Goal: Information Seeking & Learning: Learn about a topic

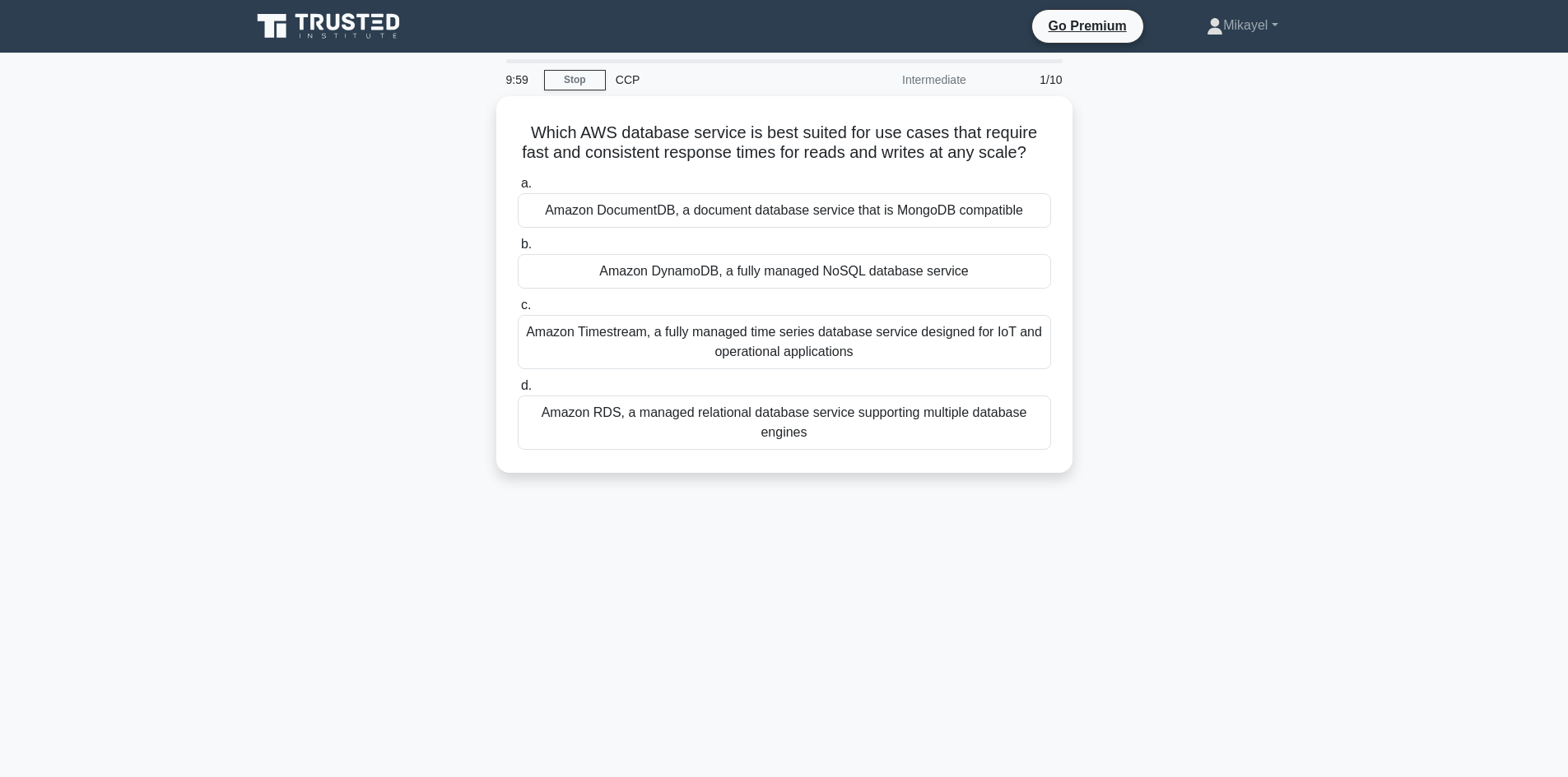
click at [584, 66] on div "9:59 Stop CCP Intermediate 1/10" at bounding box center [784, 80] width 576 height 33
click at [580, 72] on link "Stop" at bounding box center [575, 80] width 61 height 20
click at [572, 81] on link "Stop" at bounding box center [575, 80] width 61 height 20
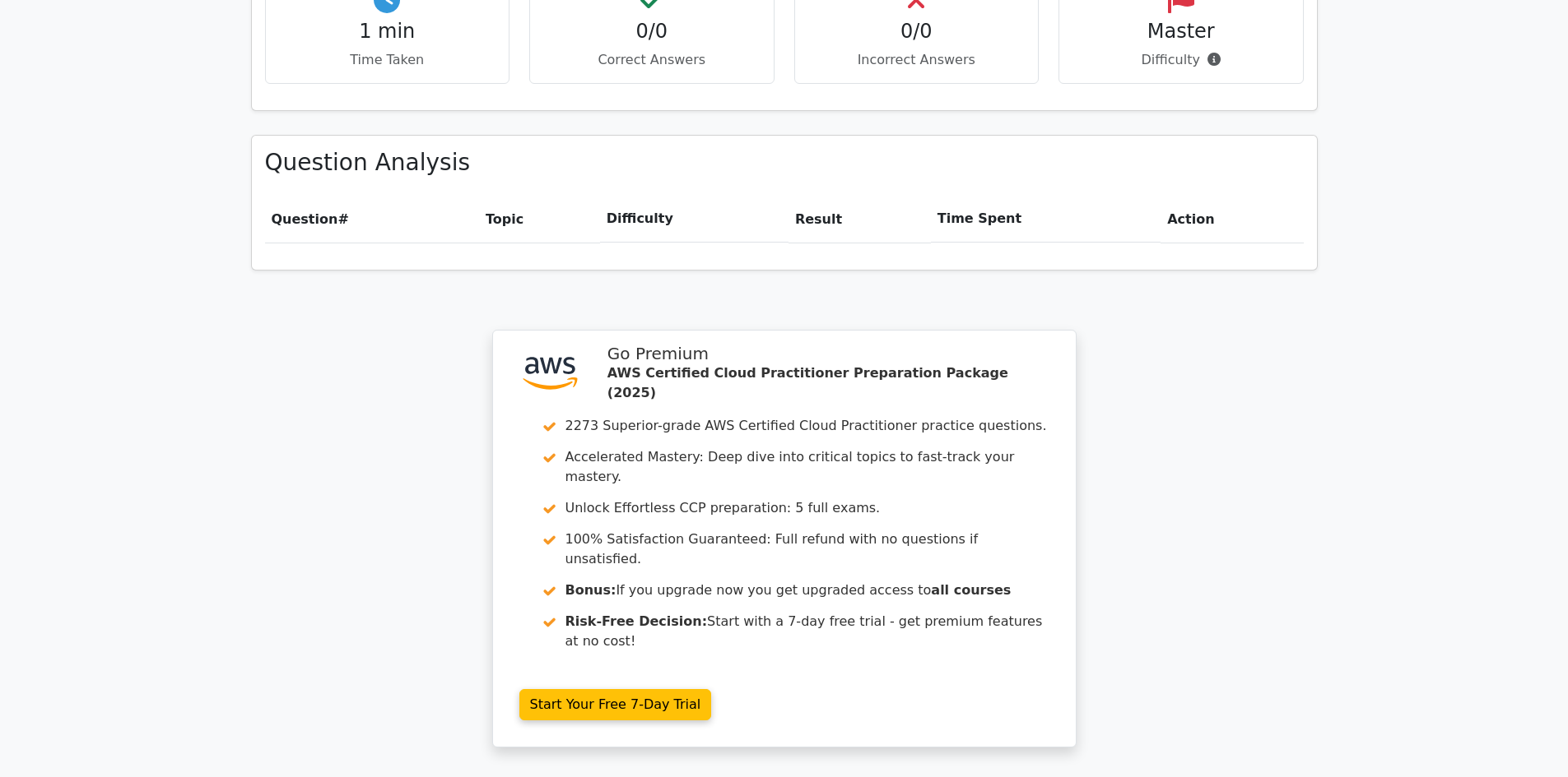
scroll to position [1086, 0]
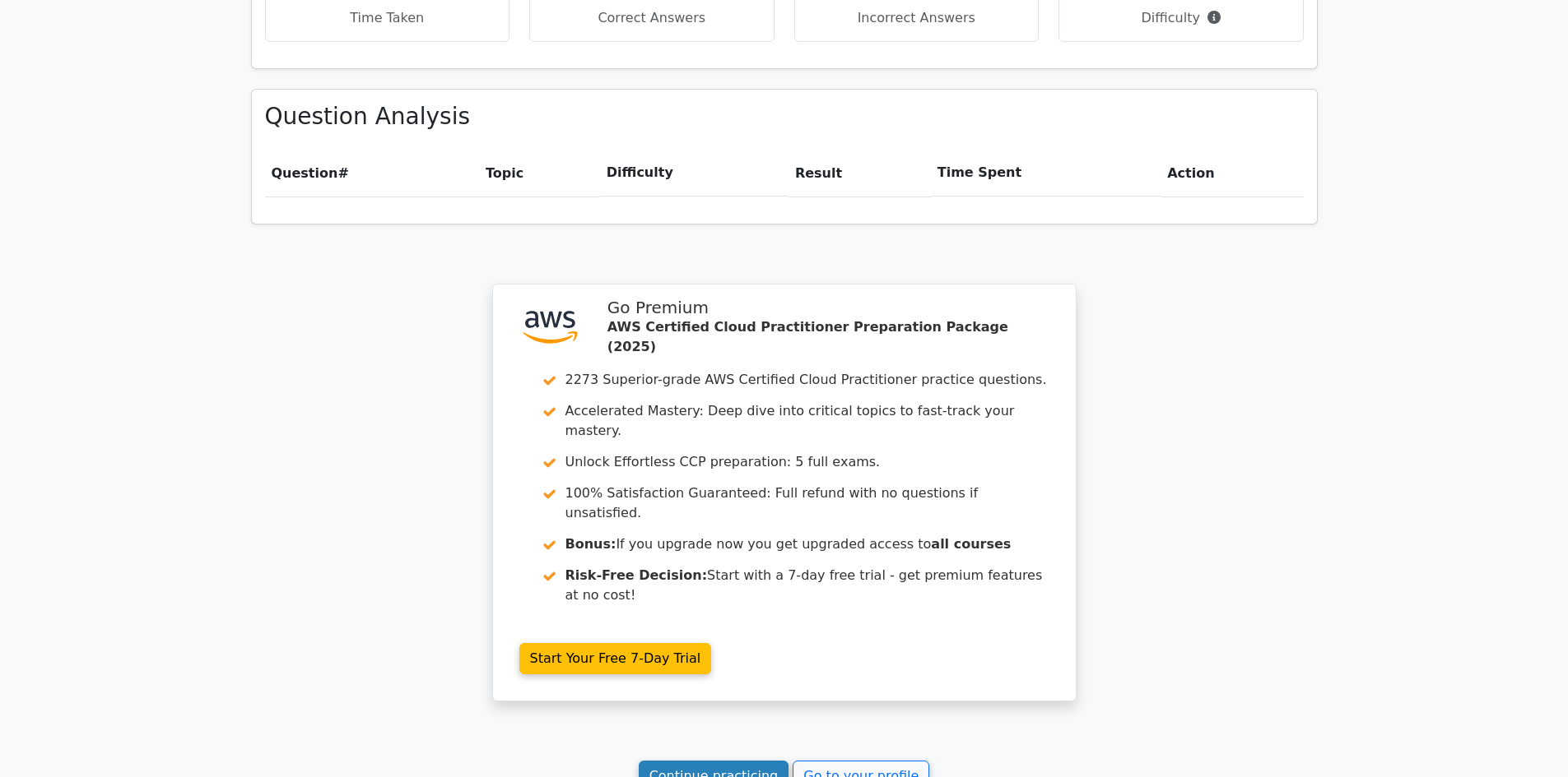
click at [708, 761] on link "Continue practicing" at bounding box center [714, 776] width 151 height 32
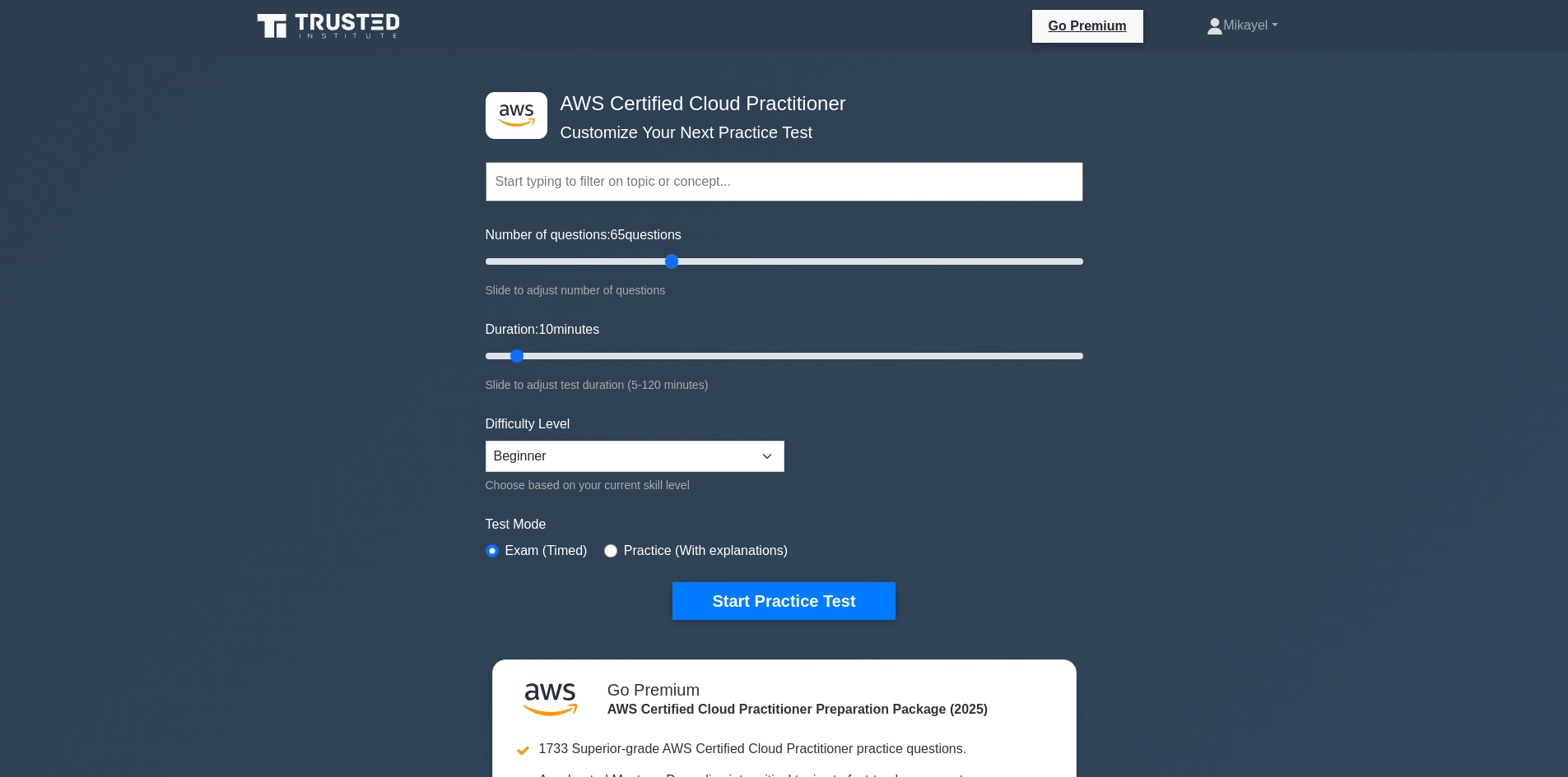
drag, startPoint x: 510, startPoint y: 265, endPoint x: 676, endPoint y: 255, distance: 166.3
type input "65"
click at [676, 255] on input "Number of questions: 65 questions" at bounding box center [784, 261] width 598 height 20
drag, startPoint x: 610, startPoint y: 358, endPoint x: 1115, endPoint y: 358, distance: 505.0
type input "120"
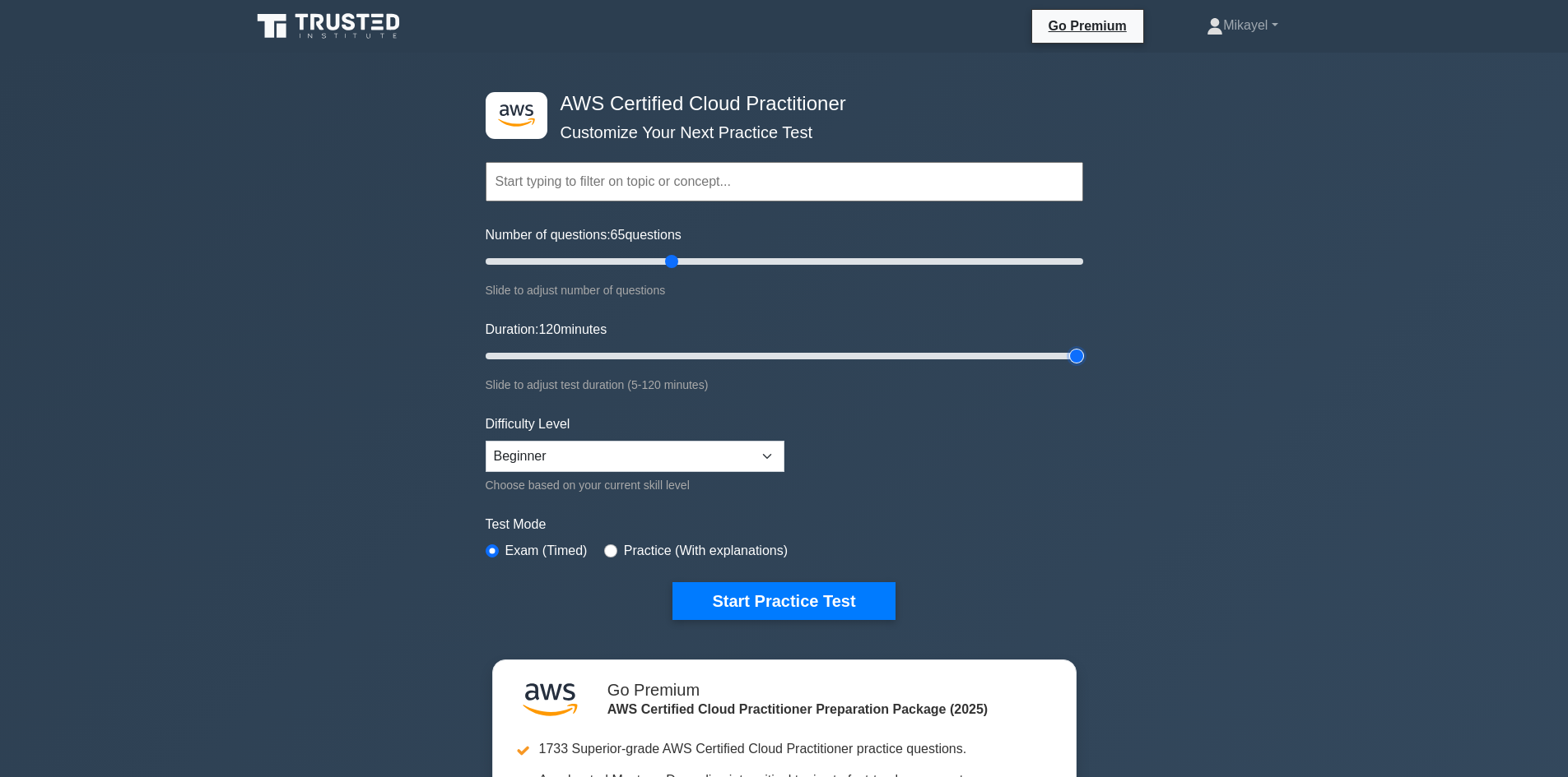
click at [1083, 358] on input "Duration: 120 minutes" at bounding box center [784, 356] width 598 height 20
drag, startPoint x: 605, startPoint y: 259, endPoint x: 513, endPoint y: 261, distance: 92.0
type input "10"
click at [513, 261] on input "Number of questions: 10 questions" at bounding box center [784, 261] width 598 height 20
click at [617, 547] on div "Practice (With explanations)" at bounding box center [696, 551] width 184 height 20
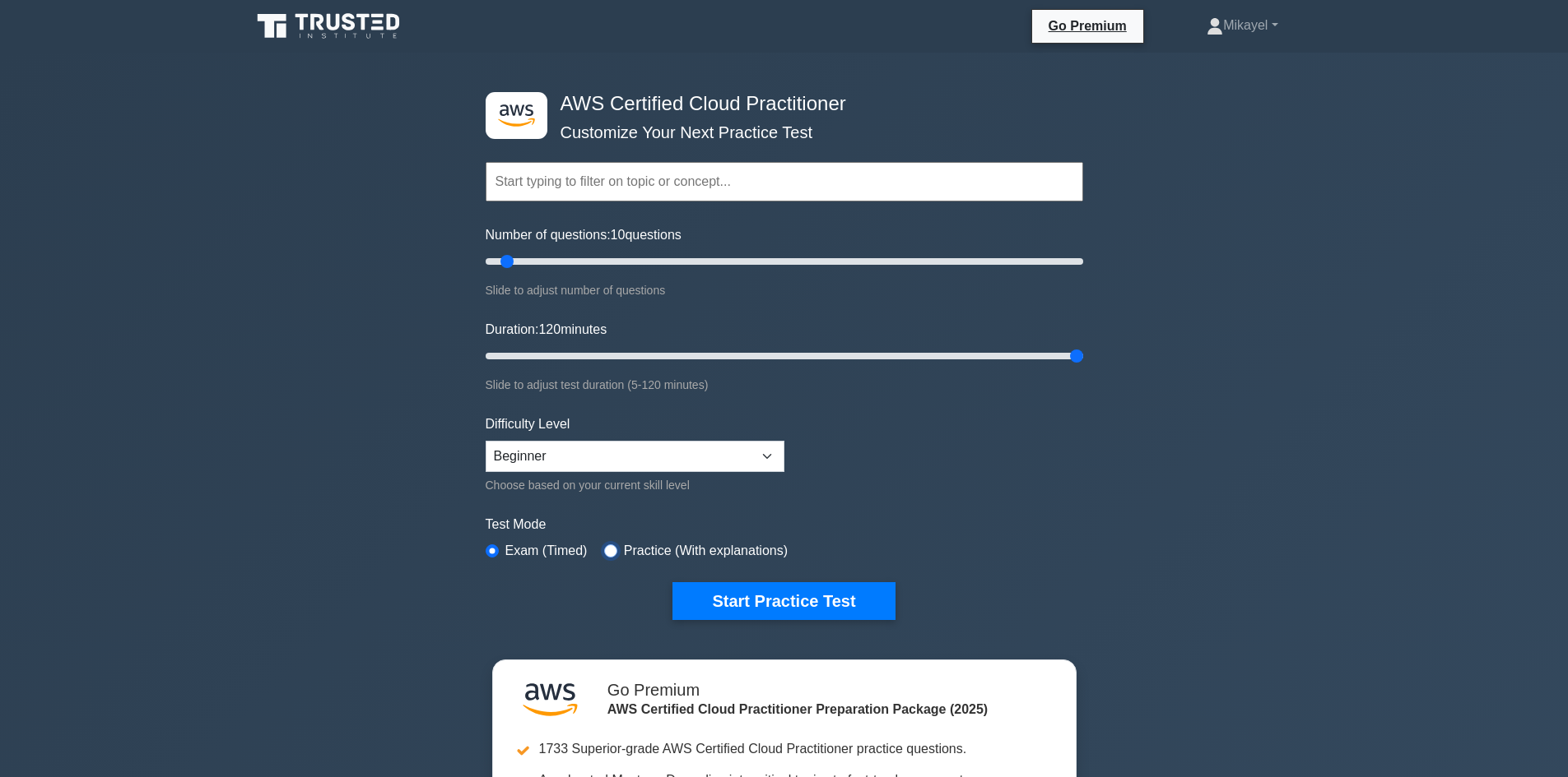
click at [615, 555] on input "radio" at bounding box center [611, 551] width 13 height 13
radio input "true"
click at [750, 603] on button "Start Practice Test" at bounding box center [783, 600] width 222 height 37
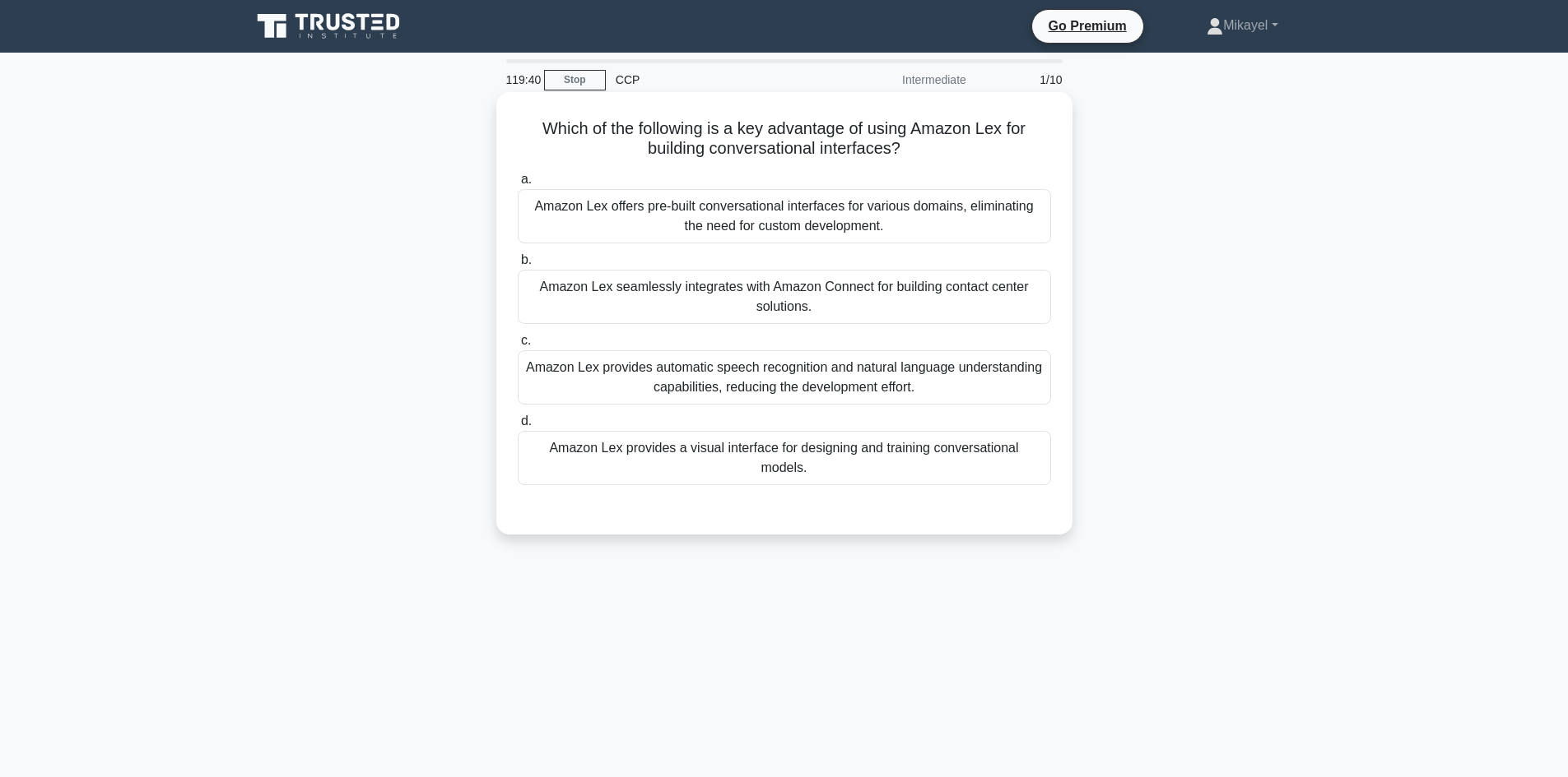
click at [674, 379] on div "Amazon Lex provides automatic speech recognition and natural language understan…" at bounding box center [784, 377] width 533 height 55
click at [518, 347] on input "c. Amazon Lex provides automatic speech recognition and natural language unders…" at bounding box center [518, 340] width 0 height 11
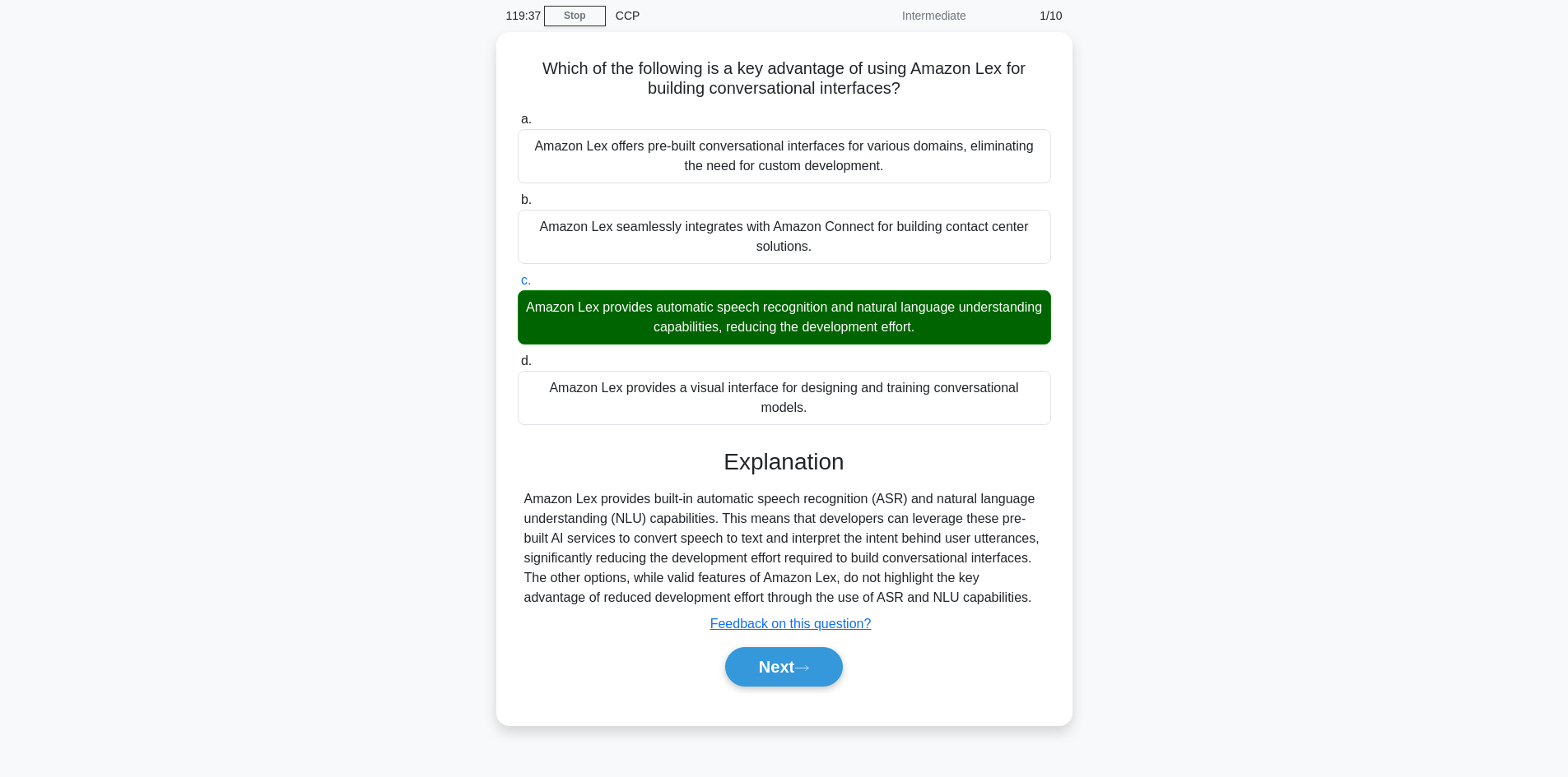
scroll to position [99, 0]
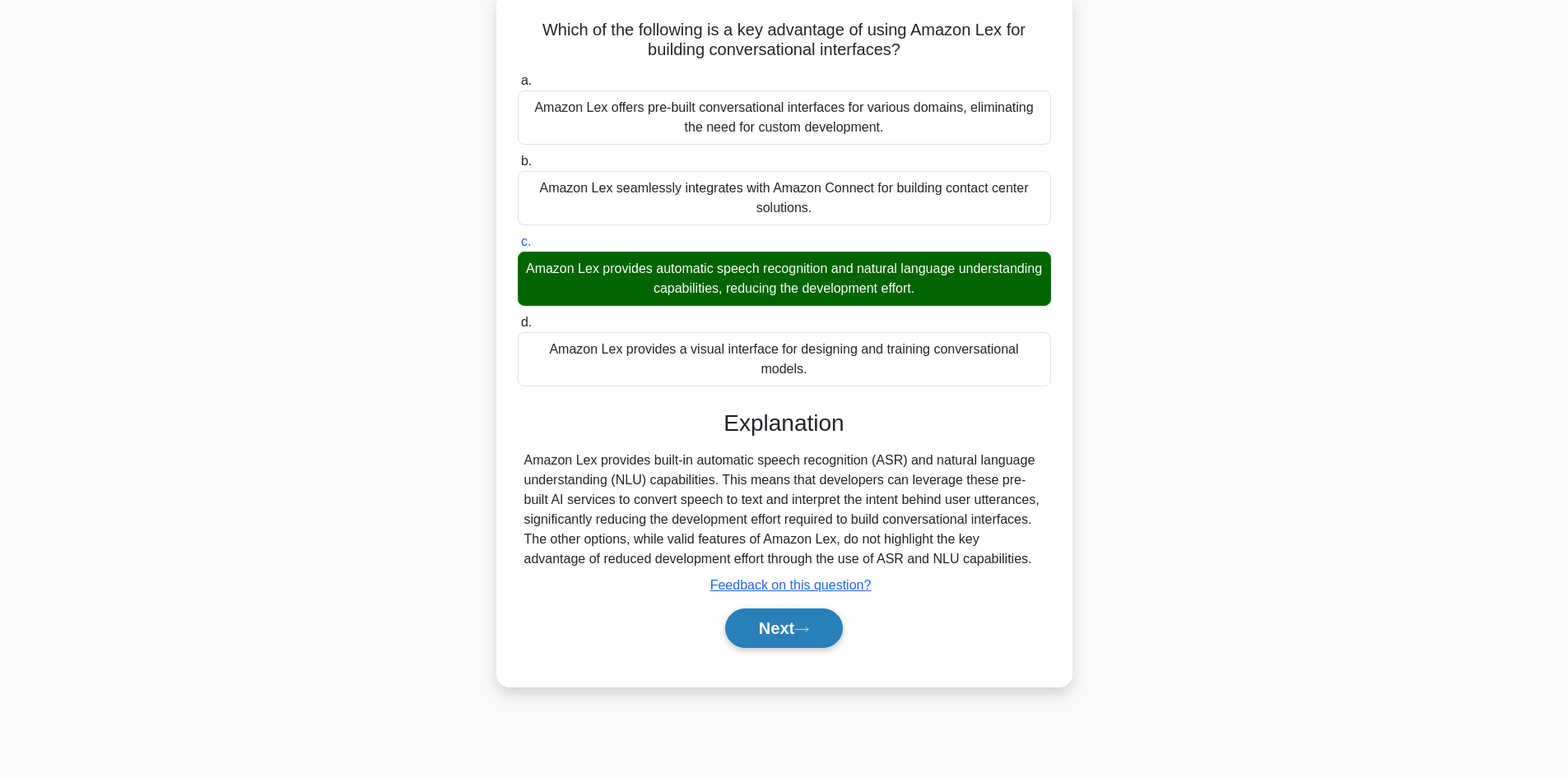
click at [791, 631] on button "Next" at bounding box center [784, 628] width 117 height 39
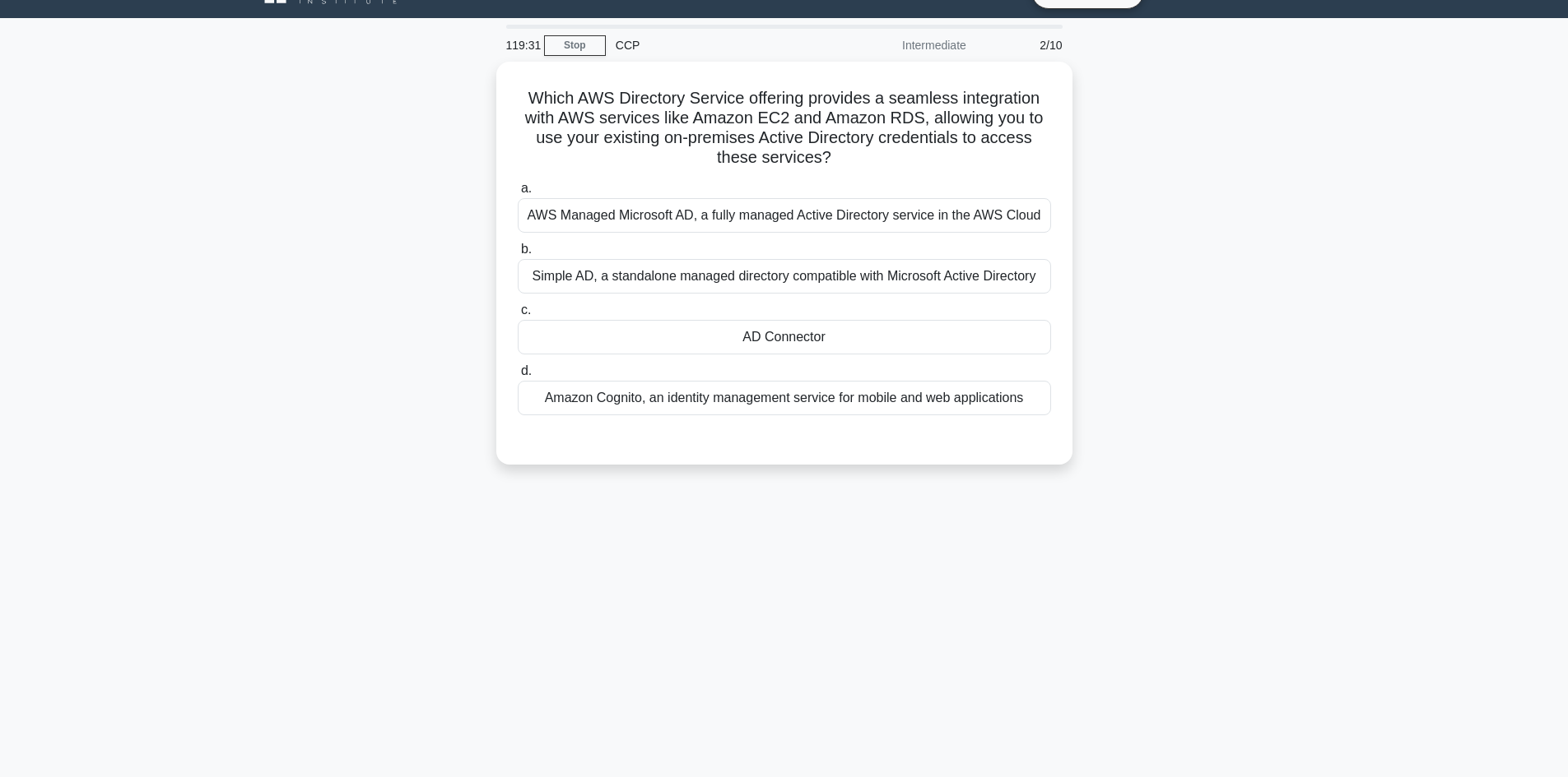
scroll to position [0, 0]
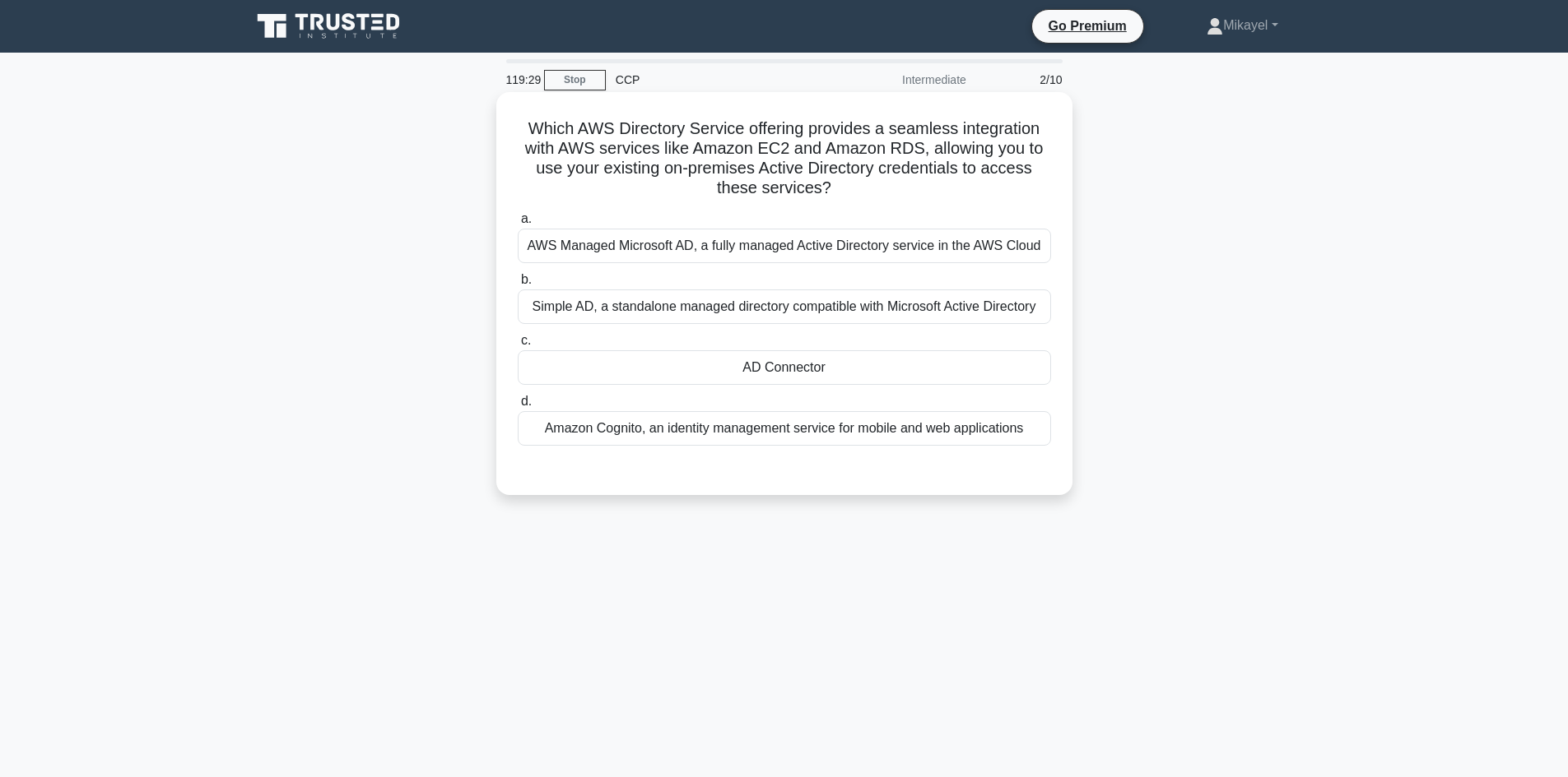
click at [769, 370] on div "AD Connector" at bounding box center [784, 368] width 533 height 35
click at [518, 347] on input "c. AD Connector" at bounding box center [518, 340] width 0 height 11
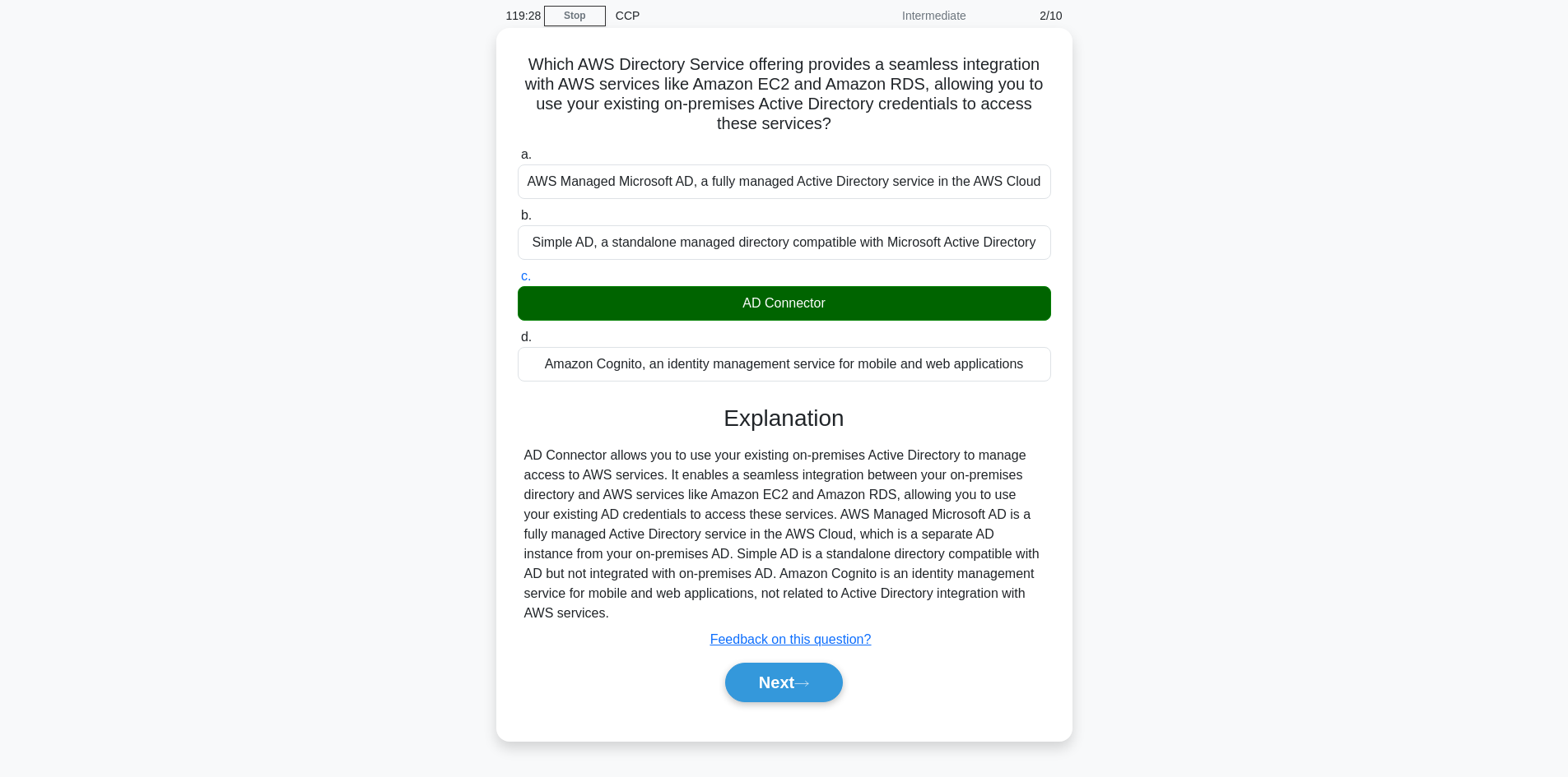
scroll to position [99, 0]
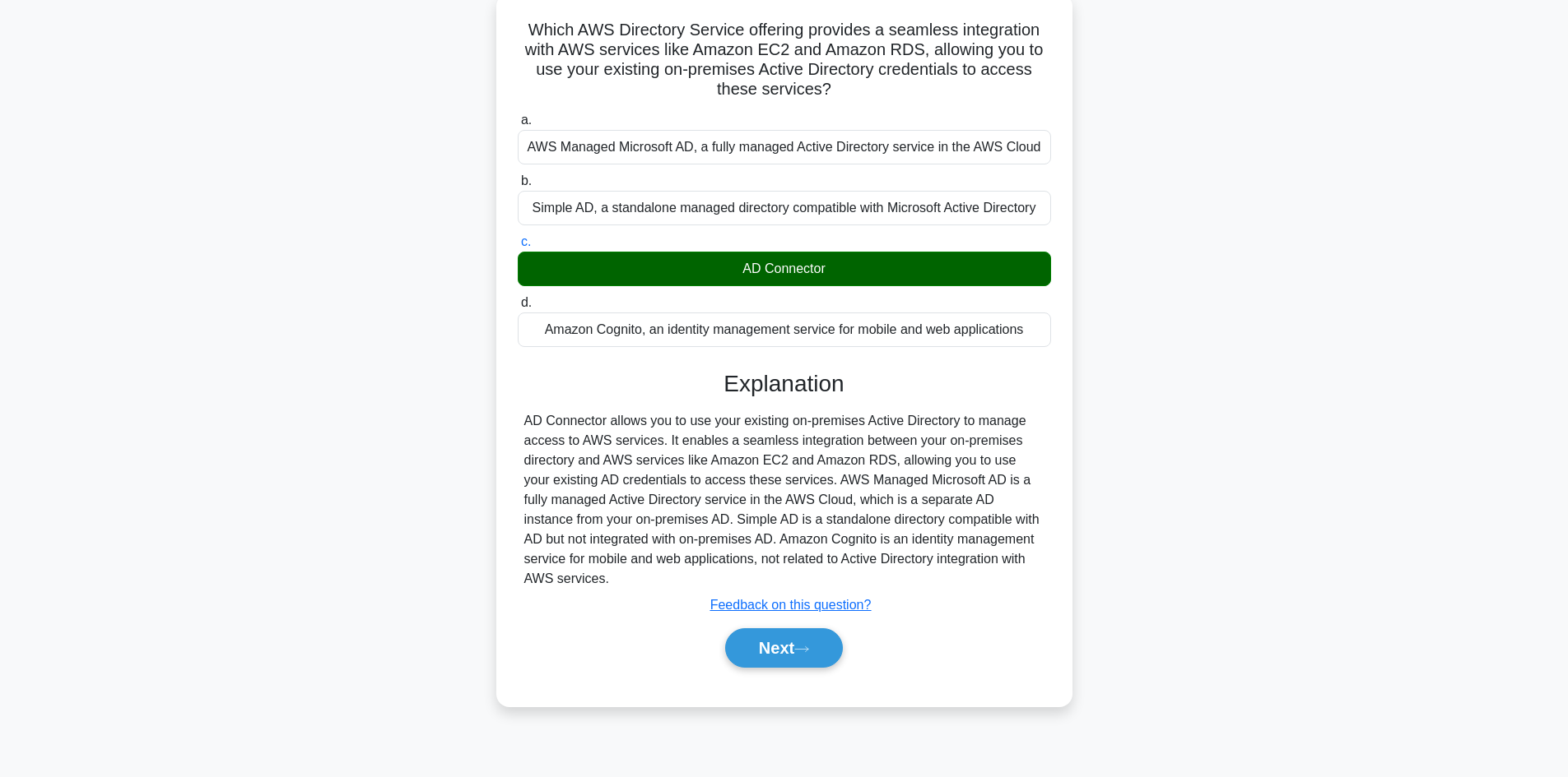
click at [783, 330] on div "Amazon Cognito, an identity management service for mobile and web applications" at bounding box center [784, 329] width 533 height 35
click at [518, 308] on input "d. Amazon Cognito, an identity management service for mobile and web applicatio…" at bounding box center [518, 303] width 0 height 11
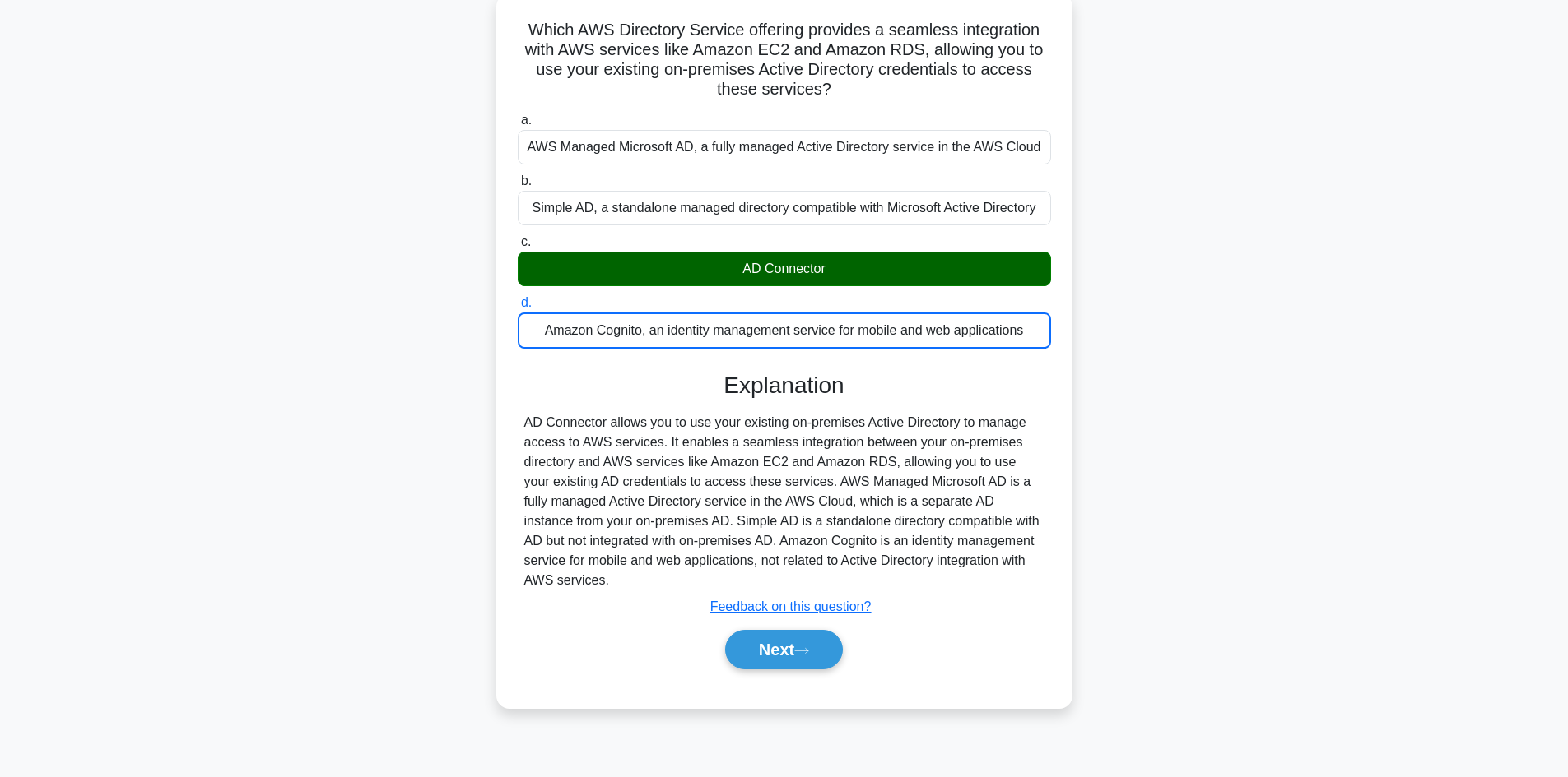
click at [778, 331] on div "Amazon Cognito, an identity management service for mobile and web applications" at bounding box center [784, 330] width 533 height 36
click at [518, 308] on input "d. Amazon Cognito, an identity management service for mobile and web applicatio…" at bounding box center [518, 303] width 0 height 11
click at [774, 273] on div "AD Connector" at bounding box center [784, 269] width 533 height 35
click at [518, 248] on input "c. AD Connector" at bounding box center [518, 242] width 0 height 11
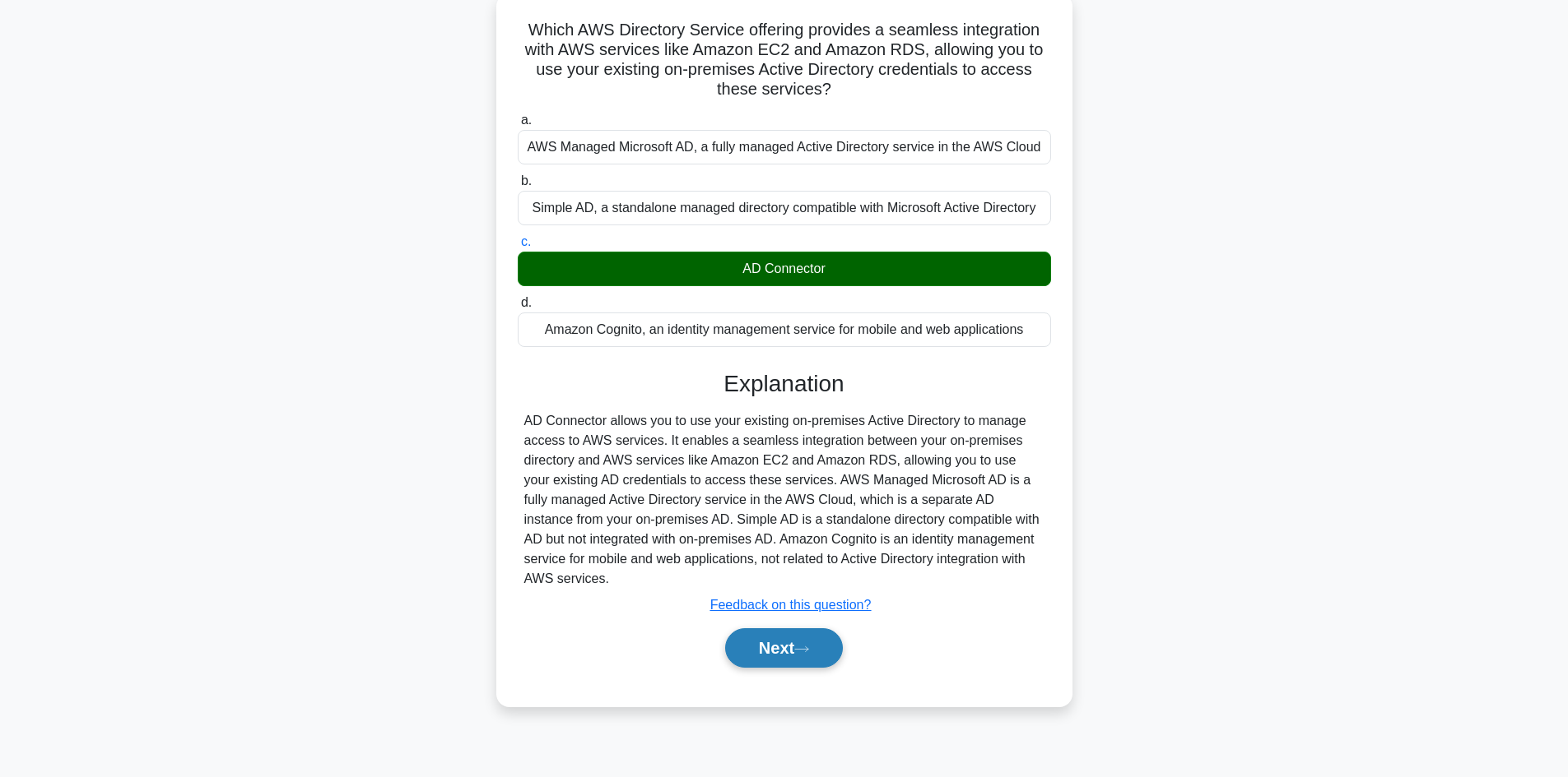
click at [767, 646] on button "Next" at bounding box center [784, 647] width 117 height 39
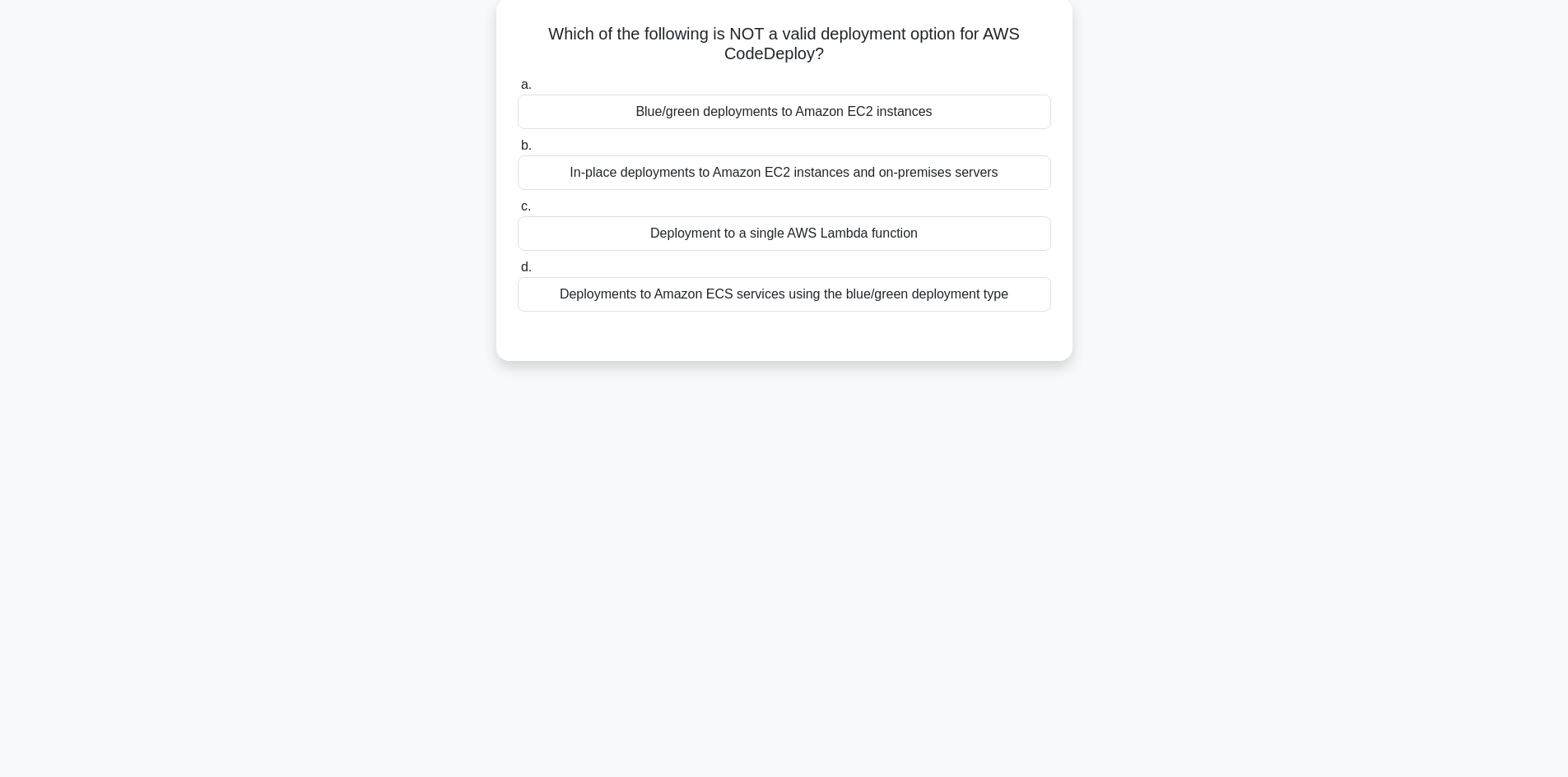
scroll to position [0, 0]
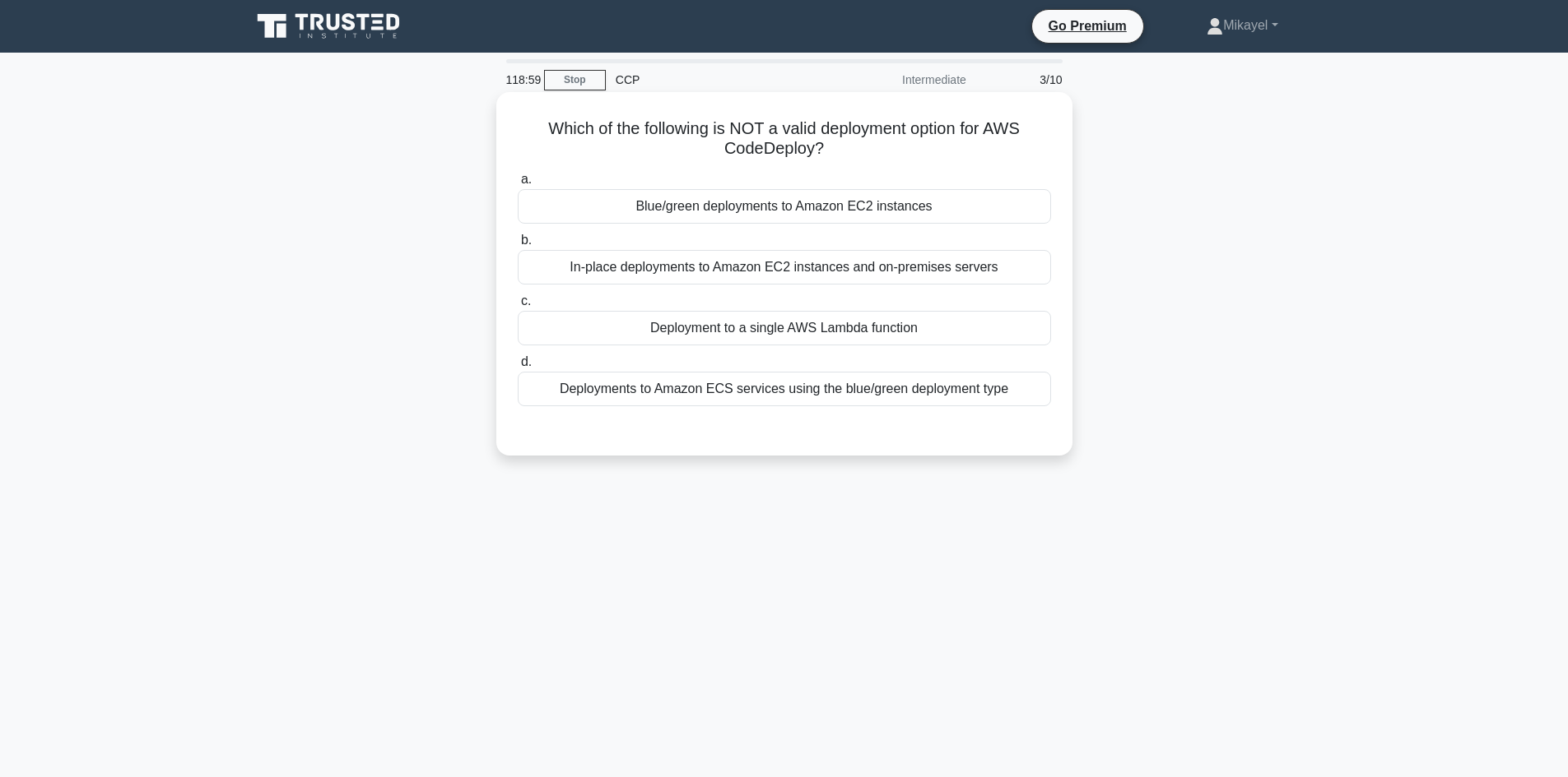
click at [605, 337] on div "Deployment to a single AWS Lambda function" at bounding box center [784, 328] width 533 height 35
click at [518, 306] on input "c. Deployment to a single AWS Lambda function" at bounding box center [518, 301] width 0 height 11
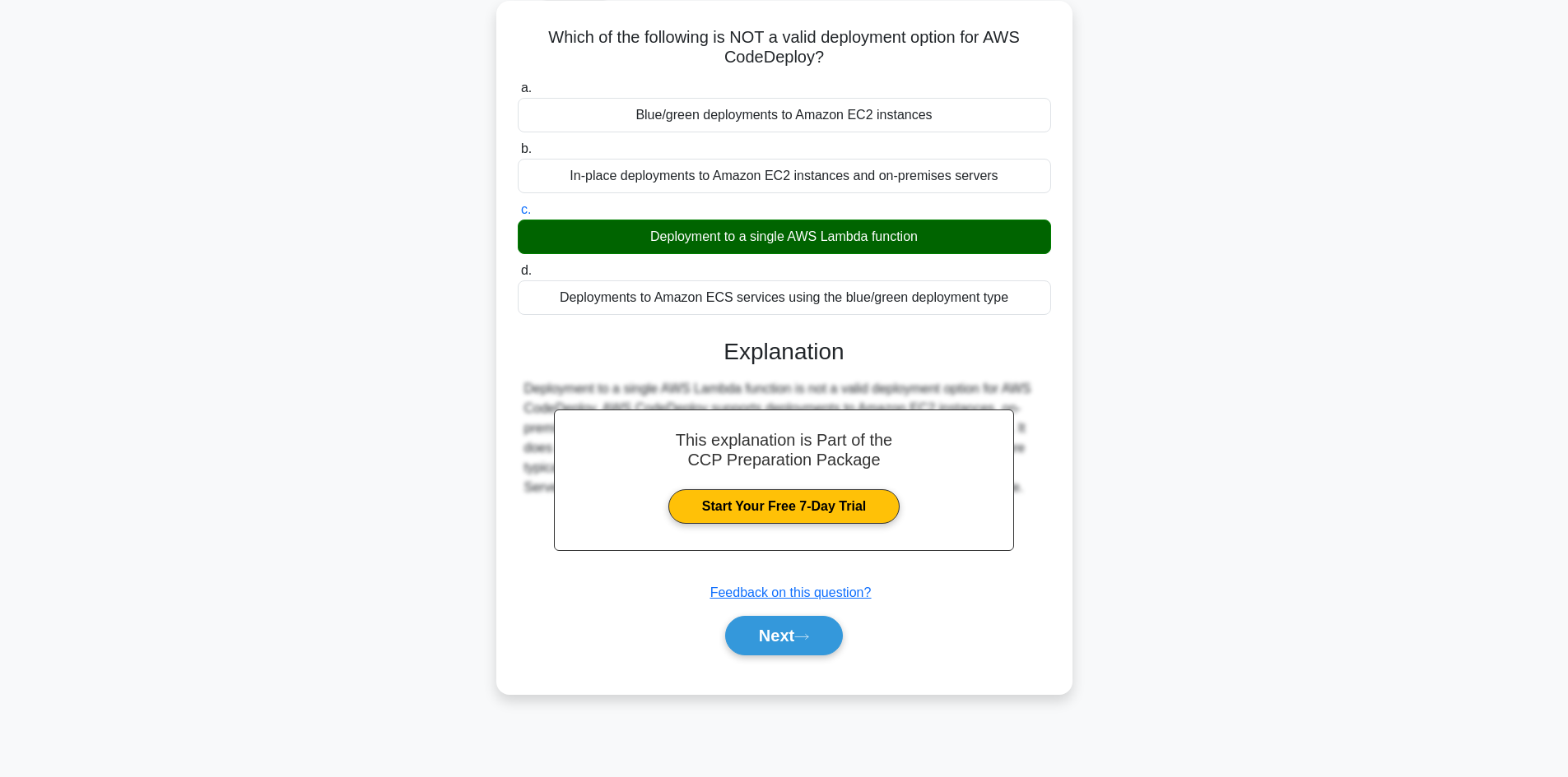
scroll to position [111, 0]
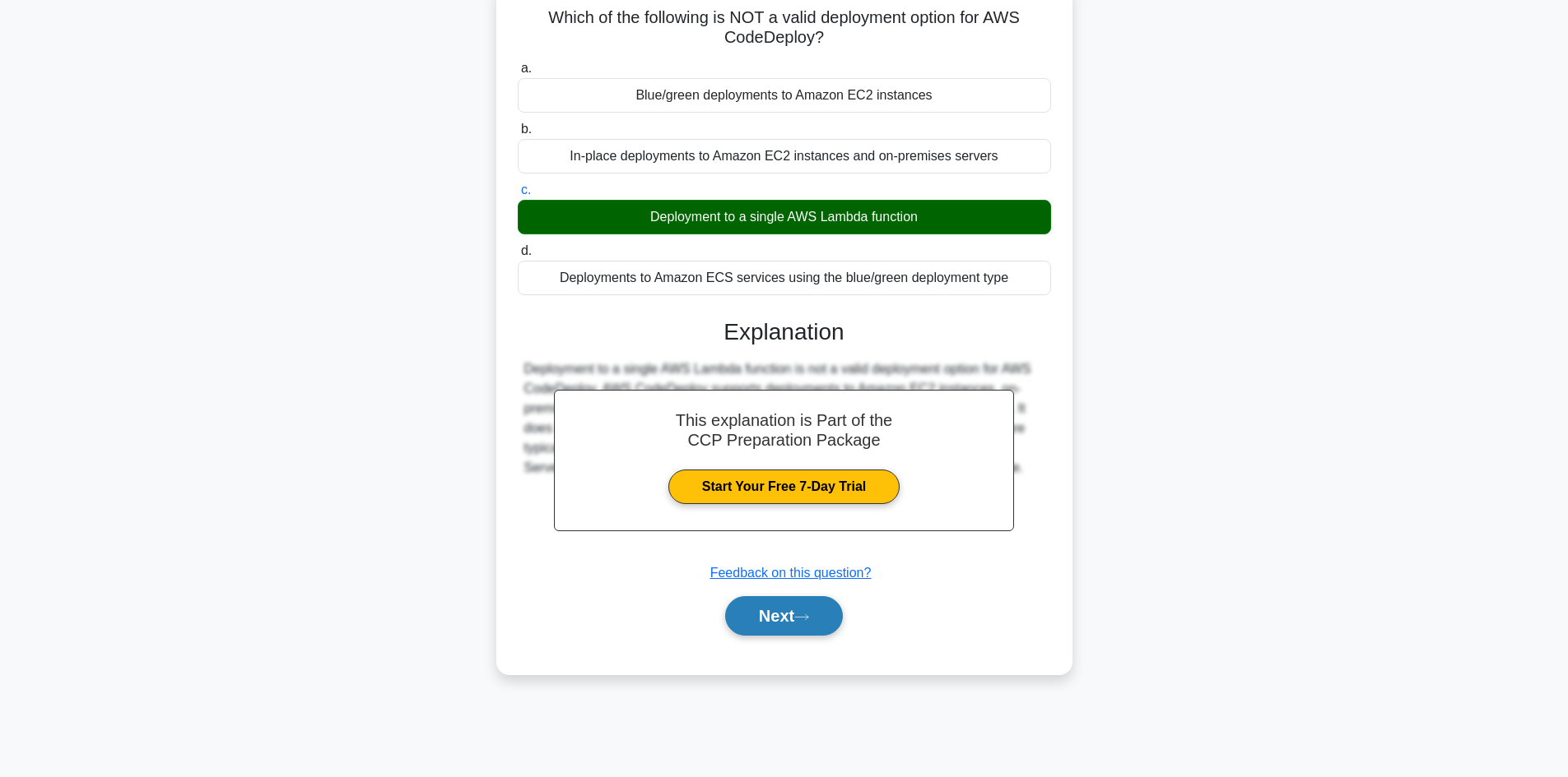
click at [797, 619] on button "Next" at bounding box center [784, 616] width 117 height 39
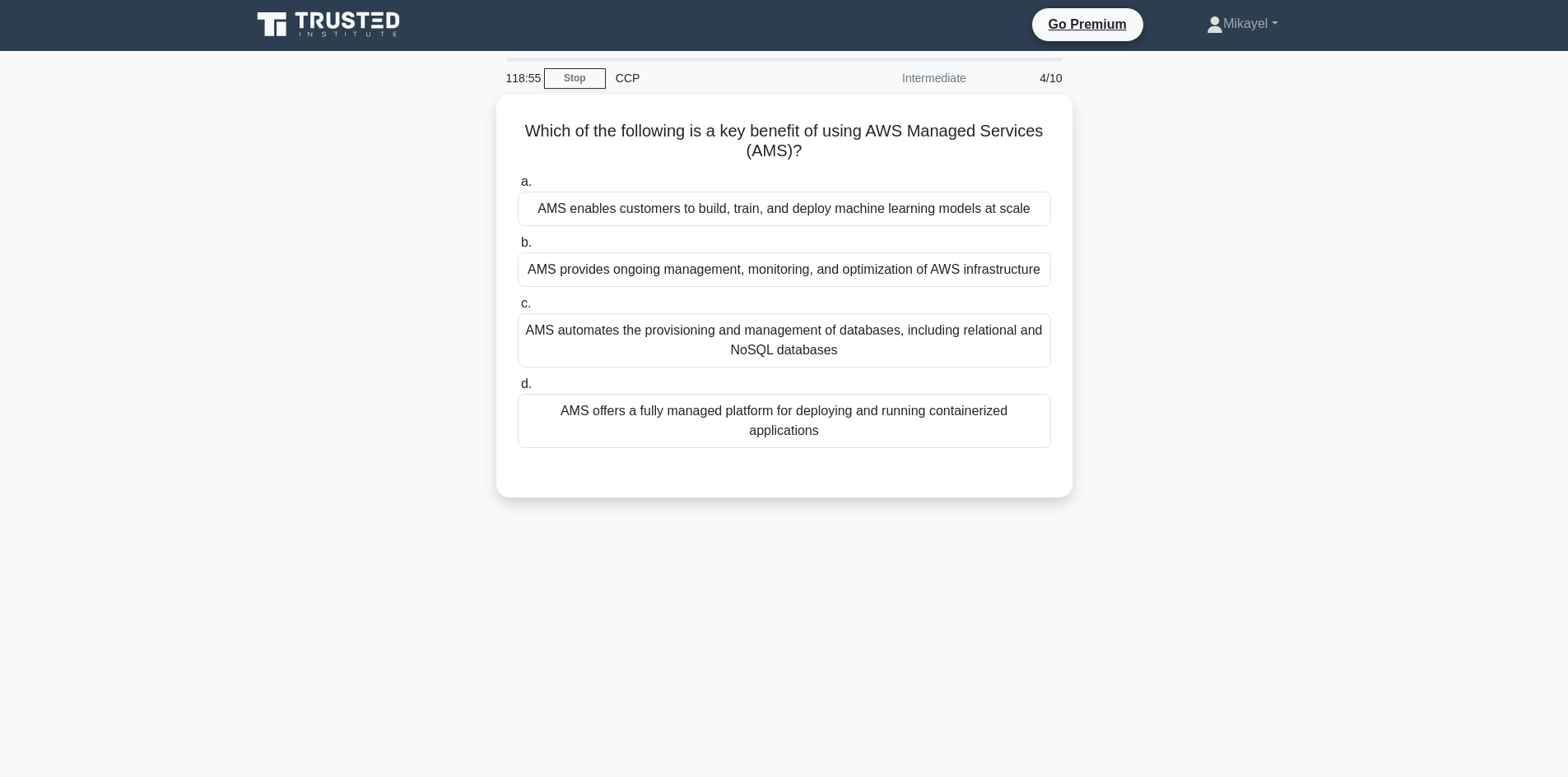
scroll to position [0, 0]
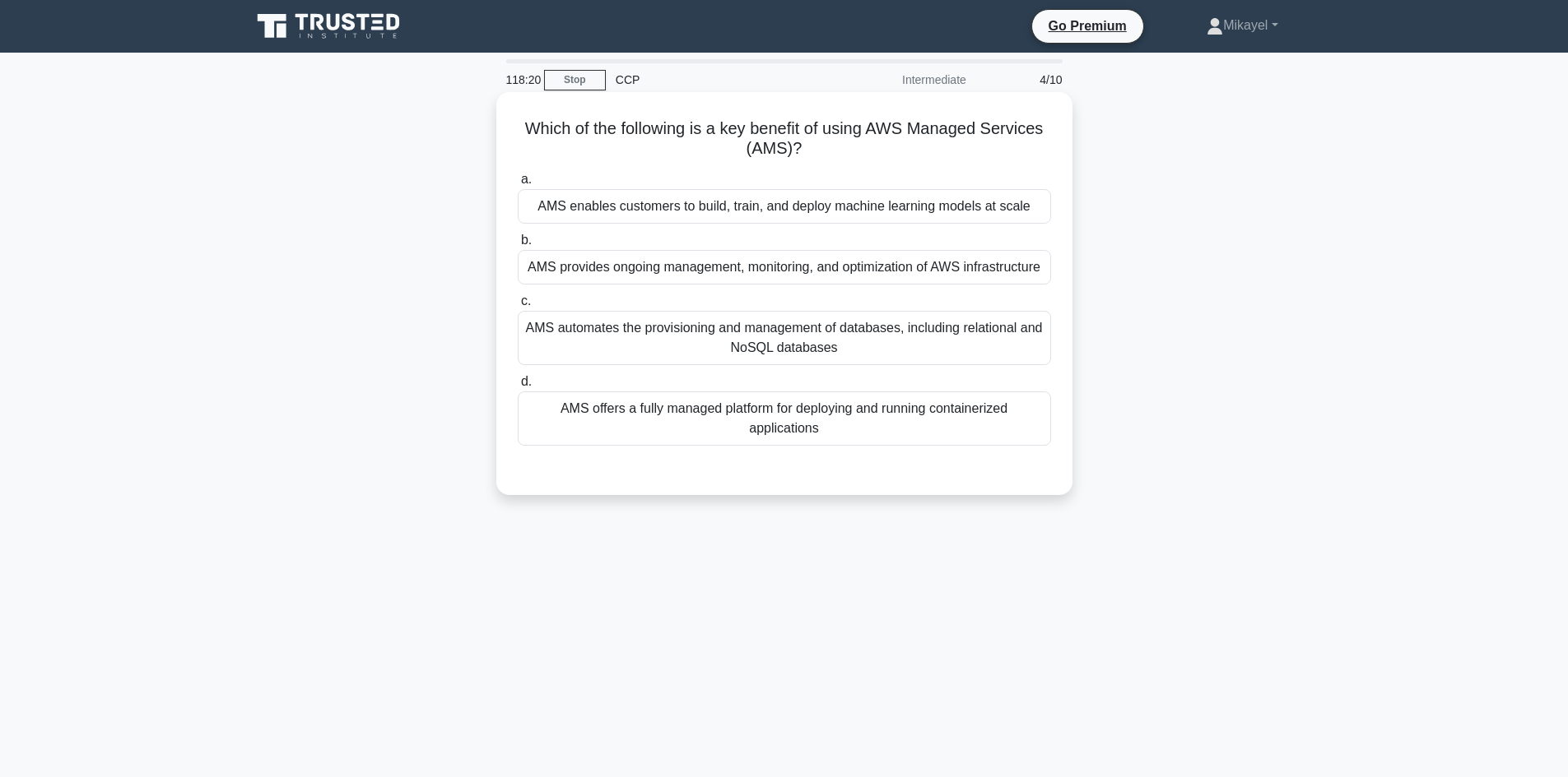
click at [687, 260] on div "AMS provides ongoing management, monitoring, and optimization of AWS infrastruc…" at bounding box center [784, 267] width 533 height 35
click at [518, 246] on input "b. AMS provides ongoing management, monitoring, and optimization of AWS infrast…" at bounding box center [518, 240] width 0 height 11
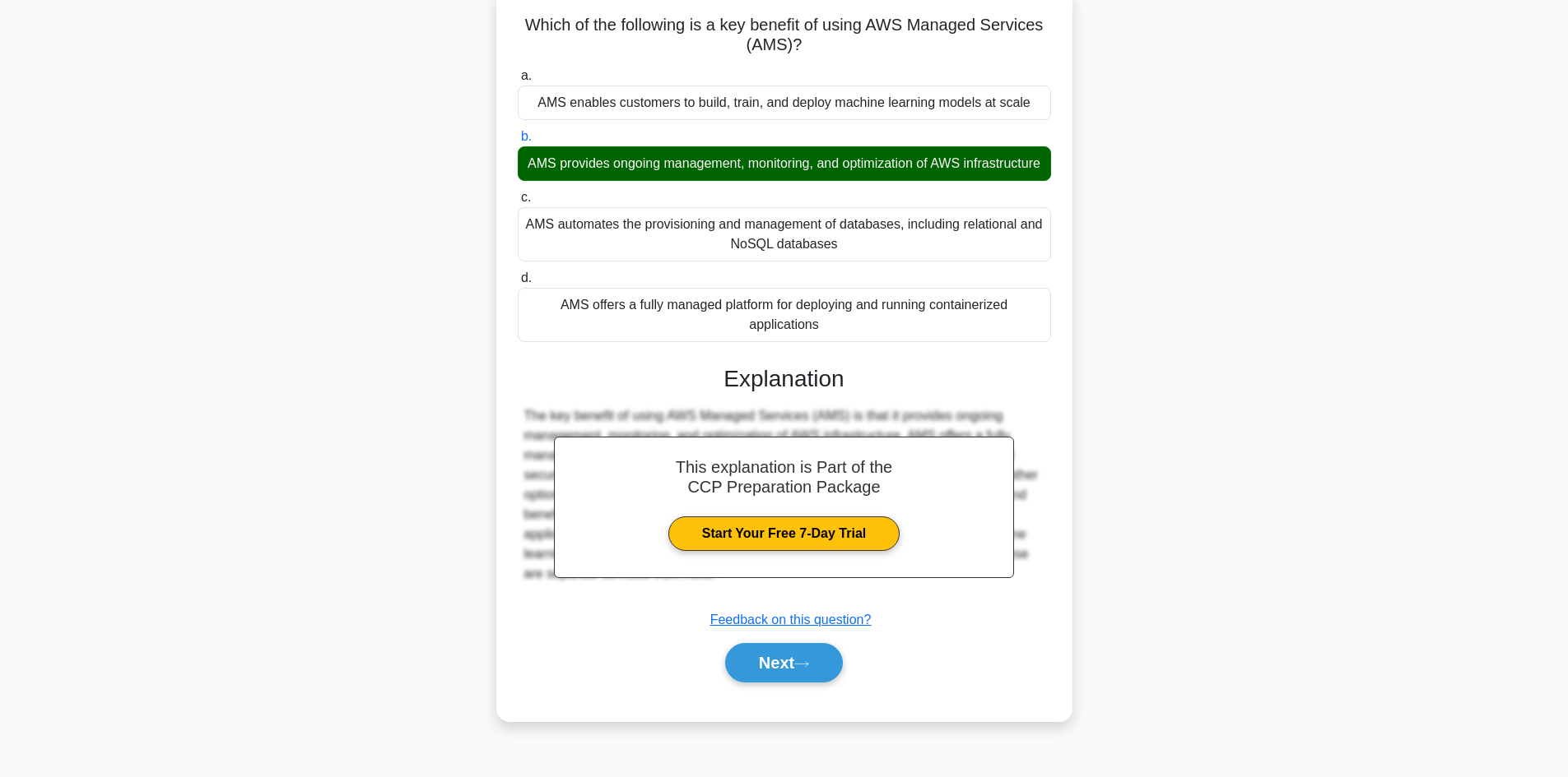
scroll to position [111, 0]
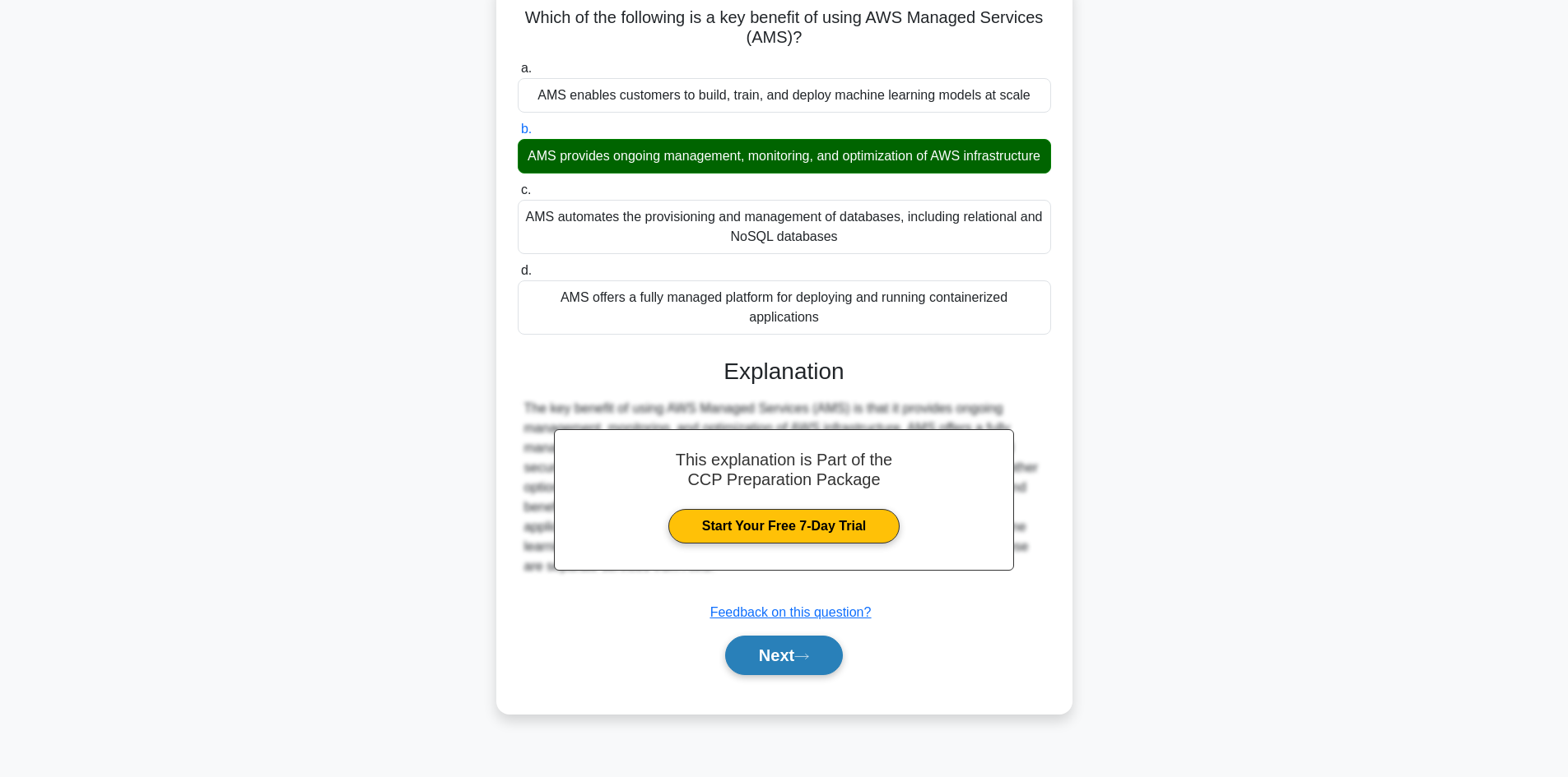
click at [793, 660] on button "Next" at bounding box center [784, 655] width 117 height 39
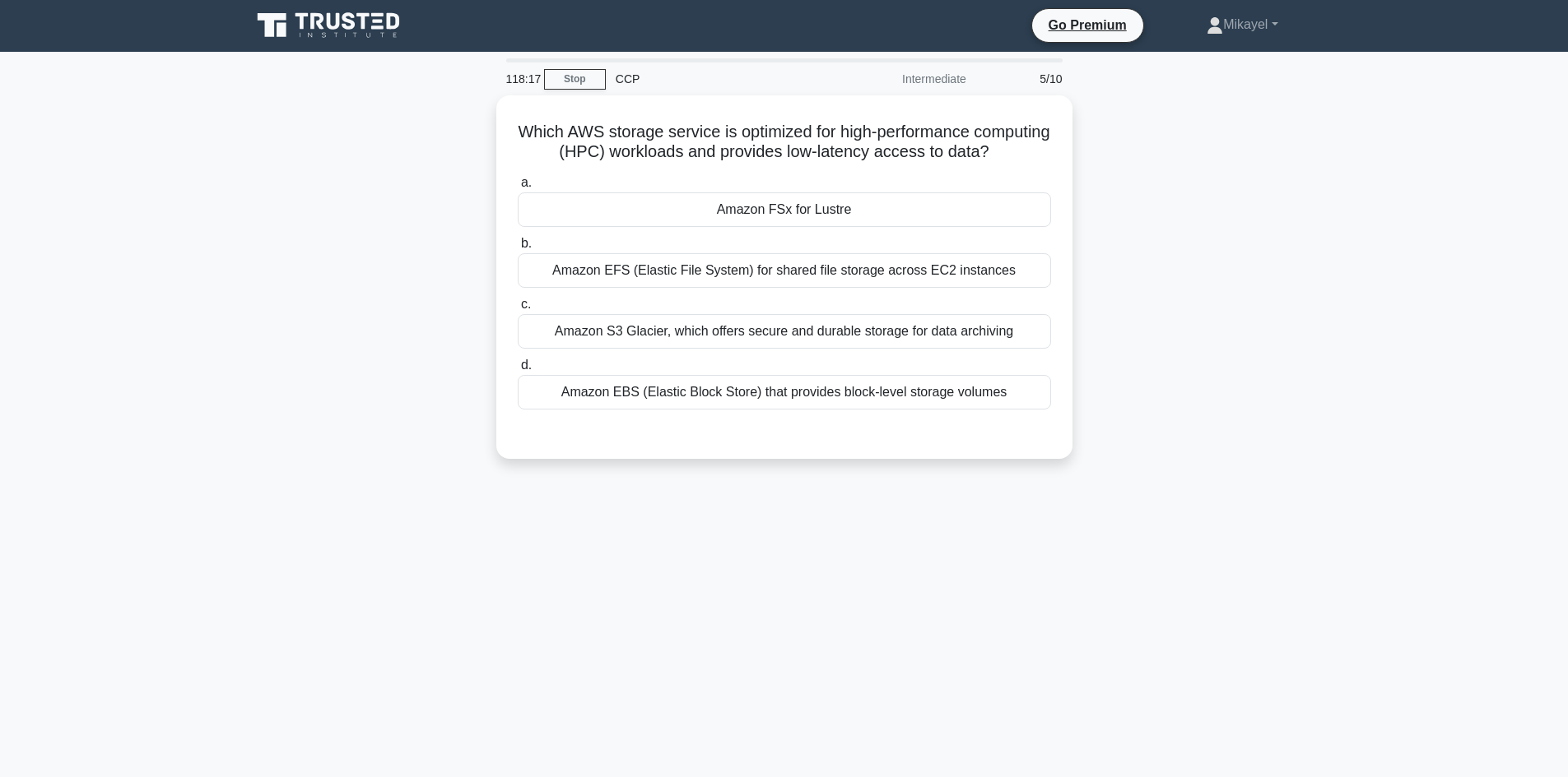
scroll to position [0, 0]
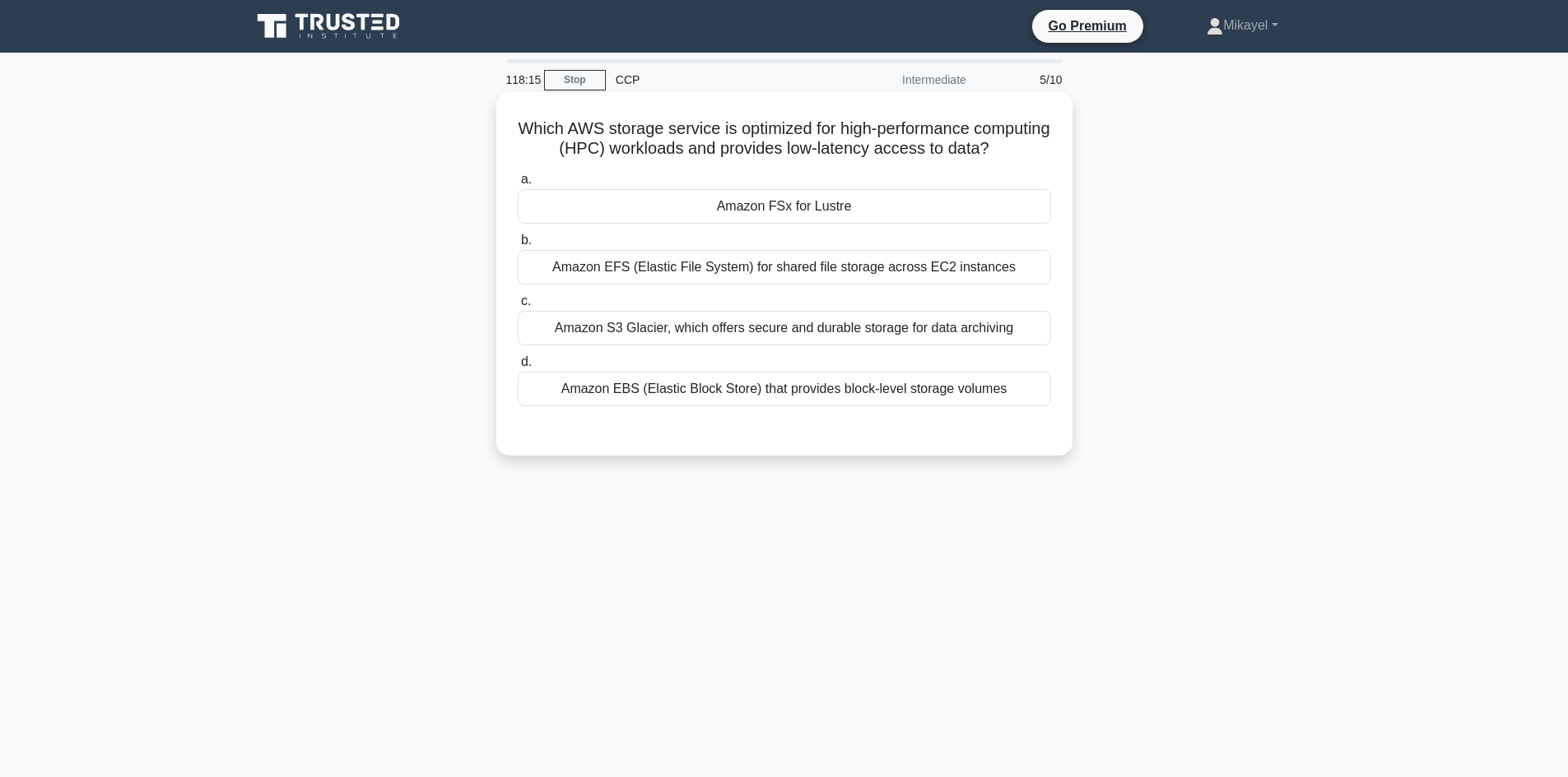
click at [821, 196] on div "Amazon FSx for Lustre" at bounding box center [784, 206] width 533 height 35
click at [518, 185] on input "a. Amazon FSx for Lustre" at bounding box center [518, 180] width 0 height 11
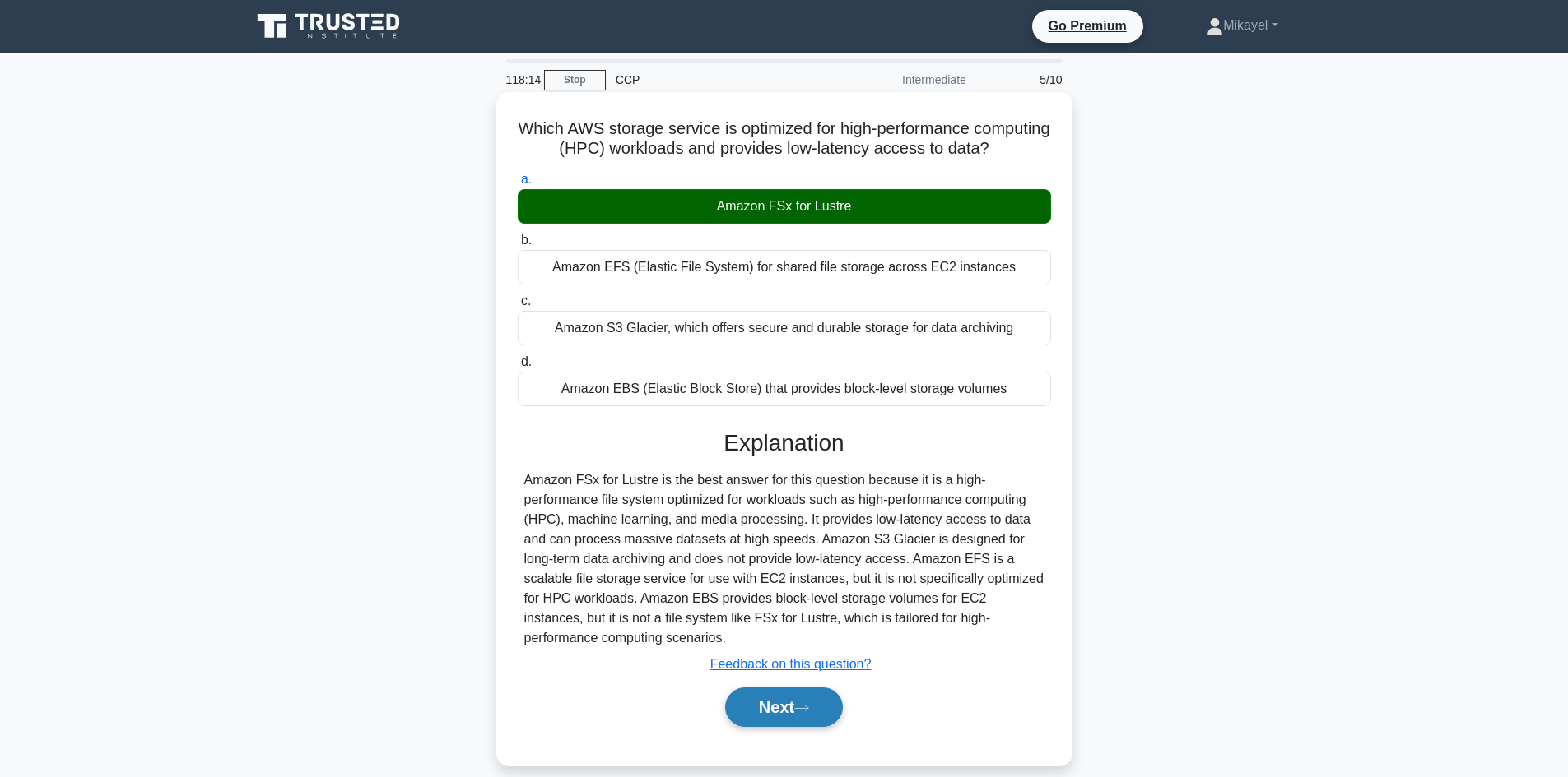
click at [812, 701] on button "Next" at bounding box center [784, 707] width 117 height 39
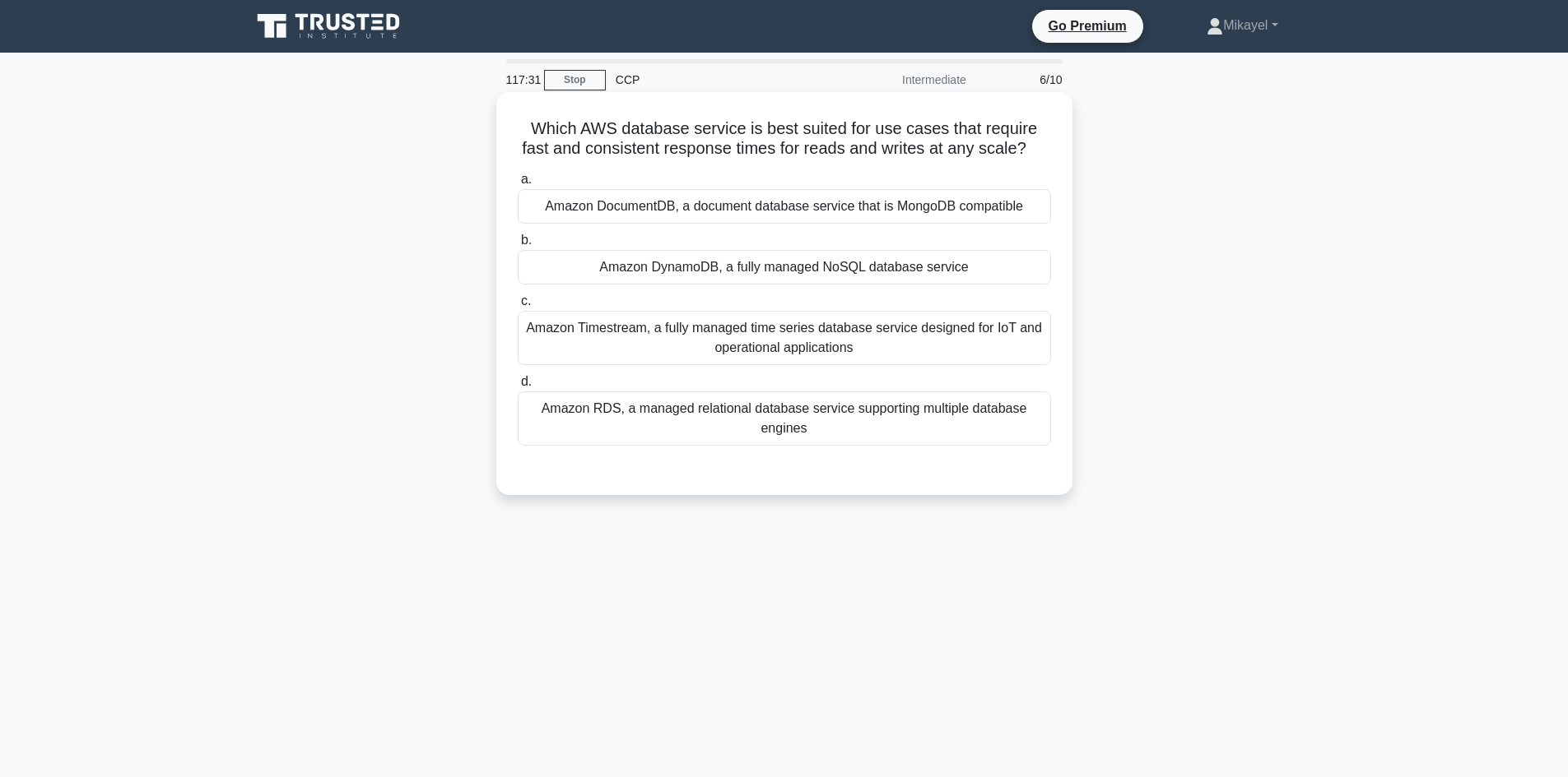
click at [748, 267] on div "Amazon DynamoDB, a fully managed NoSQL database service" at bounding box center [784, 267] width 533 height 35
click at [518, 246] on input "b. Amazon DynamoDB, a fully managed NoSQL database service" at bounding box center [518, 240] width 0 height 11
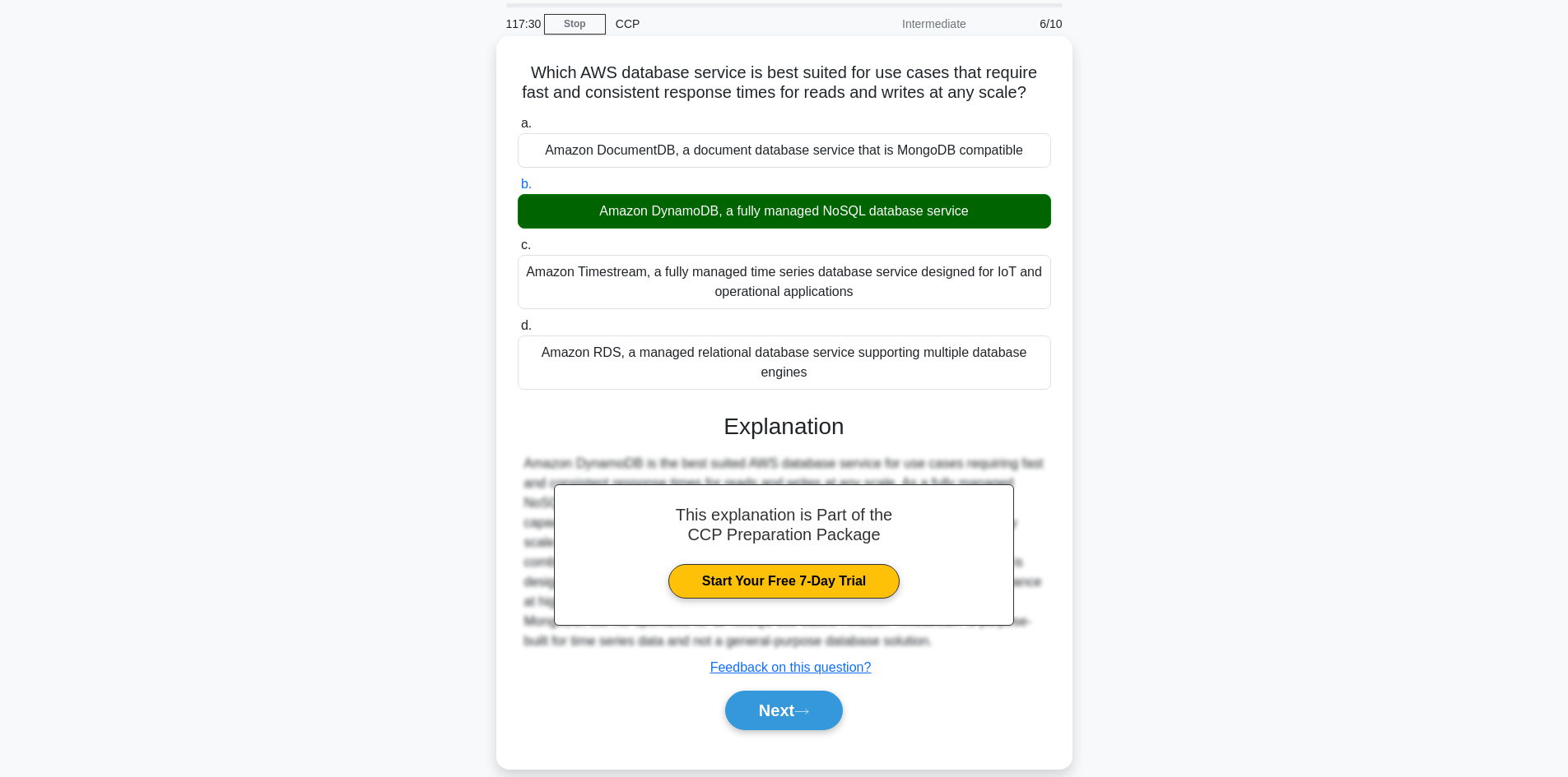
scroll to position [111, 0]
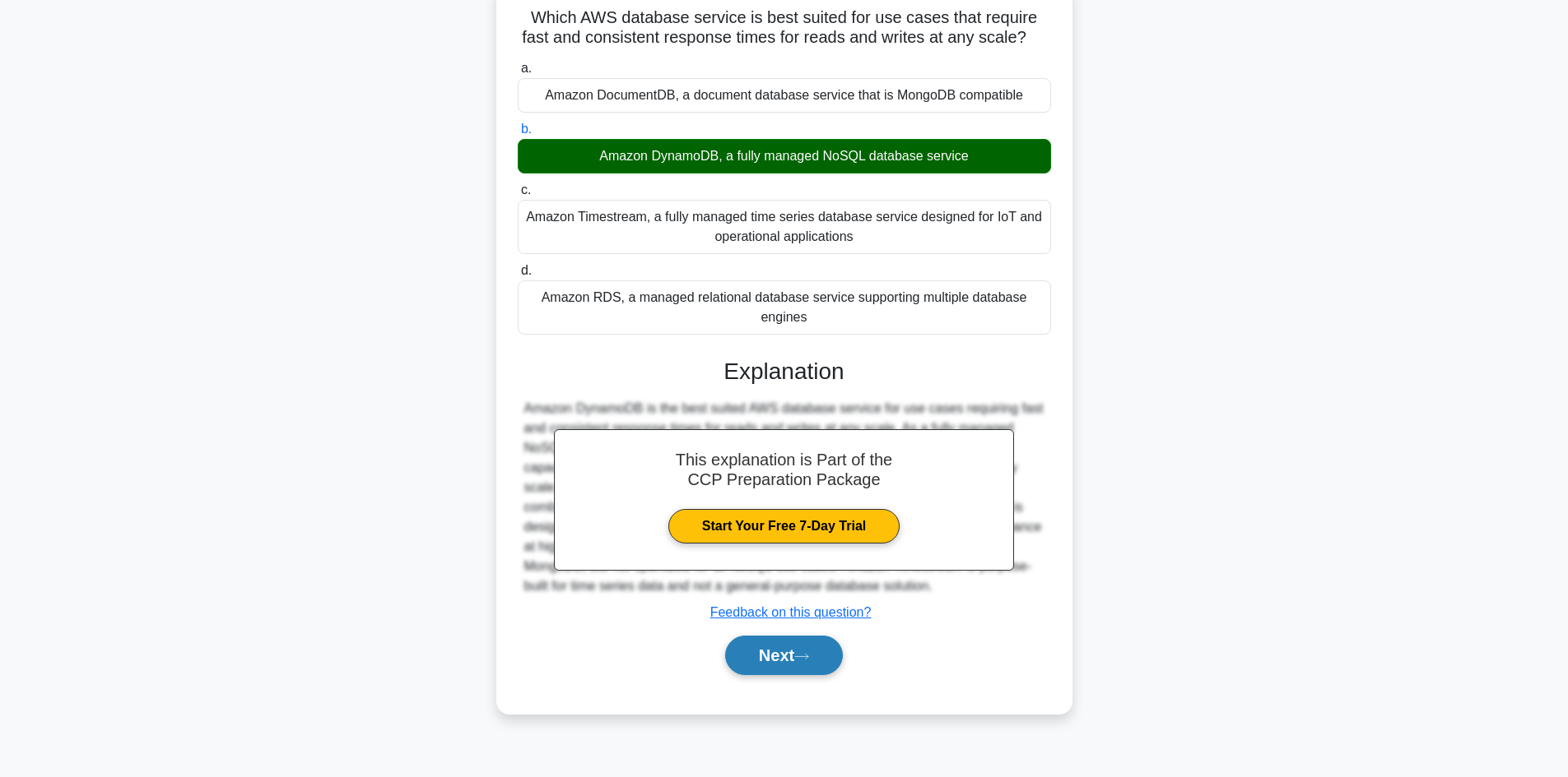
click at [807, 662] on button "Next" at bounding box center [784, 655] width 117 height 39
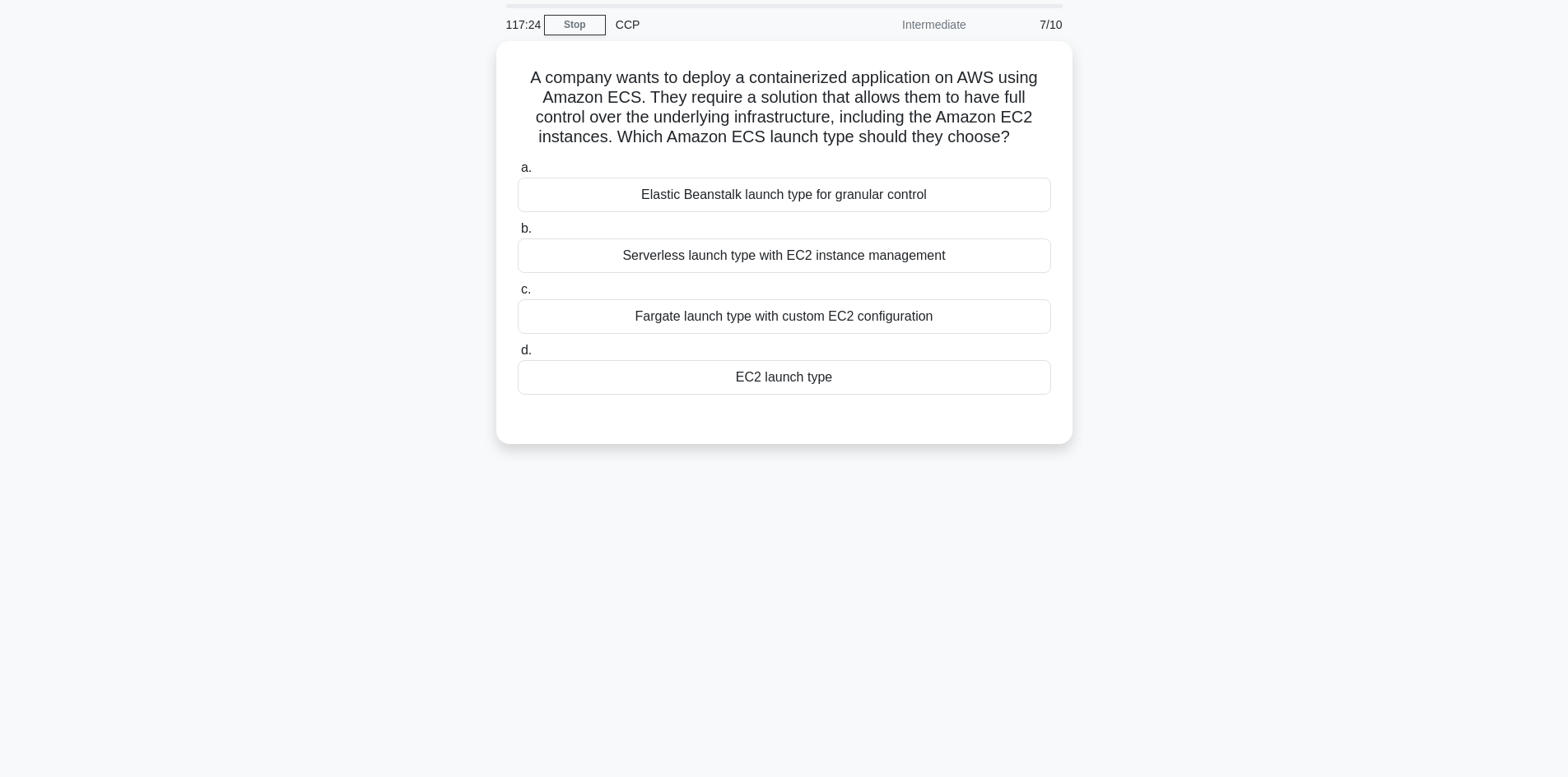
scroll to position [0, 0]
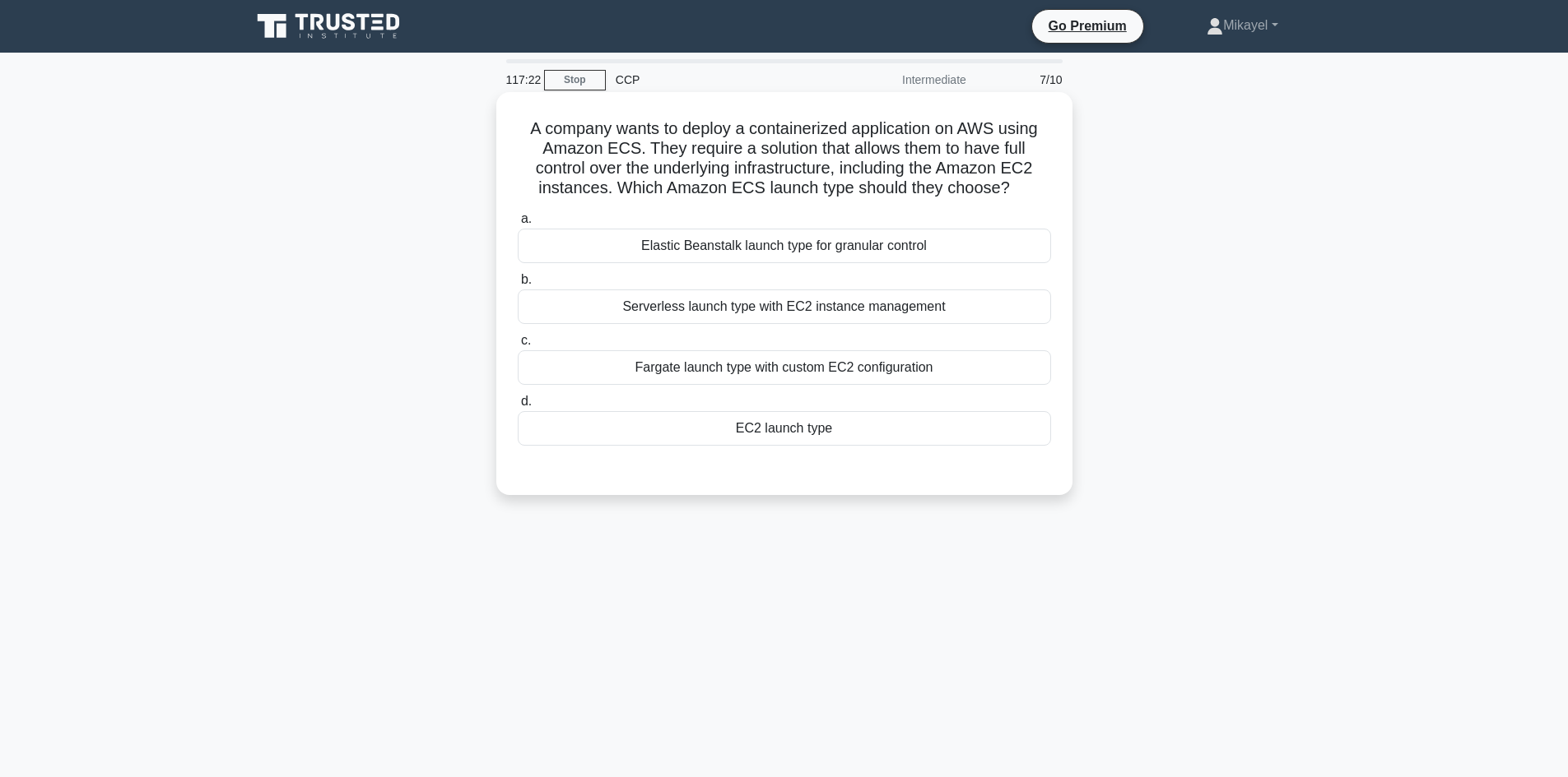
click at [824, 427] on div "EC2 launch type" at bounding box center [784, 428] width 533 height 35
click at [518, 407] on input "d. EC2 launch type" at bounding box center [518, 401] width 0 height 11
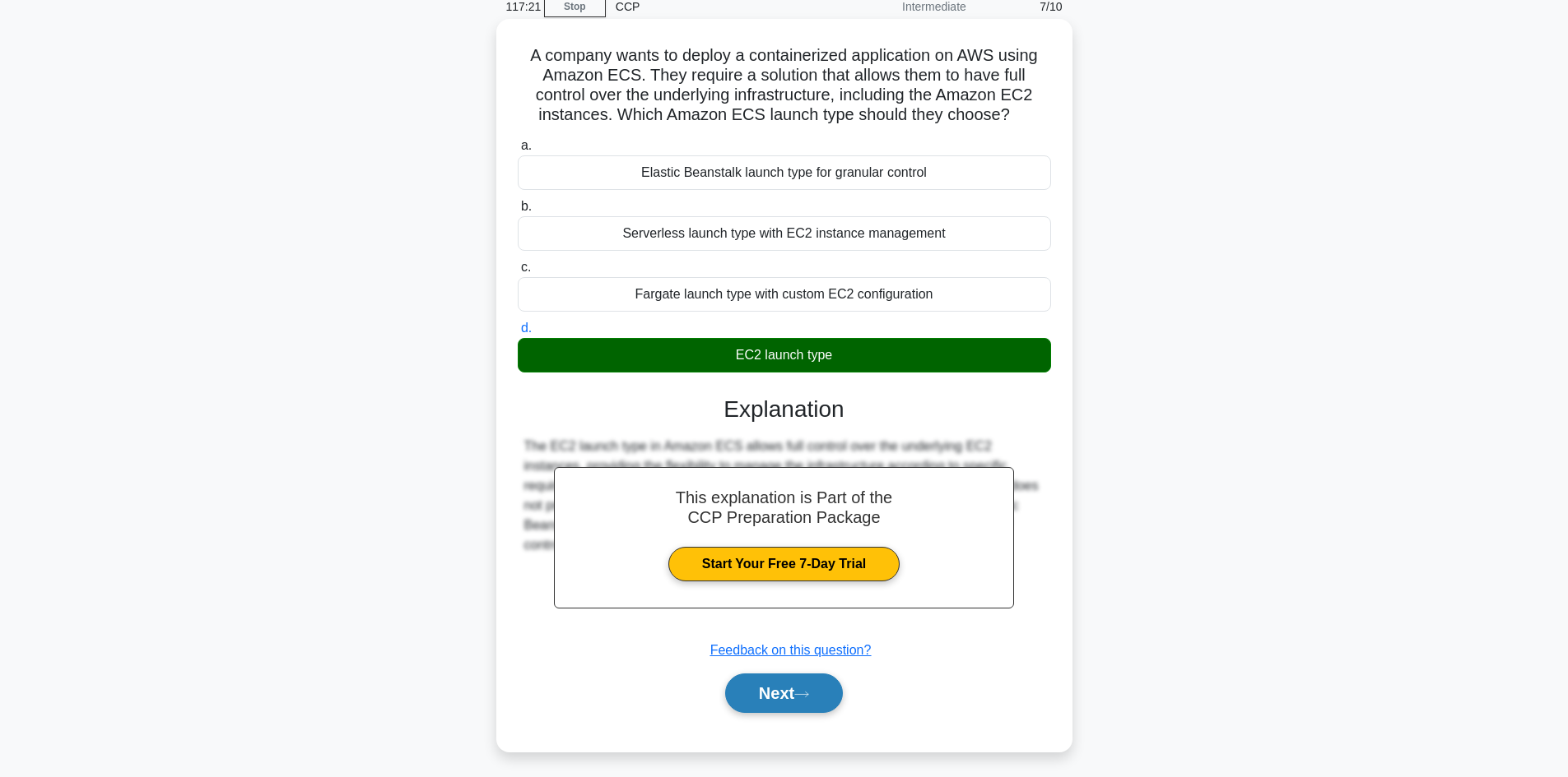
scroll to position [111, 0]
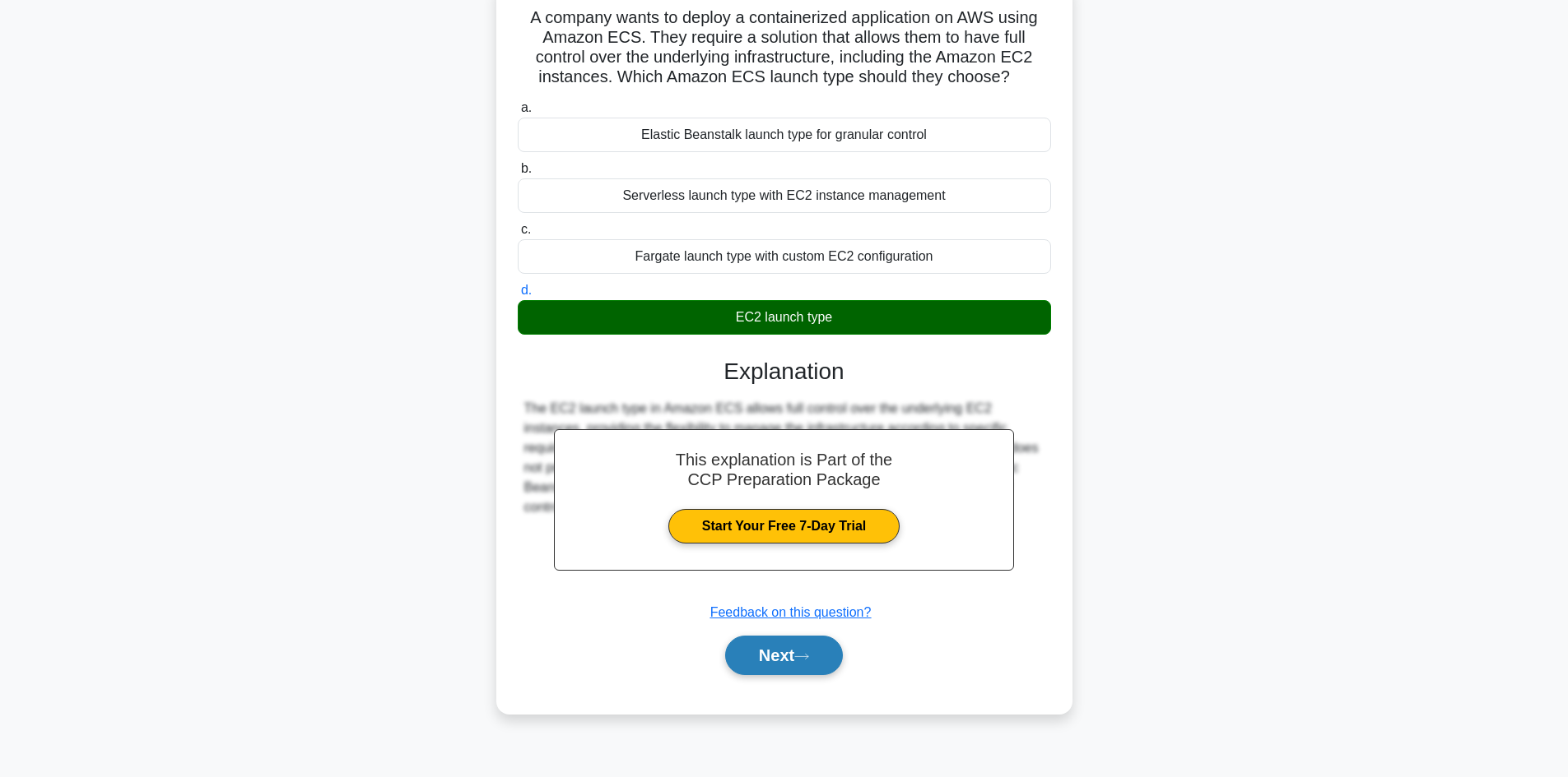
click at [809, 653] on icon at bounding box center [801, 656] width 14 height 9
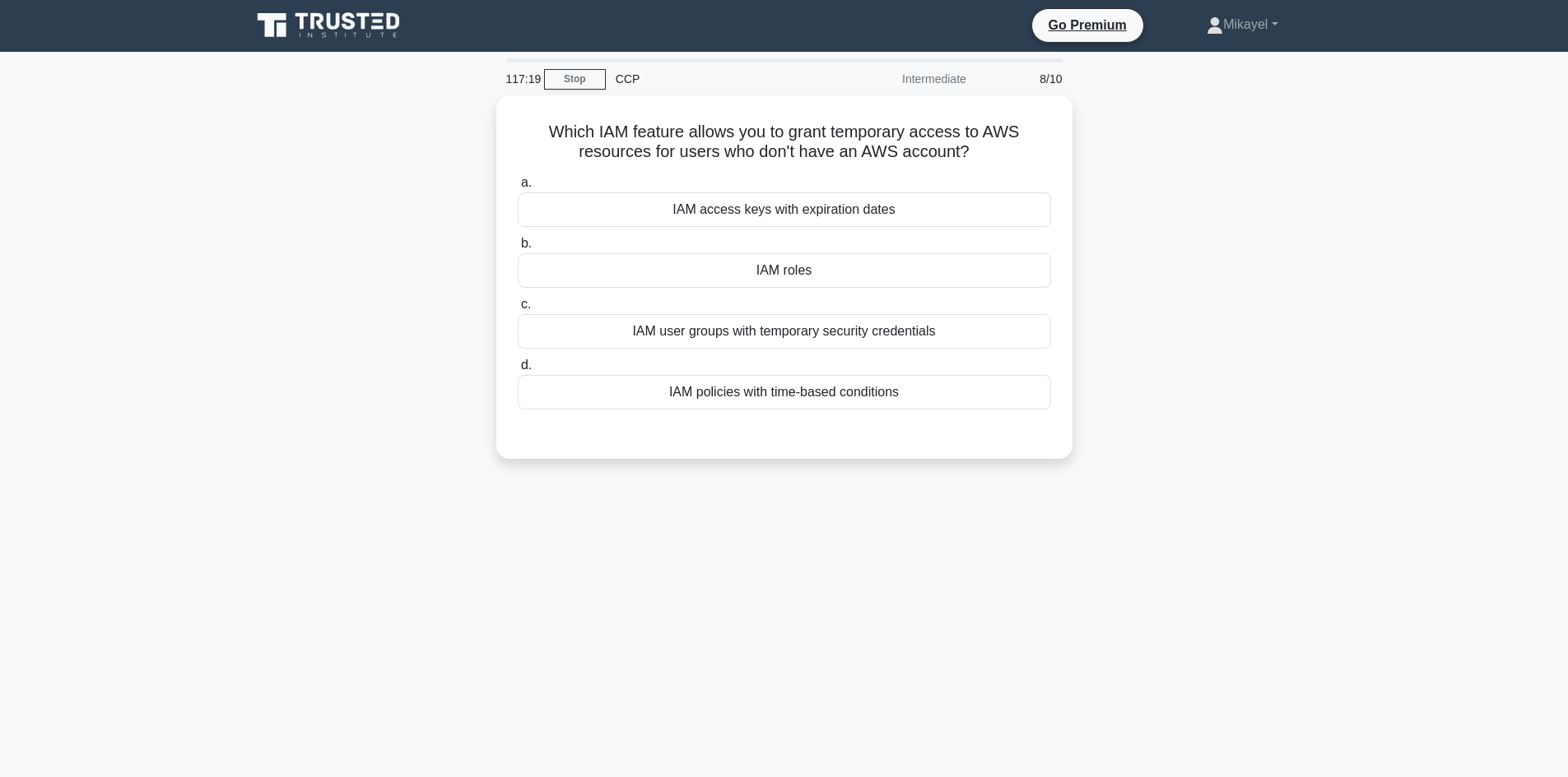
scroll to position [0, 0]
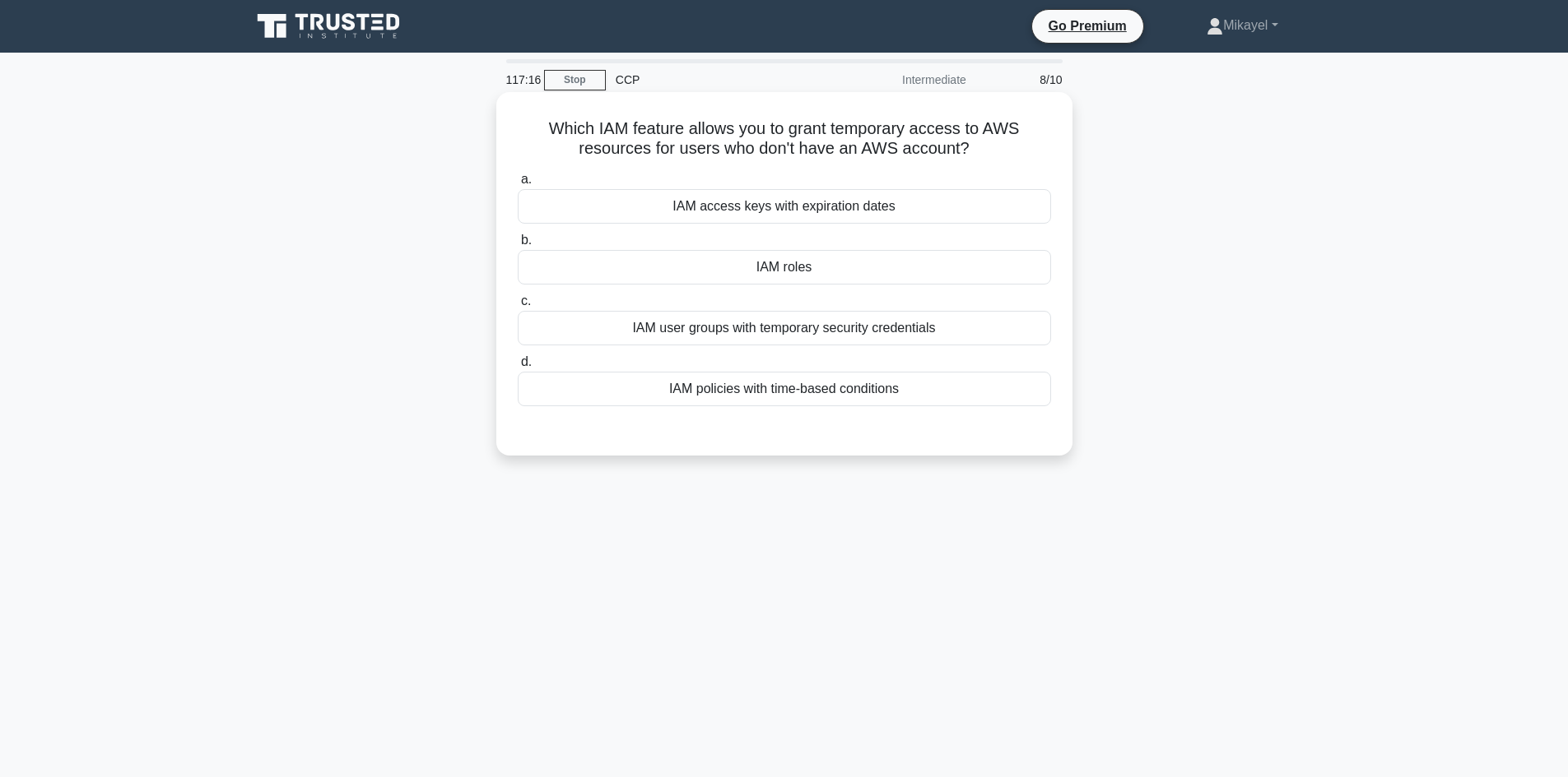
click at [817, 265] on div "IAM roles" at bounding box center [784, 267] width 533 height 35
click at [518, 246] on input "b. IAM roles" at bounding box center [518, 240] width 0 height 11
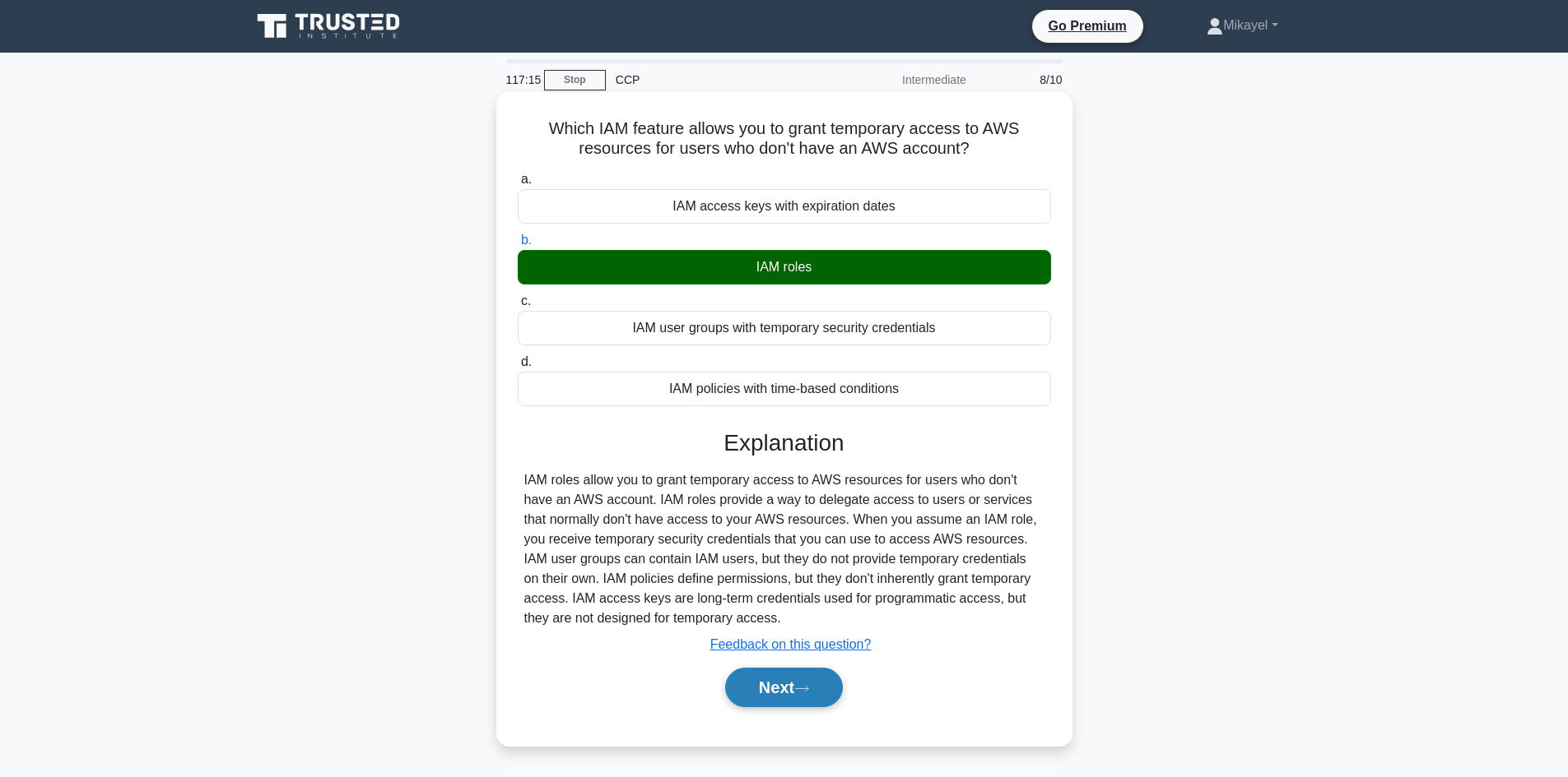
click at [794, 694] on button "Next" at bounding box center [784, 687] width 117 height 39
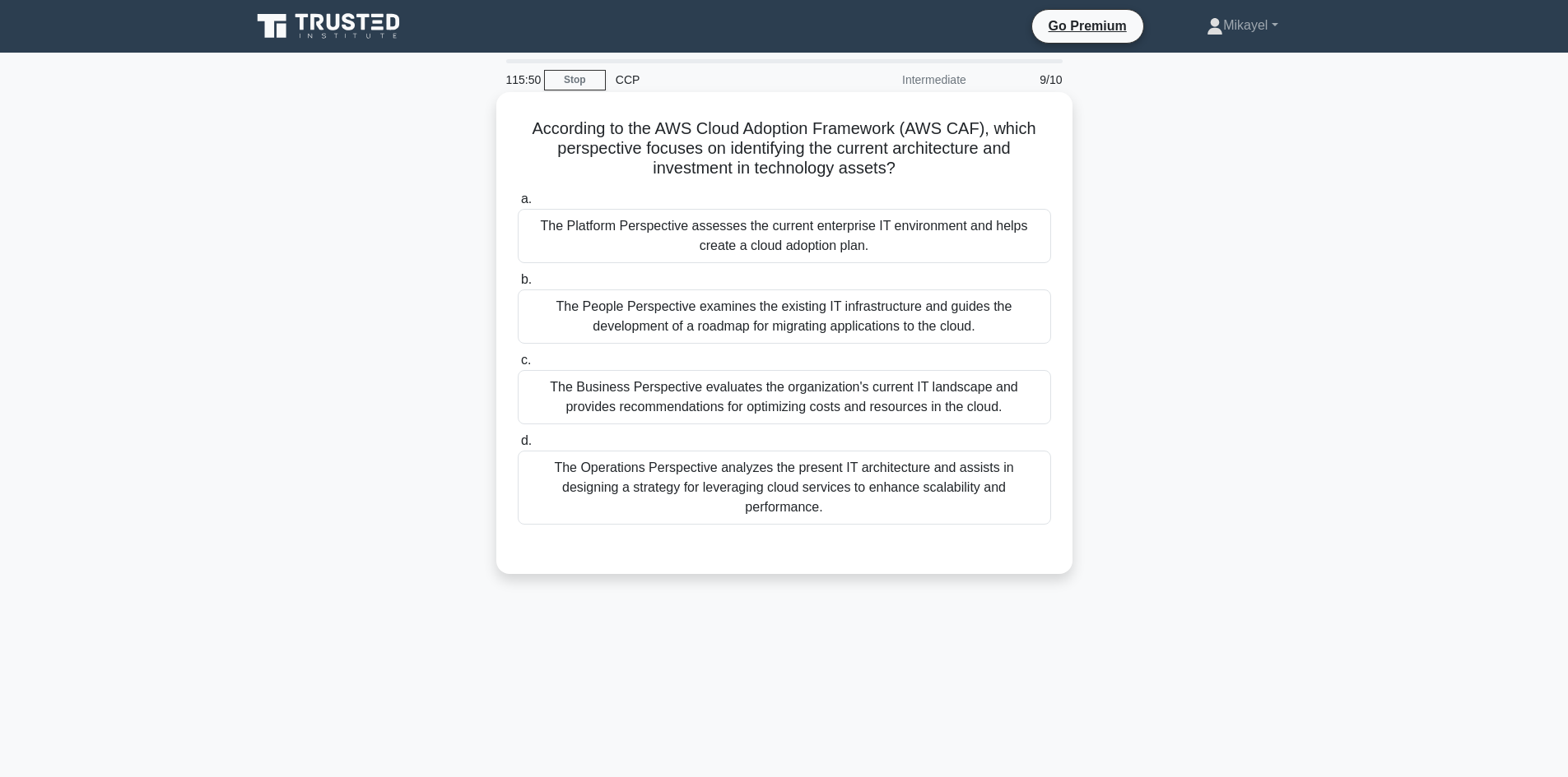
click at [728, 473] on div "The Operations Perspective analyzes the present IT architecture and assists in …" at bounding box center [784, 487] width 533 height 74
click at [518, 447] on input "d. The Operations Perspective analyzes the present IT architecture and assists …" at bounding box center [518, 441] width 0 height 11
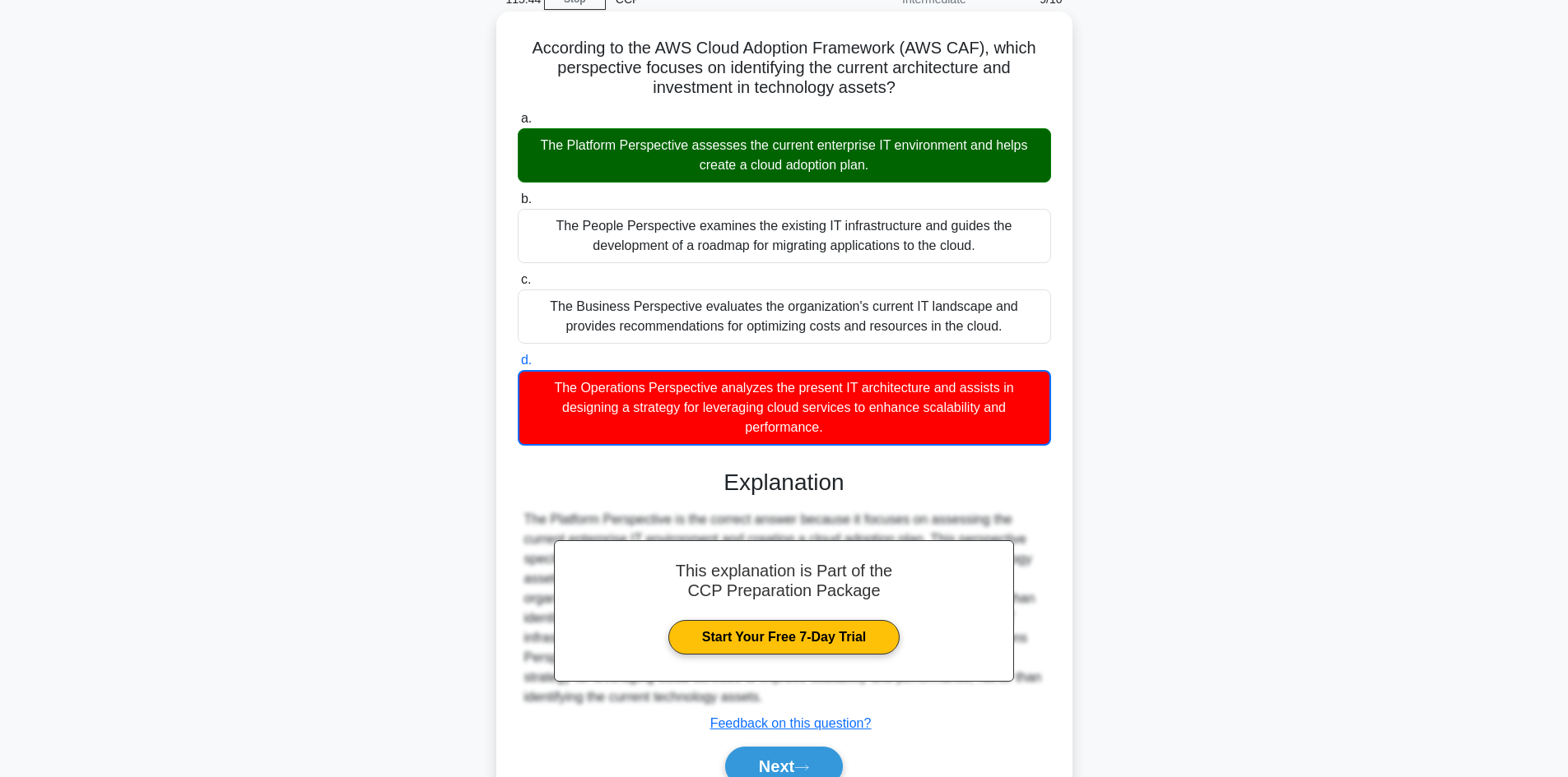
scroll to position [159, 0]
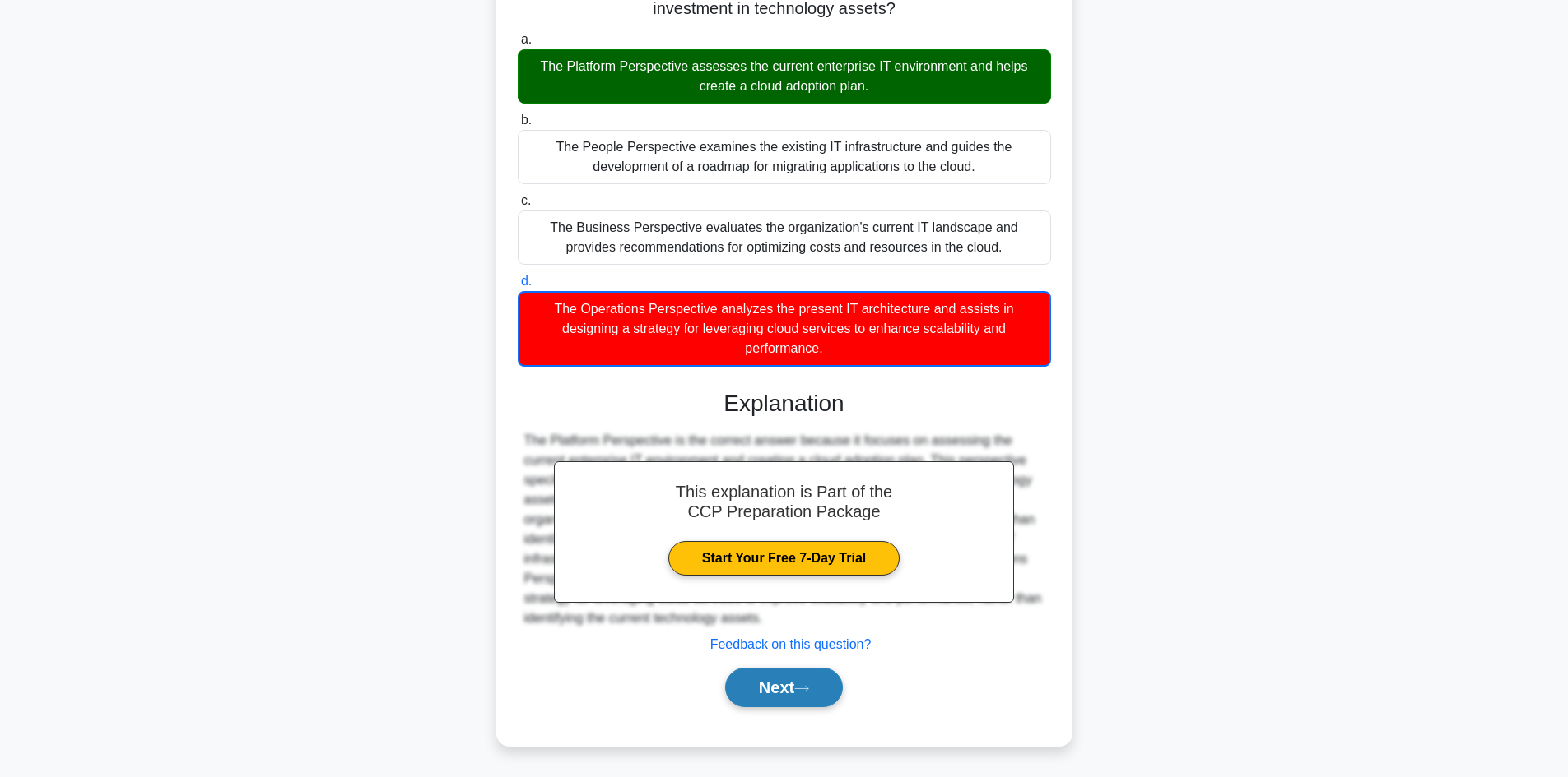
click at [788, 691] on button "Next" at bounding box center [784, 687] width 117 height 39
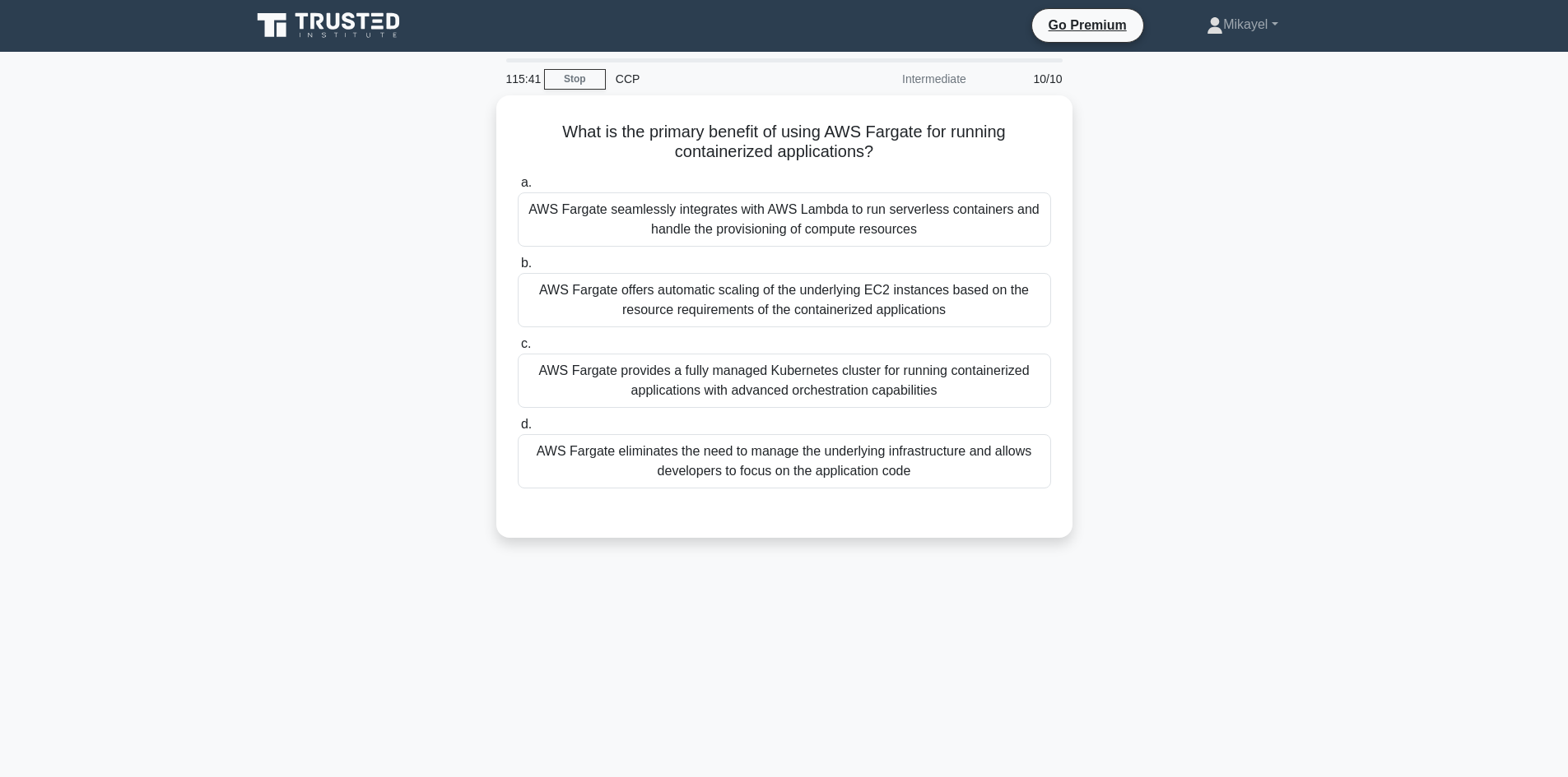
scroll to position [0, 0]
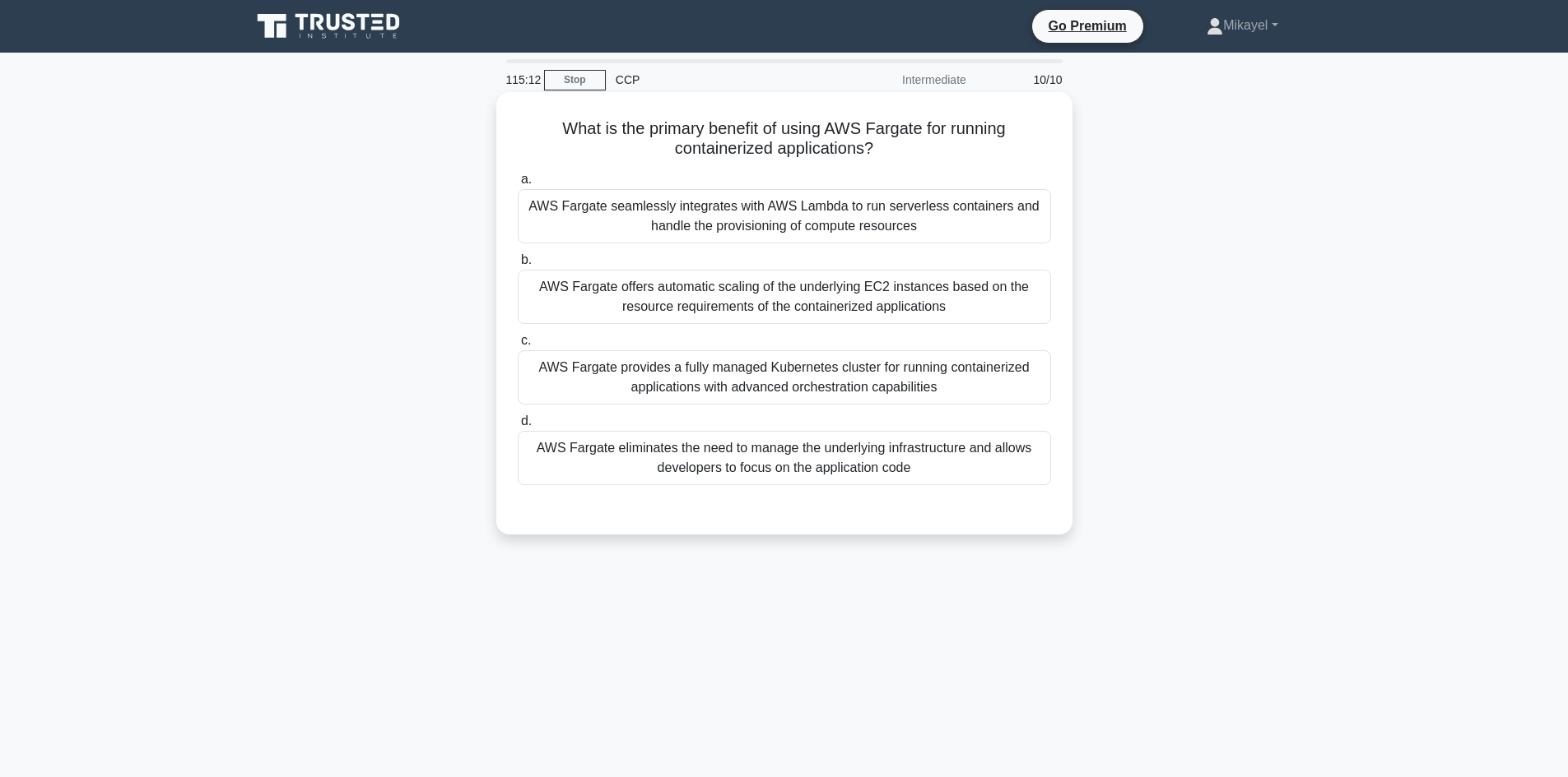
click at [589, 456] on div "AWS Fargate eliminates the need to manage the underlying infrastructure and all…" at bounding box center [784, 458] width 533 height 55
click at [518, 427] on input "d. AWS Fargate eliminates the need to manage the underlying infrastructure and …" at bounding box center [518, 421] width 0 height 11
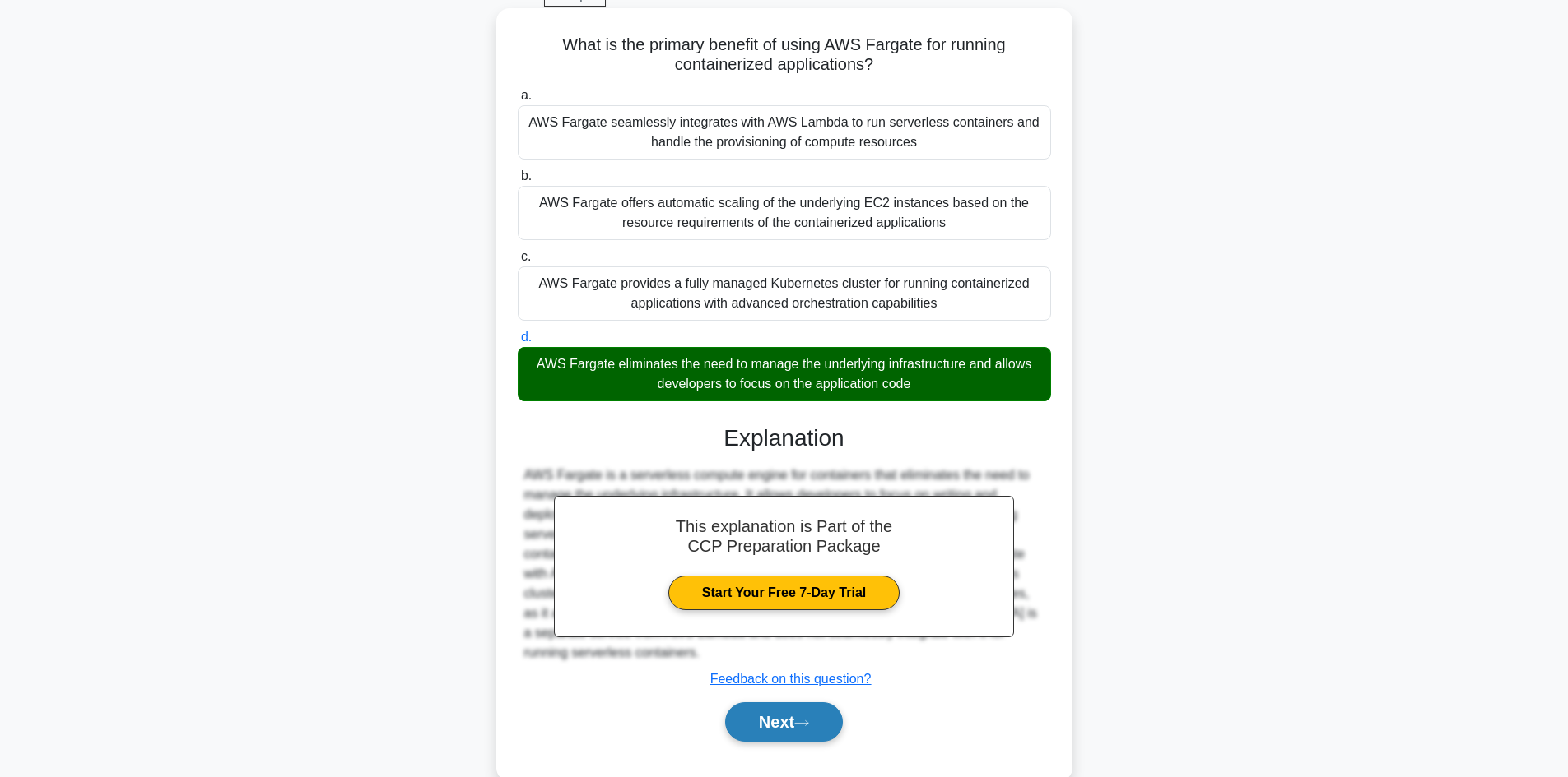
scroll to position [118, 0]
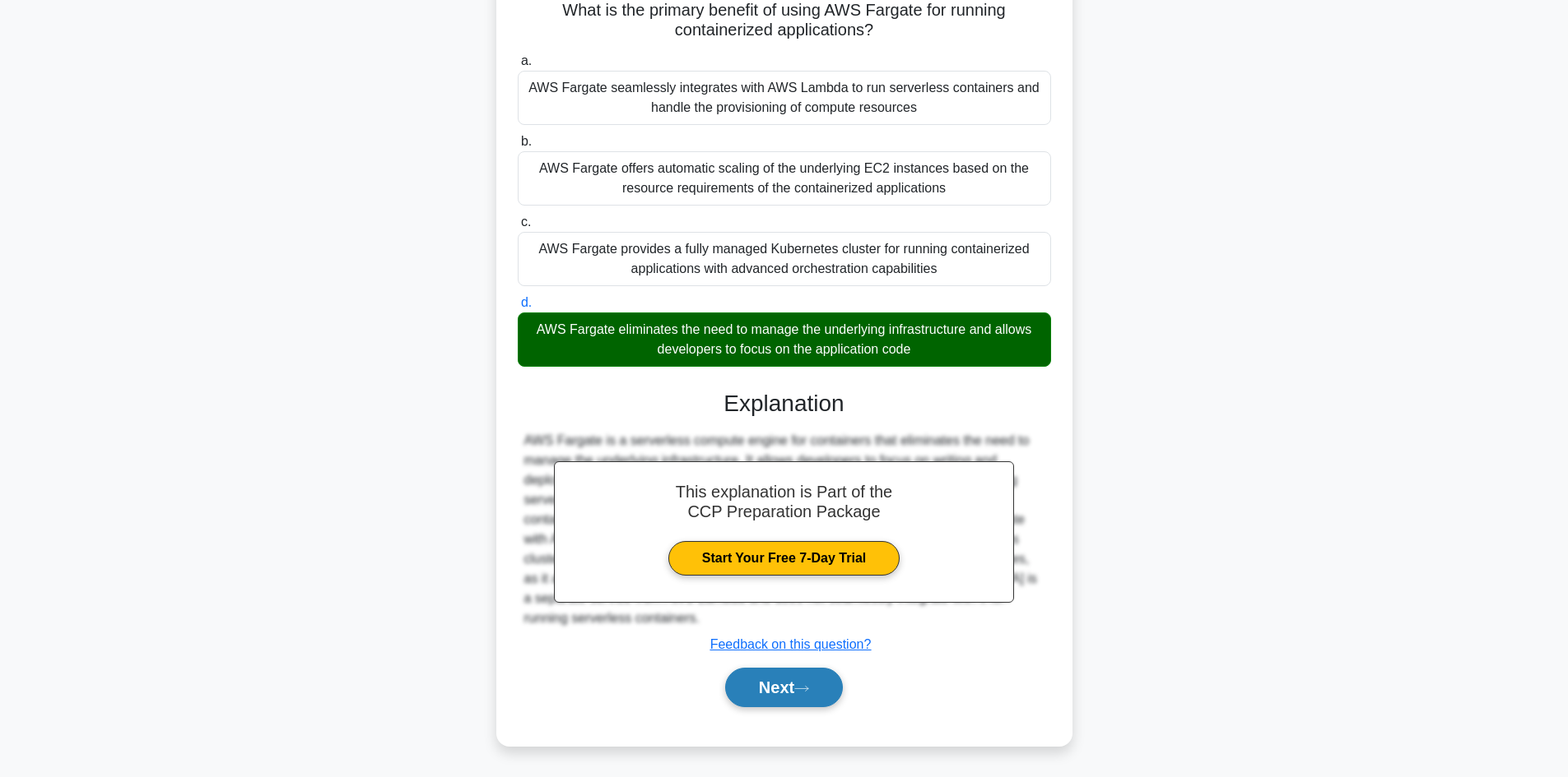
click at [795, 692] on button "Next" at bounding box center [784, 687] width 117 height 39
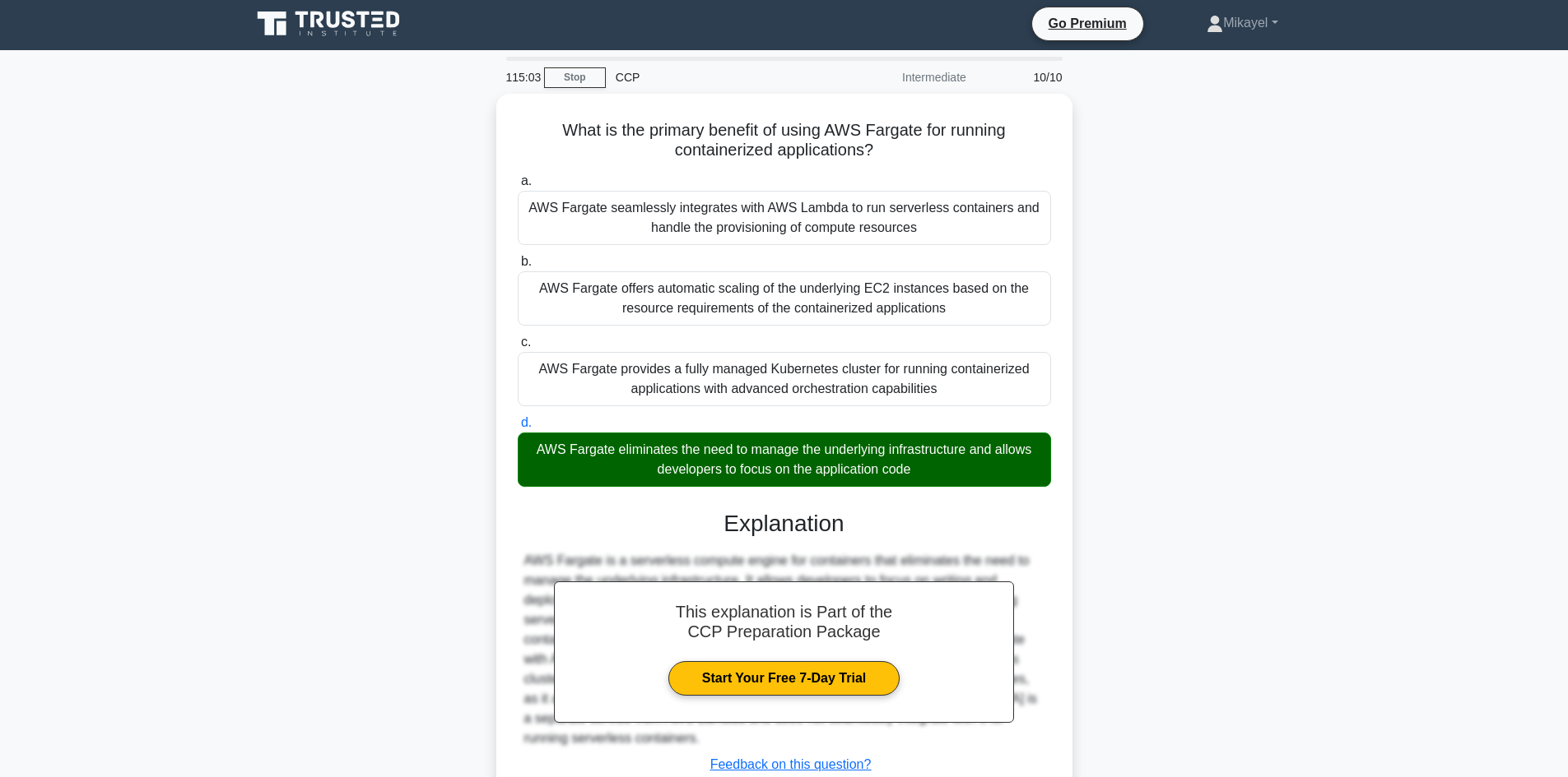
scroll to position [0, 0]
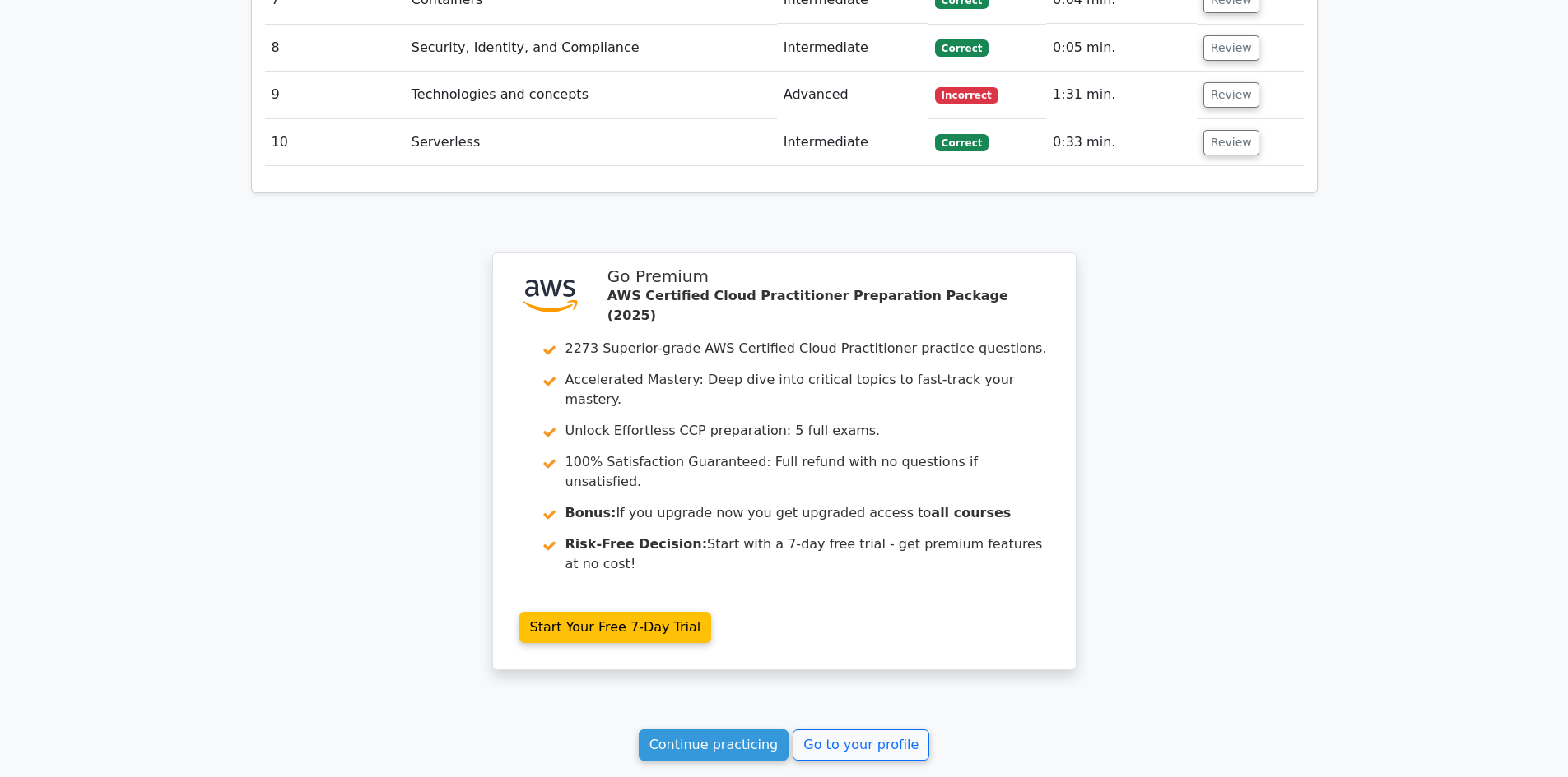
scroll to position [2484, 0]
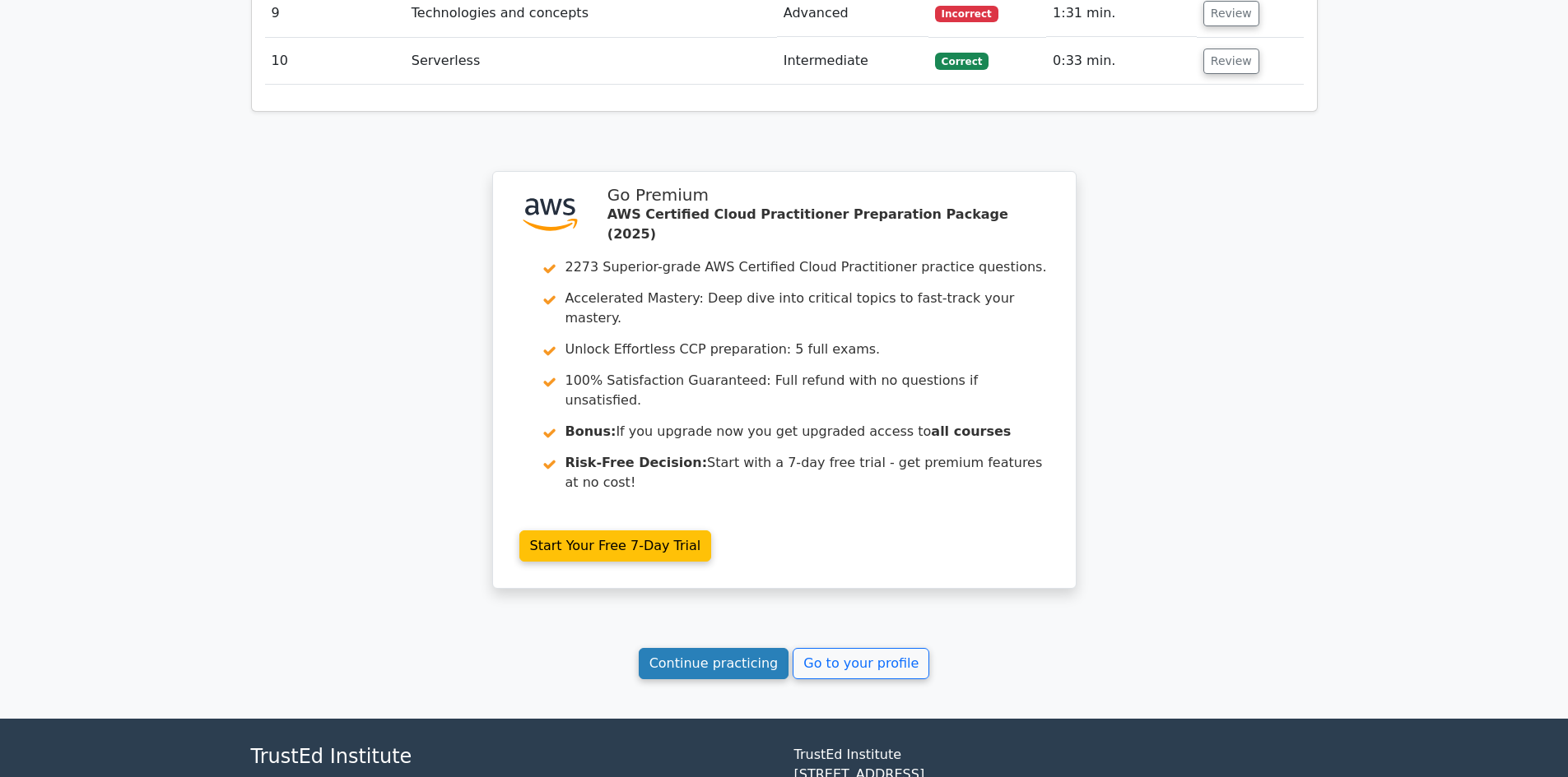
click at [697, 648] on link "Continue practicing" at bounding box center [714, 664] width 151 height 32
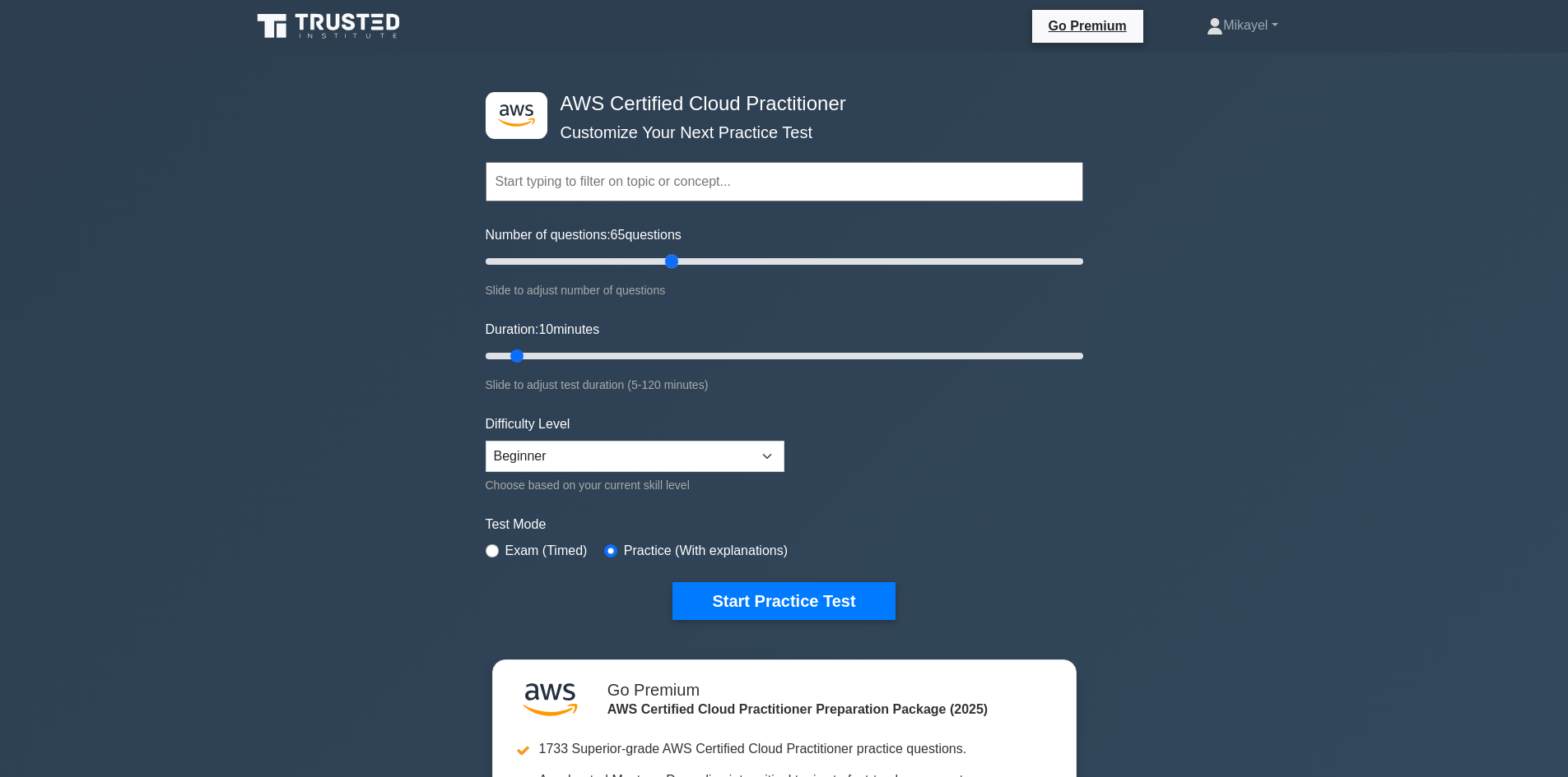
drag, startPoint x: 509, startPoint y: 264, endPoint x: 672, endPoint y: 268, distance: 163.0
type input "65"
click at [677, 266] on input "Number of questions: 65 questions" at bounding box center [784, 261] width 598 height 20
drag, startPoint x: 526, startPoint y: 356, endPoint x: 1203, endPoint y: 356, distance: 677.0
type input "120"
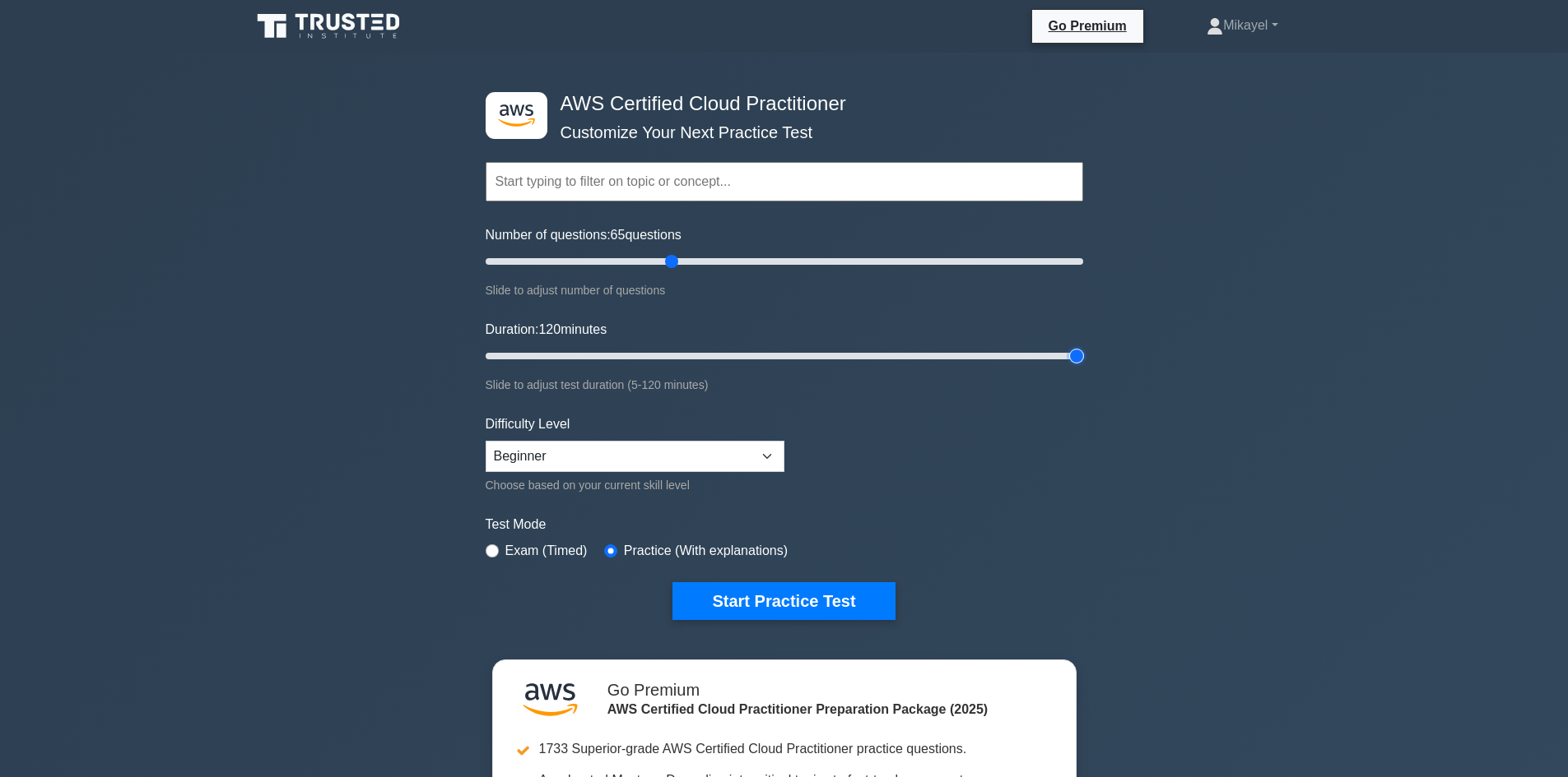
click at [1083, 356] on input "Duration: 120 minutes" at bounding box center [784, 356] width 598 height 20
click at [494, 549] on input "radio" at bounding box center [492, 551] width 13 height 13
radio input "true"
click at [735, 604] on button "Start Practice Test" at bounding box center [783, 600] width 222 height 37
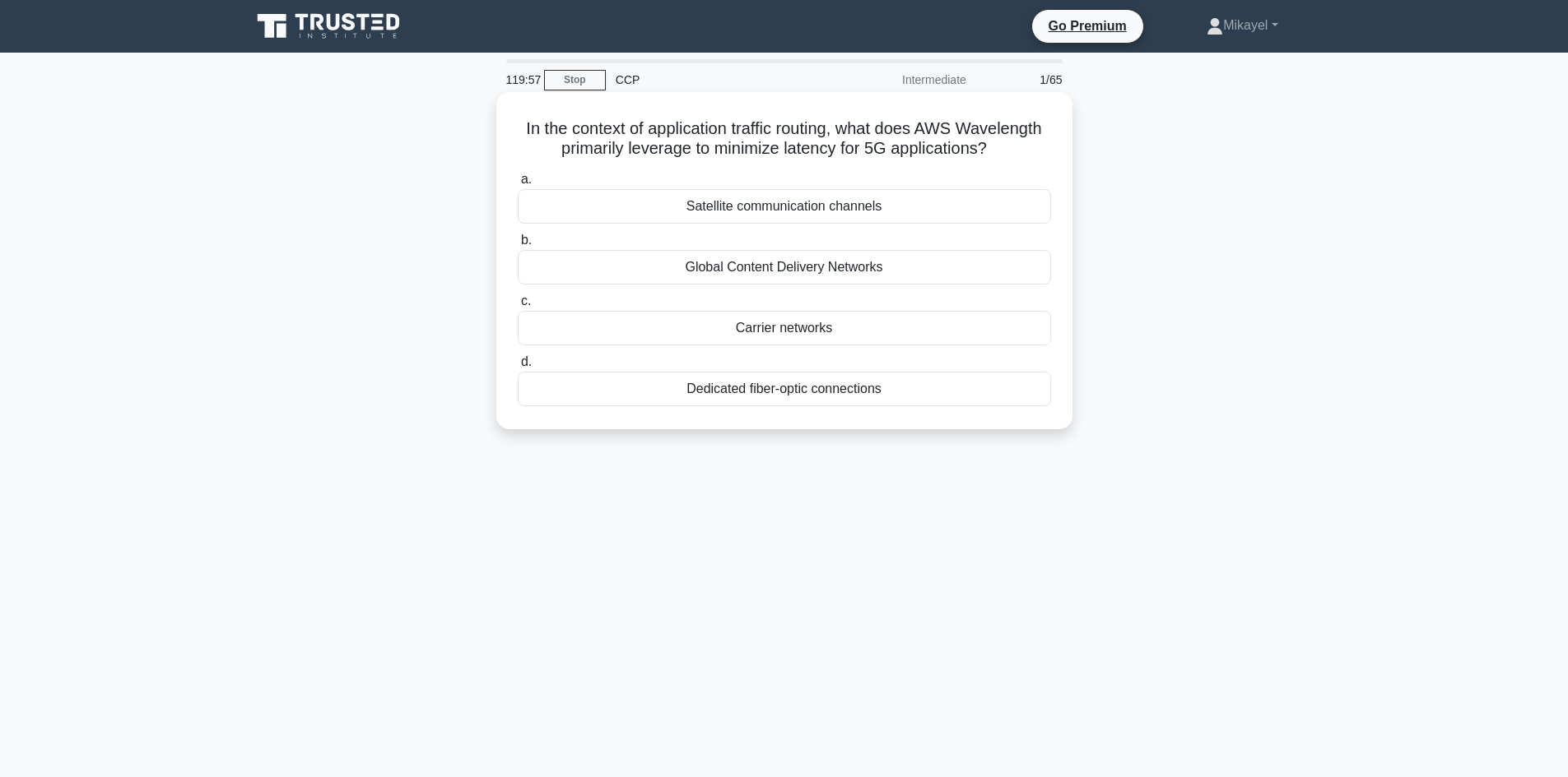
click at [779, 330] on div "Carrier networks" at bounding box center [784, 328] width 533 height 35
click at [518, 306] on input "c. Carrier networks" at bounding box center [518, 301] width 0 height 11
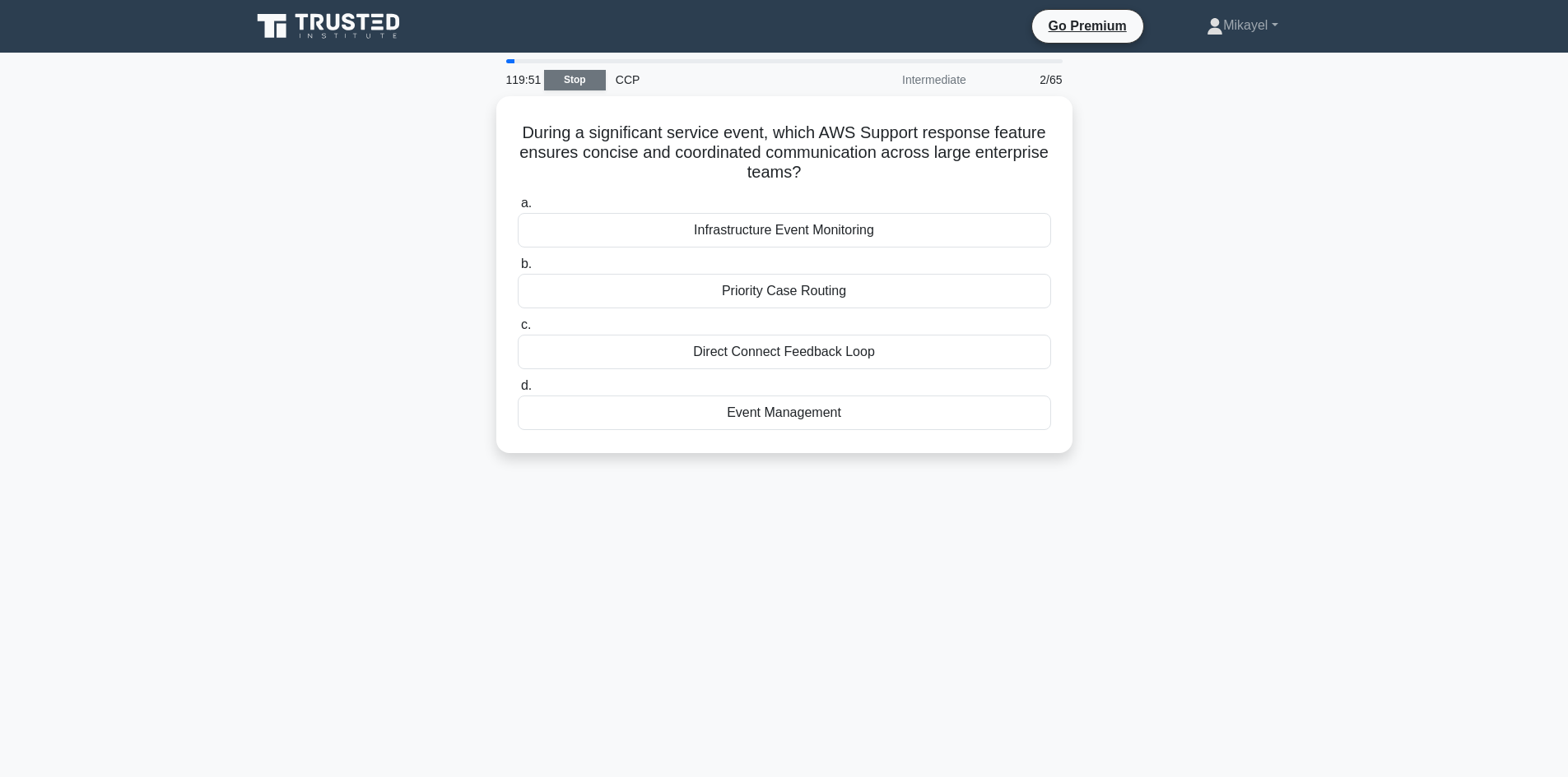
click at [574, 79] on link "Stop" at bounding box center [575, 80] width 61 height 20
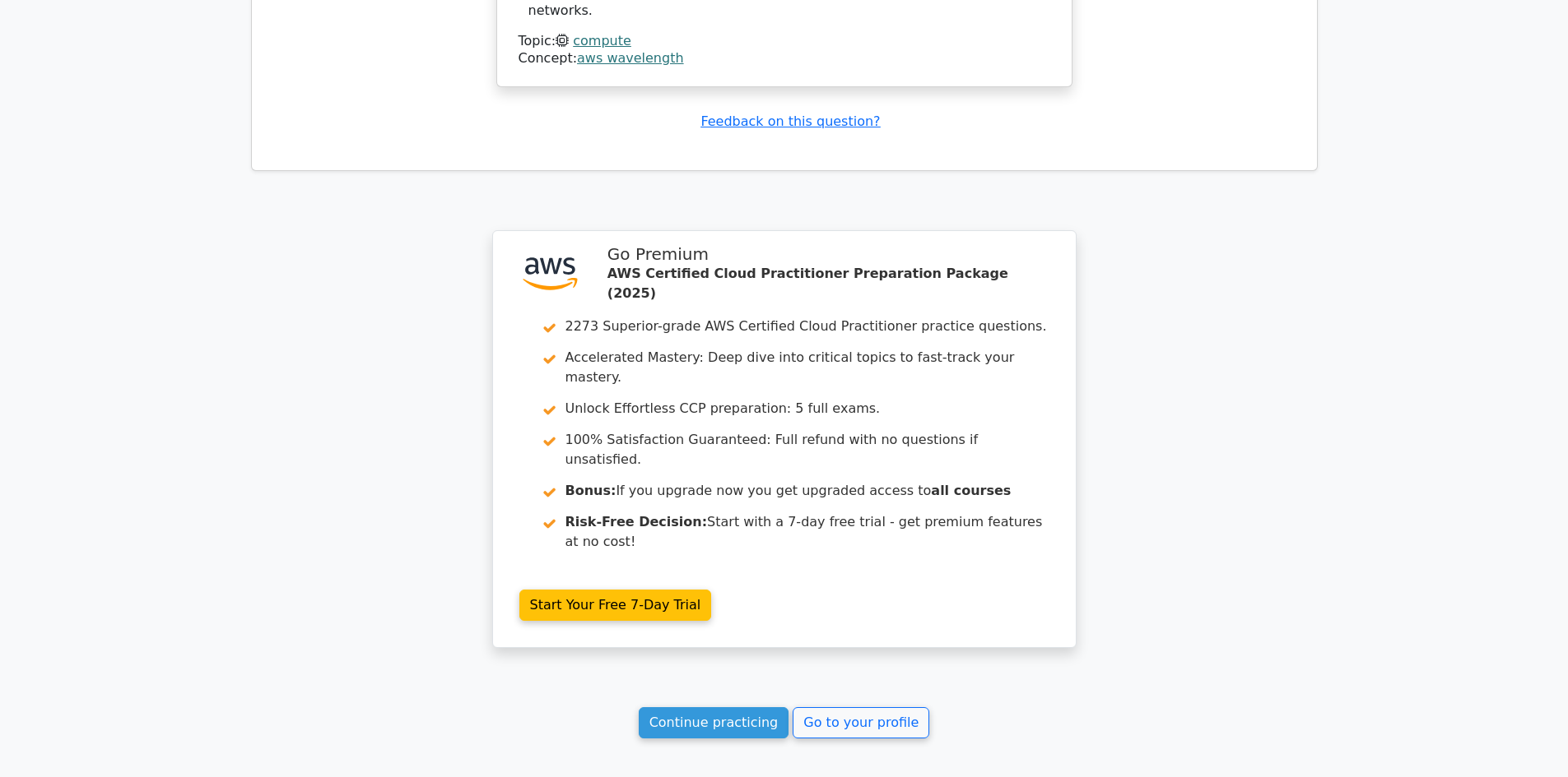
scroll to position [2017, 0]
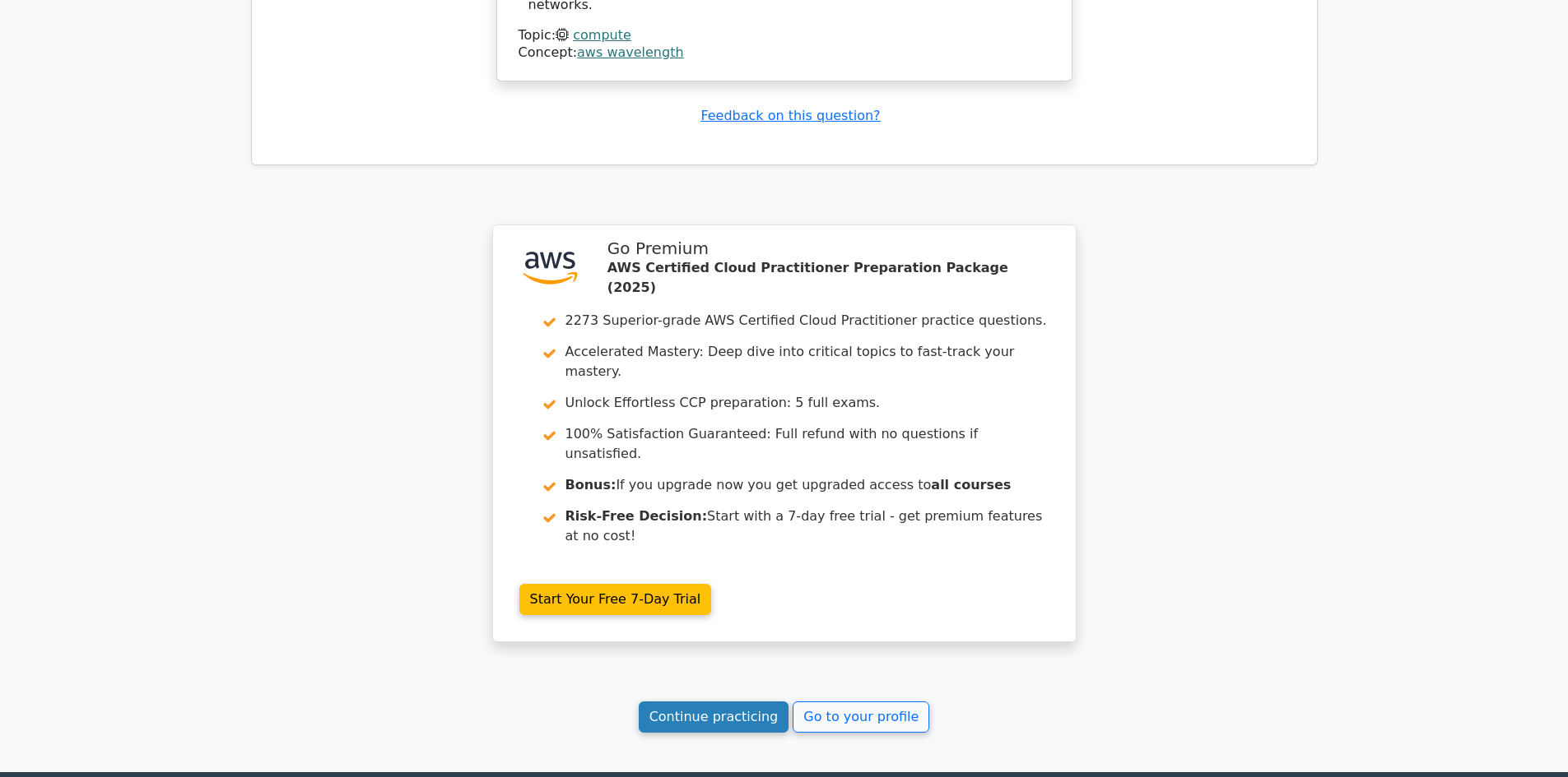
click at [710, 702] on link "Continue practicing" at bounding box center [714, 717] width 151 height 32
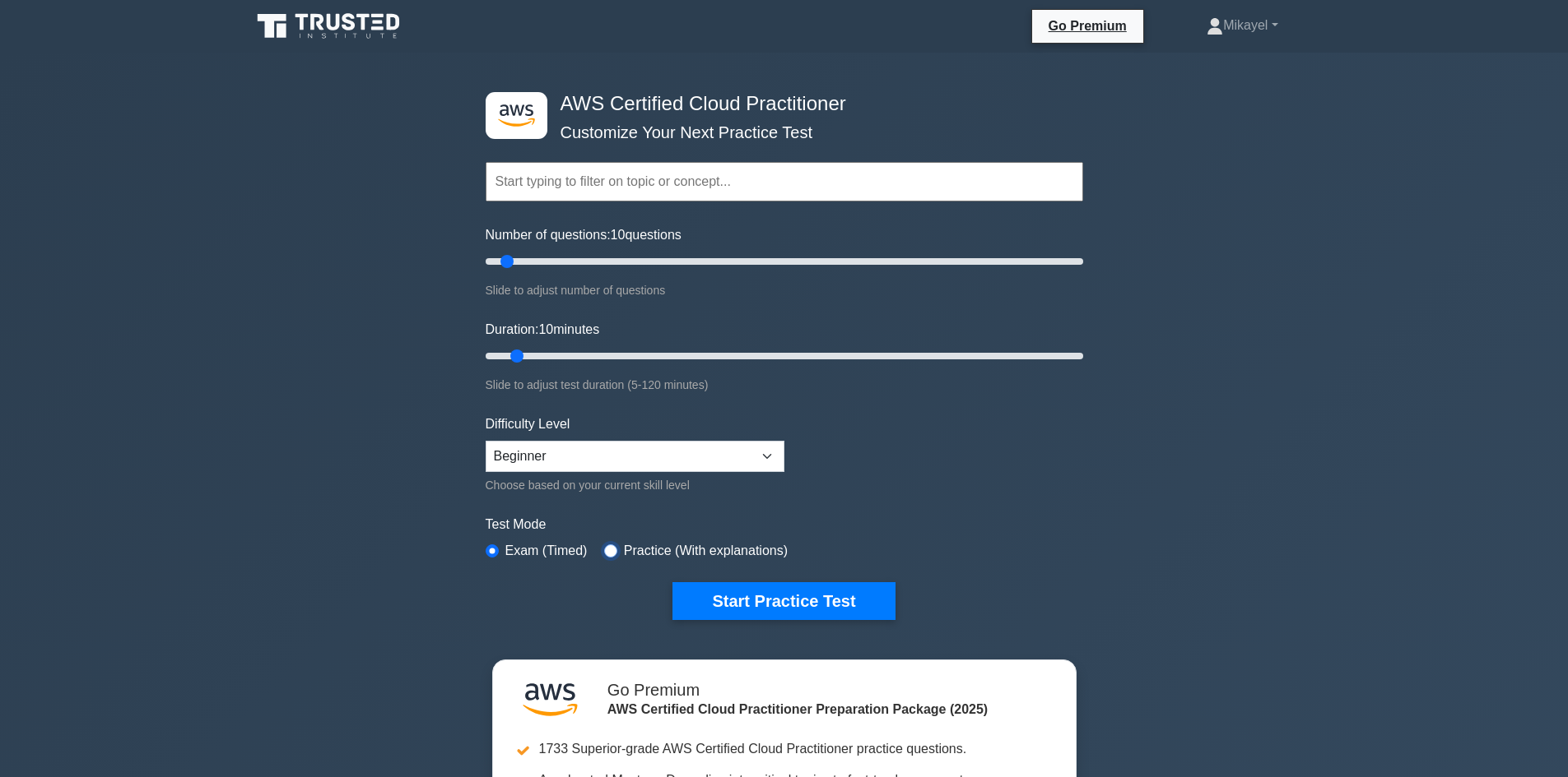
click at [617, 550] on input "radio" at bounding box center [611, 551] width 13 height 13
radio input "true"
drag, startPoint x: 504, startPoint y: 258, endPoint x: 668, endPoint y: 260, distance: 164.0
type input "65"
click at [668, 260] on input "Number of questions: 65 questions" at bounding box center [784, 261] width 598 height 20
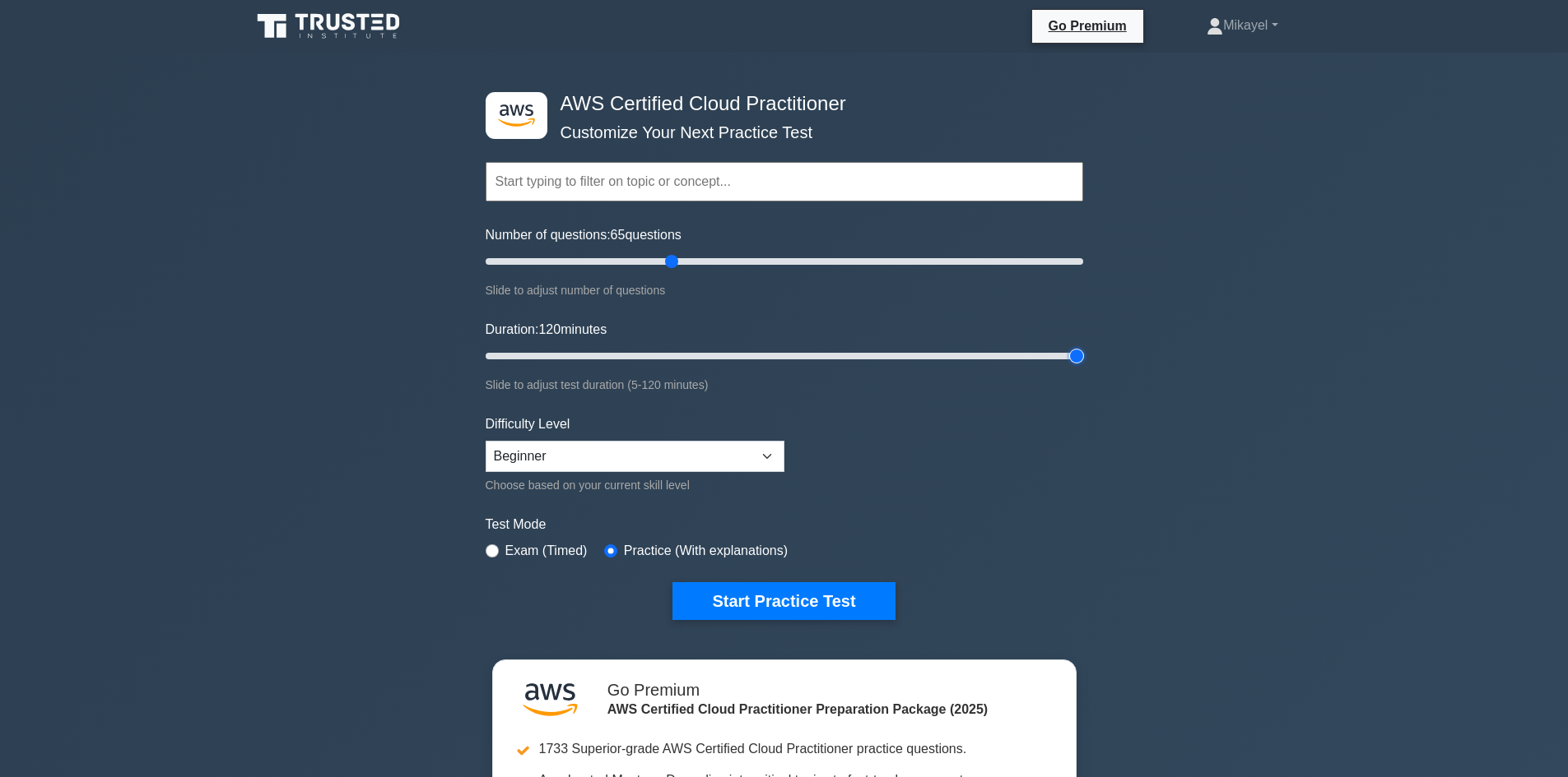
drag, startPoint x: 662, startPoint y: 358, endPoint x: 1129, endPoint y: 358, distance: 467.0
type input "120"
click at [1083, 358] on input "Duration: 120 minutes" at bounding box center [784, 356] width 598 height 20
click at [815, 598] on button "Start Practice Test" at bounding box center [783, 600] width 222 height 37
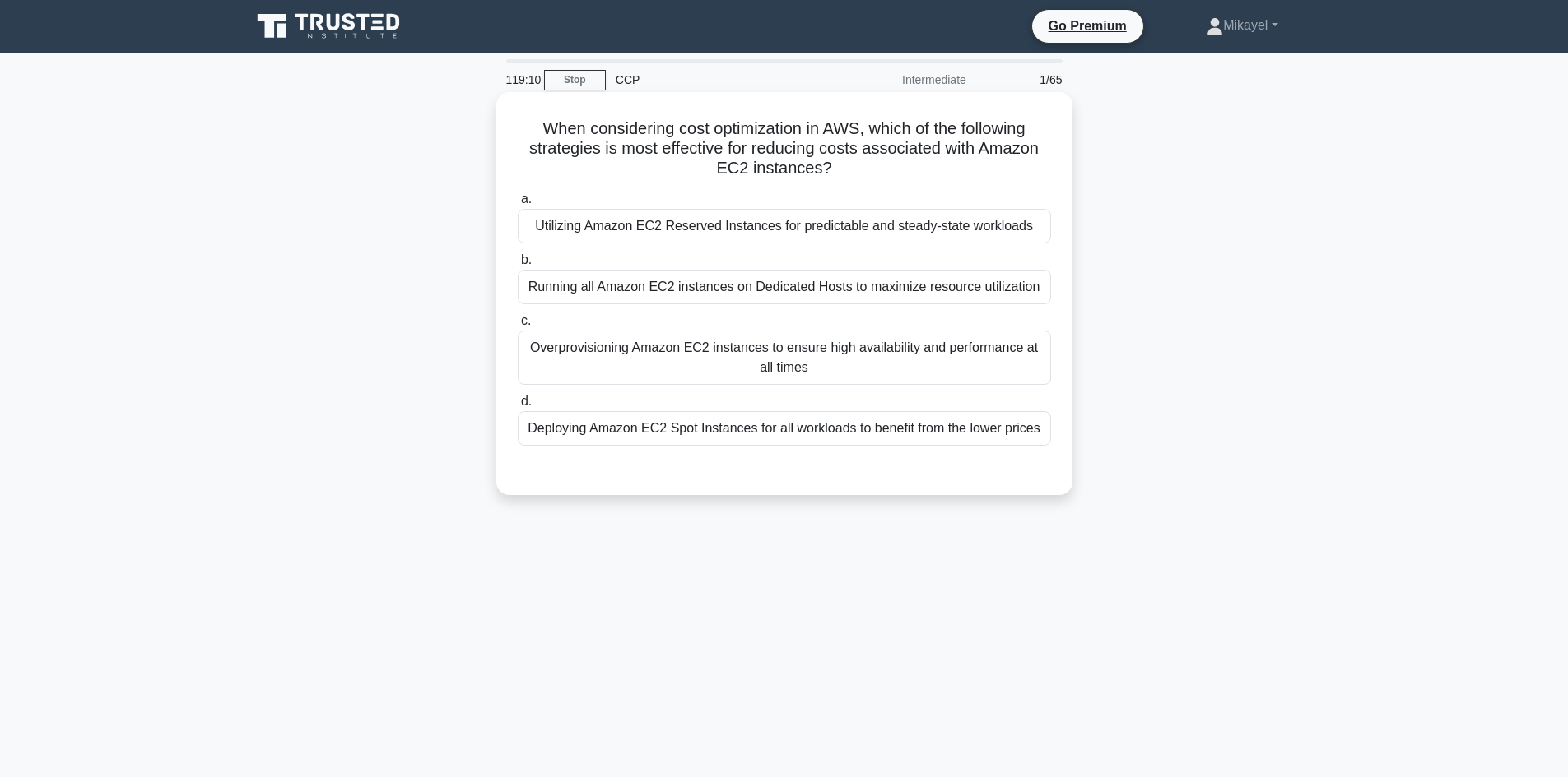
click at [687, 425] on div "Deploying Amazon EC2 Spot Instances for all workloads to benefit from the lower…" at bounding box center [784, 428] width 533 height 35
click at [518, 407] on input "d. Deploying Amazon EC2 Spot Instances for all workloads to benefit from the lo…" at bounding box center [518, 401] width 0 height 11
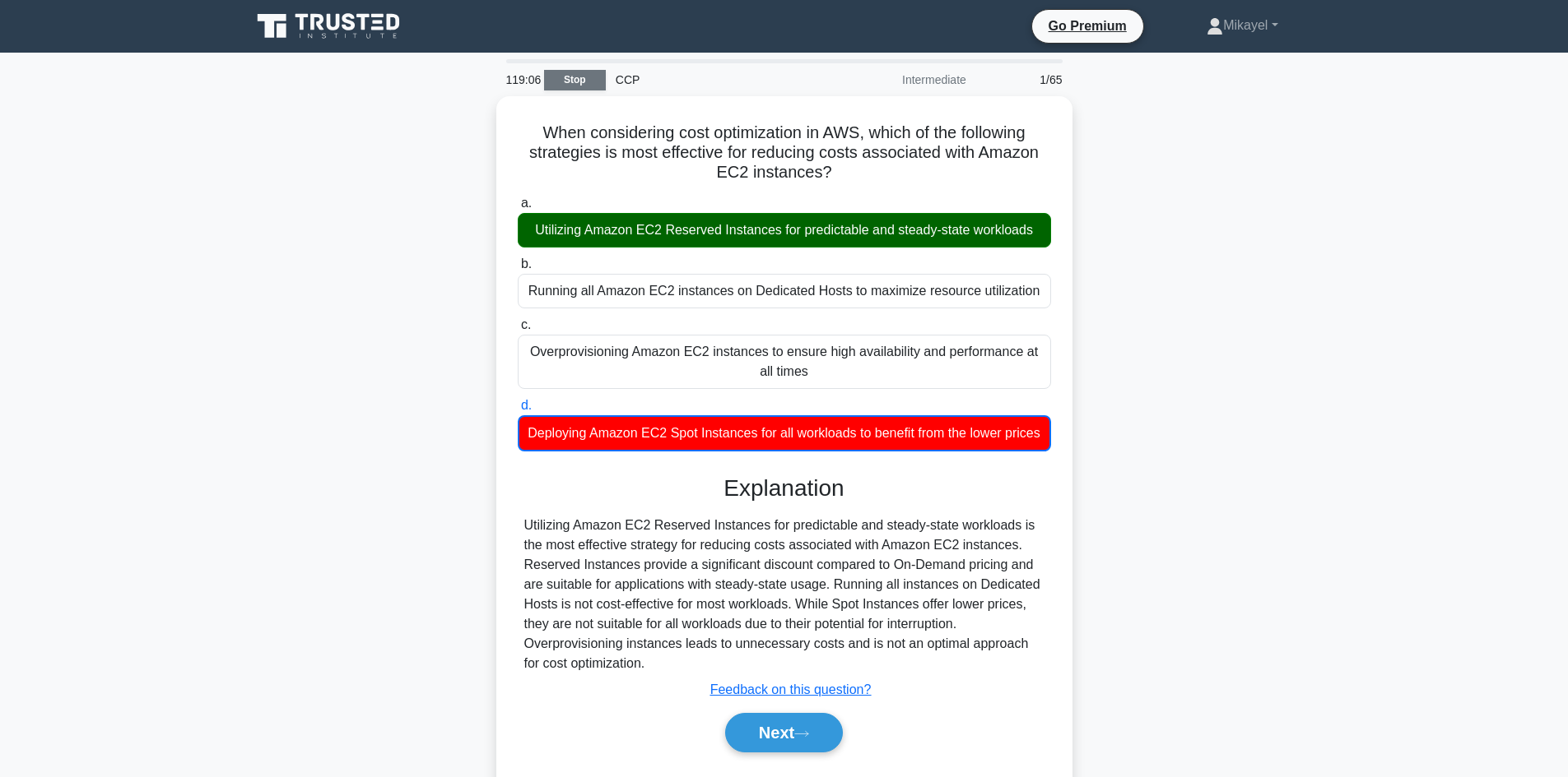
click at [573, 80] on link "Stop" at bounding box center [575, 80] width 61 height 20
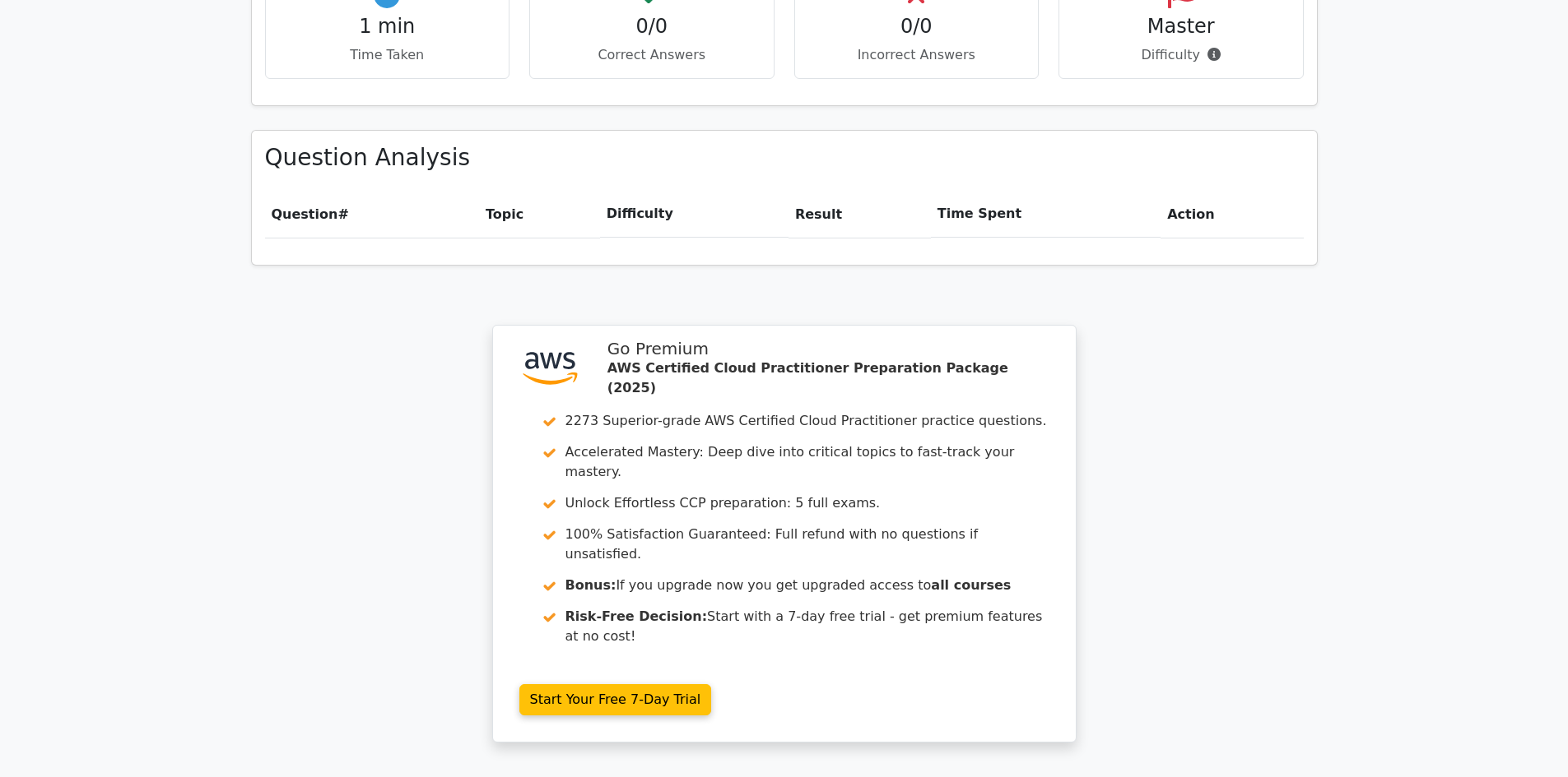
scroll to position [1086, 0]
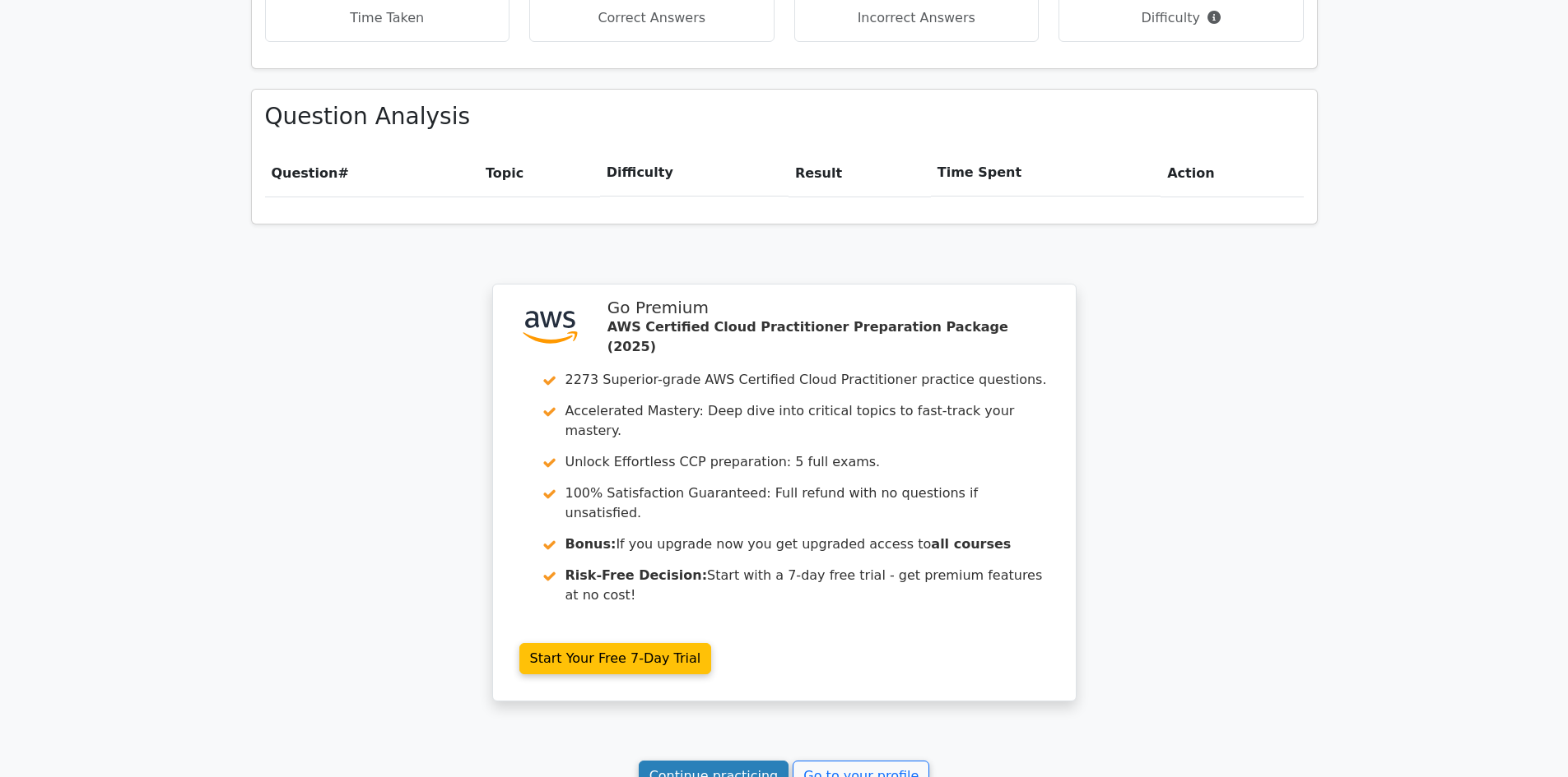
click at [686, 761] on link "Continue practicing" at bounding box center [714, 776] width 151 height 32
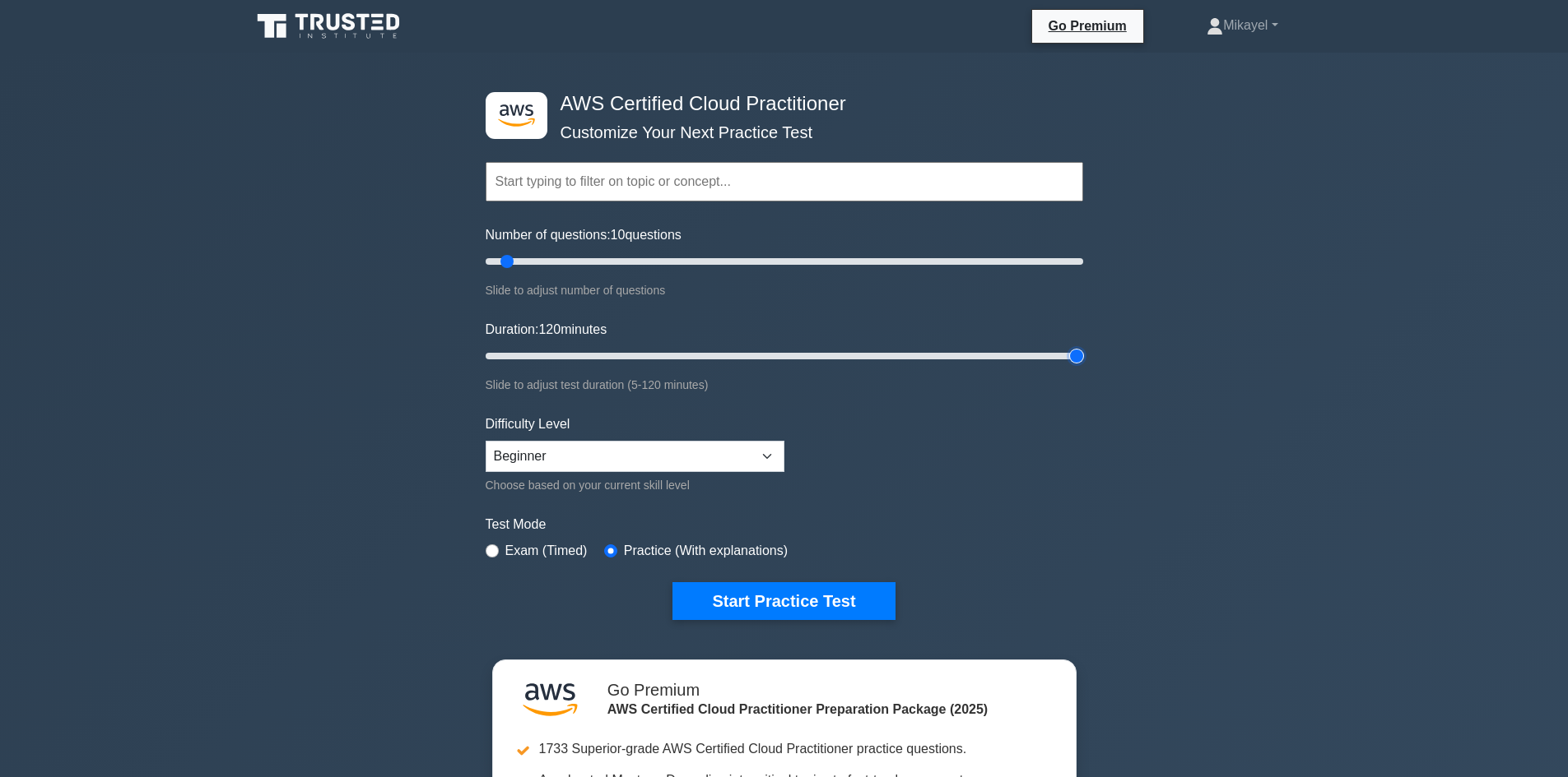
drag, startPoint x: 519, startPoint y: 354, endPoint x: 1250, endPoint y: 357, distance: 731.0
type input "120"
click at [1083, 357] on input "Duration: 120 minutes" at bounding box center [784, 356] width 598 height 20
drag, startPoint x: 512, startPoint y: 264, endPoint x: 677, endPoint y: 263, distance: 165.0
type input "65"
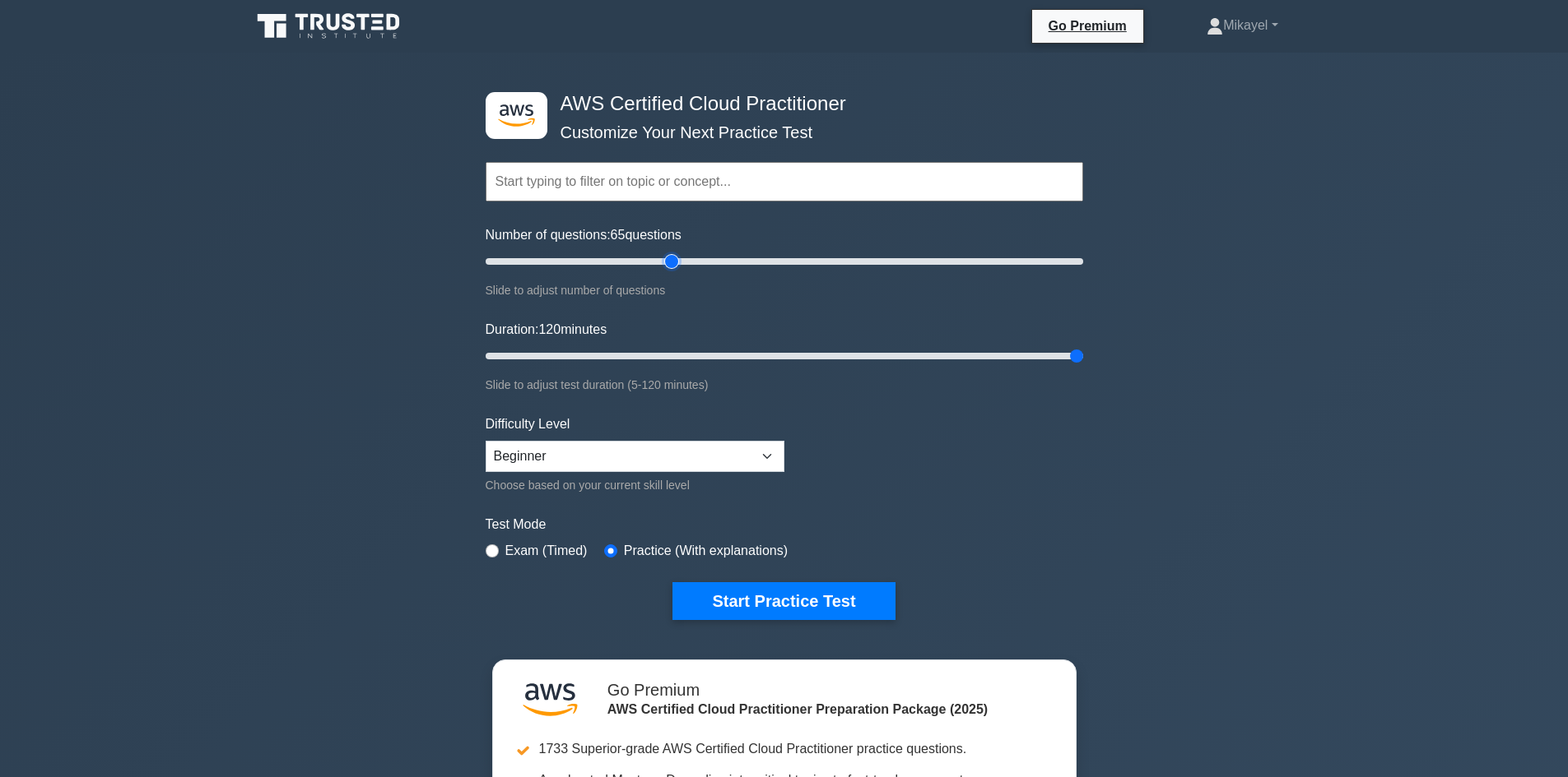
click at [677, 263] on input "Number of questions: 65 questions" at bounding box center [784, 261] width 598 height 20
click at [640, 547] on label "Practice (With explanations)" at bounding box center [705, 551] width 163 height 20
click at [530, 555] on label "Exam (Timed)" at bounding box center [547, 551] width 83 height 20
click at [522, 549] on label "Exam (Timed)" at bounding box center [547, 551] width 83 height 20
click at [496, 549] on input "radio" at bounding box center [492, 551] width 13 height 13
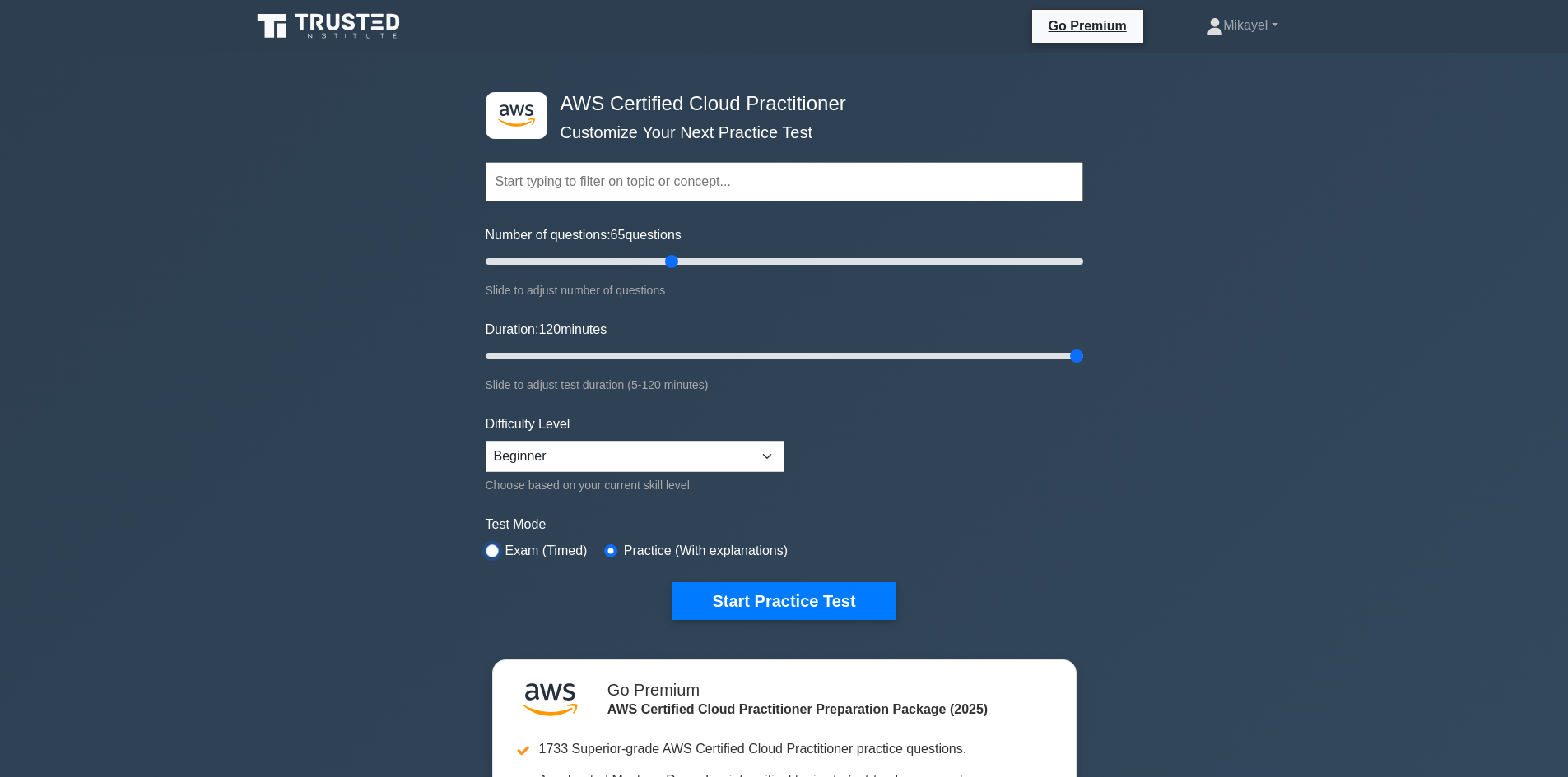
radio input "true"
click at [609, 549] on input "radio" at bounding box center [611, 551] width 13 height 13
radio input "true"
click at [762, 606] on button "Start Practice Test" at bounding box center [783, 600] width 222 height 37
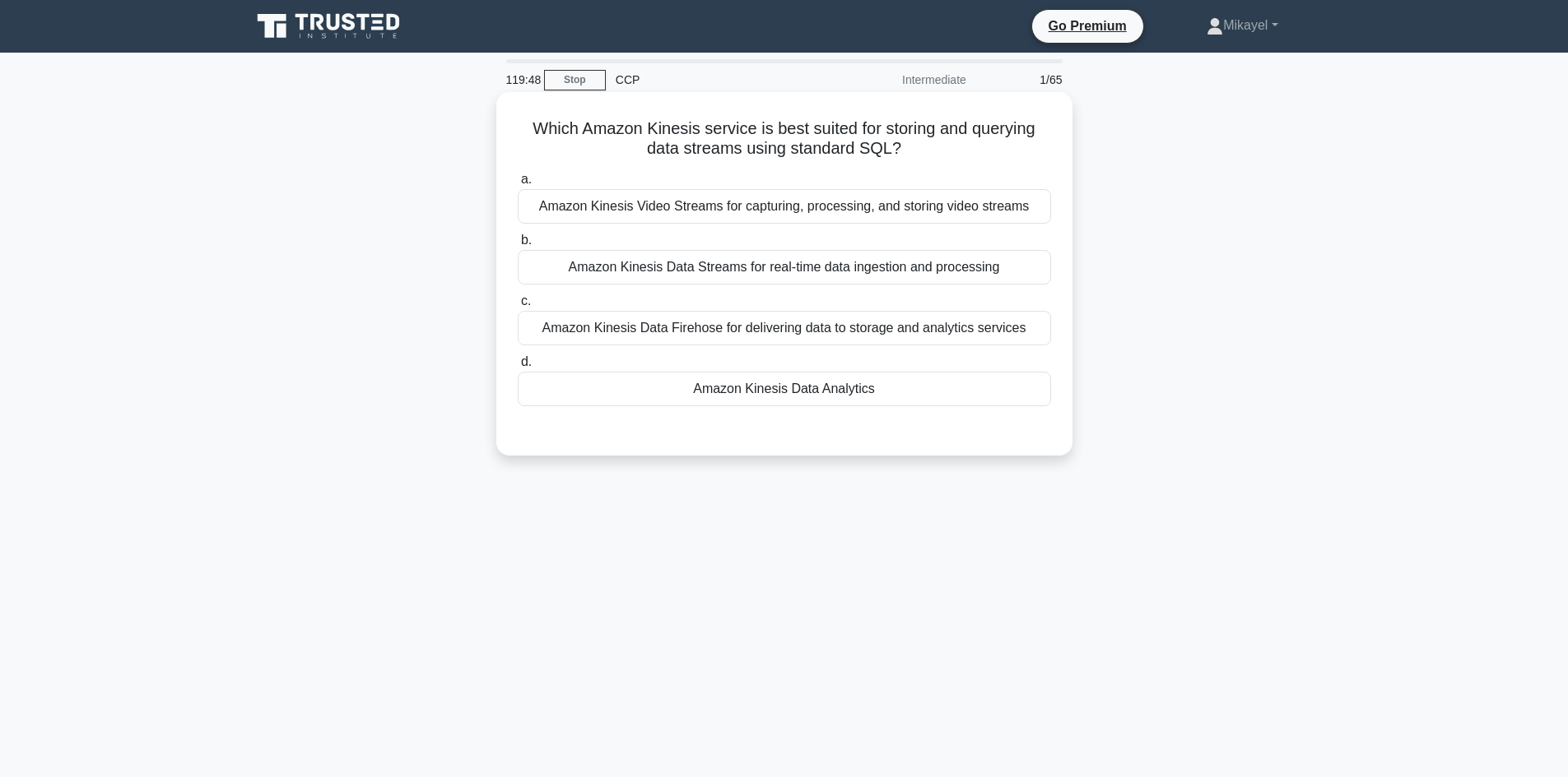
click at [791, 390] on div "Amazon Kinesis Data Analytics" at bounding box center [784, 389] width 533 height 35
click at [518, 368] on input "d. Amazon Kinesis Data Analytics" at bounding box center [518, 362] width 0 height 11
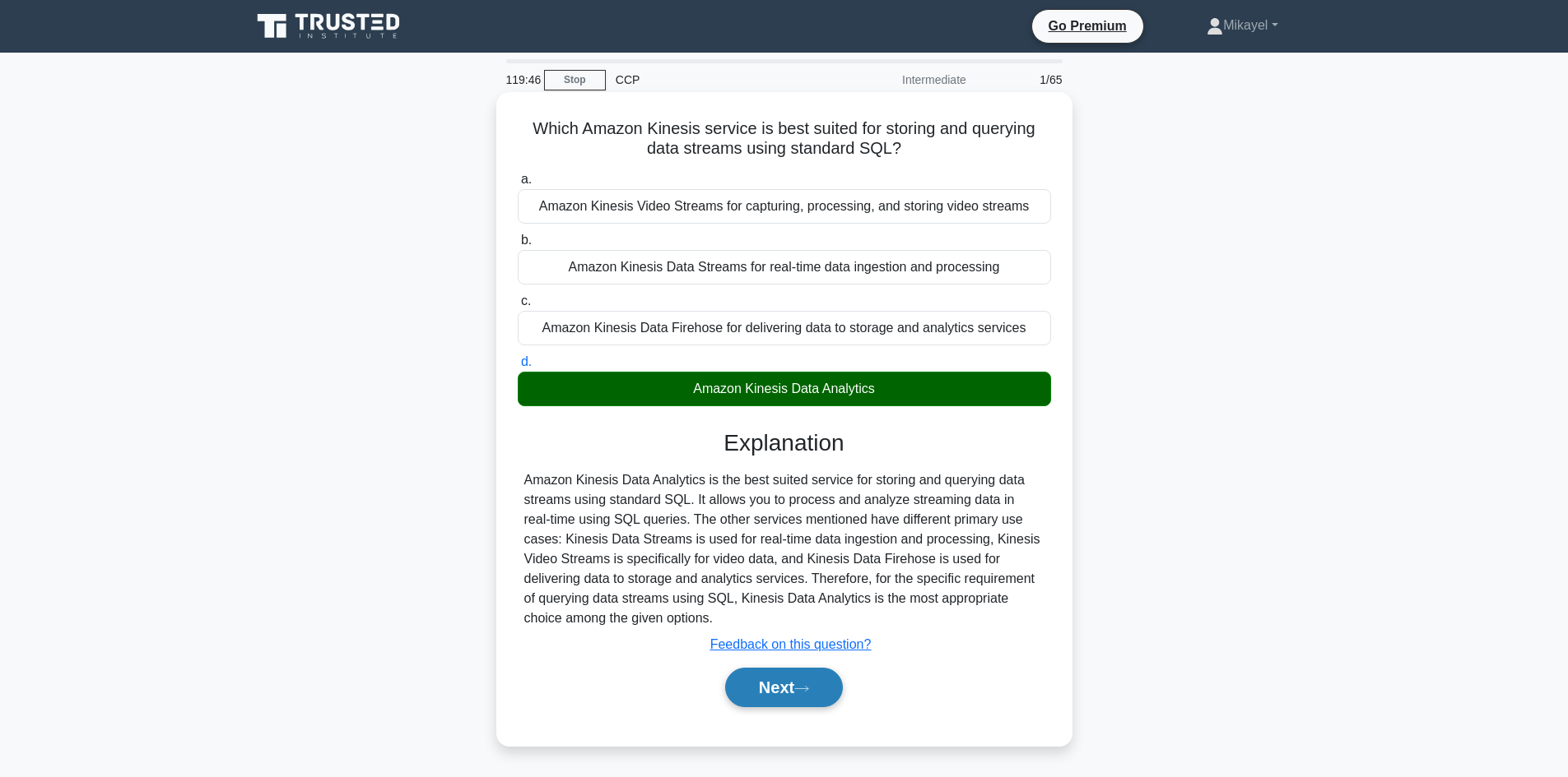
click at [785, 691] on button "Next" at bounding box center [784, 687] width 117 height 39
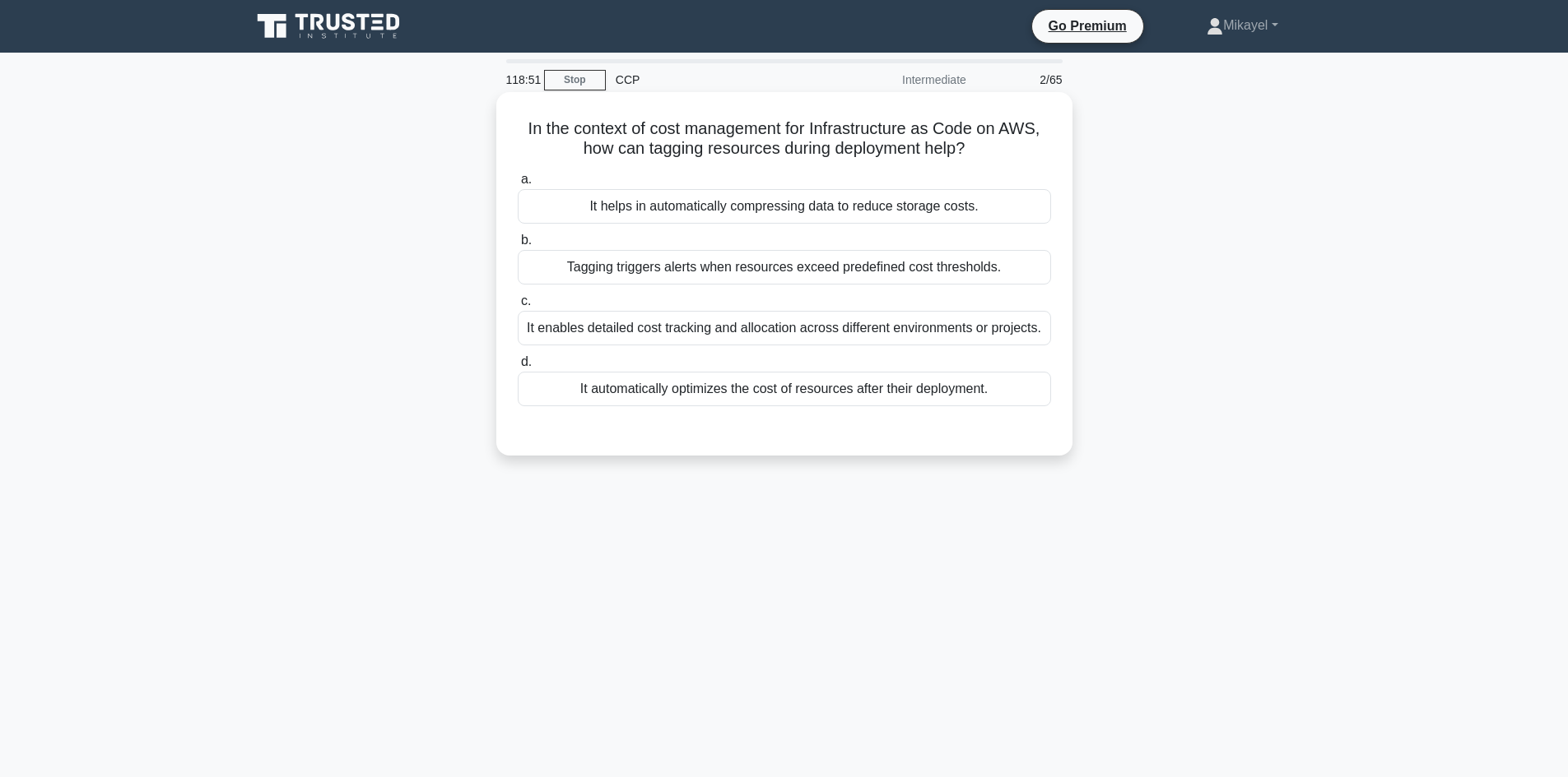
click at [601, 267] on div "Tagging triggers alerts when resources exceed predefined cost thresholds." at bounding box center [784, 267] width 533 height 35
click at [518, 246] on input "b. Tagging triggers alerts when resources exceed predefined cost thresholds." at bounding box center [518, 240] width 0 height 11
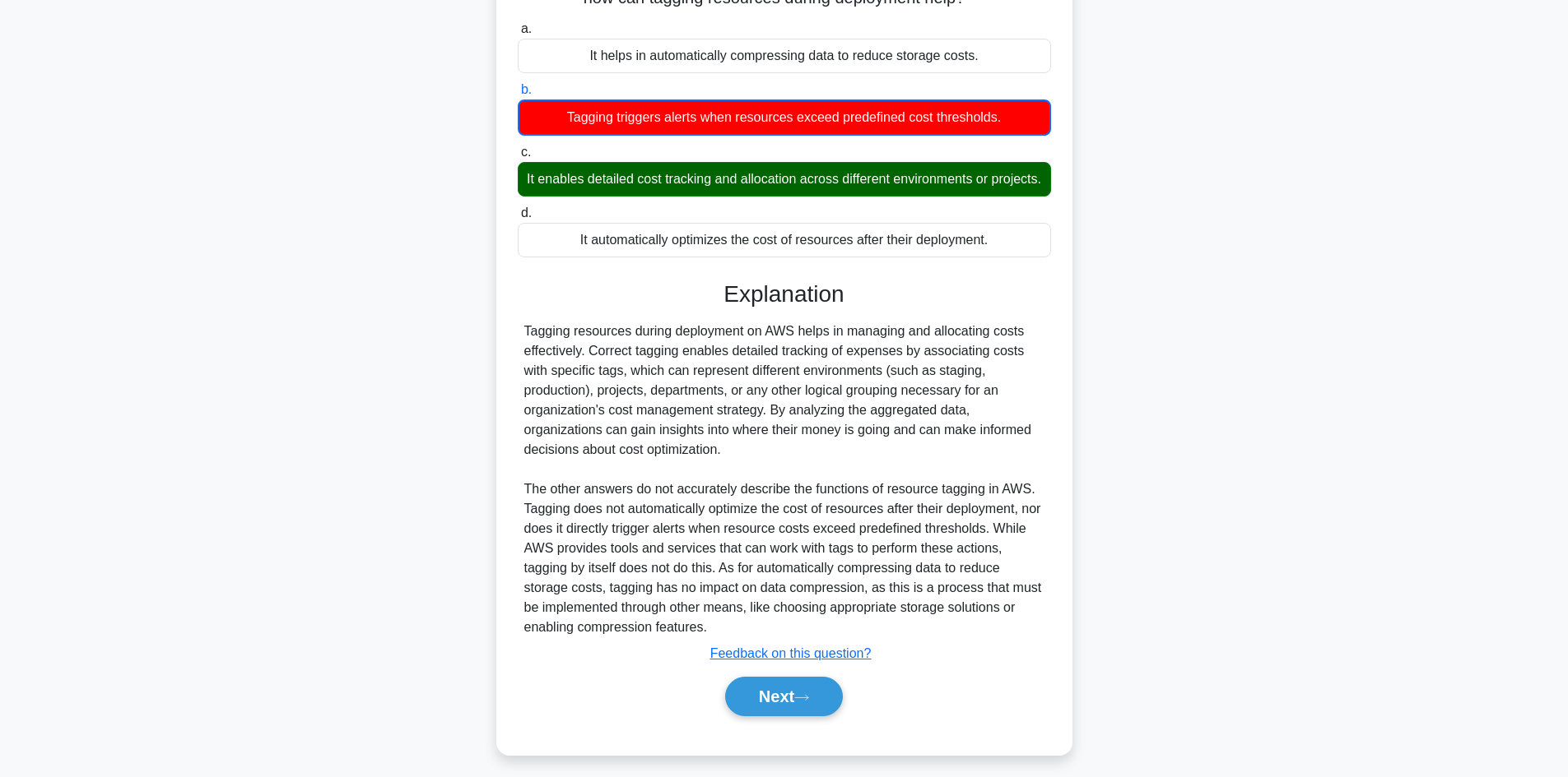
scroll to position [159, 0]
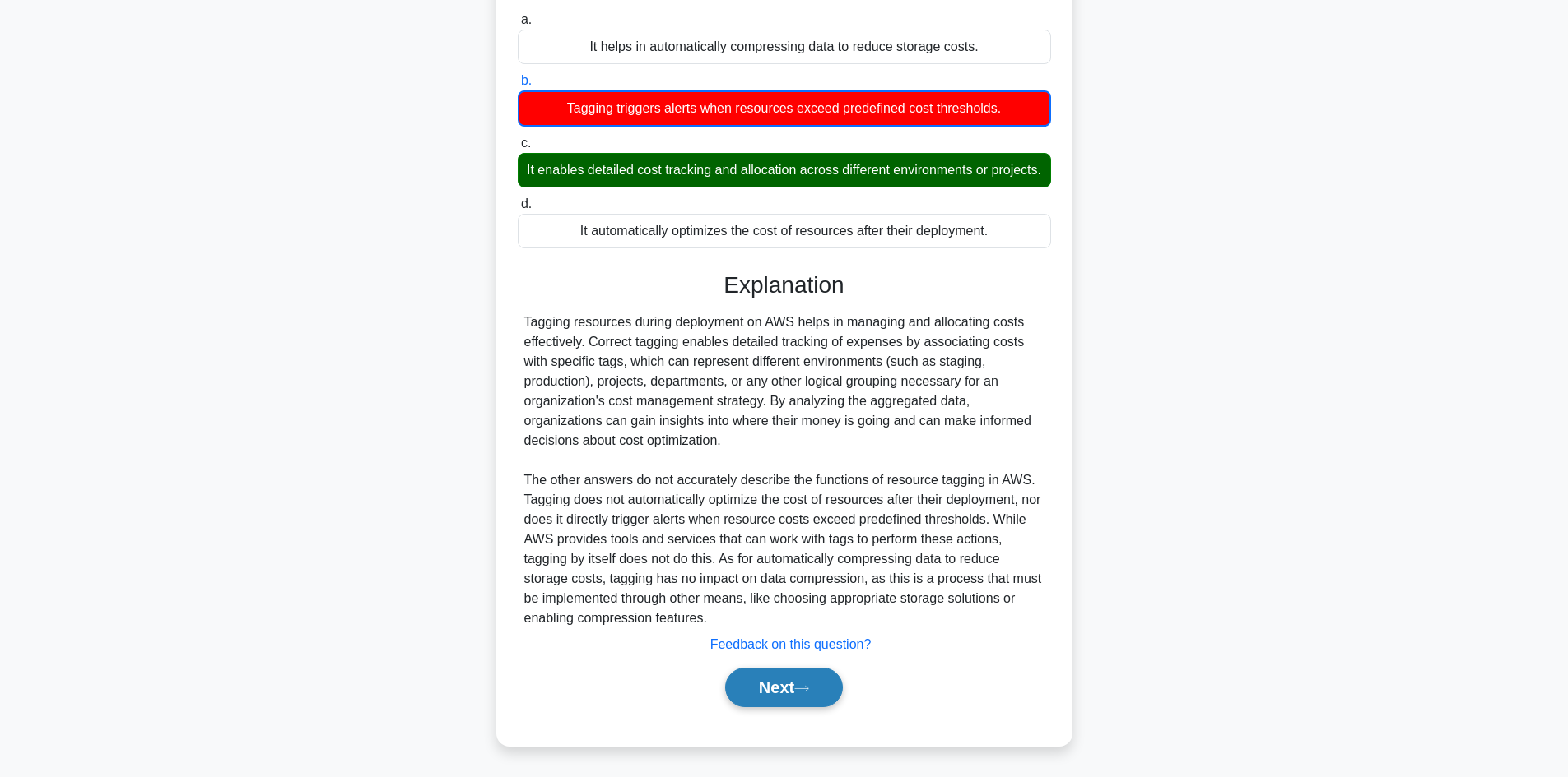
click at [772, 685] on button "Next" at bounding box center [784, 687] width 117 height 39
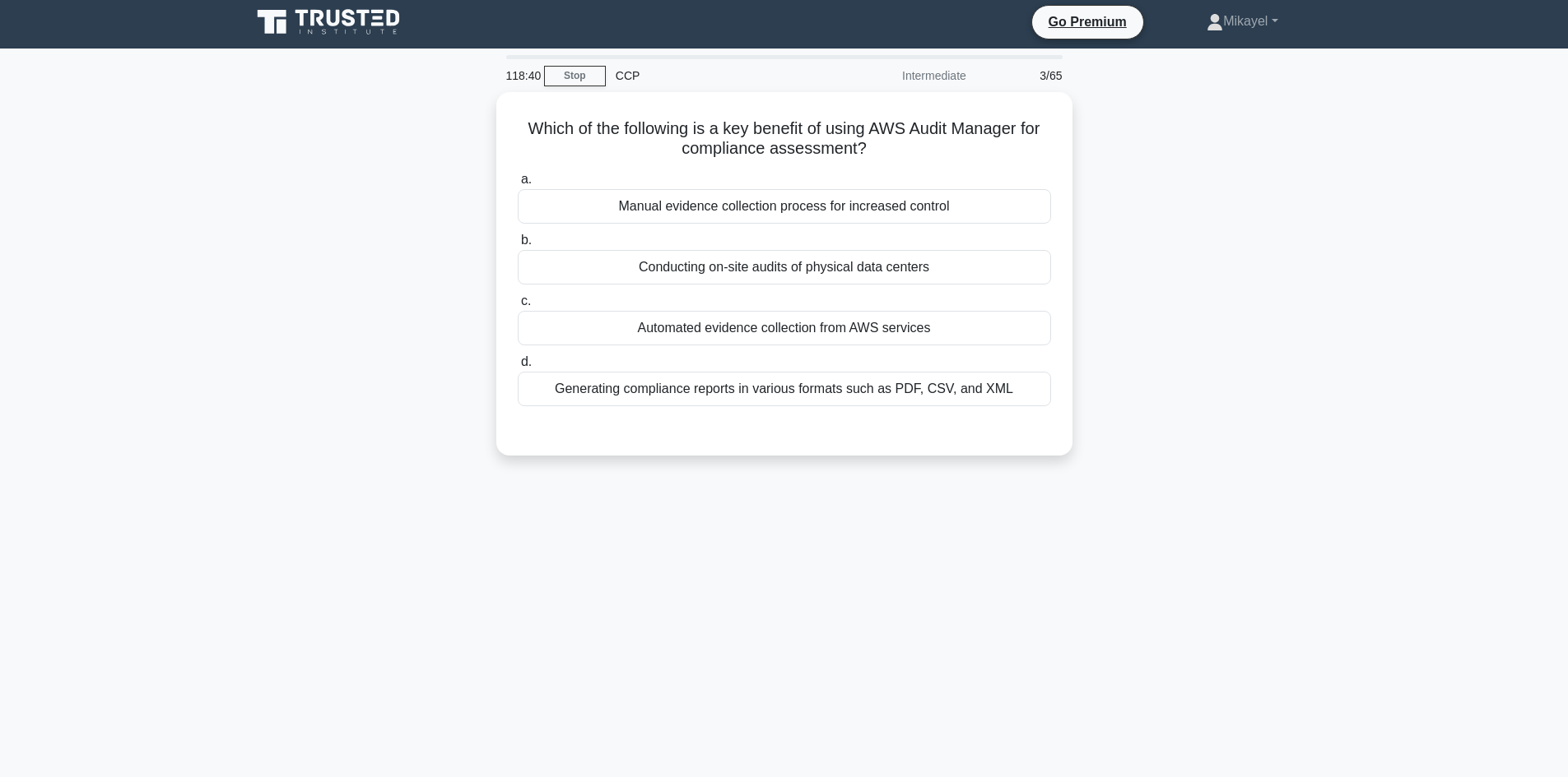
scroll to position [0, 0]
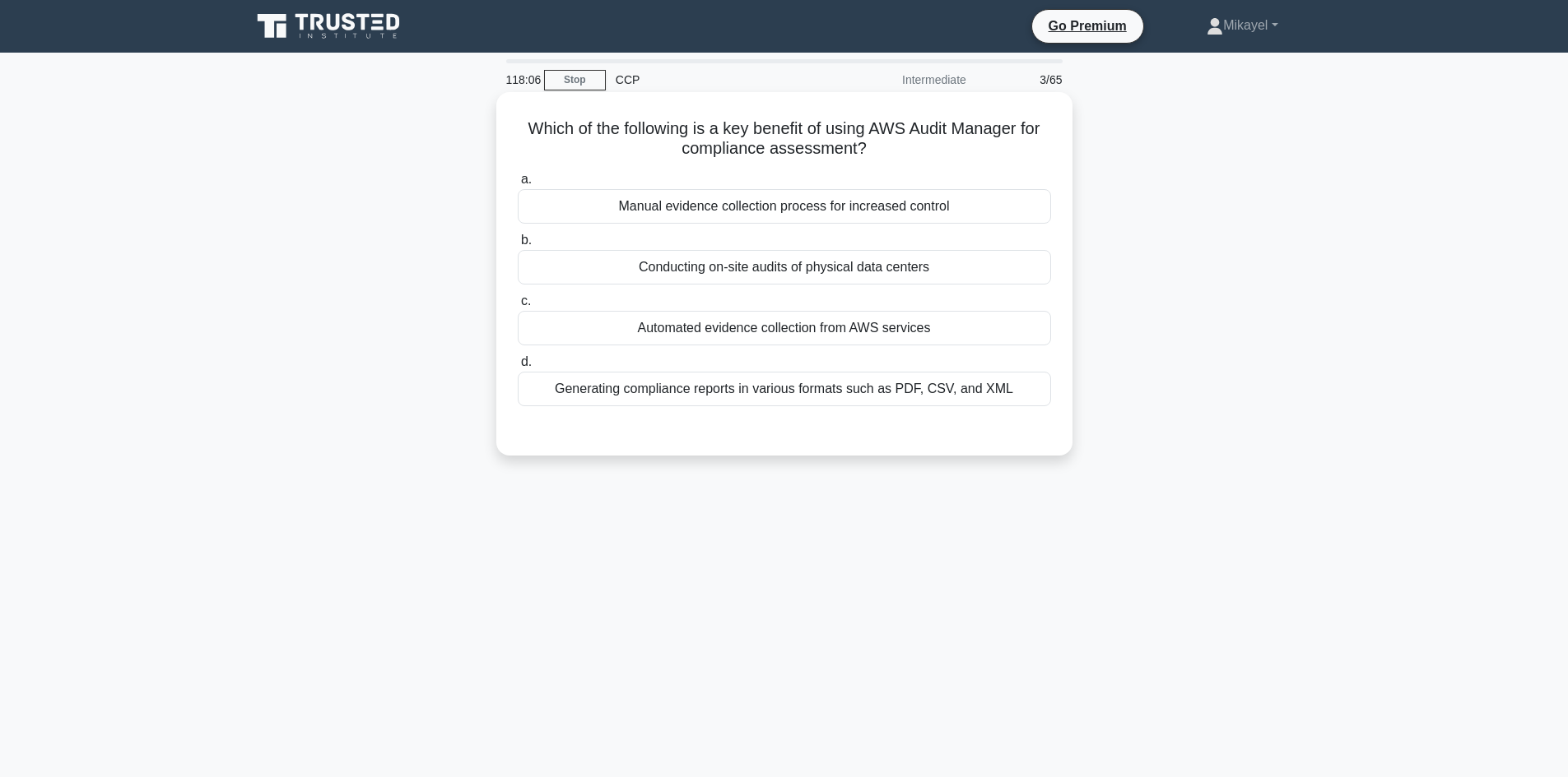
click at [716, 388] on div "Generating compliance reports in various formats such as PDF, CSV, and XML" at bounding box center [784, 389] width 533 height 35
click at [518, 368] on input "d. Generating compliance reports in various formats such as PDF, CSV, and XML" at bounding box center [518, 362] width 0 height 11
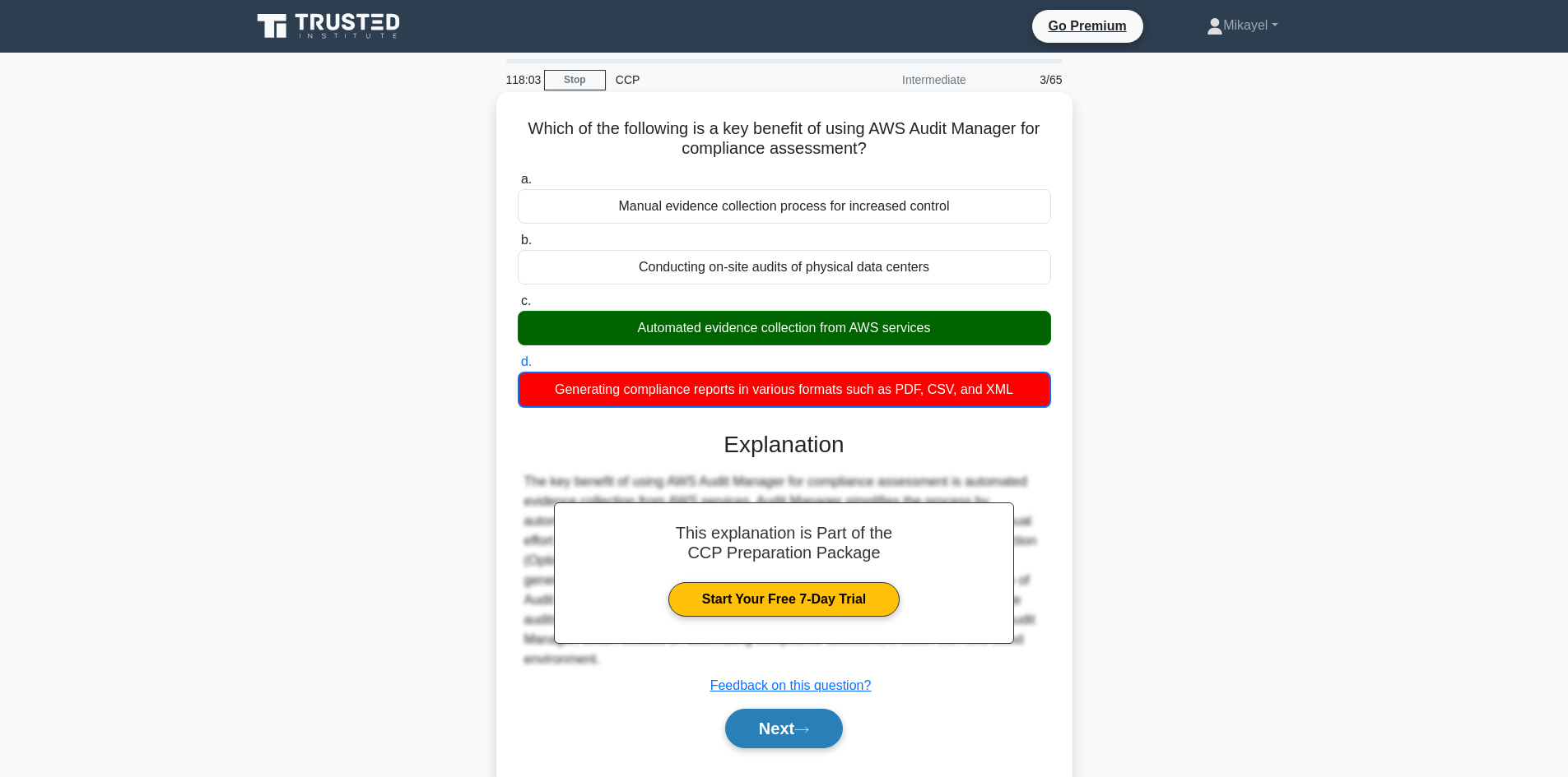
click at [792, 731] on button "Next" at bounding box center [784, 728] width 117 height 39
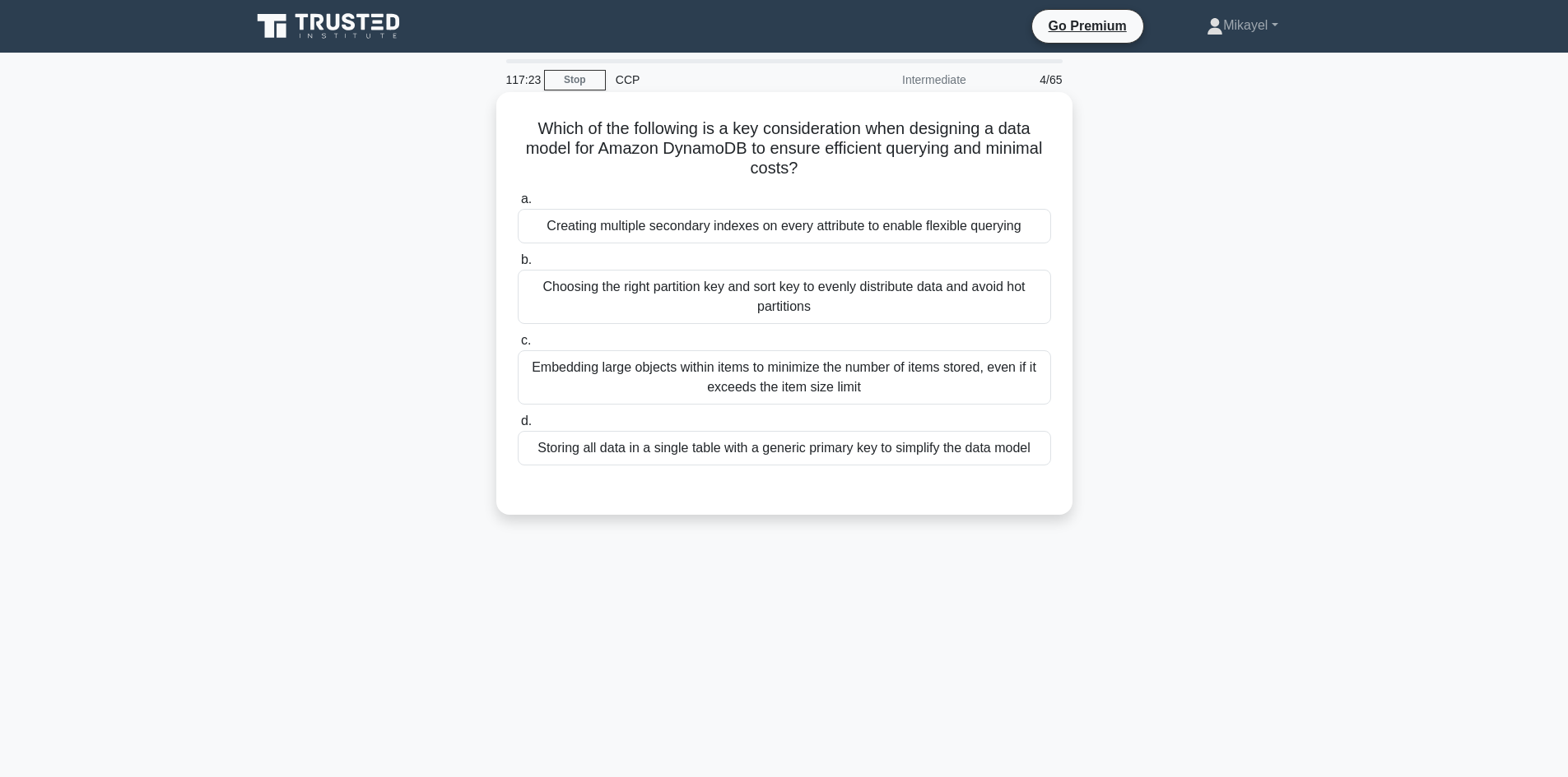
click at [741, 448] on div "Storing all data in a single table with a generic primary key to simplify the d…" at bounding box center [784, 449] width 533 height 35
click at [518, 427] on input "d. Storing all data in a single table with a generic primary key to simplify th…" at bounding box center [518, 421] width 0 height 11
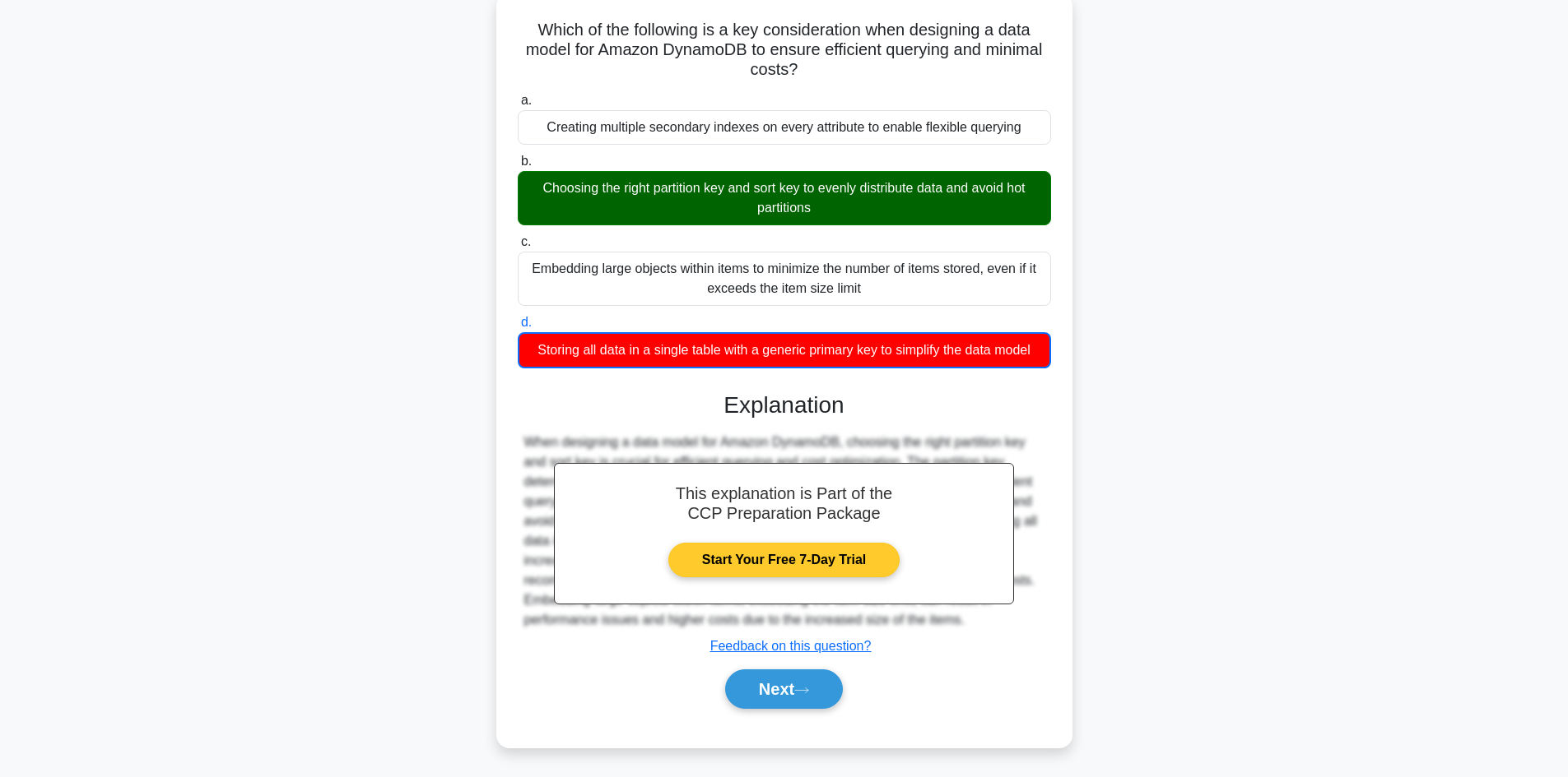
scroll to position [111, 0]
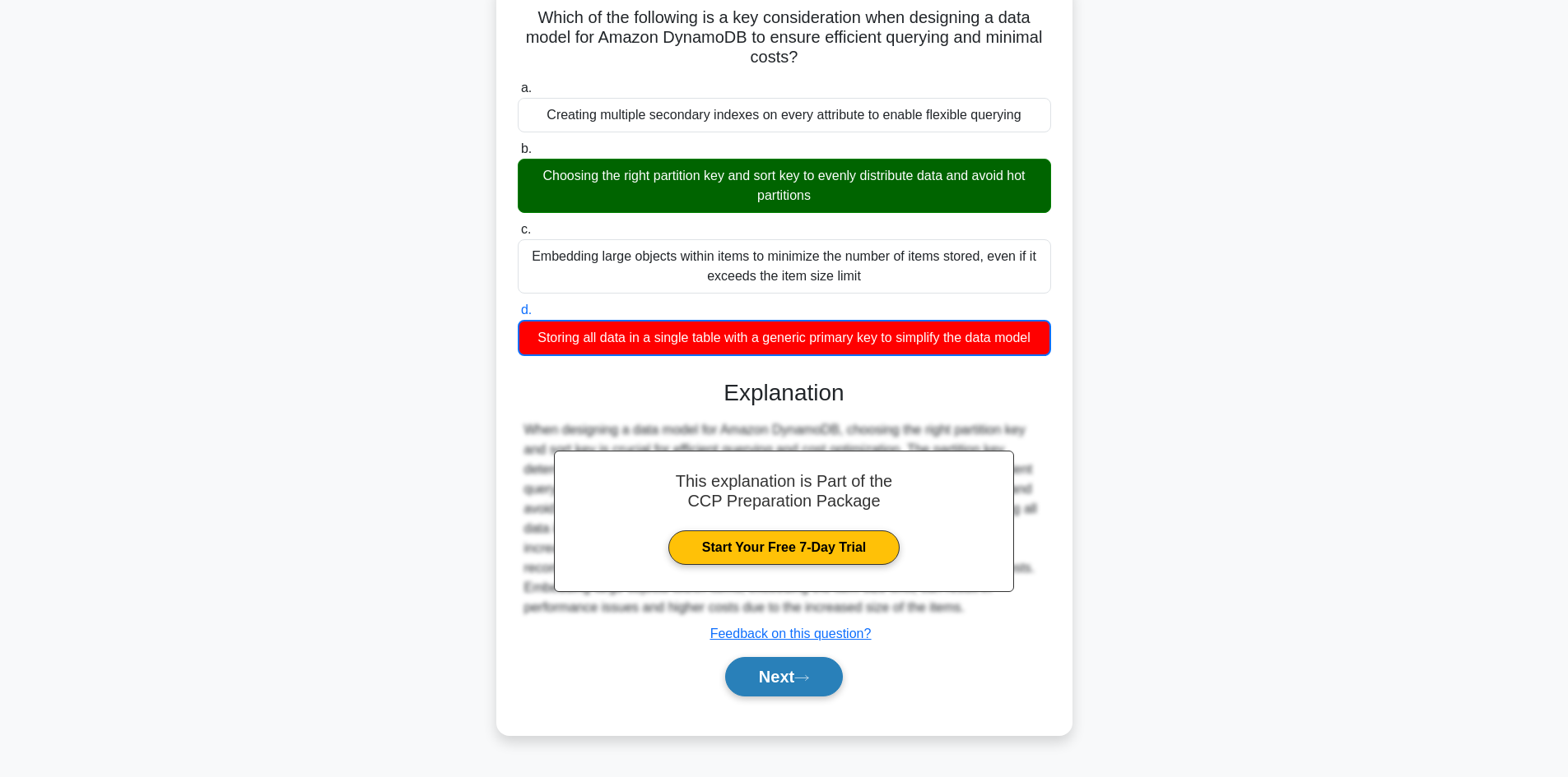
click at [796, 679] on button "Next" at bounding box center [784, 676] width 117 height 39
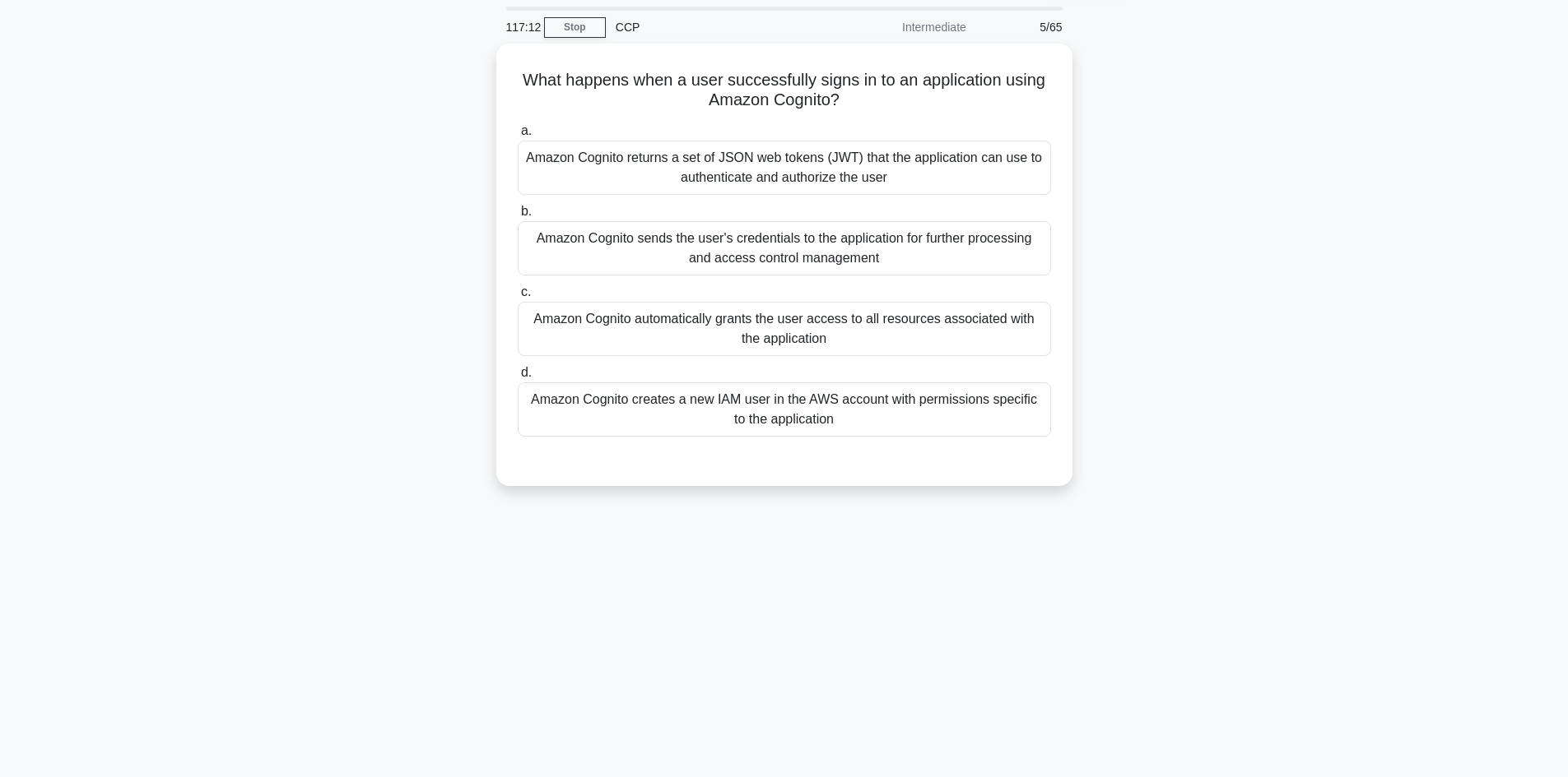
scroll to position [0, 0]
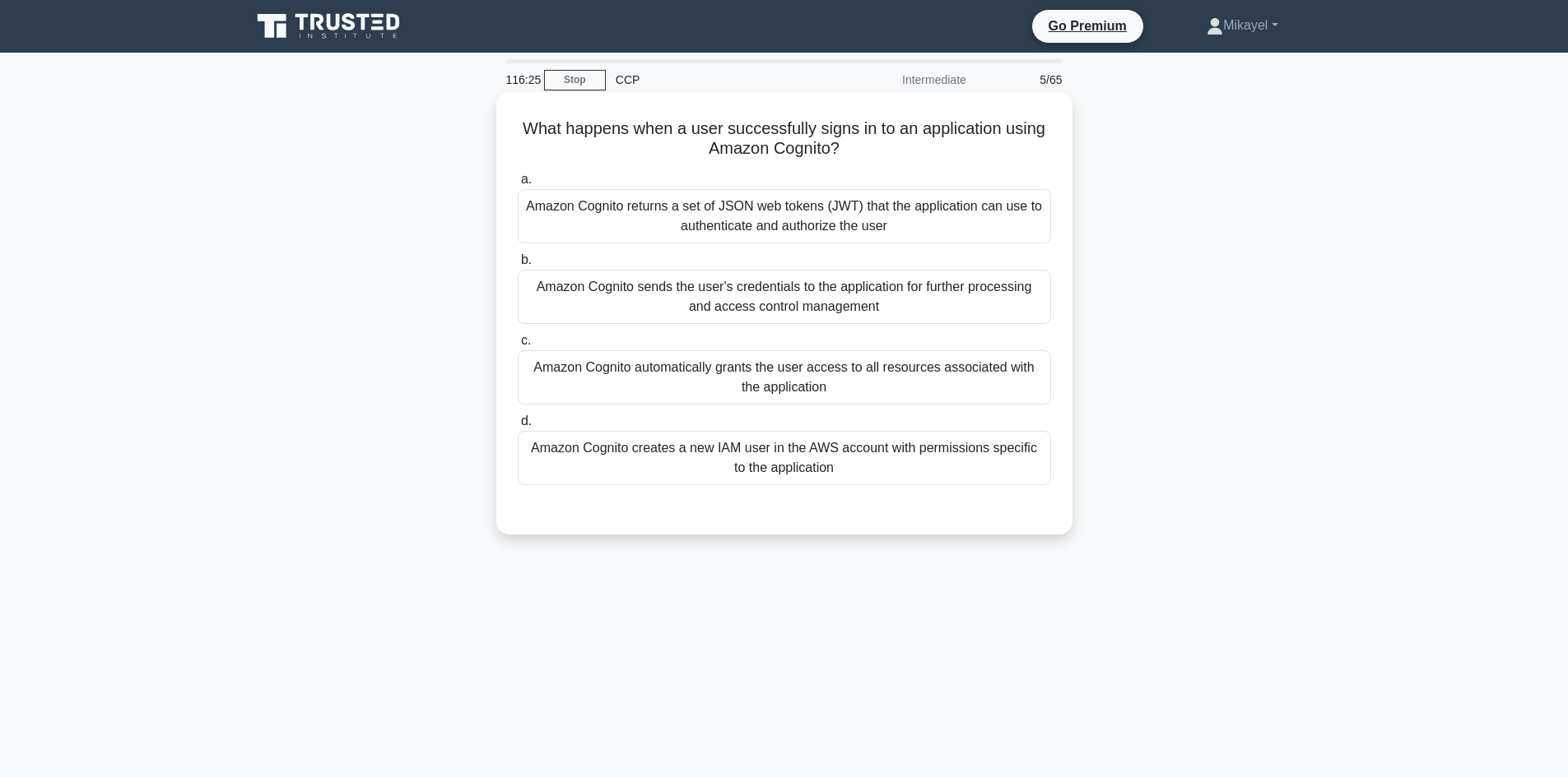
click at [632, 204] on div "Amazon Cognito returns a set of JSON web tokens (JWT) that the application can …" at bounding box center [784, 216] width 533 height 55
click at [518, 185] on input "a. Amazon Cognito returns a set of JSON web tokens (JWT) that the application c…" at bounding box center [518, 180] width 0 height 11
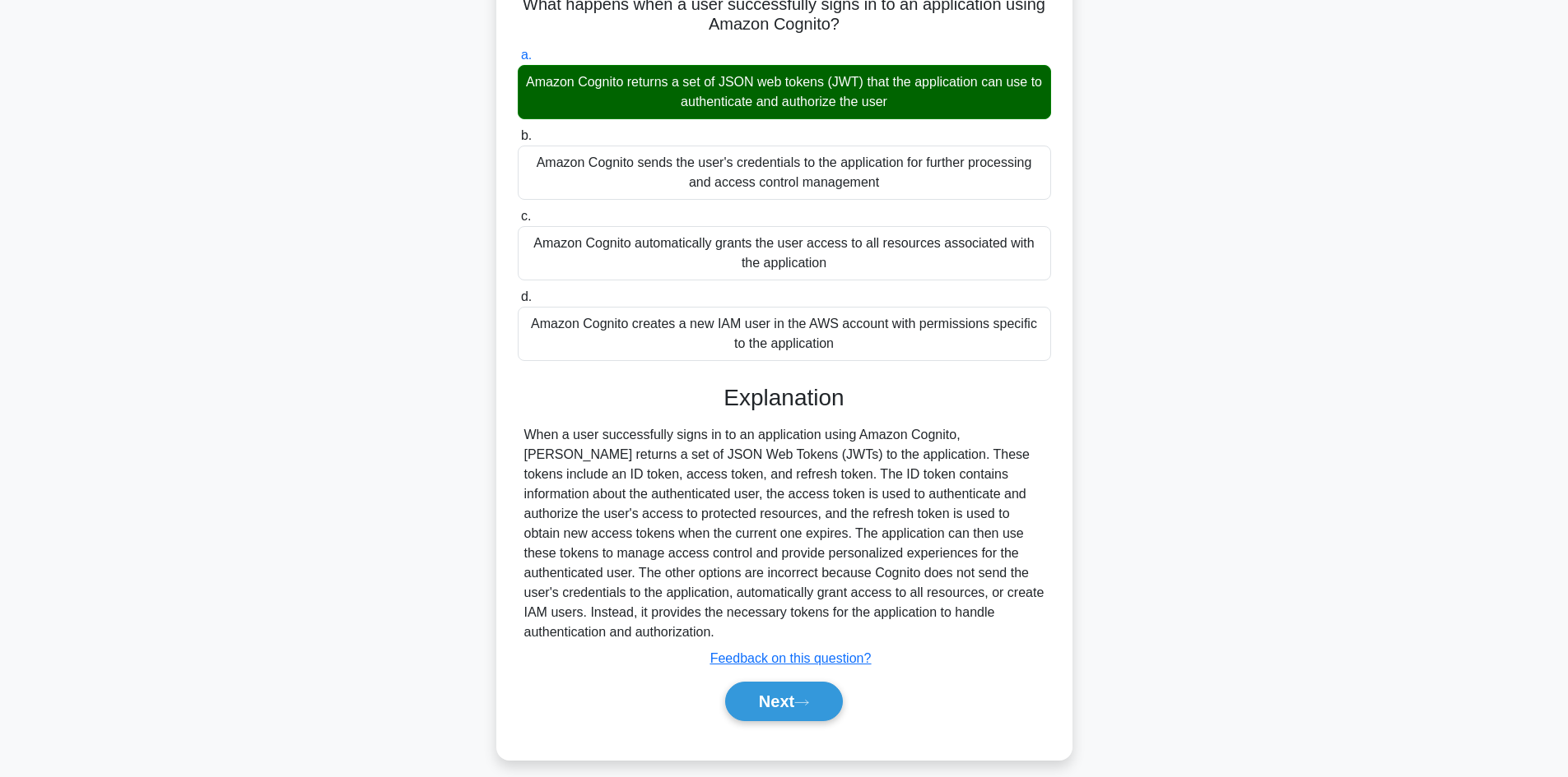
scroll to position [138, 0]
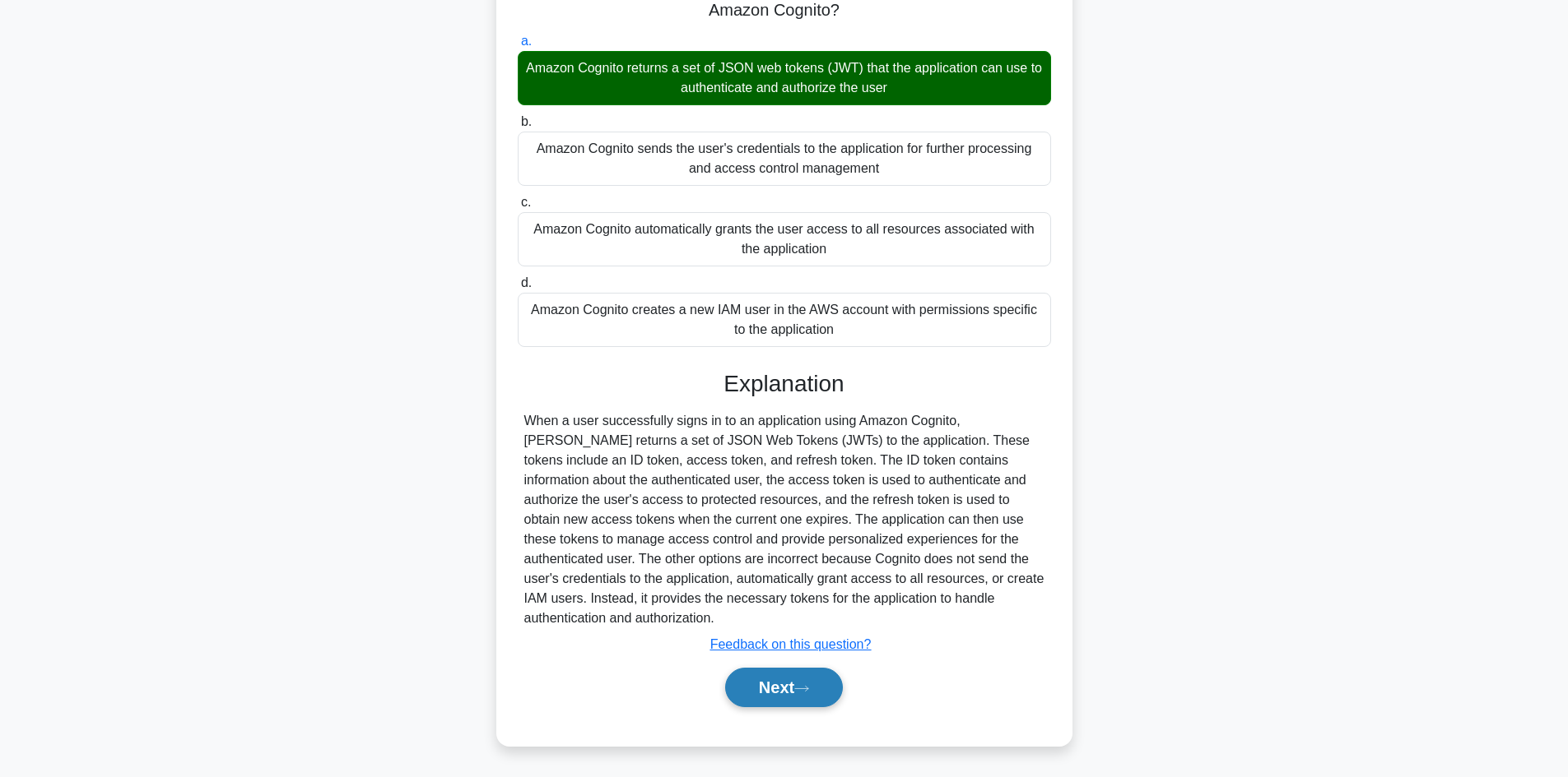
click at [797, 689] on button "Next" at bounding box center [784, 687] width 117 height 39
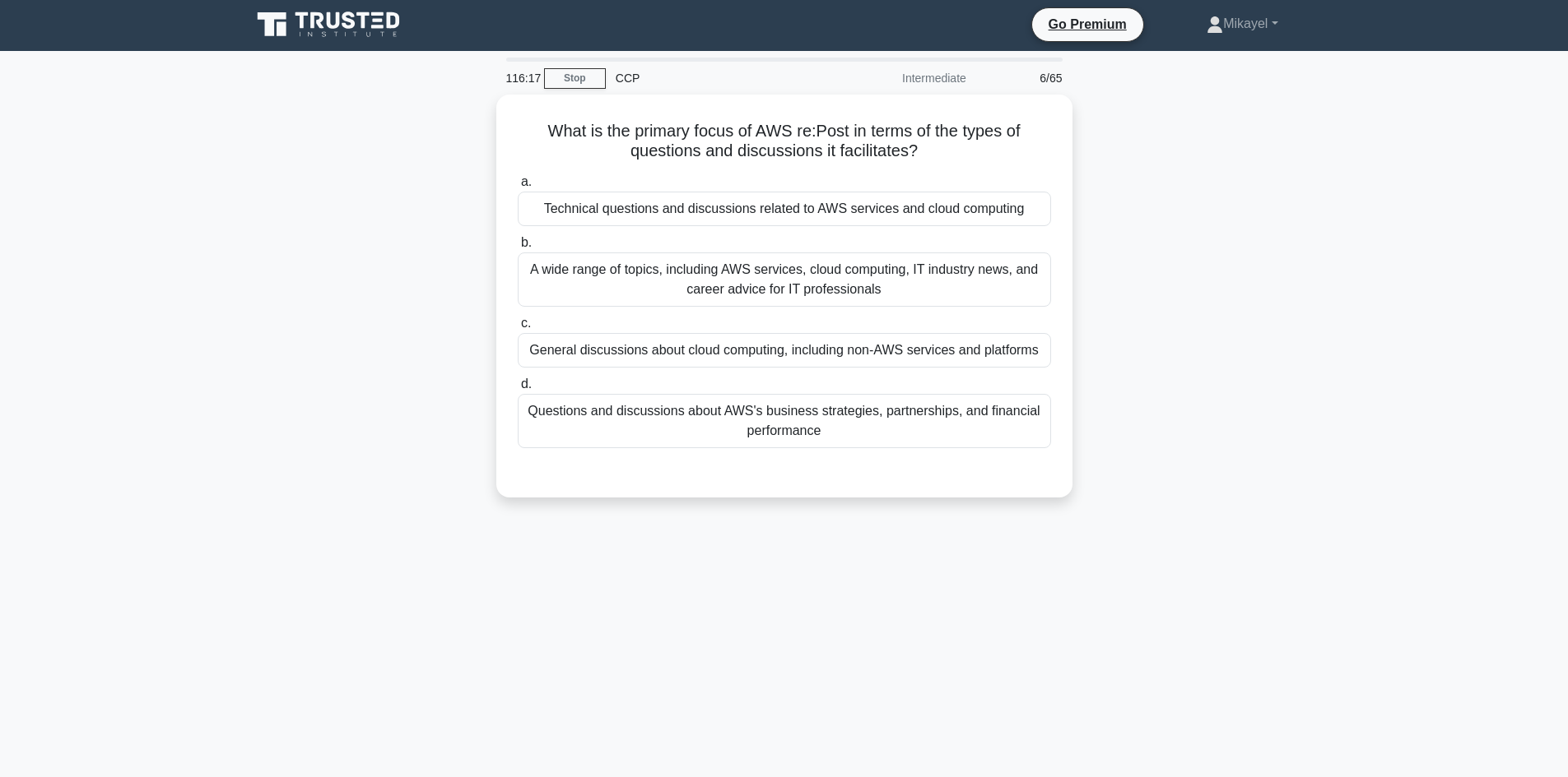
scroll to position [0, 0]
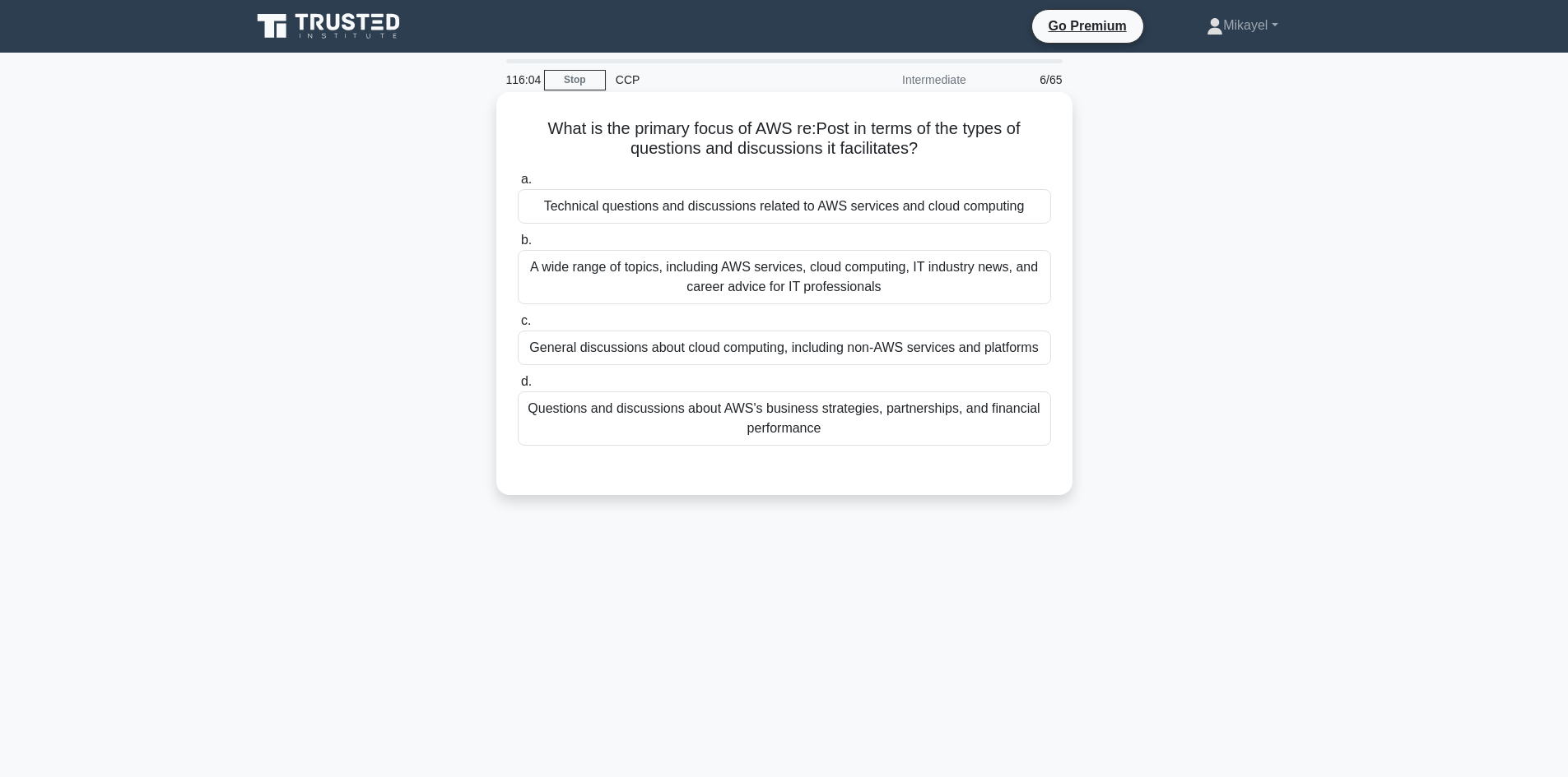
click at [702, 204] on div "Technical questions and discussions related to AWS services and cloud computing" at bounding box center [784, 206] width 533 height 35
click at [518, 185] on input "a. Technical questions and discussions related to AWS services and cloud comput…" at bounding box center [518, 180] width 0 height 11
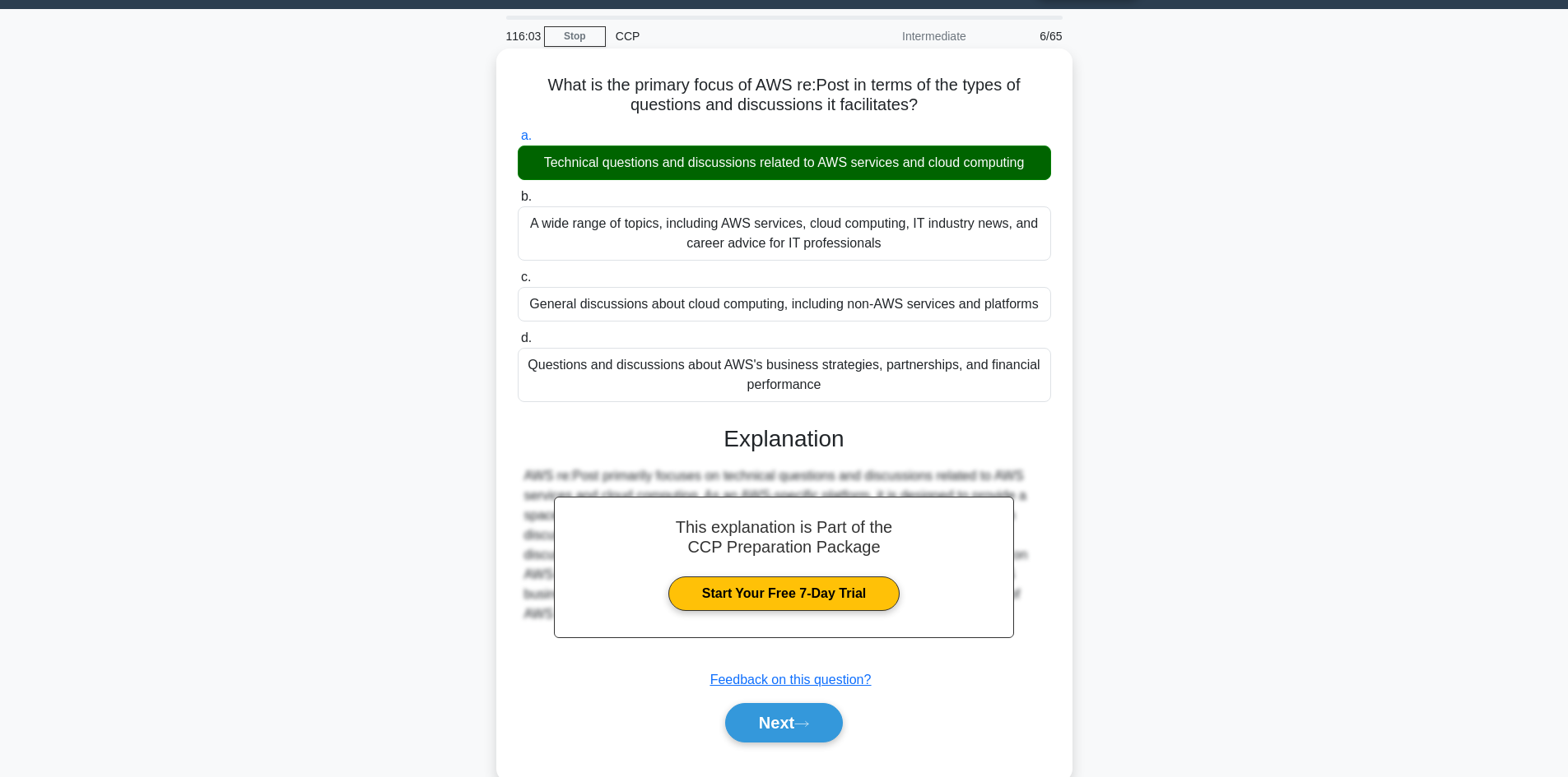
scroll to position [111, 0]
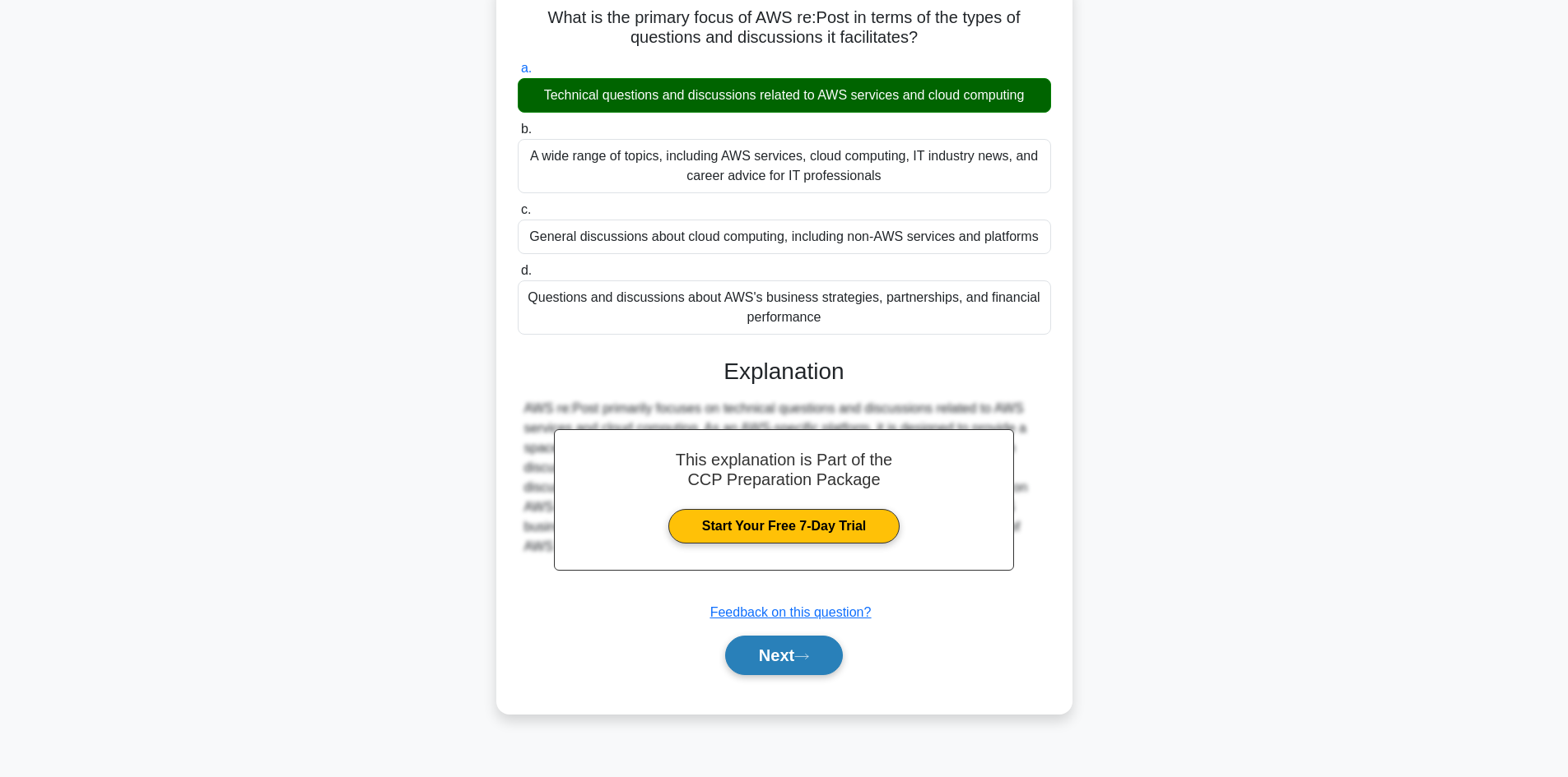
click at [764, 656] on button "Next" at bounding box center [784, 655] width 117 height 39
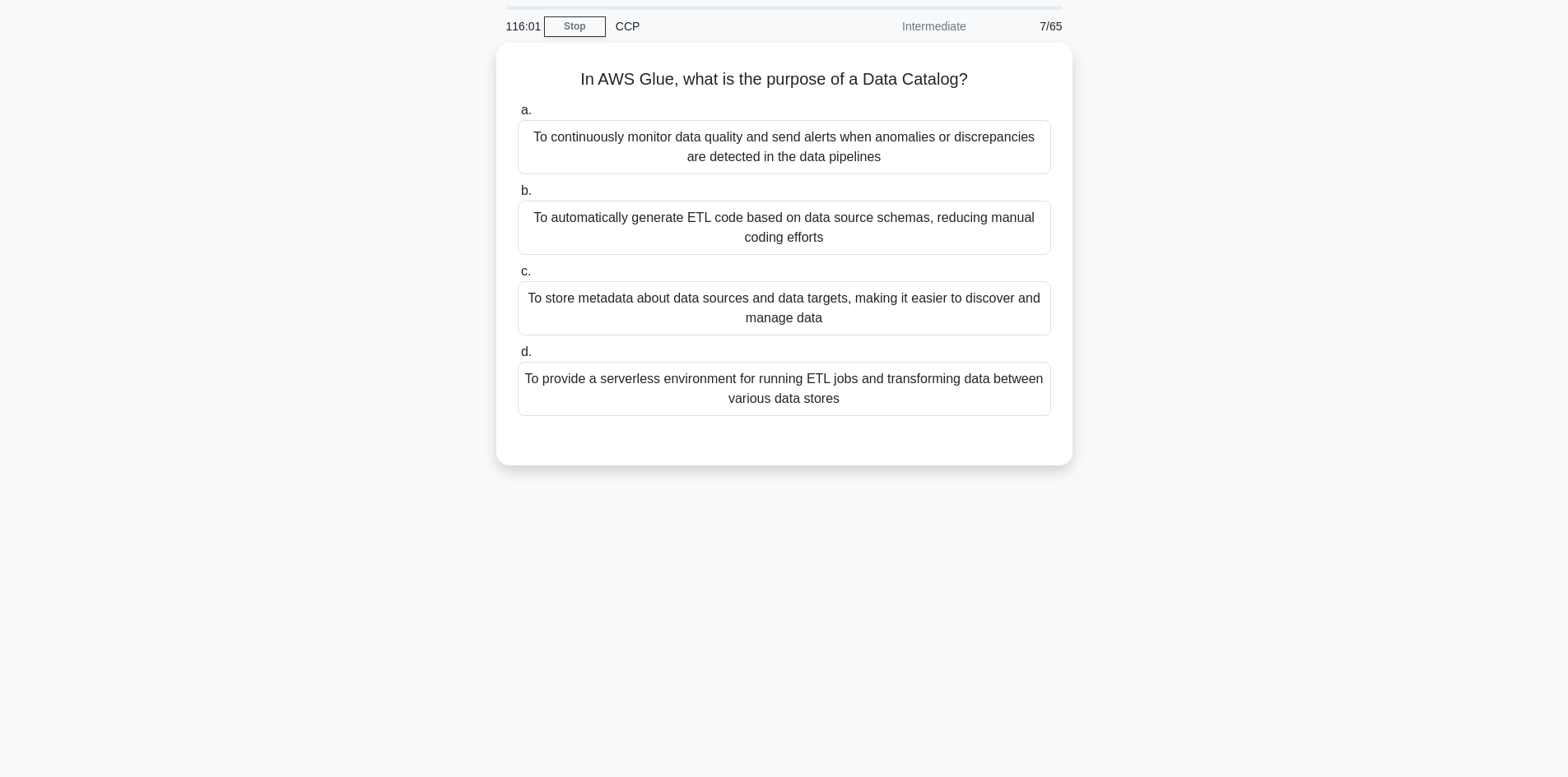
scroll to position [0, 0]
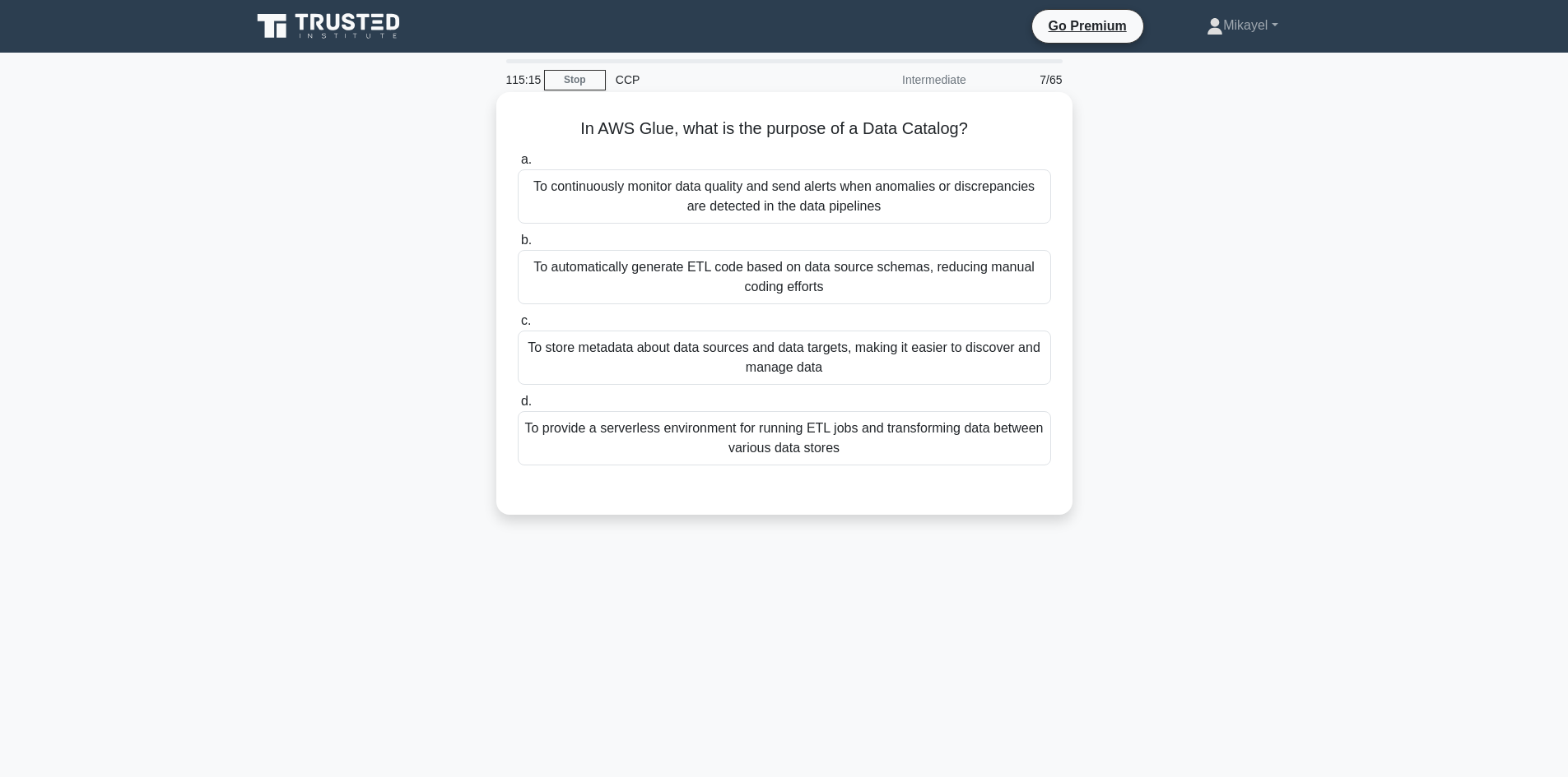
click at [671, 267] on div "To automatically generate ETL code based on data source schemas, reducing manua…" at bounding box center [784, 277] width 533 height 55
click at [518, 246] on input "b. To automatically generate ETL code based on data source schemas, reducing ma…" at bounding box center [518, 240] width 0 height 11
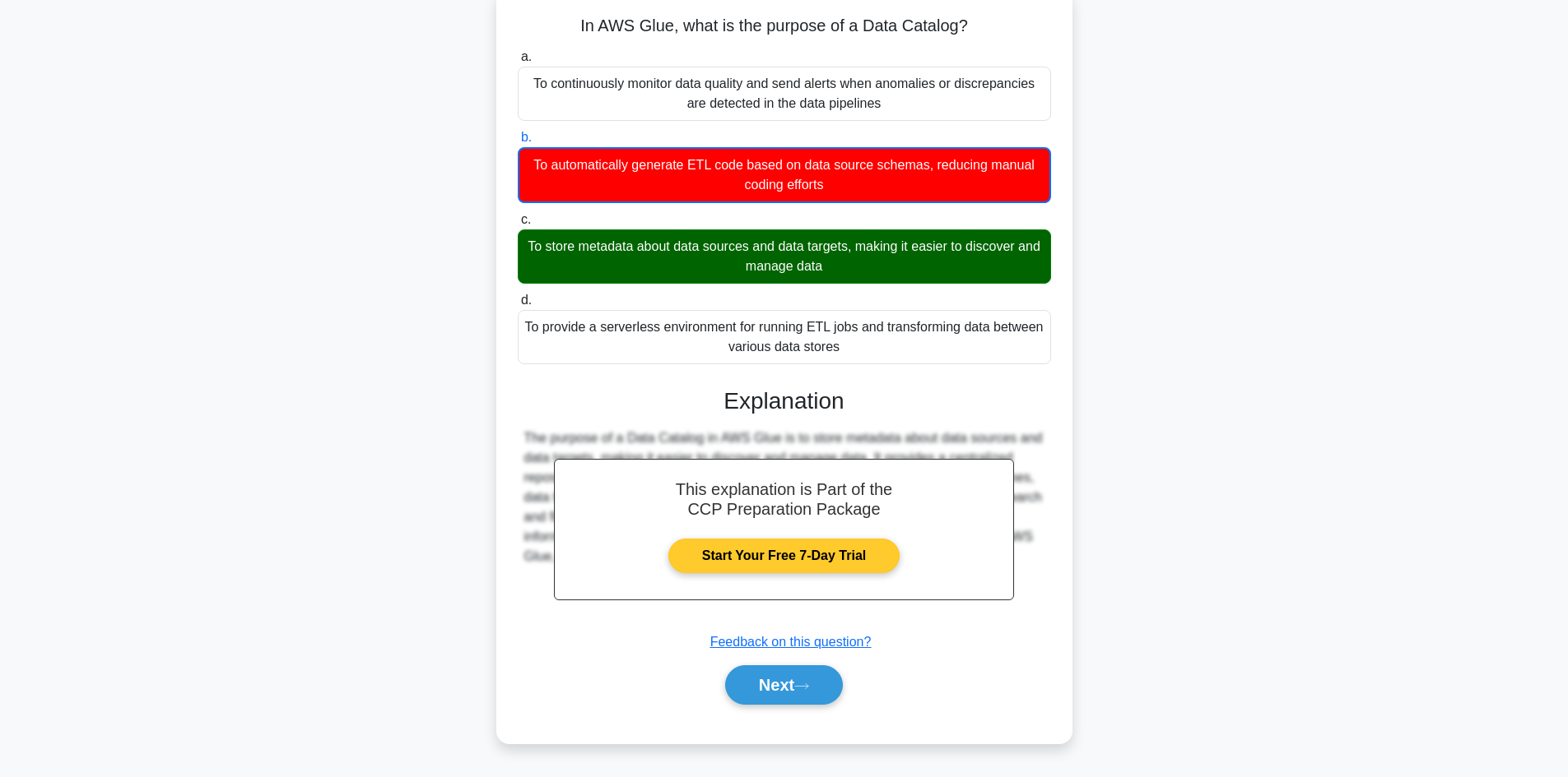
scroll to position [111, 0]
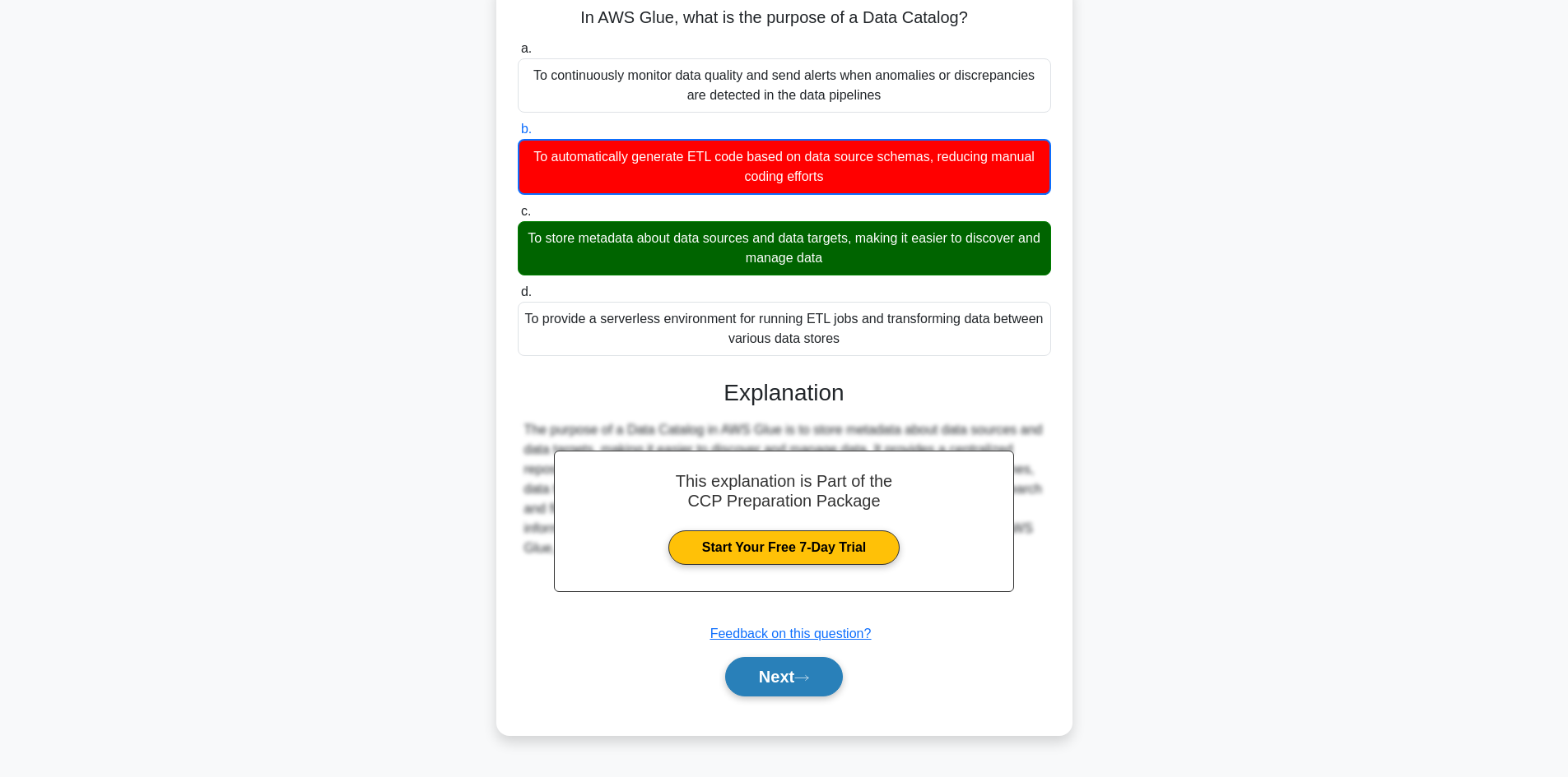
click at [780, 680] on button "Next" at bounding box center [784, 676] width 117 height 39
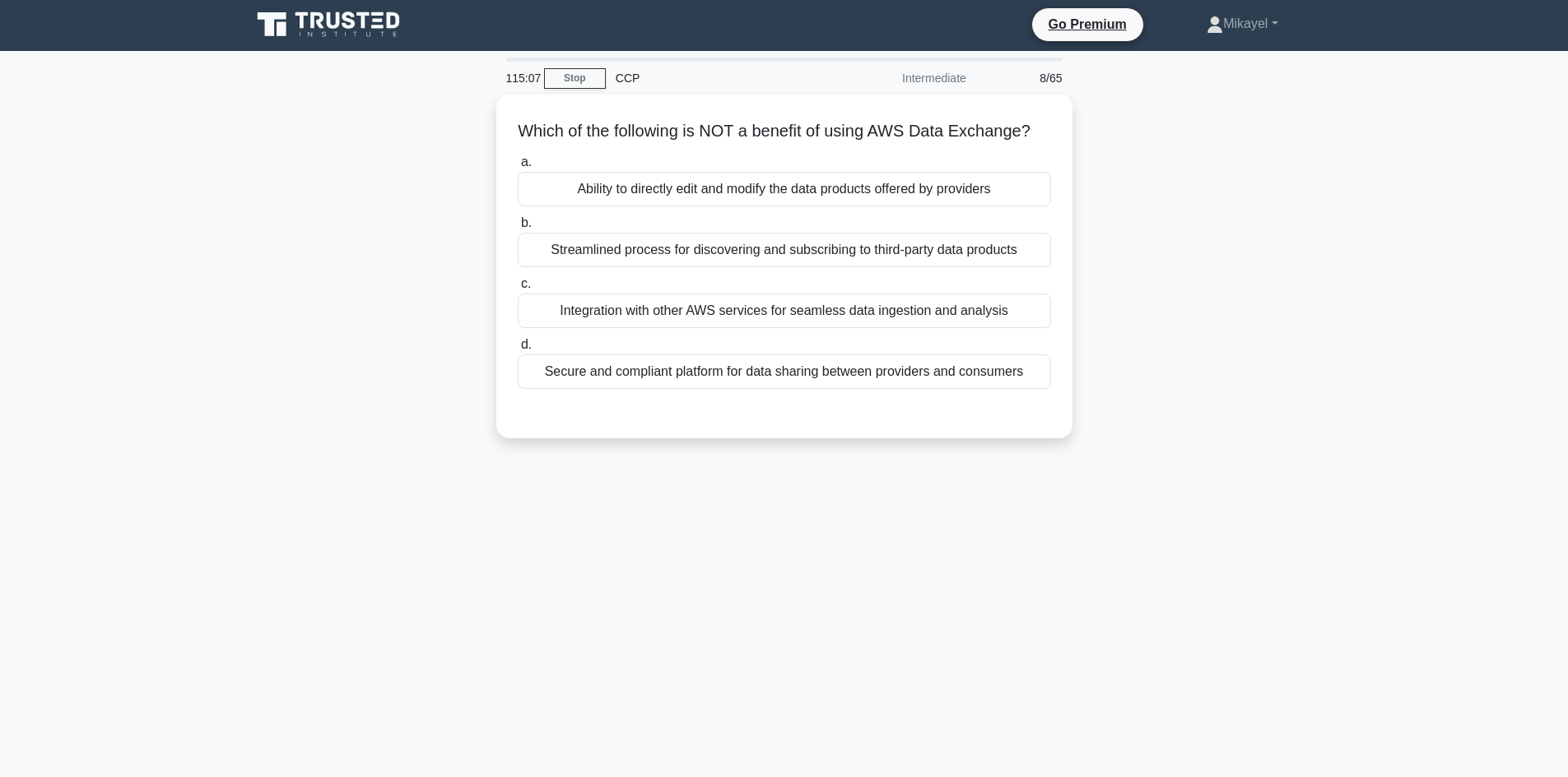
scroll to position [0, 0]
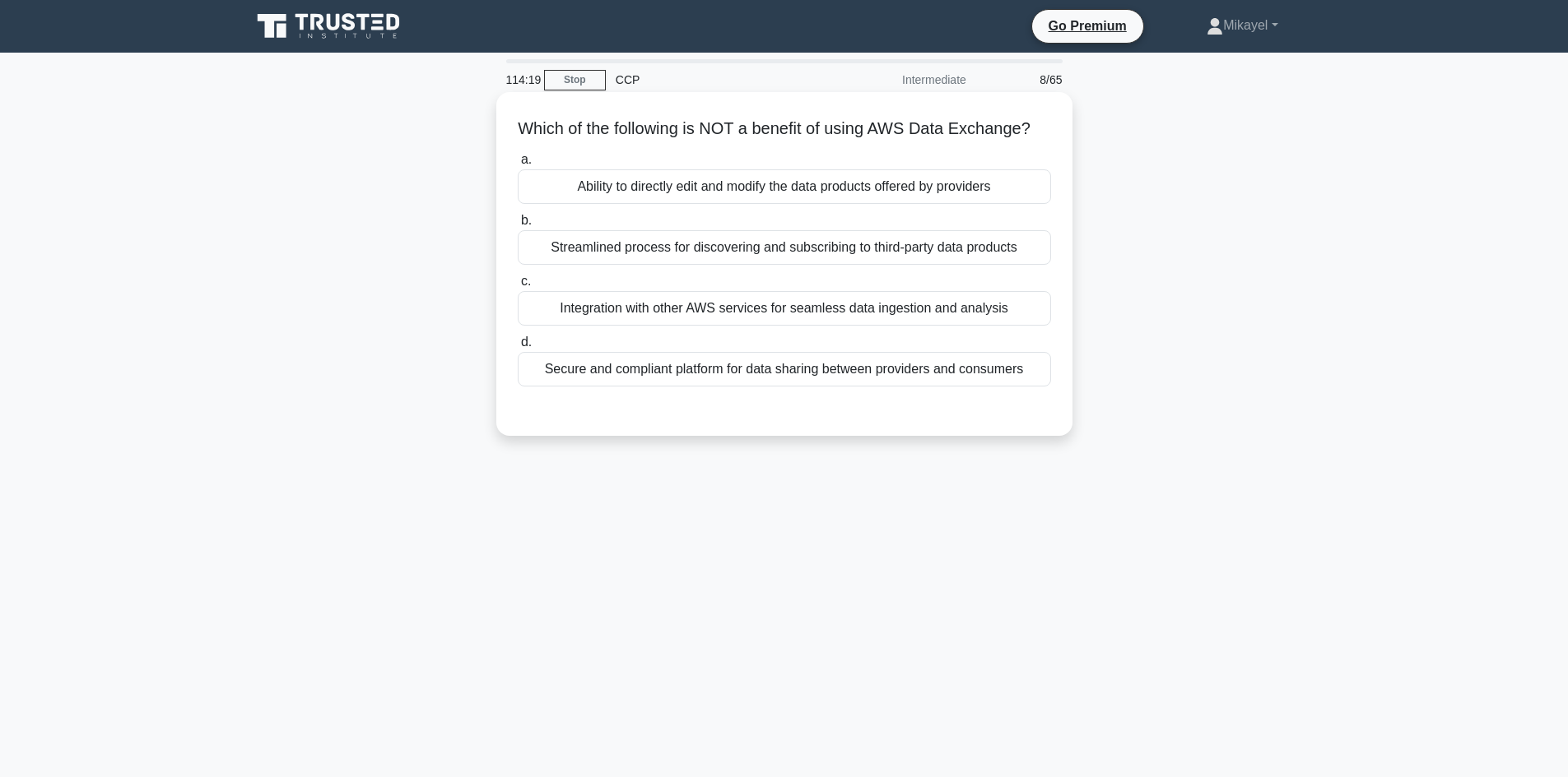
click at [760, 204] on div "Ability to directly edit and modify the data products offered by providers" at bounding box center [784, 186] width 533 height 35
click at [518, 165] on input "a. Ability to directly edit and modify the data products offered by providers" at bounding box center [518, 159] width 0 height 11
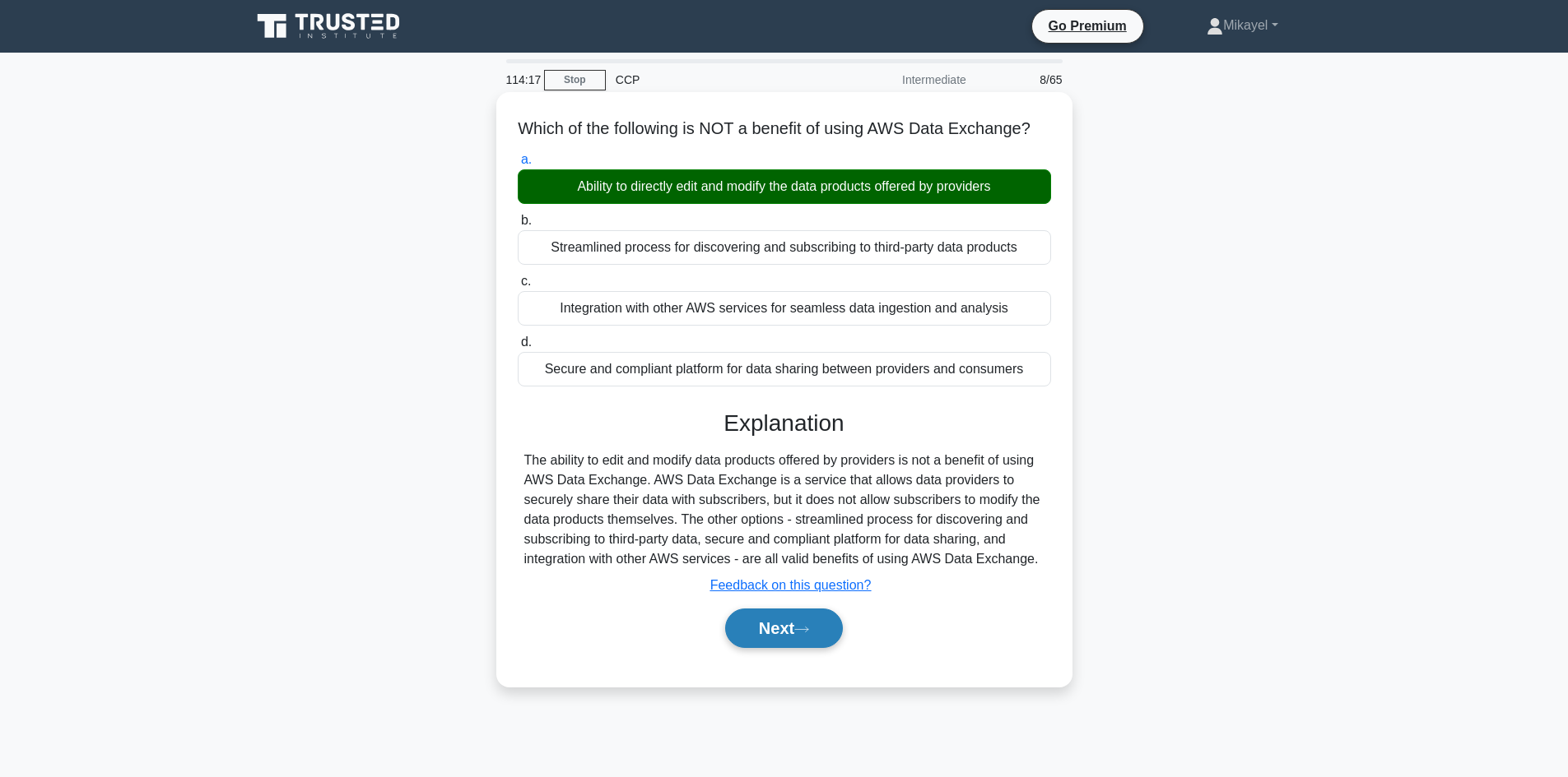
click at [772, 648] on button "Next" at bounding box center [784, 628] width 117 height 39
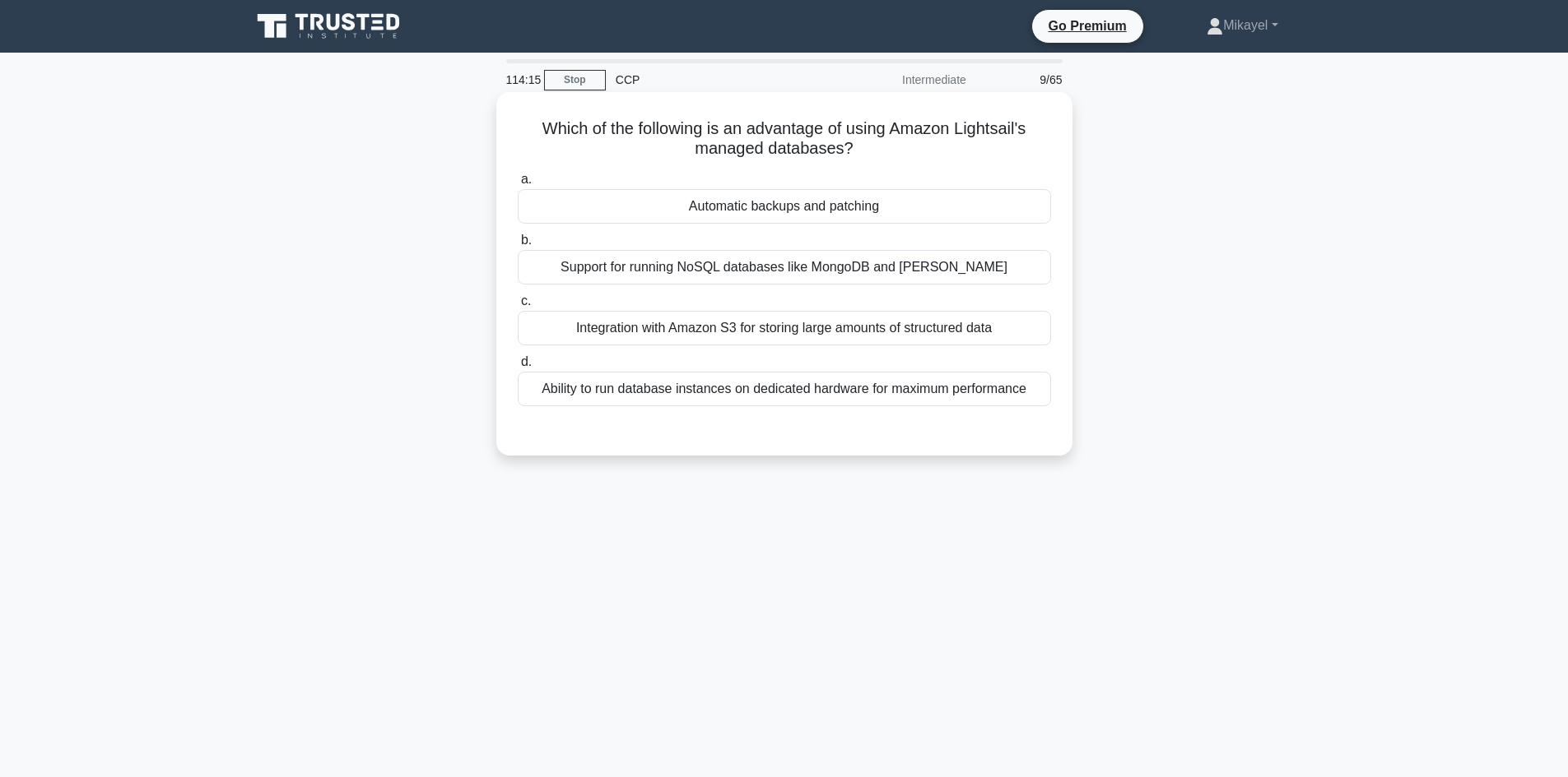
click at [784, 207] on div "Automatic backups and patching" at bounding box center [784, 206] width 533 height 35
click at [518, 185] on input "a. Automatic backups and patching" at bounding box center [518, 180] width 0 height 11
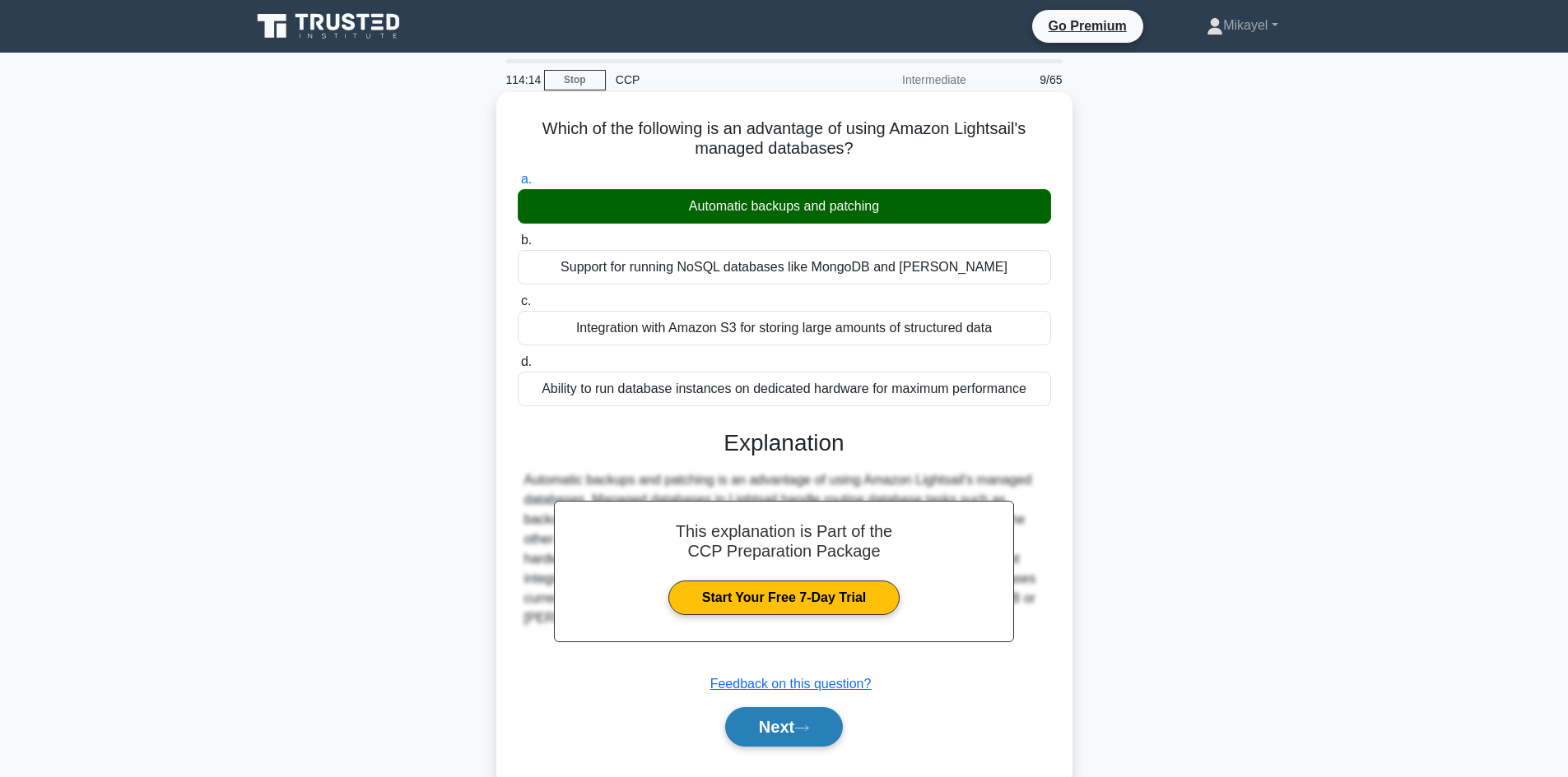
click at [773, 731] on button "Next" at bounding box center [784, 727] width 117 height 39
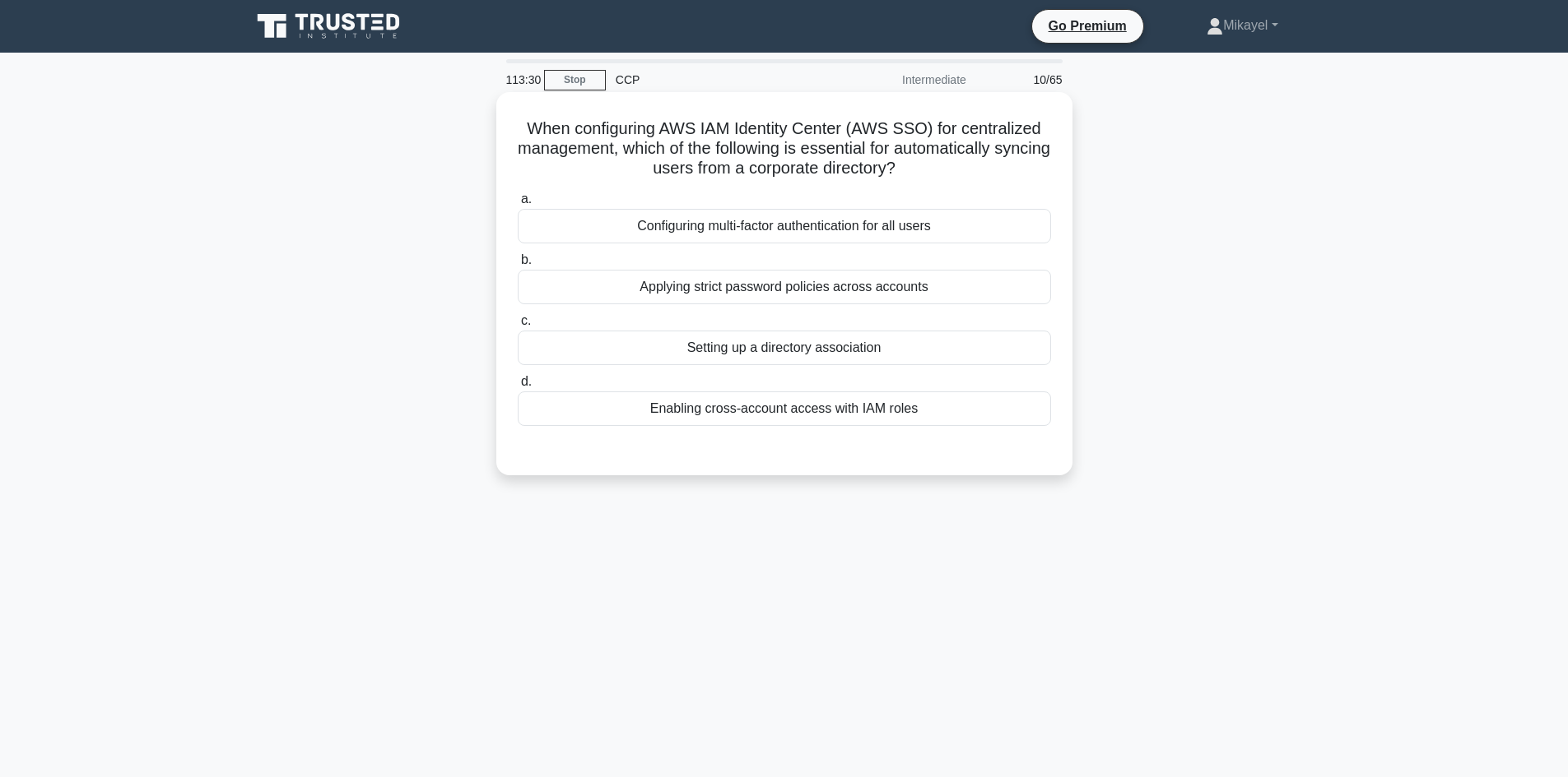
click at [643, 293] on div "Applying strict password policies across accounts" at bounding box center [784, 287] width 533 height 35
click at [518, 266] on input "b. Applying strict password policies across accounts" at bounding box center [518, 260] width 0 height 11
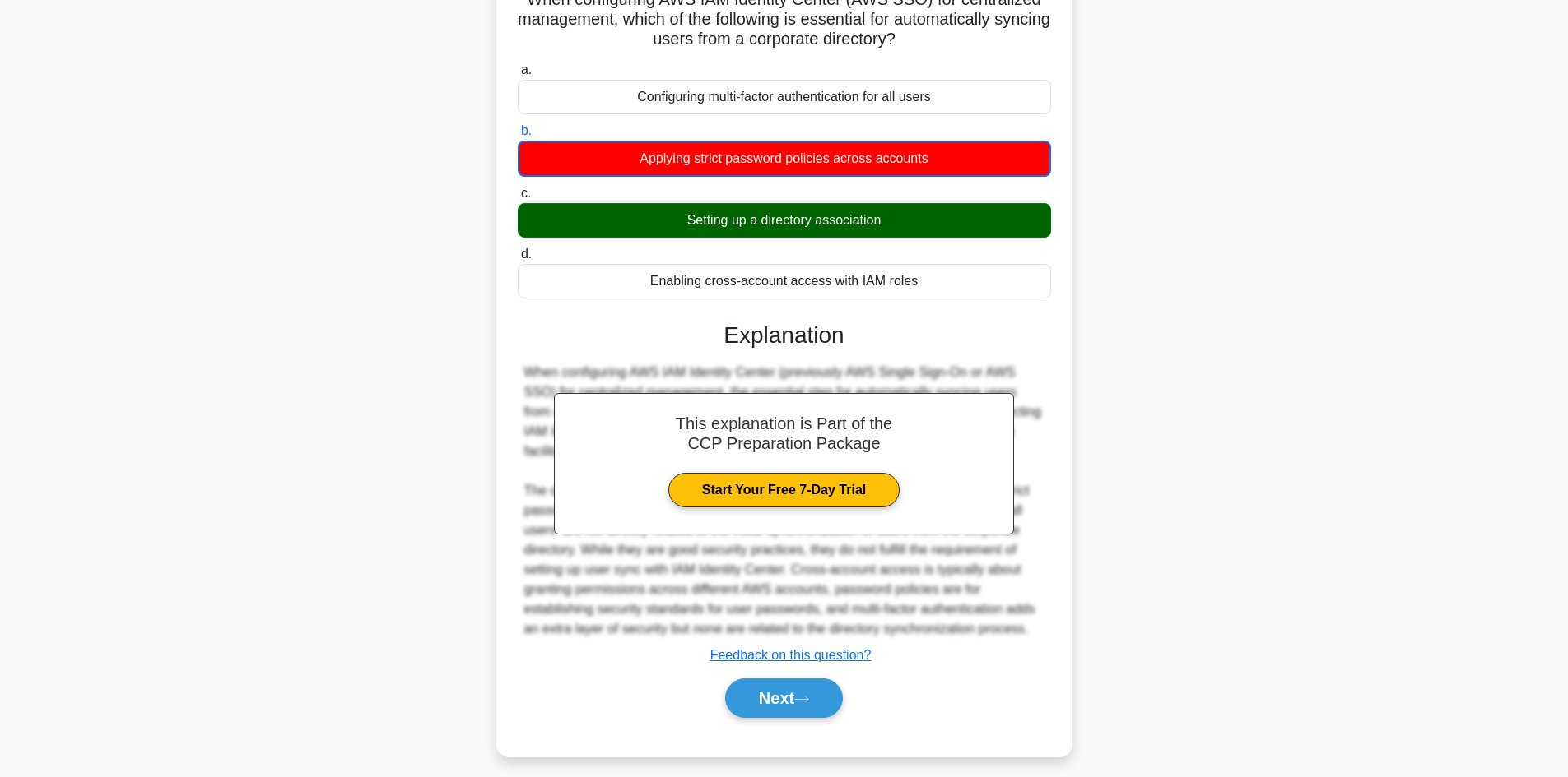
scroll to position [140, 0]
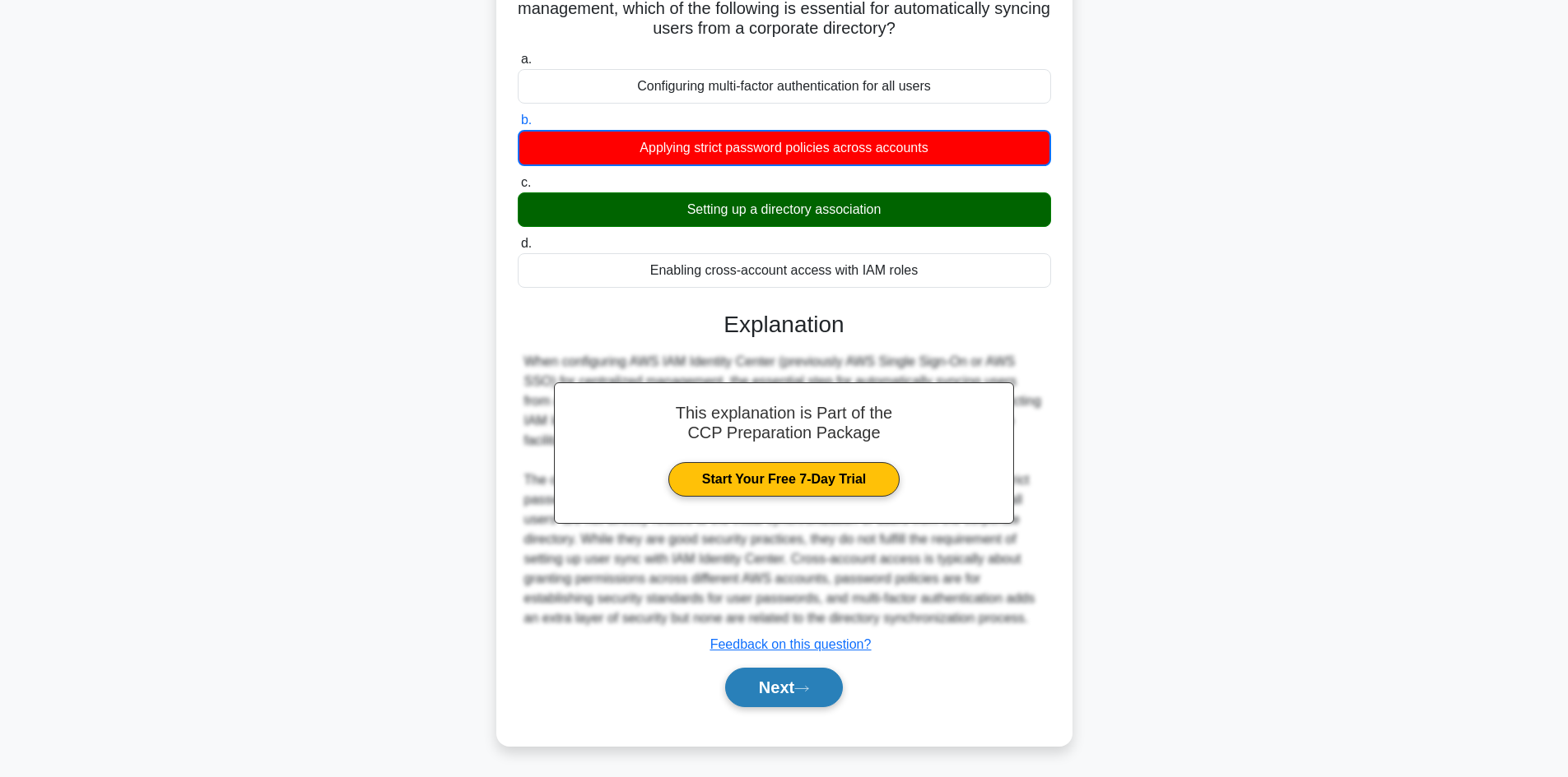
click at [754, 684] on button "Next" at bounding box center [784, 687] width 117 height 39
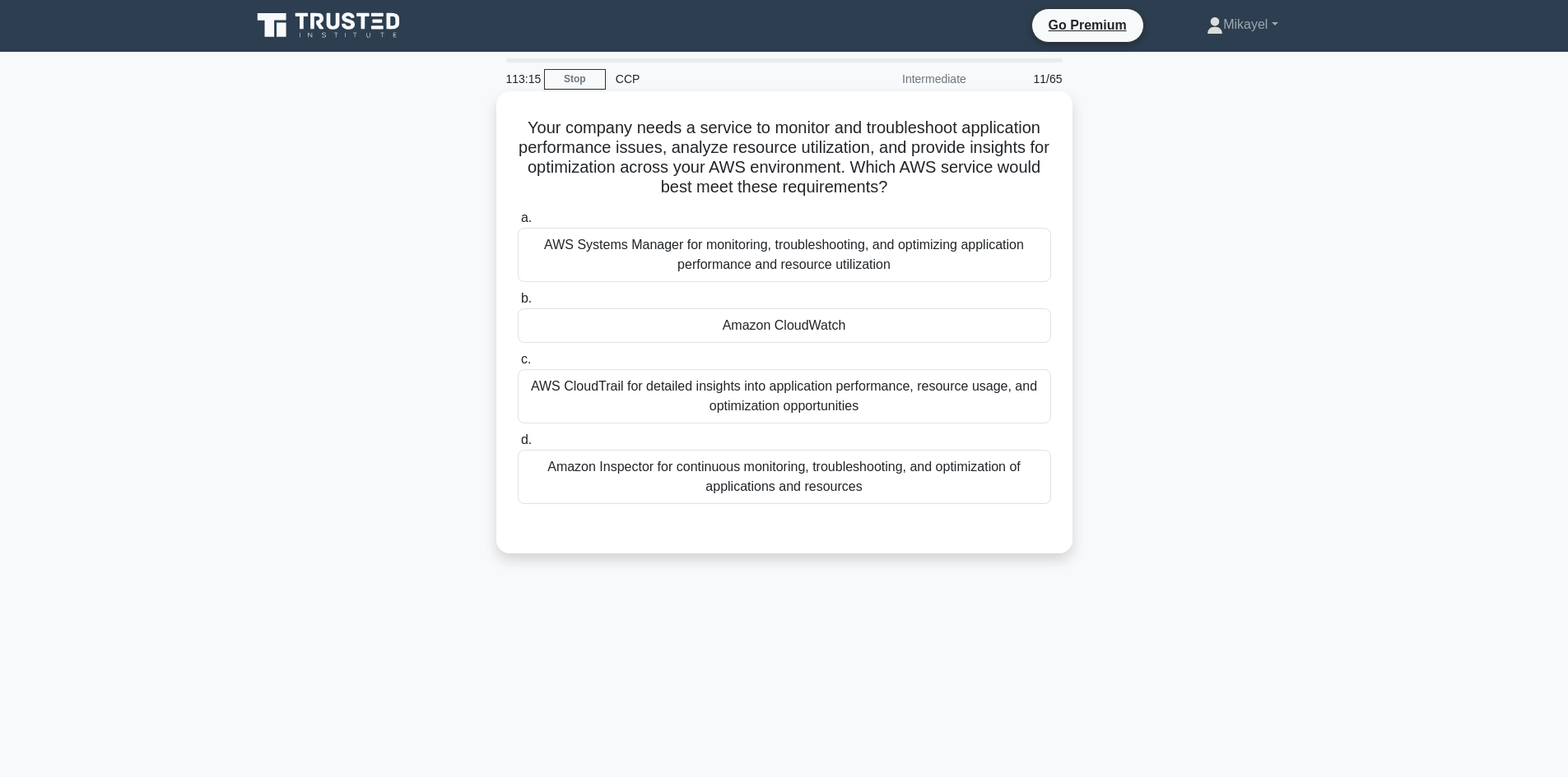
scroll to position [0, 0]
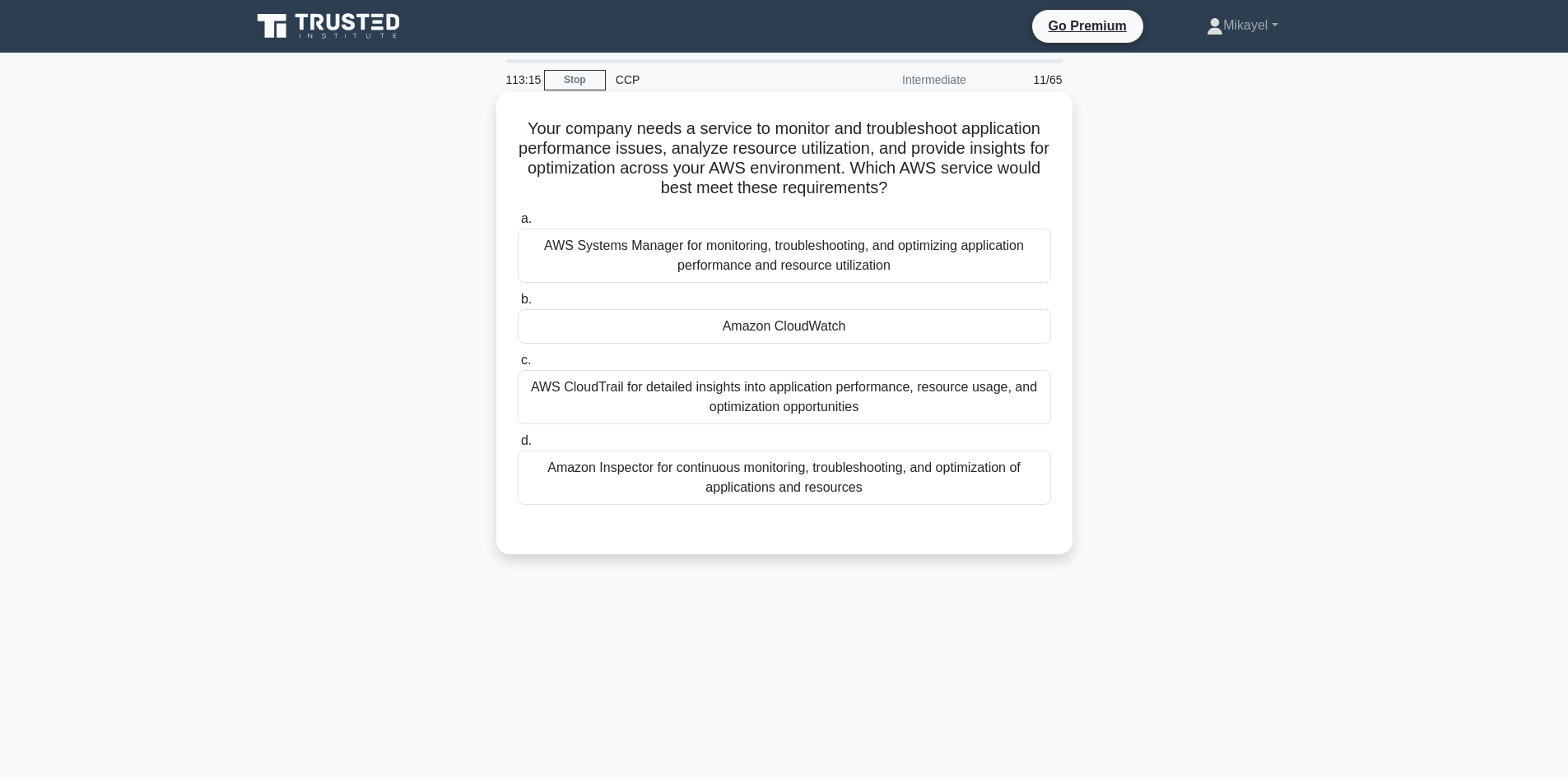
click at [708, 328] on div "Amazon CloudWatch" at bounding box center [784, 327] width 533 height 35
click at [518, 305] on input "b. Amazon CloudWatch" at bounding box center [518, 300] width 0 height 11
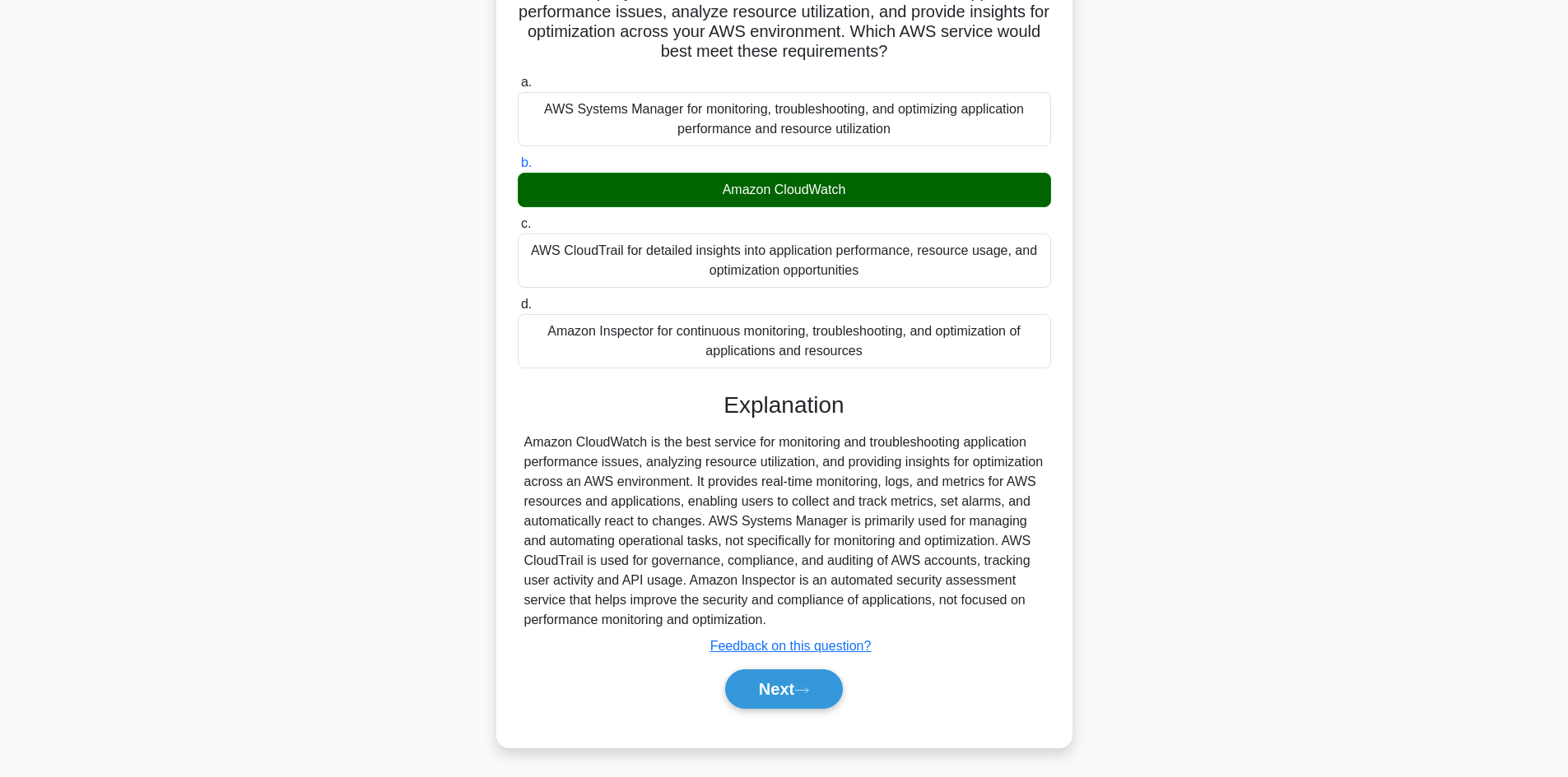
scroll to position [138, 0]
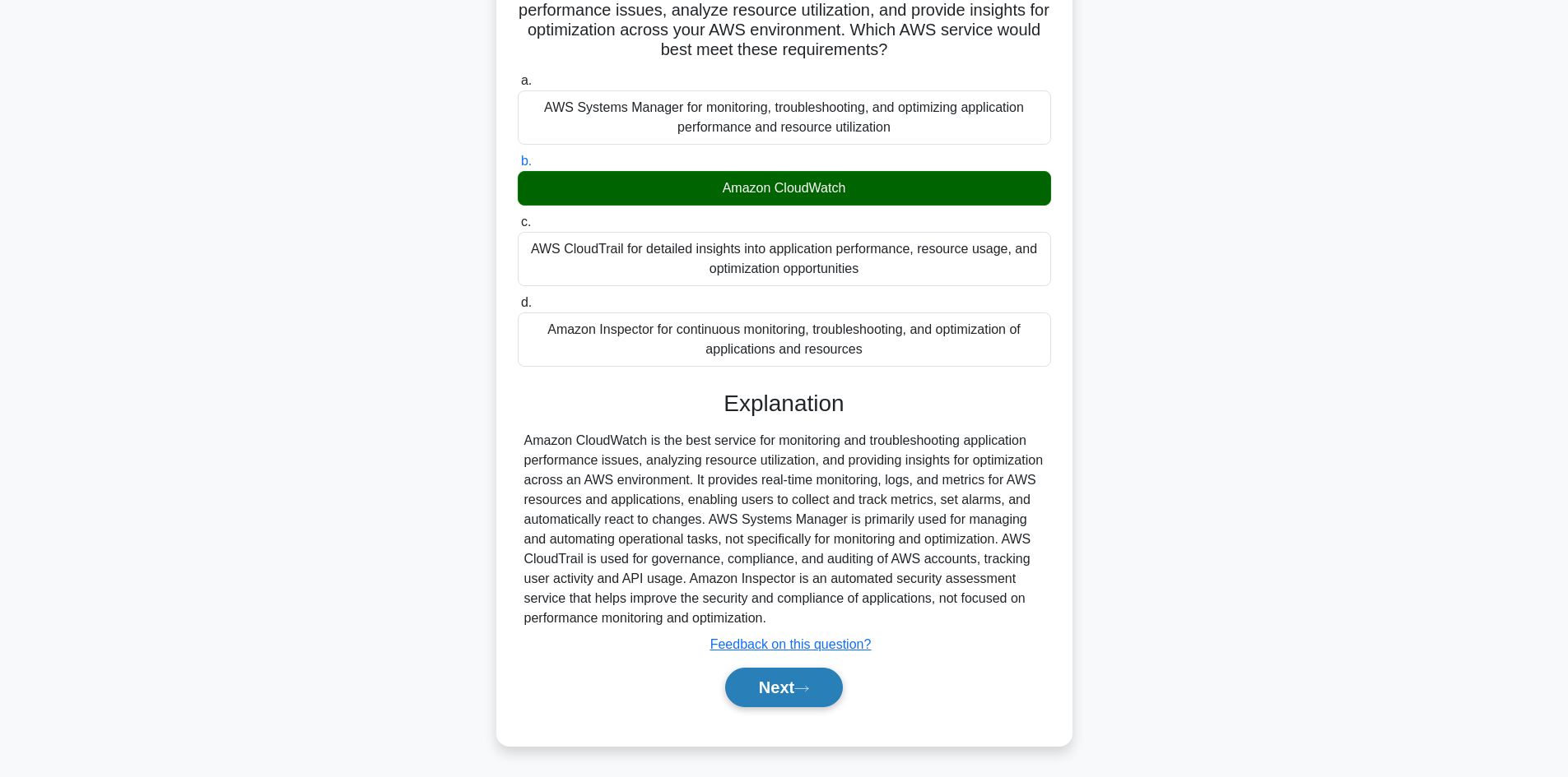
click at [793, 684] on button "Next" at bounding box center [784, 687] width 117 height 39
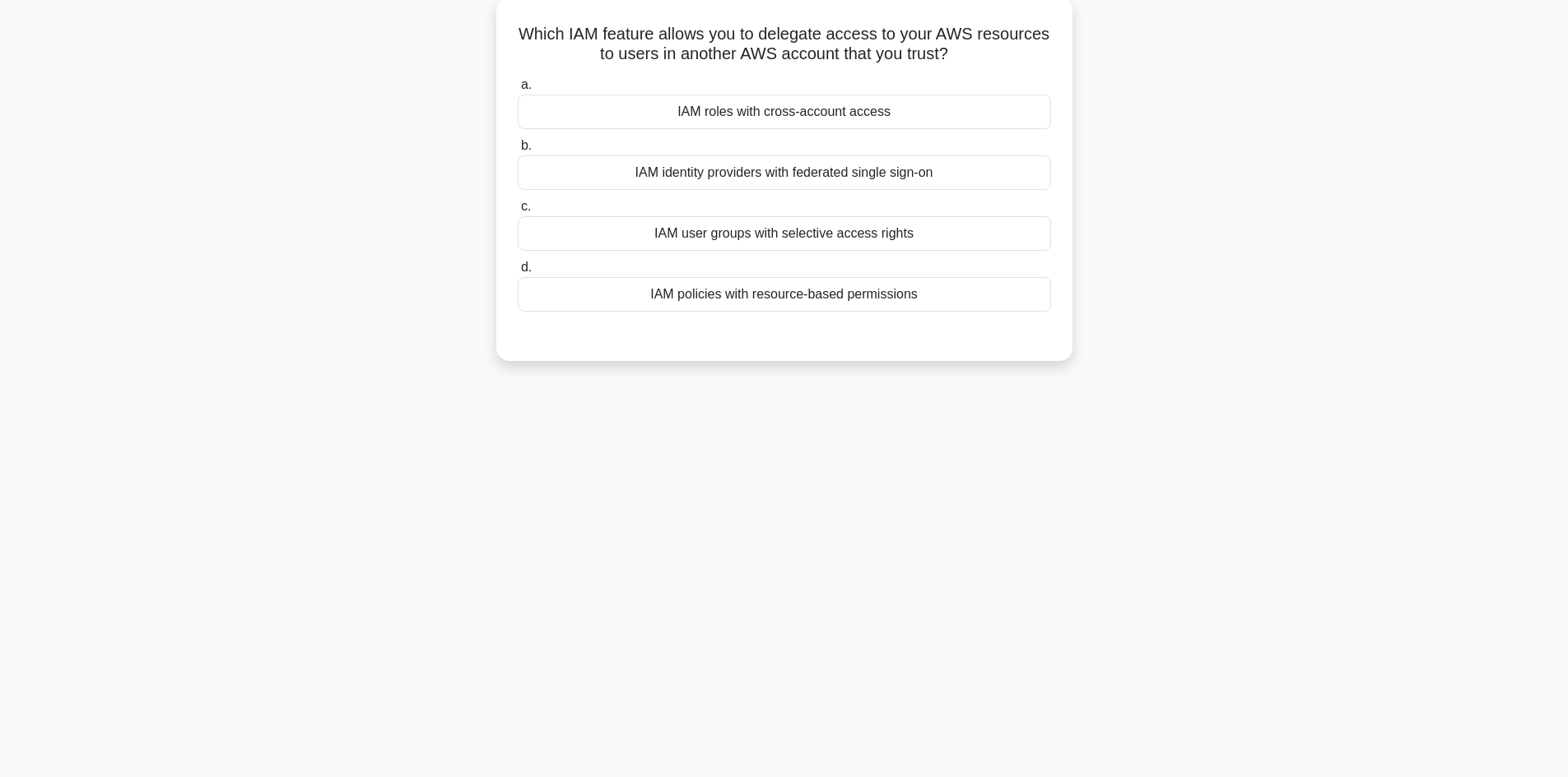
scroll to position [0, 0]
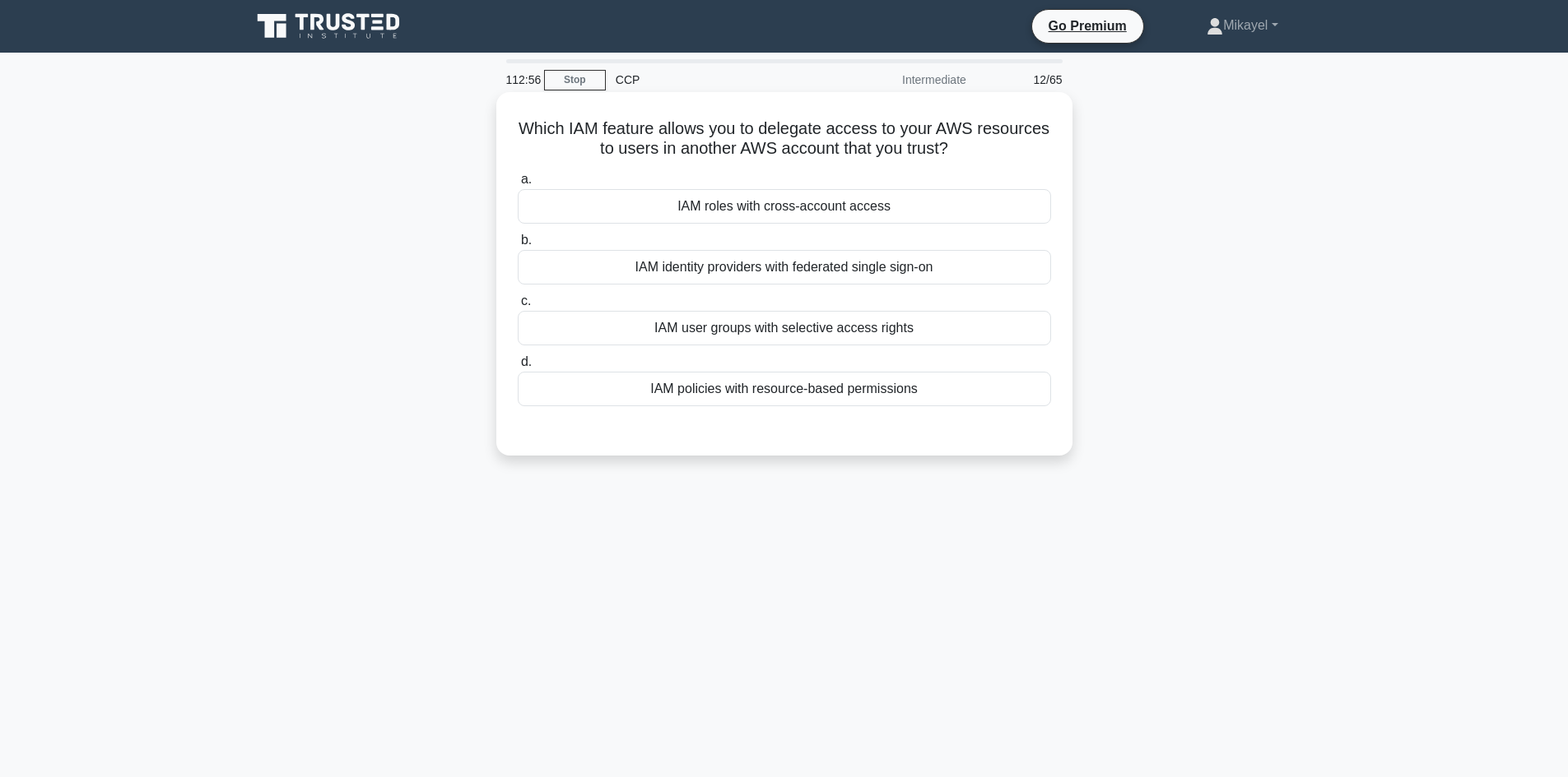
click at [784, 199] on div "IAM roles with cross-account access" at bounding box center [784, 206] width 533 height 35
click at [518, 185] on input "a. IAM roles with cross-account access" at bounding box center [518, 180] width 0 height 11
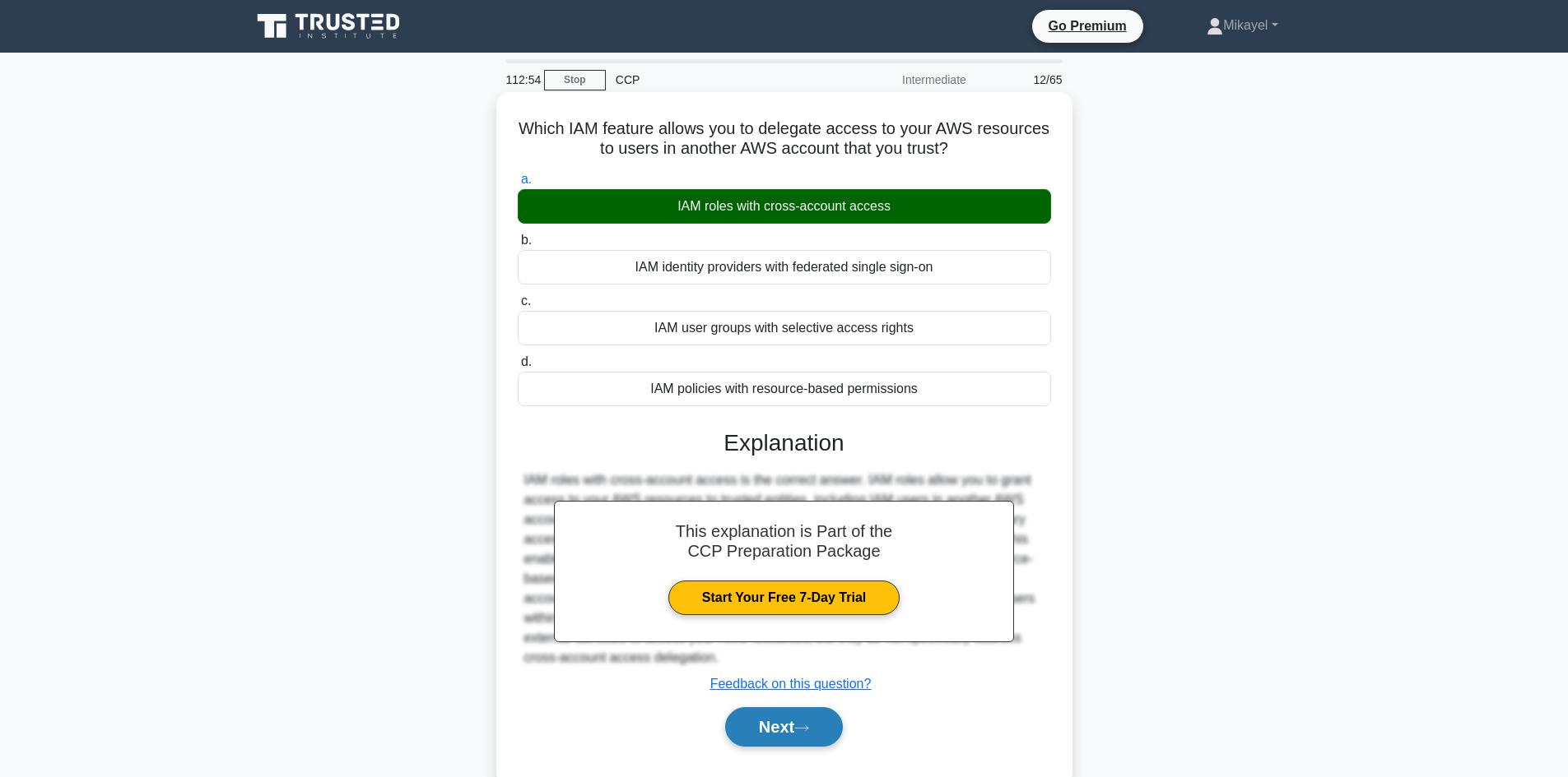
click at [817, 723] on button "Next" at bounding box center [784, 727] width 117 height 39
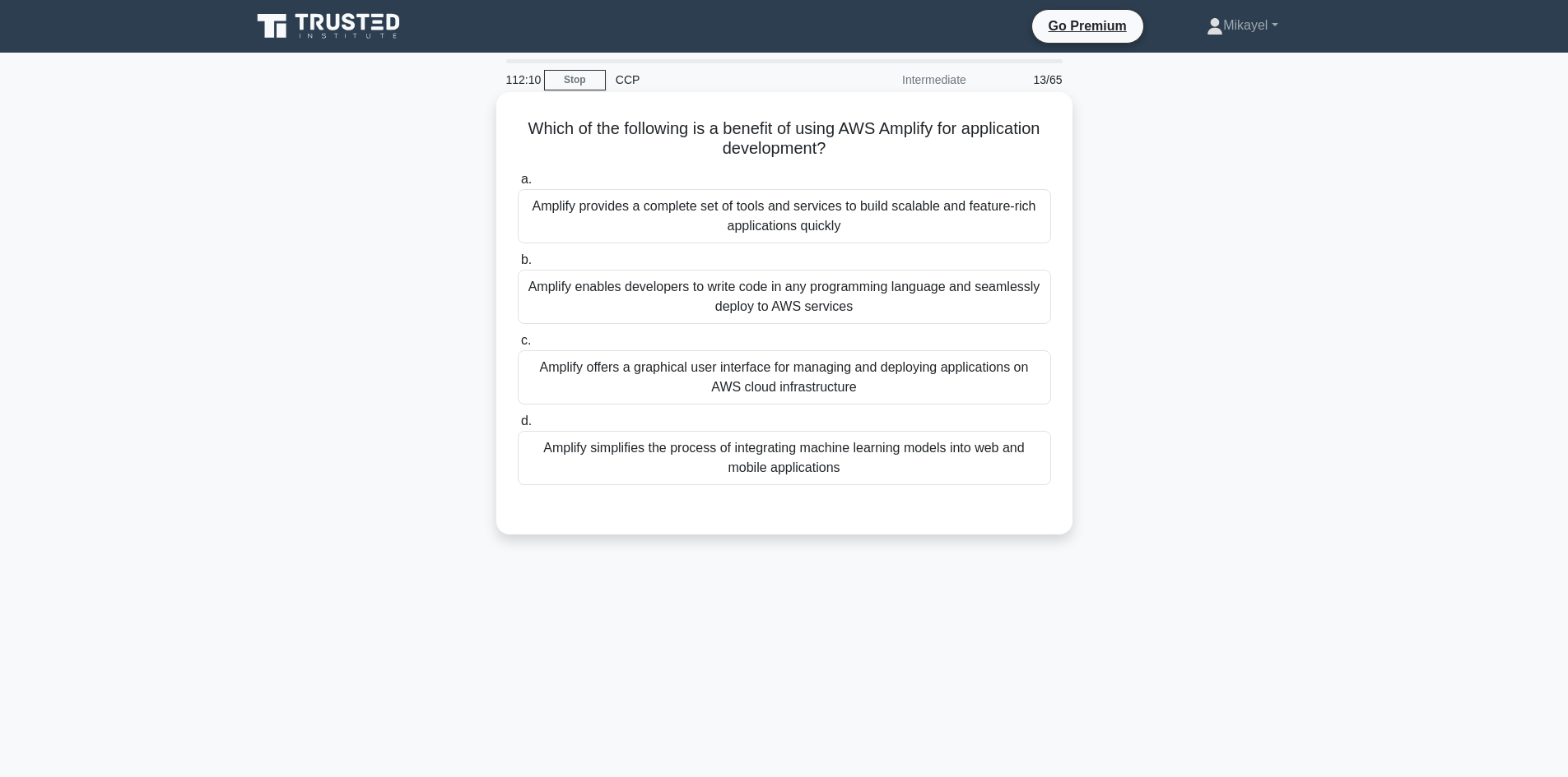
click at [690, 372] on div "Amplify offers a graphical user interface for managing and deploying applicatio…" at bounding box center [784, 377] width 533 height 55
click at [518, 347] on input "c. Amplify offers a graphical user interface for managing and deploying applica…" at bounding box center [518, 340] width 0 height 11
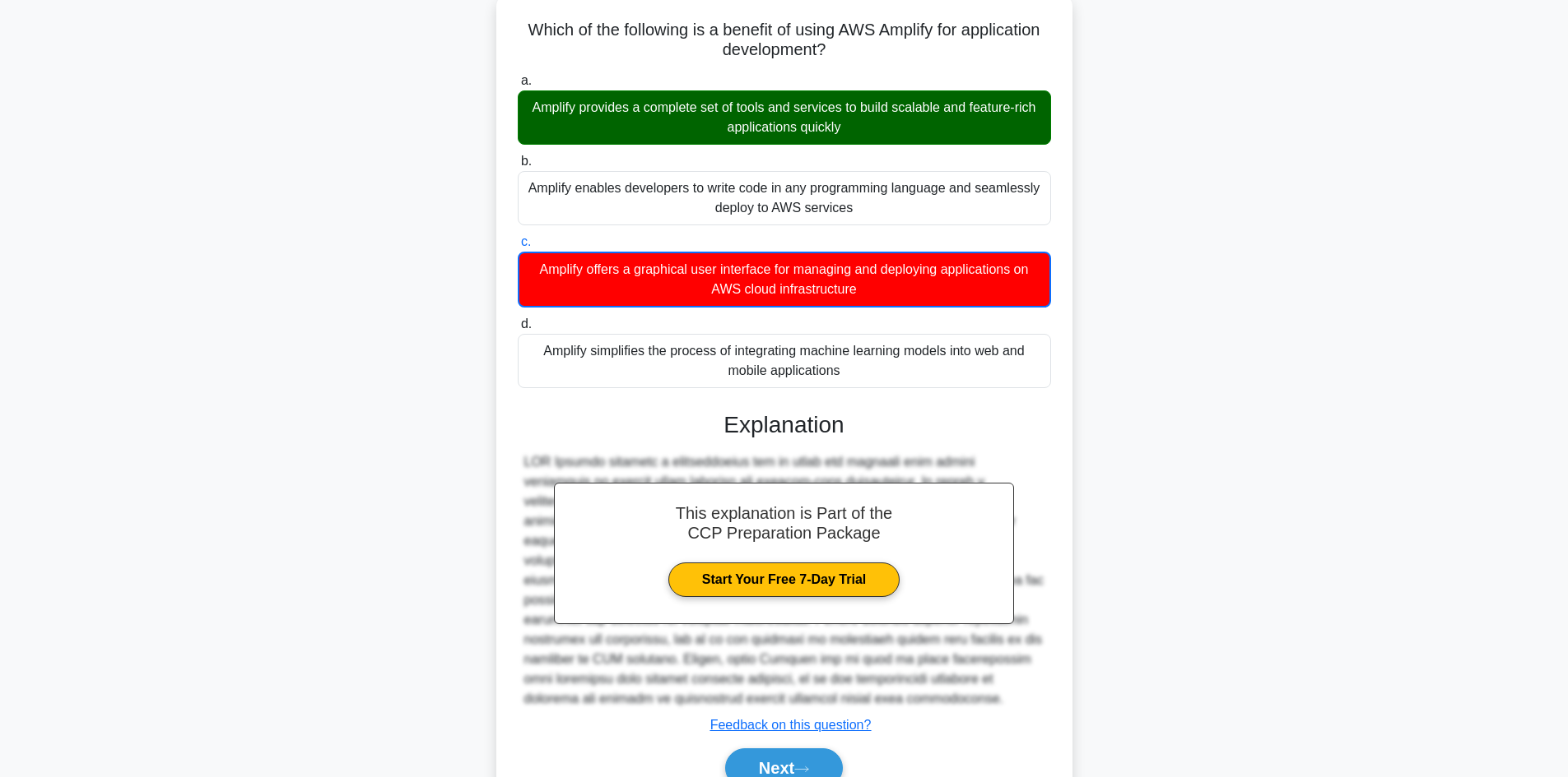
scroll to position [180, 0]
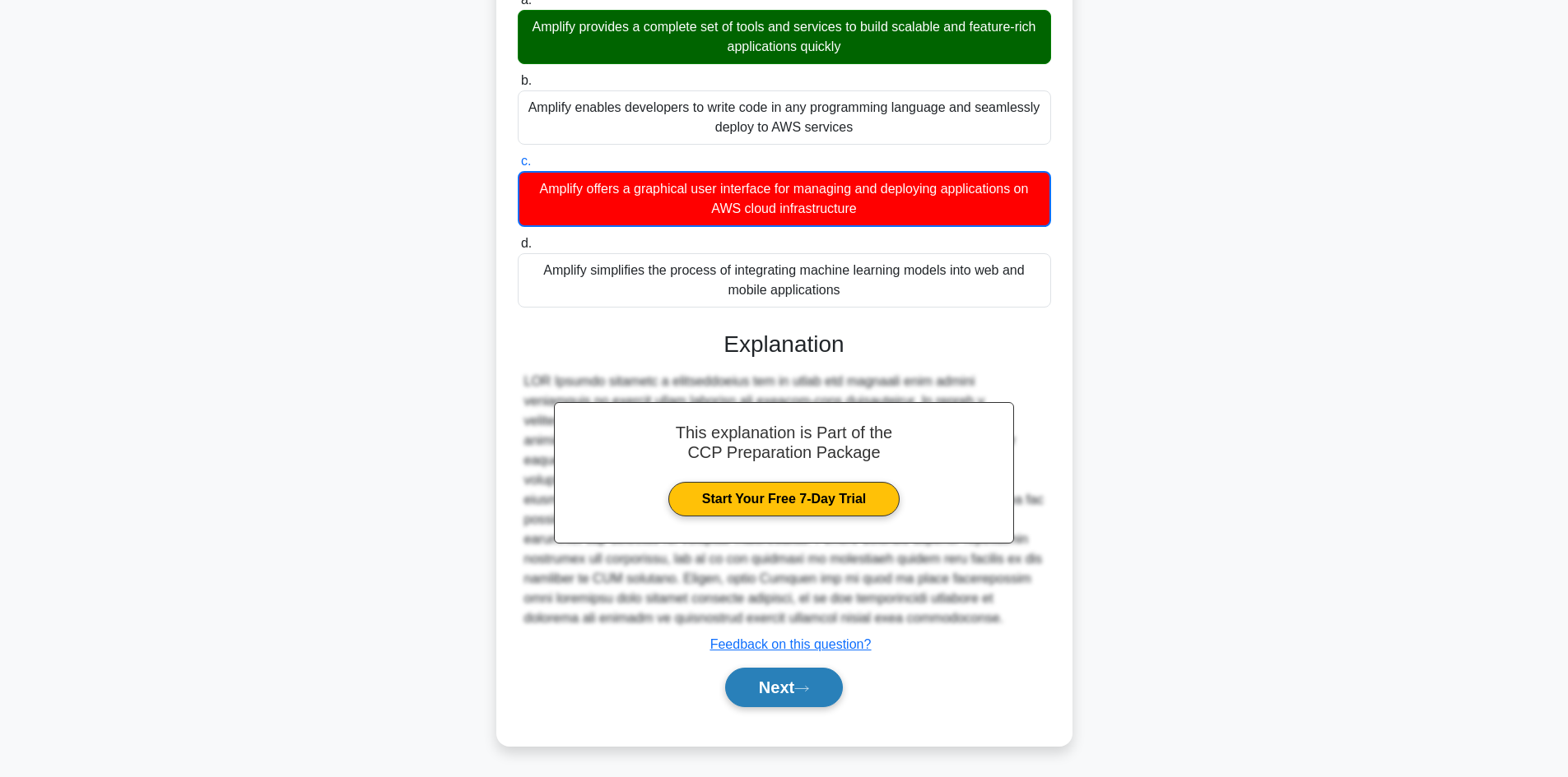
click at [773, 691] on button "Next" at bounding box center [784, 687] width 117 height 39
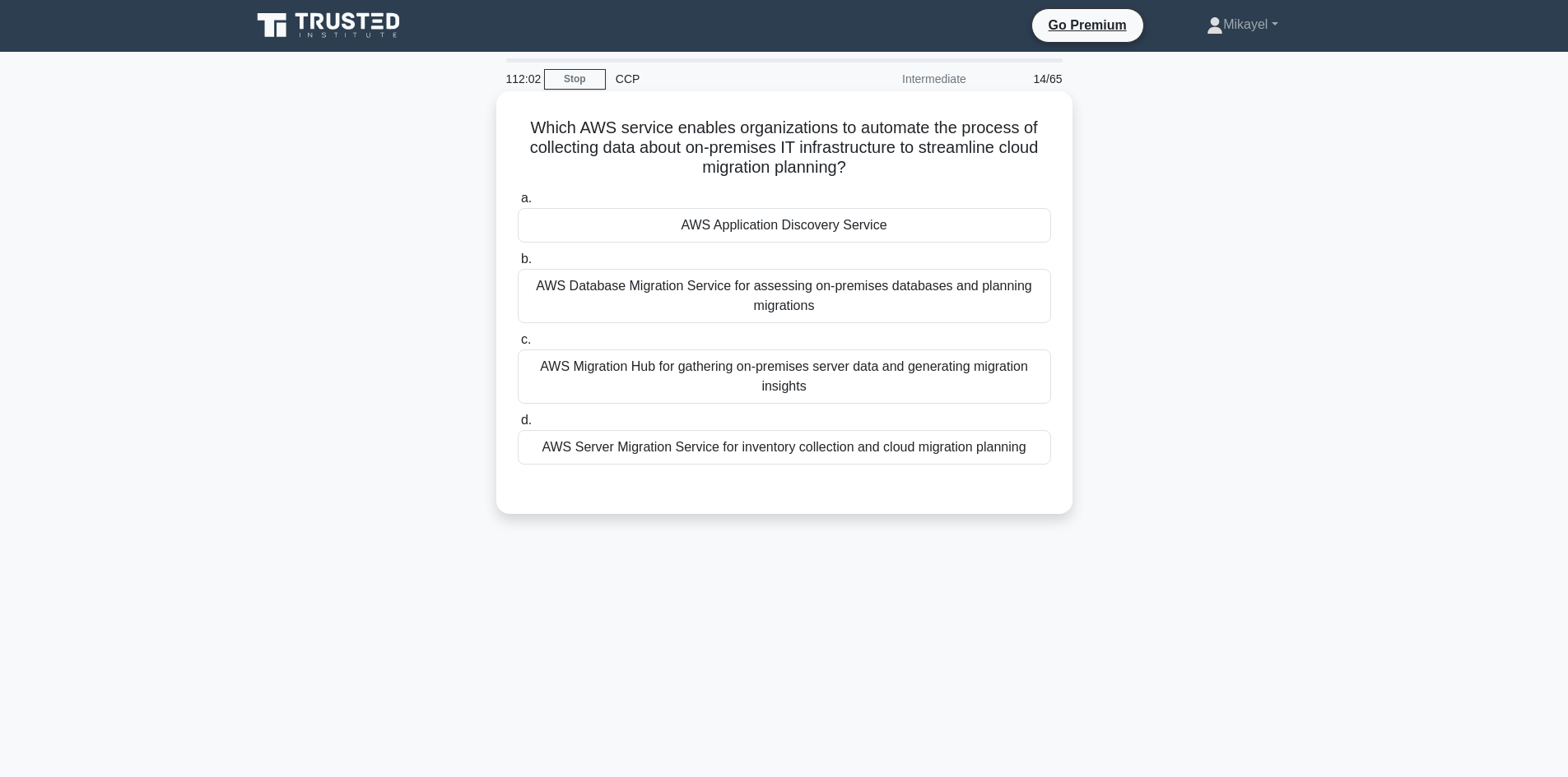
scroll to position [0, 0]
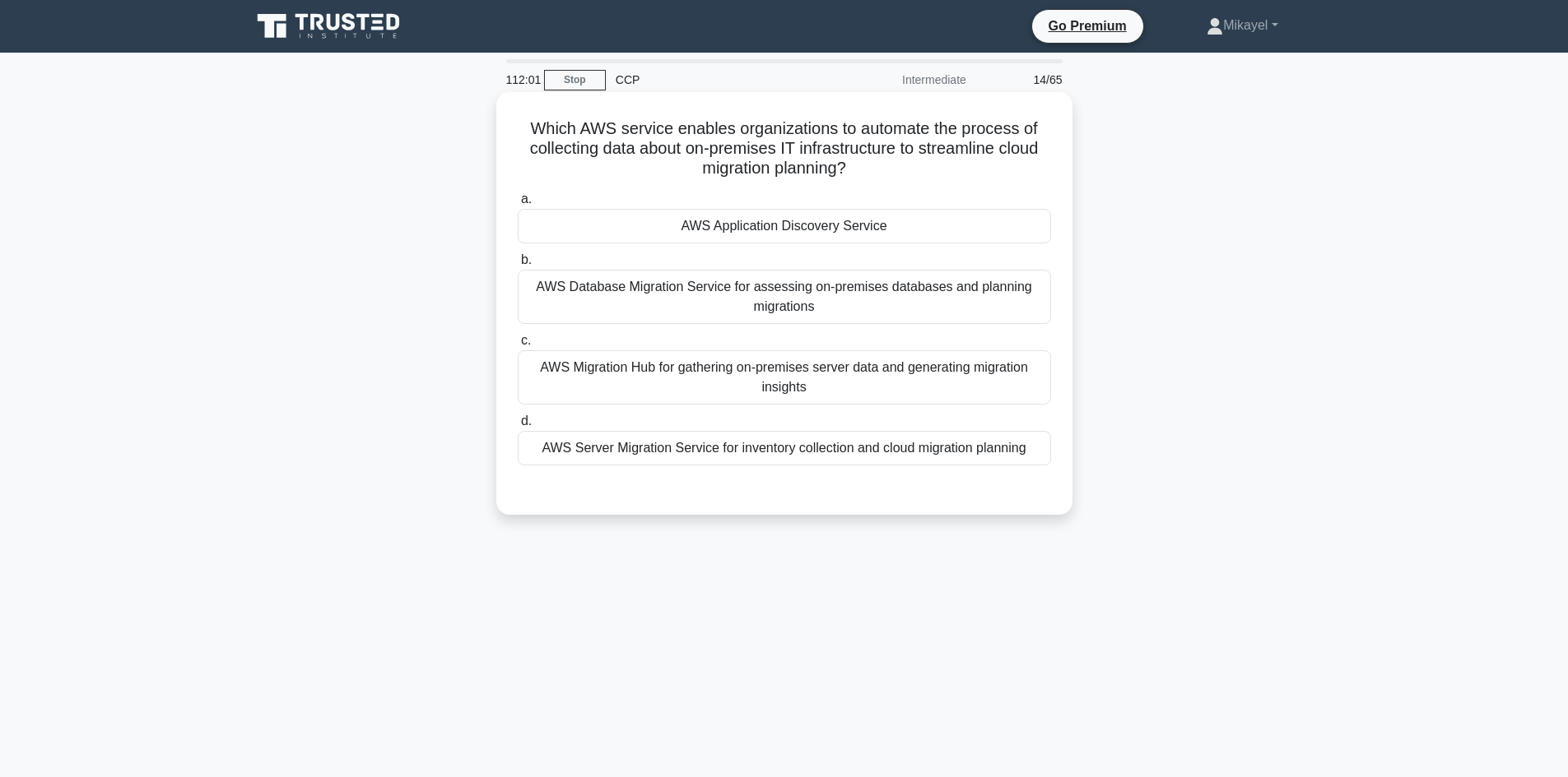
click at [821, 221] on div "AWS Application Discovery Service" at bounding box center [784, 227] width 533 height 35
click at [518, 205] on input "a. AWS Application Discovery Service" at bounding box center [518, 199] width 0 height 11
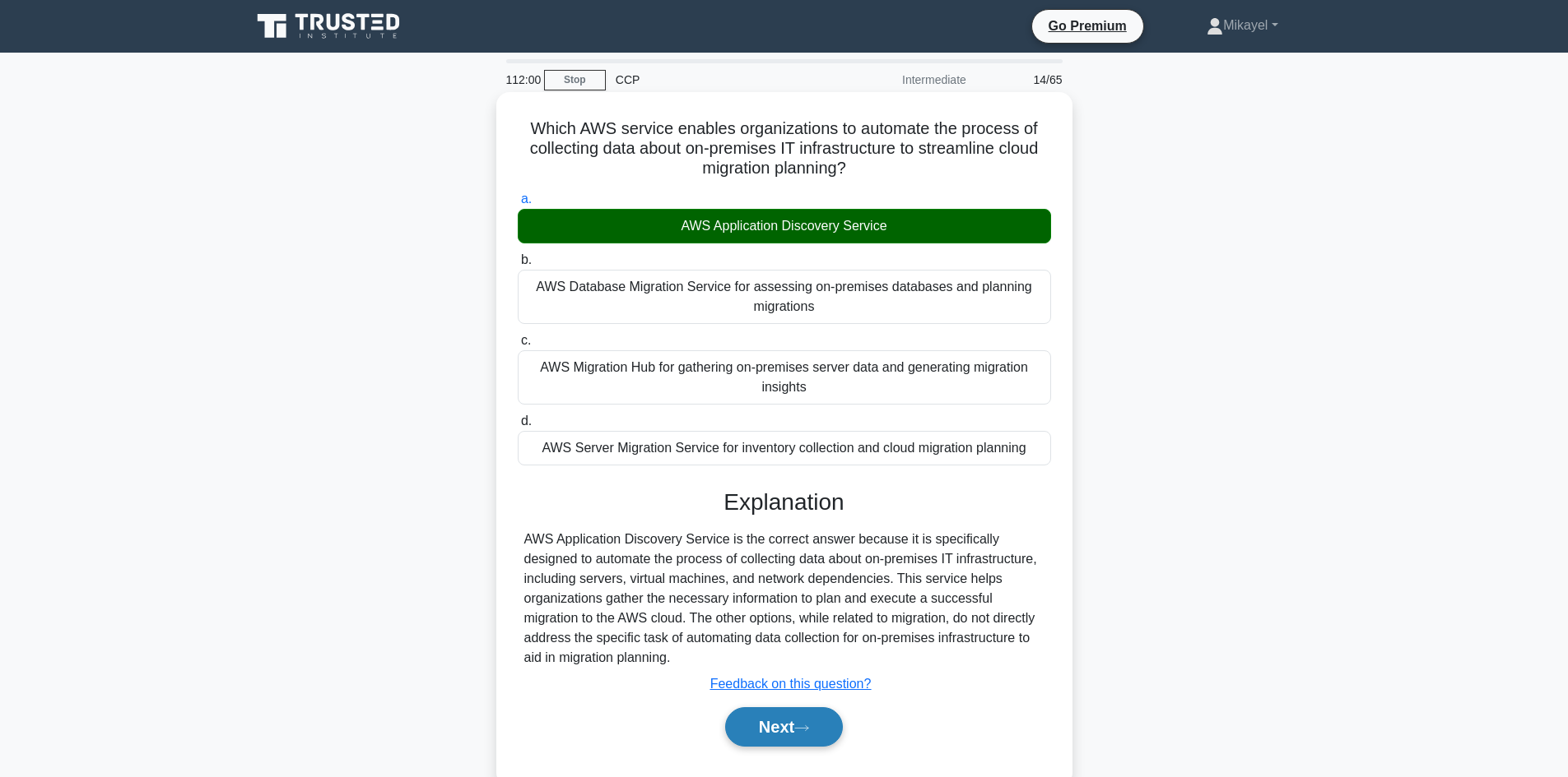
click at [795, 731] on button "Next" at bounding box center [784, 727] width 117 height 39
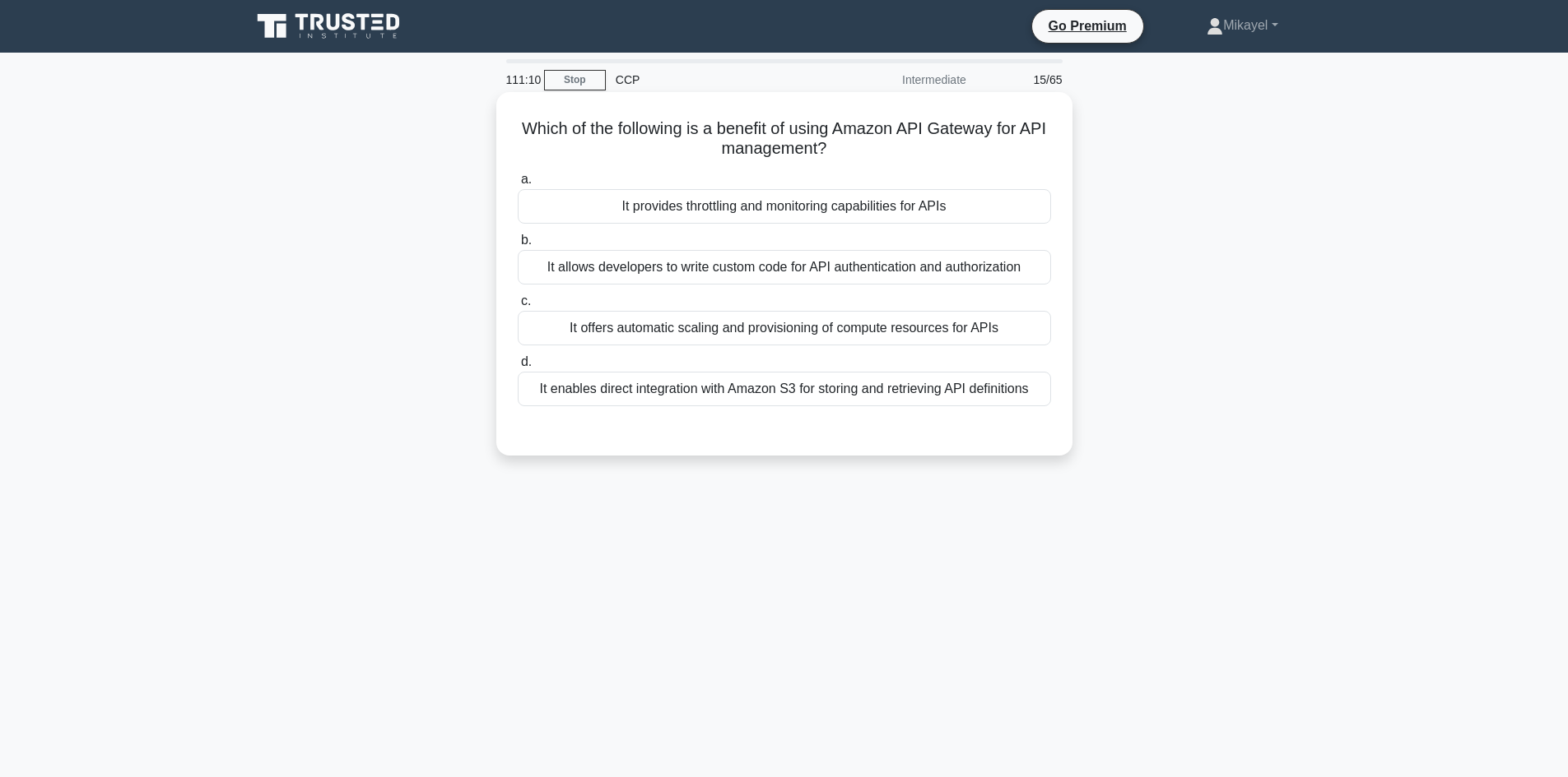
click at [892, 214] on div "It provides throttling and monitoring capabilities for APIs" at bounding box center [784, 206] width 533 height 35
click at [518, 185] on input "a. It provides throttling and monitoring capabilities for APIs" at bounding box center [518, 180] width 0 height 11
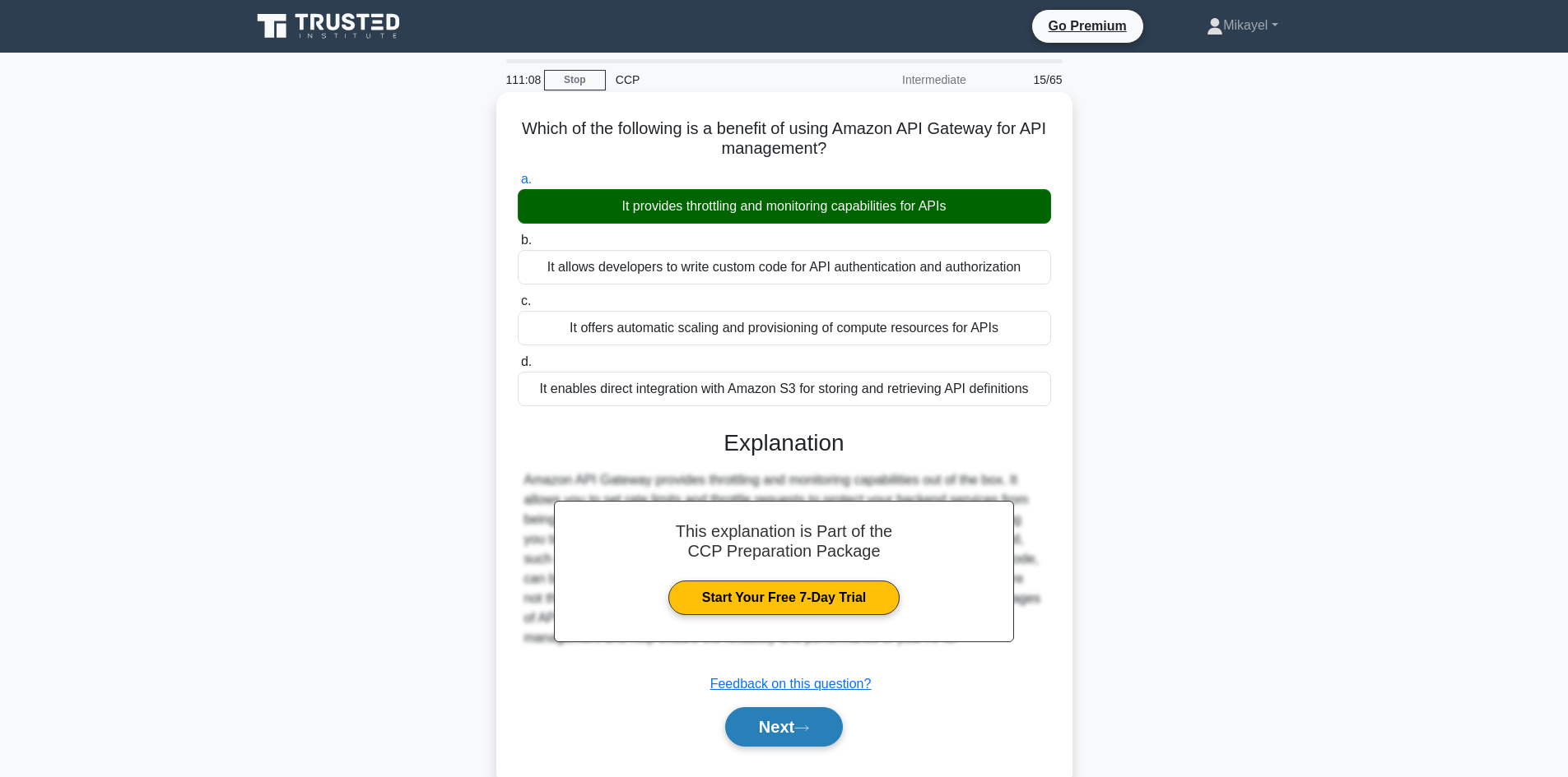
click at [791, 721] on button "Next" at bounding box center [784, 727] width 117 height 39
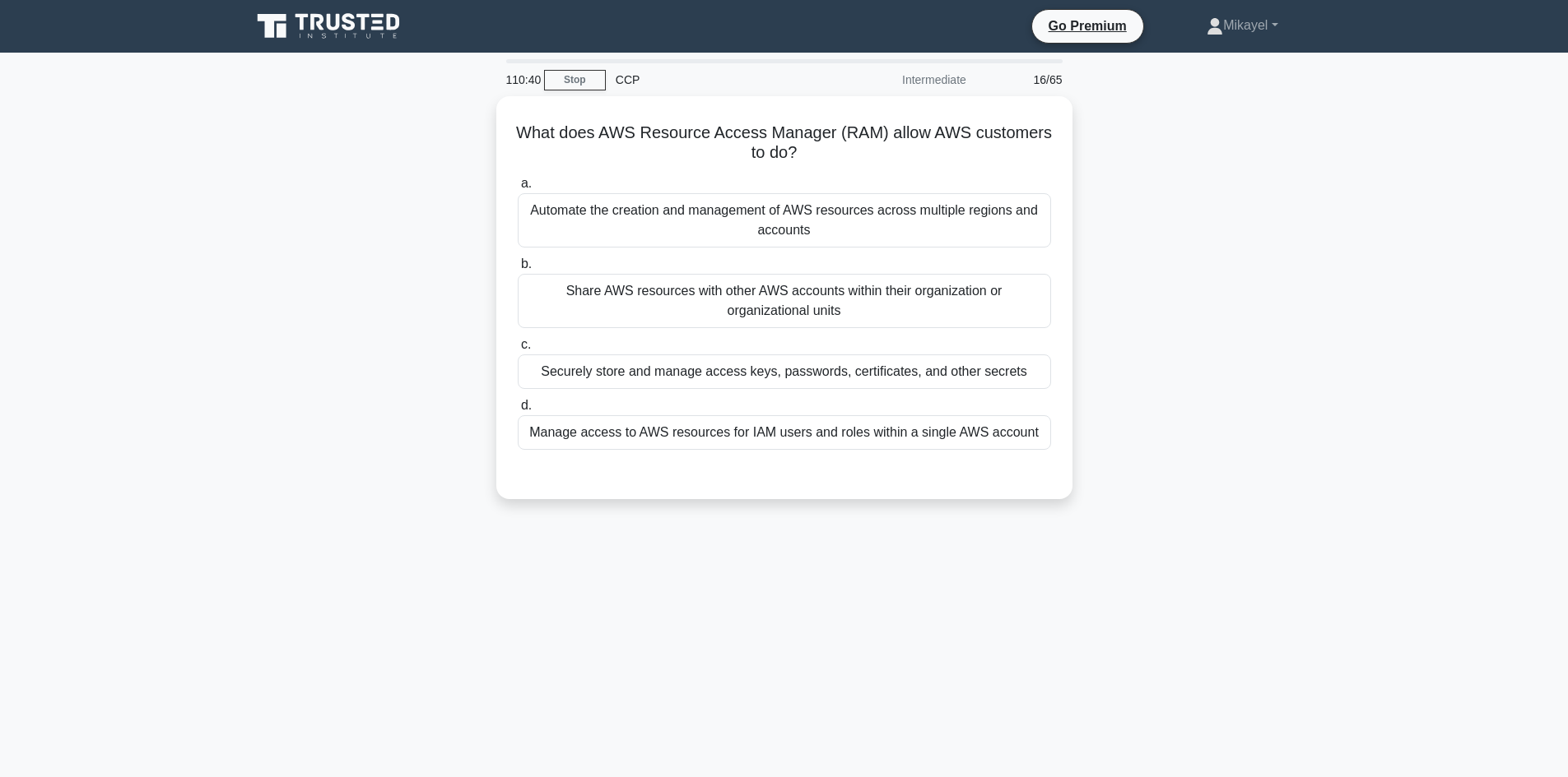
click at [467, 539] on div "110:40 Stop CCP Intermediate 16/65 What does AWS Resource Access Manager (RAM) …" at bounding box center [784, 471] width 1087 height 823
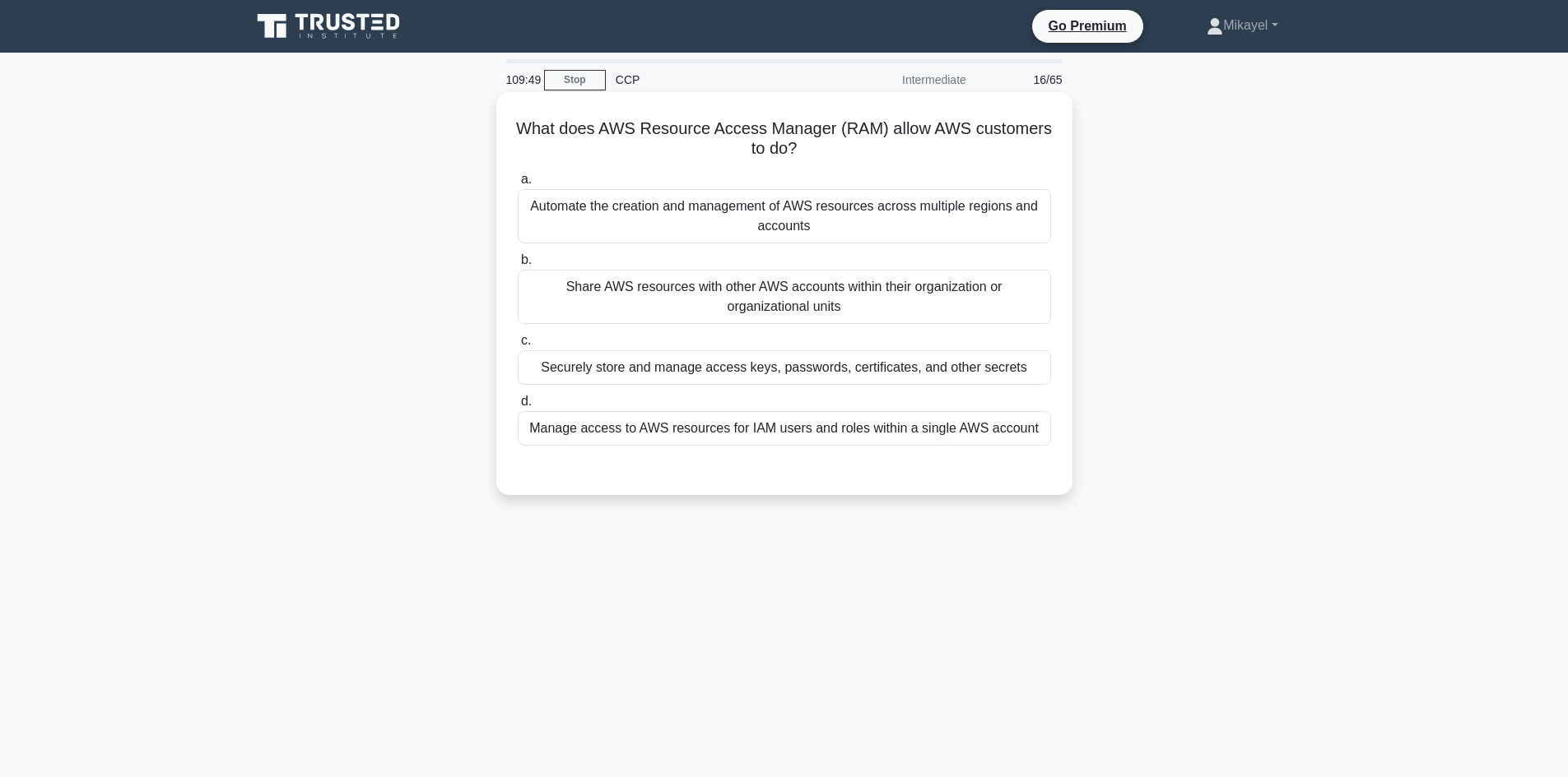
click at [731, 431] on div "Manage access to AWS resources for IAM users and roles within a single AWS acco…" at bounding box center [784, 428] width 533 height 35
click at [518, 407] on input "d. Manage access to AWS resources for IAM users and roles within a single AWS a…" at bounding box center [518, 401] width 0 height 11
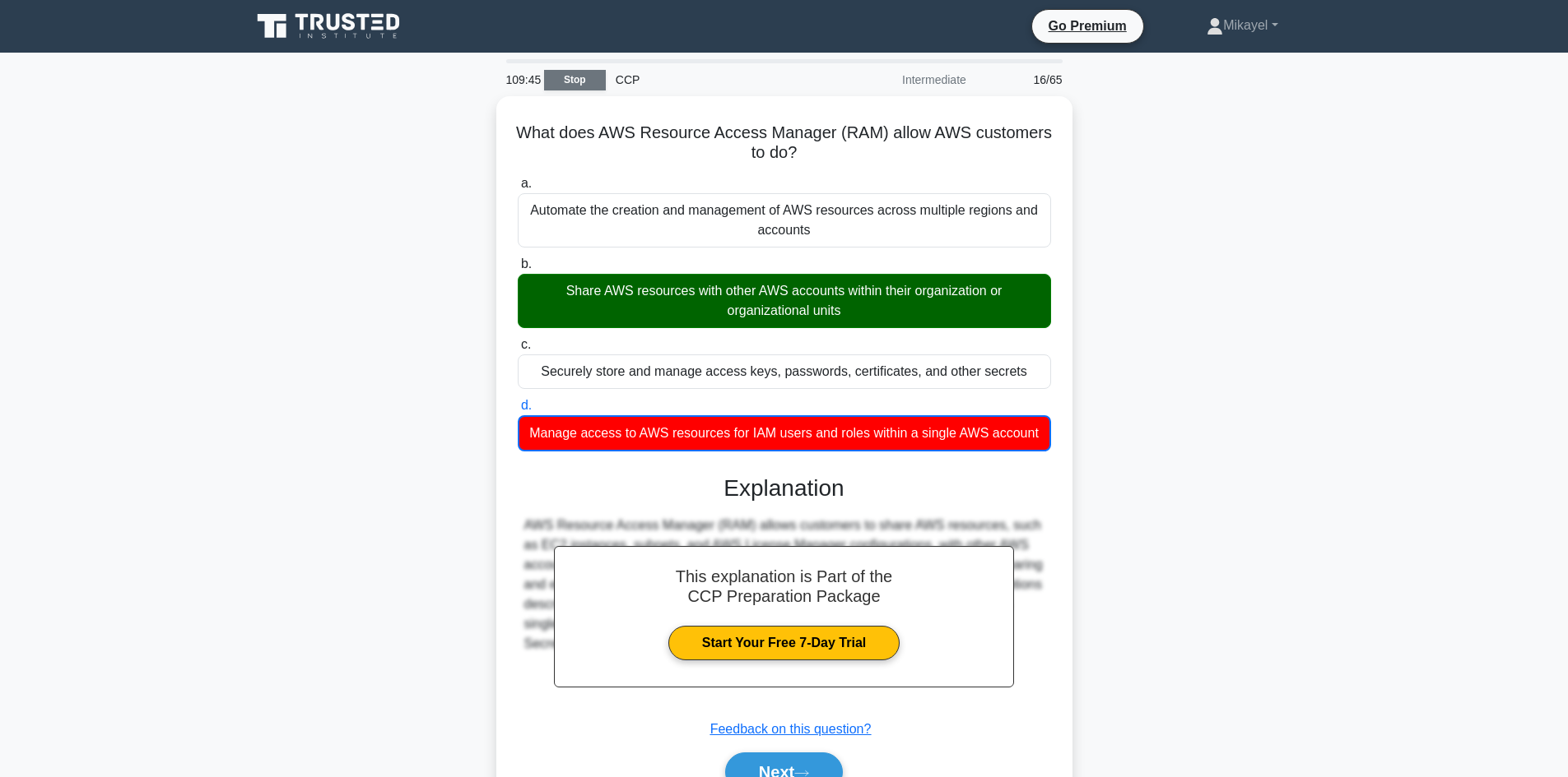
click at [584, 82] on link "Stop" at bounding box center [575, 80] width 61 height 20
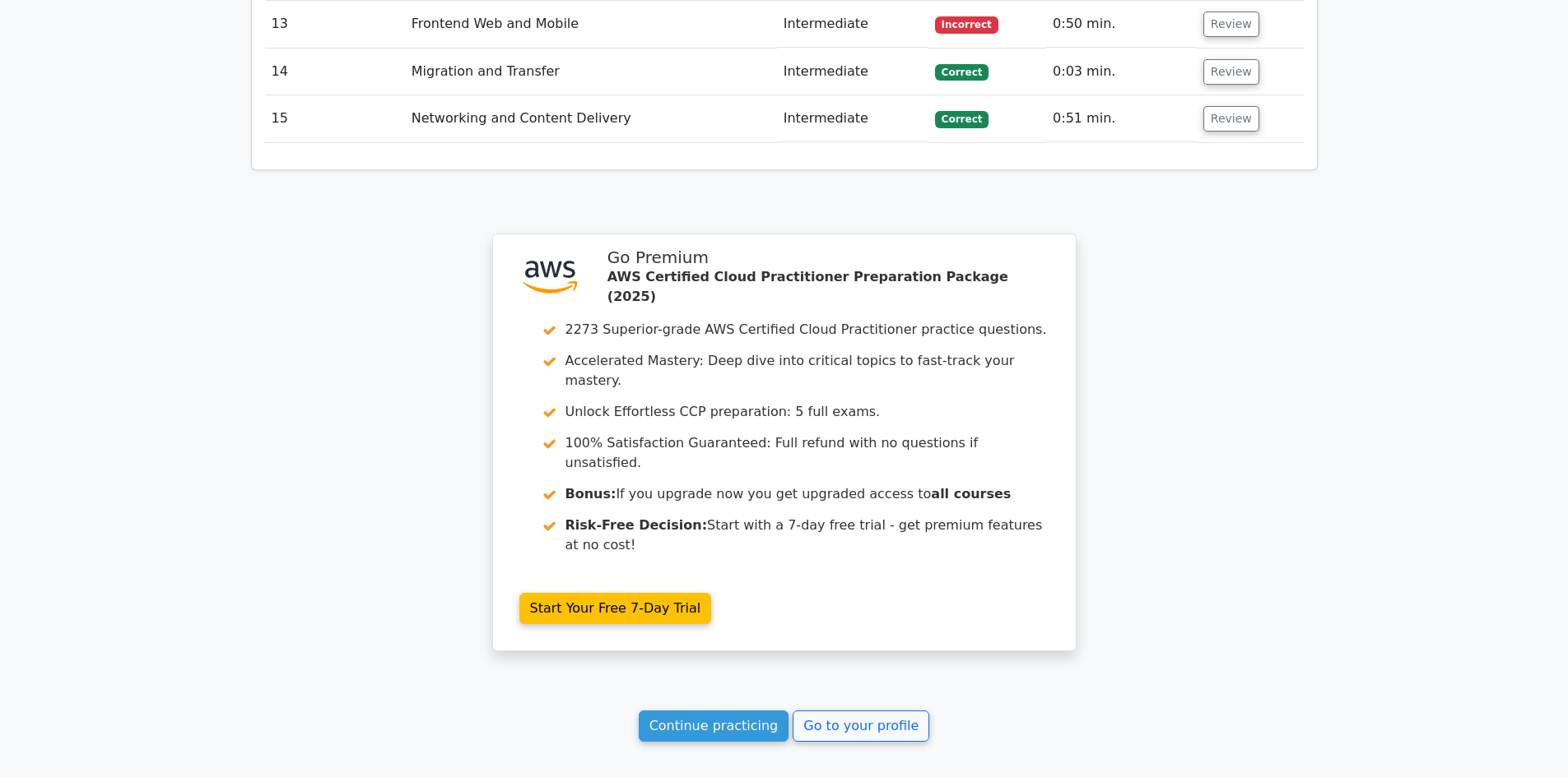
scroll to position [2713, 0]
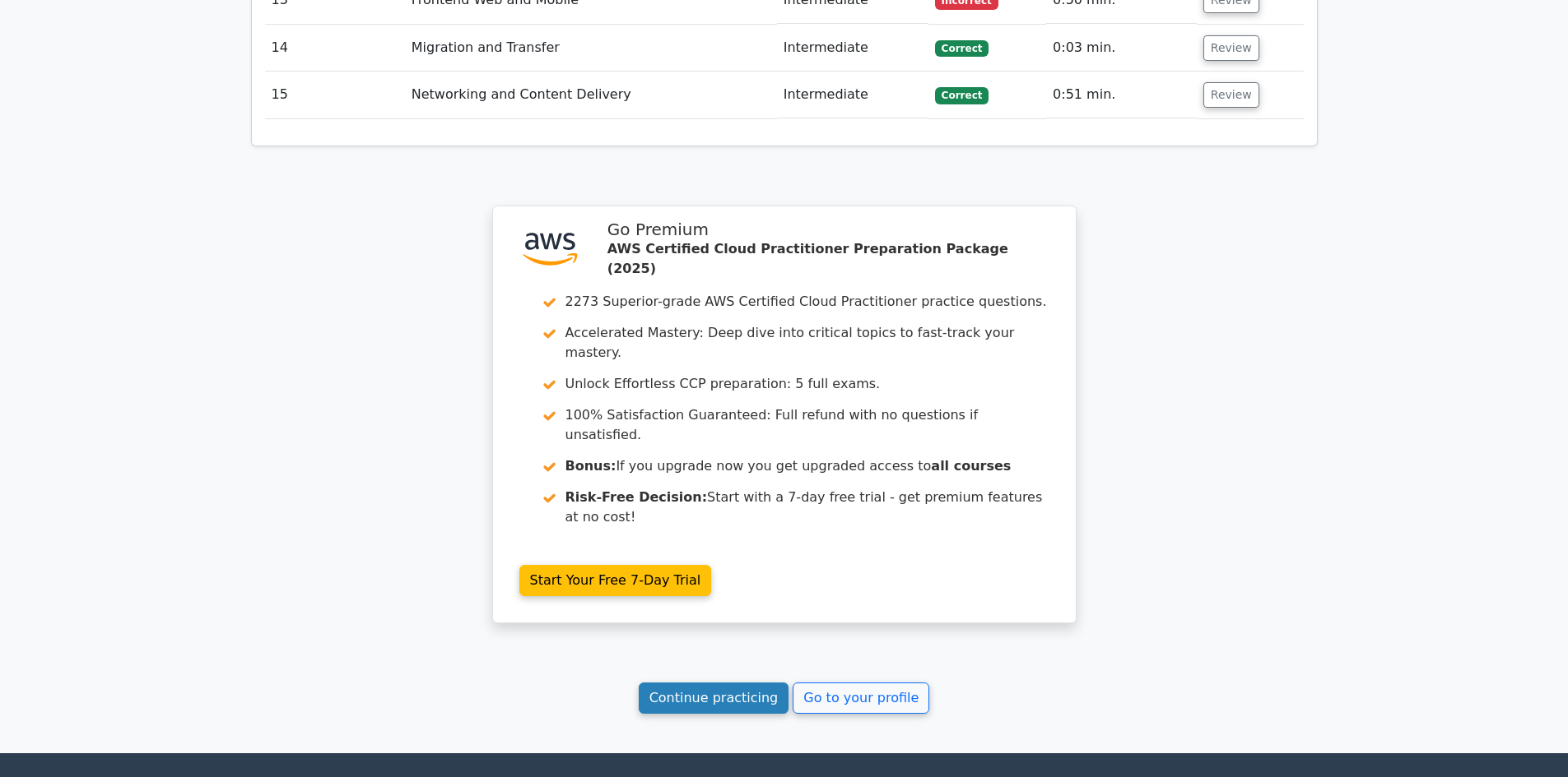
click at [746, 683] on link "Continue practicing" at bounding box center [714, 698] width 151 height 32
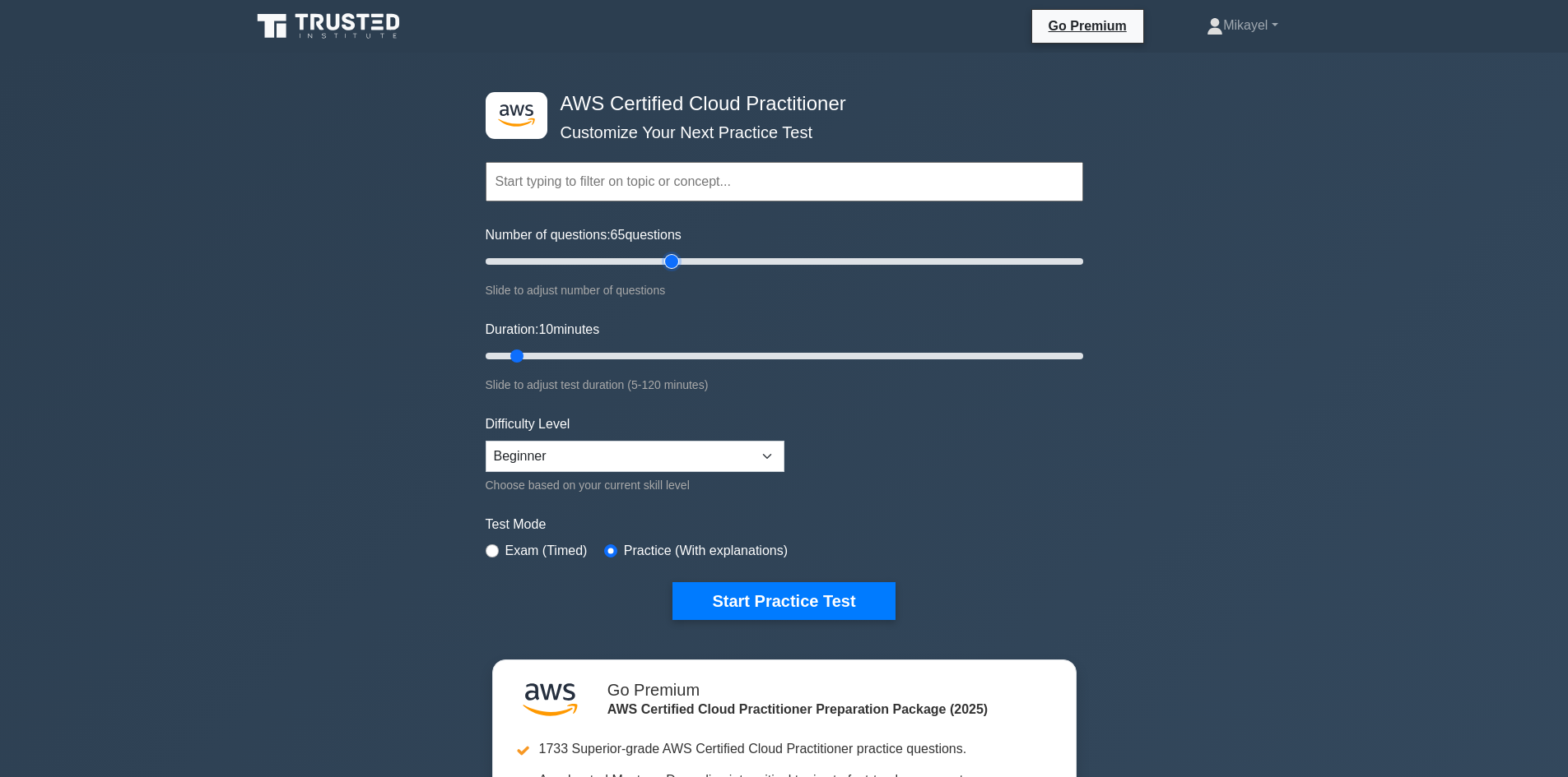
drag, startPoint x: 507, startPoint y: 262, endPoint x: 669, endPoint y: 267, distance: 162.1
type input "65"
click at [669, 267] on input "Number of questions: 65 questions" at bounding box center [784, 261] width 598 height 20
drag, startPoint x: 519, startPoint y: 357, endPoint x: 1202, endPoint y: 356, distance: 683.0
type input "120"
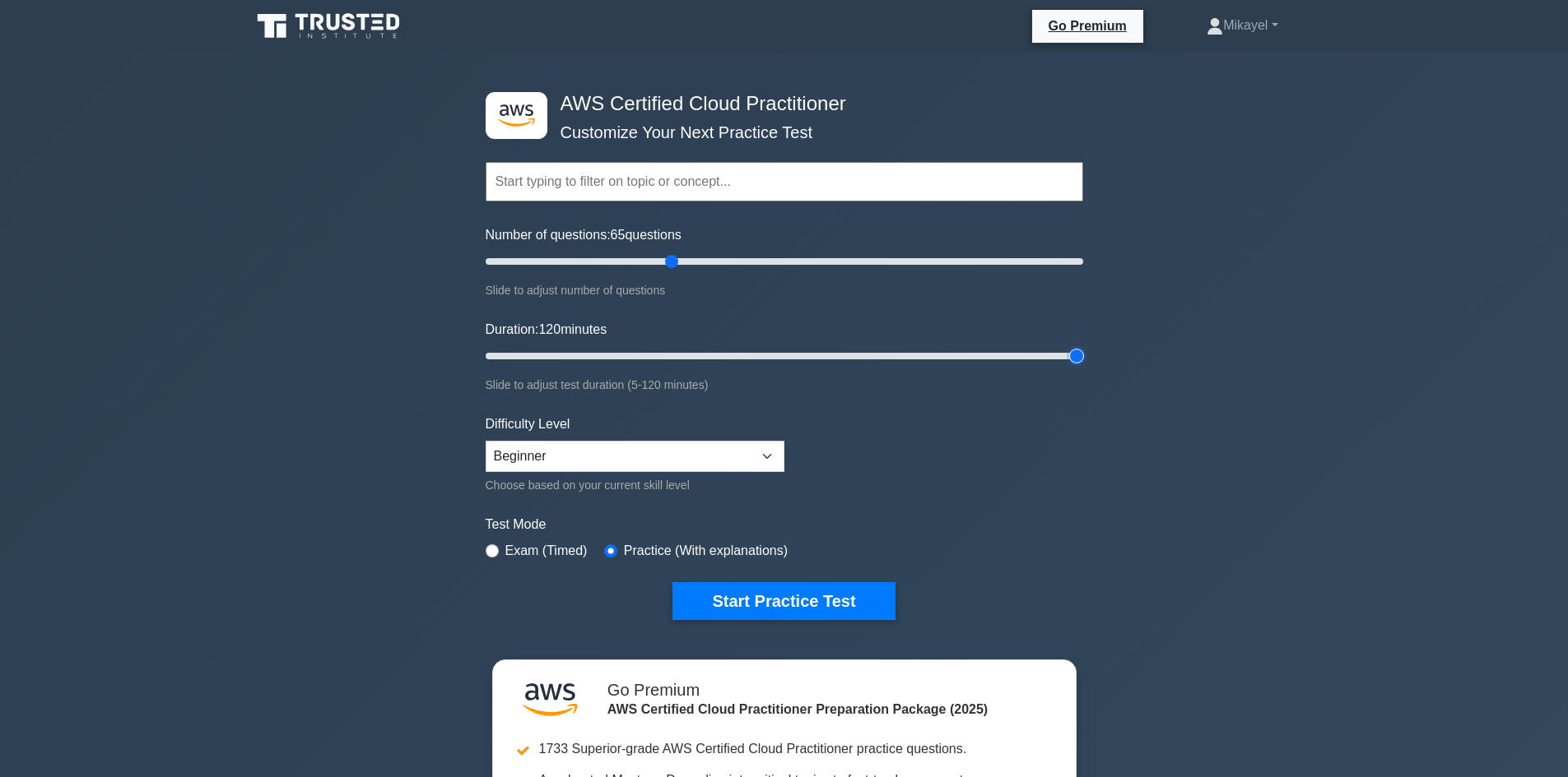
click at [1083, 356] on input "Duration: 120 minutes" at bounding box center [784, 356] width 598 height 20
click at [496, 552] on input "radio" at bounding box center [492, 551] width 13 height 13
radio input "true"
click at [612, 550] on input "radio" at bounding box center [611, 551] width 13 height 13
radio input "true"
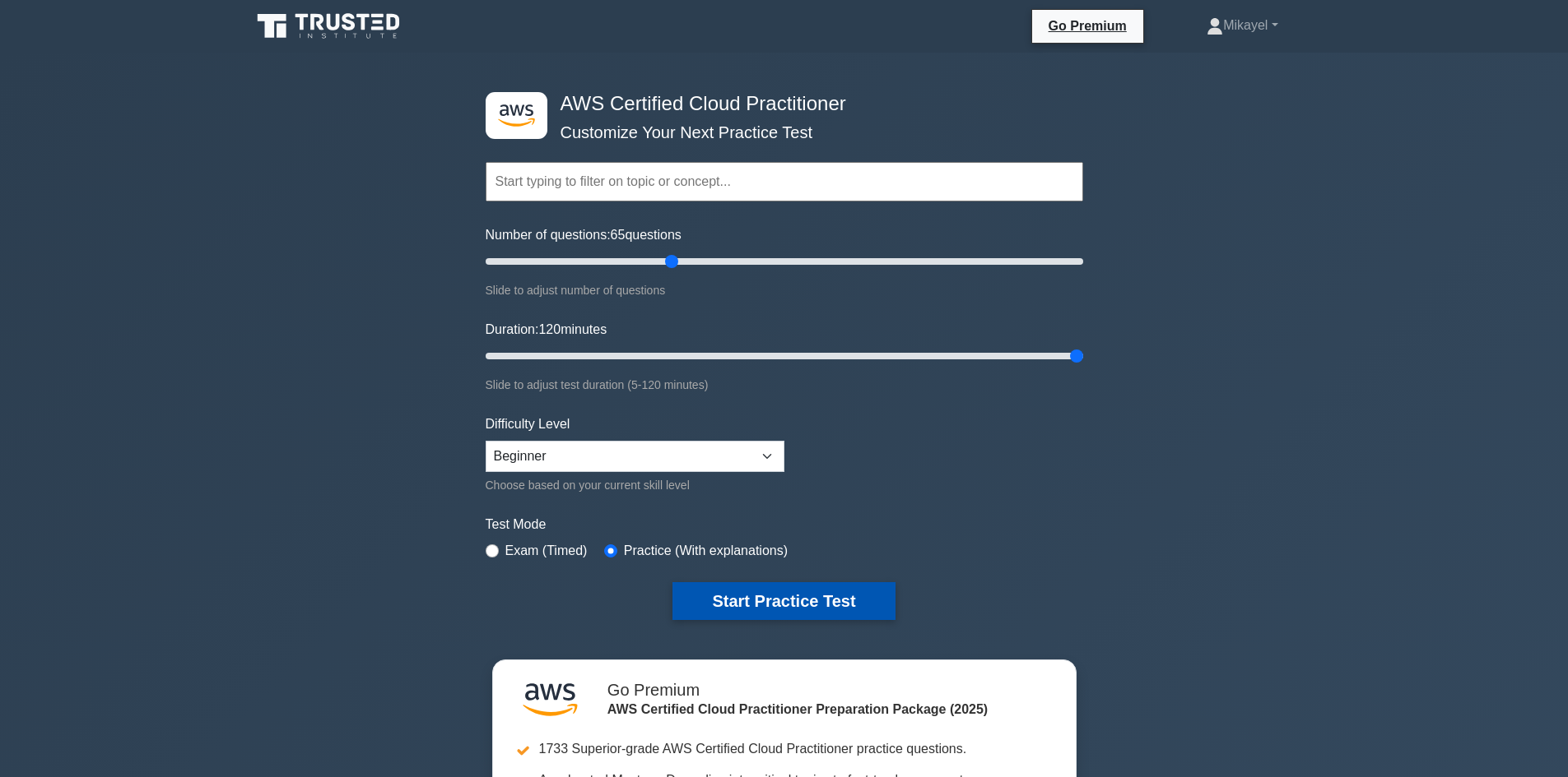
click at [846, 606] on button "Start Practice Test" at bounding box center [783, 600] width 222 height 37
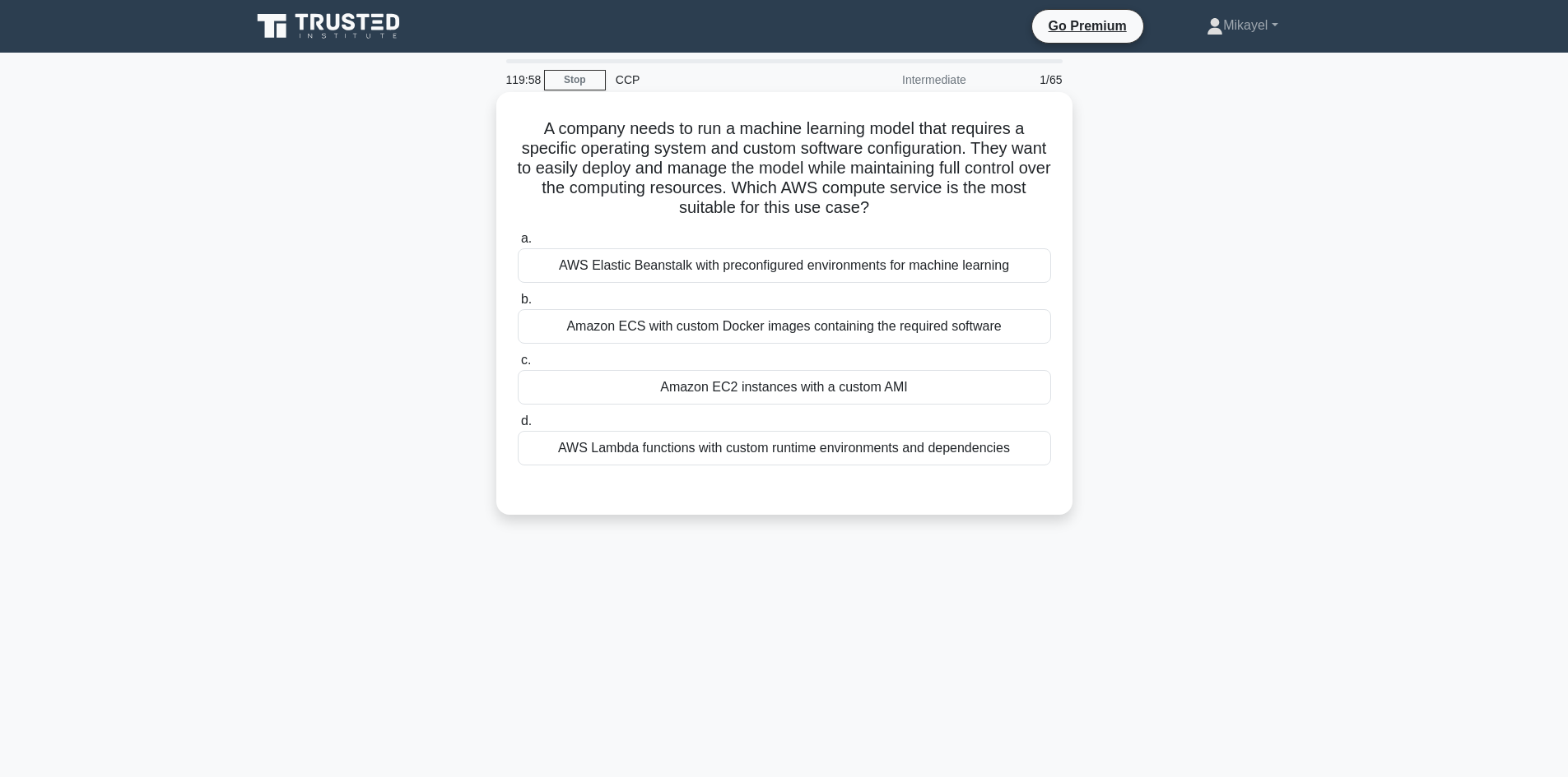
click at [795, 388] on div "Amazon EC2 instances with a custom AMI" at bounding box center [784, 387] width 533 height 35
click at [518, 366] on input "c. Amazon EC2 instances with a custom AMI" at bounding box center [518, 360] width 0 height 11
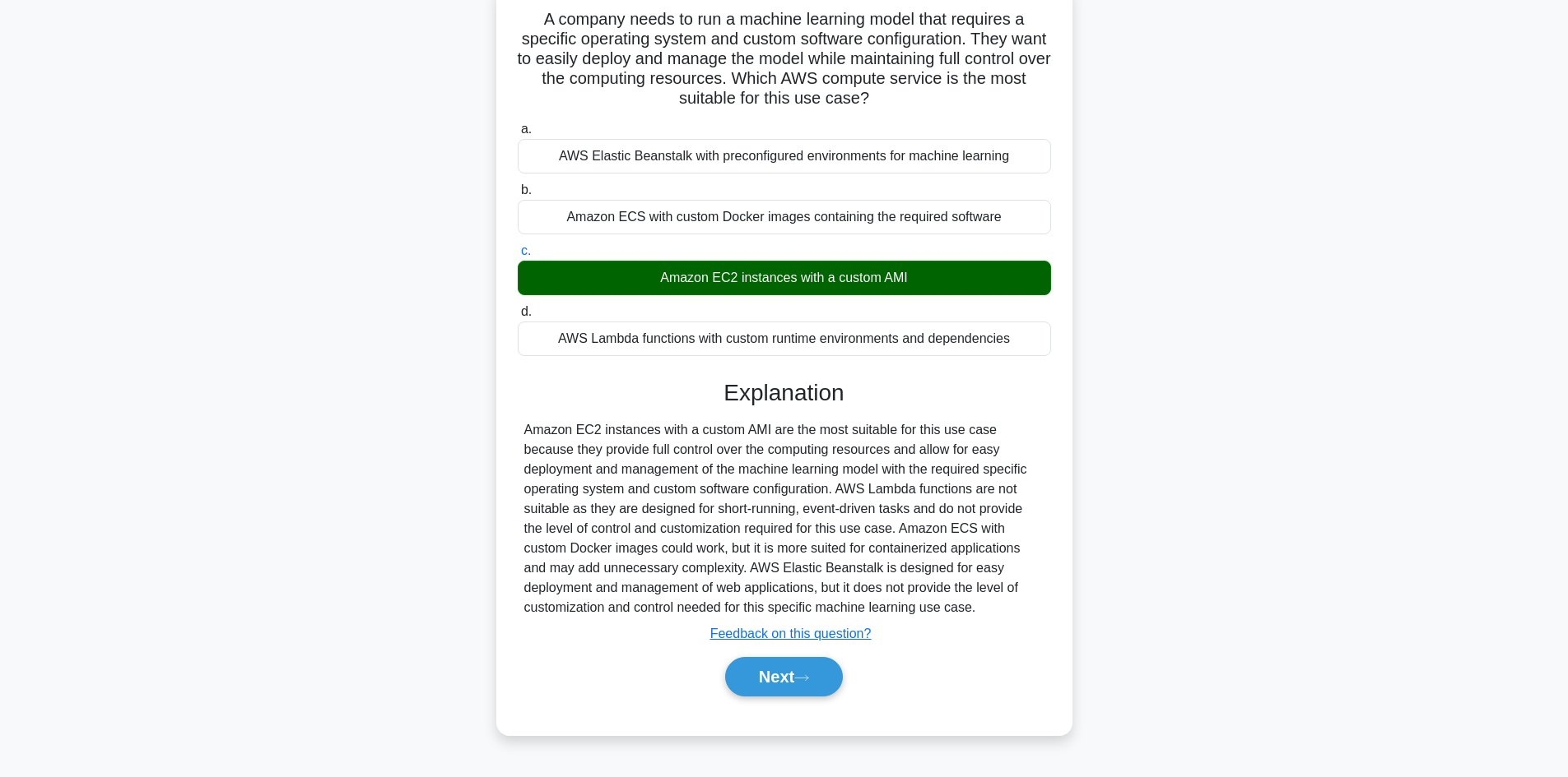
scroll to position [111, 0]
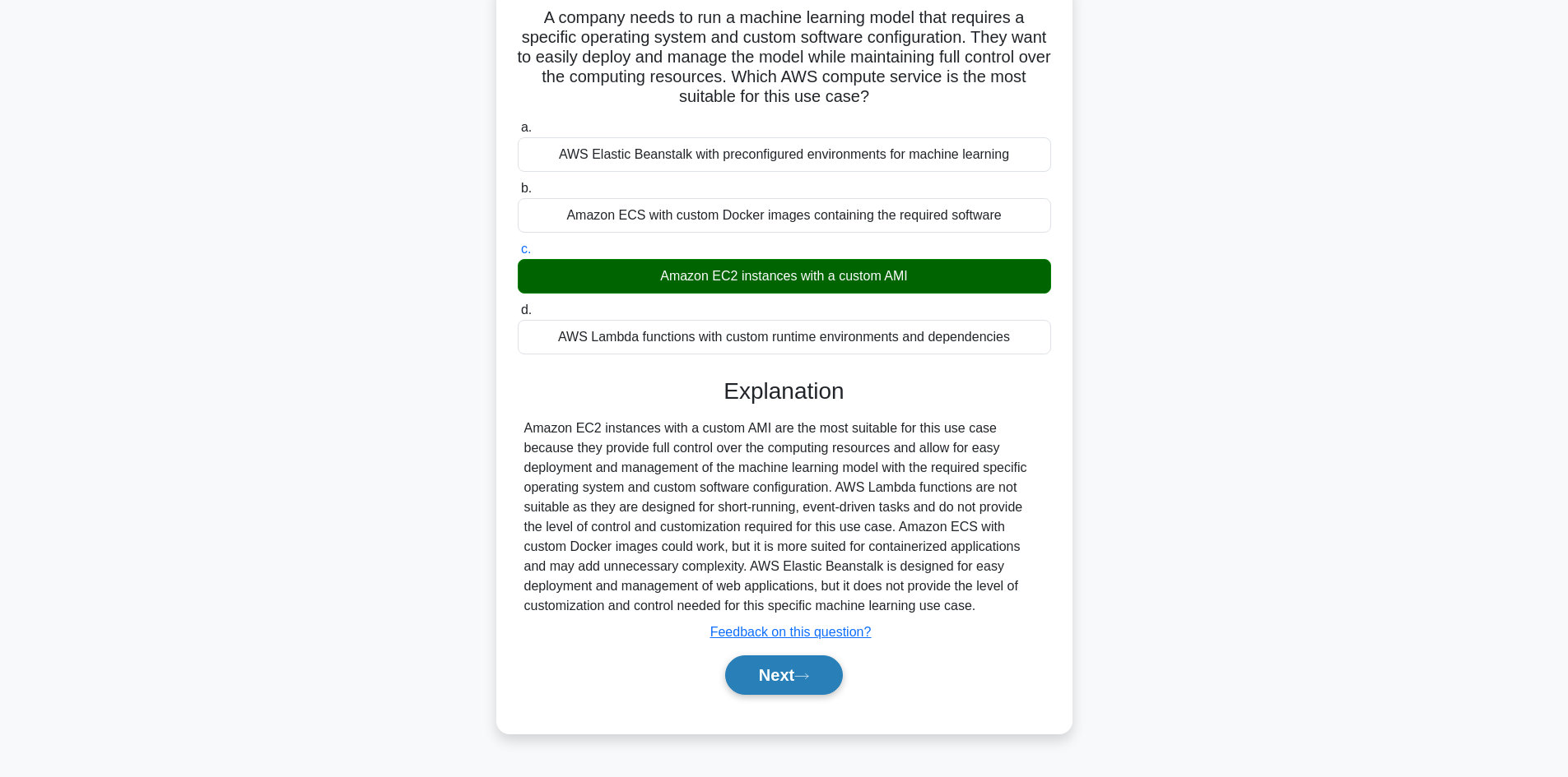
click at [804, 673] on icon at bounding box center [801, 676] width 14 height 9
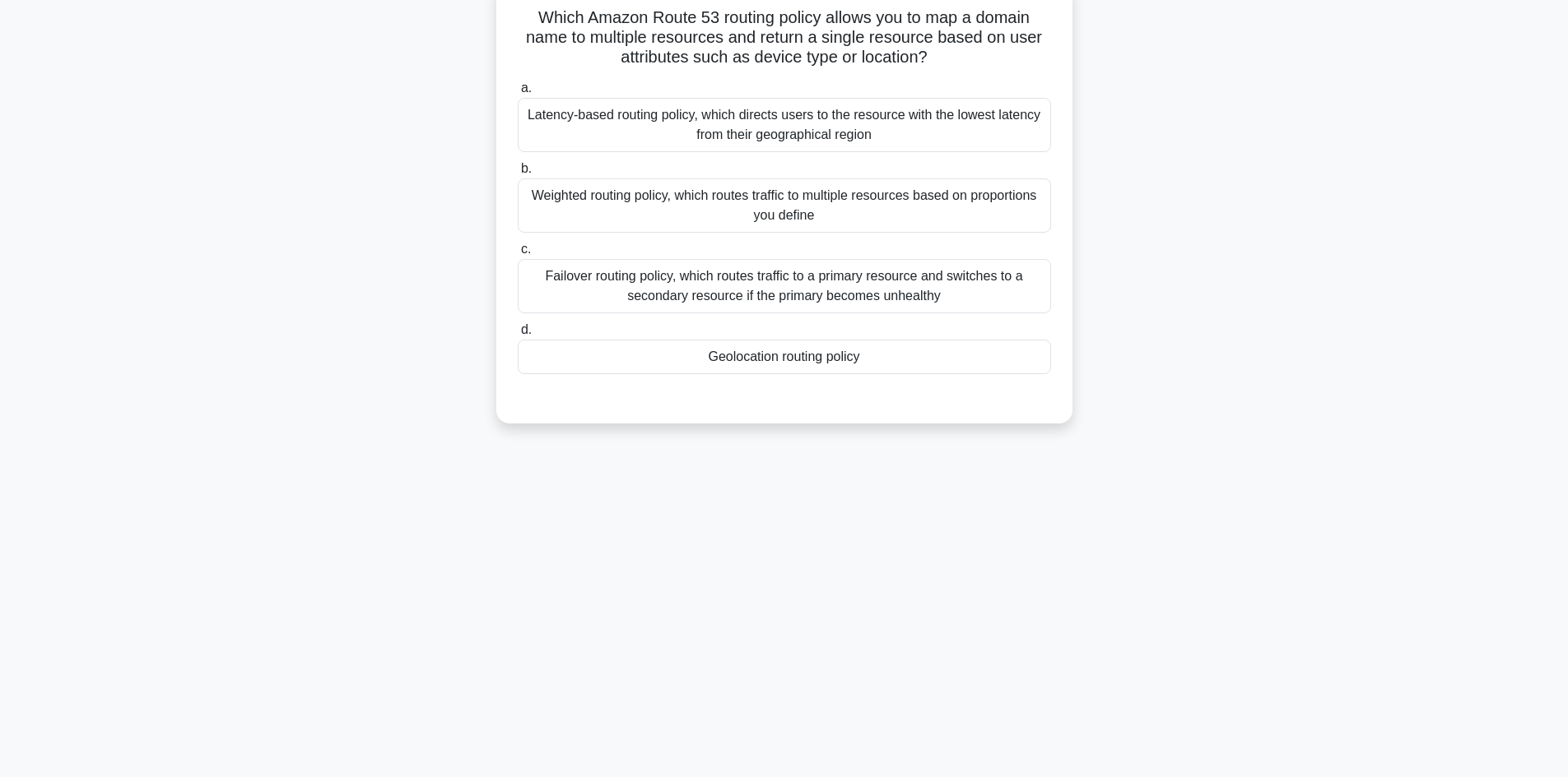
click at [804, 365] on div "Geolocation routing policy" at bounding box center [784, 357] width 533 height 35
click at [518, 335] on input "d. Geolocation routing policy" at bounding box center [518, 329] width 0 height 11
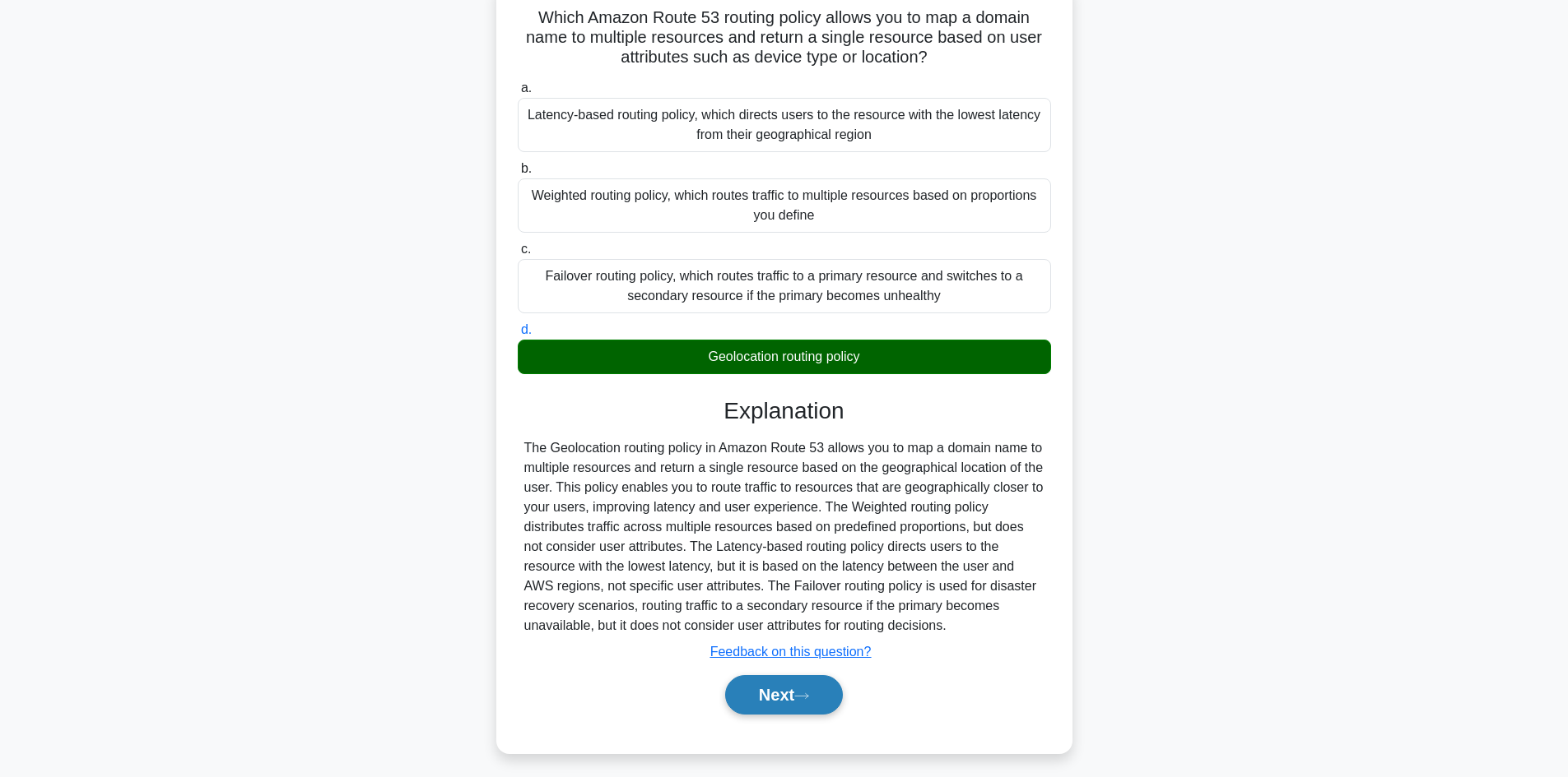
click at [796, 694] on button "Next" at bounding box center [784, 694] width 117 height 39
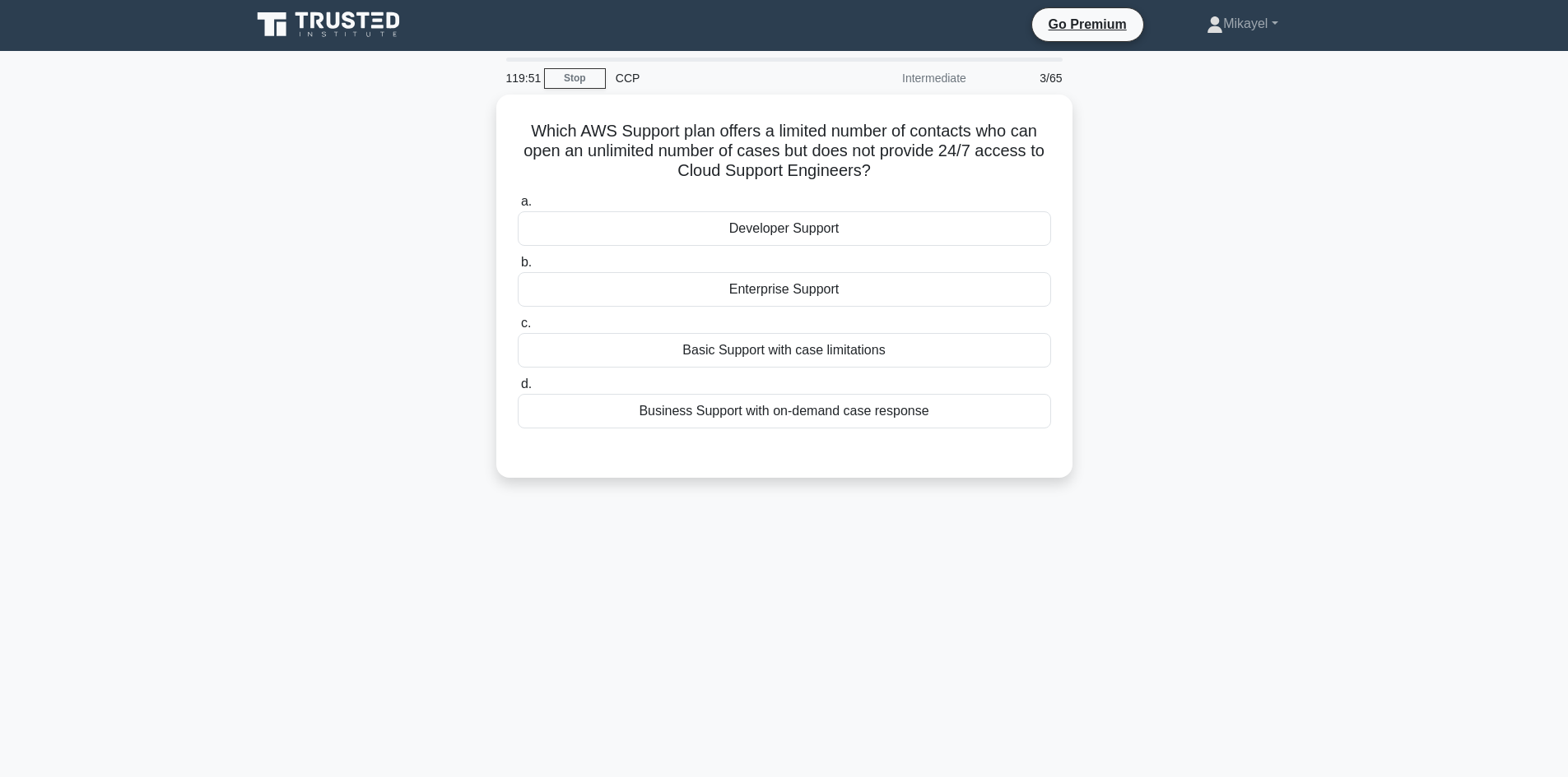
scroll to position [0, 0]
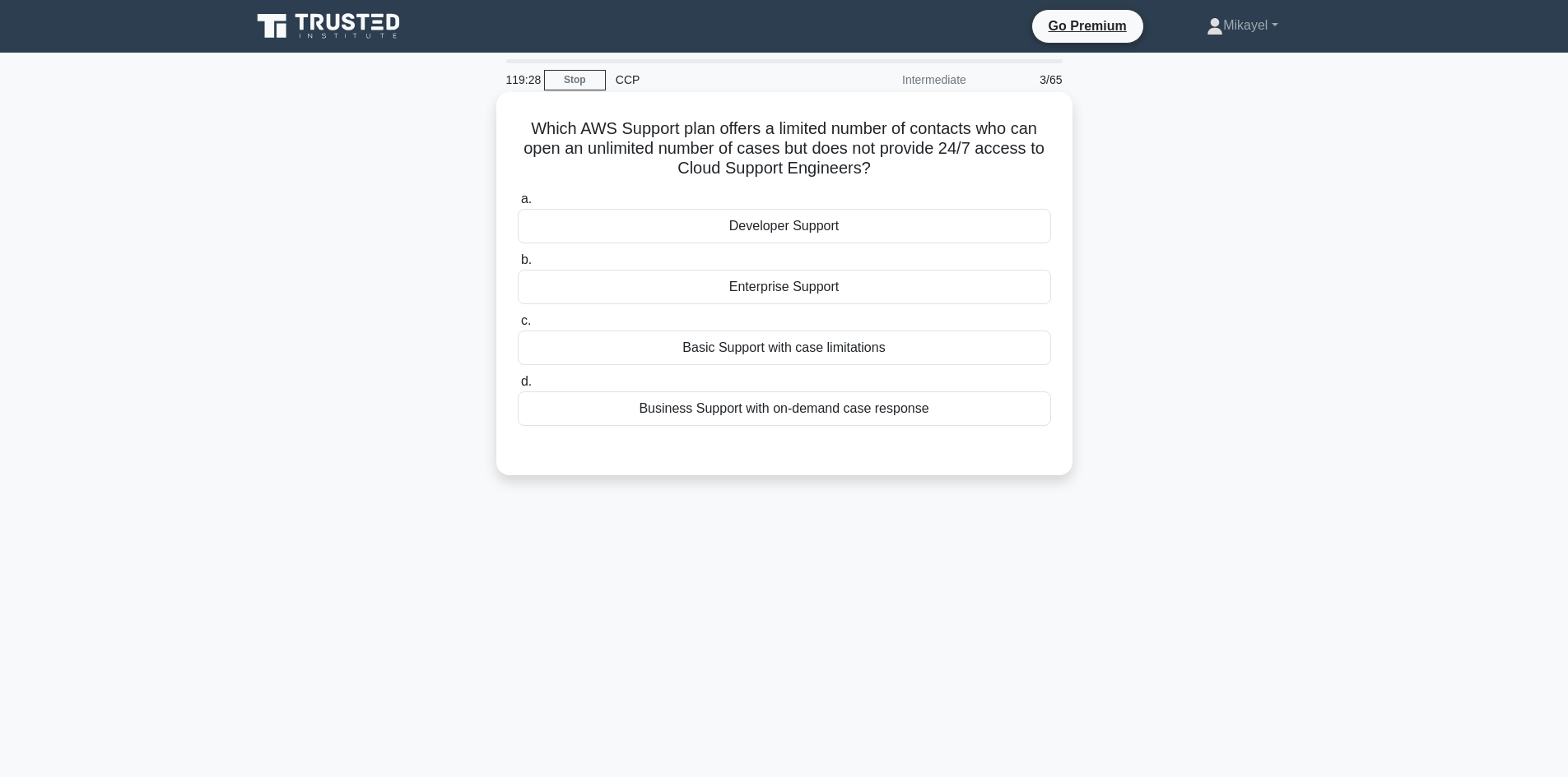
click at [730, 227] on div "Developer Support" at bounding box center [784, 227] width 533 height 35
click at [518, 205] on input "a. Developer Support" at bounding box center [518, 199] width 0 height 11
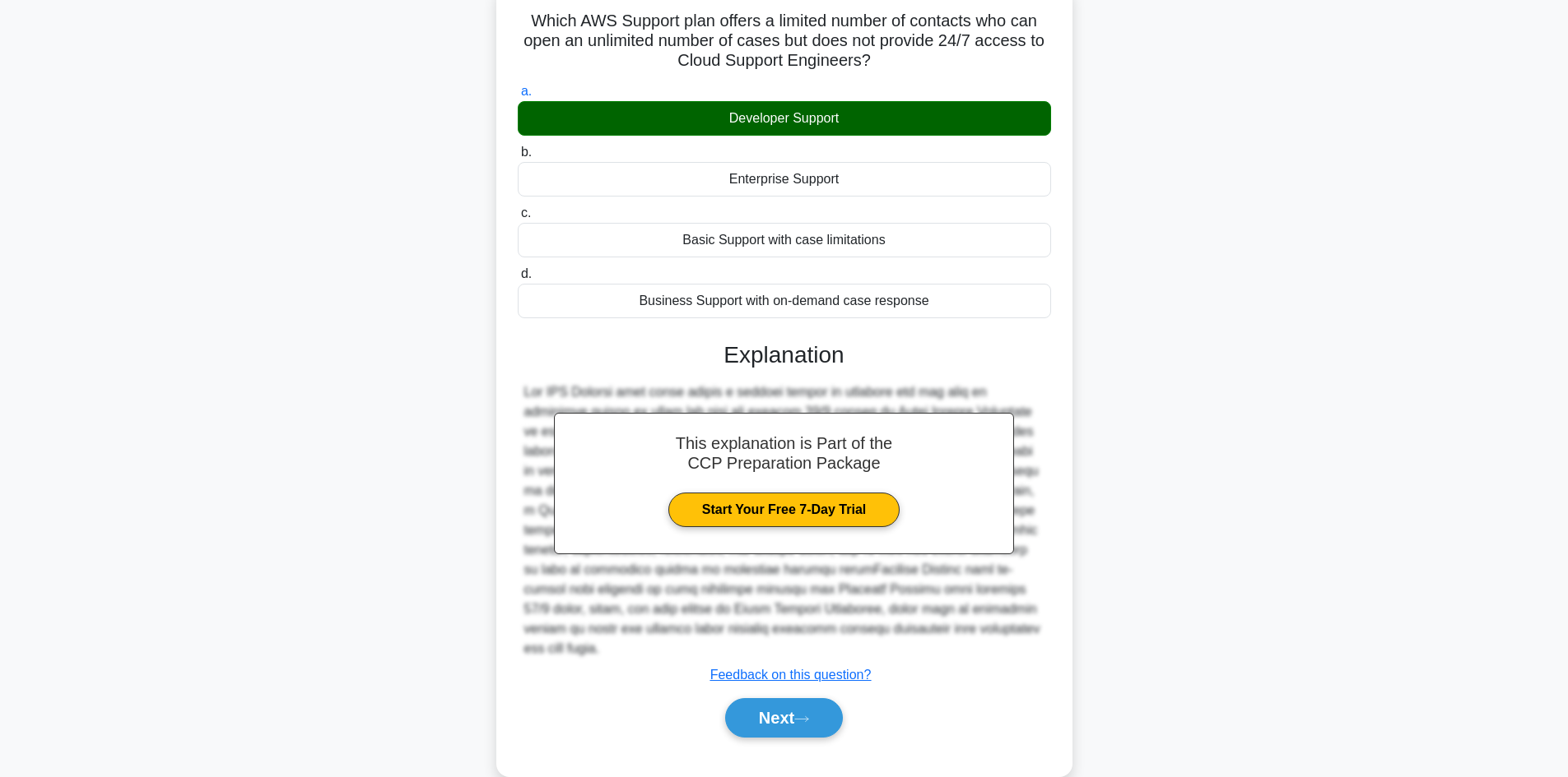
scroll to position [138, 0]
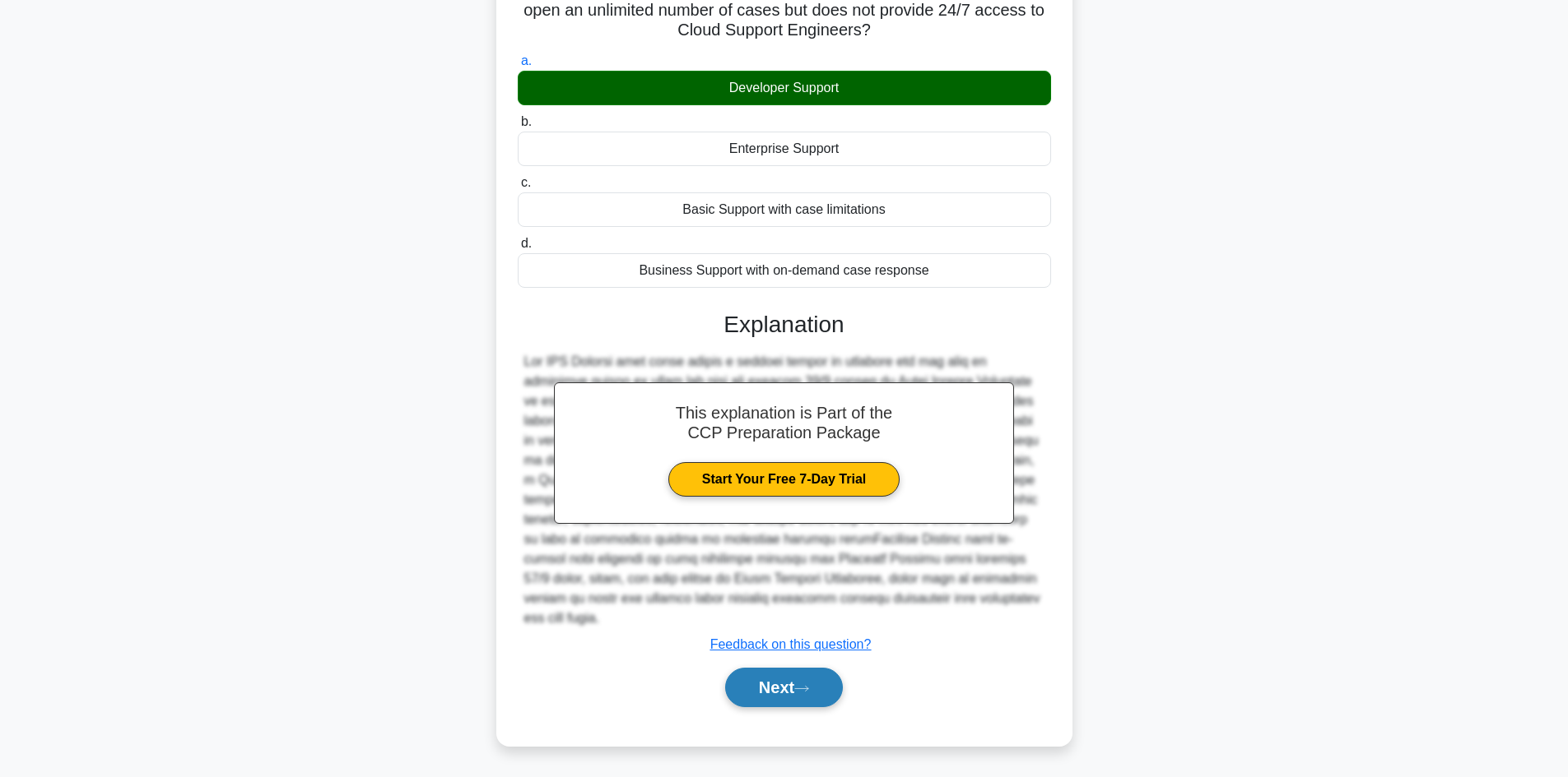
click at [796, 684] on button "Next" at bounding box center [784, 687] width 117 height 39
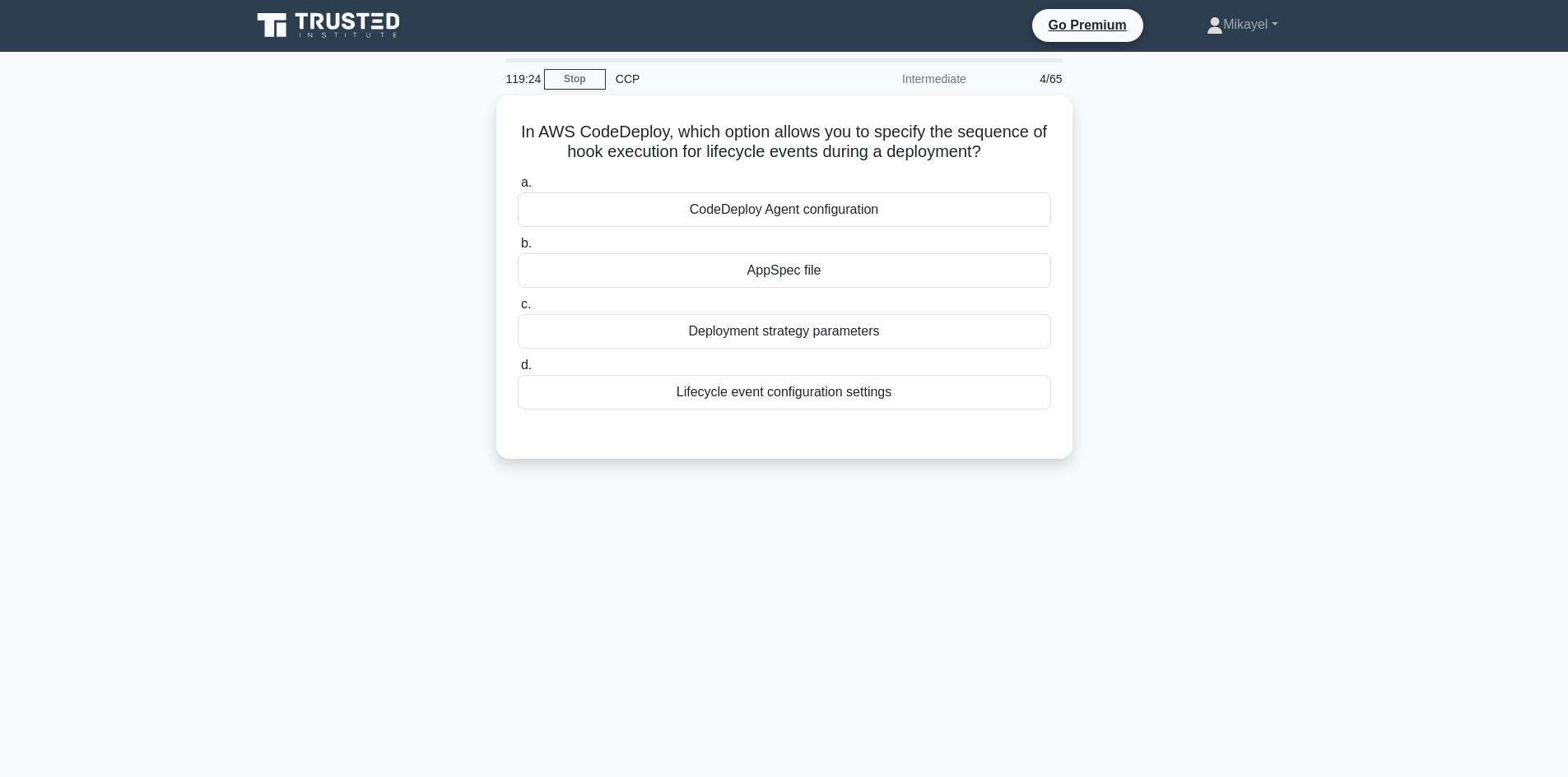
scroll to position [0, 0]
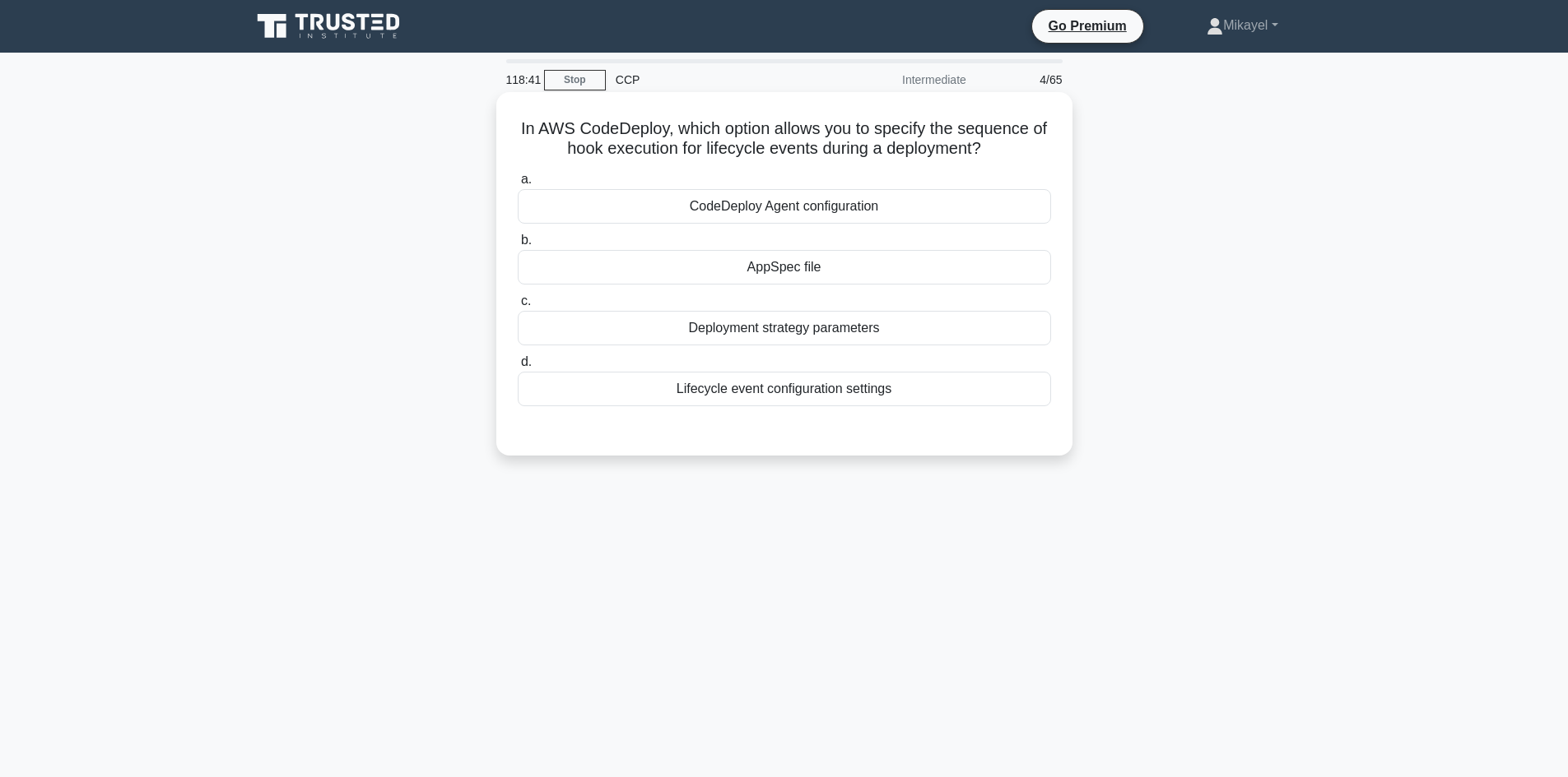
click at [702, 388] on div "Lifecycle event configuration settings" at bounding box center [784, 389] width 533 height 35
click at [518, 368] on input "d. Lifecycle event configuration settings" at bounding box center [518, 362] width 0 height 11
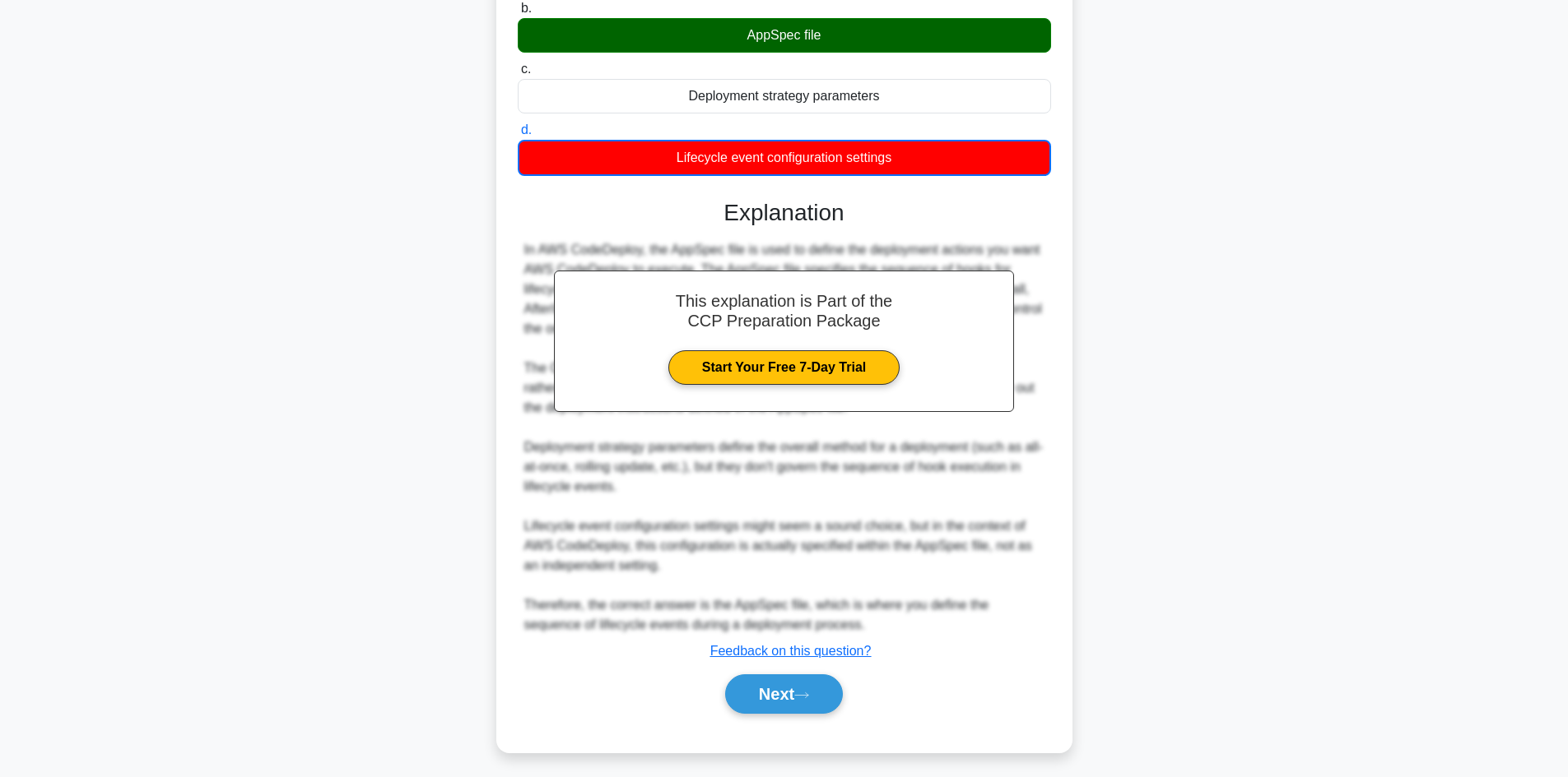
scroll to position [238, 0]
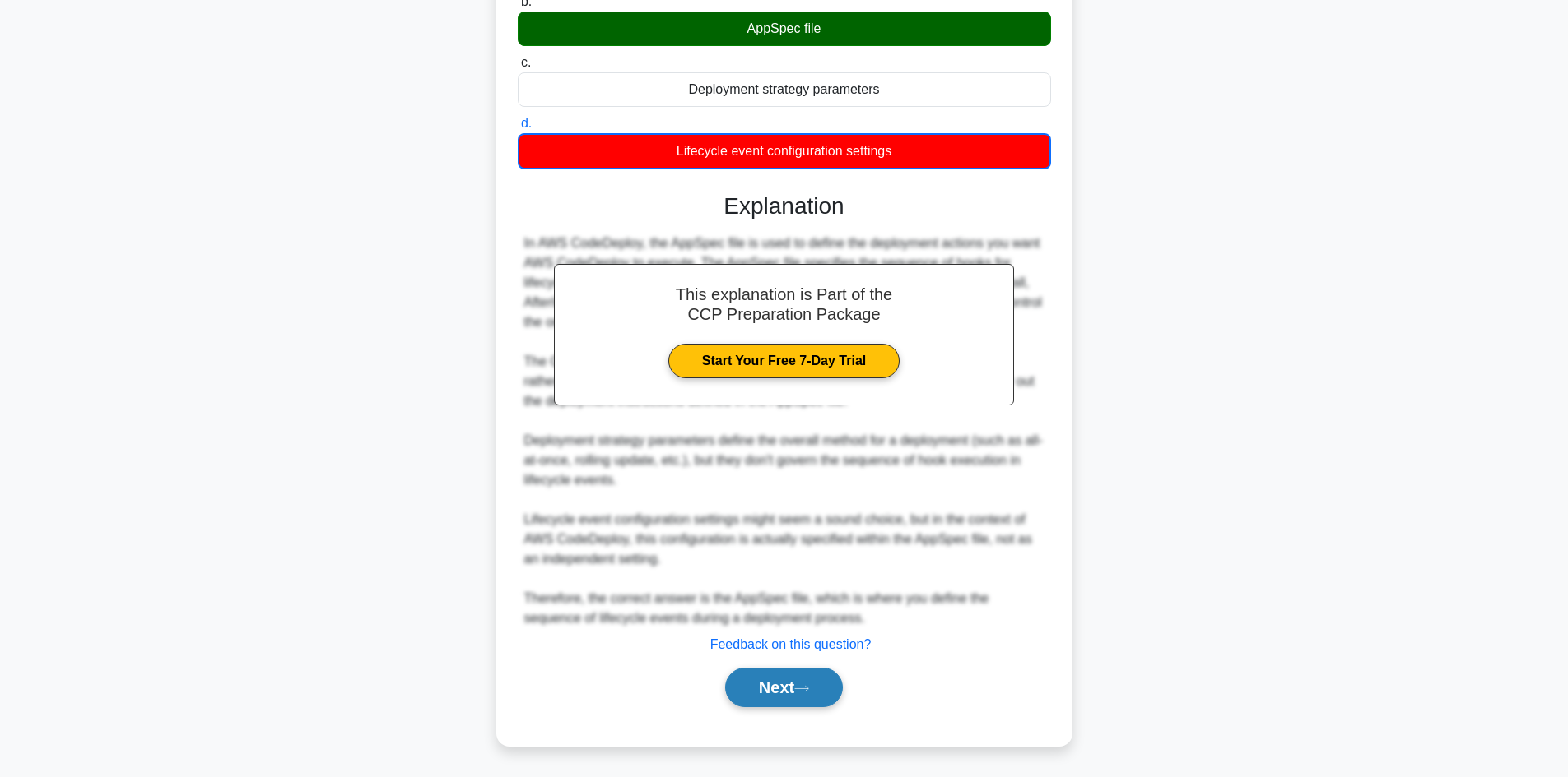
click at [775, 677] on button "Next" at bounding box center [784, 687] width 117 height 39
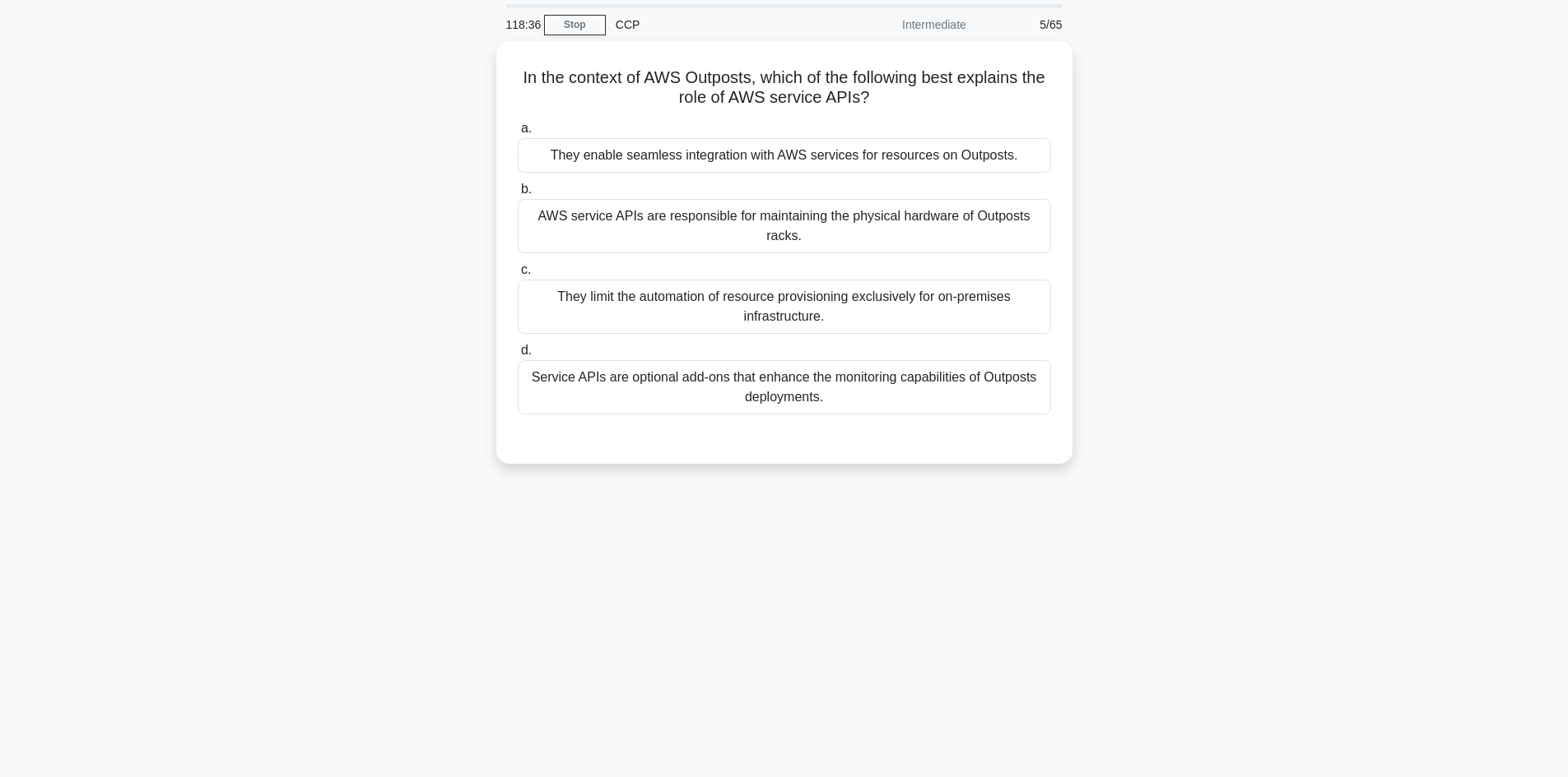
scroll to position [0, 0]
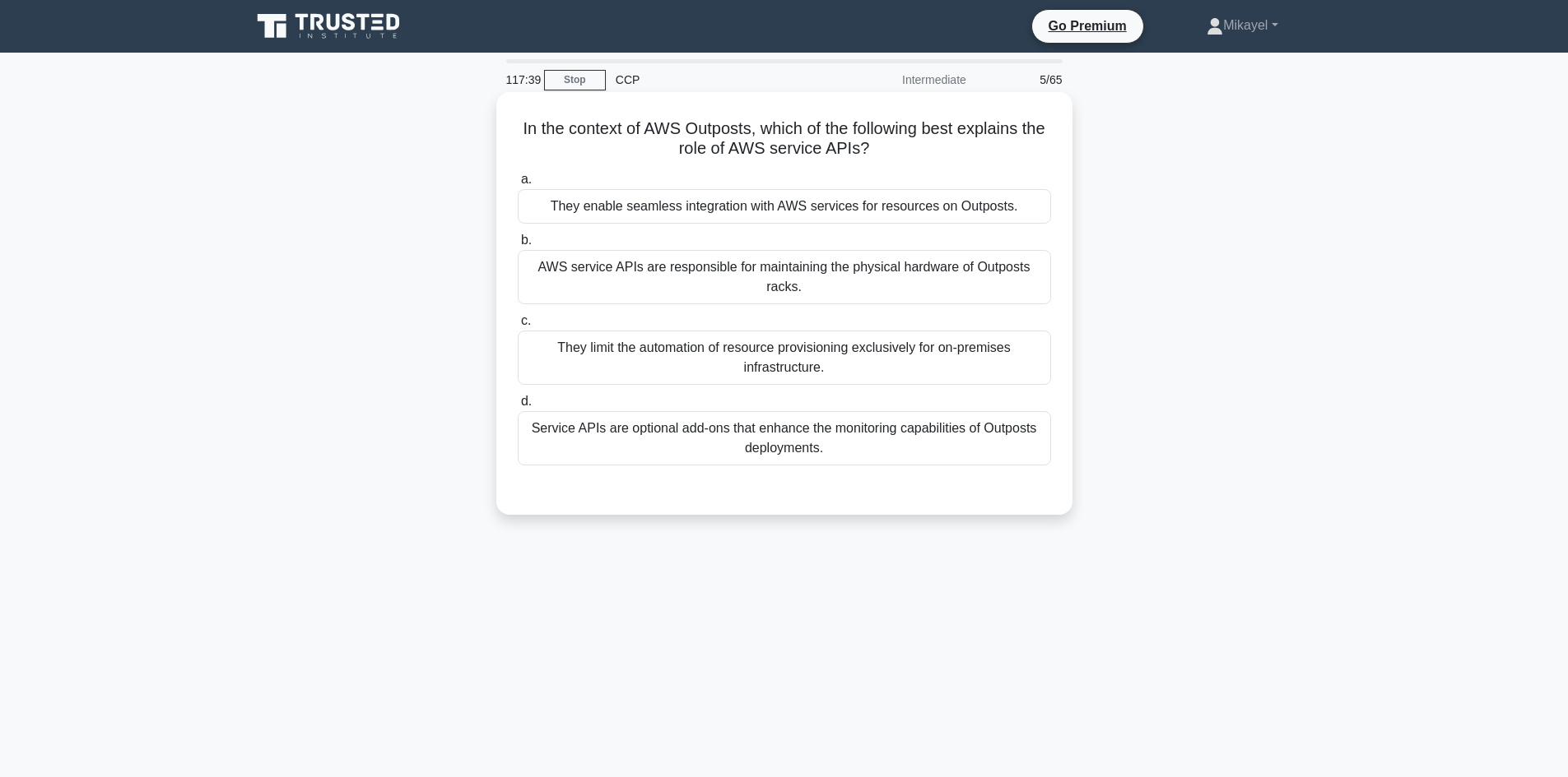
click at [720, 281] on div "AWS service APIs are responsible for maintaining the physical hardware of Outpo…" at bounding box center [784, 277] width 533 height 55
click at [518, 246] on input "b. AWS service APIs are responsible for maintaining the physical hardware of Ou…" at bounding box center [518, 240] width 0 height 11
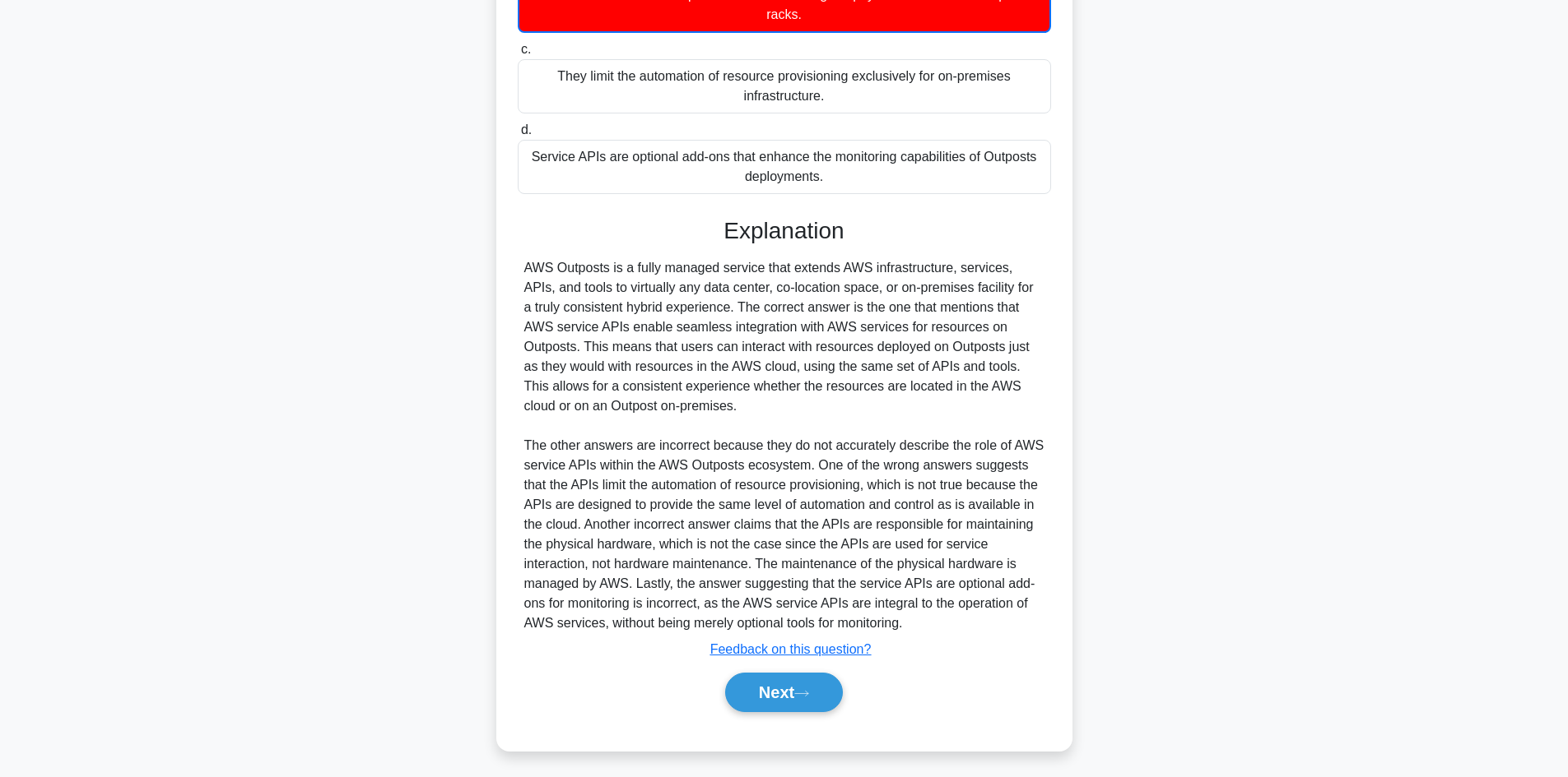
scroll to position [278, 0]
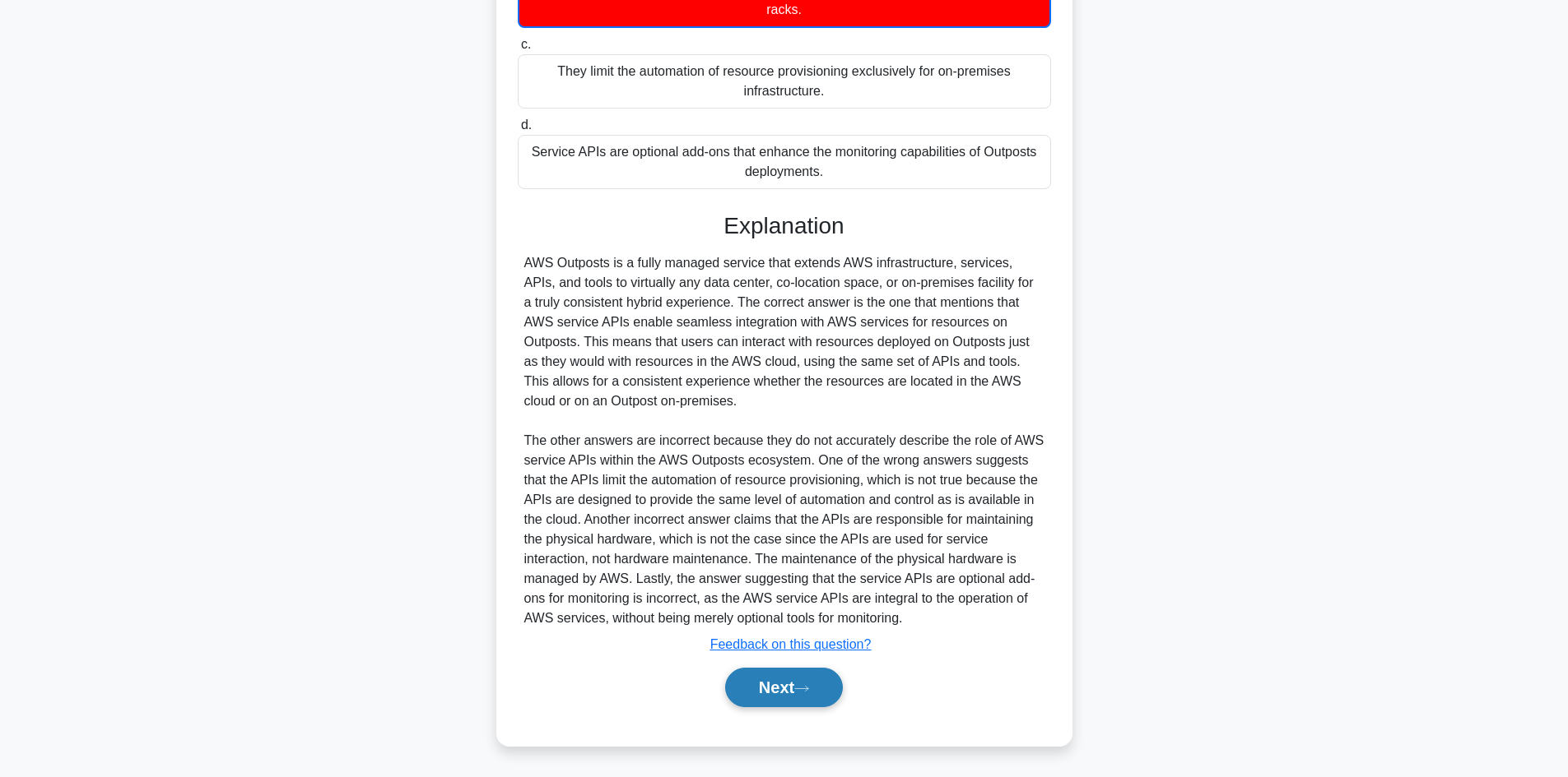
click at [789, 677] on button "Next" at bounding box center [784, 687] width 117 height 39
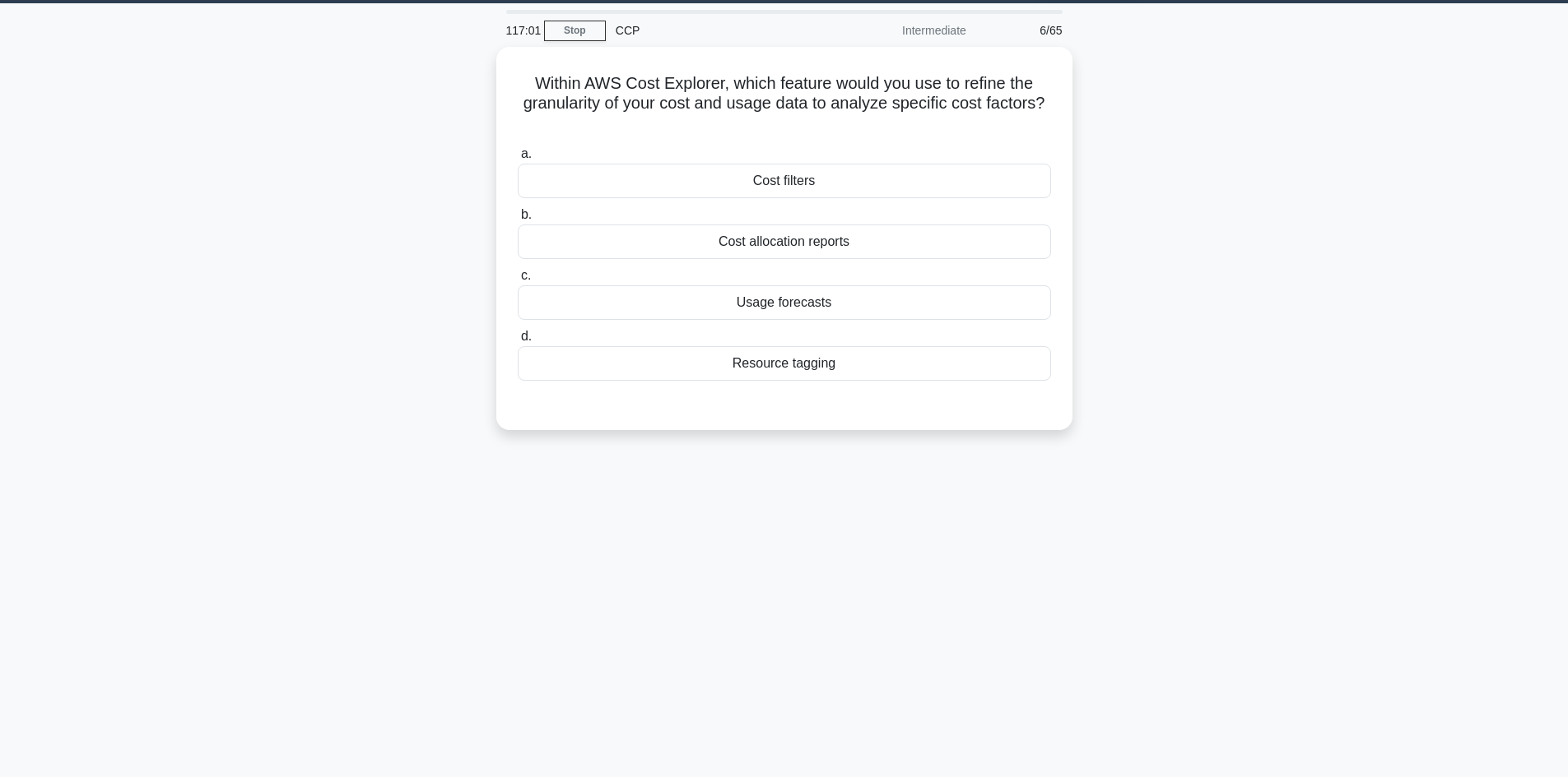
scroll to position [0, 0]
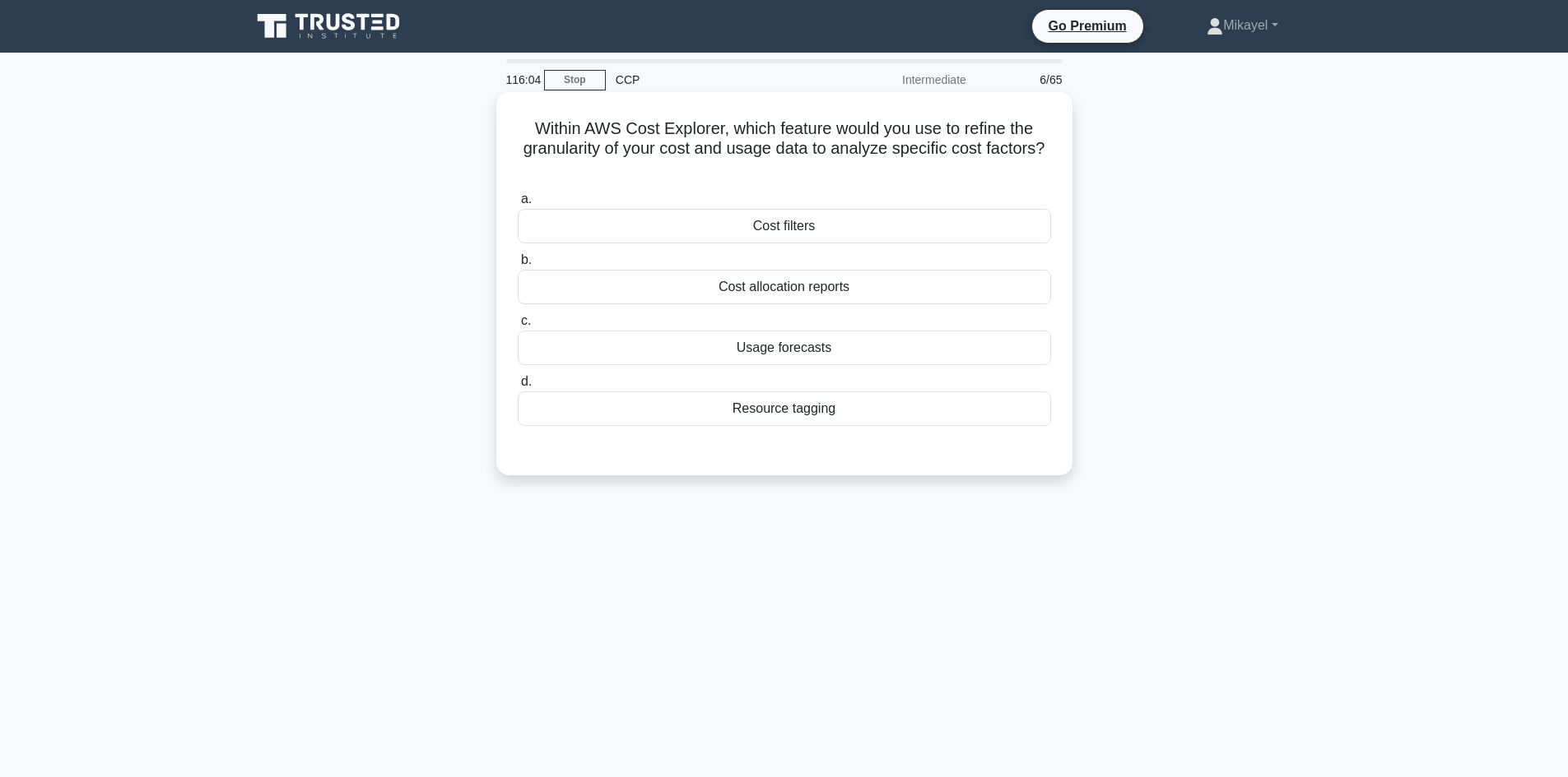
click at [822, 348] on div "Usage forecasts" at bounding box center [784, 348] width 533 height 35
click at [518, 327] on input "c. Usage forecasts" at bounding box center [518, 321] width 0 height 11
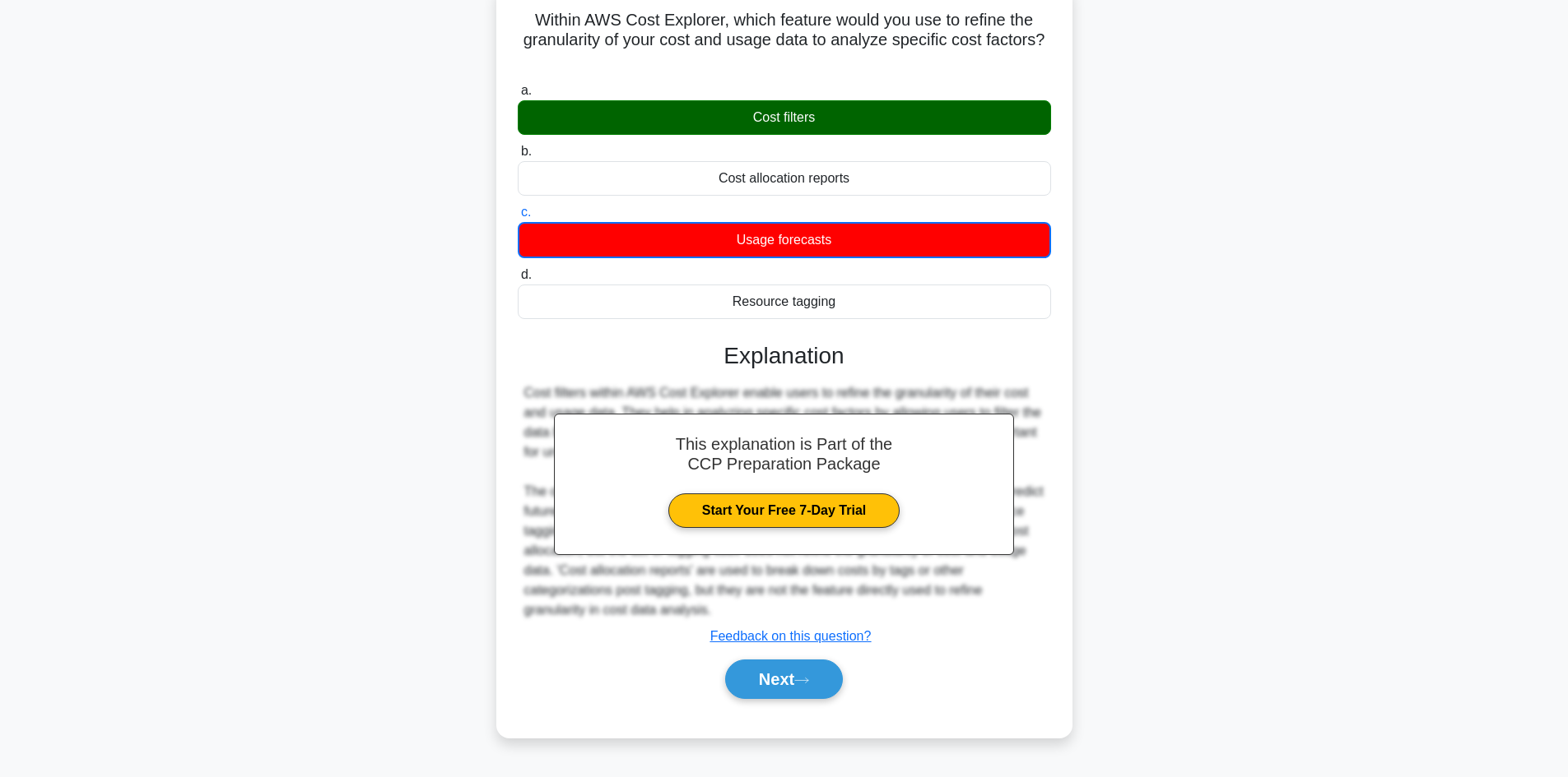
scroll to position [111, 0]
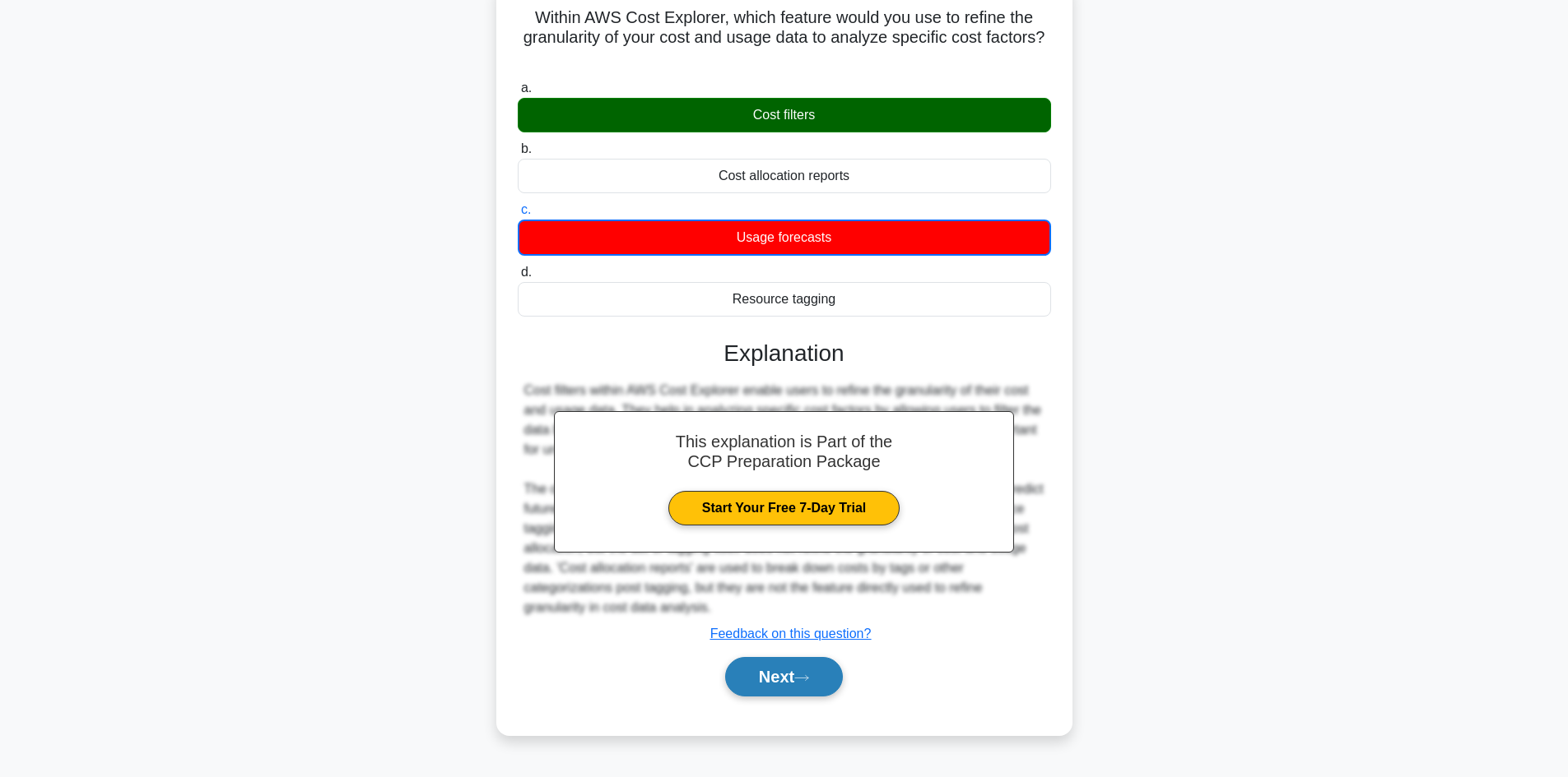
click at [760, 668] on button "Next" at bounding box center [784, 676] width 117 height 39
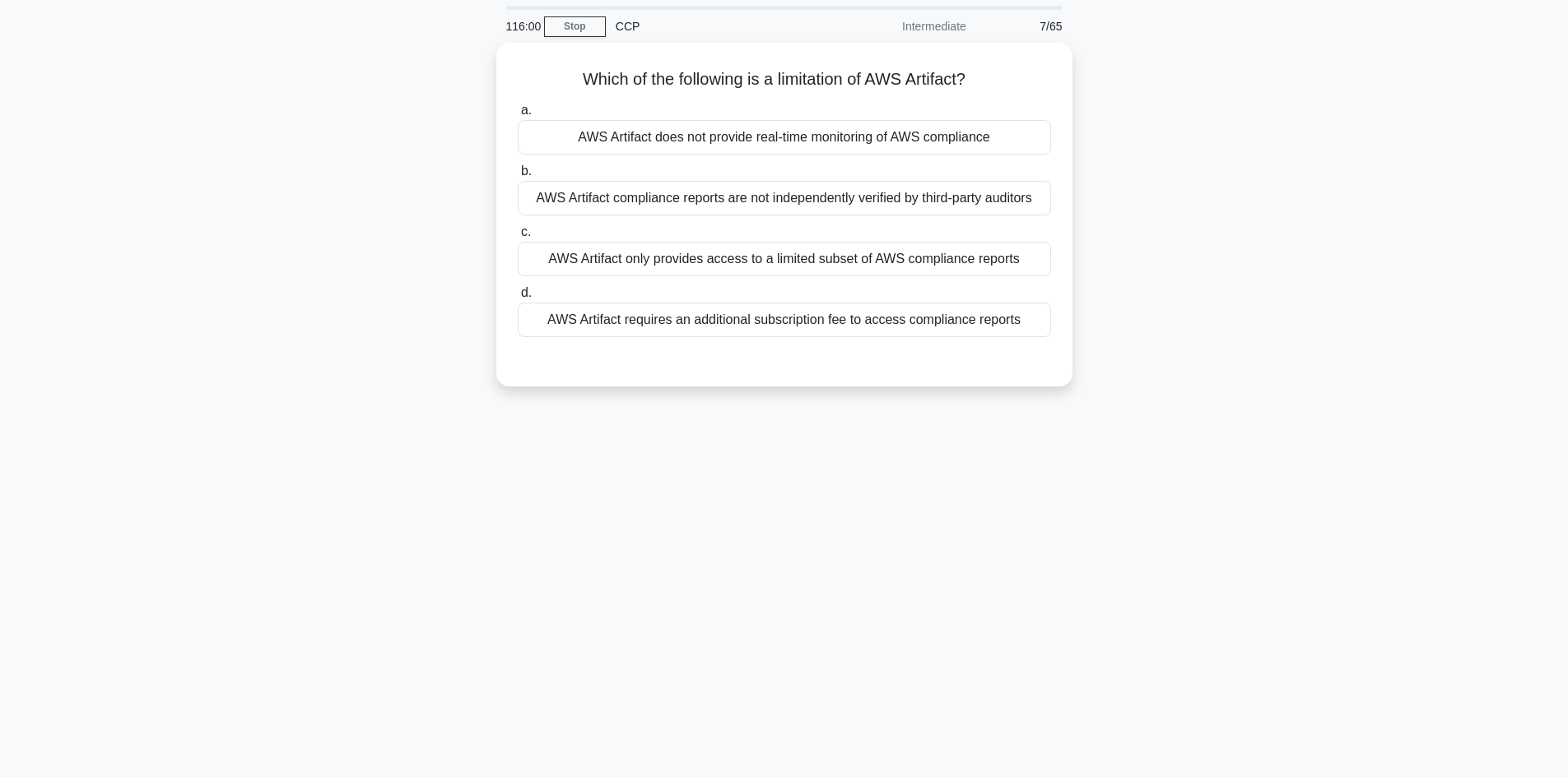
scroll to position [0, 0]
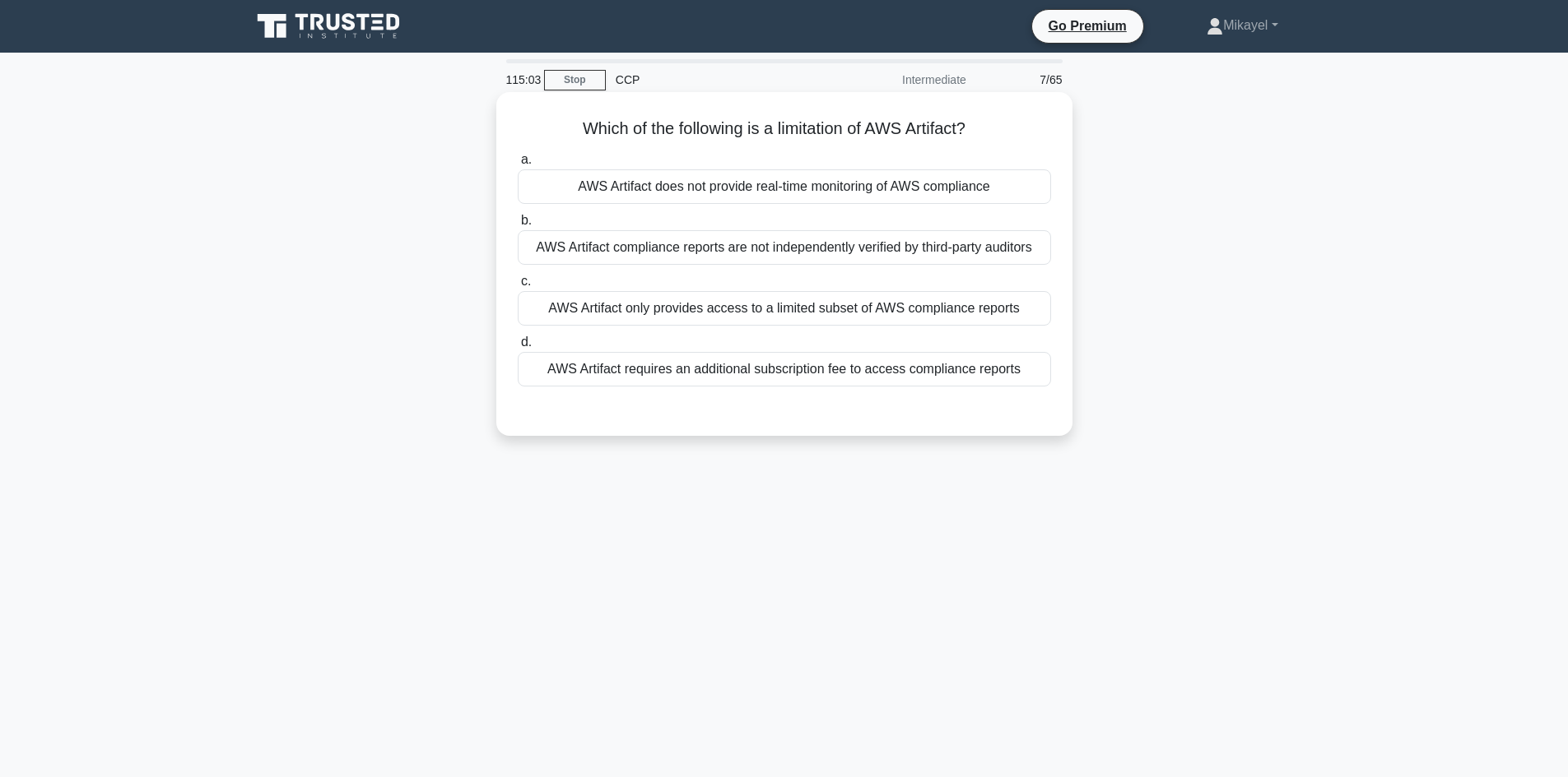
click at [783, 311] on div "AWS Artifact only provides access to a limited subset of AWS compliance reports" at bounding box center [784, 308] width 533 height 35
click at [518, 287] on input "c. AWS Artifact only provides access to a limited subset of AWS compliance repo…" at bounding box center [518, 281] width 0 height 11
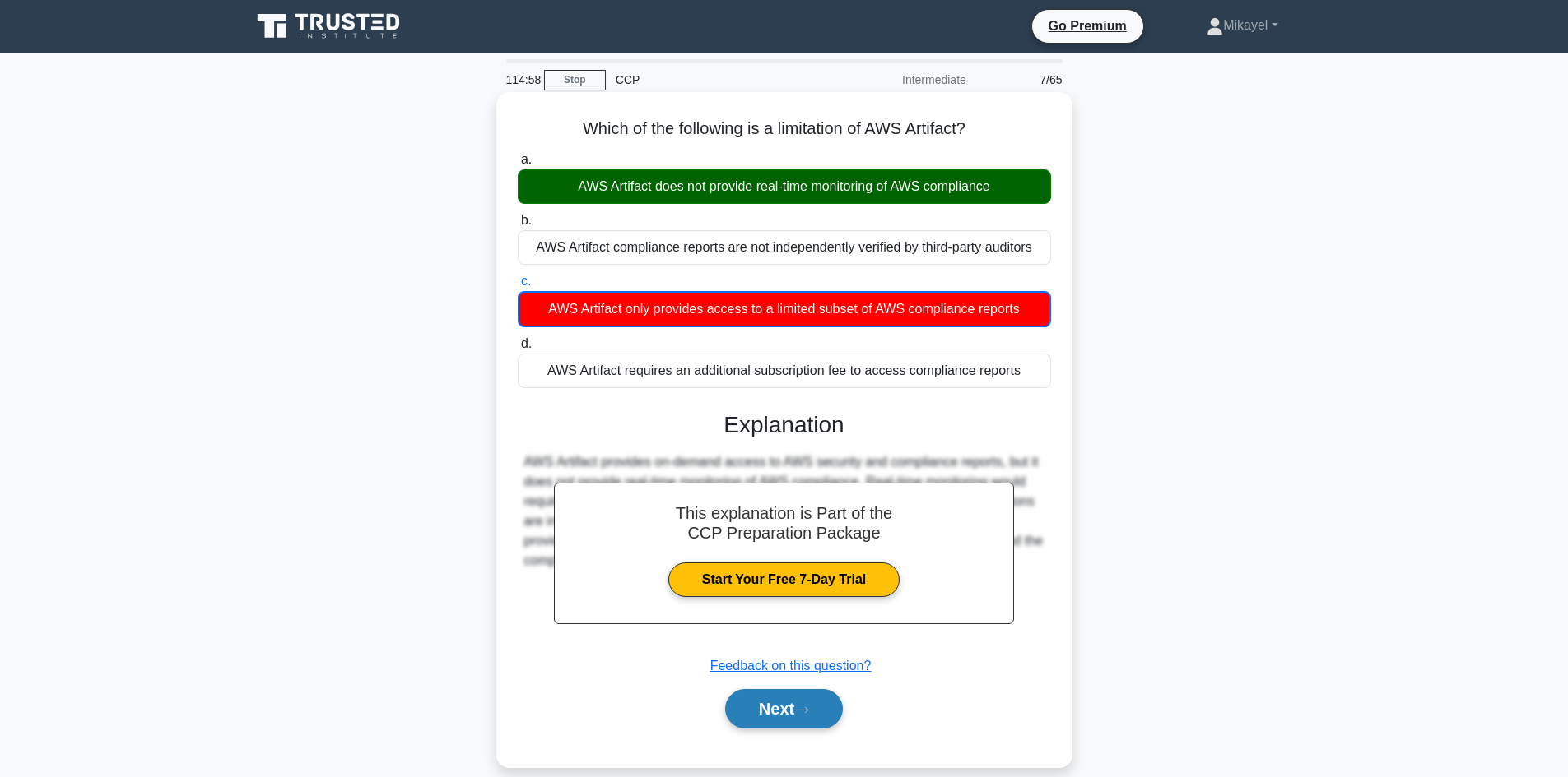
click at [783, 712] on button "Next" at bounding box center [784, 709] width 117 height 39
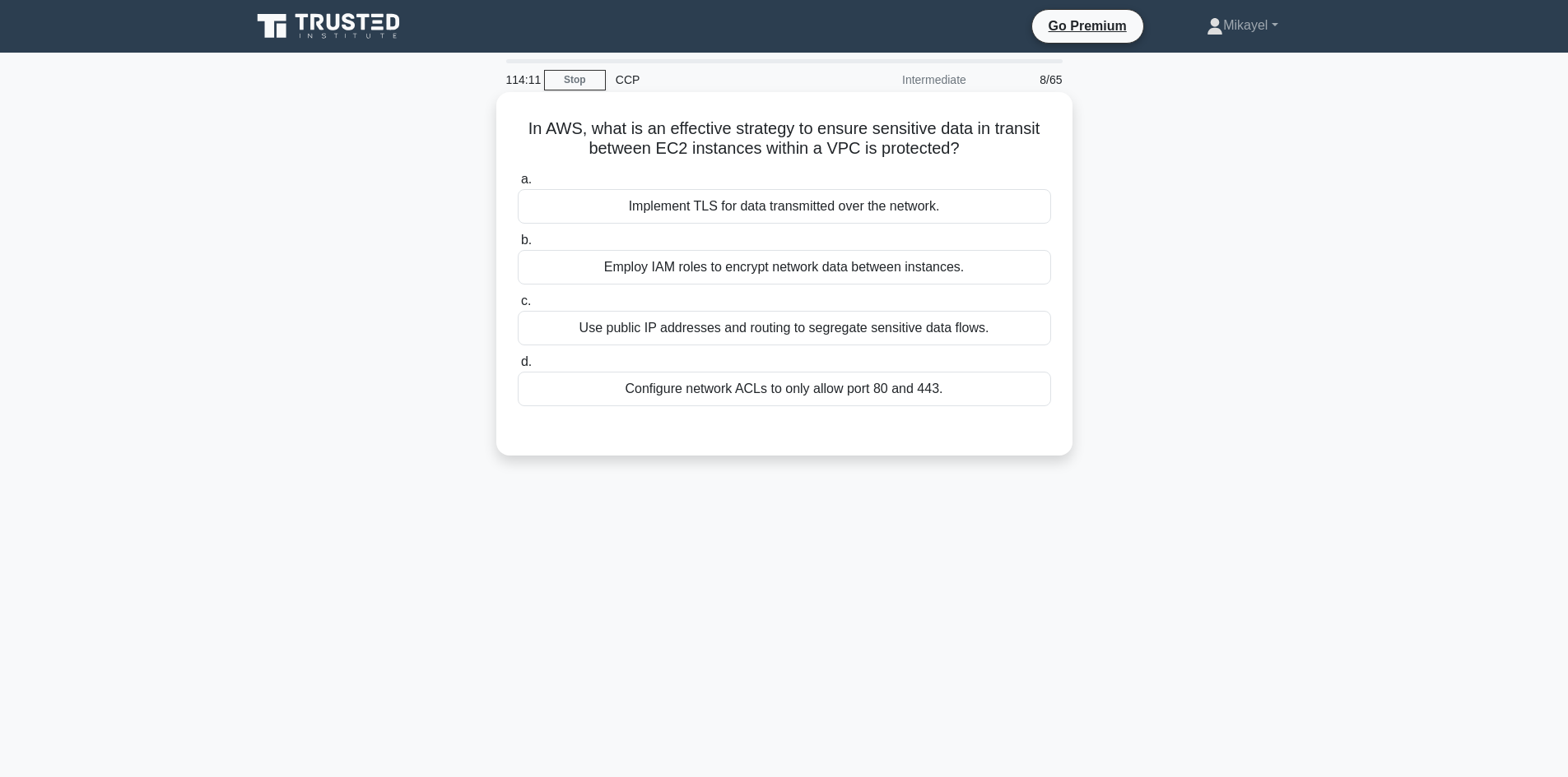
click at [794, 318] on div "Use public IP addresses and routing to segregate sensitive data flows." at bounding box center [784, 328] width 533 height 35
click at [518, 306] on input "c. Use public IP addresses and routing to segregate sensitive data flows." at bounding box center [518, 301] width 0 height 11
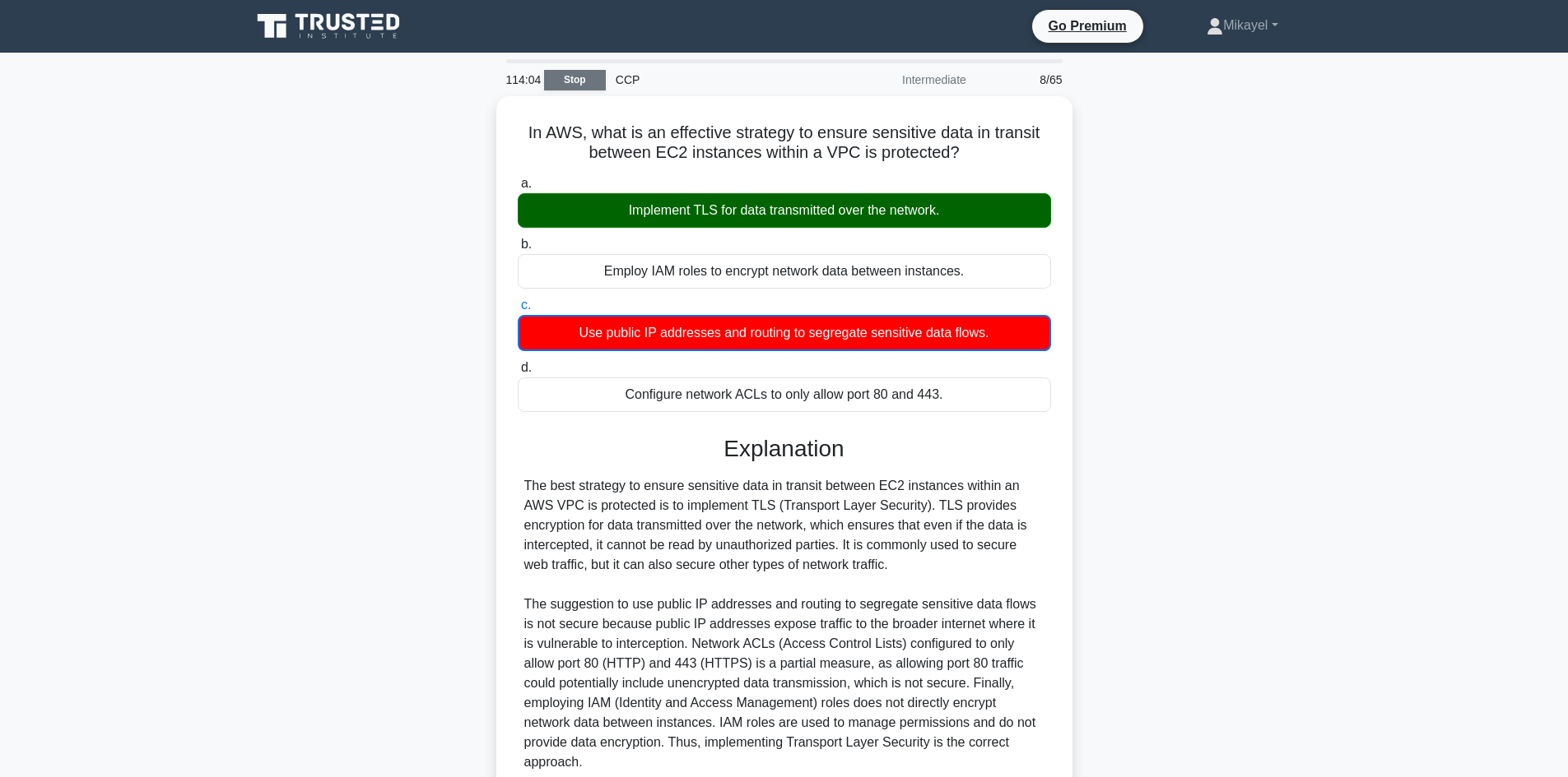
click at [565, 81] on link "Stop" at bounding box center [575, 80] width 61 height 20
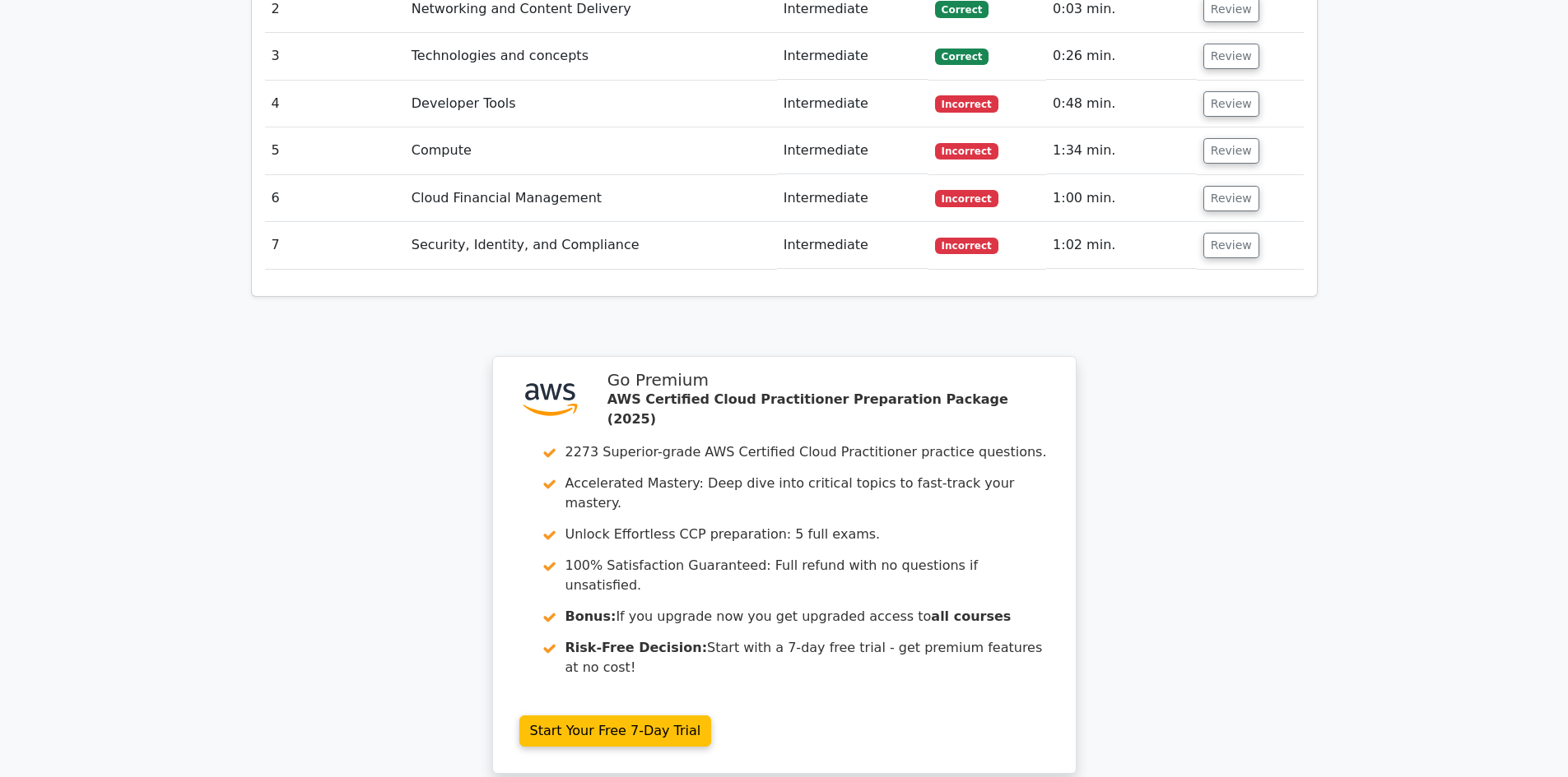
scroll to position [2340, 0]
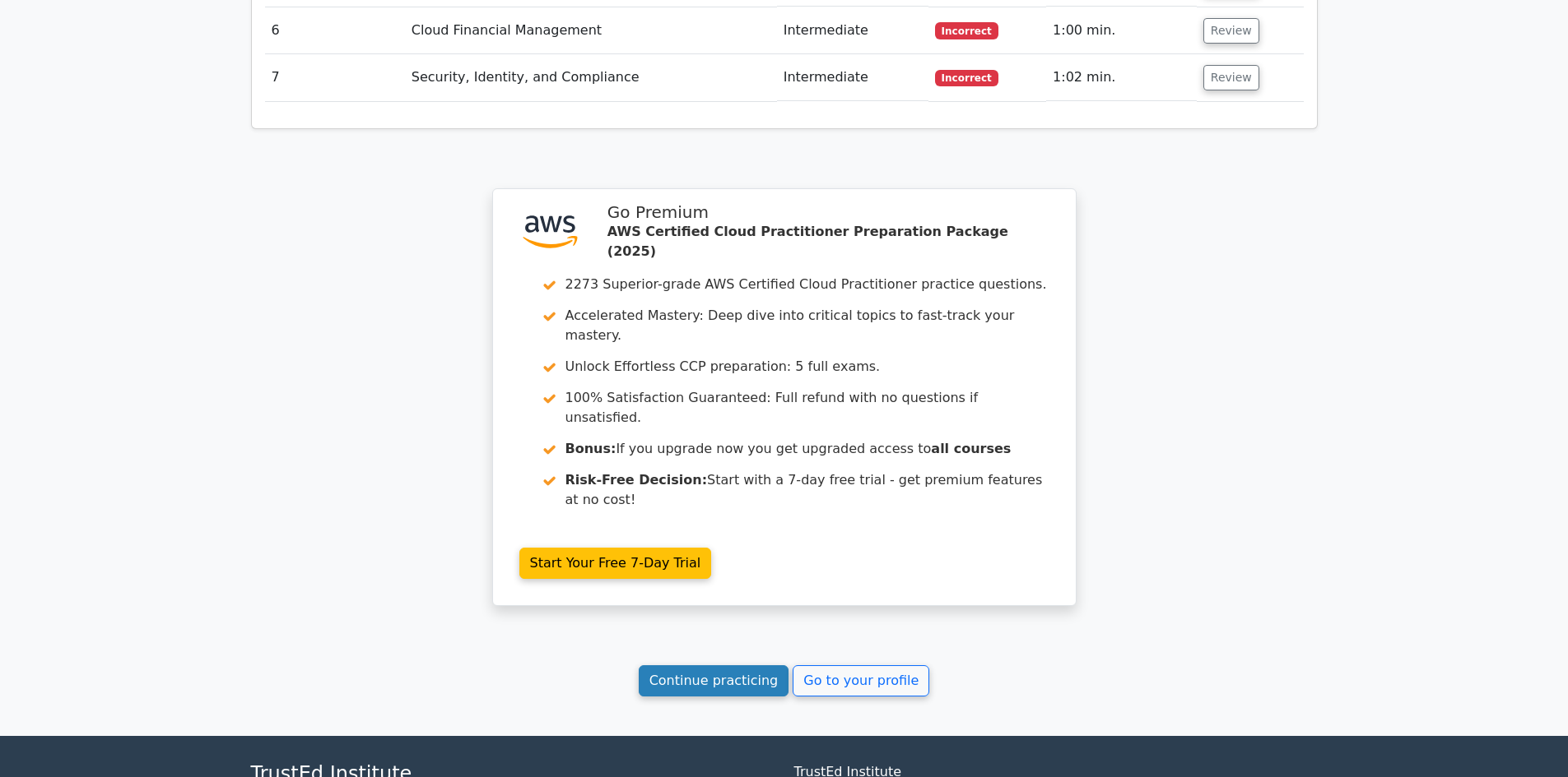
click at [687, 666] on link "Continue practicing" at bounding box center [714, 681] width 151 height 32
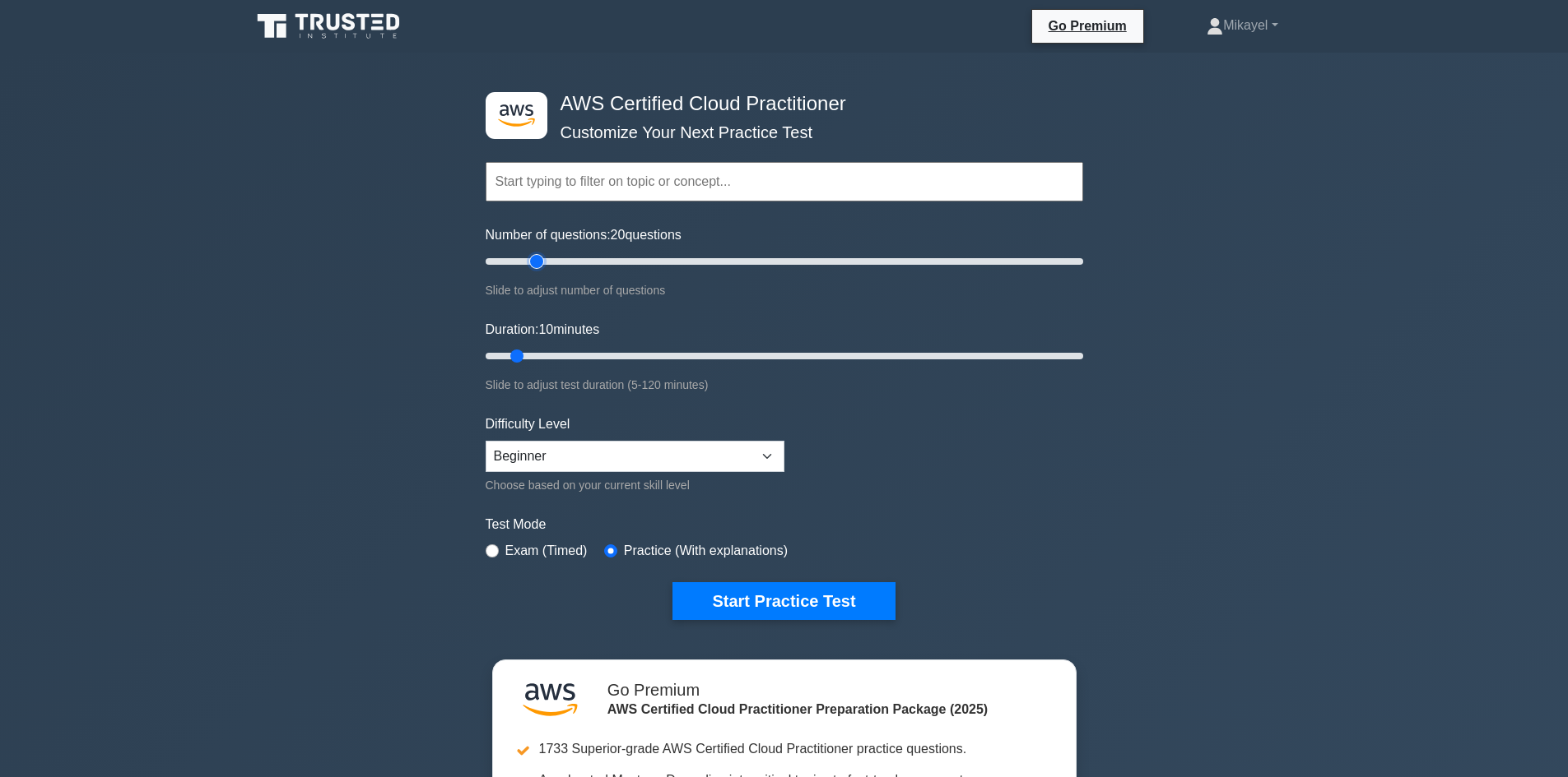
drag, startPoint x: 507, startPoint y: 263, endPoint x: 537, endPoint y: 267, distance: 30.3
type input "20"
click at [537, 267] on input "Number of questions: 20 questions" at bounding box center [784, 261] width 598 height 20
drag, startPoint x: 519, startPoint y: 352, endPoint x: 623, endPoint y: 352, distance: 104.0
type input "30"
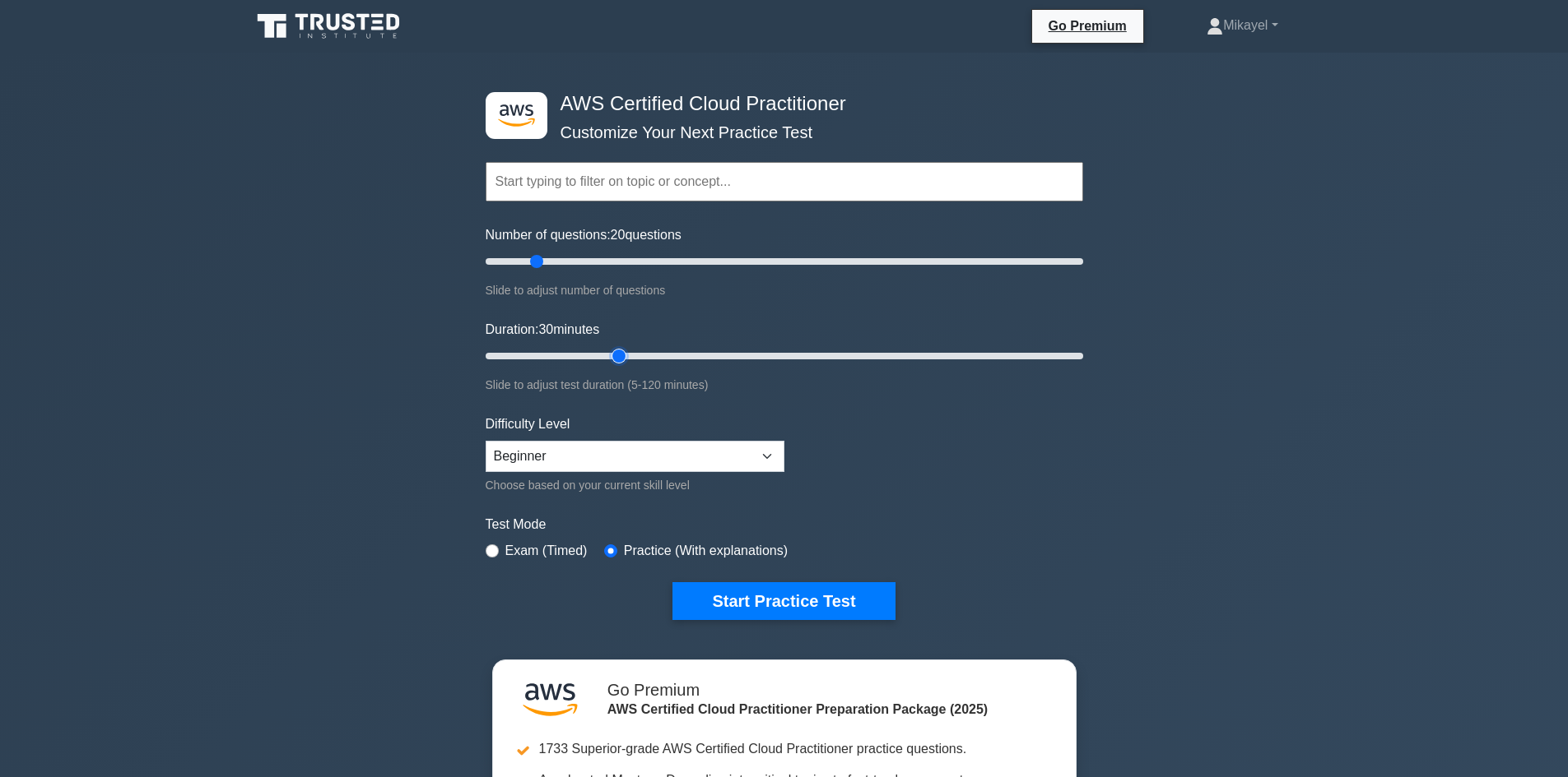
click at [623, 352] on input "Duration: 30 minutes" at bounding box center [784, 356] width 598 height 20
click at [723, 600] on button "Start Practice Test" at bounding box center [783, 600] width 222 height 37
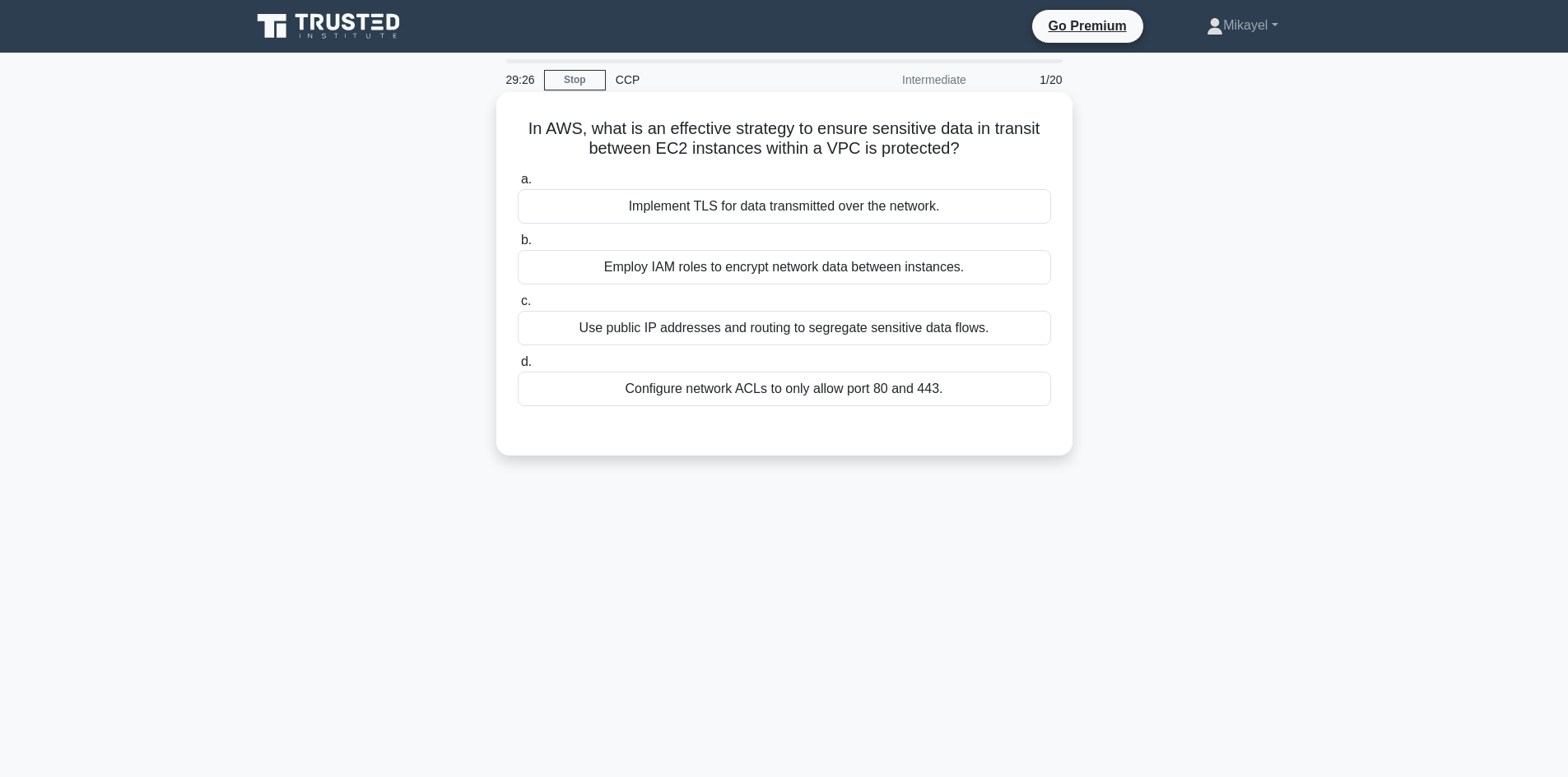
click at [757, 201] on div "Implement TLS for data transmitted over the network." at bounding box center [784, 206] width 533 height 35
click at [518, 185] on input "a. Implement TLS for data transmitted over the network." at bounding box center [518, 180] width 0 height 11
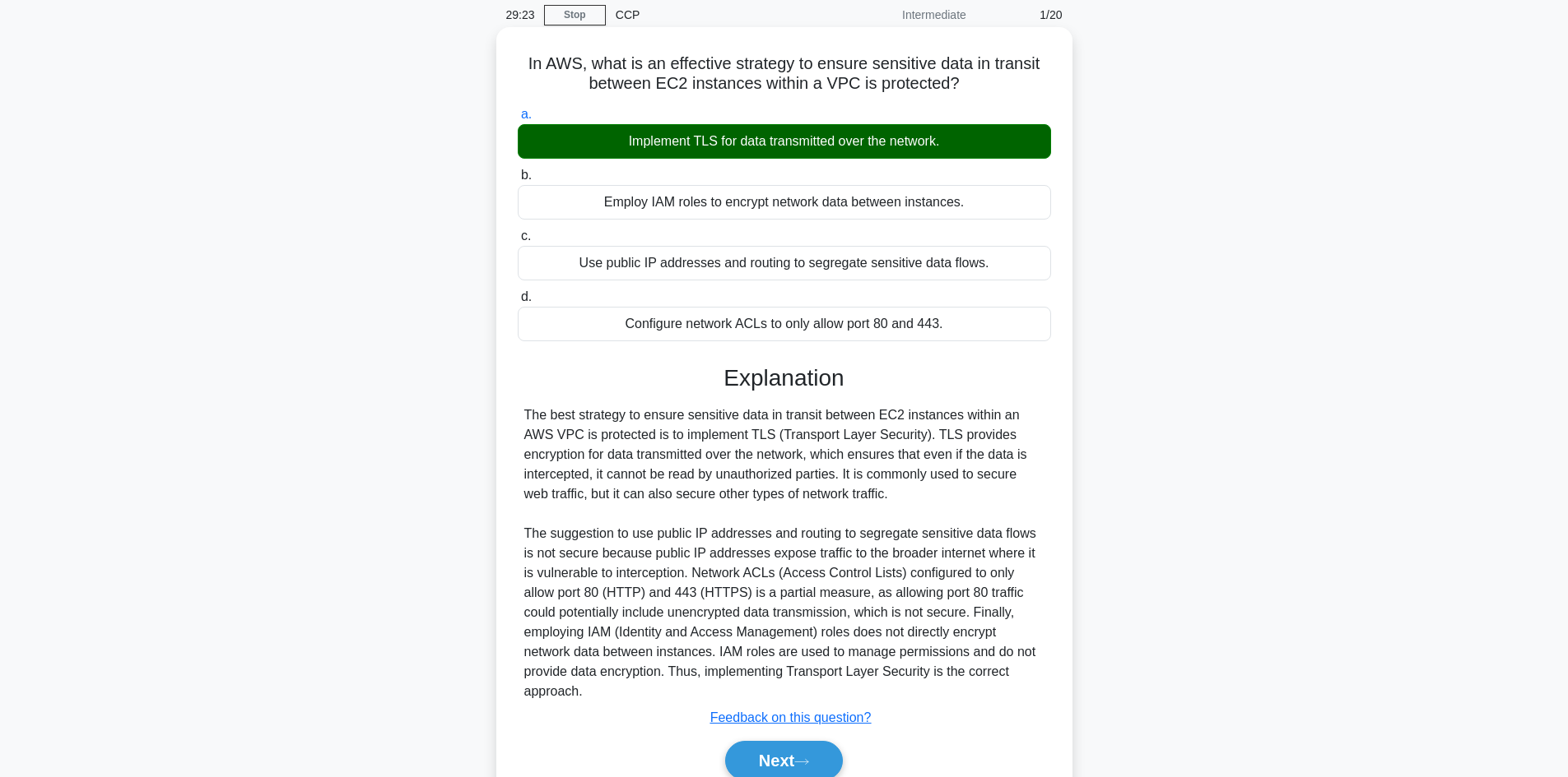
scroll to position [99, 0]
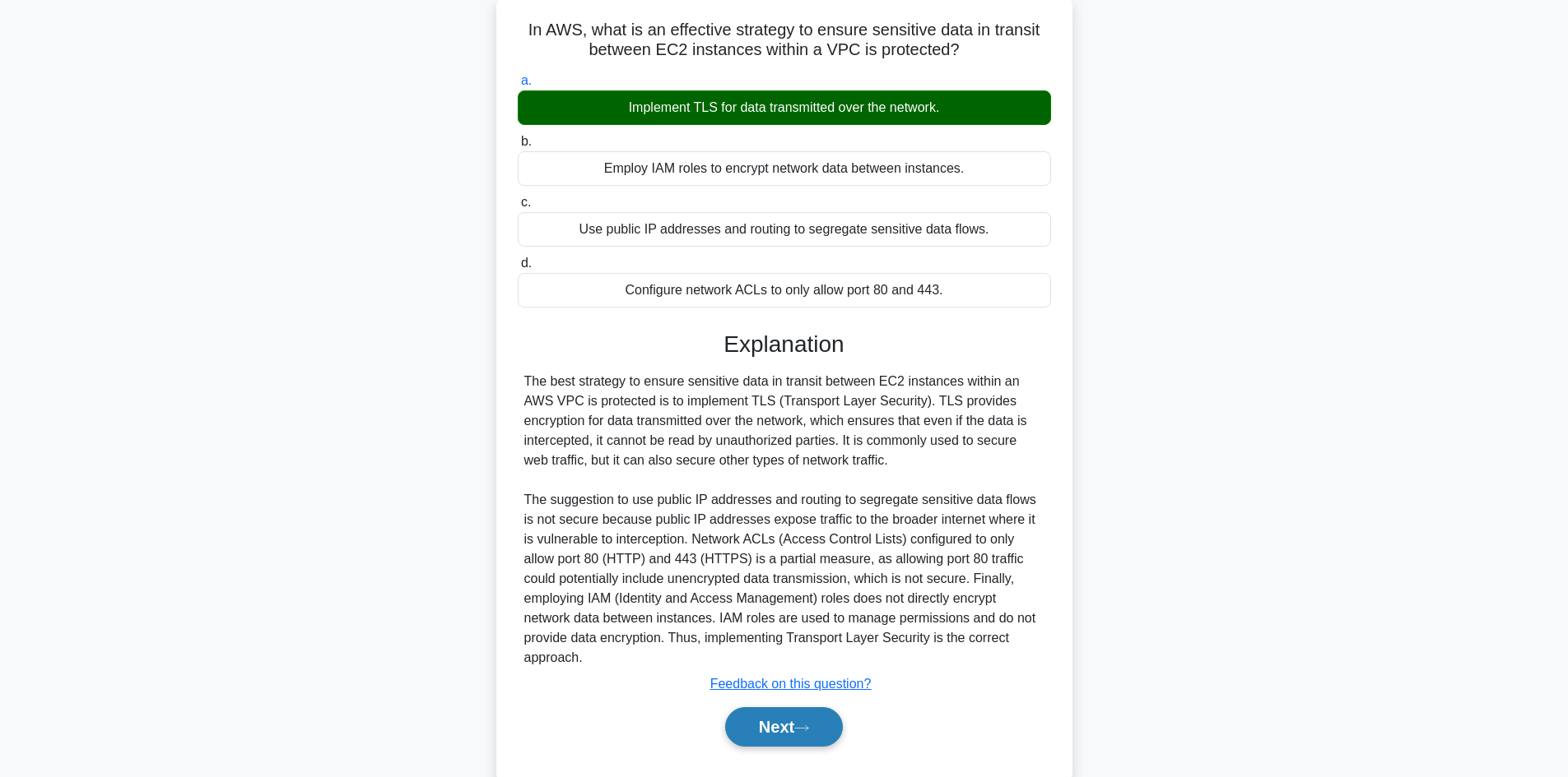
click at [787, 732] on button "Next" at bounding box center [784, 727] width 117 height 39
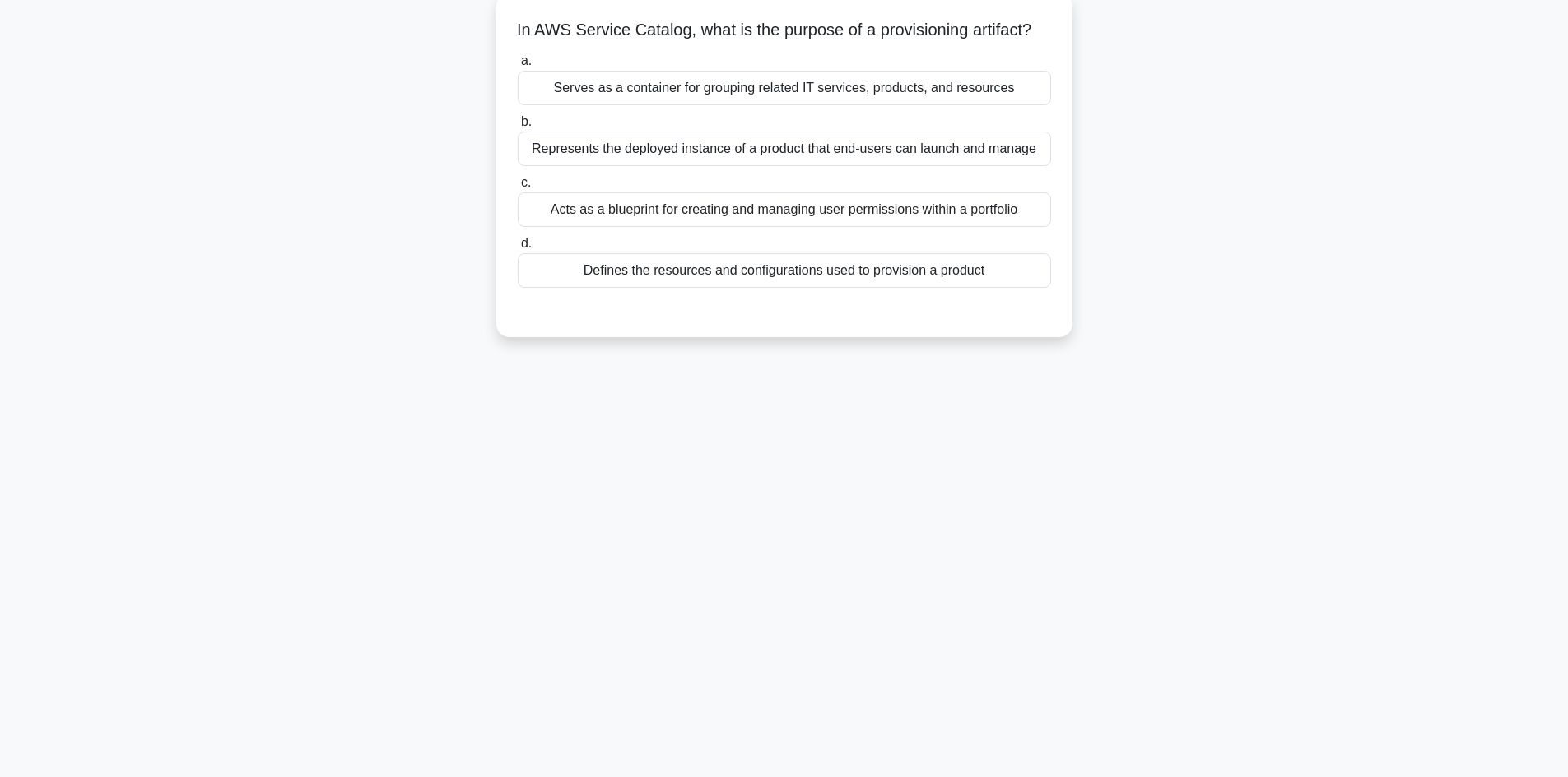
click at [750, 285] on div "Defines the resources and configurations used to provision a product" at bounding box center [784, 271] width 533 height 35
click at [518, 250] on input "d. Defines the resources and configurations used to provision a product" at bounding box center [518, 243] width 0 height 11
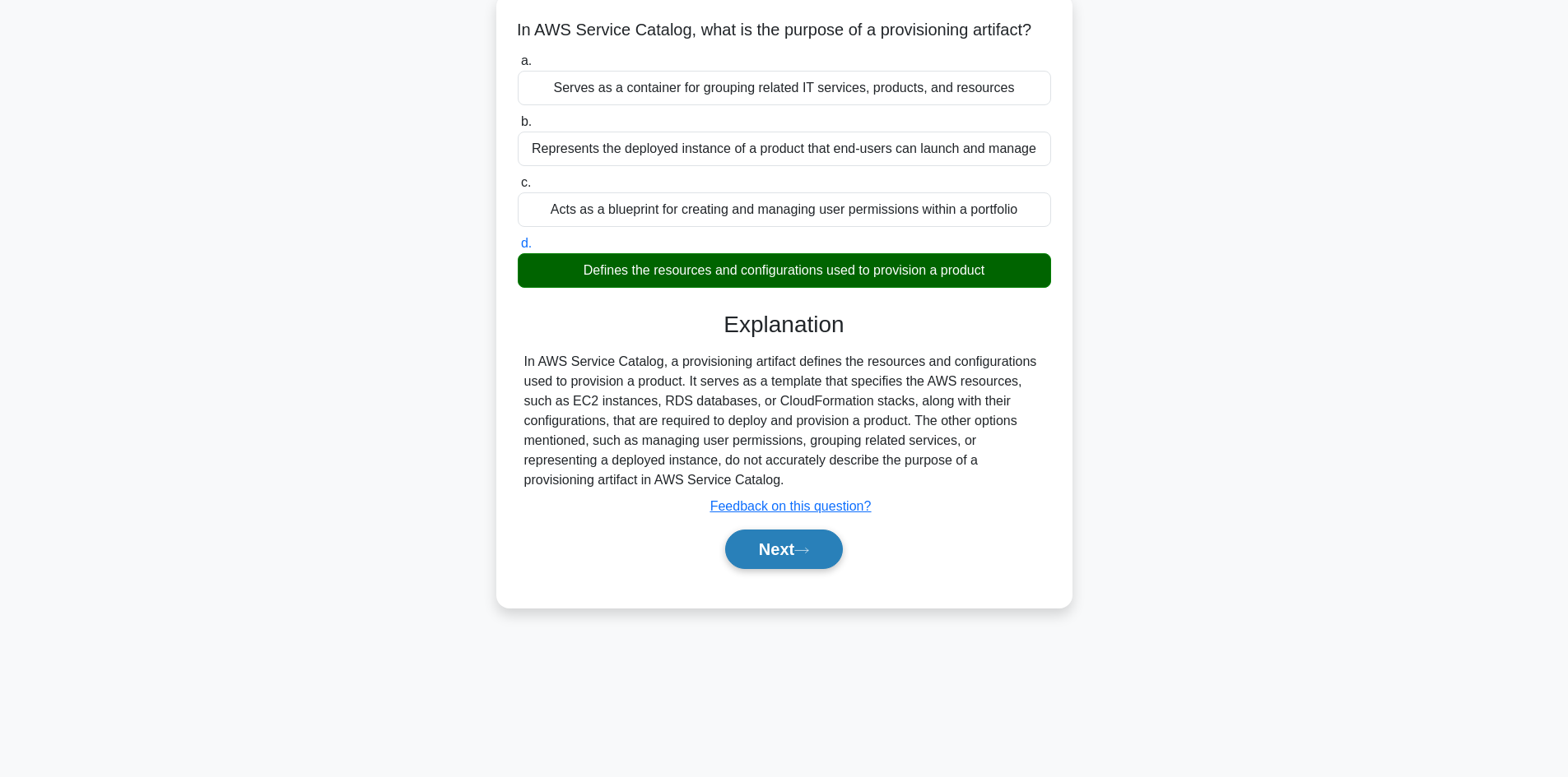
click at [764, 570] on button "Next" at bounding box center [784, 549] width 117 height 39
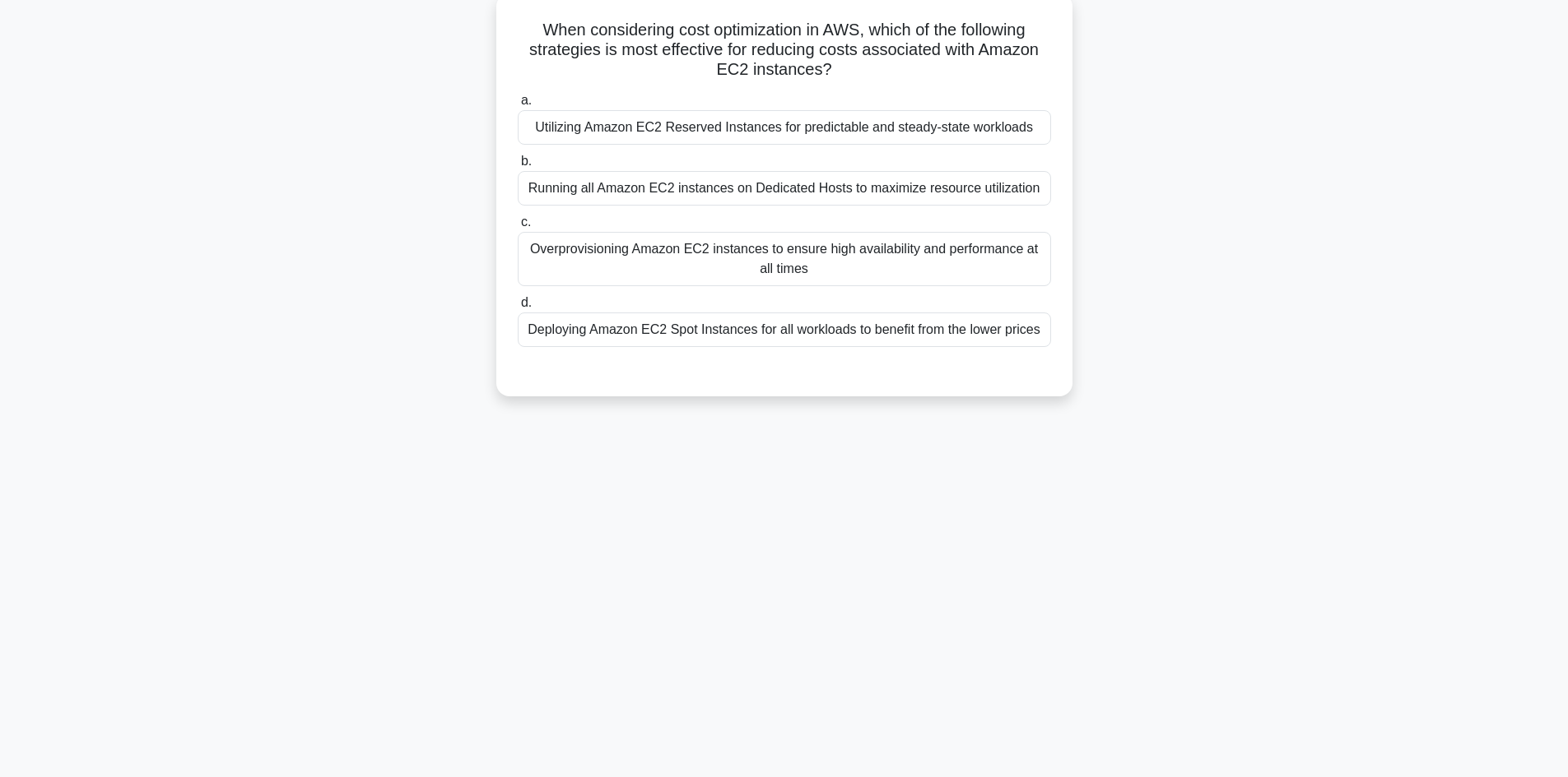
click at [701, 127] on div "Utilizing Amazon EC2 Reserved Instances for predictable and steady-state worklo…" at bounding box center [784, 128] width 533 height 35
click at [518, 106] on input "a. Utilizing Amazon EC2 Reserved Instances for predictable and steady-state wor…" at bounding box center [518, 100] width 0 height 11
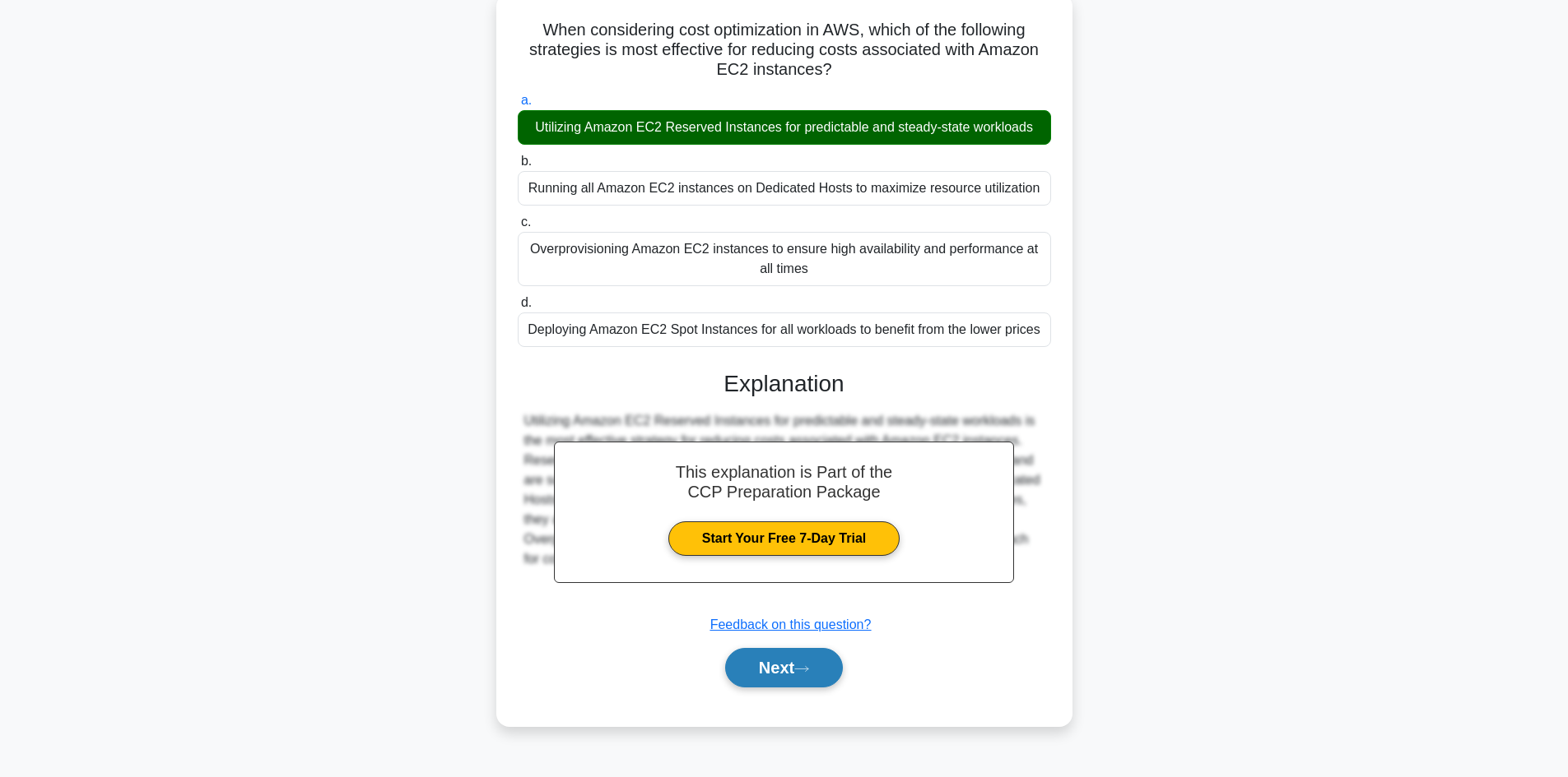
click at [777, 668] on button "Next" at bounding box center [784, 668] width 117 height 39
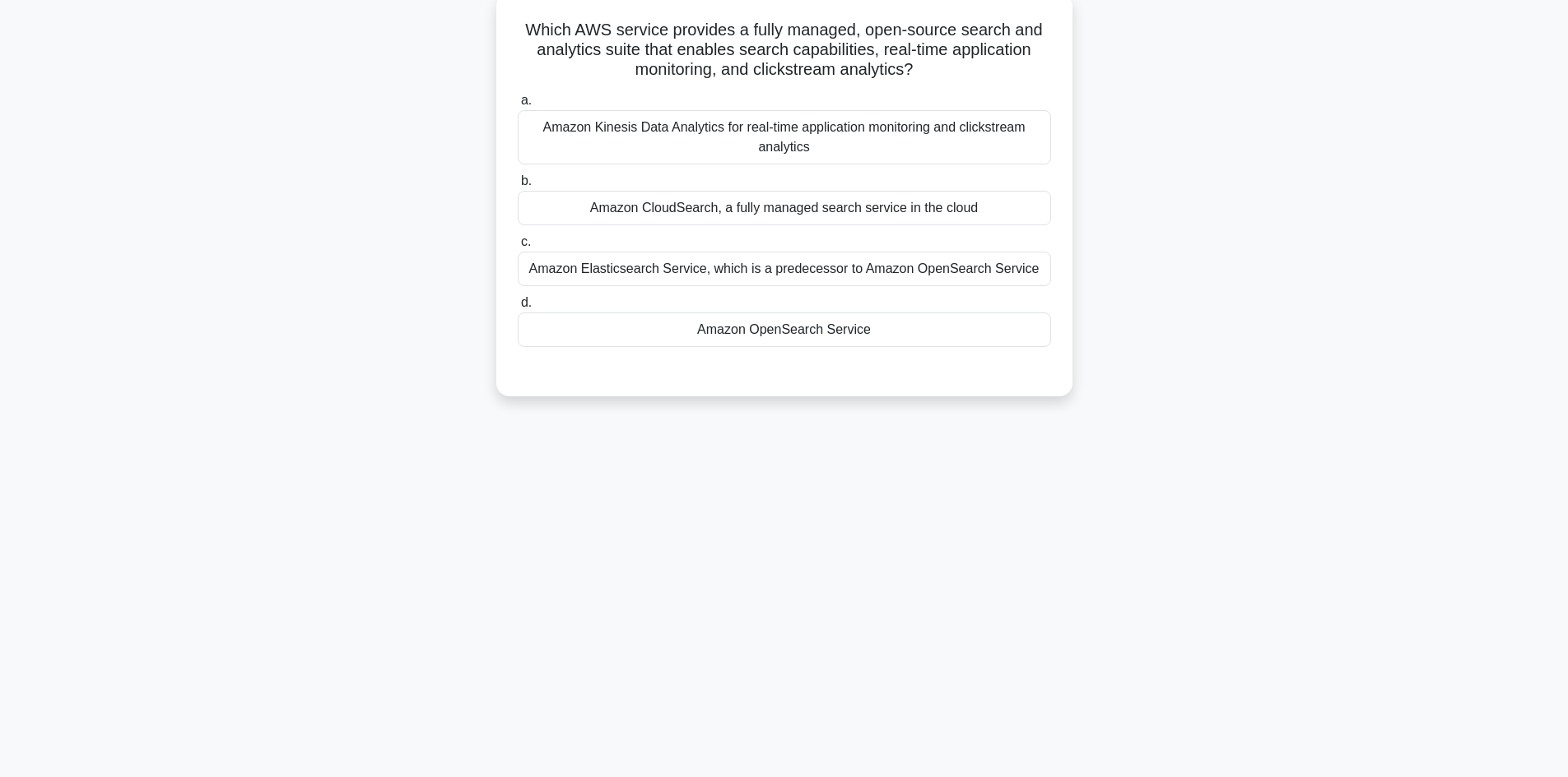
click at [772, 329] on div "Amazon OpenSearch Service" at bounding box center [784, 329] width 533 height 35
click at [518, 308] on input "d. Amazon OpenSearch Service" at bounding box center [518, 303] width 0 height 11
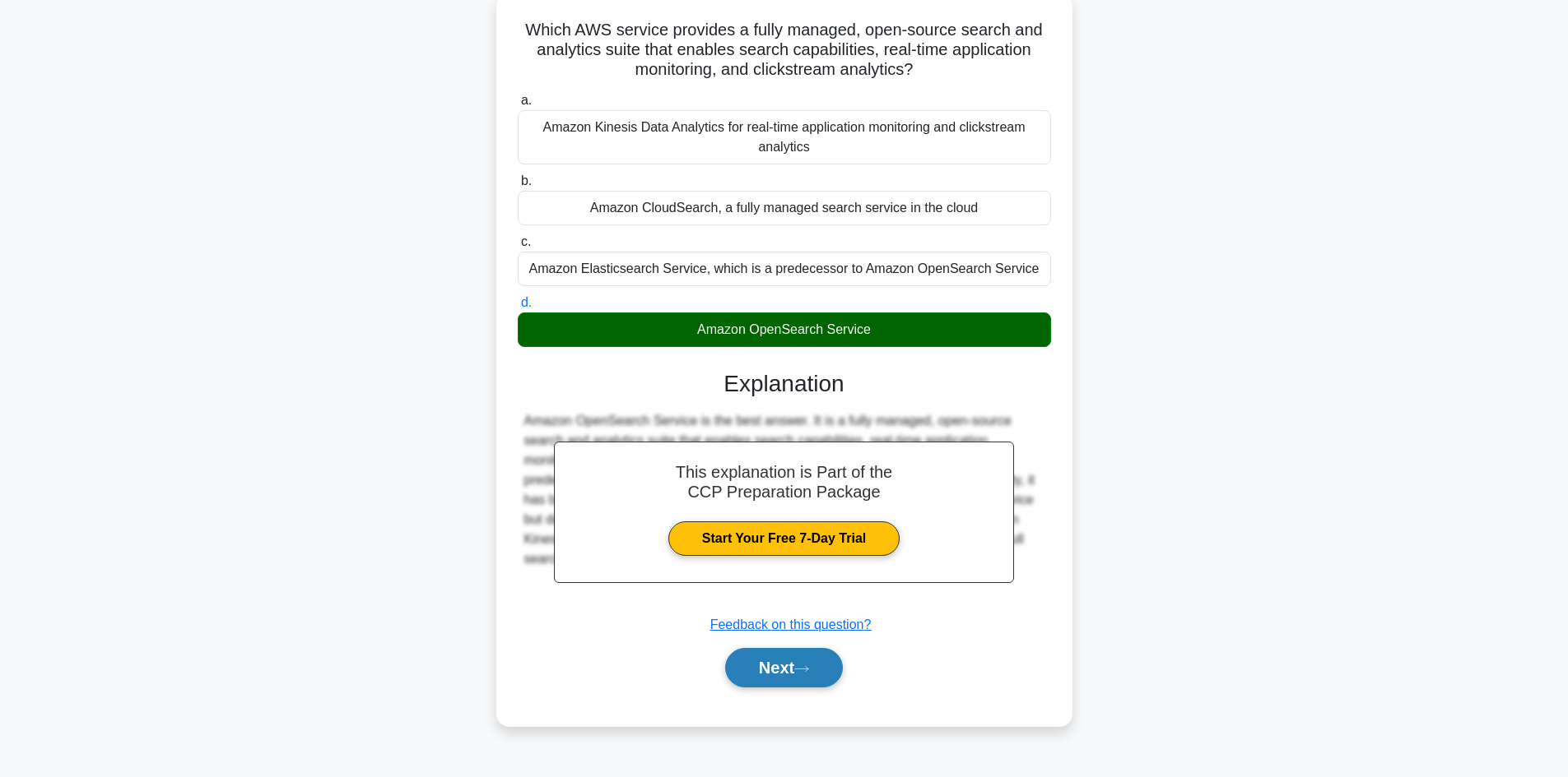
click at [783, 672] on button "Next" at bounding box center [784, 668] width 117 height 39
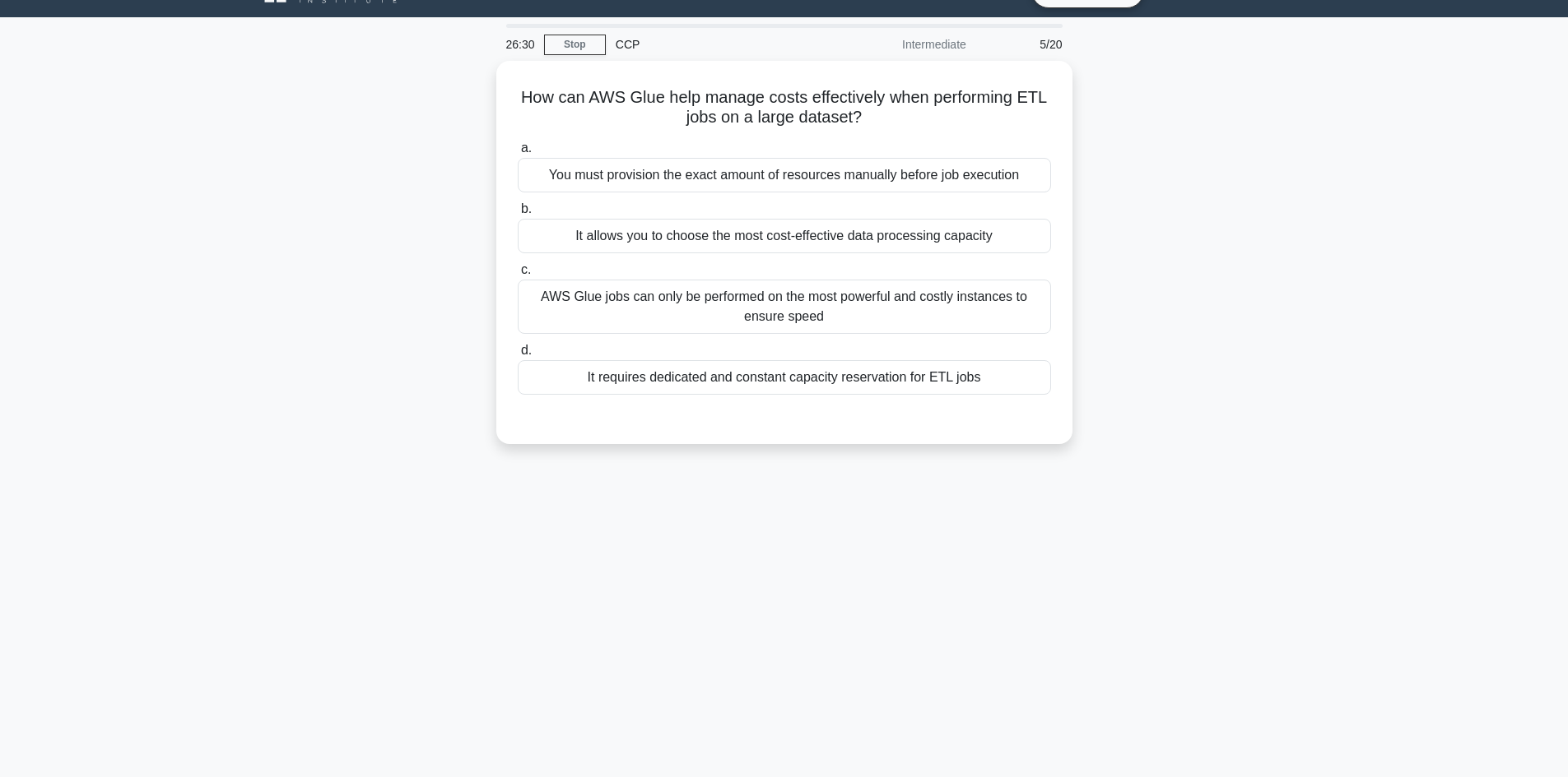
scroll to position [0, 0]
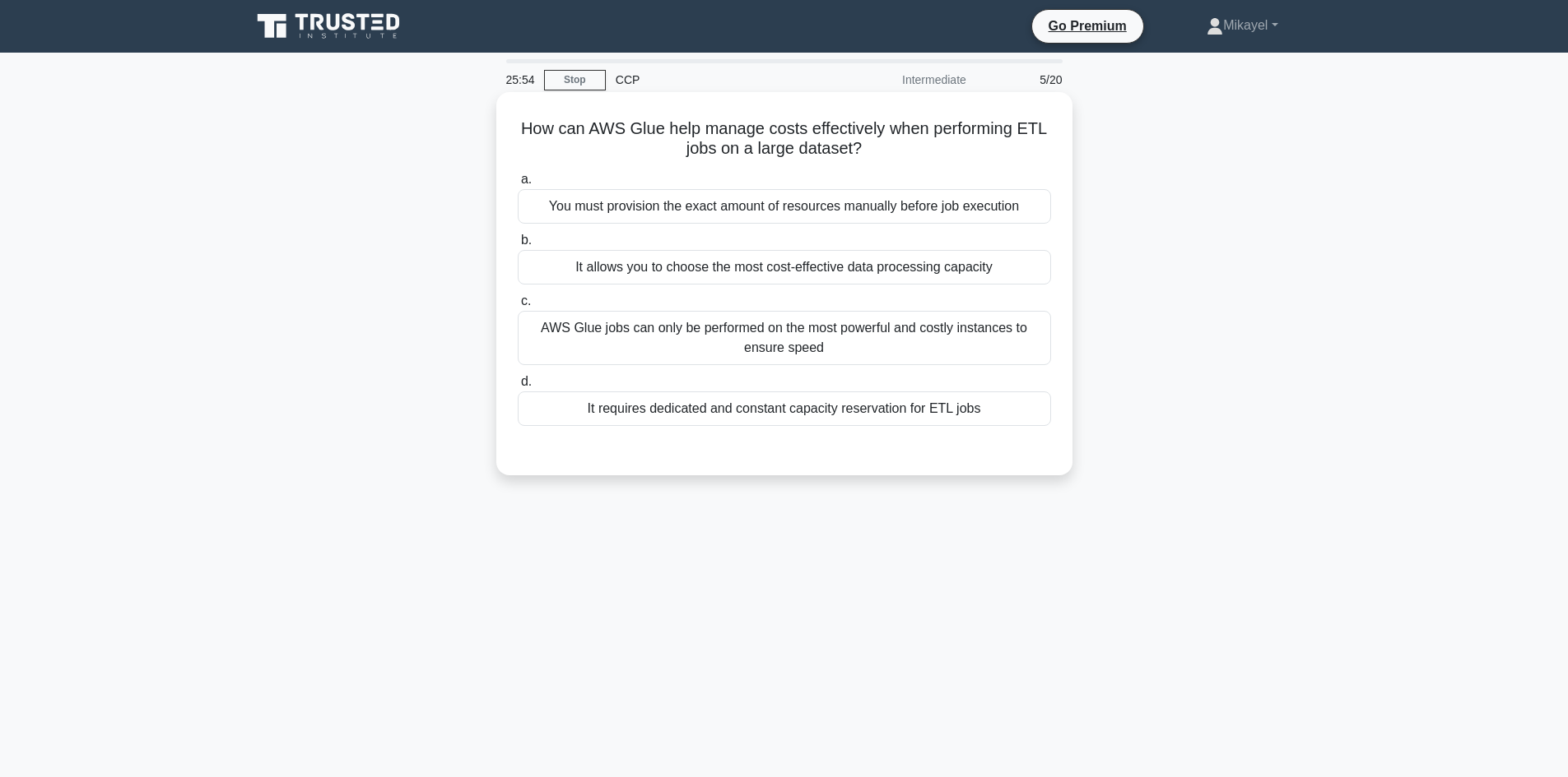
click at [716, 401] on div "It requires dedicated and constant capacity reservation for ETL jobs" at bounding box center [784, 409] width 533 height 35
click at [518, 387] on input "d. It requires dedicated and constant capacity reservation for ETL jobs" at bounding box center [518, 381] width 0 height 11
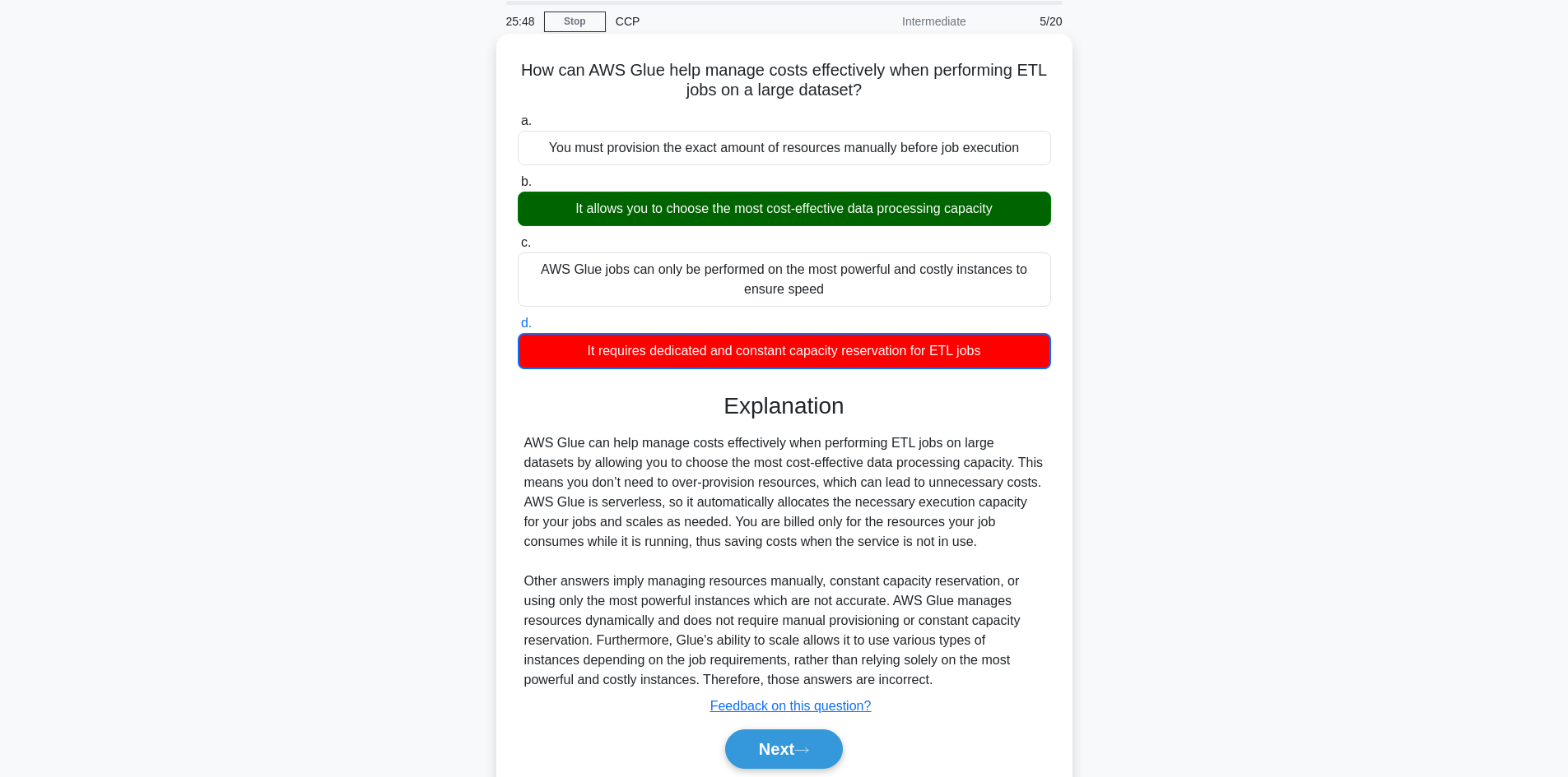
scroll to position [120, 0]
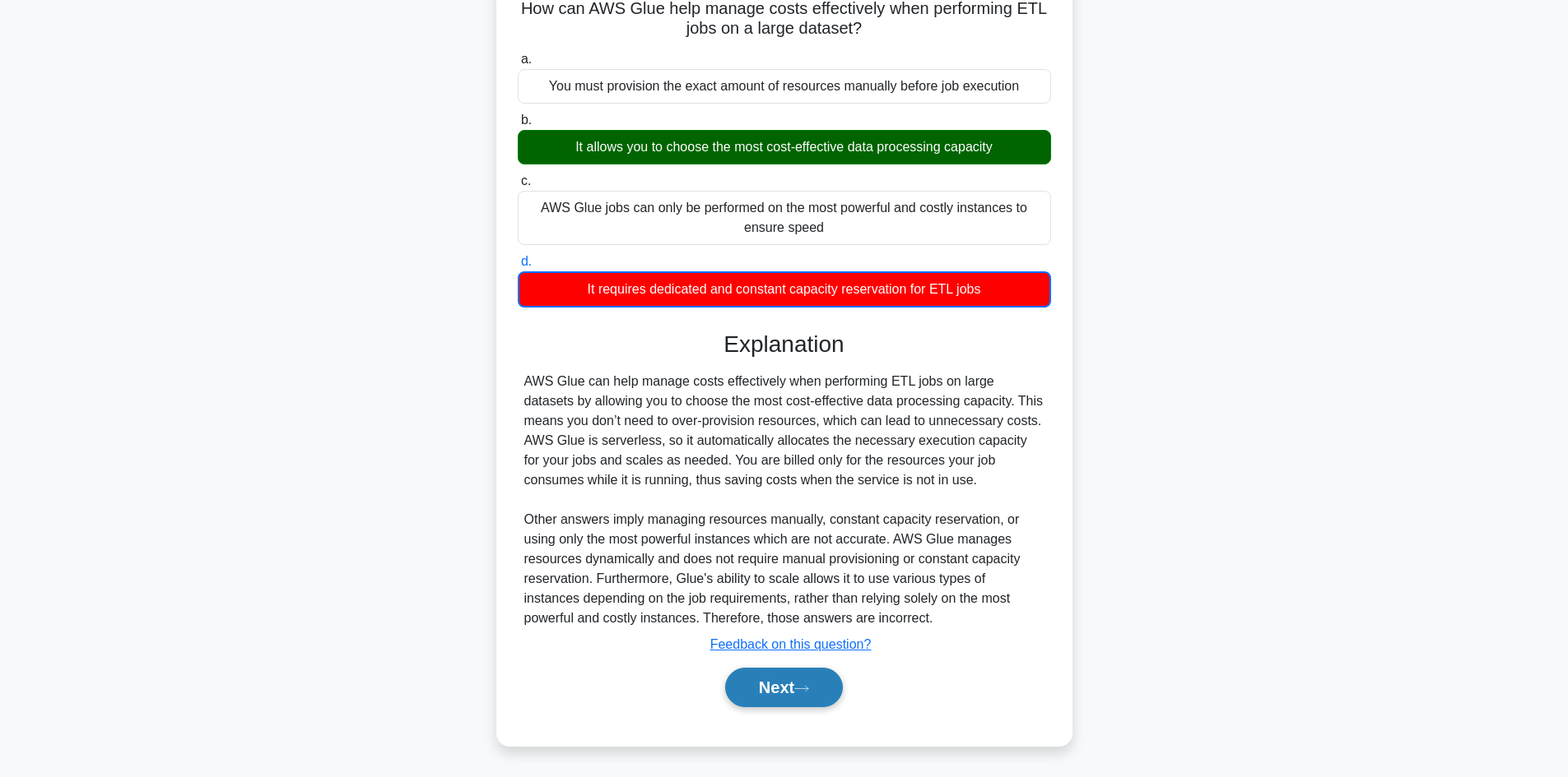
click at [800, 696] on button "Next" at bounding box center [784, 687] width 117 height 39
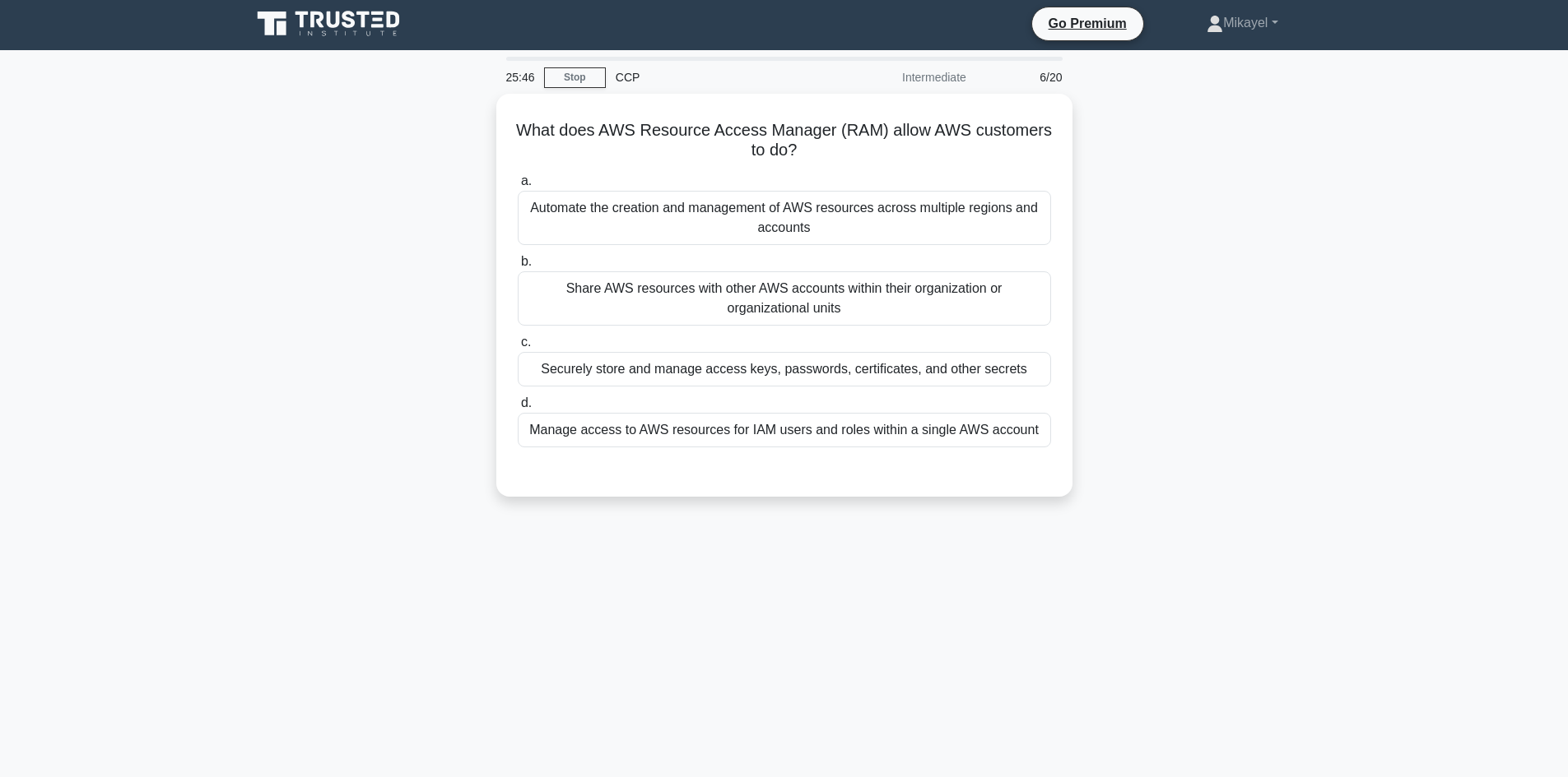
scroll to position [0, 0]
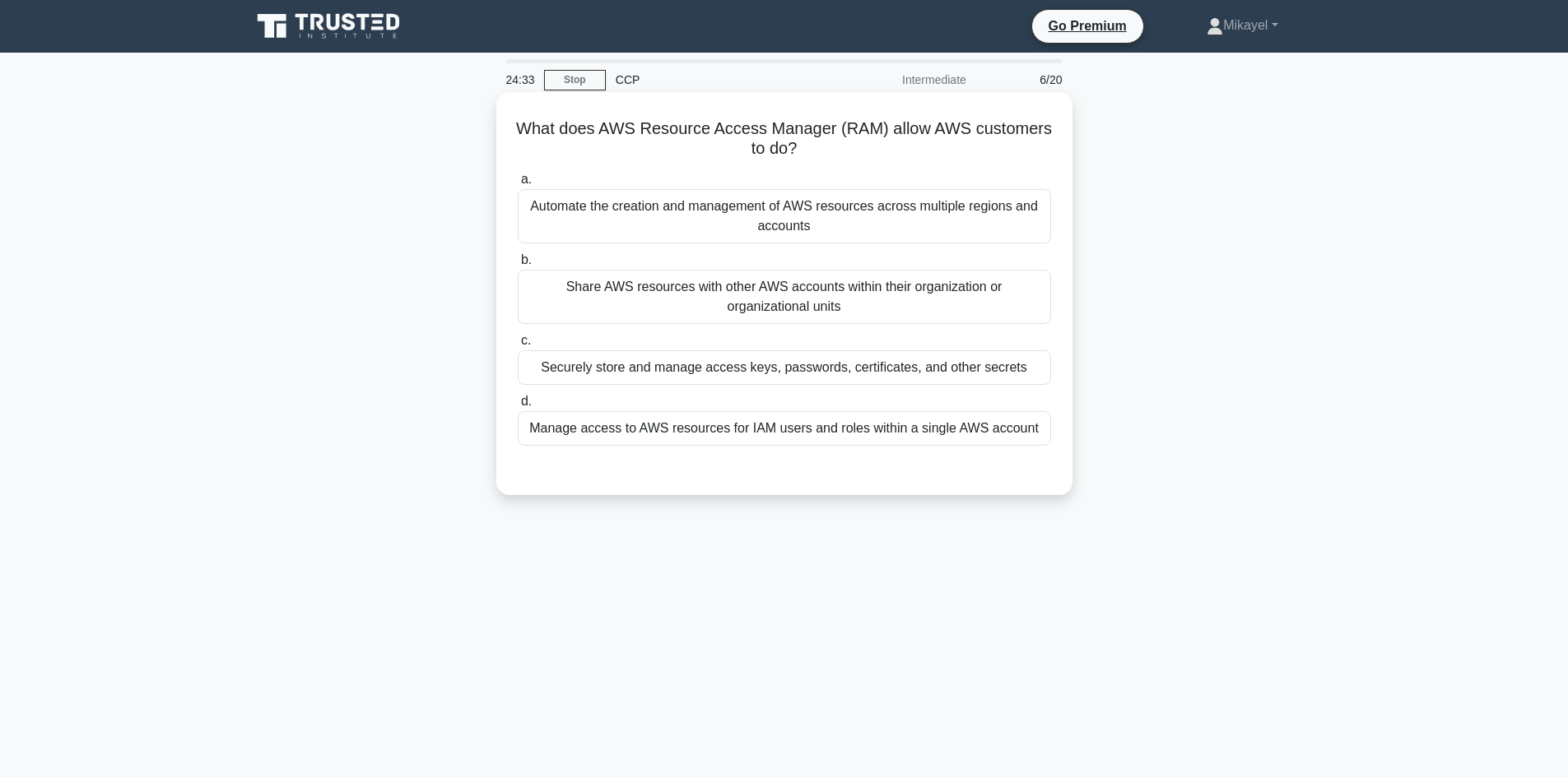
click at [680, 294] on div "Share AWS resources with other AWS accounts within their organization or organi…" at bounding box center [784, 297] width 533 height 55
click at [518, 266] on input "b. Share AWS resources with other AWS accounts within their organization or org…" at bounding box center [518, 260] width 0 height 11
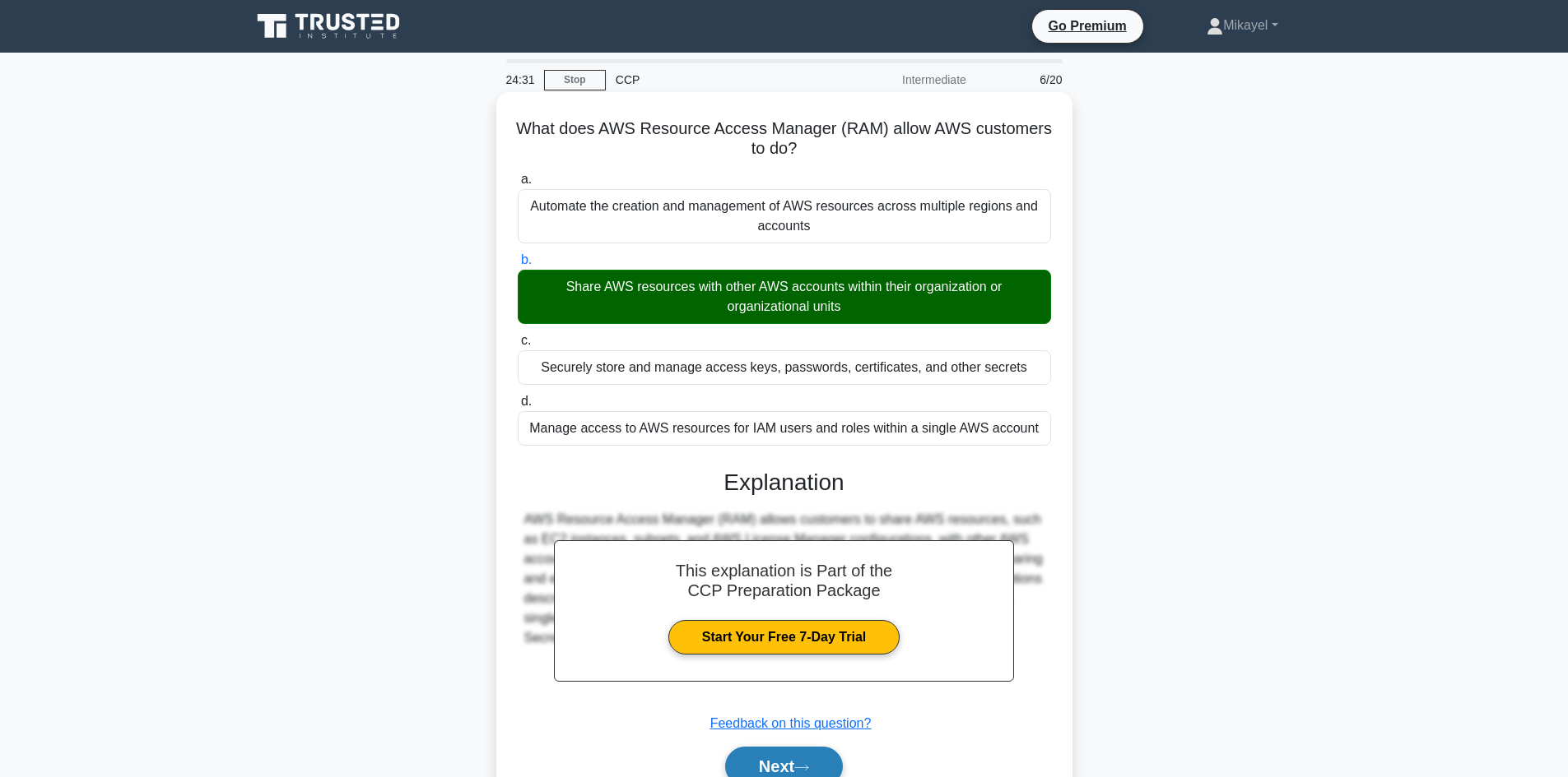
click at [782, 765] on button "Next" at bounding box center [784, 766] width 117 height 39
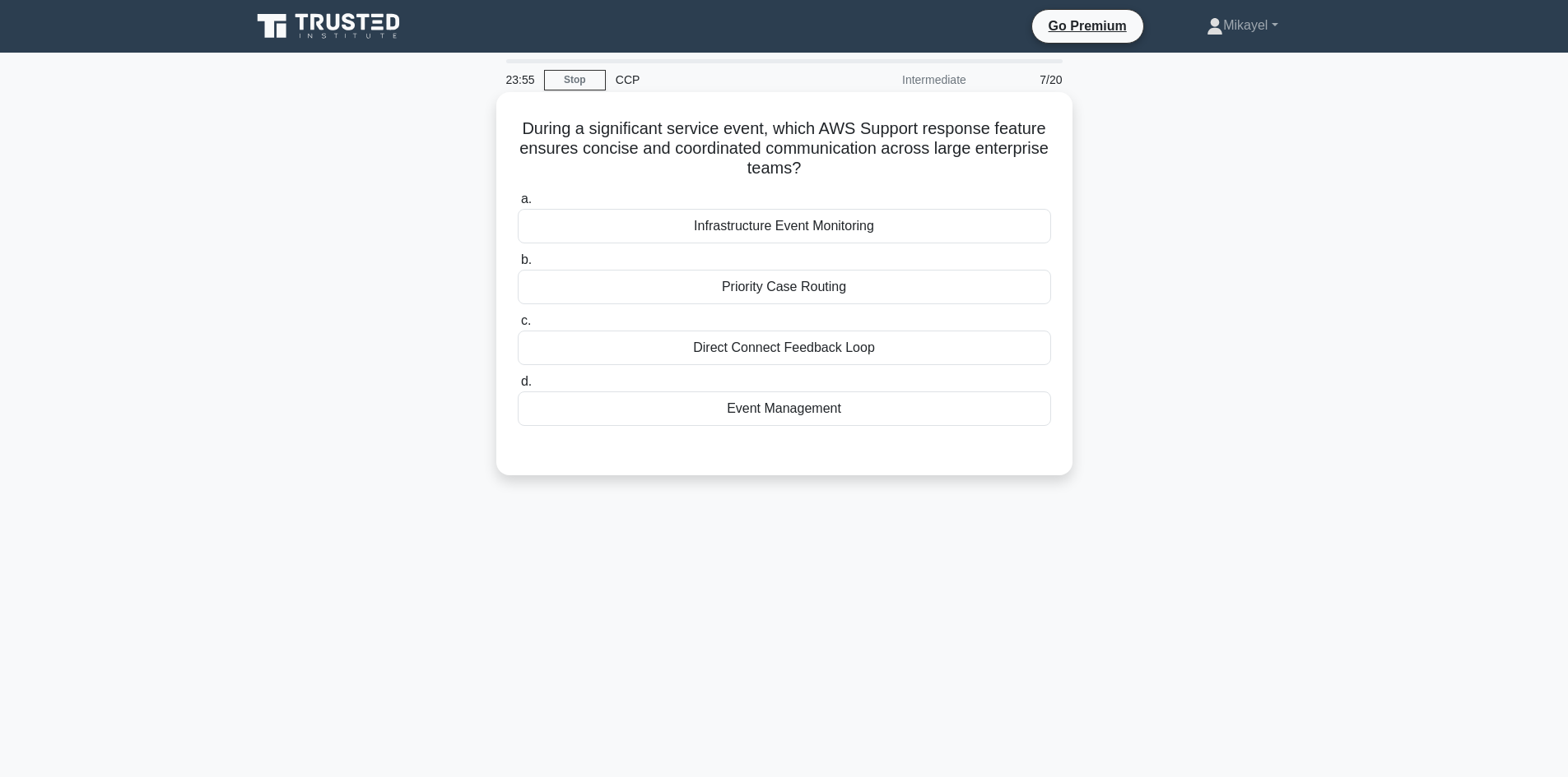
click at [818, 402] on div "Event Management" at bounding box center [784, 409] width 533 height 35
click at [518, 387] on input "d. Event Management" at bounding box center [518, 381] width 0 height 11
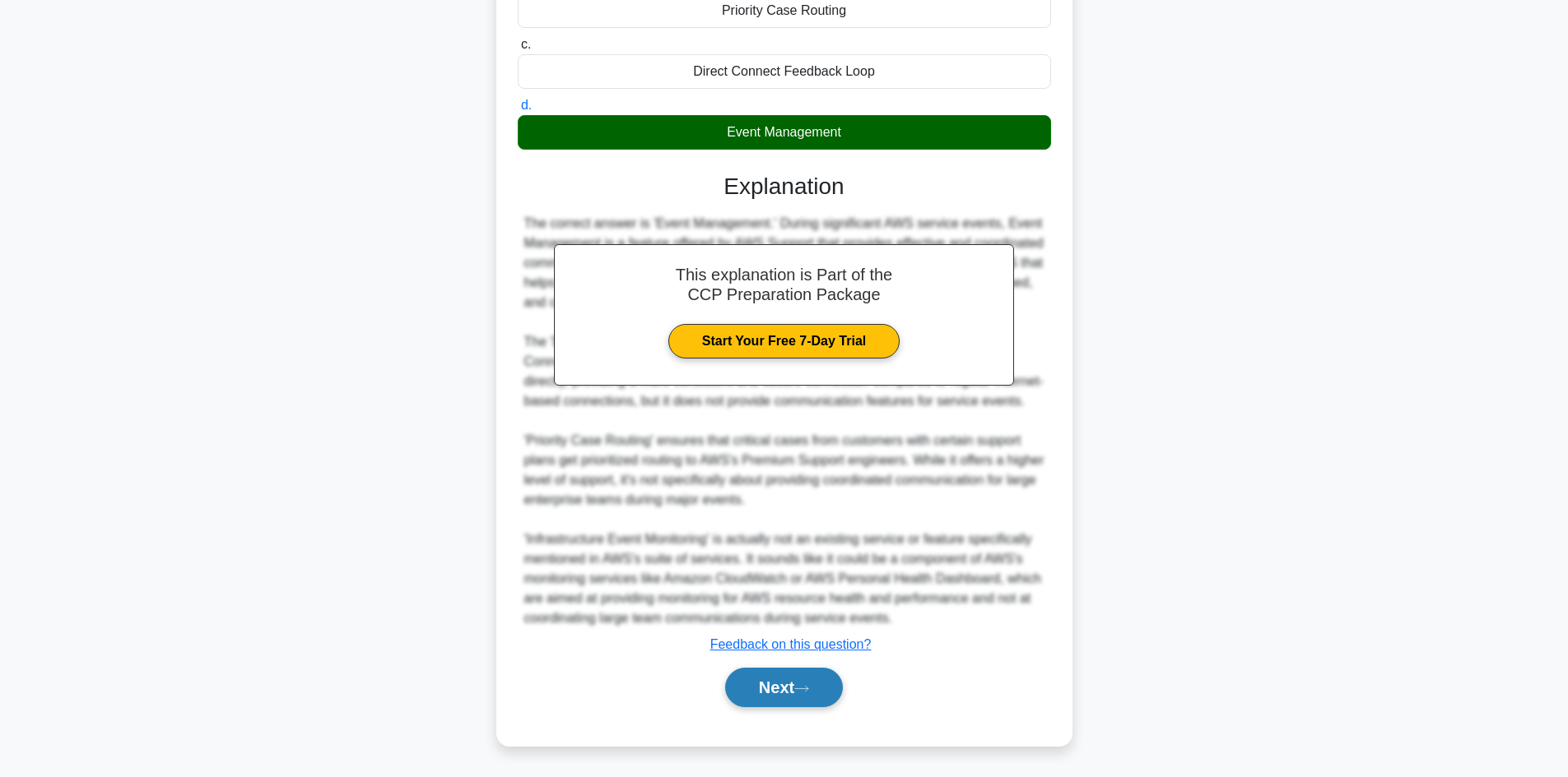
click at [775, 676] on button "Next" at bounding box center [784, 687] width 117 height 39
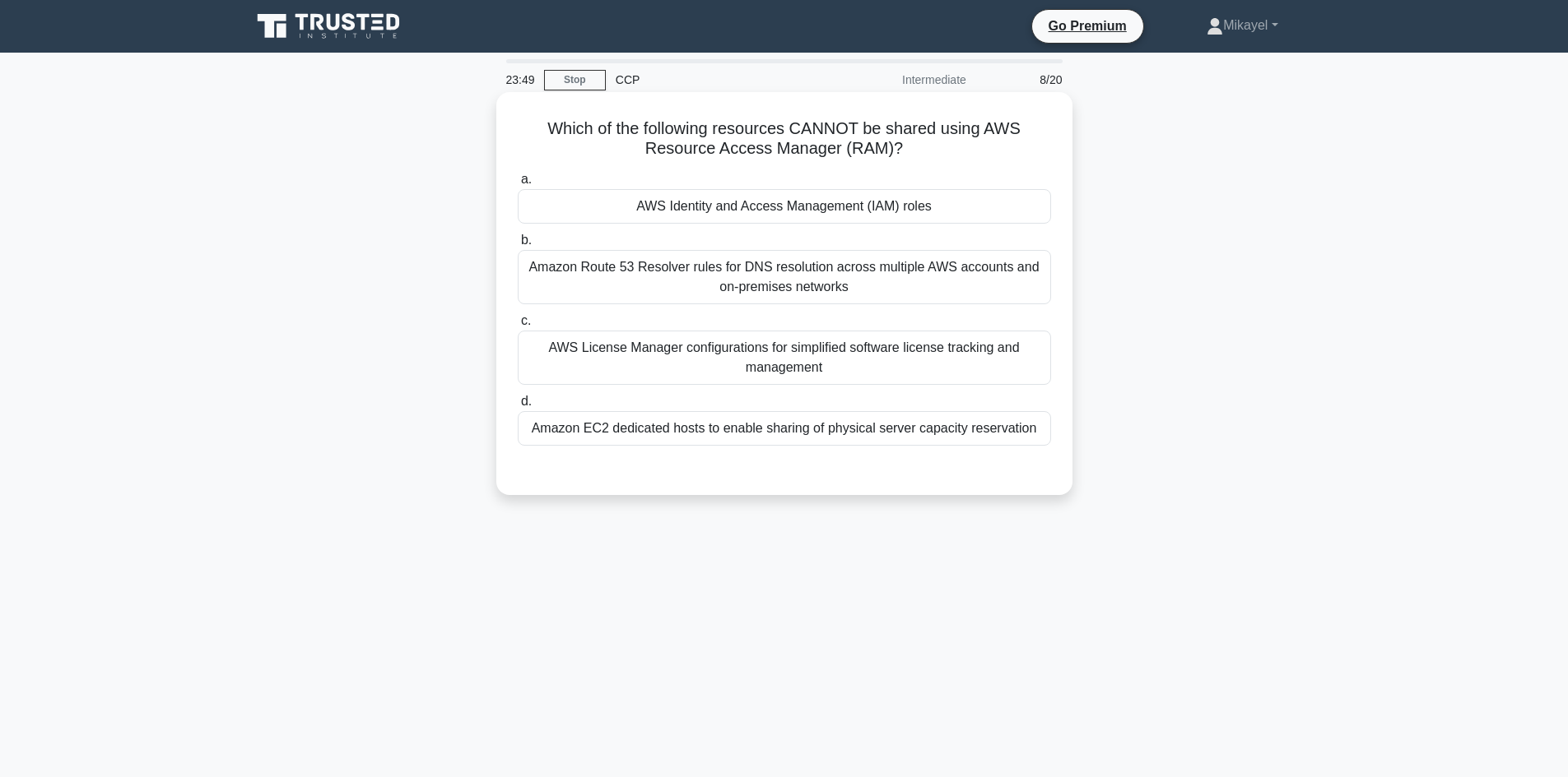
click at [788, 200] on div "AWS Identity and Access Management (IAM) roles" at bounding box center [784, 206] width 533 height 35
click at [518, 185] on input "a. AWS Identity and Access Management (IAM) roles" at bounding box center [518, 180] width 0 height 11
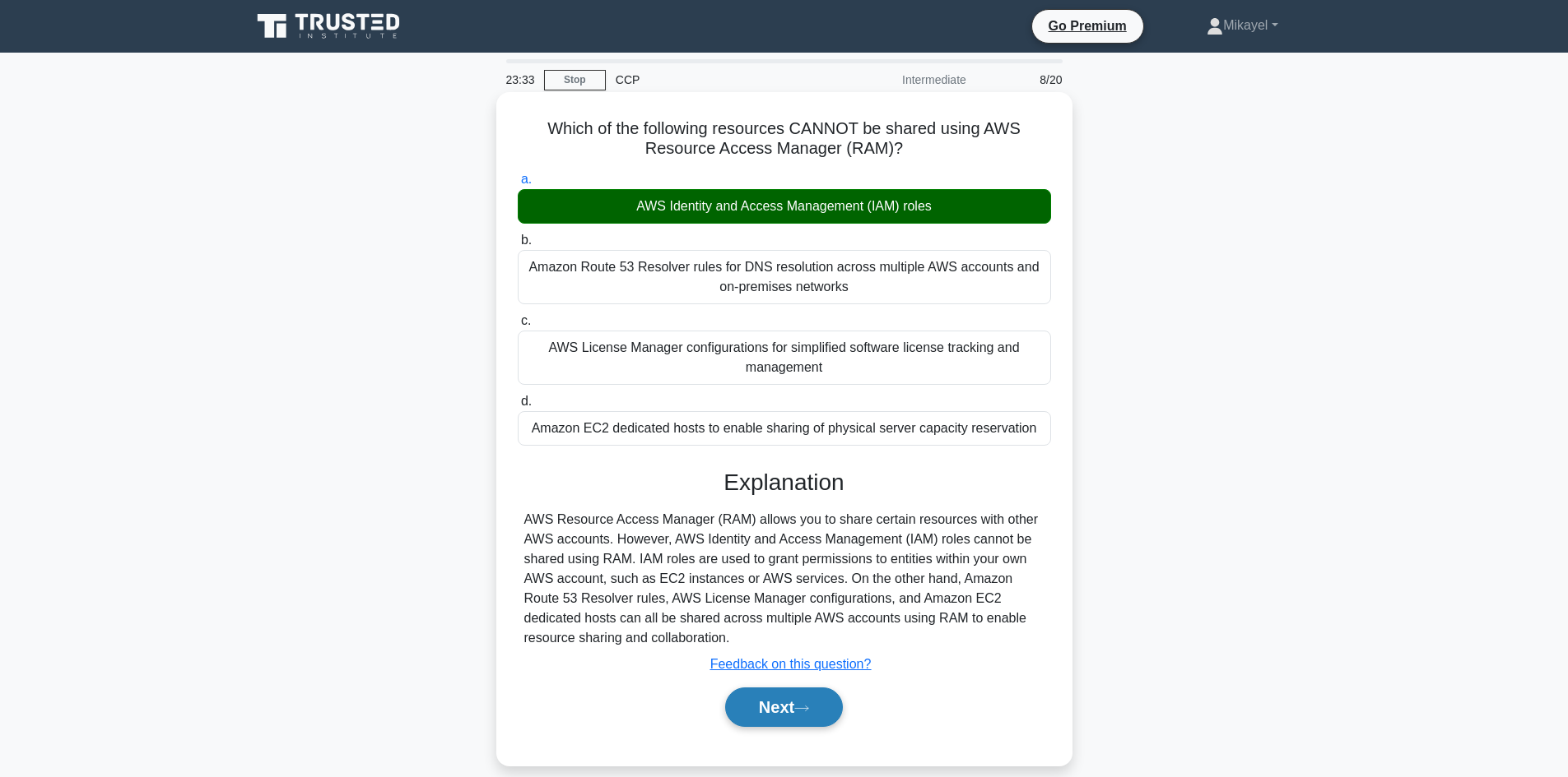
click at [791, 698] on button "Next" at bounding box center [784, 707] width 117 height 39
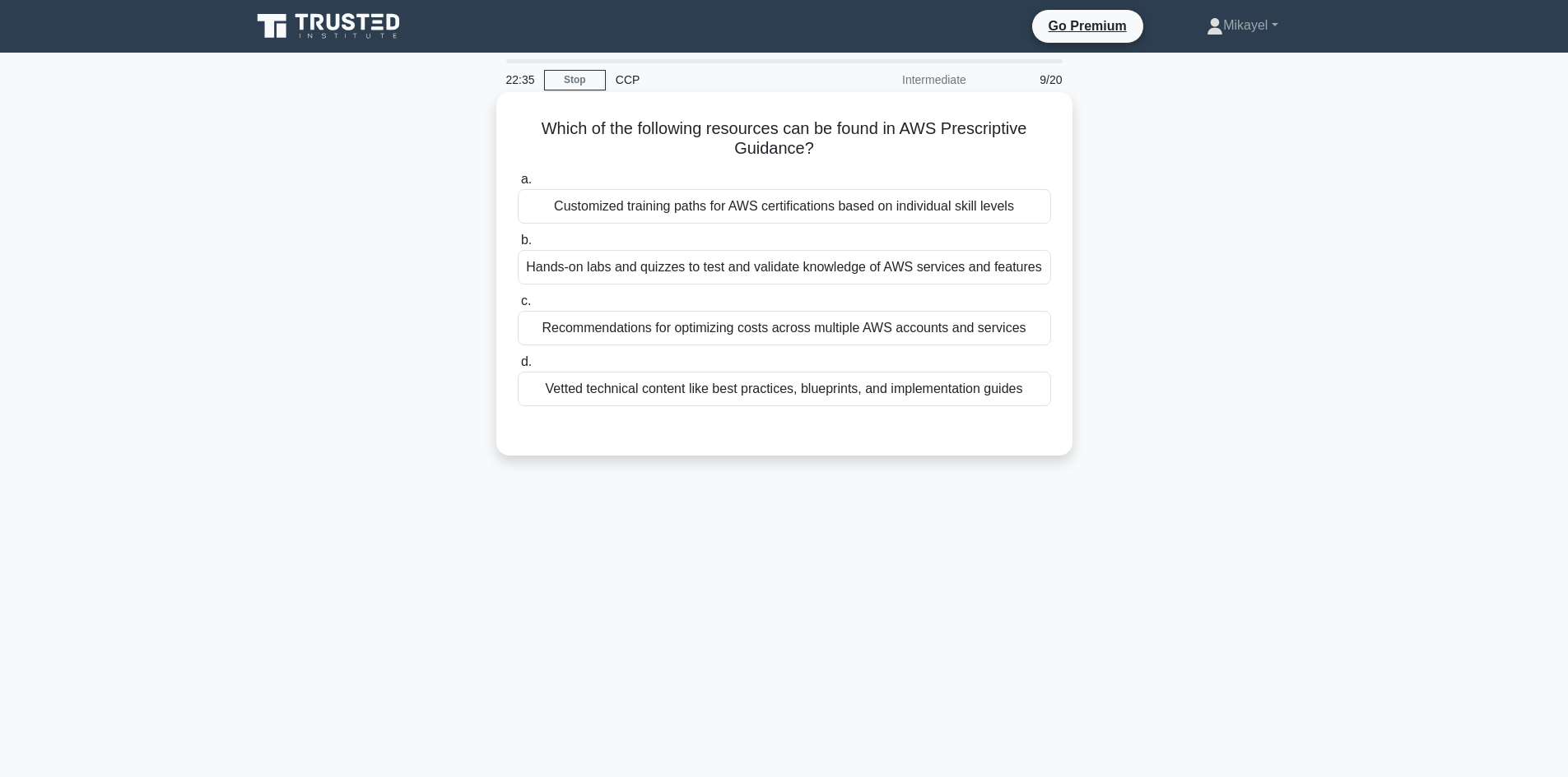
click at [729, 387] on div "Vetted technical content like best practices, blueprints, and implementation gu…" at bounding box center [784, 389] width 533 height 35
click at [518, 368] on input "d. Vetted technical content like best practices, blueprints, and implementation…" at bounding box center [518, 362] width 0 height 11
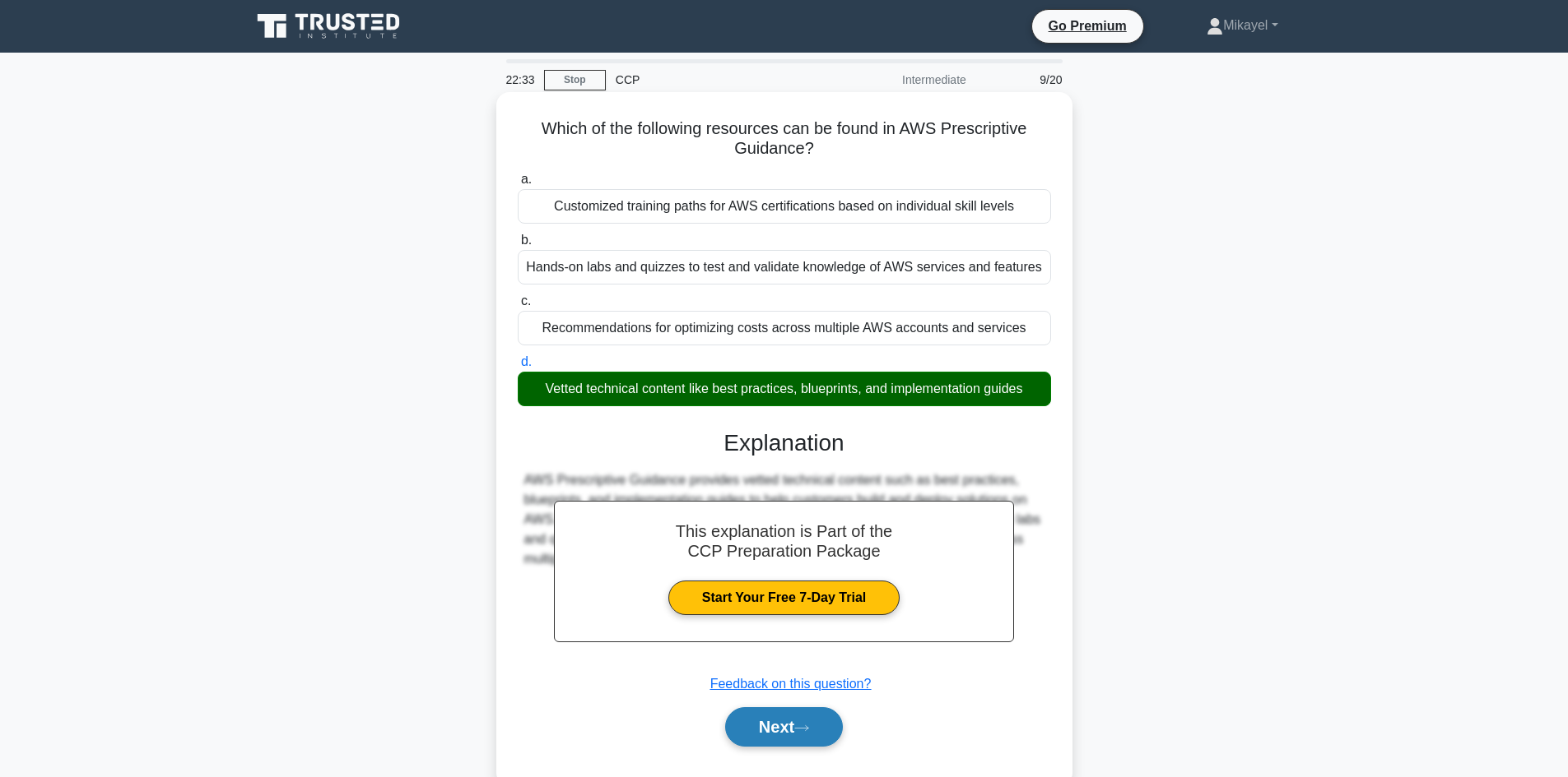
click at [789, 723] on button "Next" at bounding box center [784, 727] width 117 height 39
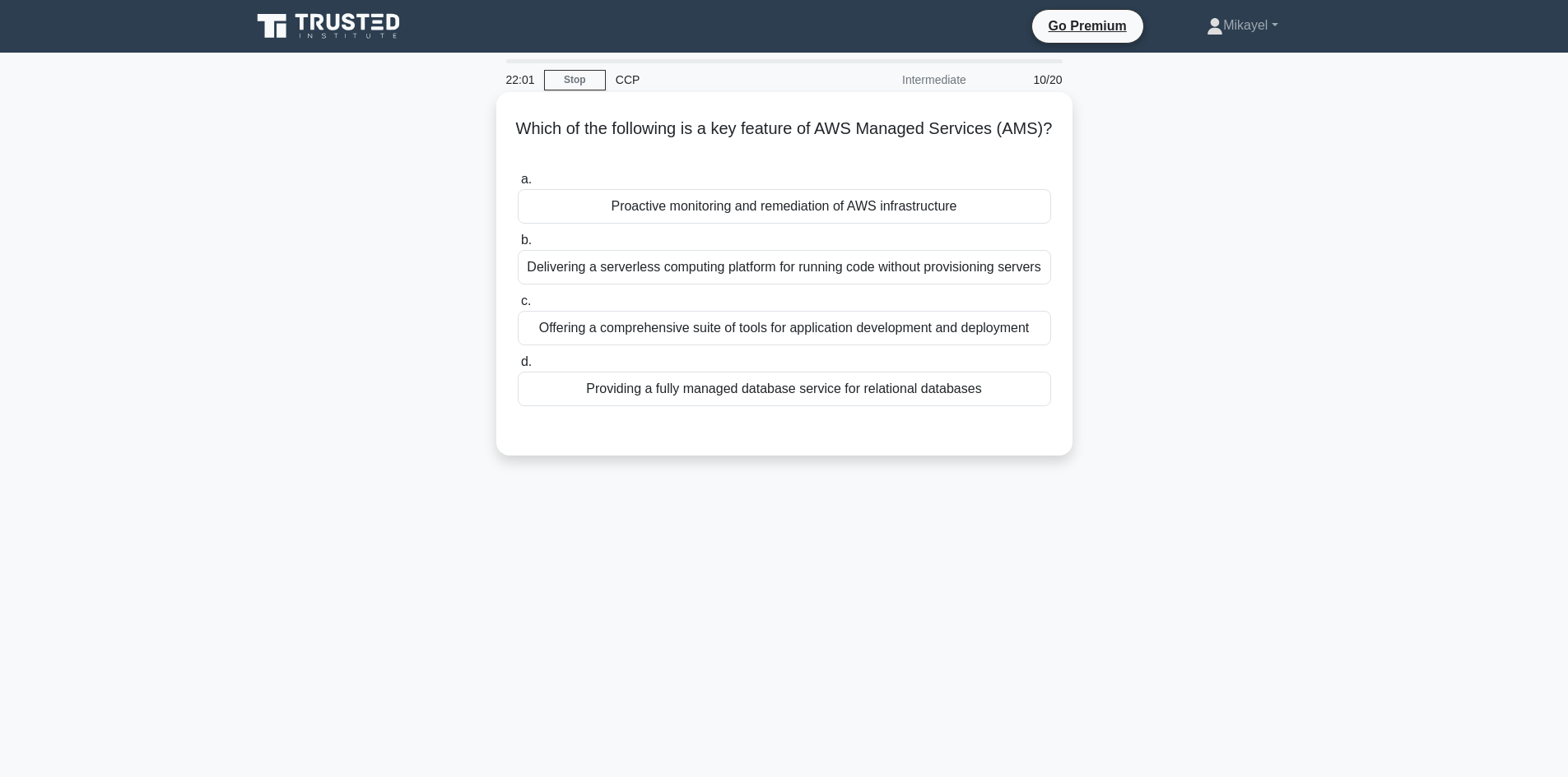
click at [730, 267] on div "Delivering a serverless computing platform for running code without provisionin…" at bounding box center [784, 267] width 533 height 35
click at [518, 246] on input "b. Delivering a serverless computing platform for running code without provisio…" at bounding box center [518, 240] width 0 height 11
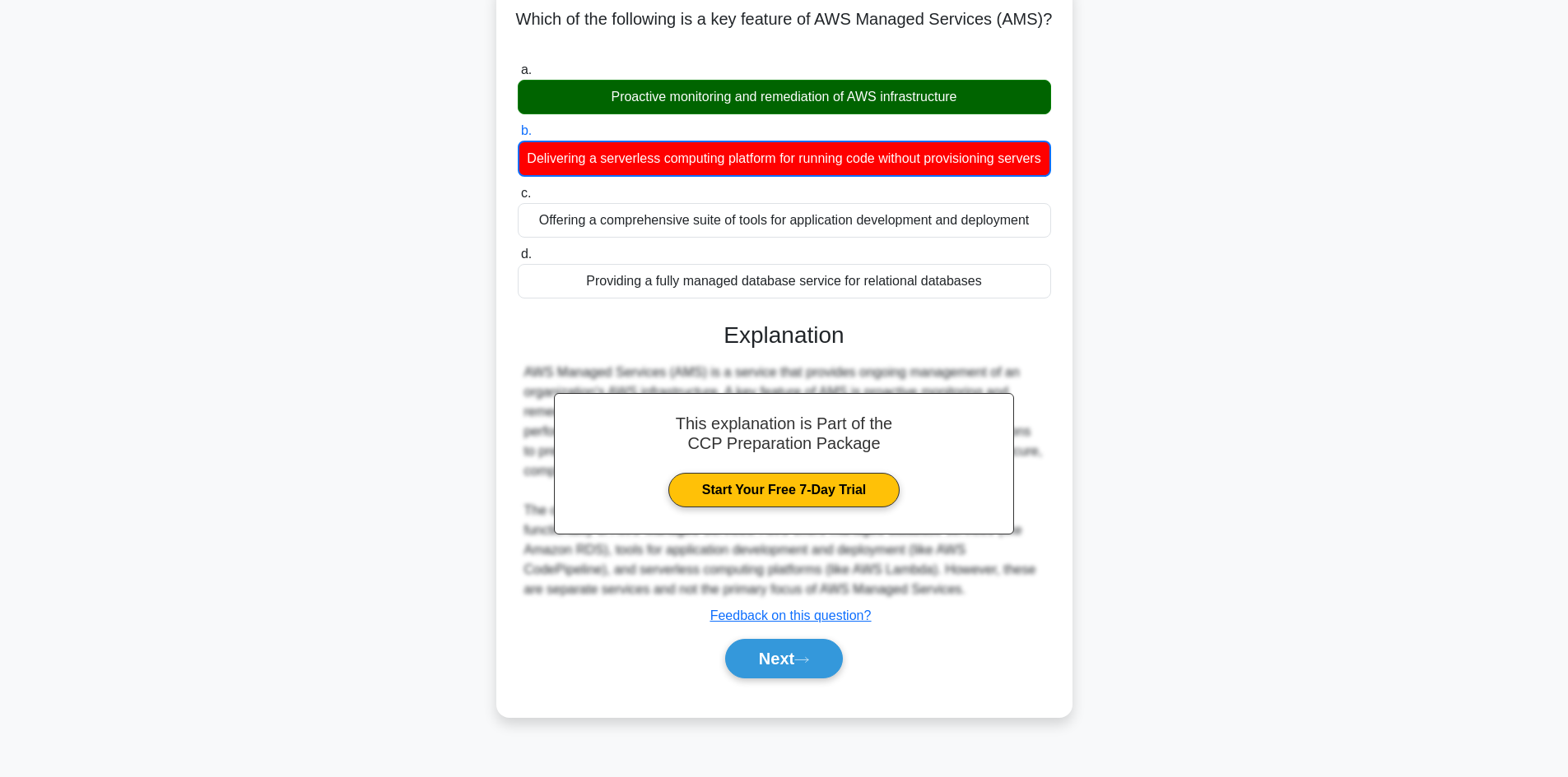
scroll to position [111, 0]
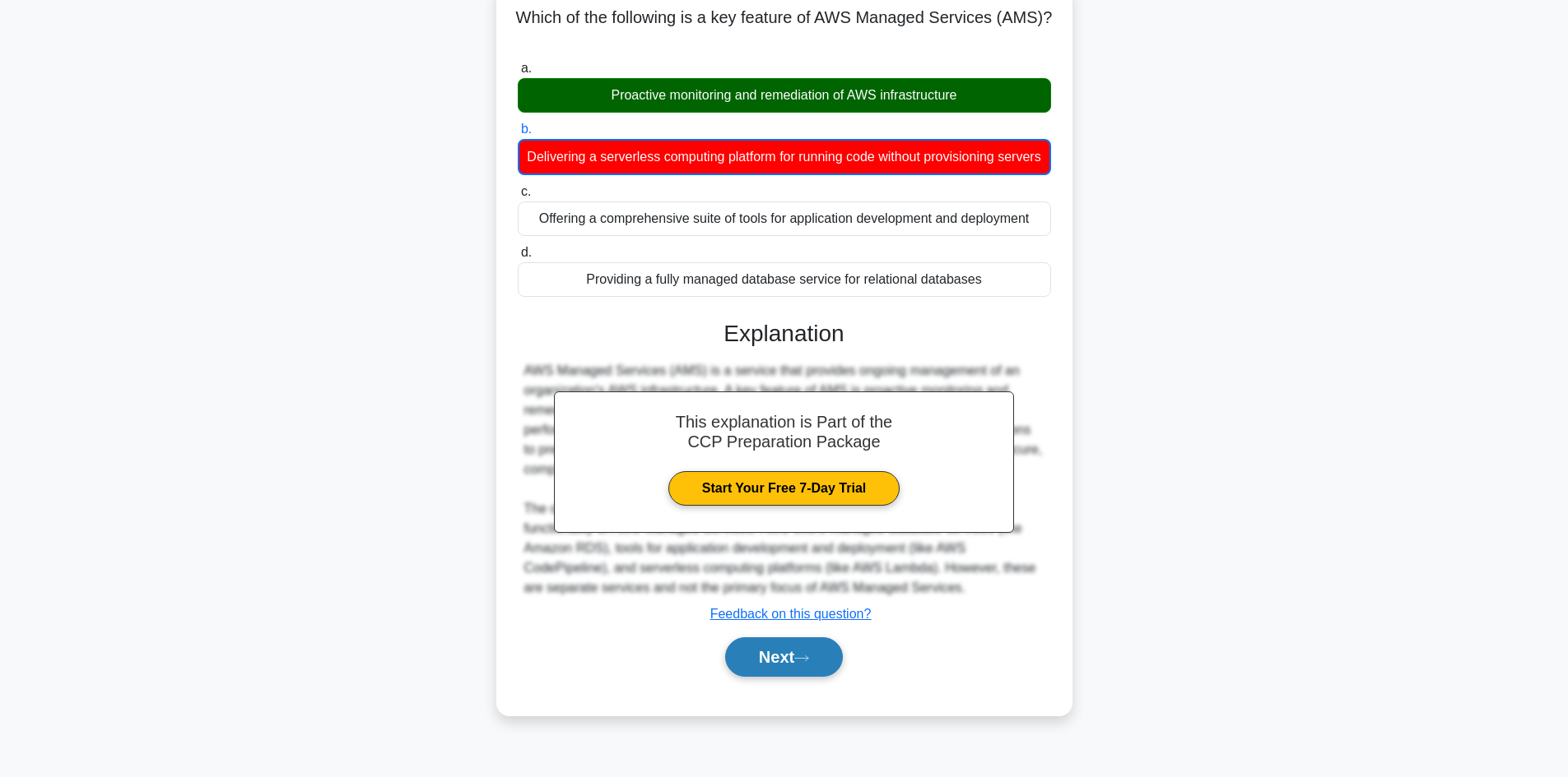
click at [776, 658] on button "Next" at bounding box center [784, 657] width 117 height 39
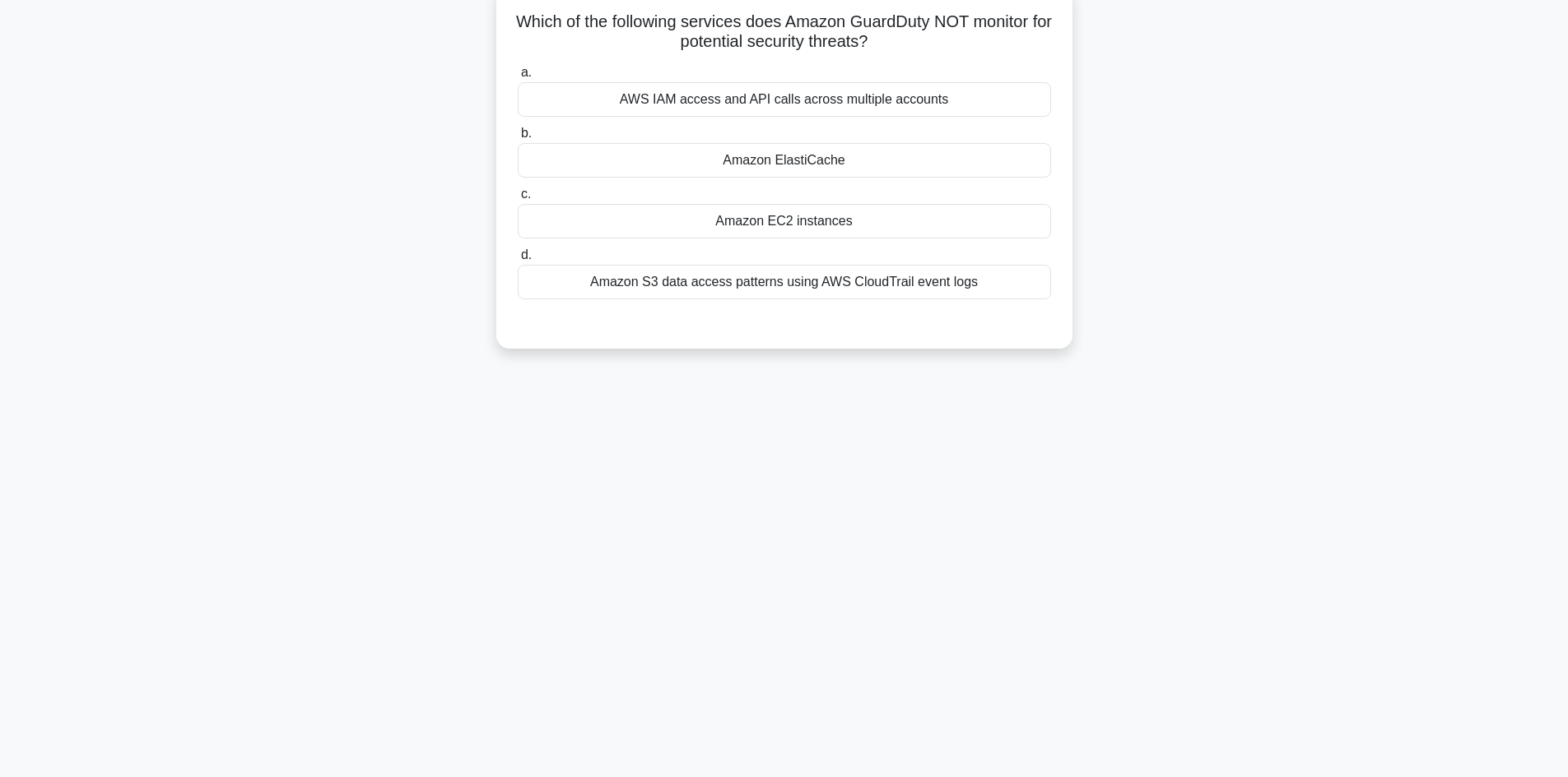
scroll to position [0, 0]
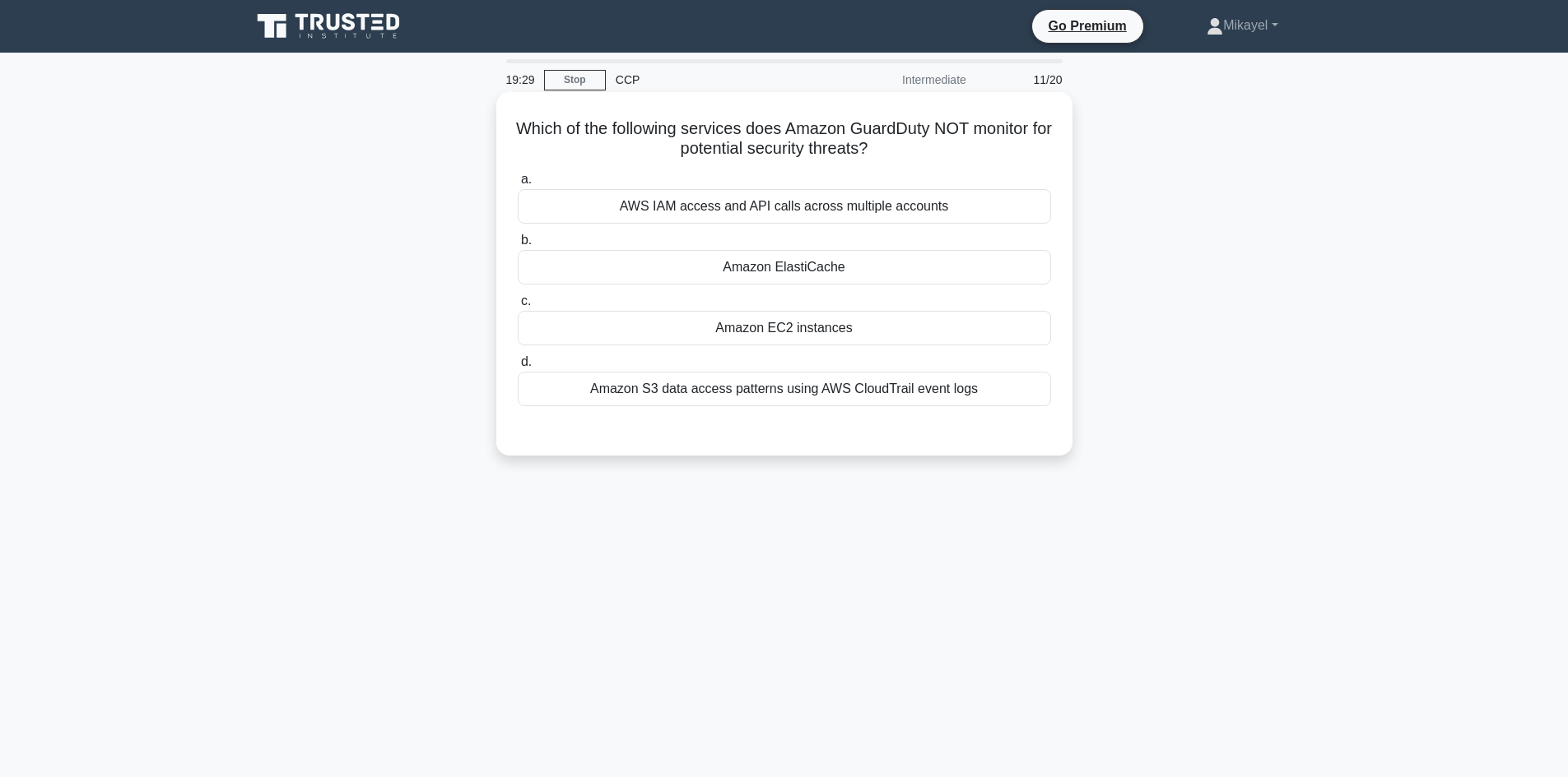
click at [832, 208] on div "AWS IAM access and API calls across multiple accounts" at bounding box center [784, 206] width 533 height 35
click at [518, 185] on input "a. AWS IAM access and API calls across multiple accounts" at bounding box center [518, 180] width 0 height 11
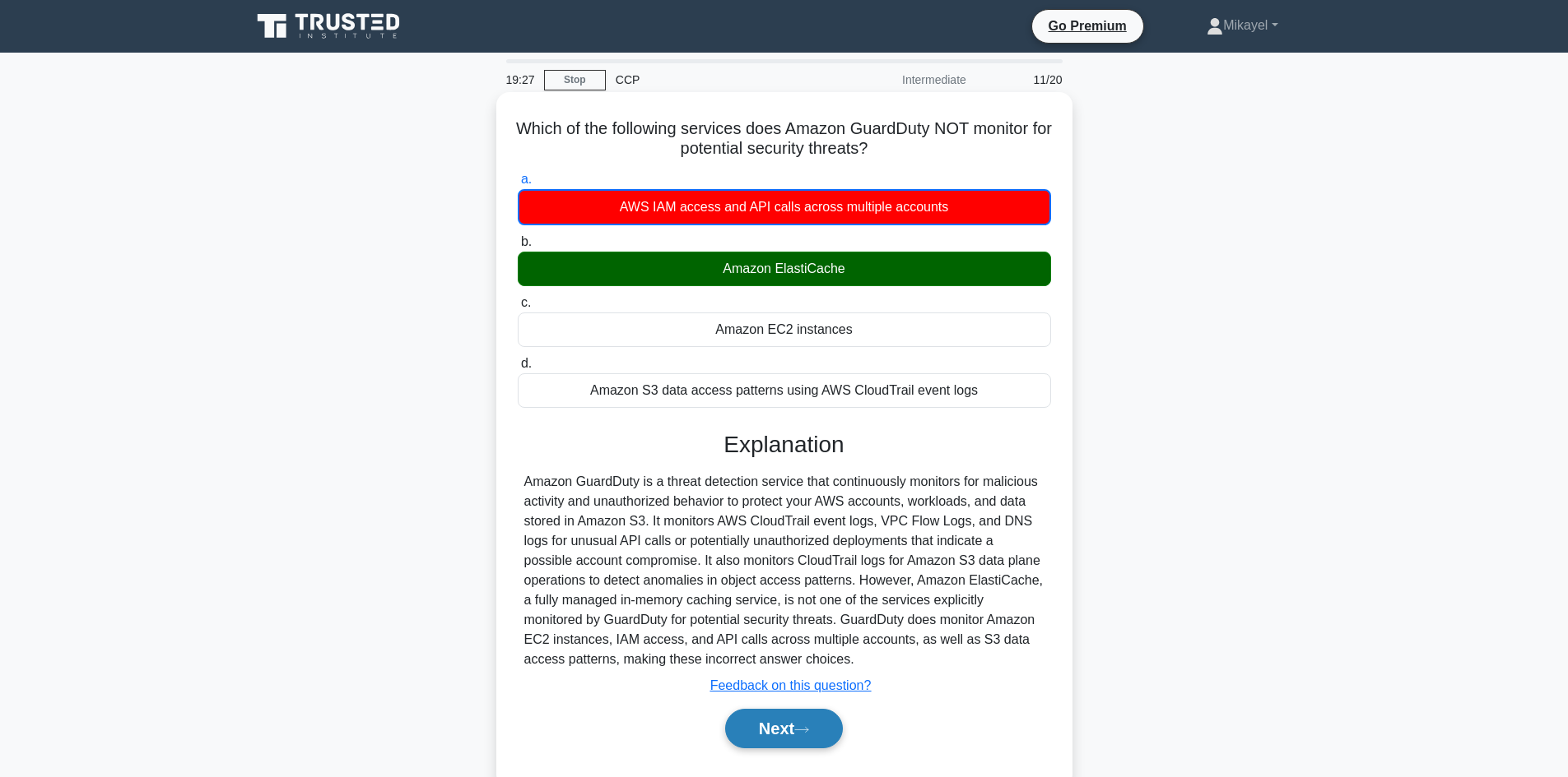
click at [779, 725] on button "Next" at bounding box center [784, 728] width 117 height 39
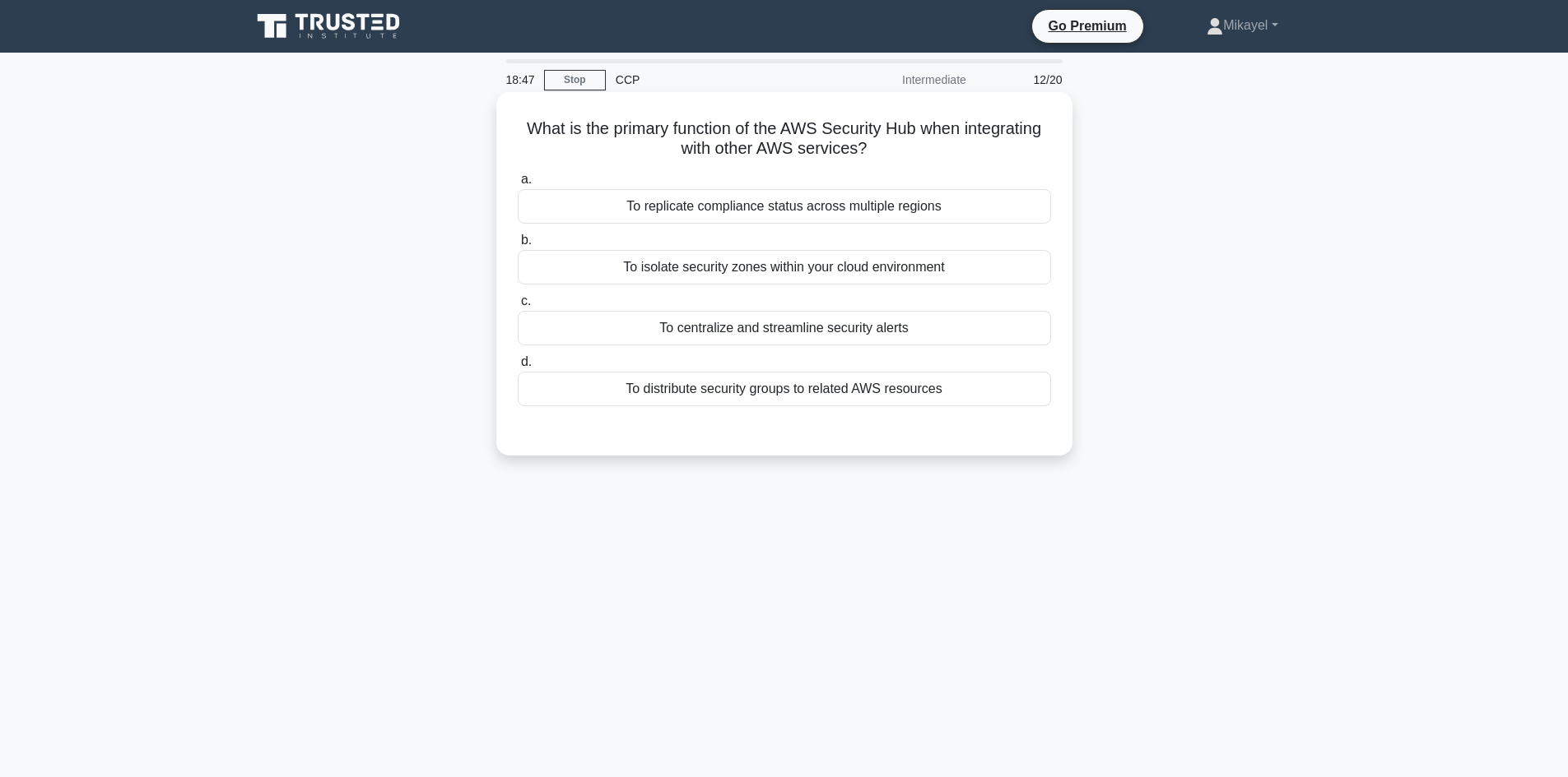
click at [742, 264] on div "To isolate security zones within your cloud environment" at bounding box center [784, 267] width 533 height 35
click at [518, 246] on input "b. To isolate security zones within your cloud environment" at bounding box center [518, 240] width 0 height 11
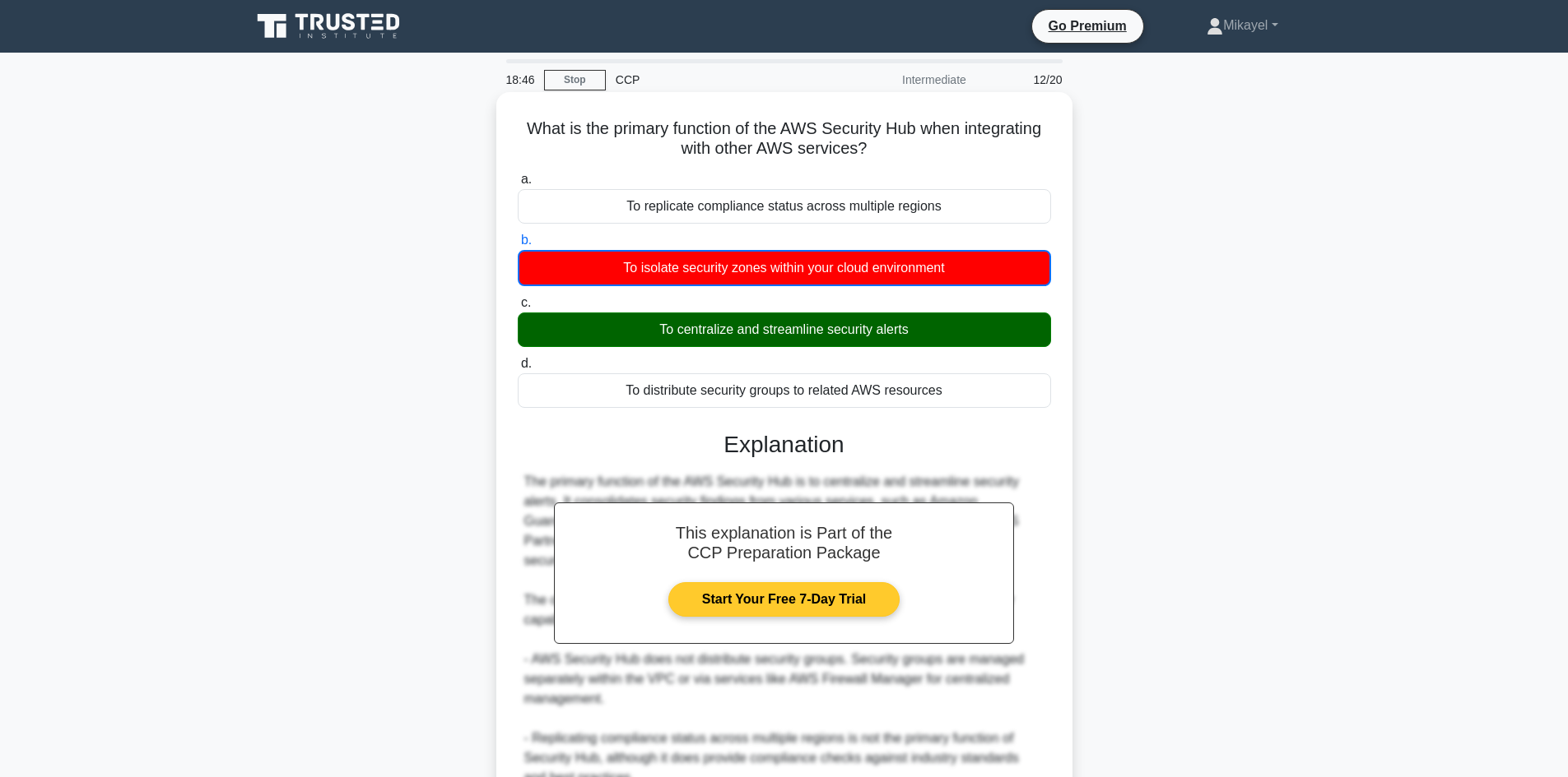
scroll to position [198, 0]
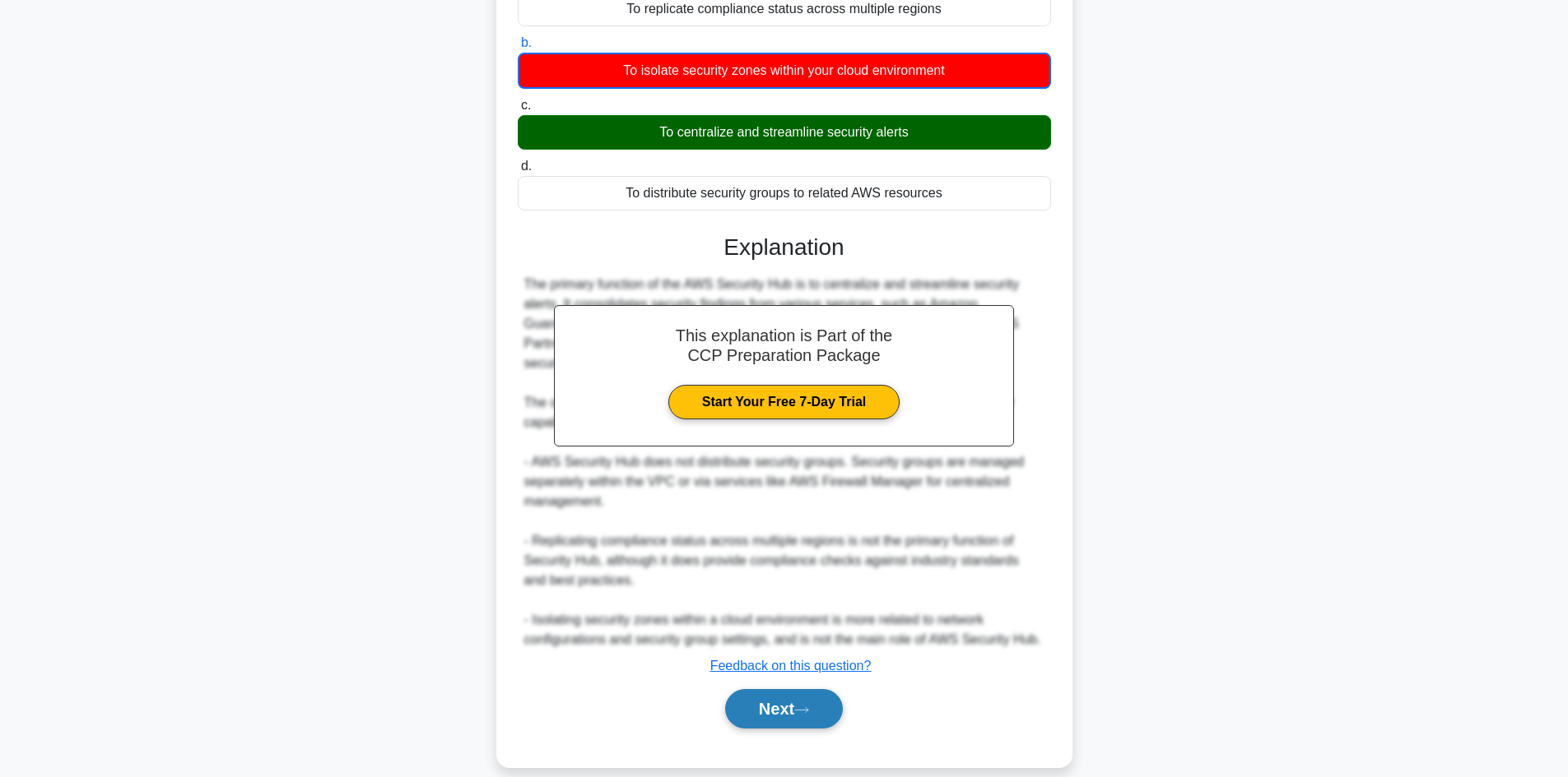
click at [764, 699] on button "Next" at bounding box center [784, 709] width 117 height 39
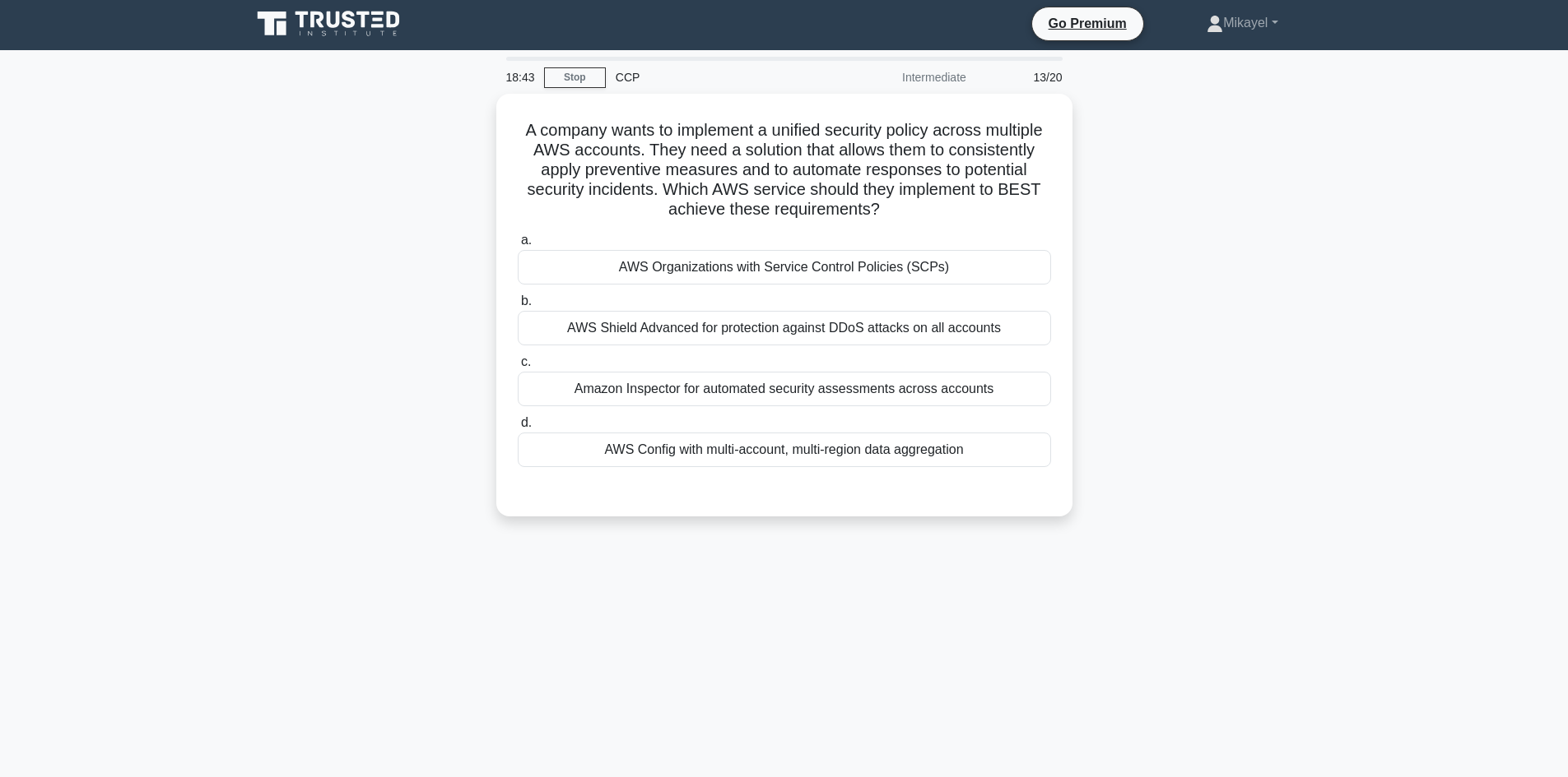
scroll to position [0, 0]
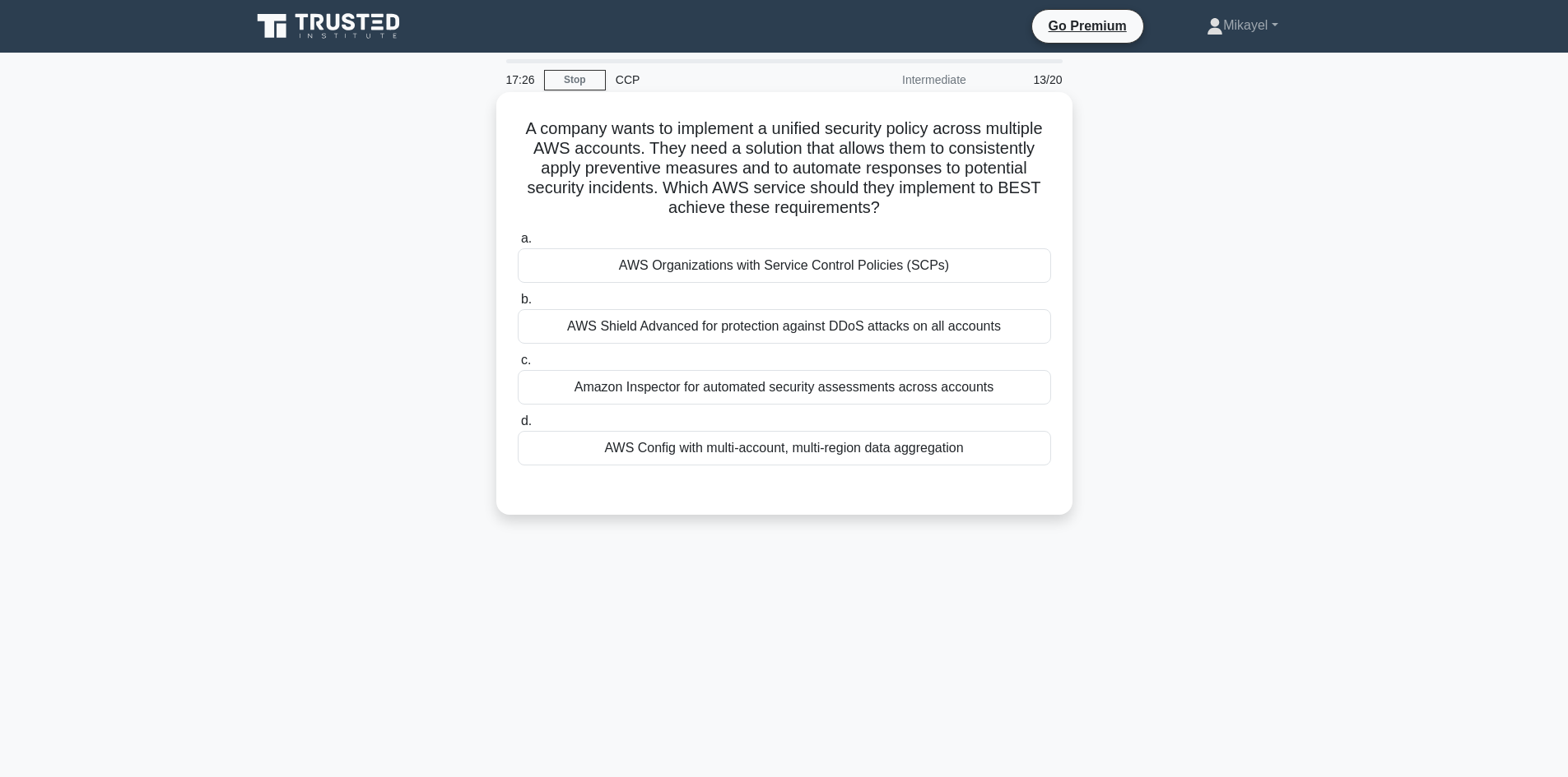
click at [822, 271] on div "AWS Organizations with Service Control Policies (SCPs)" at bounding box center [784, 266] width 533 height 35
click at [518, 244] on input "a. AWS Organizations with Service Control Policies (SCPs)" at bounding box center [518, 238] width 0 height 11
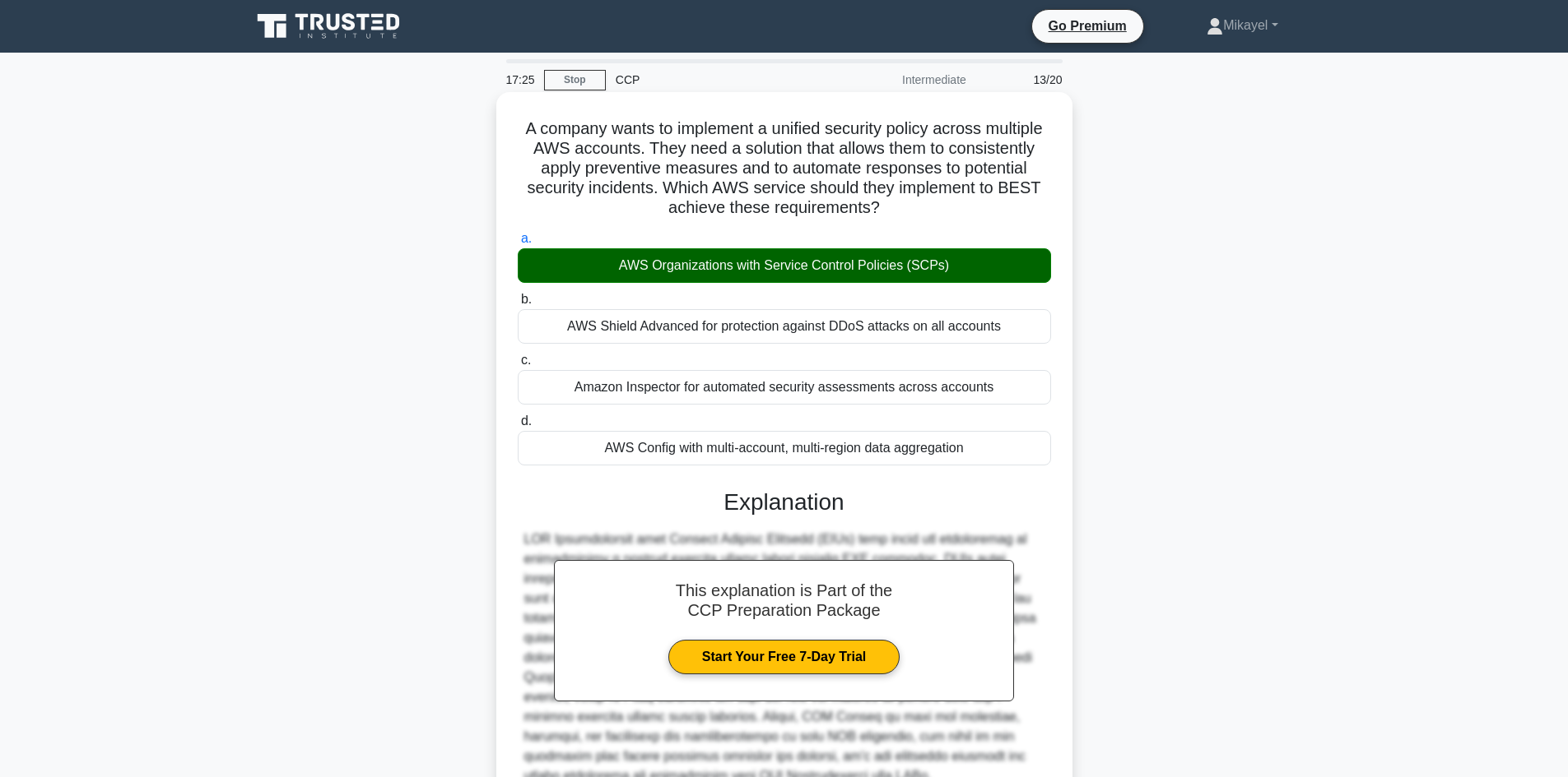
scroll to position [158, 0]
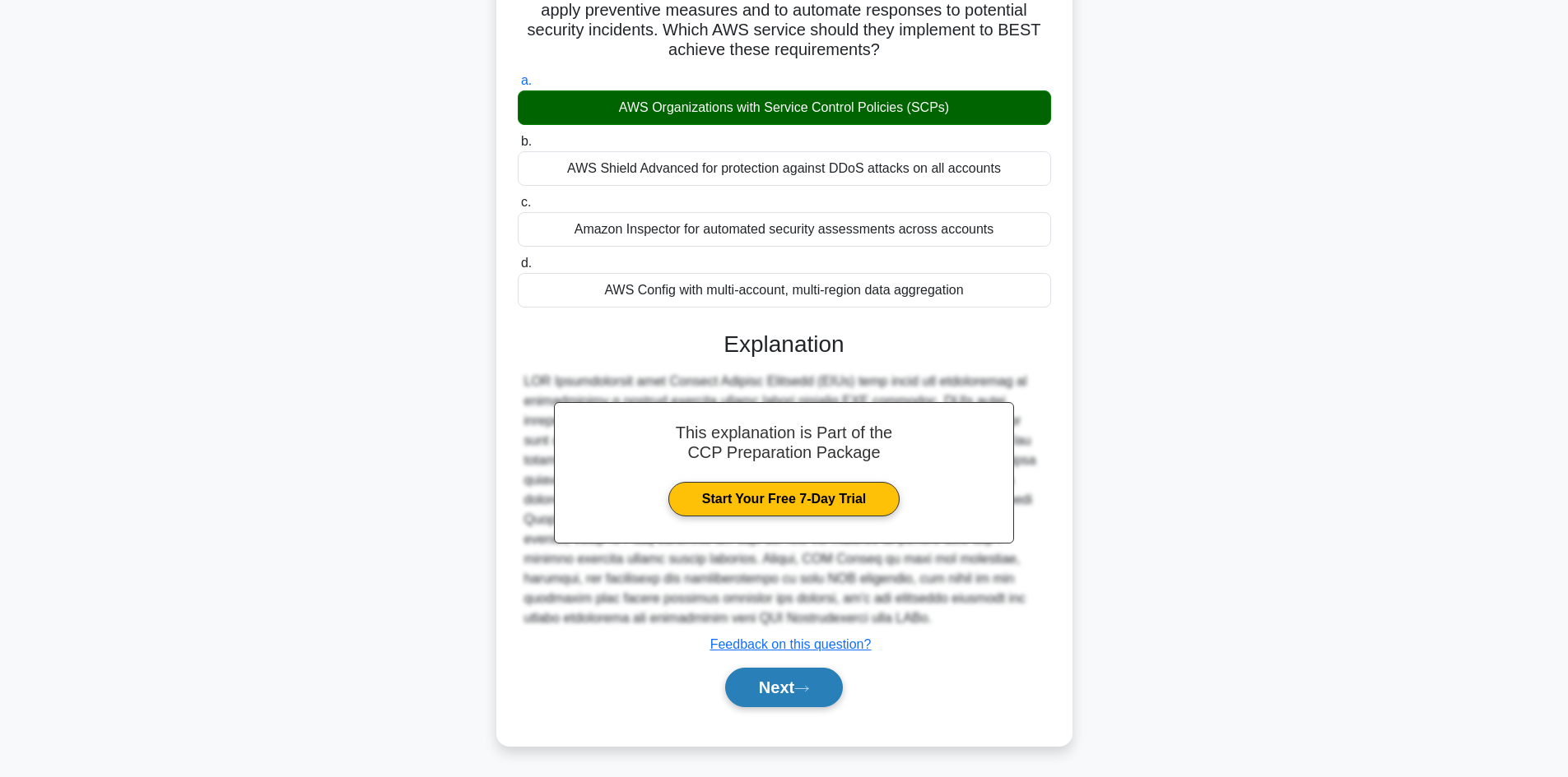
click at [808, 695] on button "Next" at bounding box center [784, 687] width 117 height 39
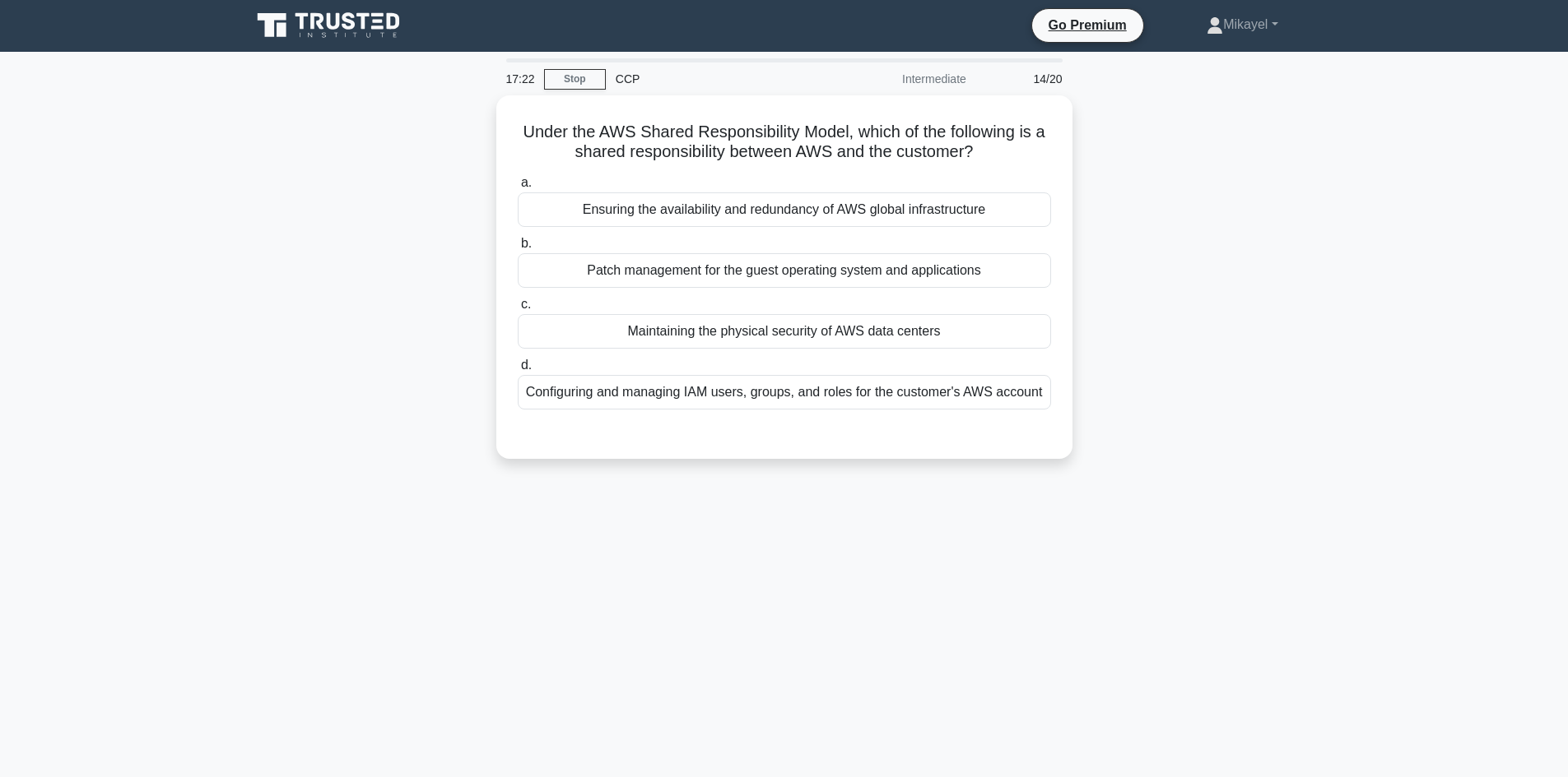
scroll to position [0, 0]
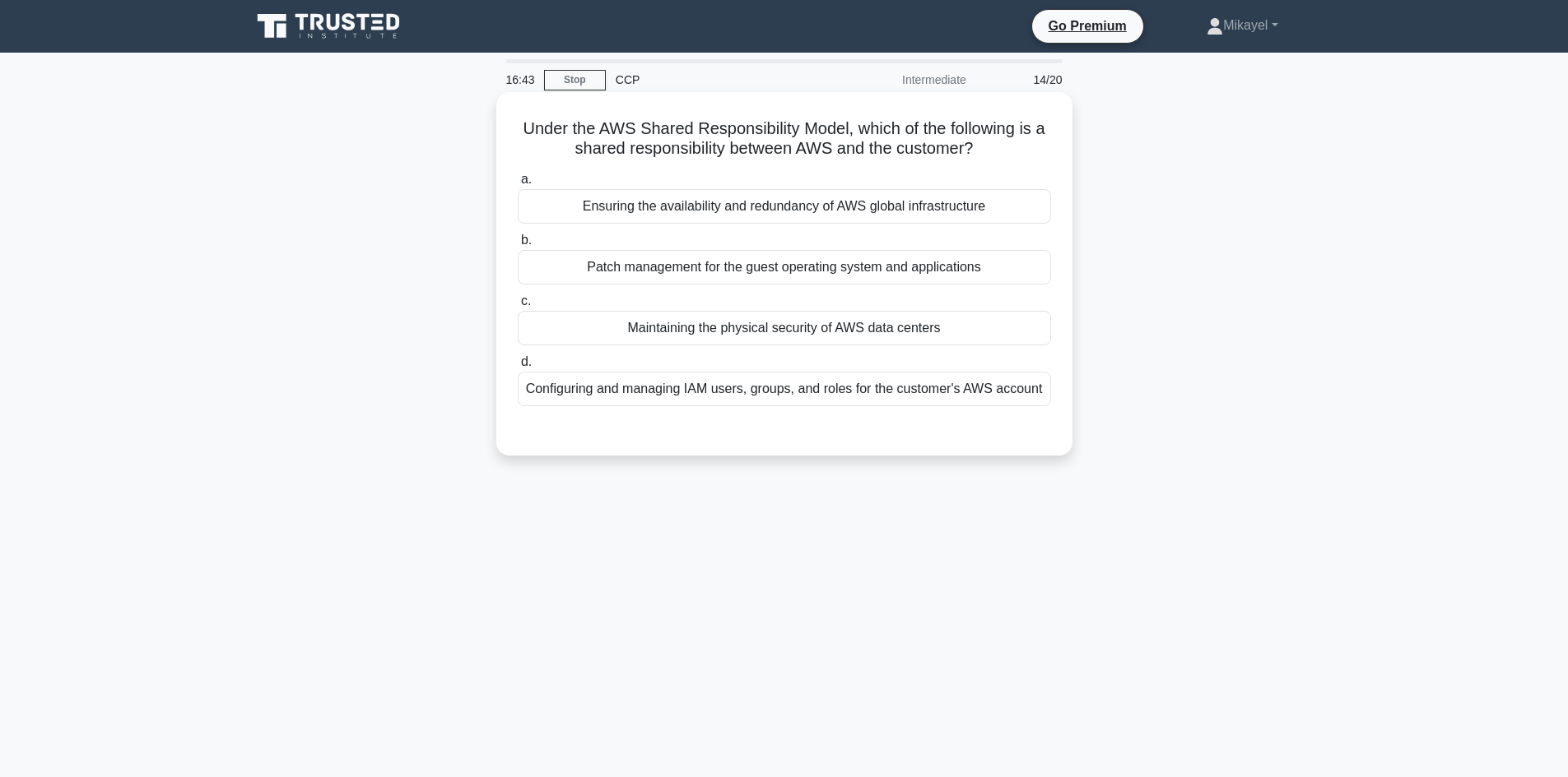
click at [713, 329] on div "Maintaining the physical security of AWS data centers" at bounding box center [784, 328] width 533 height 35
click at [518, 306] on input "c. Maintaining the physical security of AWS data centers" at bounding box center [518, 301] width 0 height 11
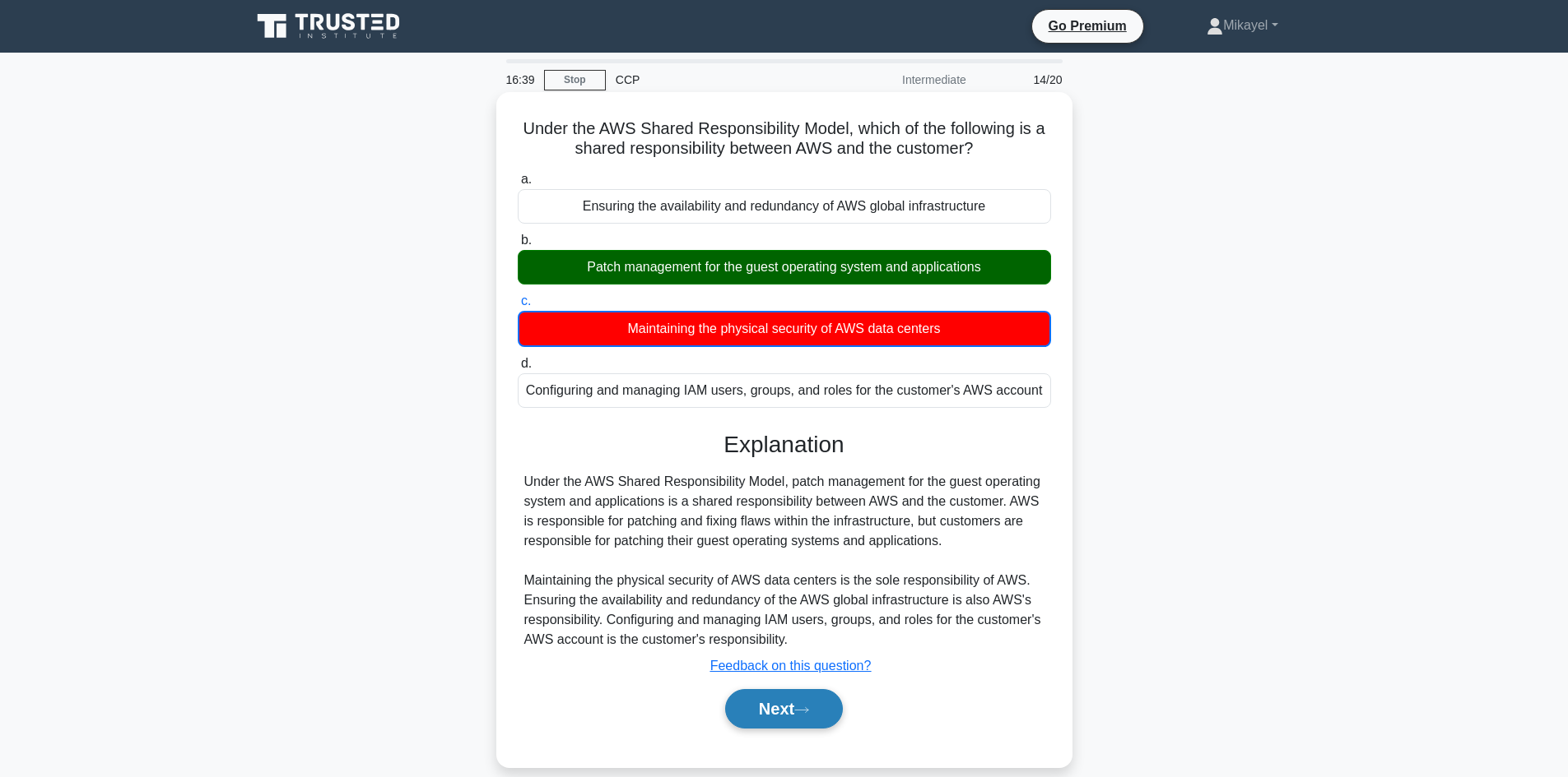
click at [768, 710] on button "Next" at bounding box center [784, 709] width 117 height 39
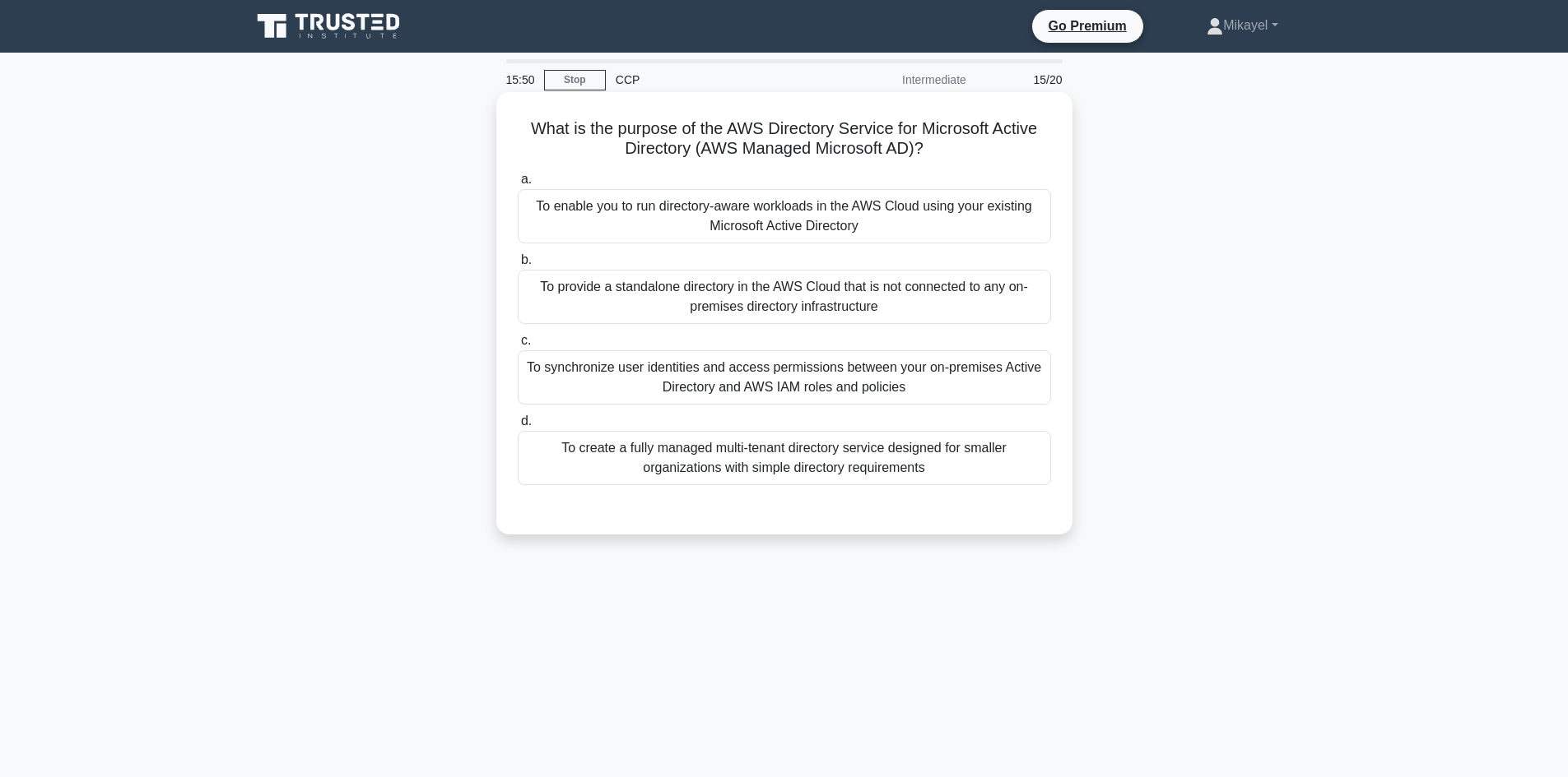
click at [886, 204] on div "To enable you to run directory-aware workloads in the AWS Cloud using your exis…" at bounding box center [784, 216] width 533 height 55
click at [518, 185] on input "a. To enable you to run directory-aware workloads in the AWS Cloud using your e…" at bounding box center [518, 180] width 0 height 11
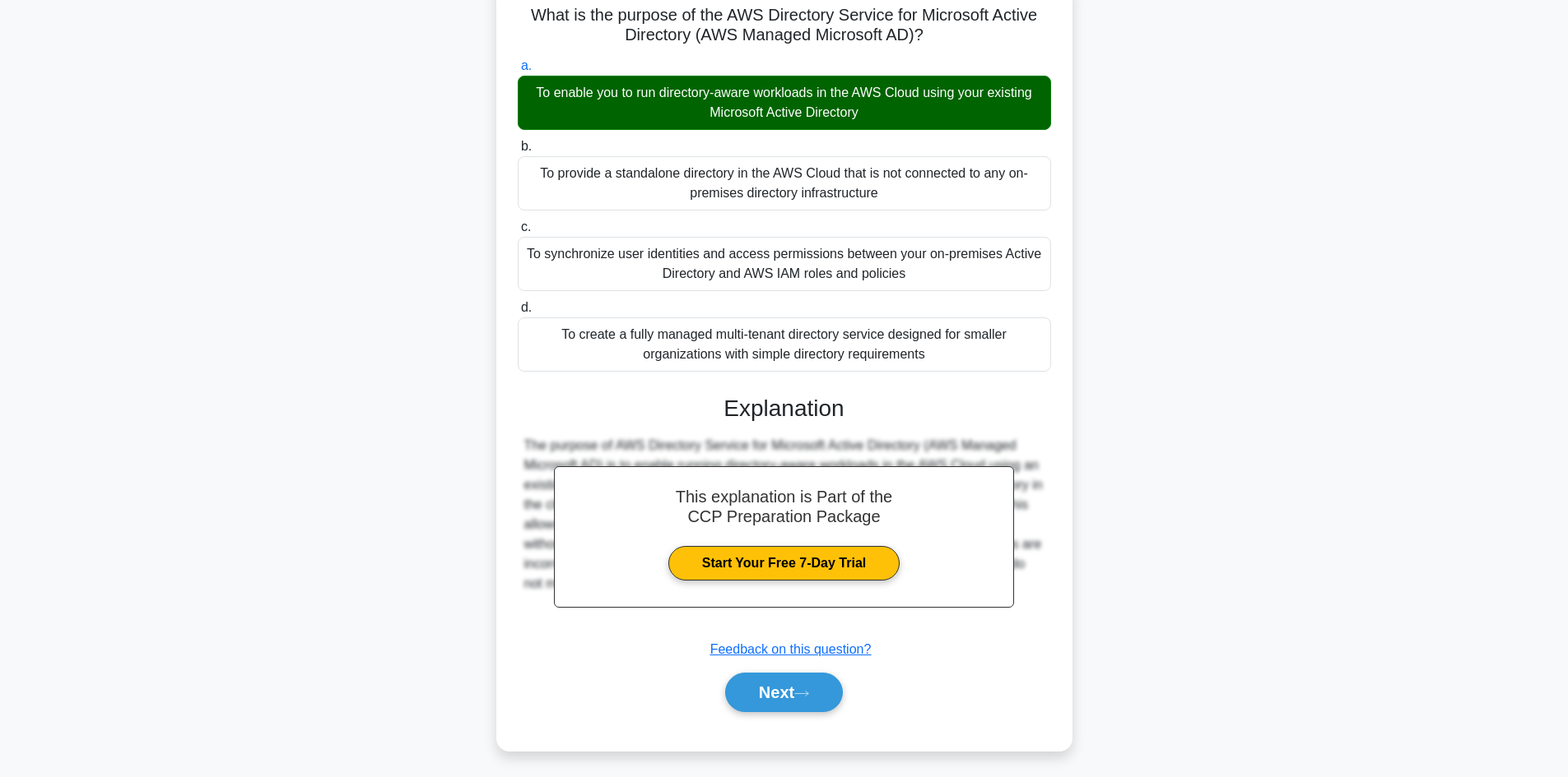
scroll to position [118, 0]
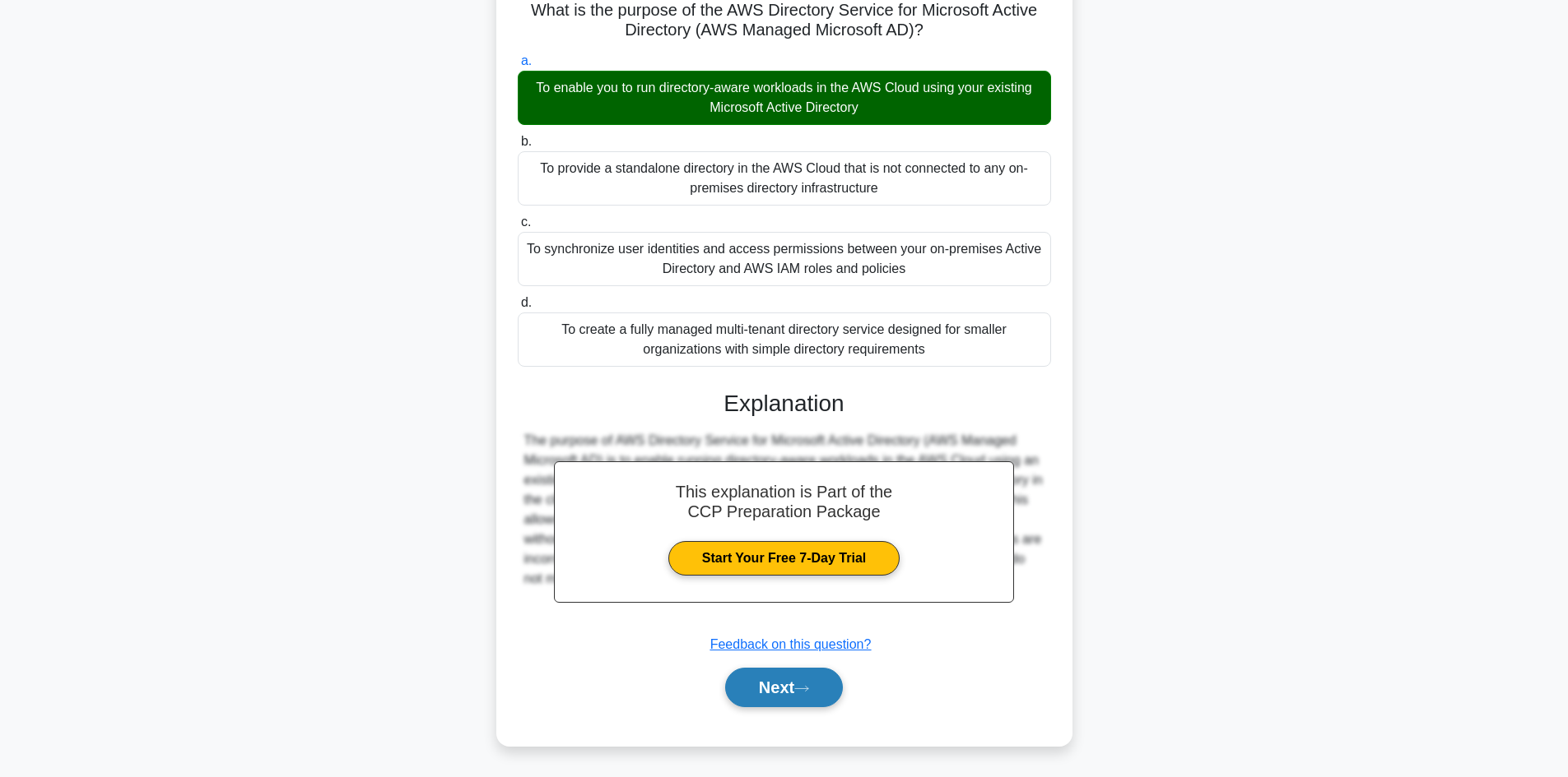
click at [821, 679] on button "Next" at bounding box center [784, 687] width 117 height 39
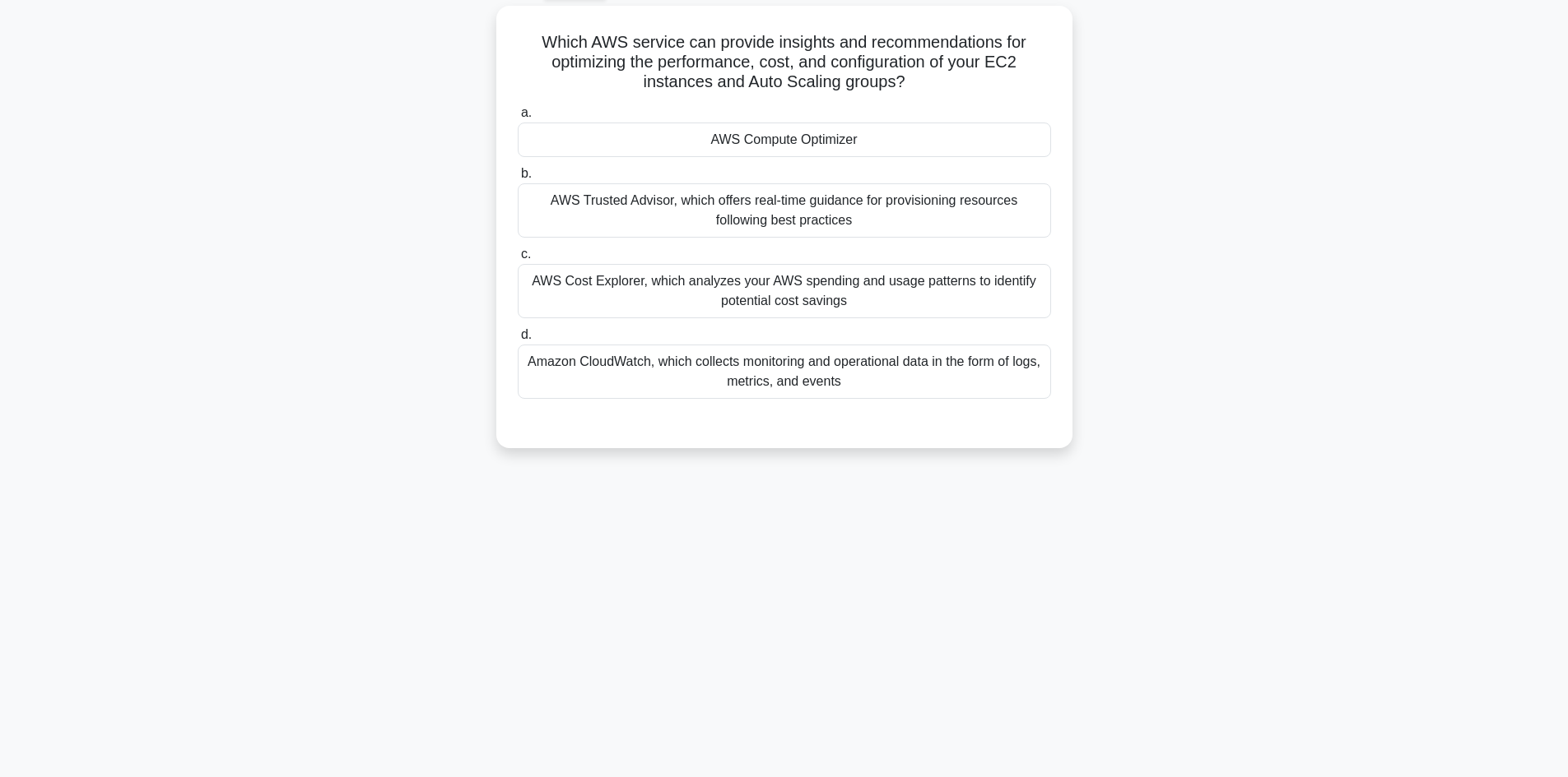
scroll to position [0, 0]
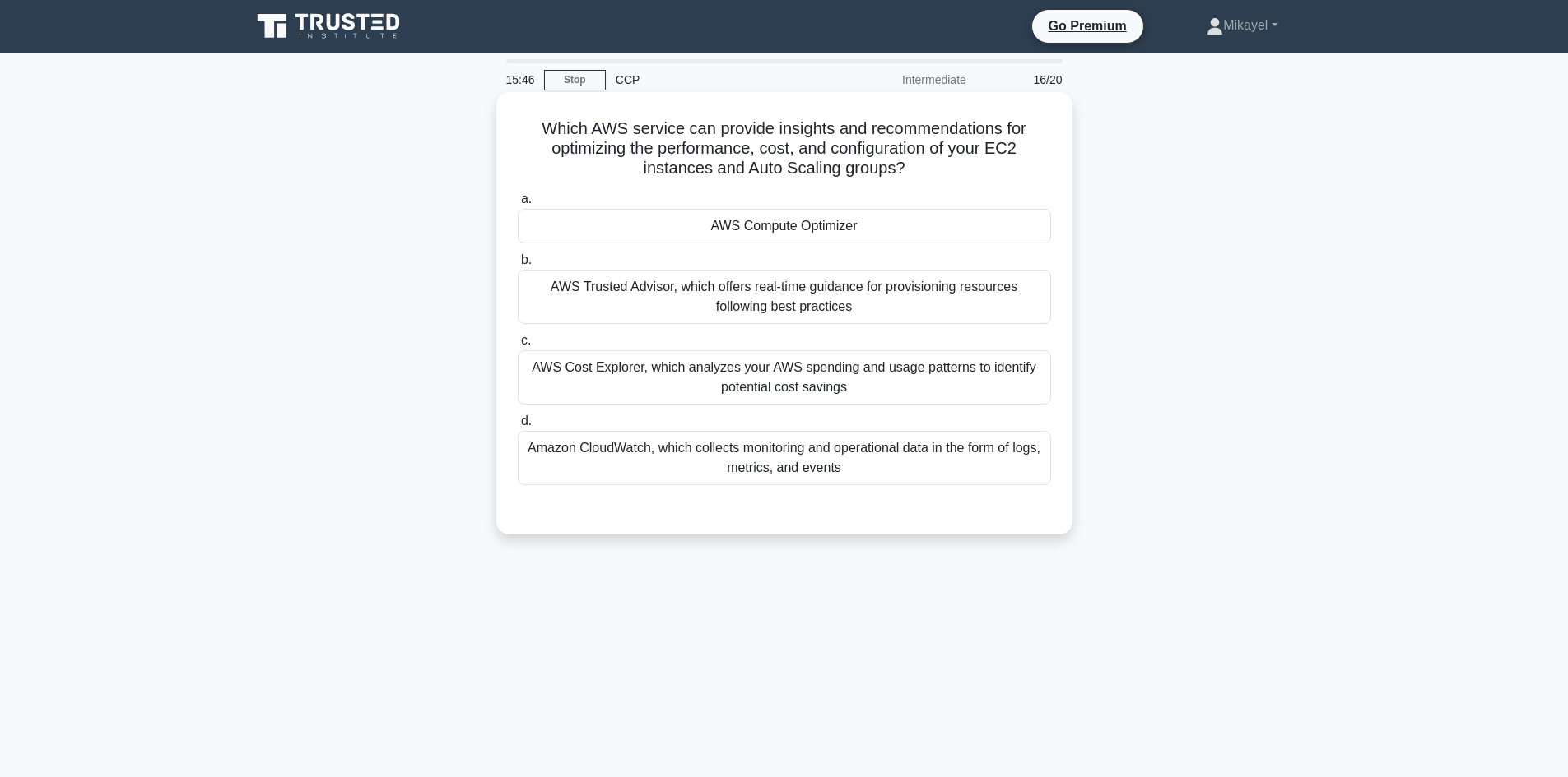
click at [817, 230] on div "AWS Compute Optimizer" at bounding box center [784, 227] width 533 height 35
click at [518, 205] on input "a. AWS Compute Optimizer" at bounding box center [518, 199] width 0 height 11
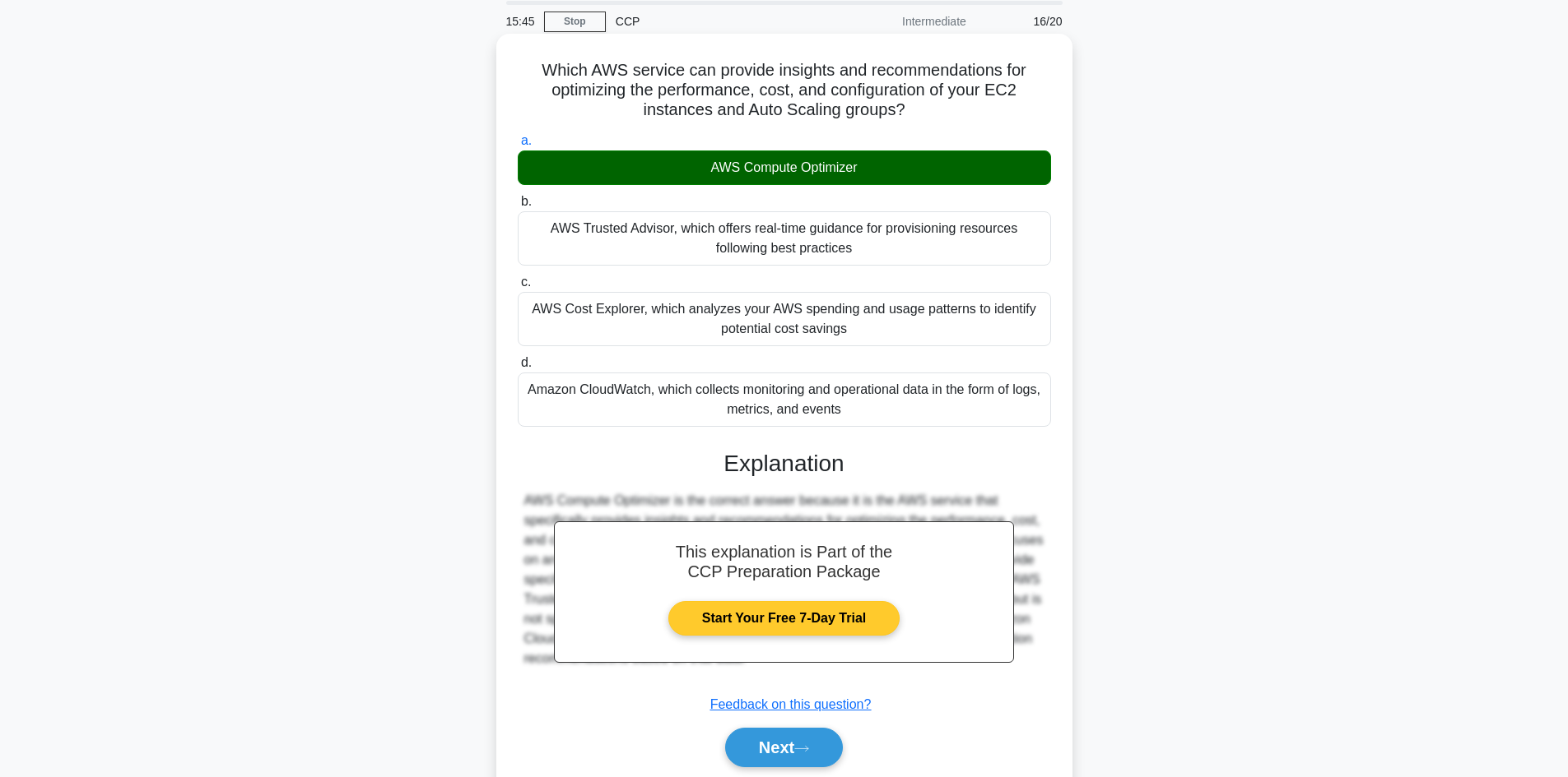
scroll to position [118, 0]
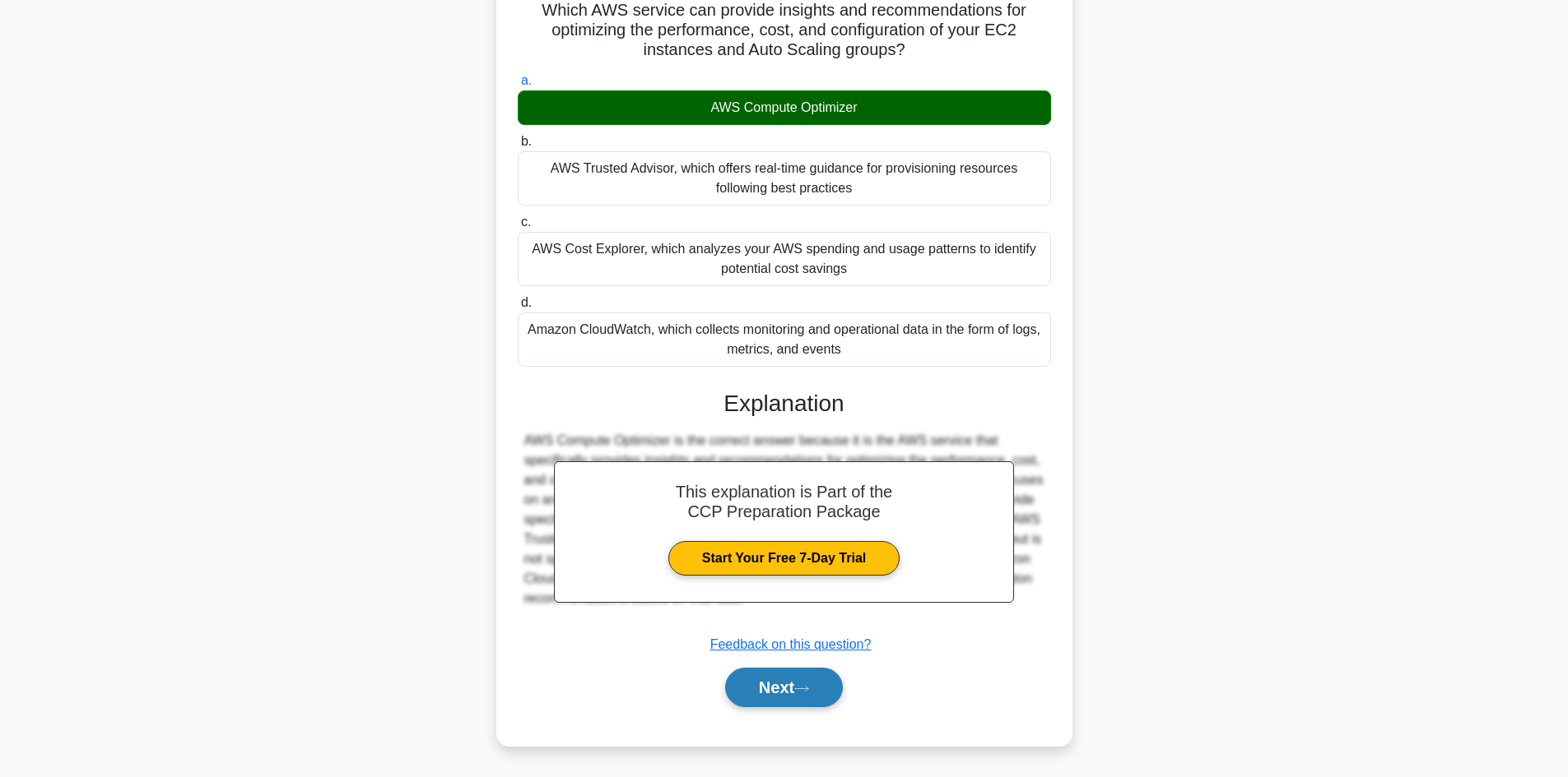
click at [786, 679] on button "Next" at bounding box center [784, 687] width 117 height 39
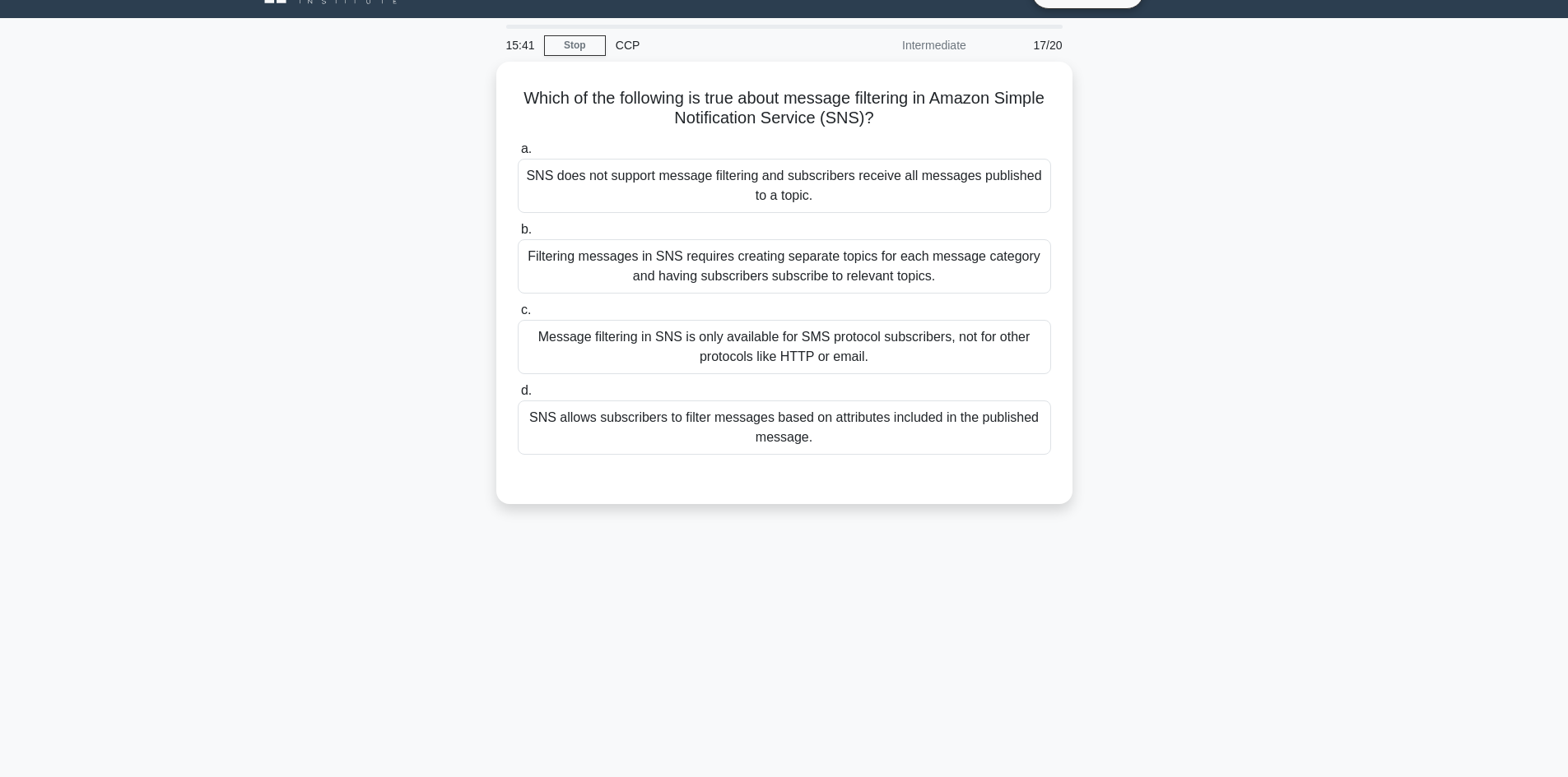
scroll to position [0, 0]
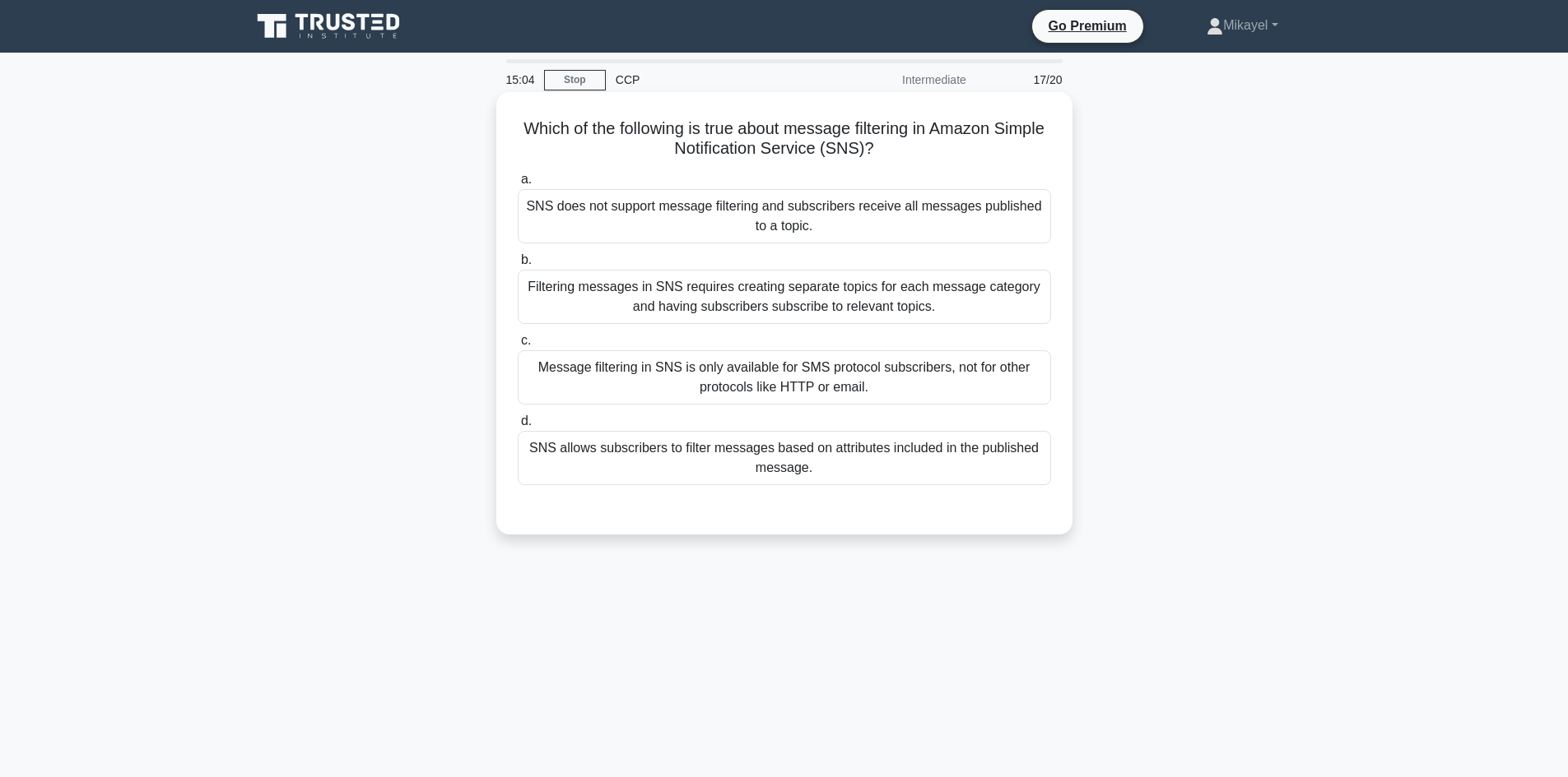
click at [777, 295] on div "Filtering messages in SNS requires creating separate topics for each message ca…" at bounding box center [784, 297] width 533 height 55
click at [518, 266] on input "b. Filtering messages in SNS requires creating separate topics for each message…" at bounding box center [518, 260] width 0 height 11
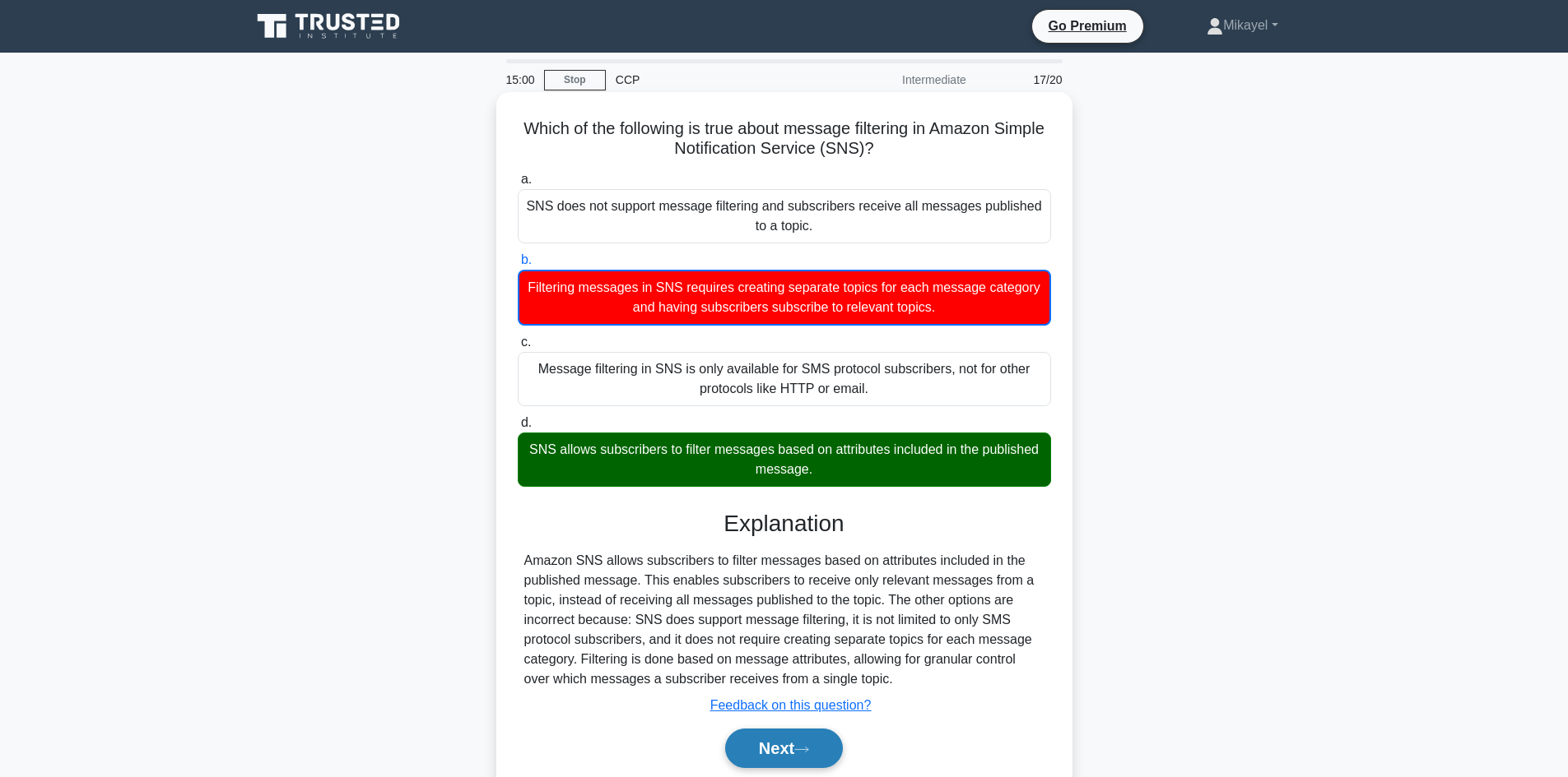
click at [791, 752] on button "Next" at bounding box center [784, 748] width 117 height 39
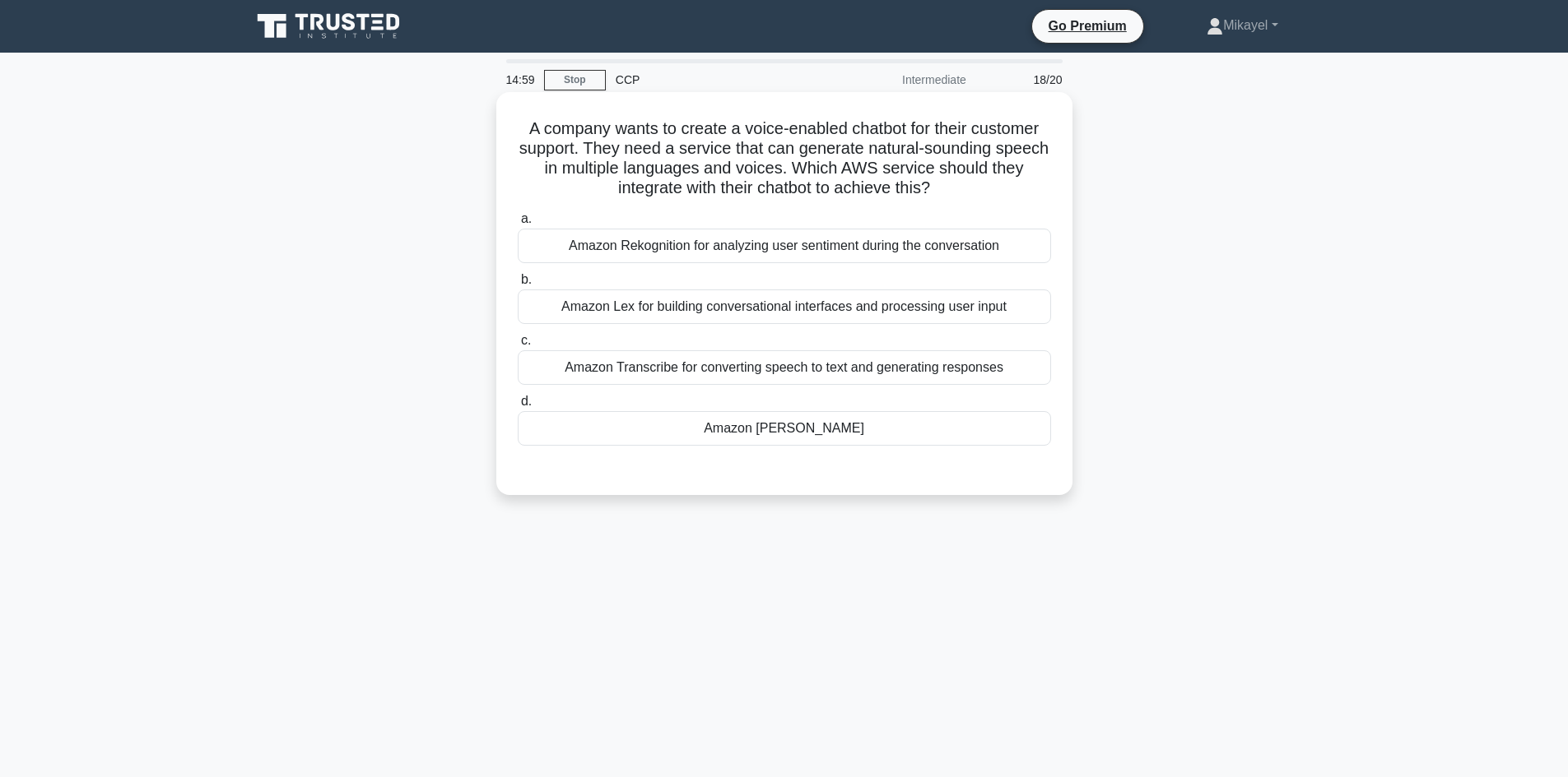
click at [829, 429] on div "Amazon Polly" at bounding box center [784, 428] width 533 height 35
click at [518, 407] on input "d. Amazon Polly" at bounding box center [518, 401] width 0 height 11
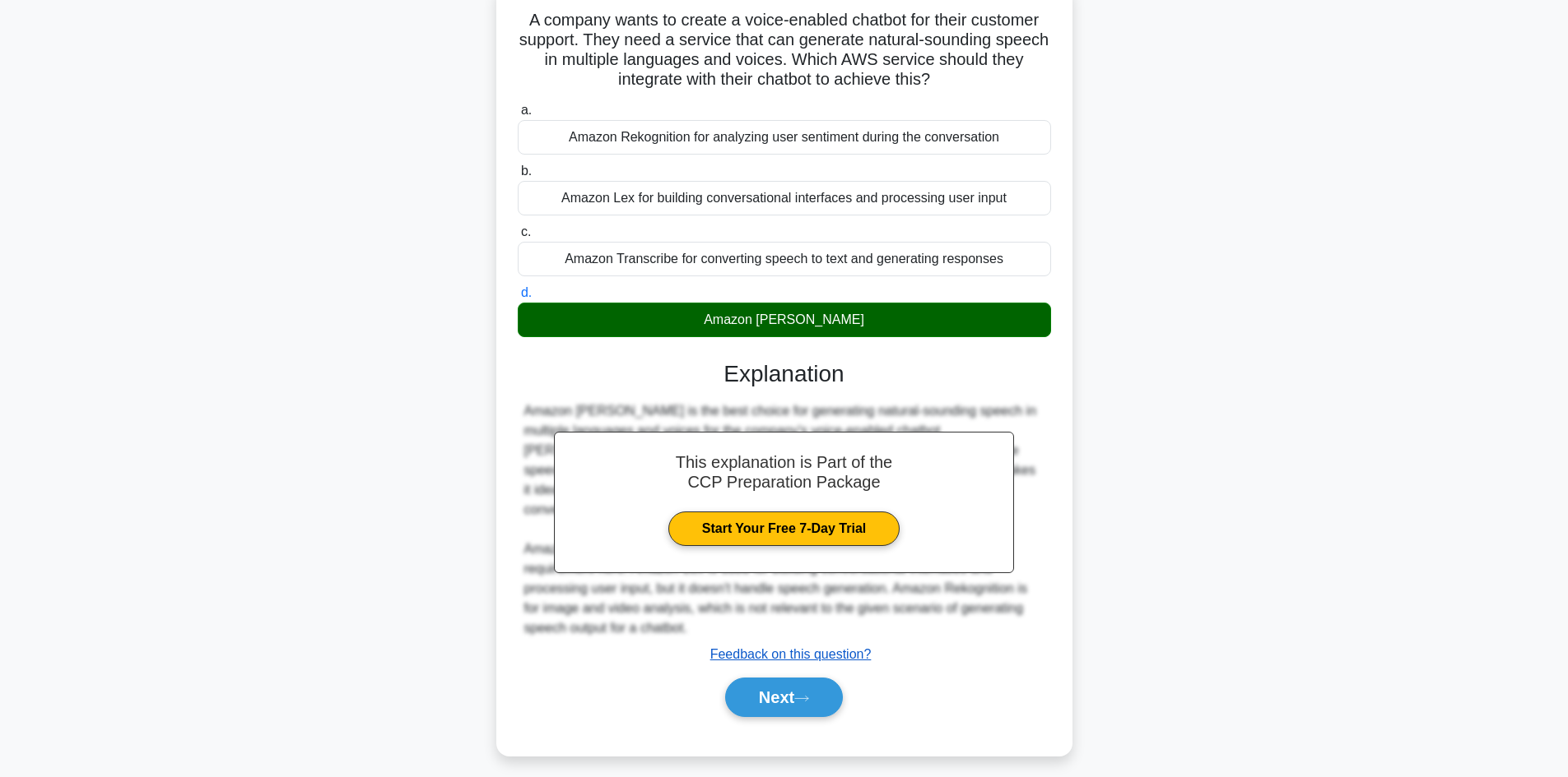
scroll to position [111, 0]
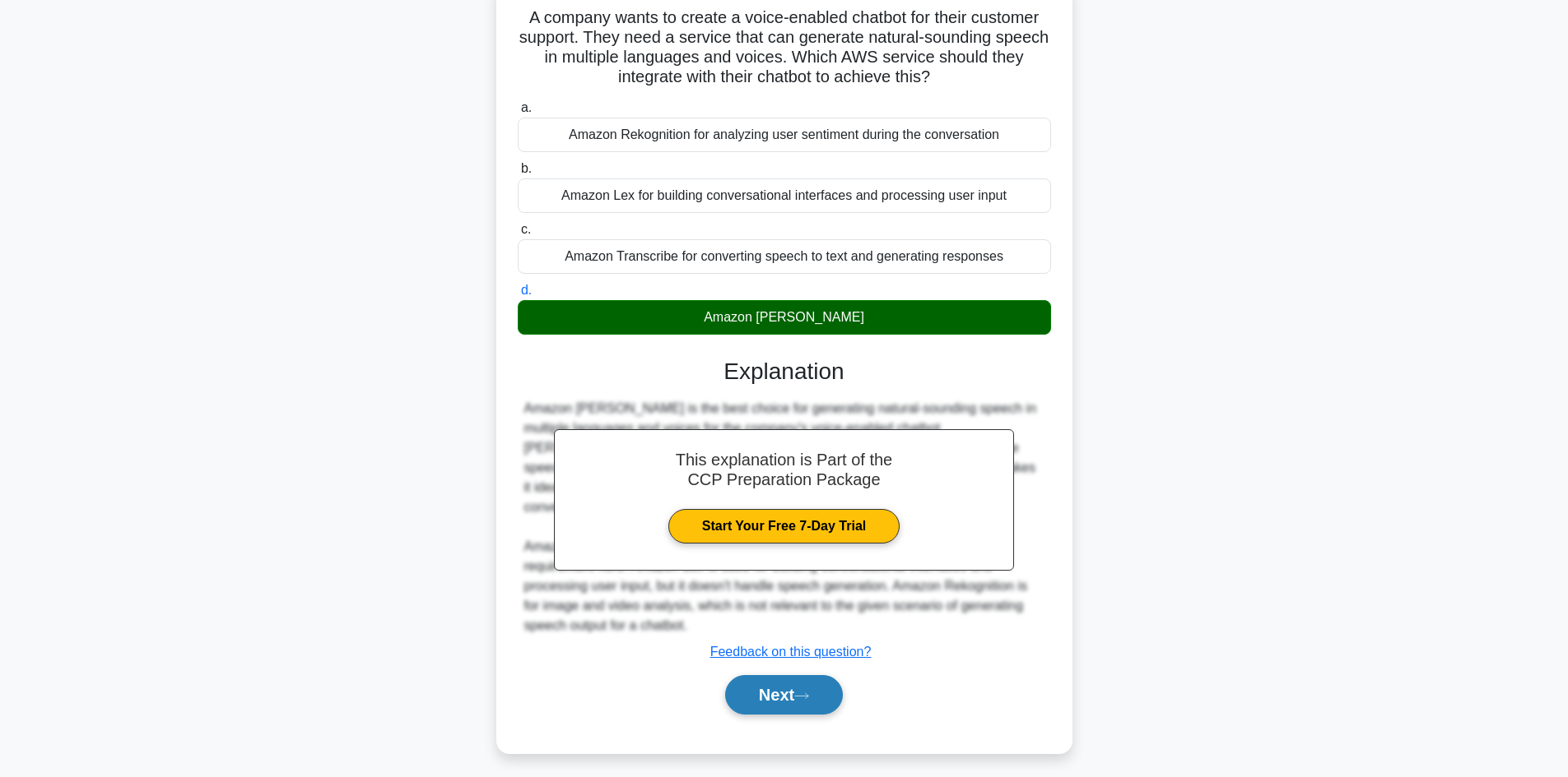
click at [772, 675] on button "Next" at bounding box center [784, 694] width 117 height 39
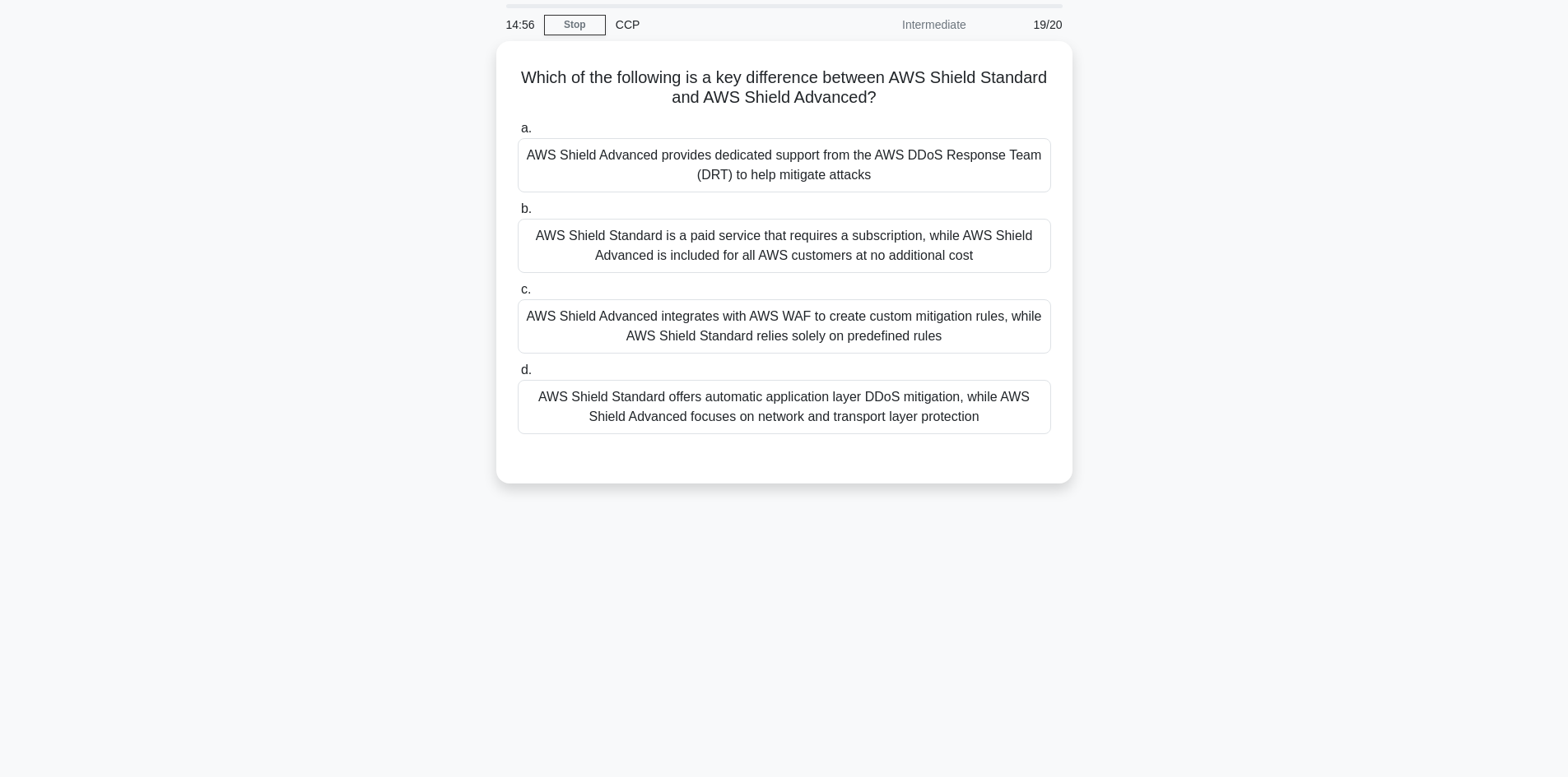
scroll to position [0, 0]
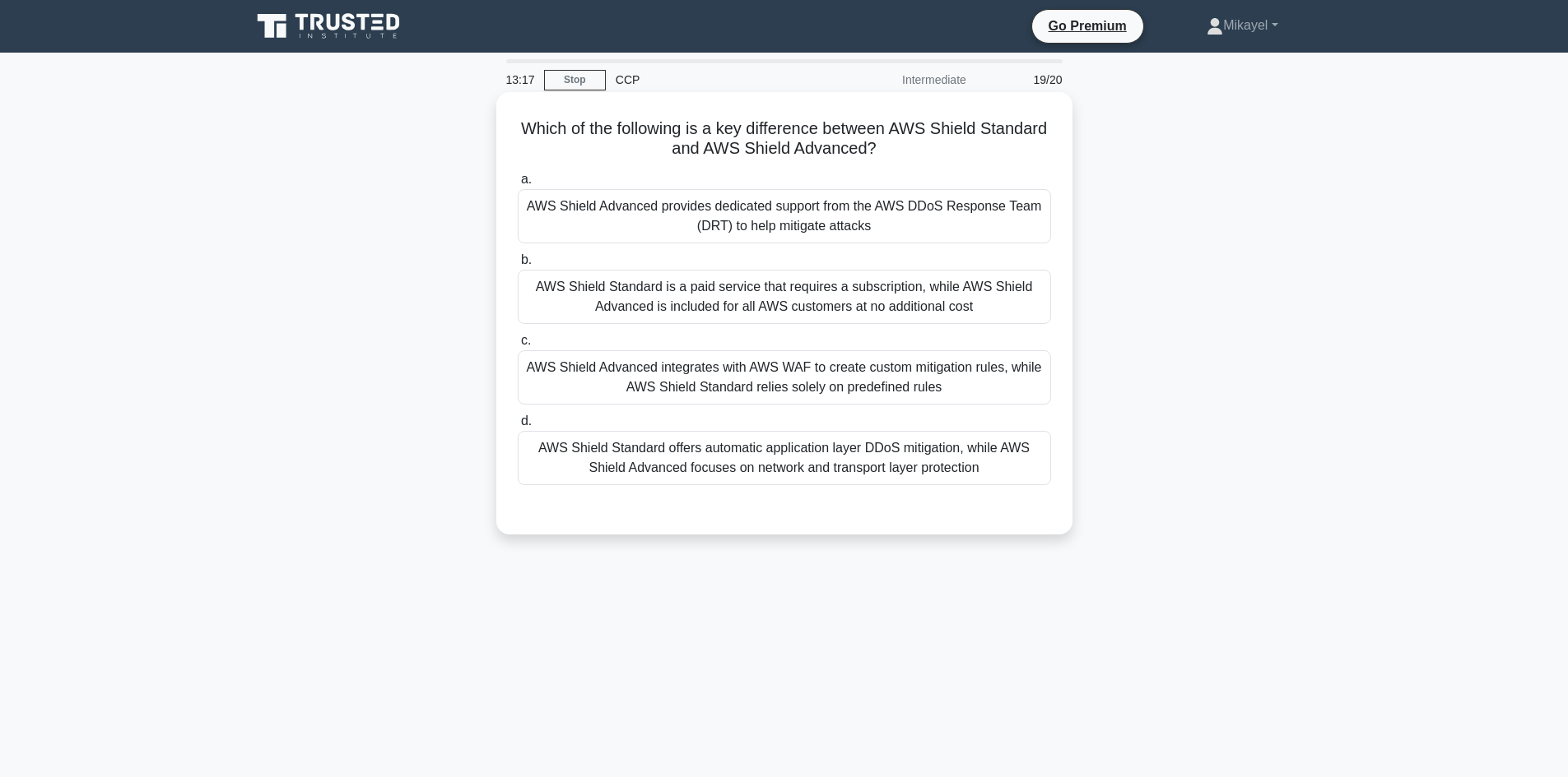
click at [724, 225] on div "AWS Shield Advanced provides dedicated support from the AWS DDoS Response Team …" at bounding box center [784, 216] width 533 height 55
click at [518, 185] on input "a. AWS Shield Advanced provides dedicated support from the AWS DDoS Response Te…" at bounding box center [518, 180] width 0 height 11
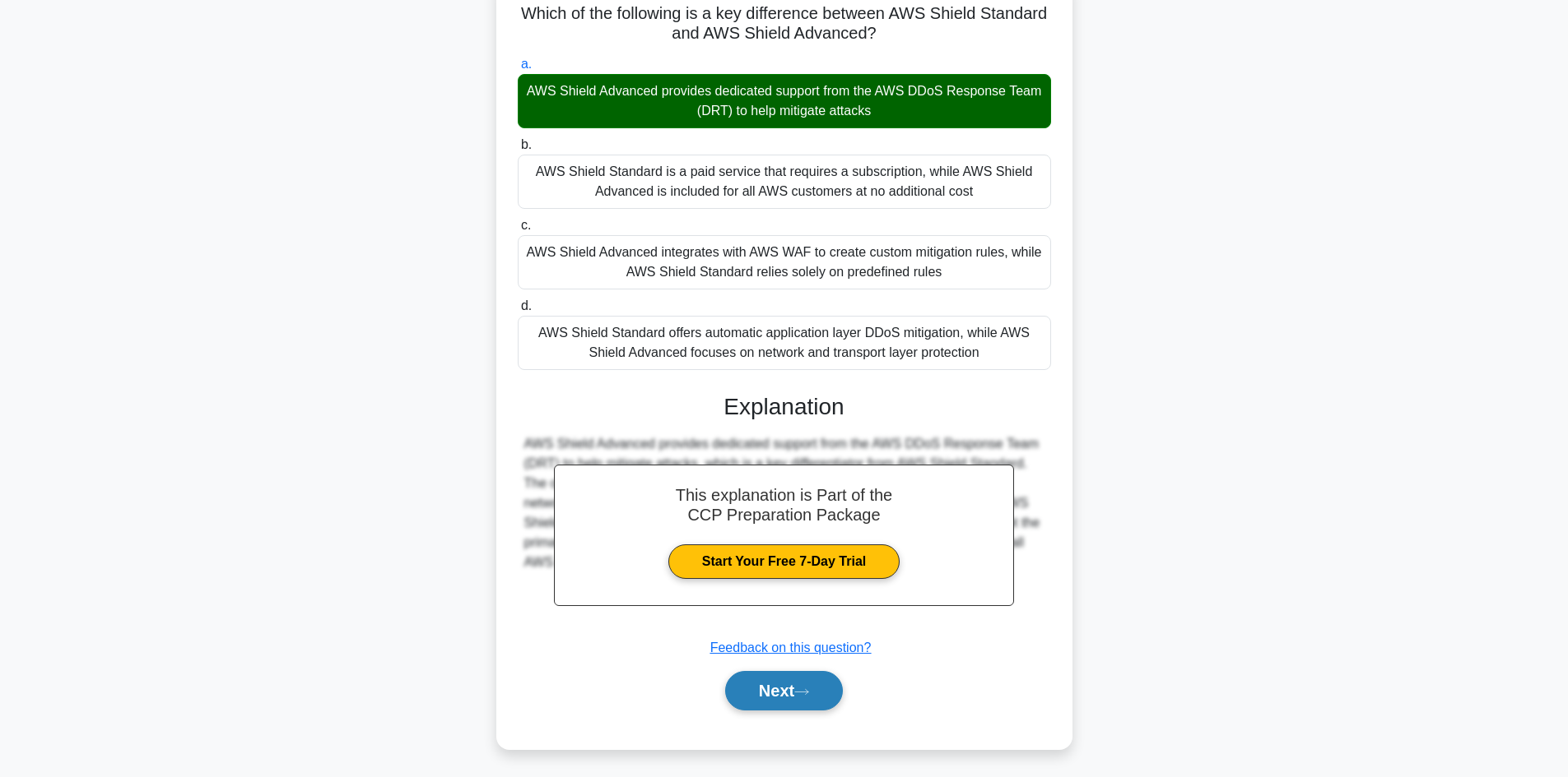
scroll to position [118, 0]
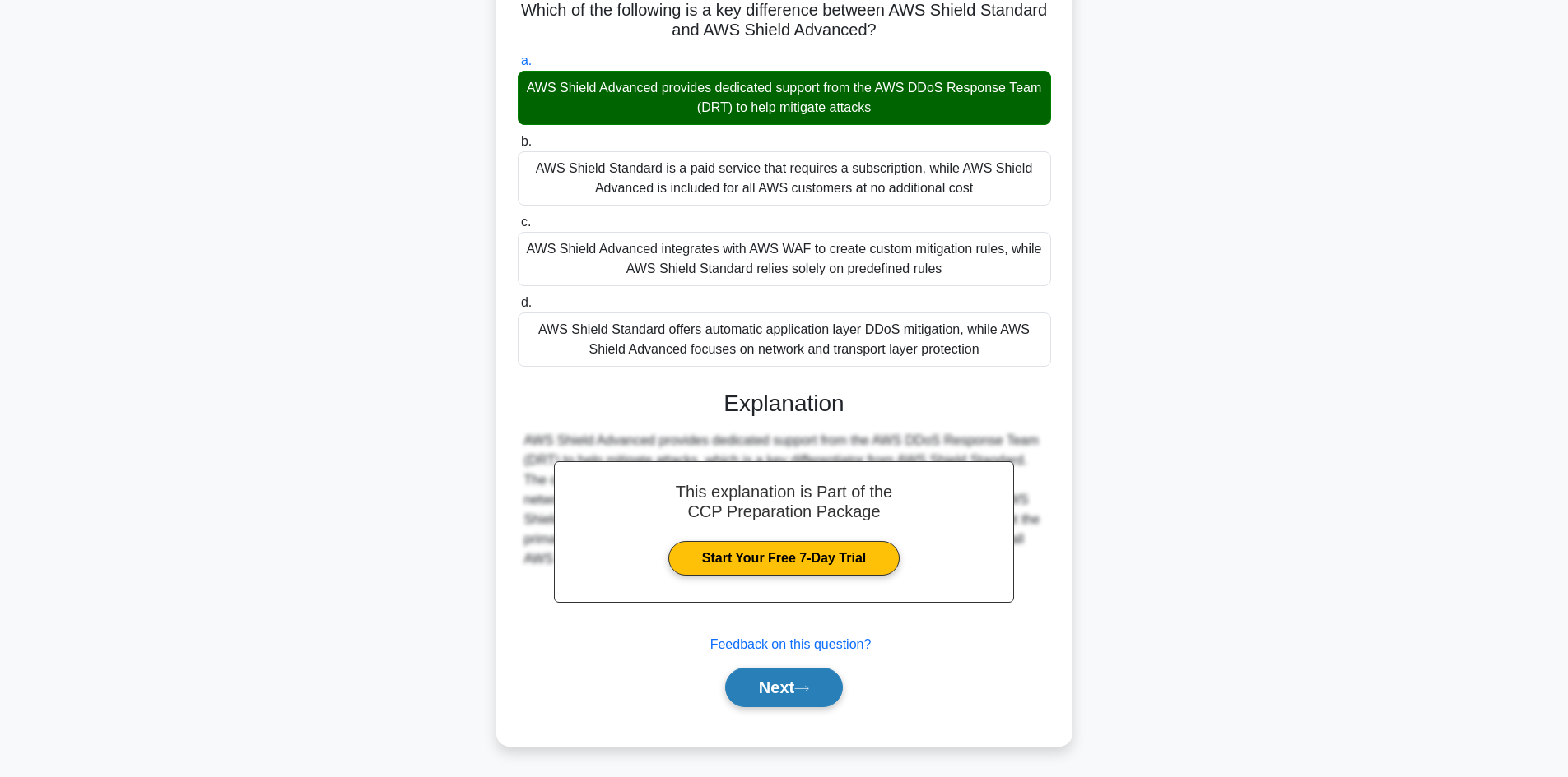
click at [777, 689] on button "Next" at bounding box center [784, 687] width 117 height 39
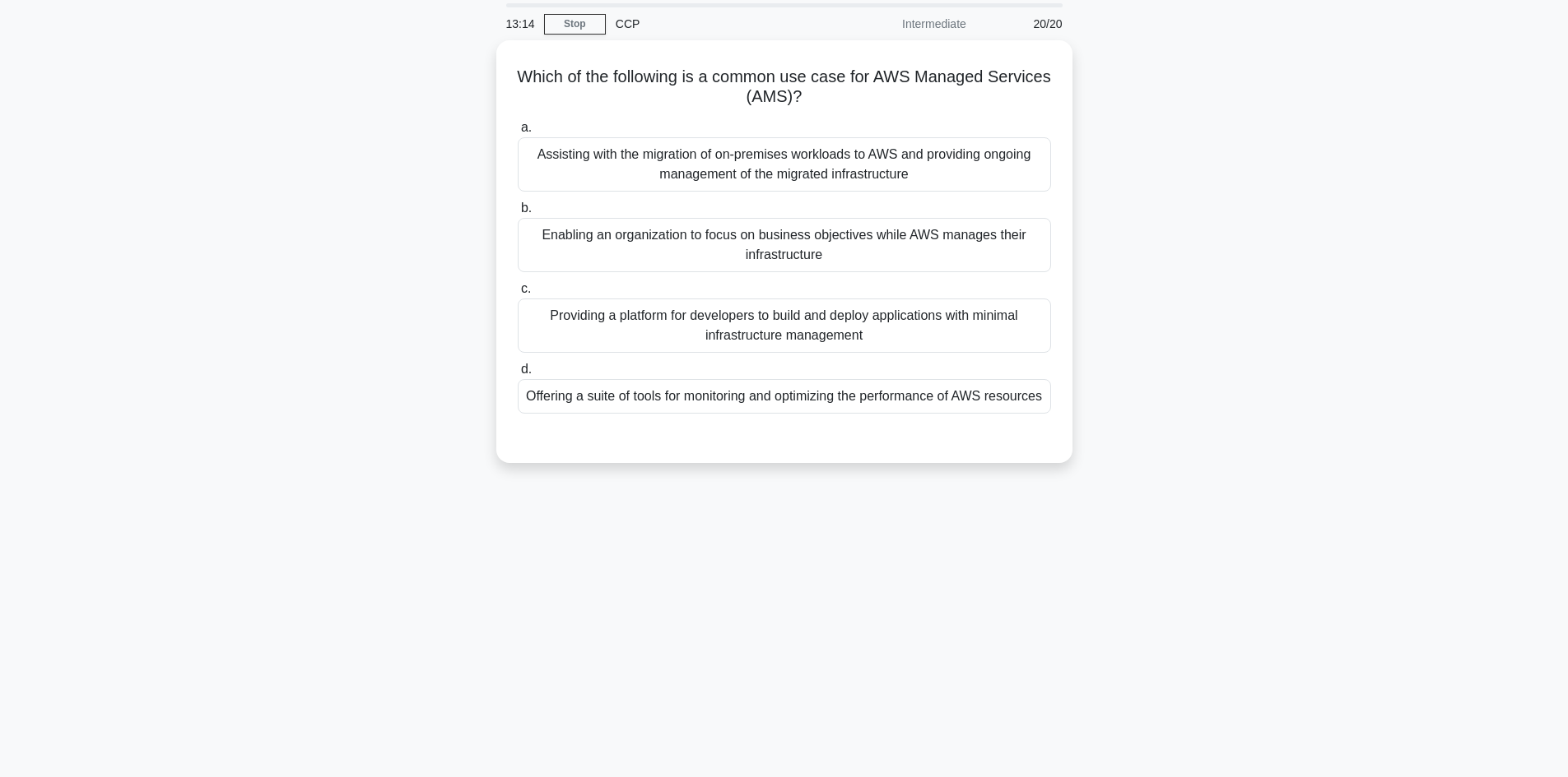
scroll to position [0, 0]
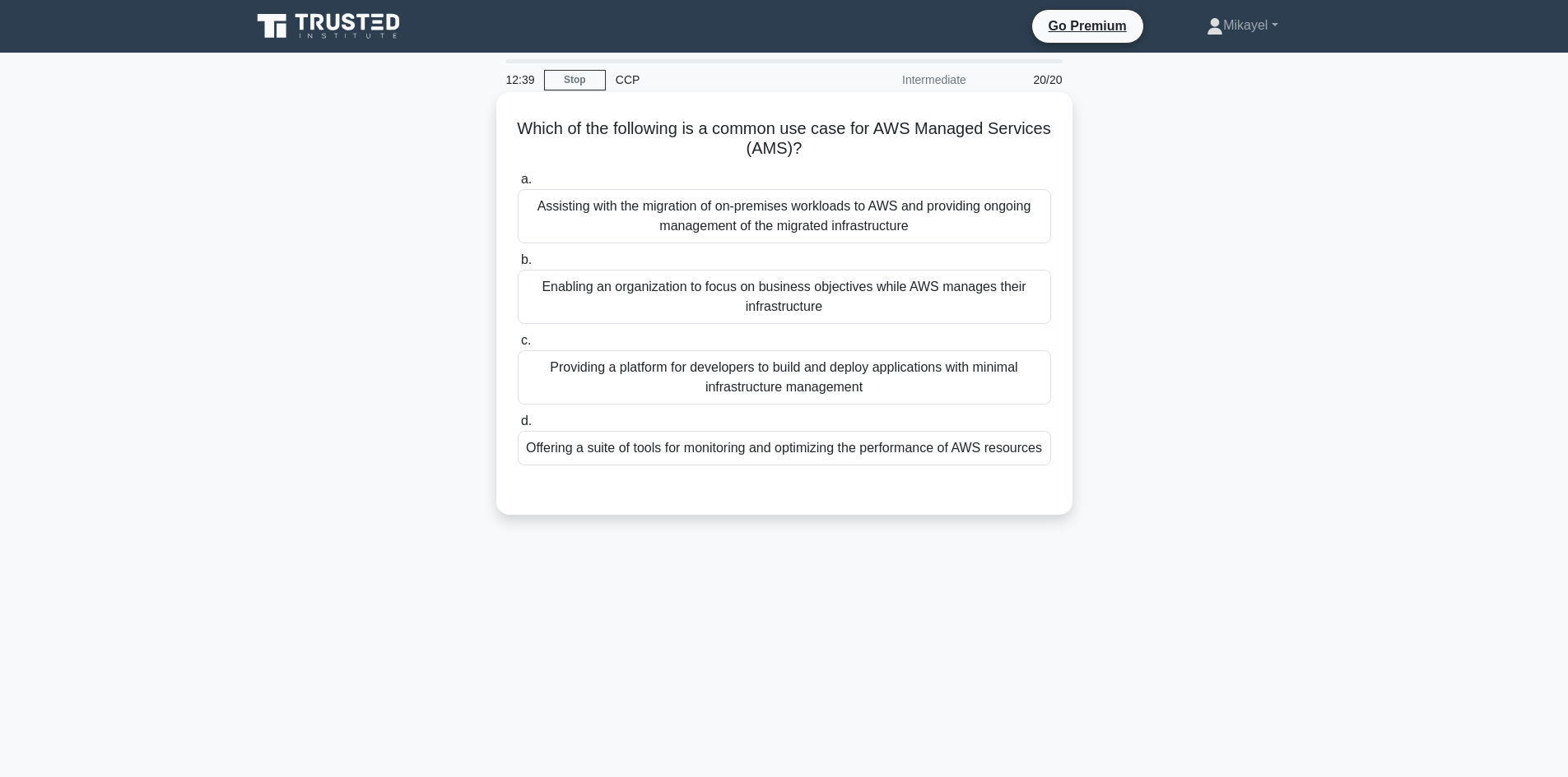
click at [702, 454] on div "Offering a suite of tools for monitoring and optimizing the performance of AWS …" at bounding box center [784, 449] width 533 height 35
click at [518, 427] on input "d. Offering a suite of tools for monitoring and optimizing the performance of A…" at bounding box center [518, 421] width 0 height 11
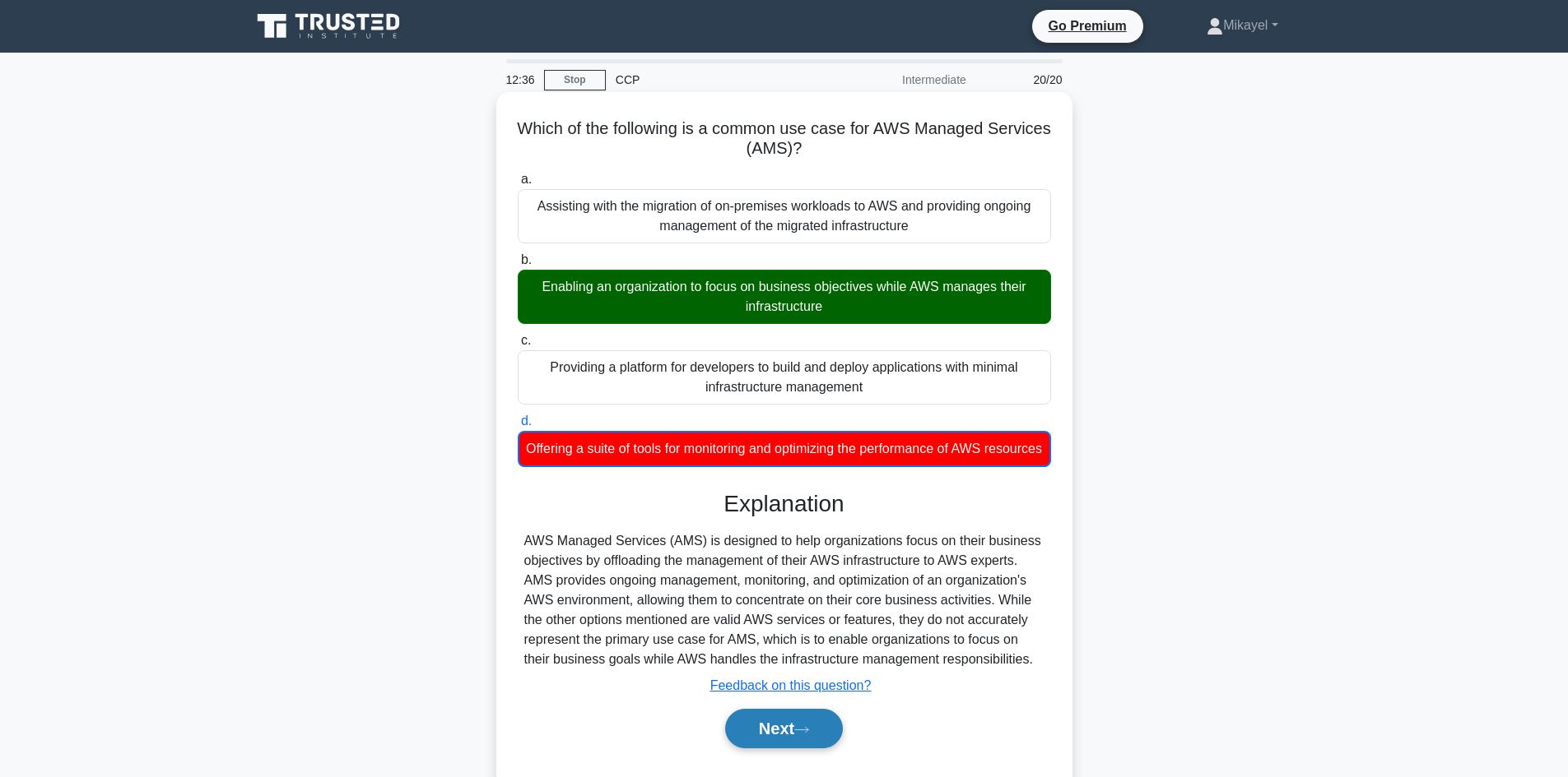
click at [780, 729] on button "Next" at bounding box center [784, 728] width 117 height 39
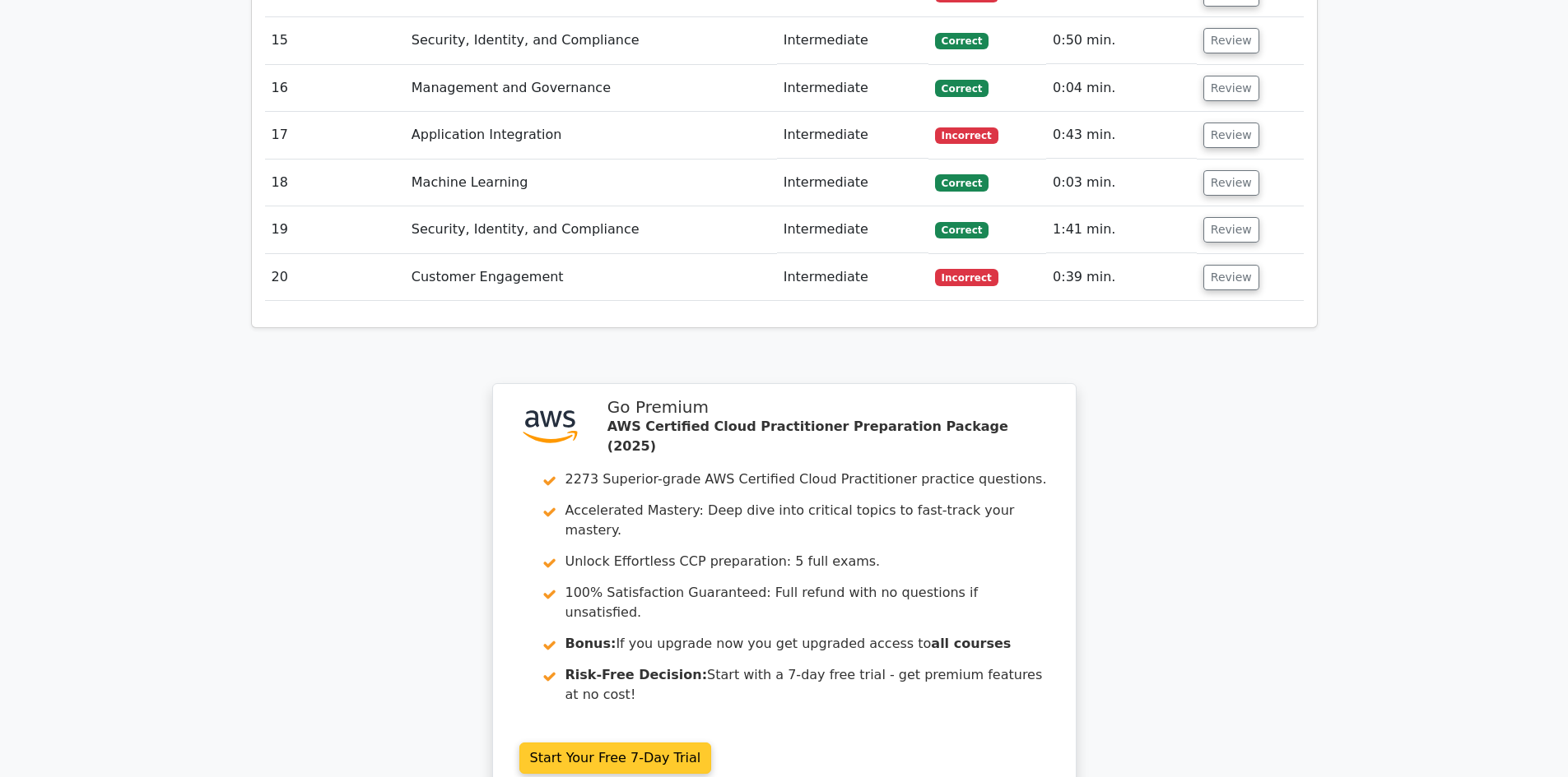
scroll to position [3025, 0]
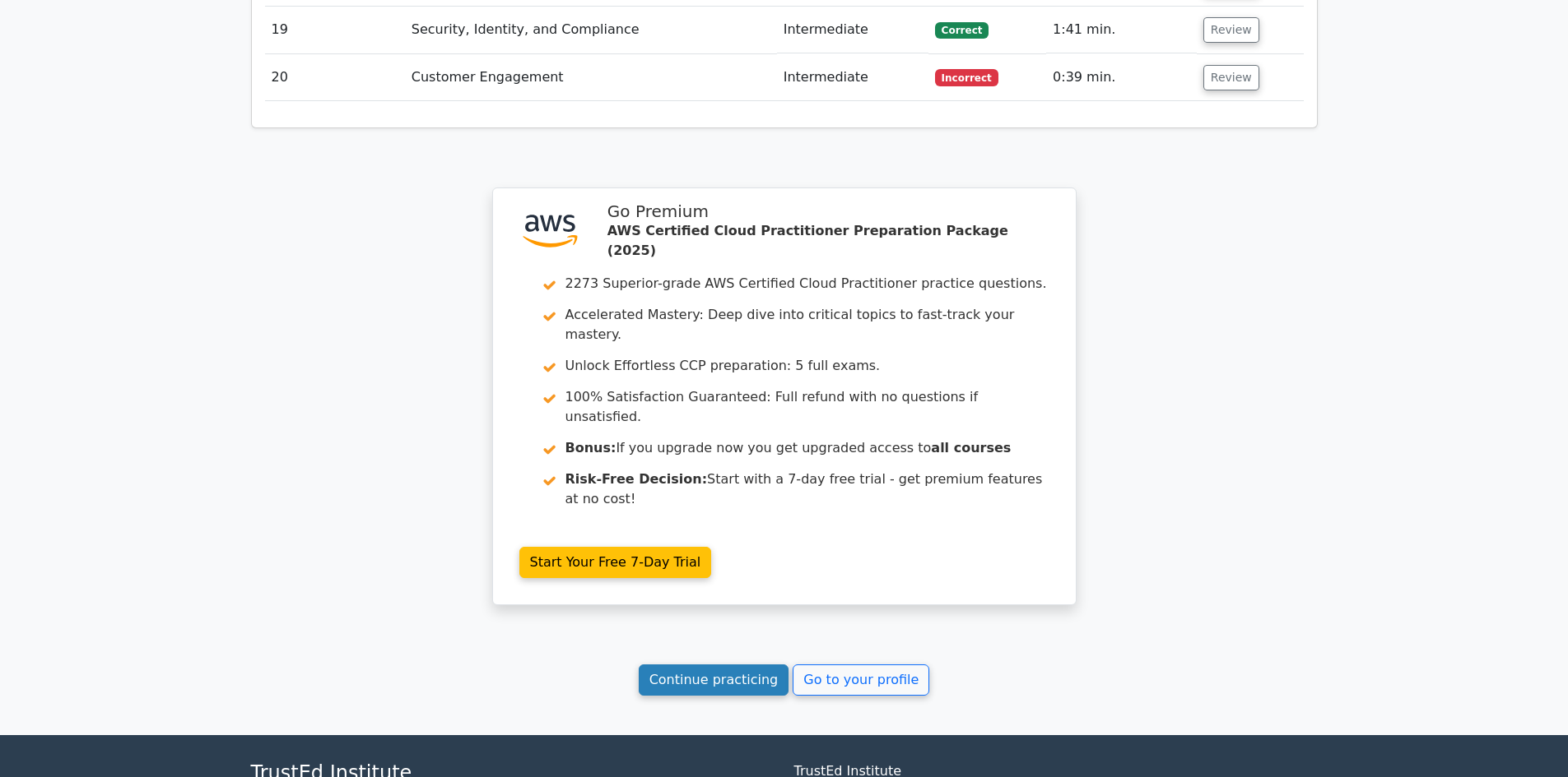
click at [701, 665] on link "Continue practicing" at bounding box center [714, 680] width 151 height 32
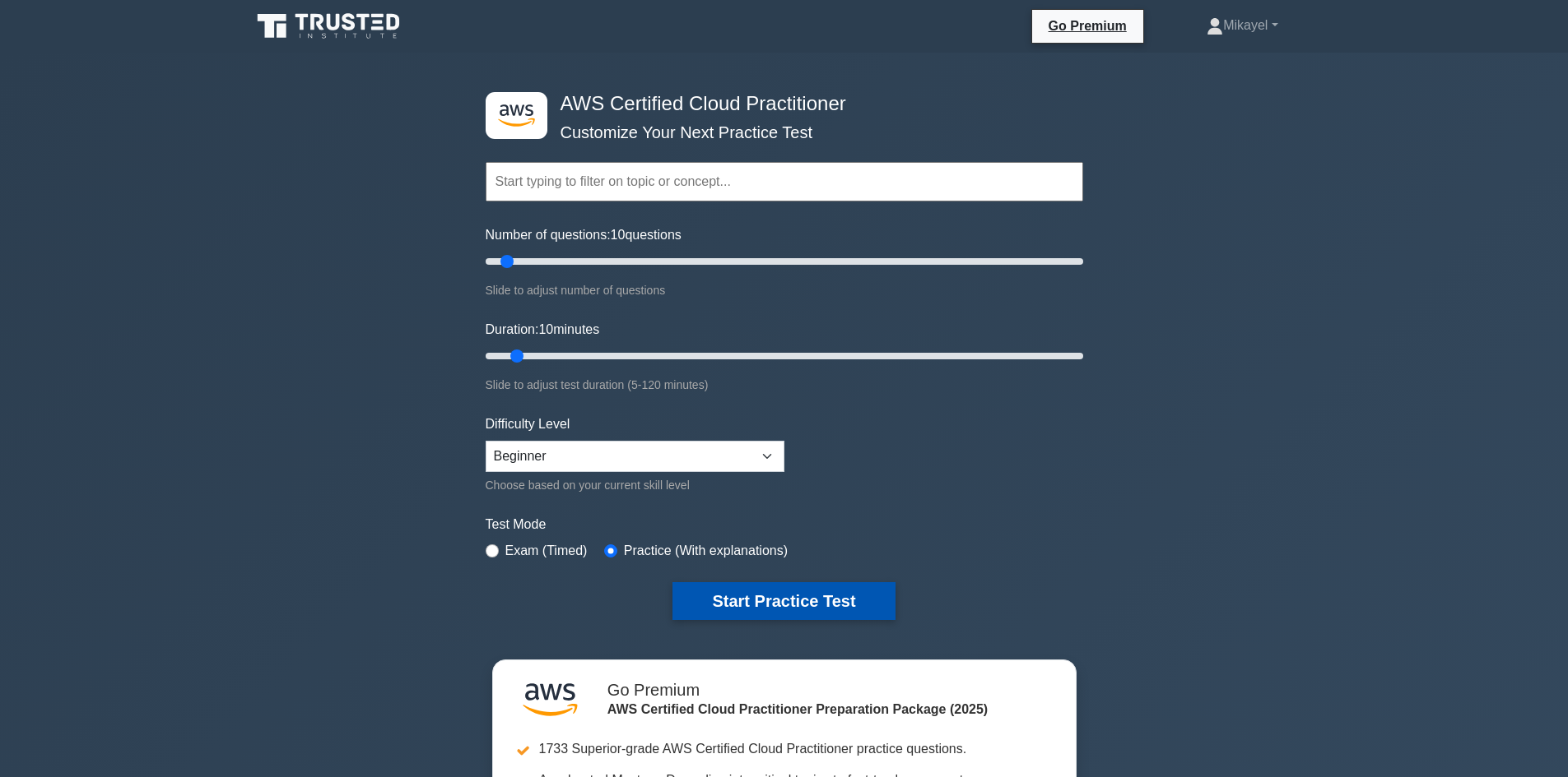
click at [796, 610] on button "Start Practice Test" at bounding box center [783, 600] width 222 height 37
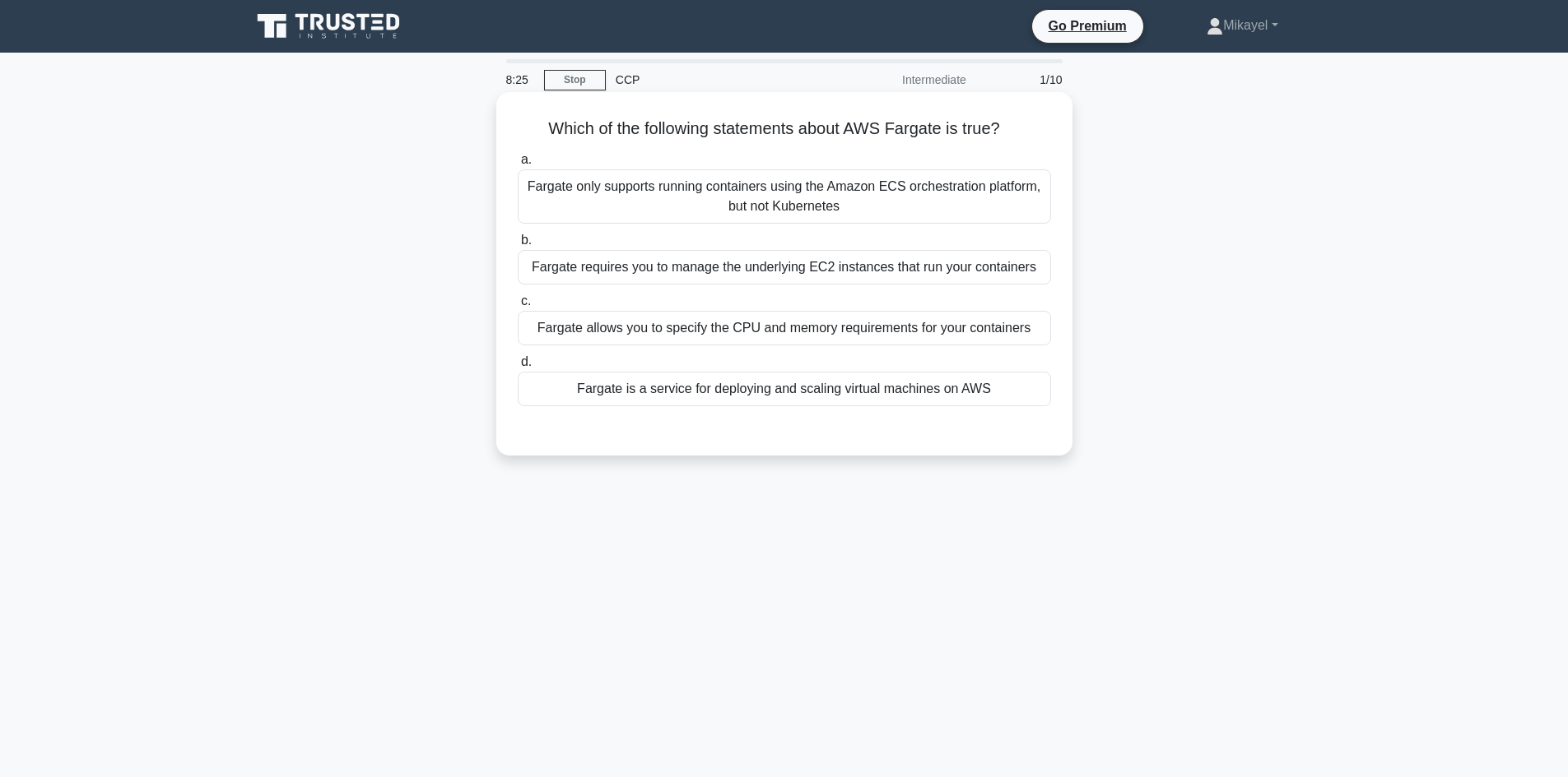
click at [674, 392] on div "Fargate is a service for deploying and scaling virtual machines on AWS" at bounding box center [784, 389] width 533 height 35
click at [518, 368] on input "d. Fargate is a service for deploying and scaling virtual machines on AWS" at bounding box center [518, 362] width 0 height 11
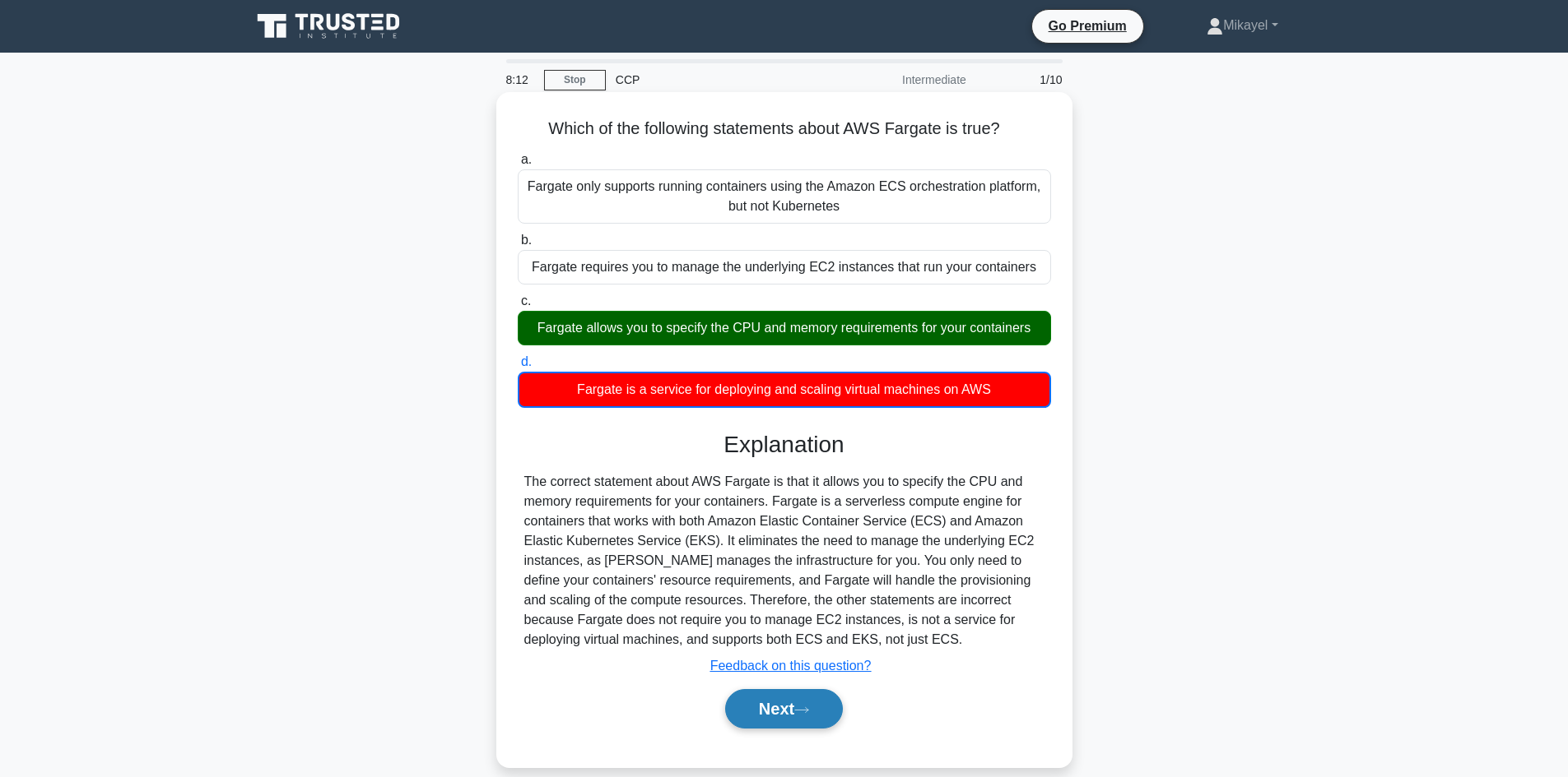
click at [767, 713] on button "Next" at bounding box center [784, 709] width 117 height 39
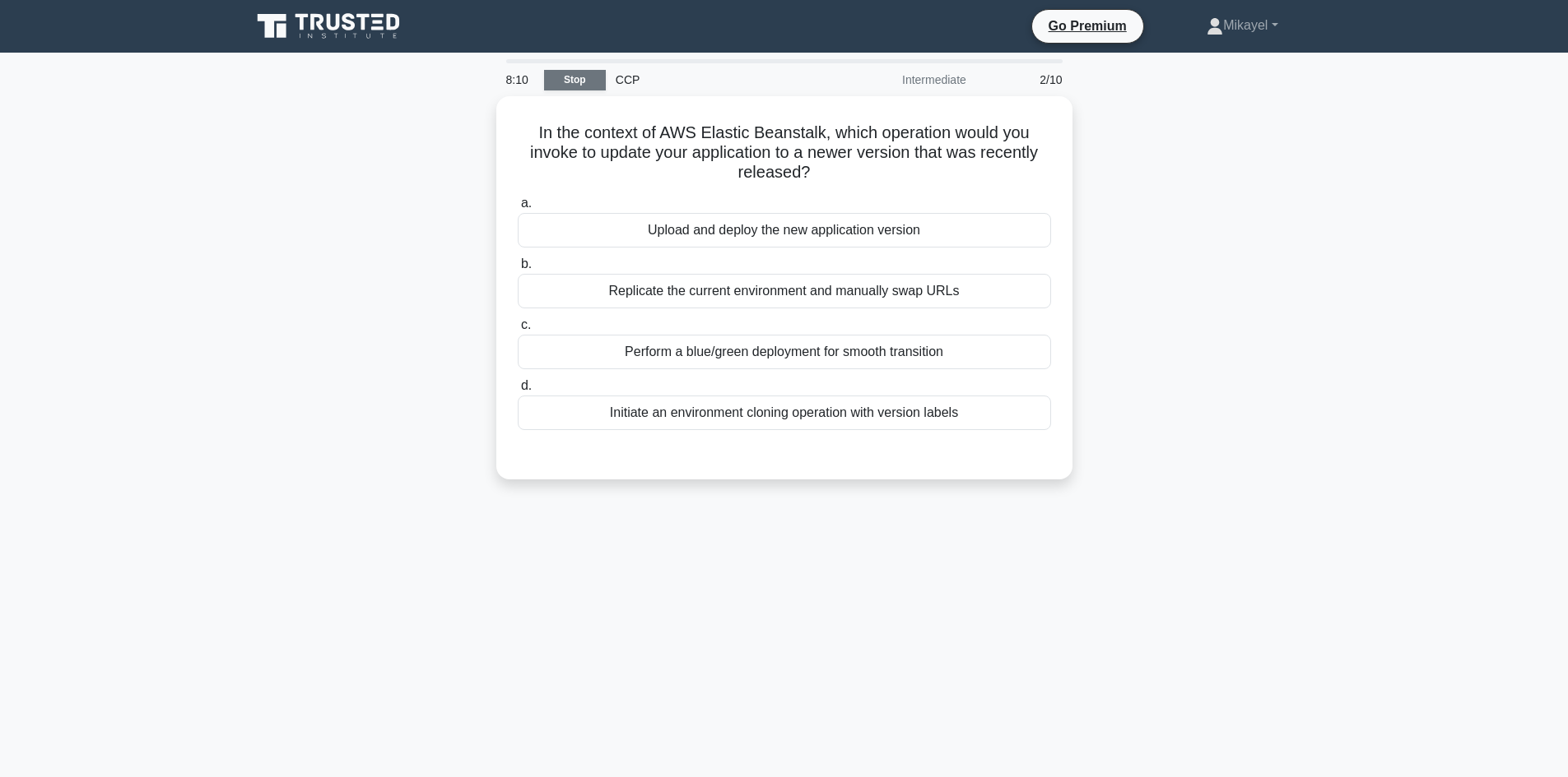
click at [564, 78] on link "Stop" at bounding box center [575, 80] width 61 height 20
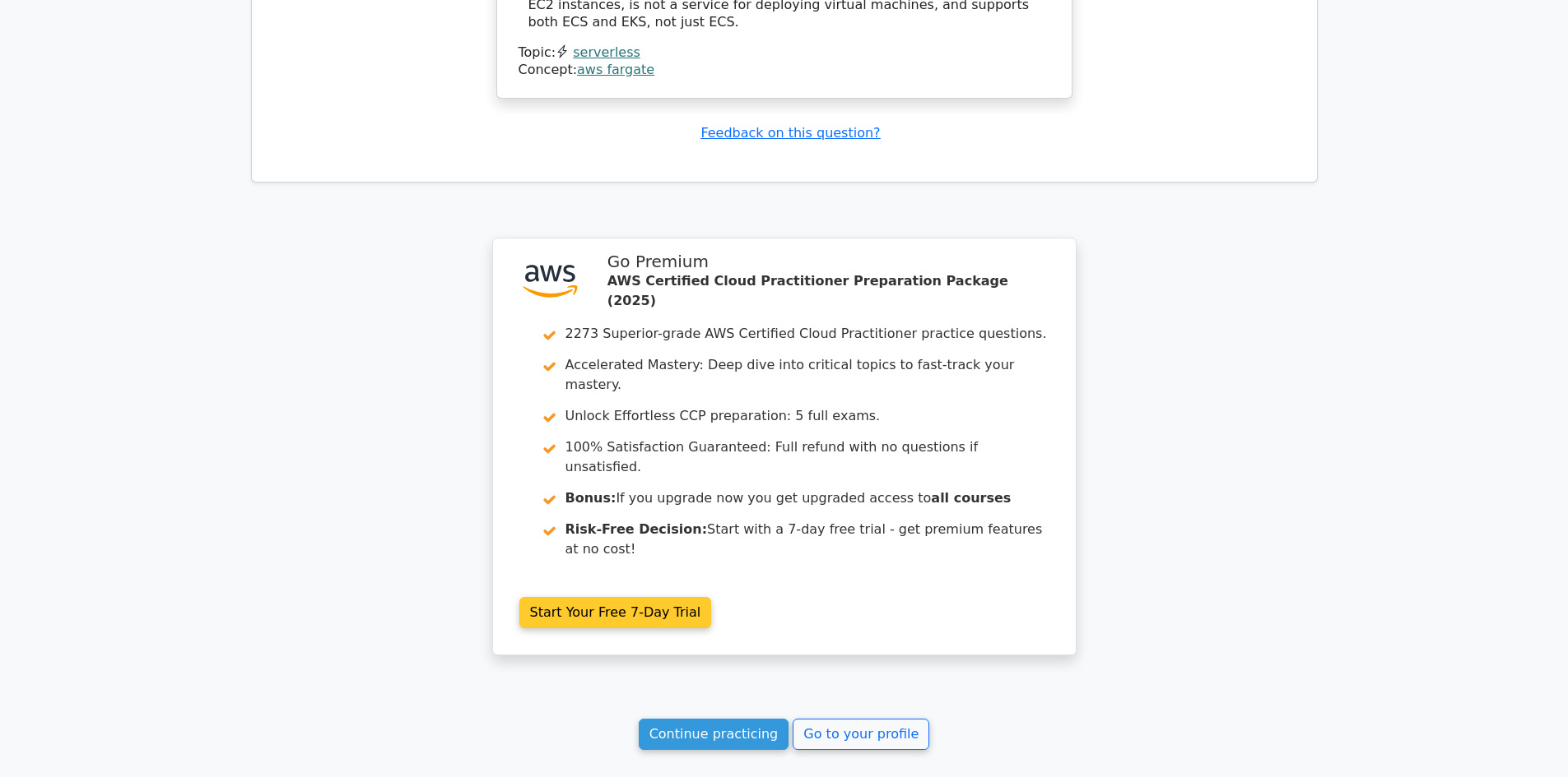
scroll to position [1876, 0]
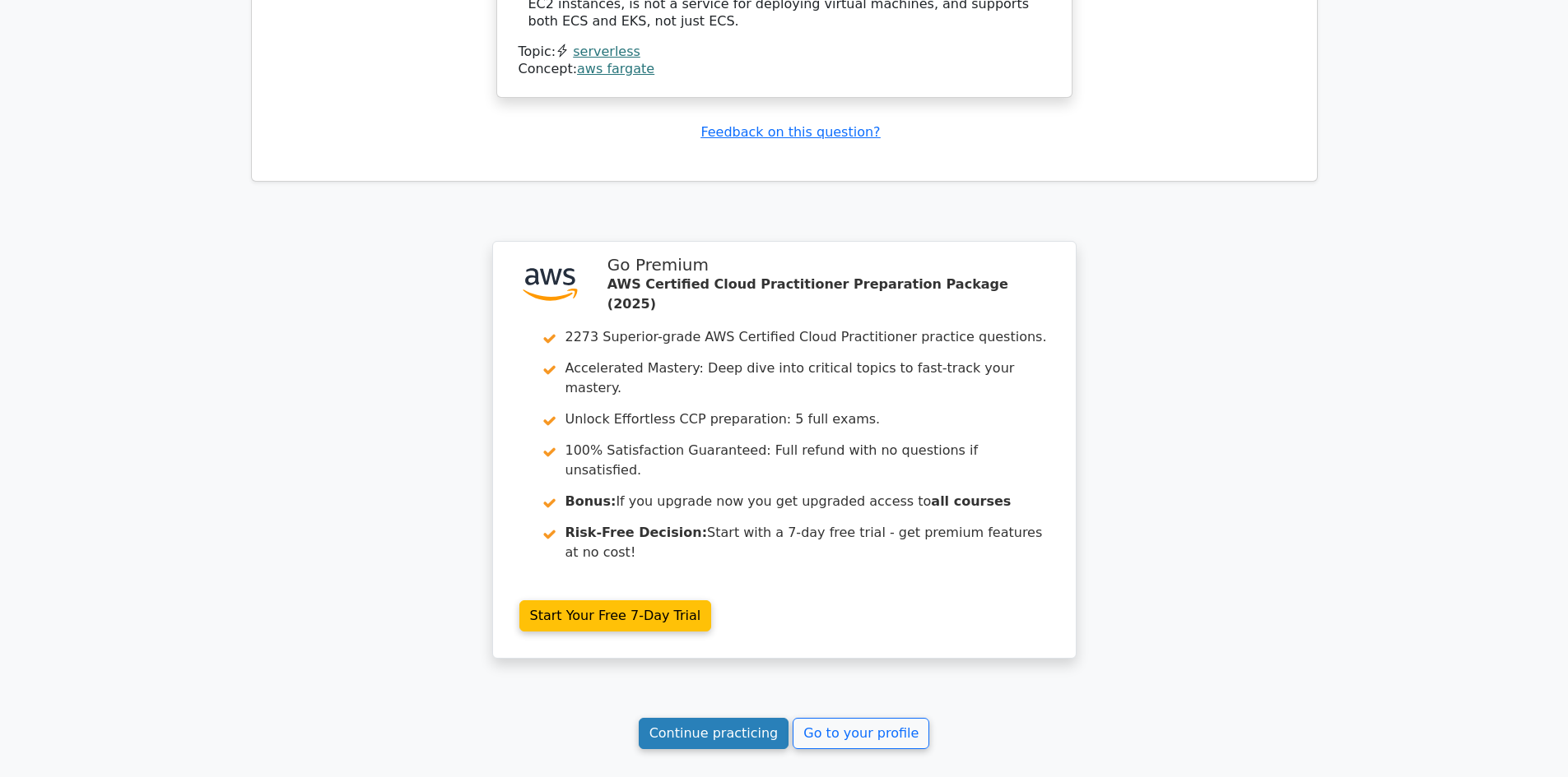
click at [710, 718] on link "Continue practicing" at bounding box center [714, 734] width 151 height 32
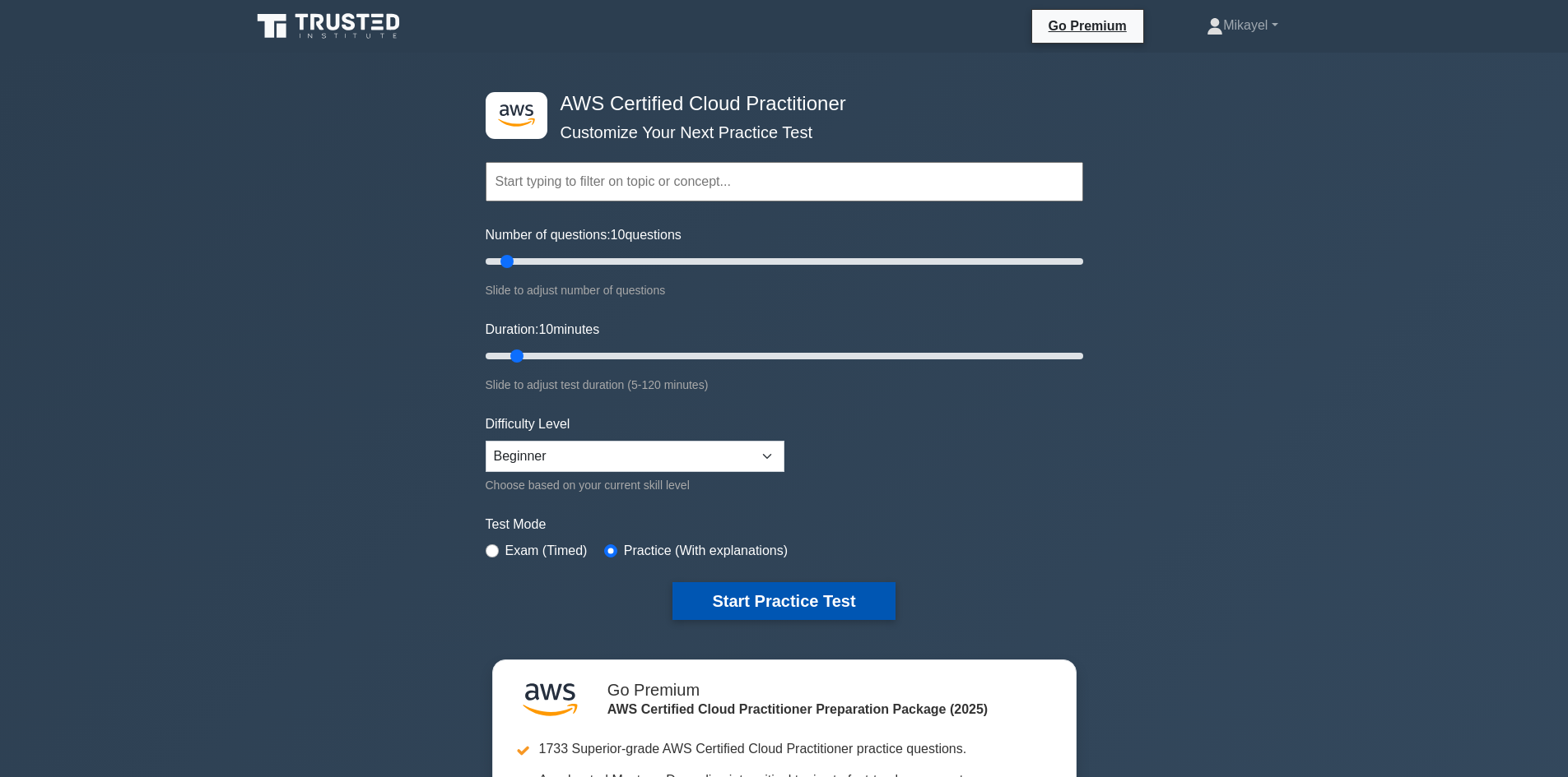
click at [759, 599] on button "Start Practice Test" at bounding box center [783, 600] width 222 height 37
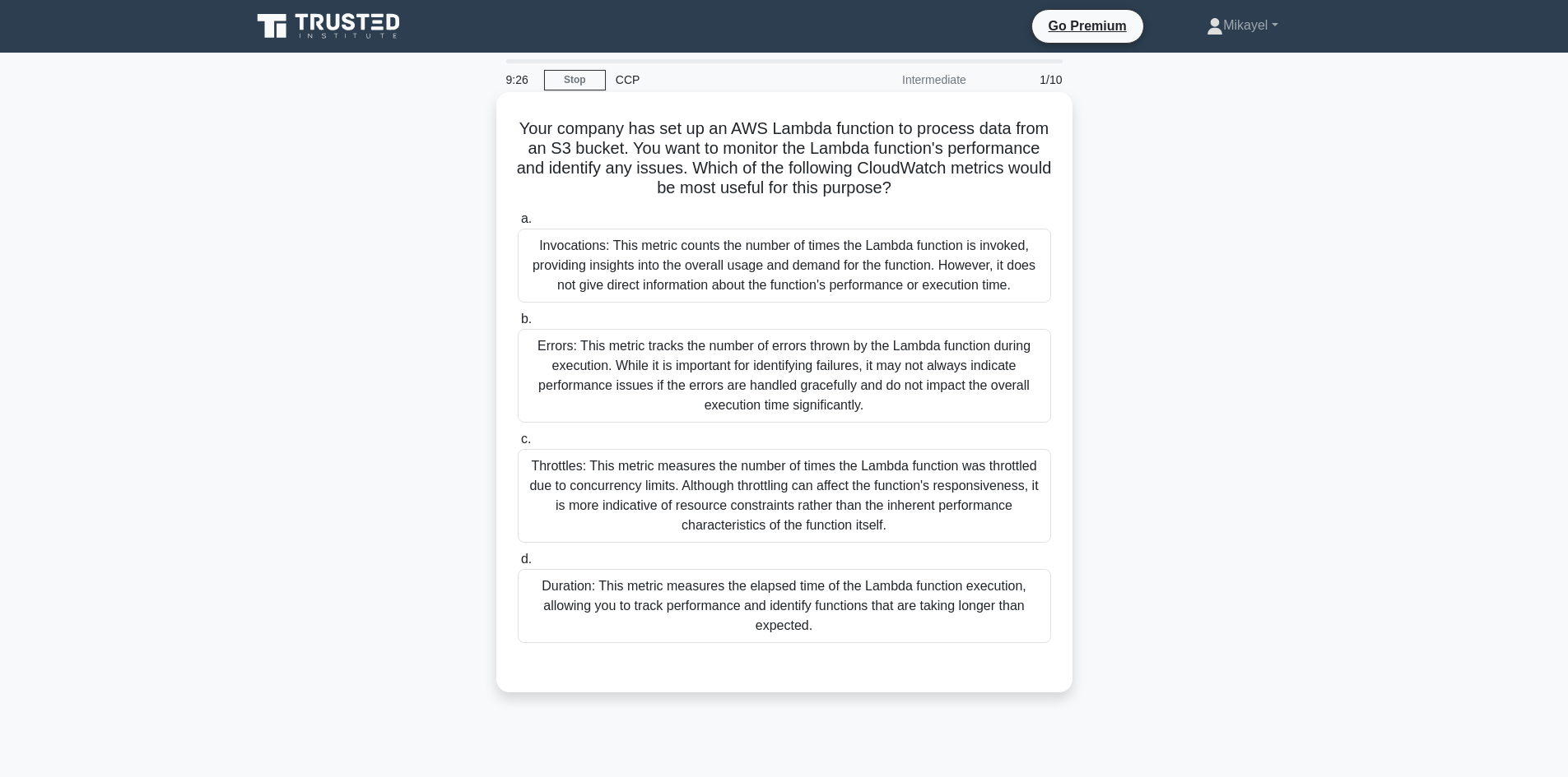
click at [679, 389] on div "Errors: This metric tracks the number of errors thrown by the Lambda function d…" at bounding box center [784, 376] width 533 height 94
click at [518, 325] on input "b. Errors: This metric tracks the number of errors thrown by the Lambda functio…" at bounding box center [518, 319] width 0 height 11
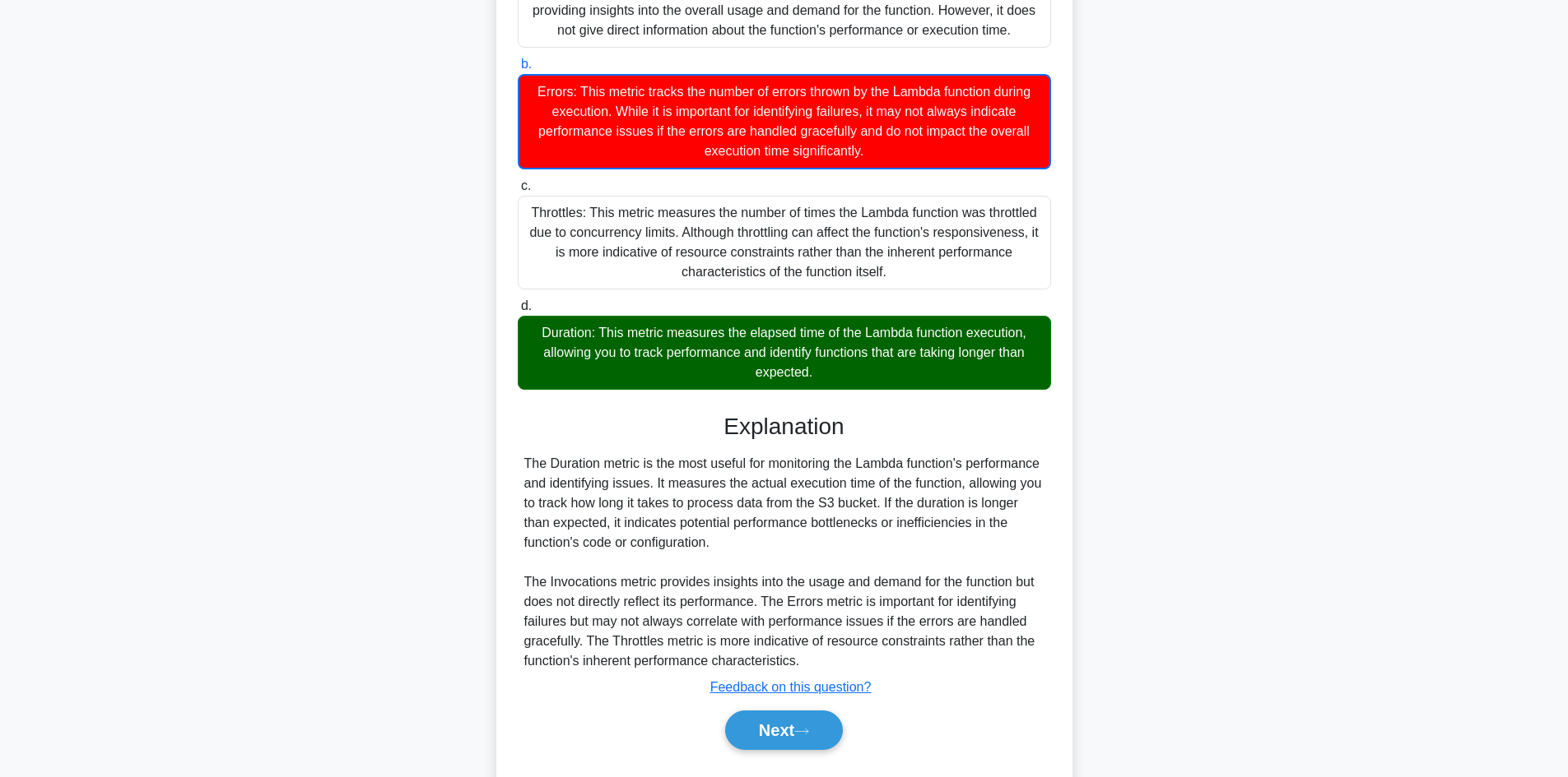
scroll to position [298, 0]
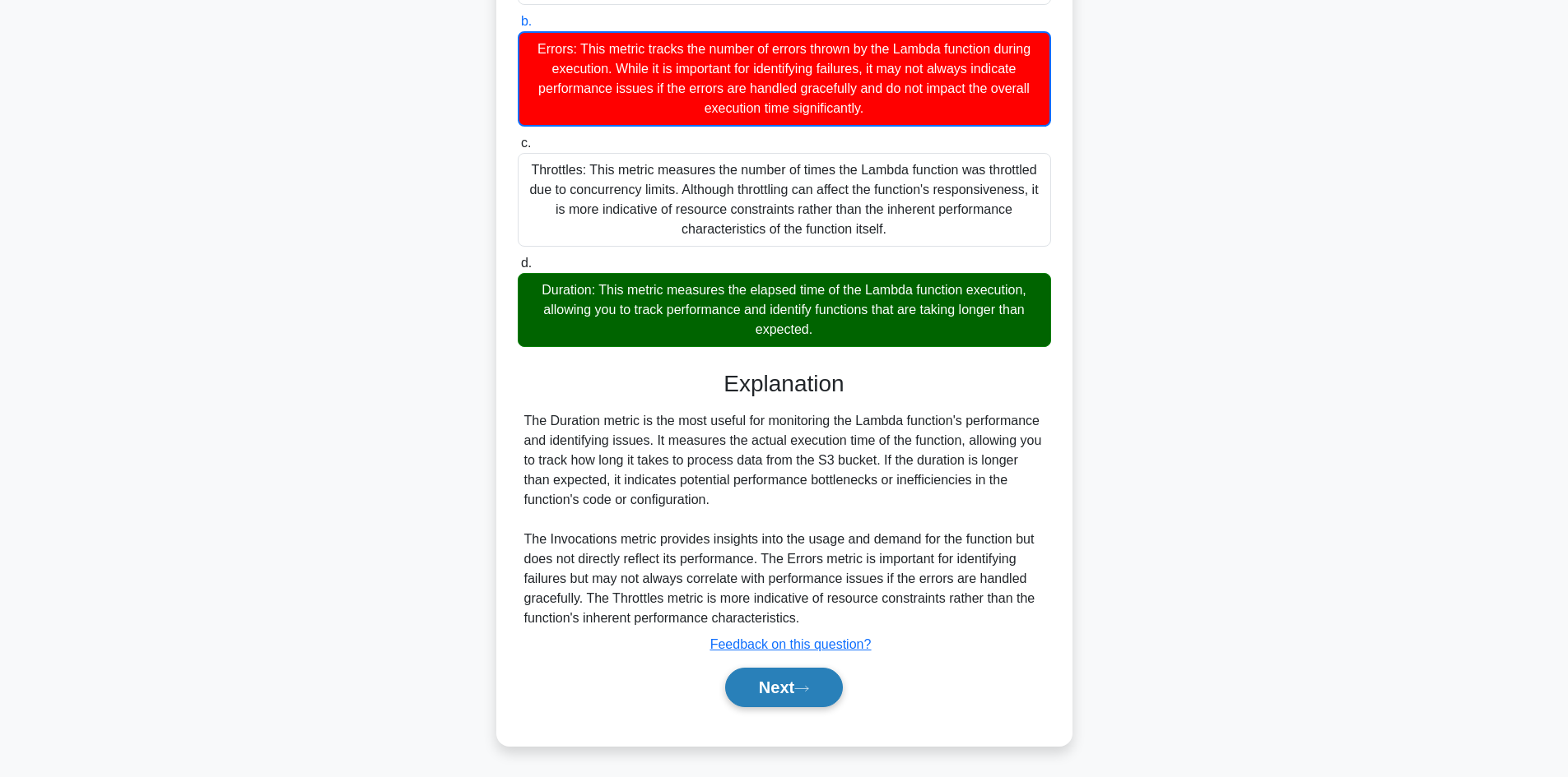
click at [789, 686] on button "Next" at bounding box center [784, 687] width 117 height 39
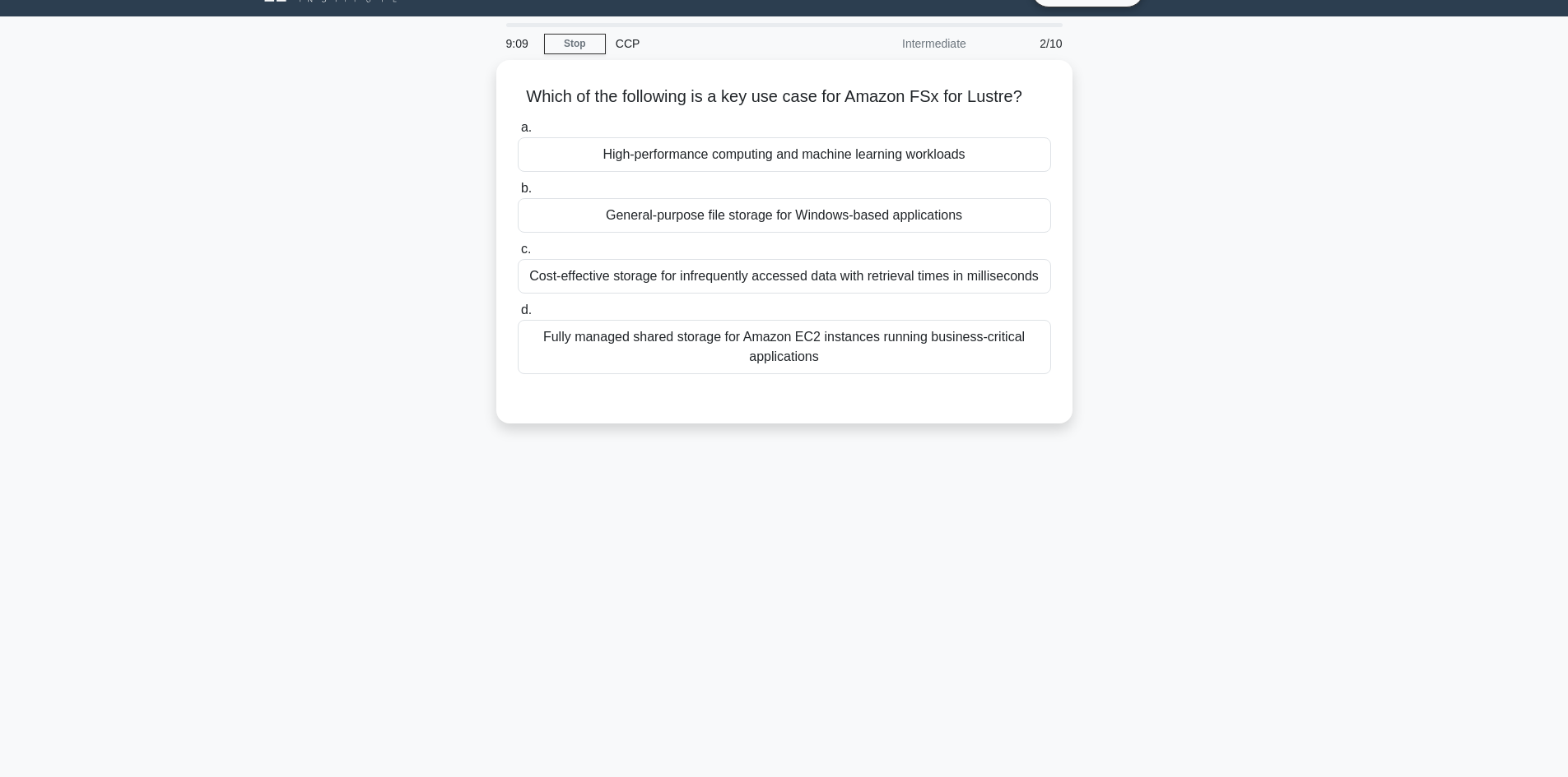
scroll to position [0, 0]
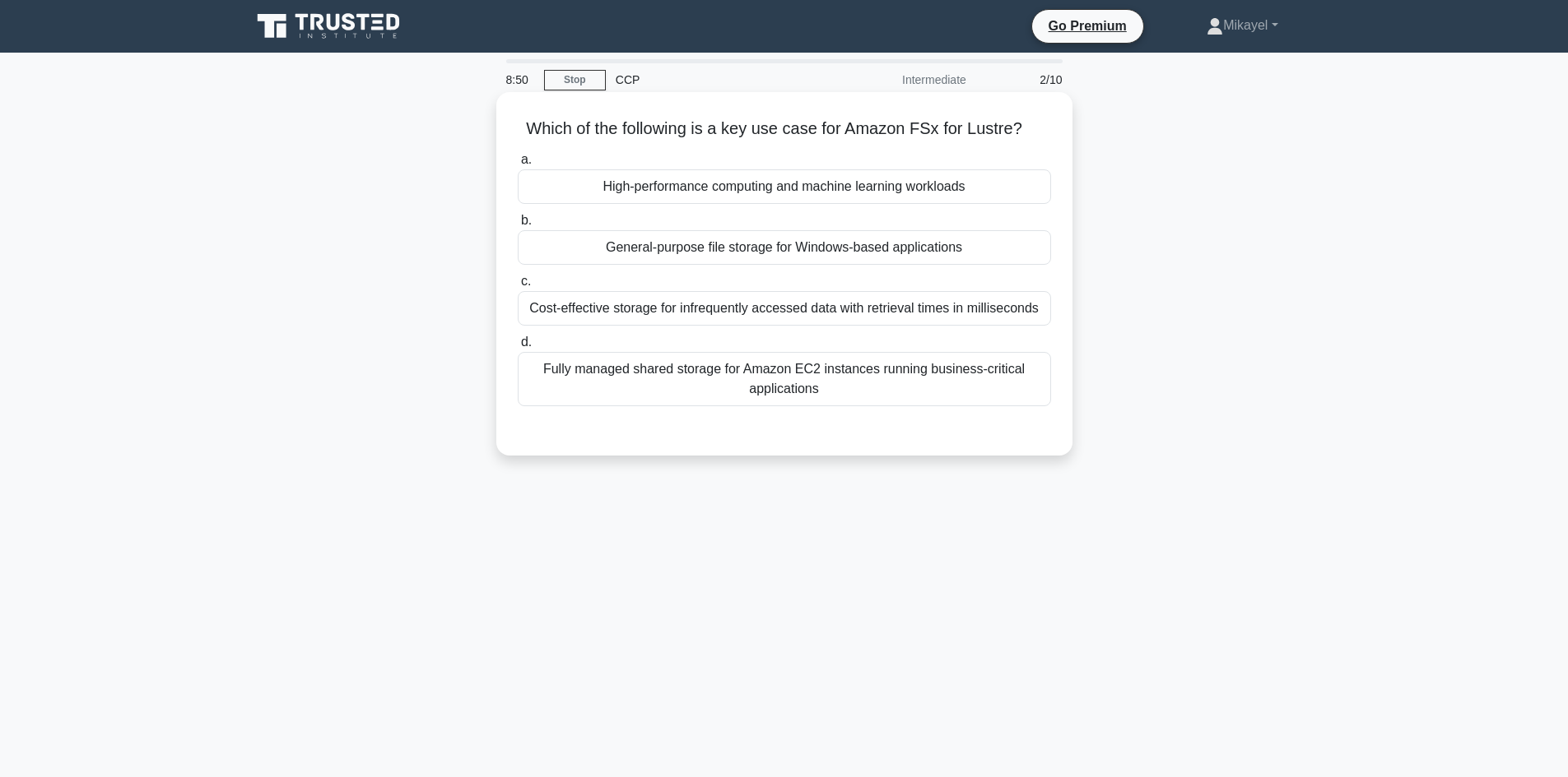
click at [737, 189] on div "High-performance computing and machine learning workloads" at bounding box center [784, 186] width 533 height 35
click at [518, 165] on input "a. High-performance computing and machine learning workloads" at bounding box center [518, 159] width 0 height 11
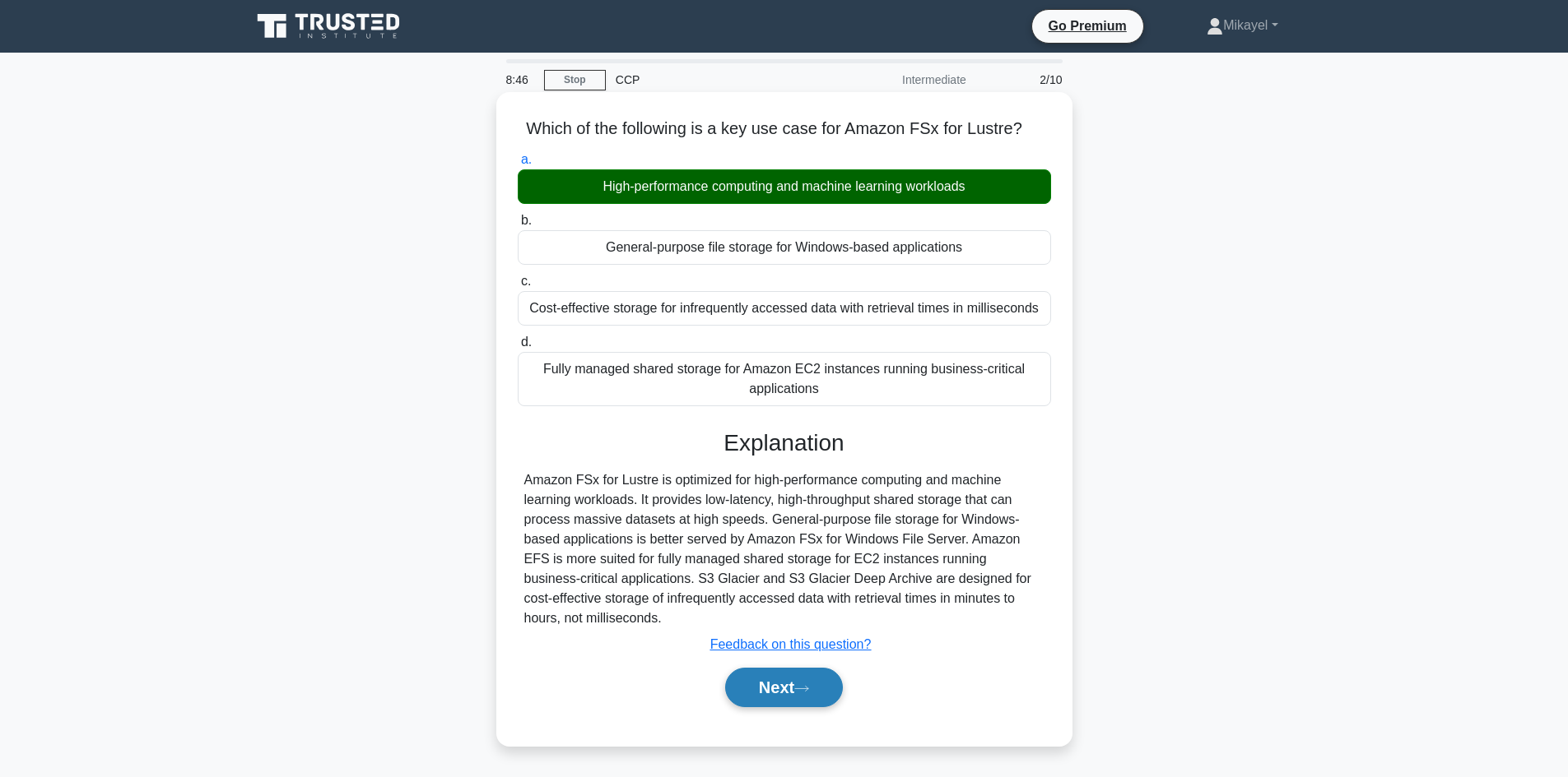
click at [771, 677] on button "Next" at bounding box center [784, 687] width 117 height 39
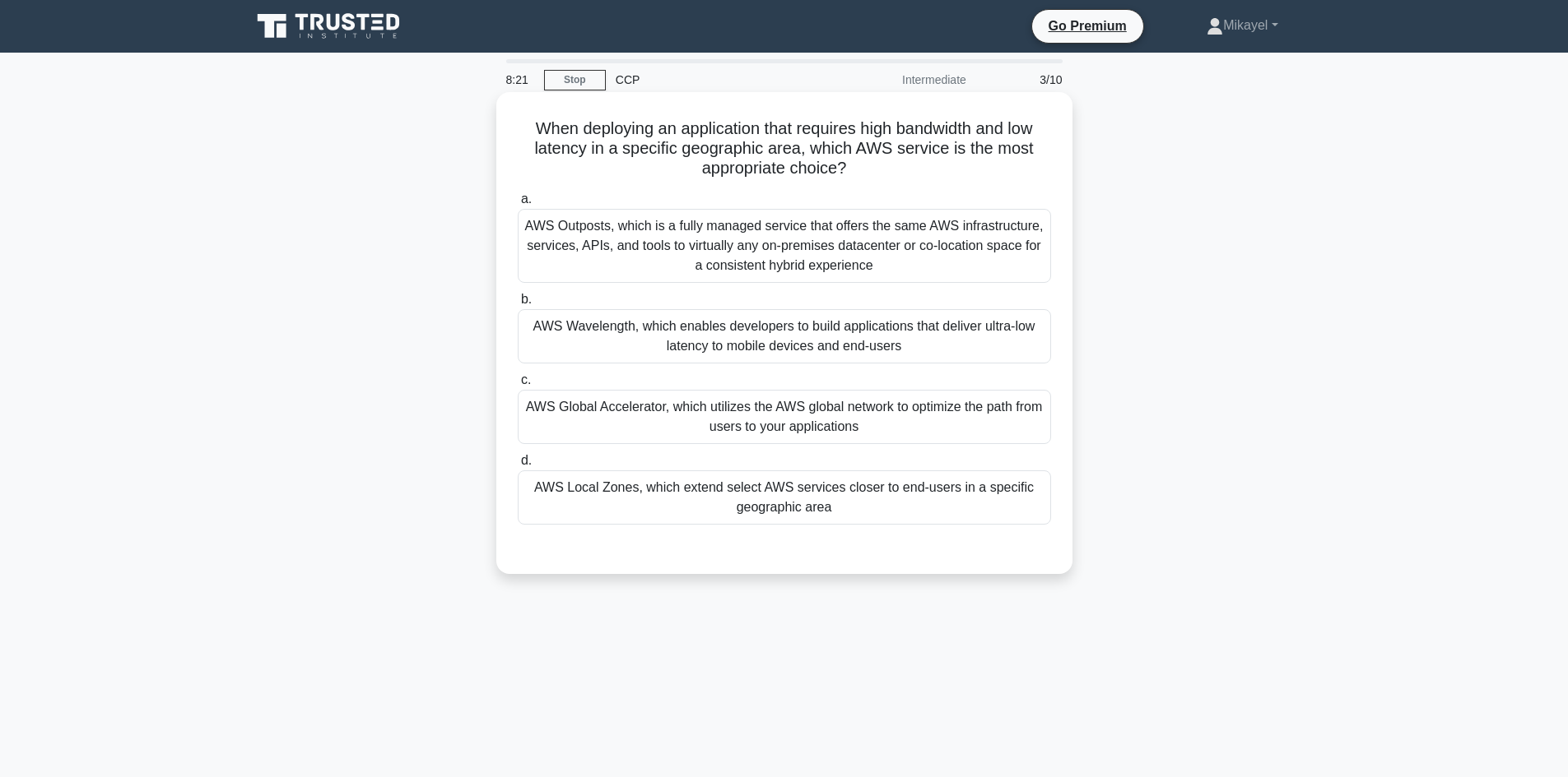
click at [671, 508] on div "AWS Local Zones, which extend select AWS services closer to end-users in a spec…" at bounding box center [784, 498] width 533 height 55
click at [518, 467] on input "d. AWS Local Zones, which extend select AWS services closer to end-users in a s…" at bounding box center [518, 461] width 0 height 11
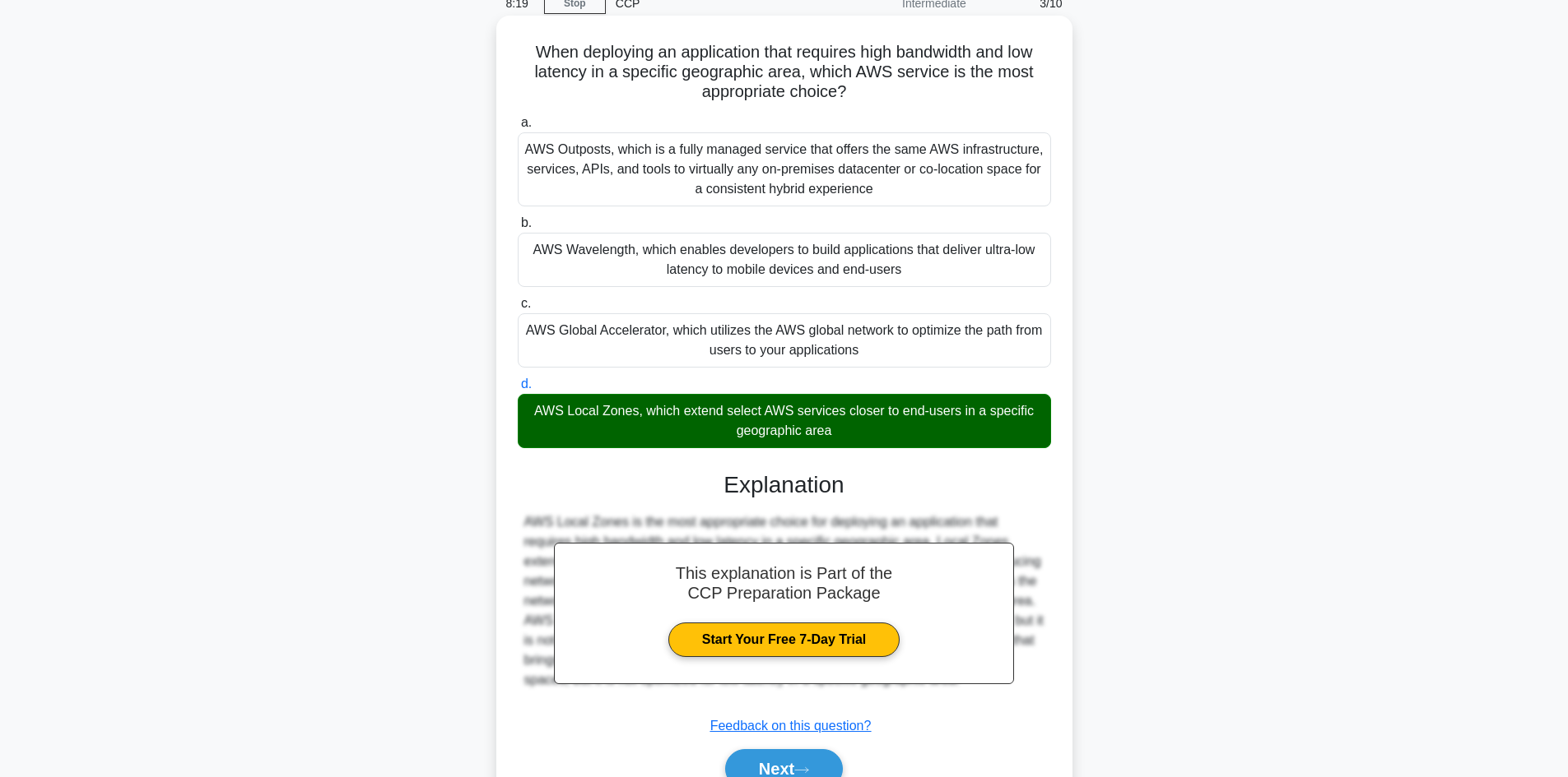
scroll to position [158, 0]
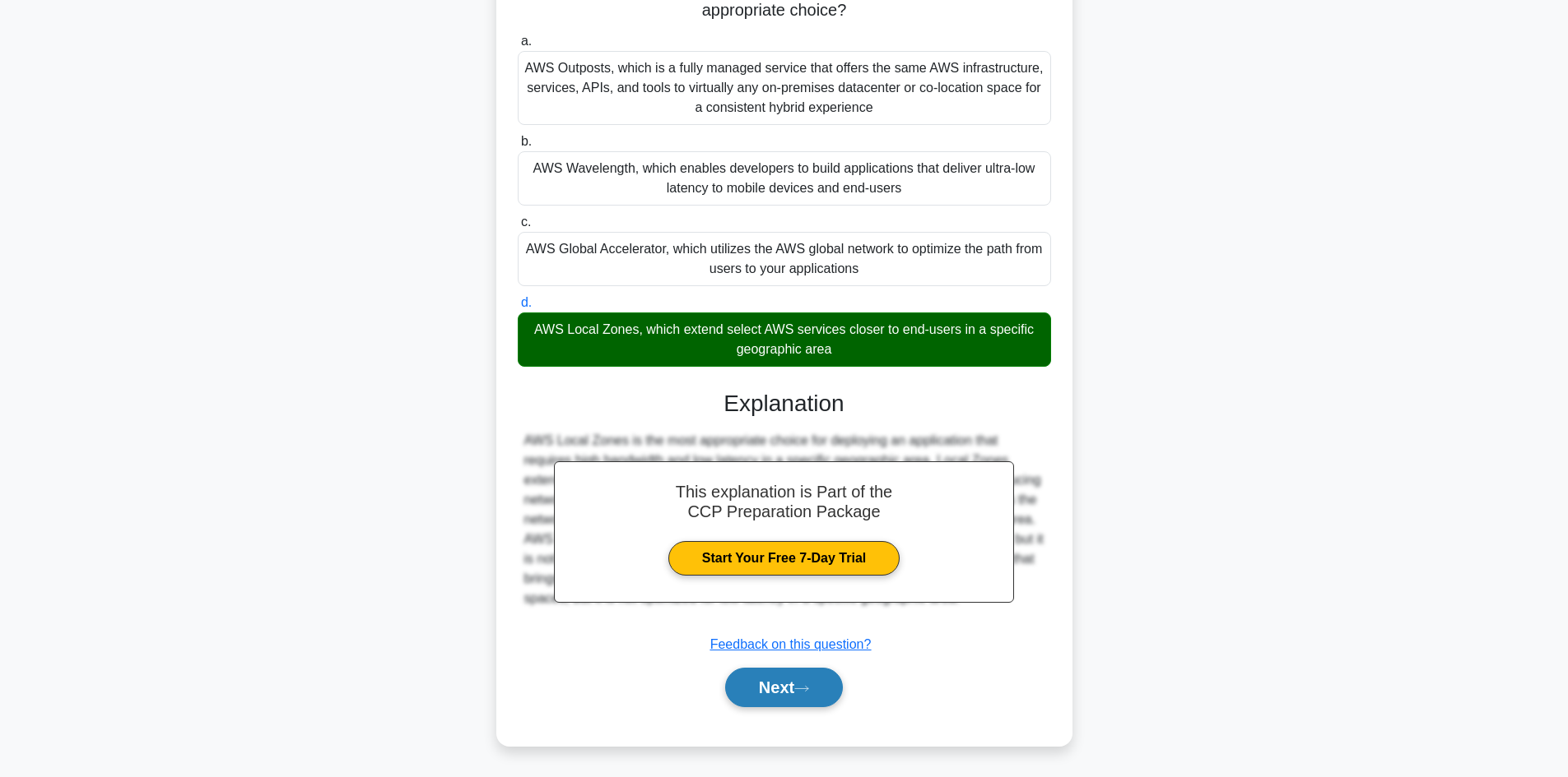
click at [755, 685] on button "Next" at bounding box center [784, 687] width 117 height 39
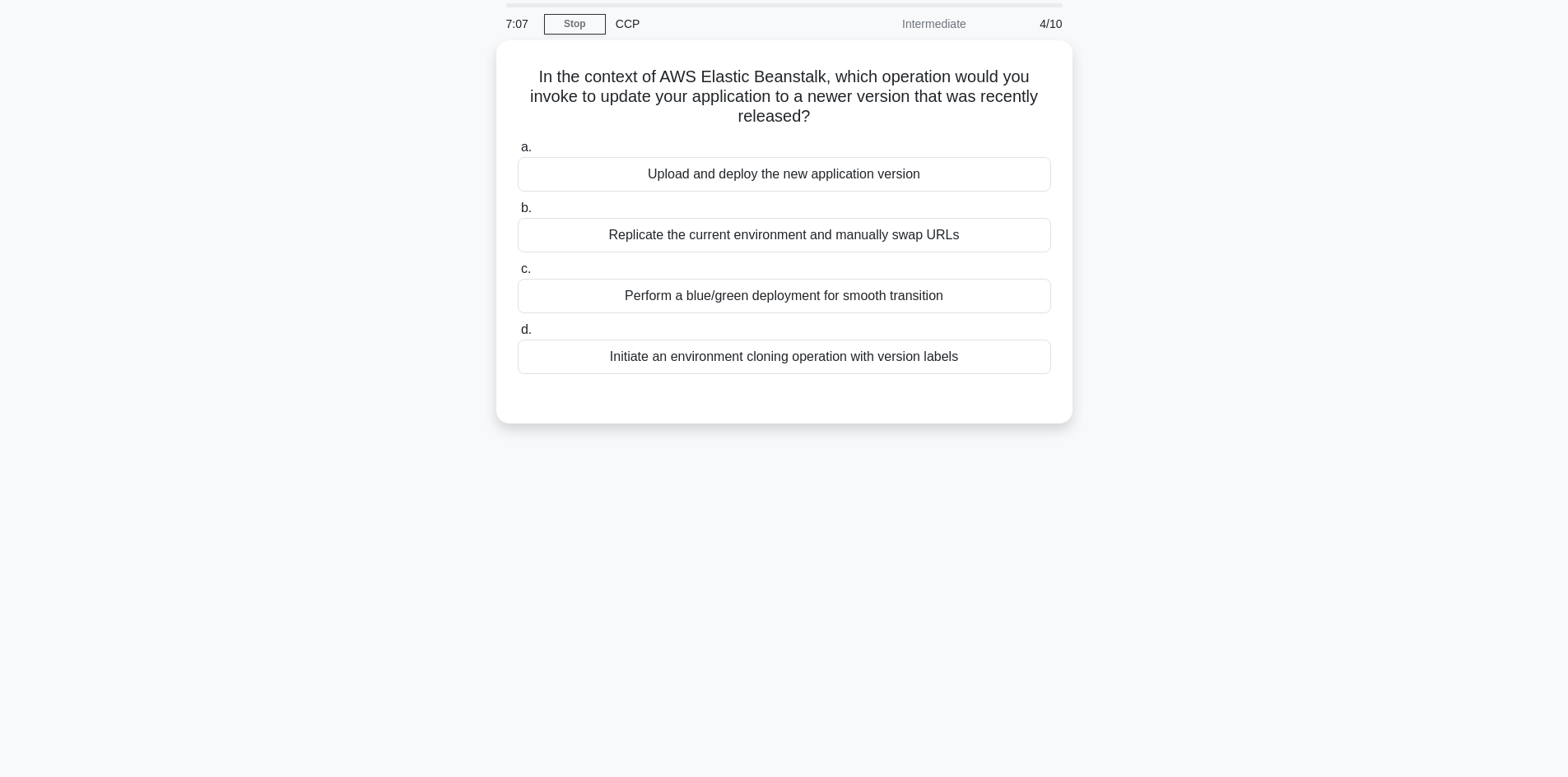
scroll to position [0, 0]
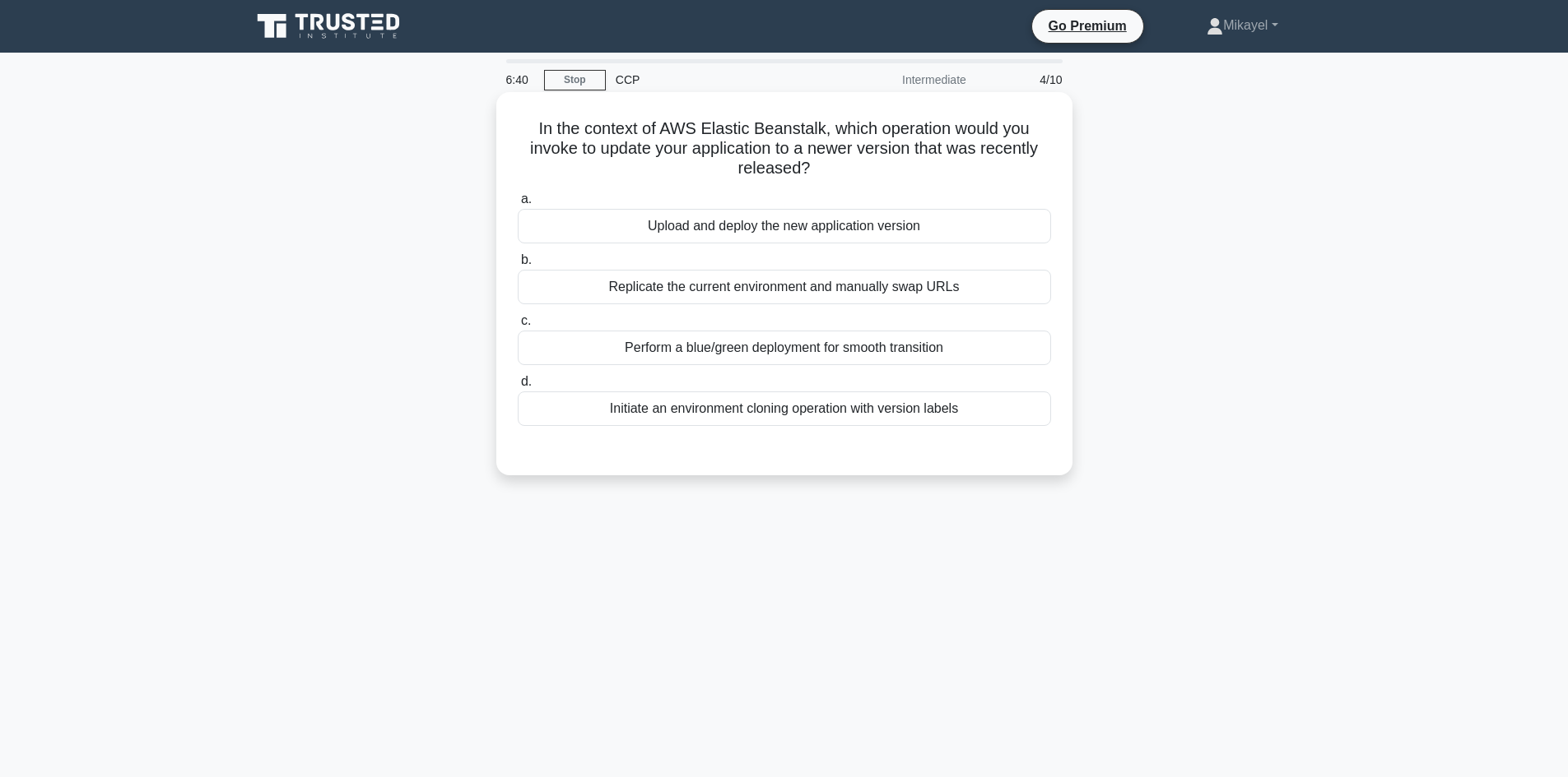
click at [683, 342] on div "Perform a blue/green deployment for smooth transition" at bounding box center [784, 348] width 533 height 35
click at [518, 327] on input "c. Perform a blue/green deployment for smooth transition" at bounding box center [518, 321] width 0 height 11
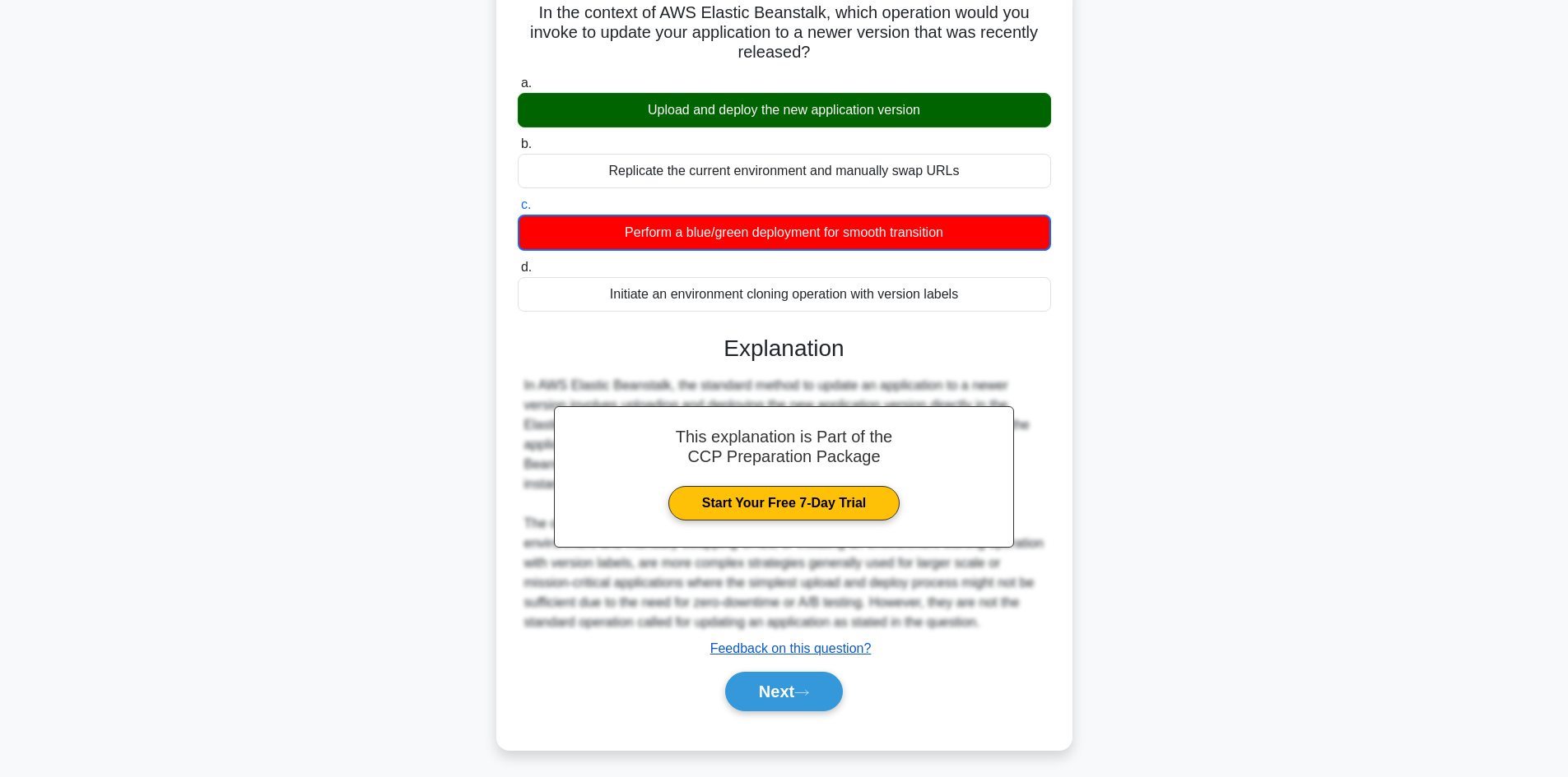
scroll to position [120, 0]
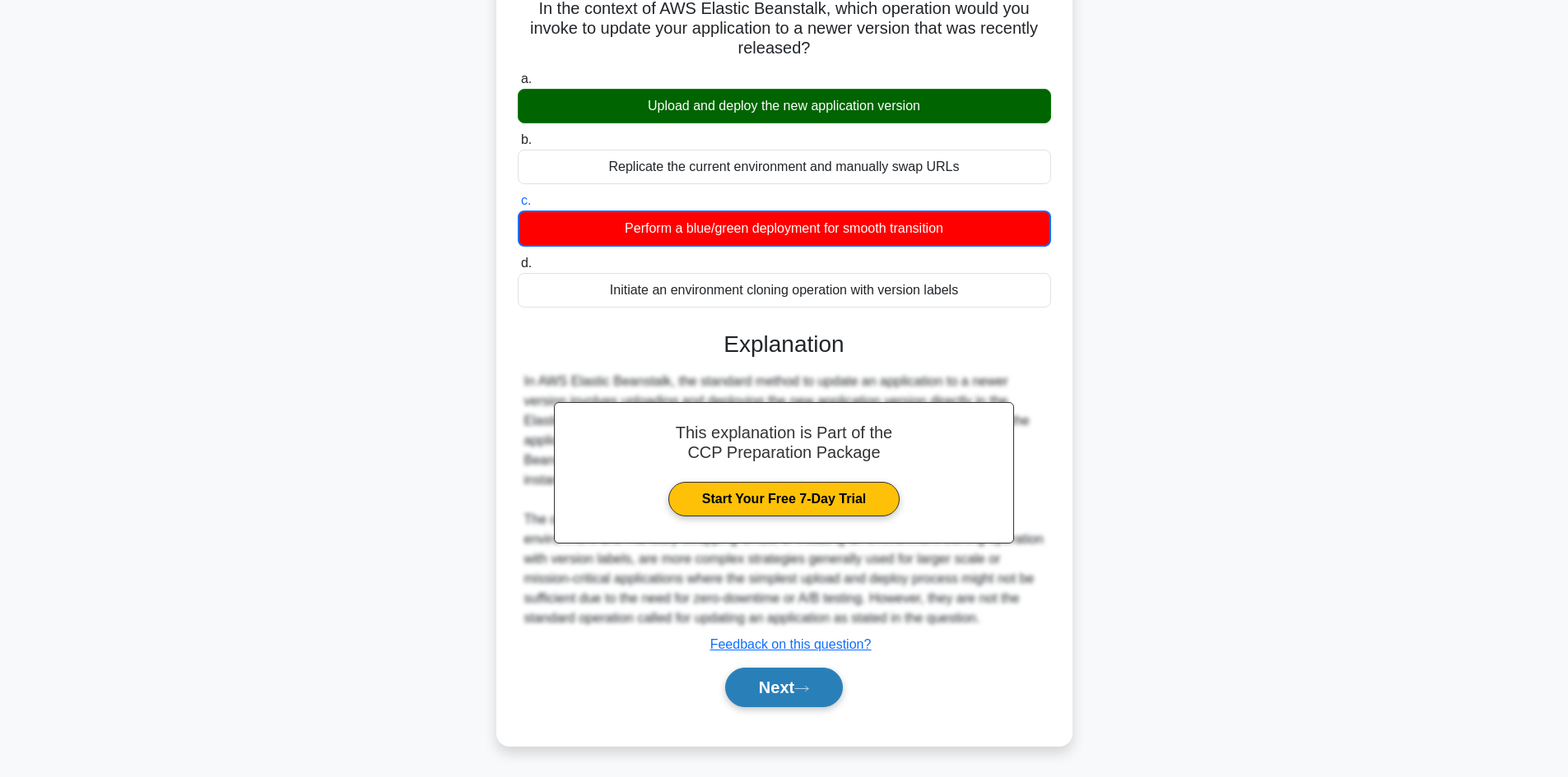
click at [777, 690] on button "Next" at bounding box center [784, 687] width 117 height 39
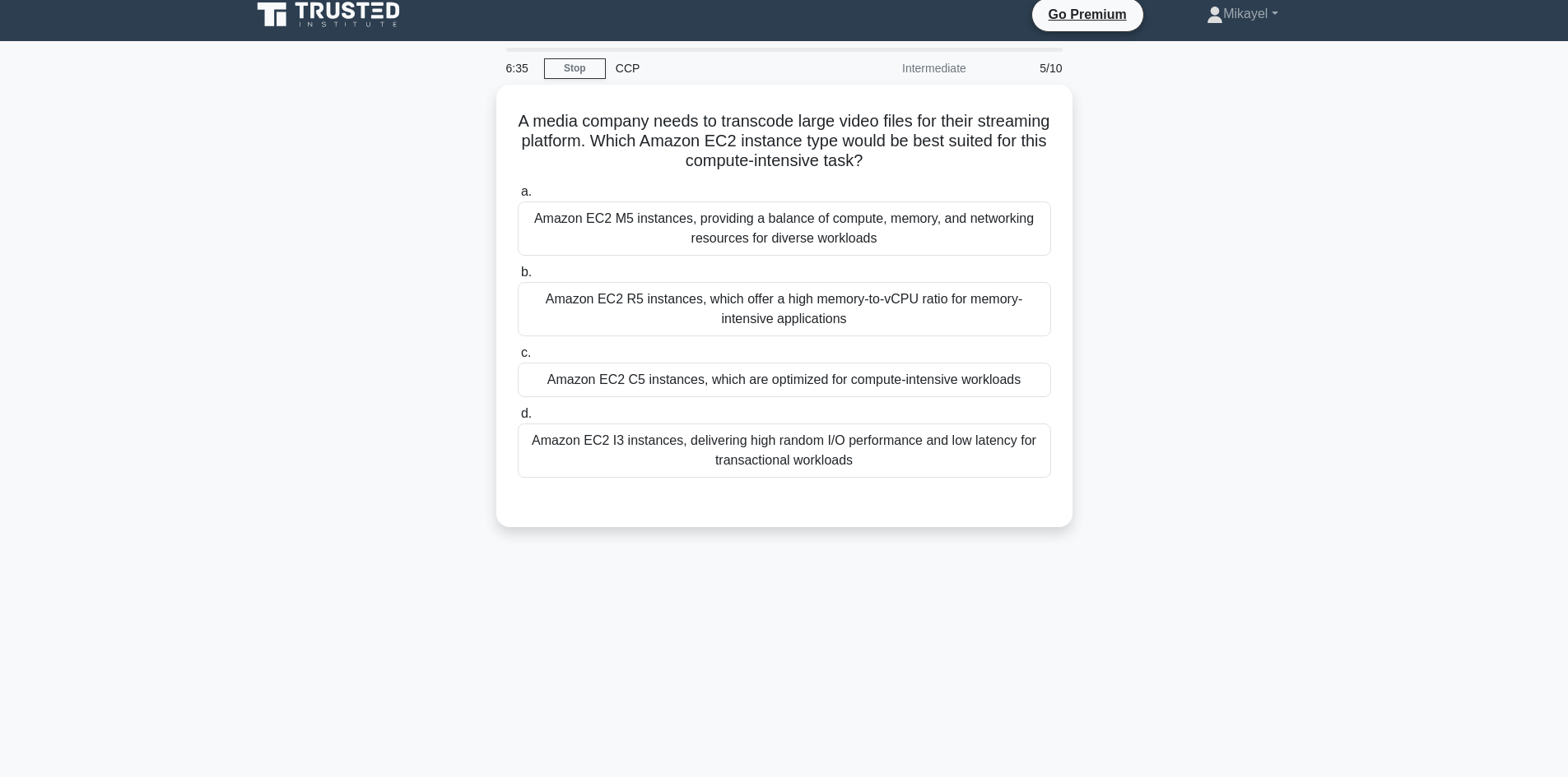
scroll to position [0, 0]
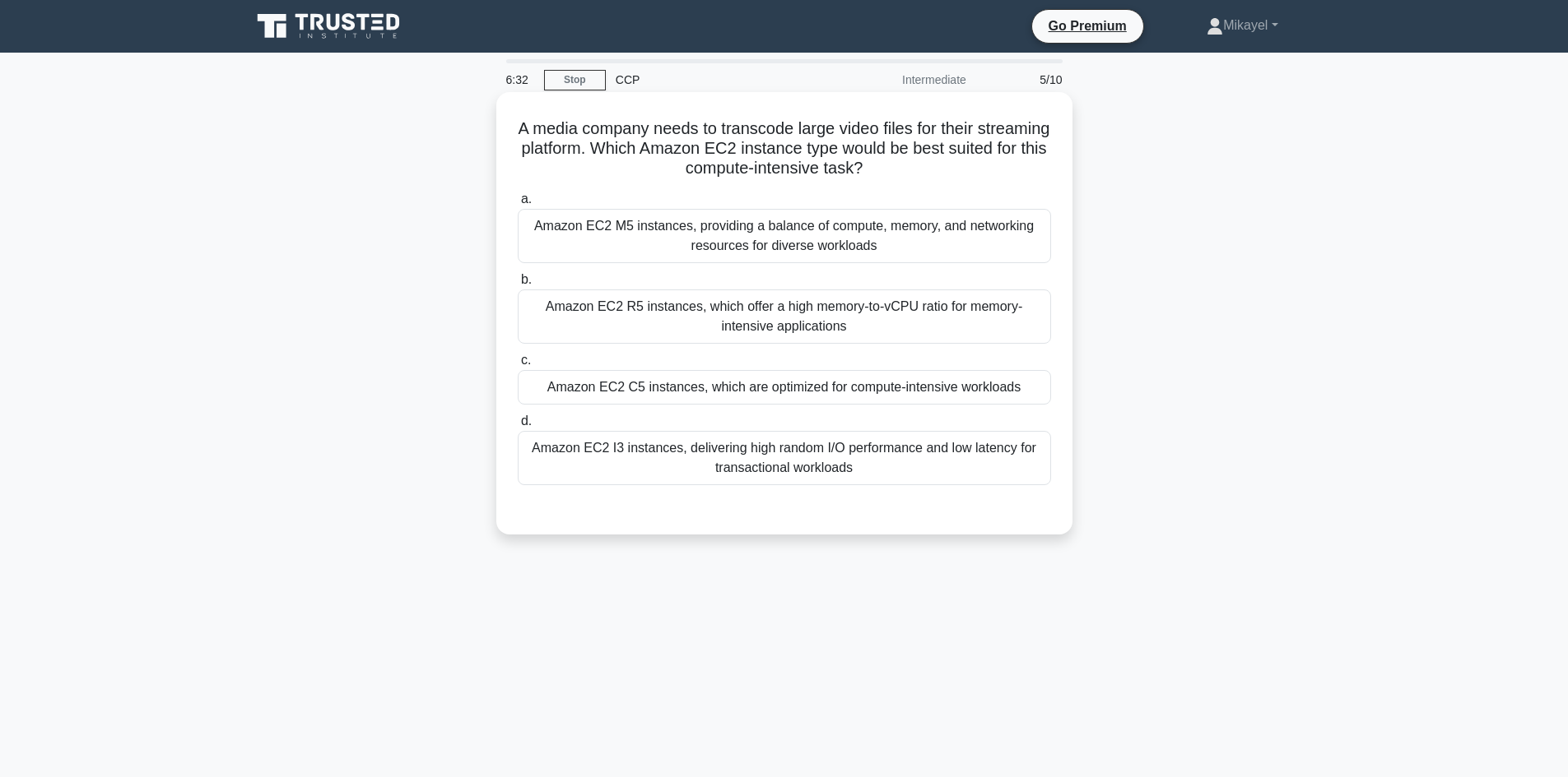
click at [723, 388] on div "Amazon EC2 C5 instances, which are optimized for compute-intensive workloads" at bounding box center [784, 387] width 533 height 35
click at [518, 366] on input "c. Amazon EC2 C5 instances, which are optimized for compute-intensive workloads" at bounding box center [518, 360] width 0 height 11
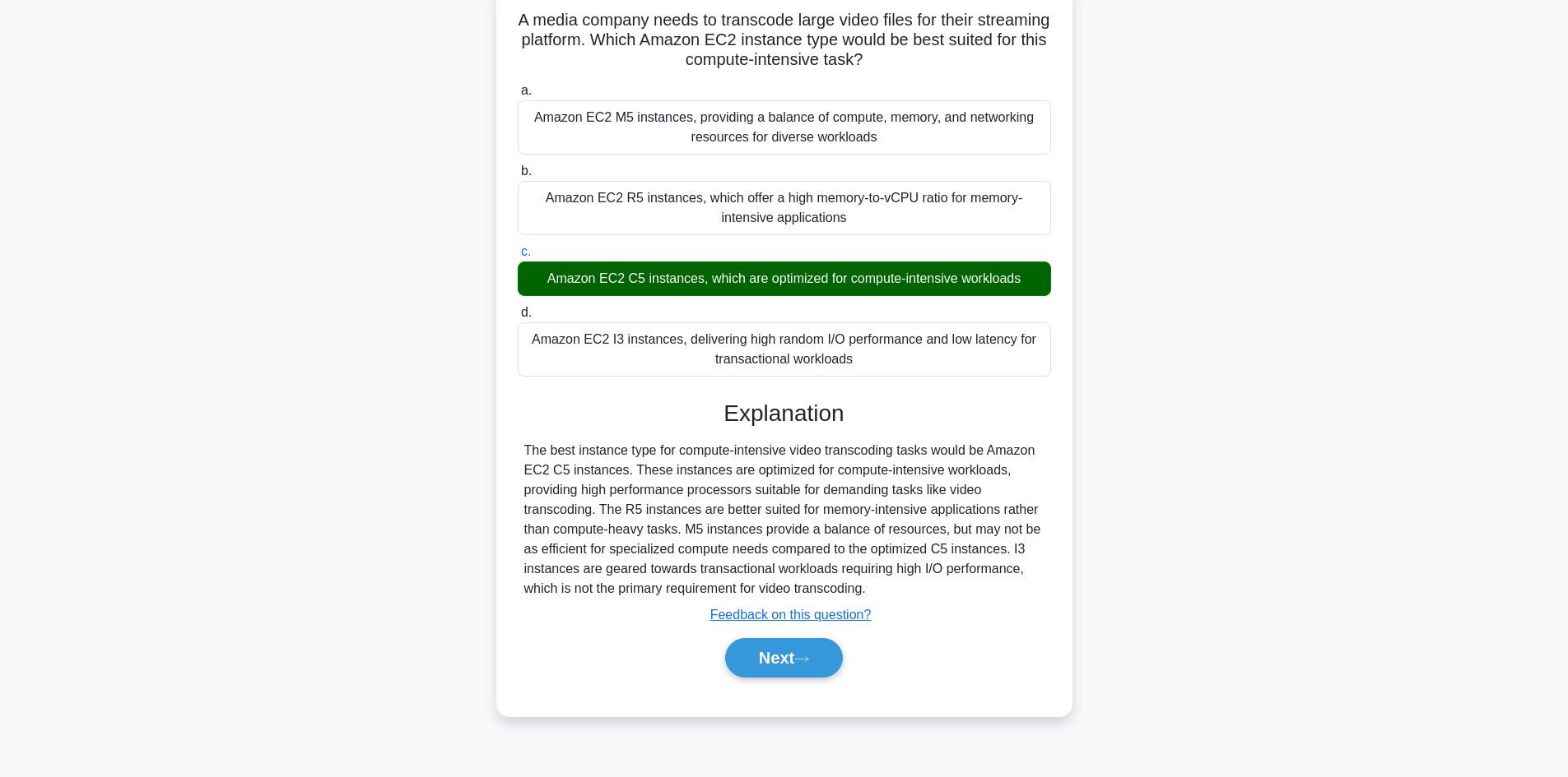
scroll to position [111, 0]
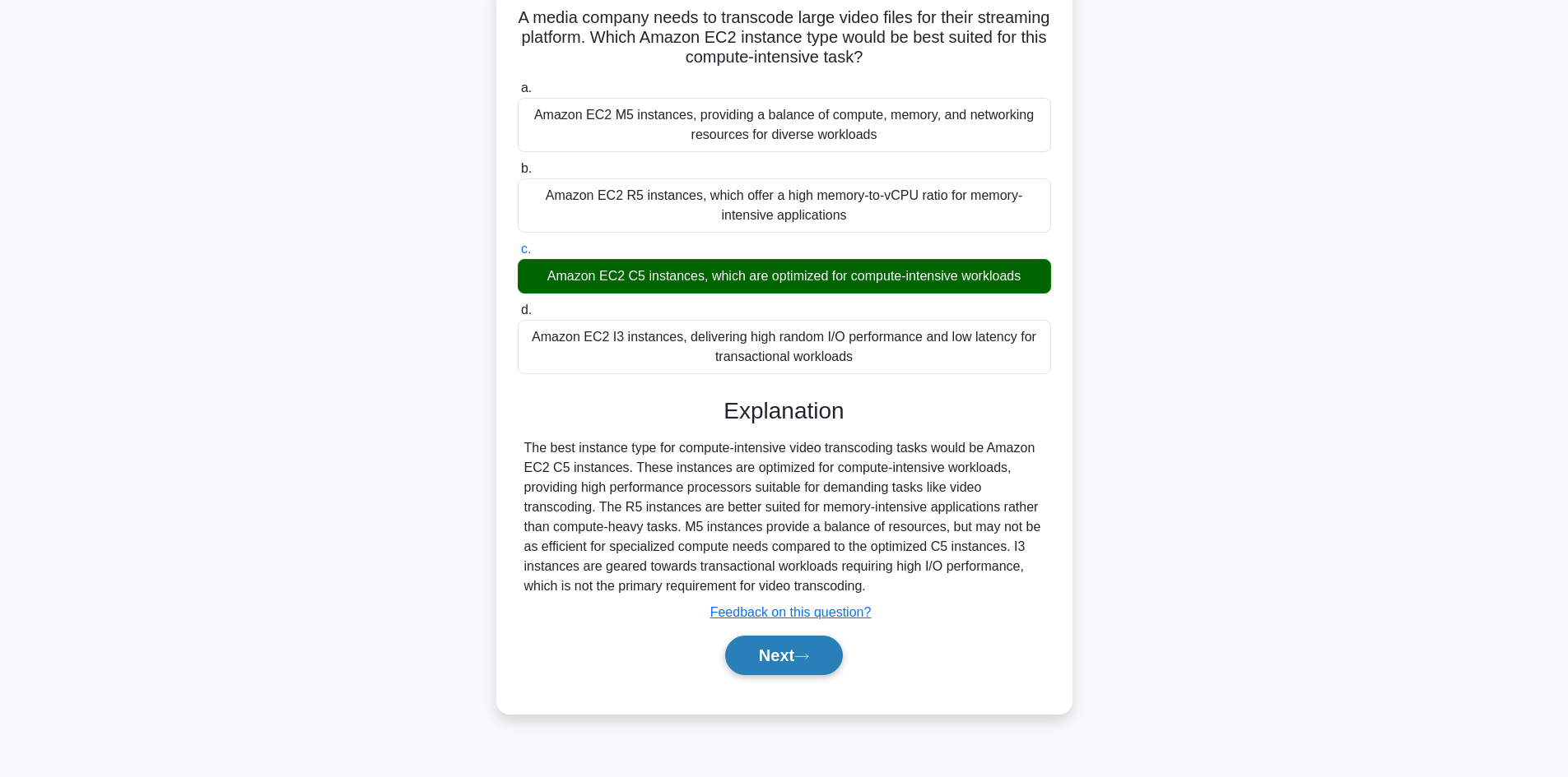
click at [762, 660] on button "Next" at bounding box center [784, 655] width 117 height 39
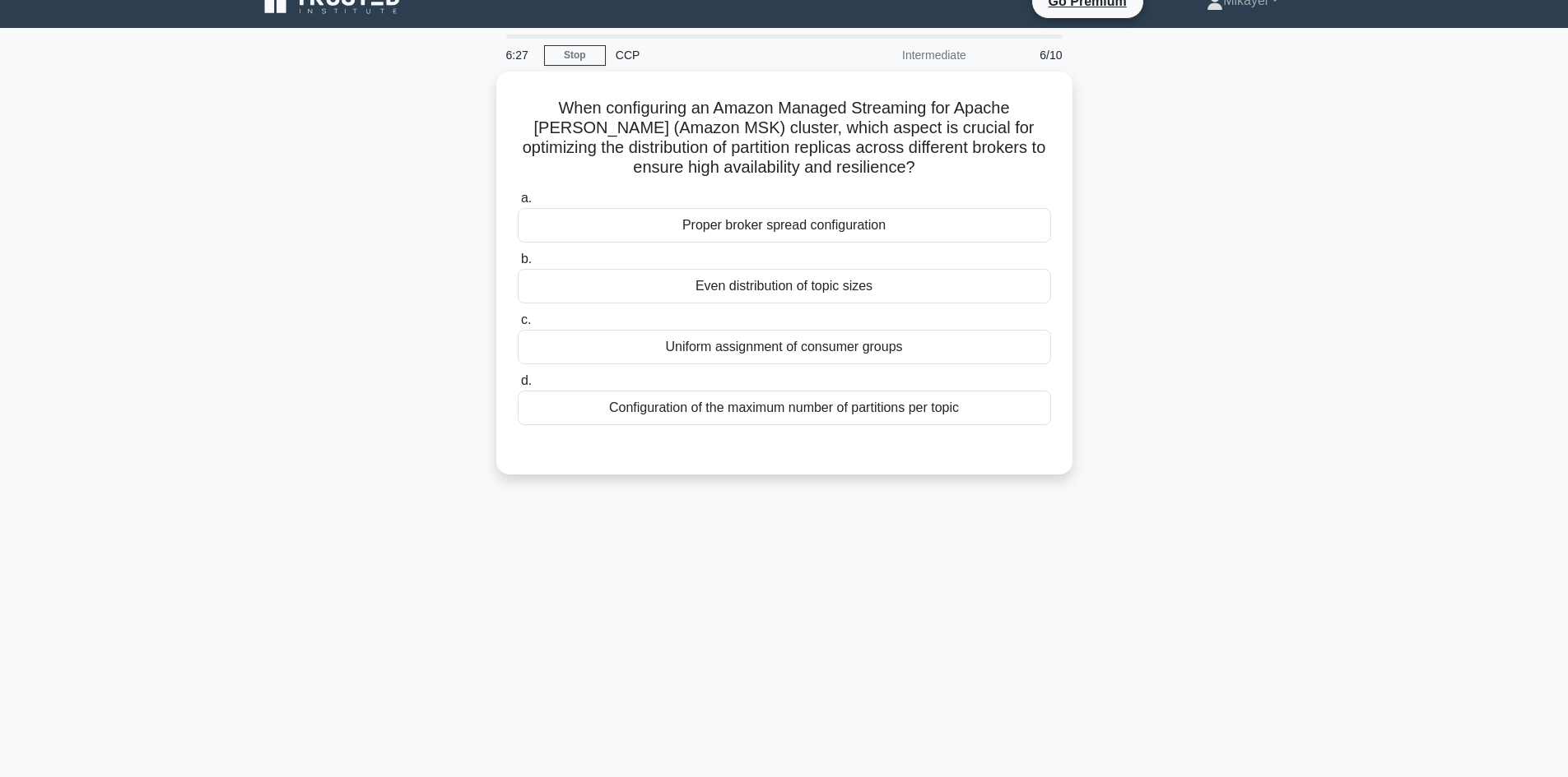
scroll to position [0, 0]
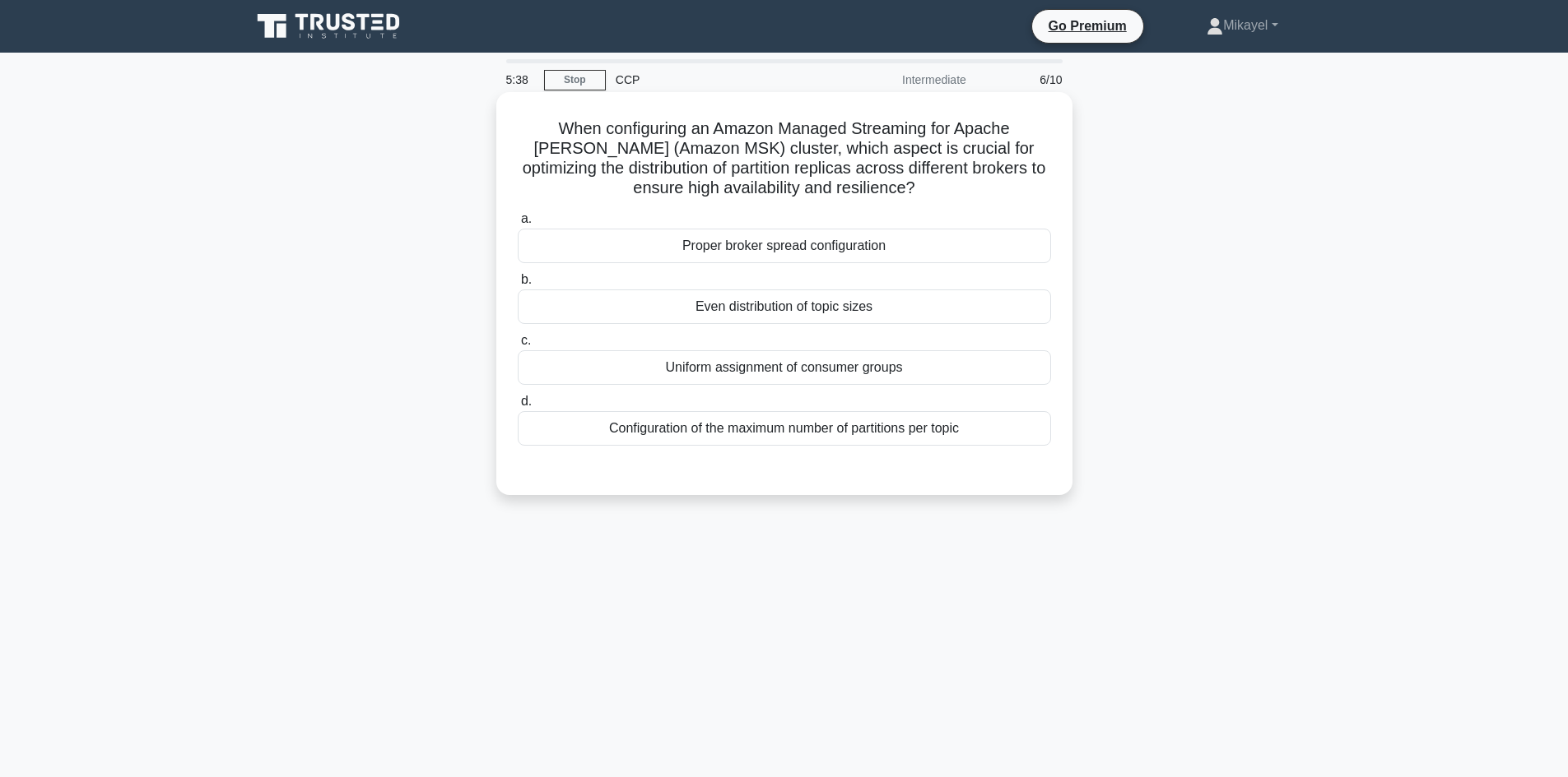
click at [805, 243] on div "Proper broker spread configuration" at bounding box center [784, 246] width 533 height 35
click at [518, 225] on input "a. Proper broker spread configuration" at bounding box center [518, 219] width 0 height 11
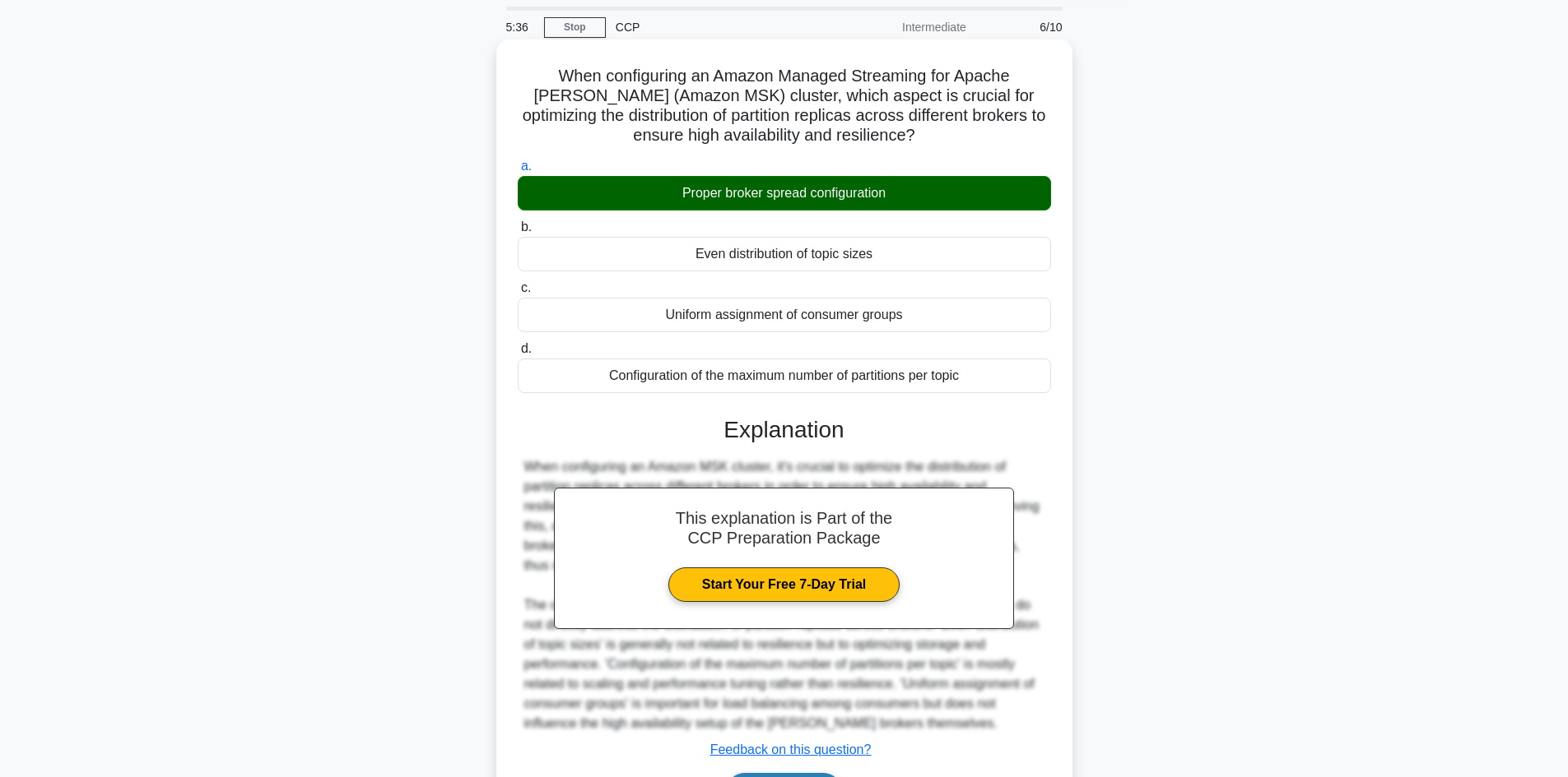
scroll to position [158, 0]
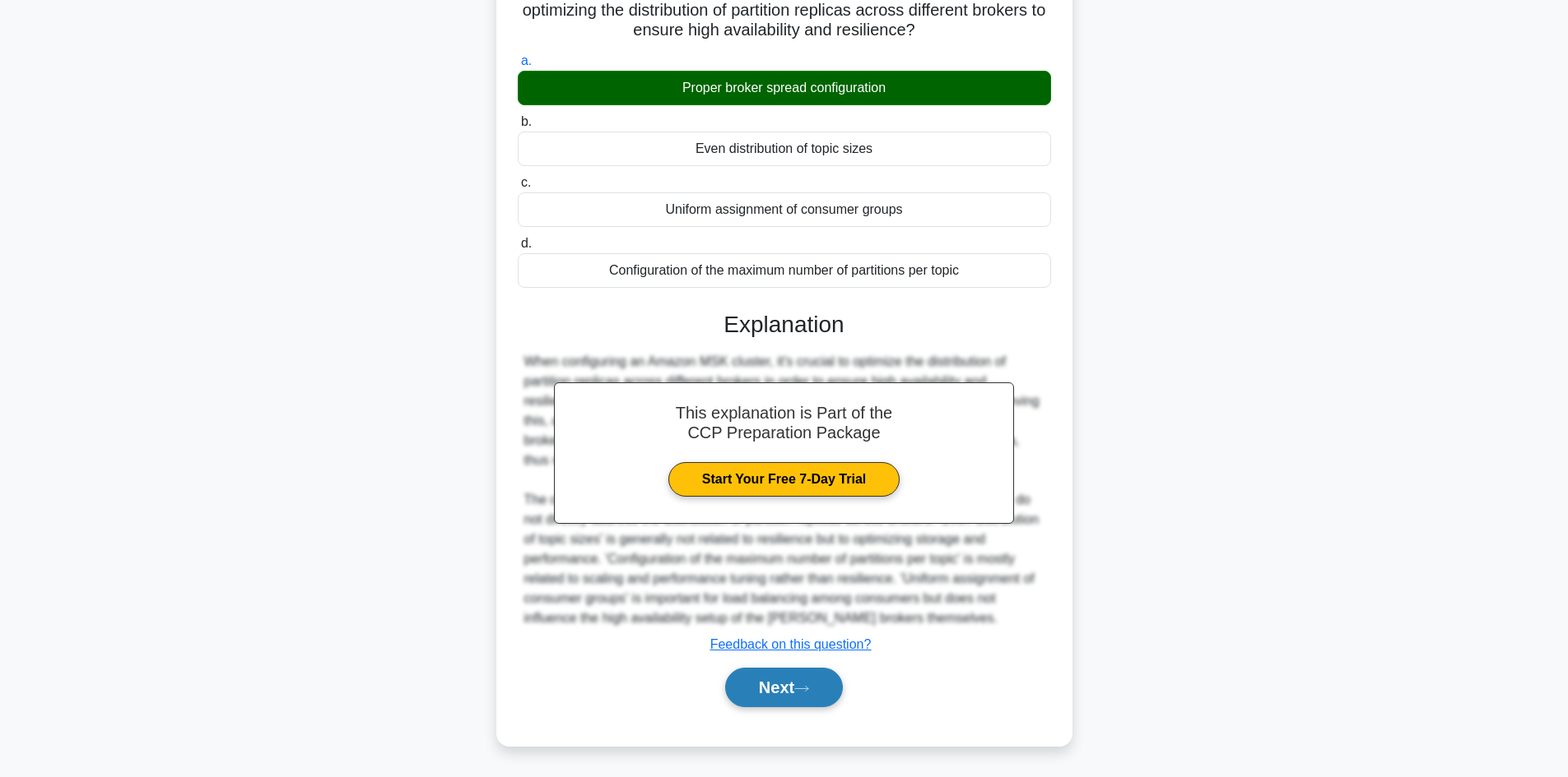
click at [782, 690] on button "Next" at bounding box center [784, 687] width 117 height 39
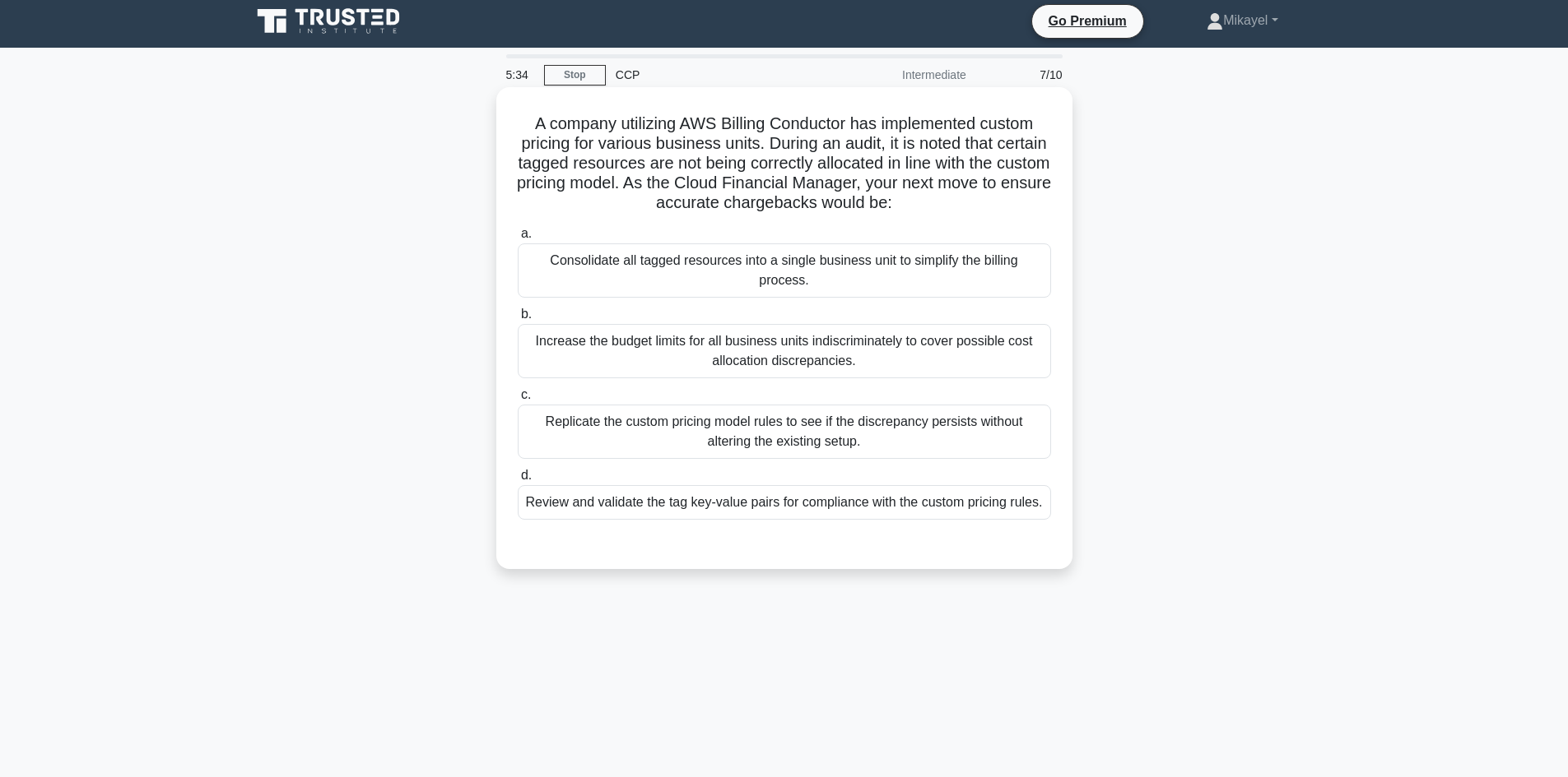
scroll to position [0, 0]
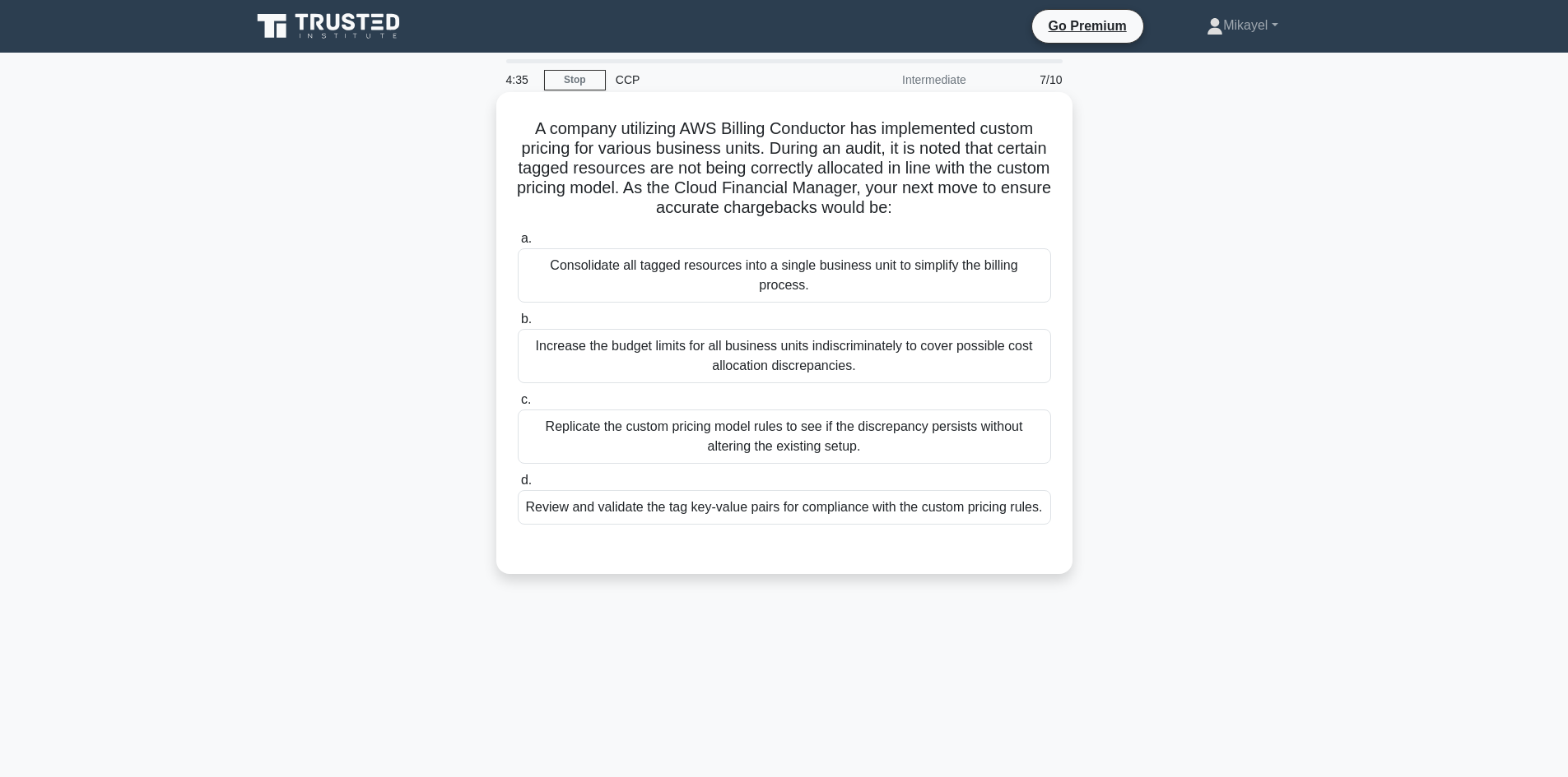
click at [562, 507] on div "Review and validate the tag key-value pairs for compliance with the custom pric…" at bounding box center [784, 507] width 533 height 35
click at [518, 486] on input "d. Review and validate the tag key-value pairs for compliance with the custom p…" at bounding box center [518, 480] width 0 height 11
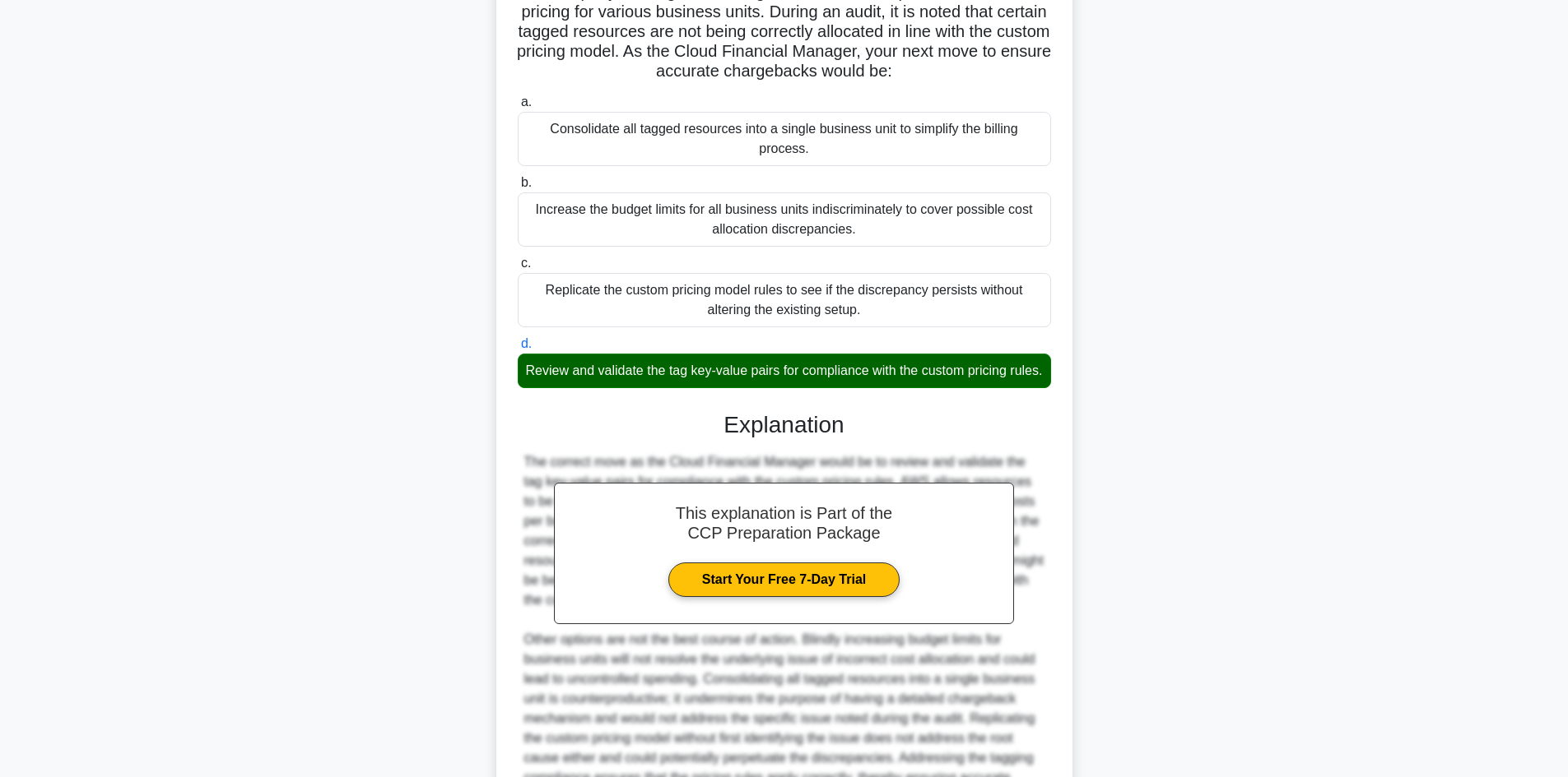
scroll to position [296, 0]
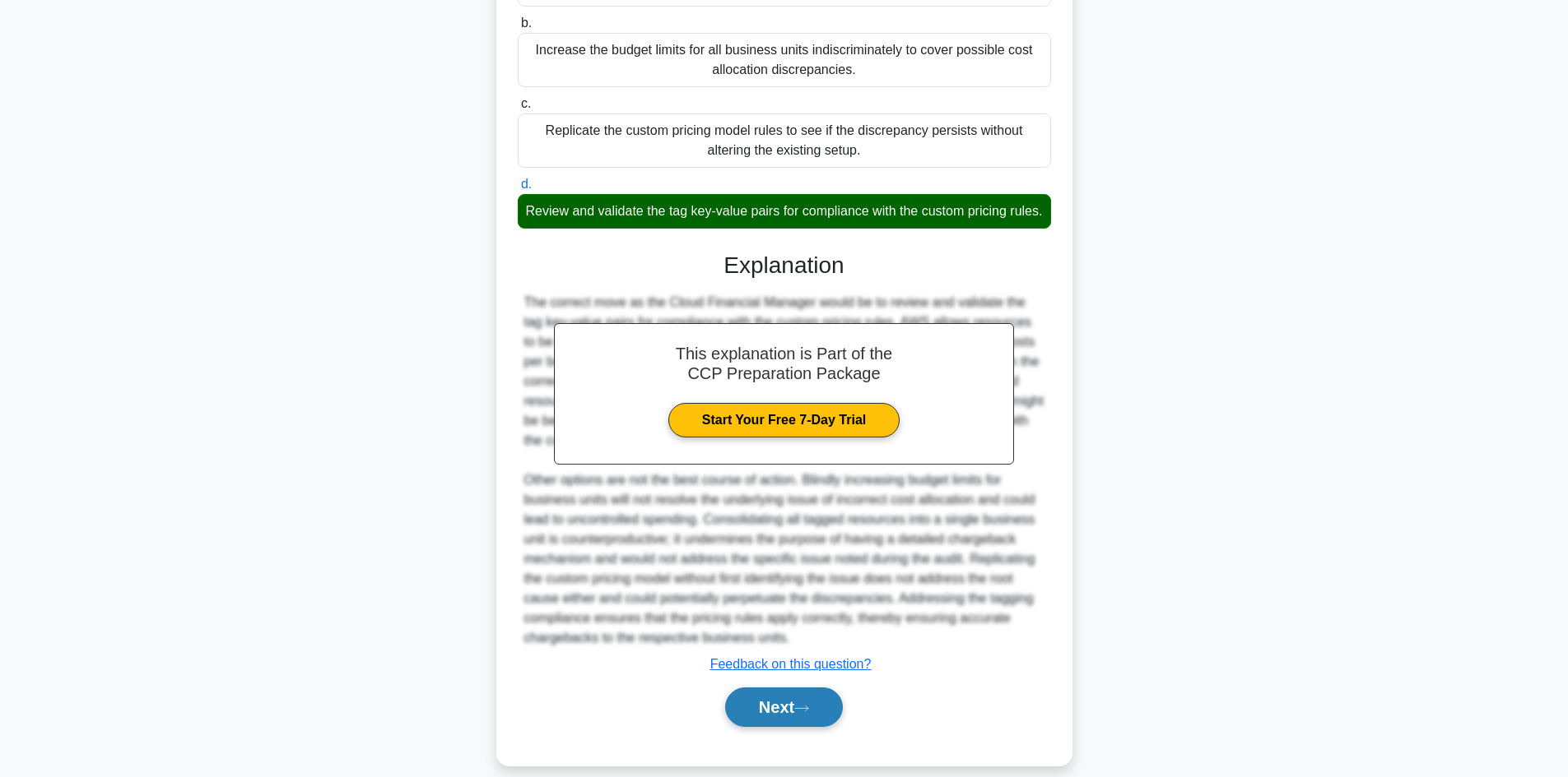
click at [804, 714] on button "Next" at bounding box center [784, 707] width 117 height 39
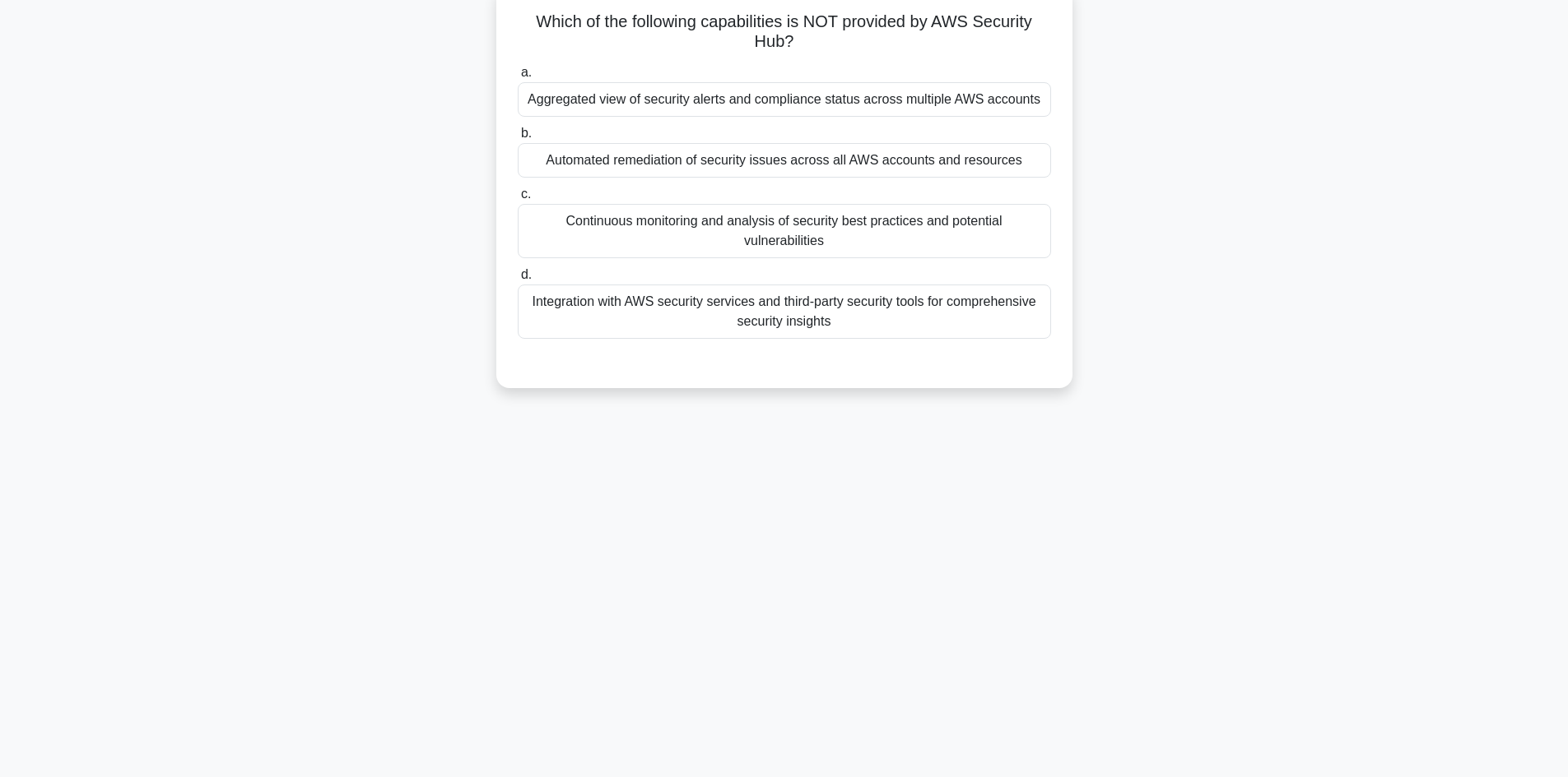
scroll to position [0, 0]
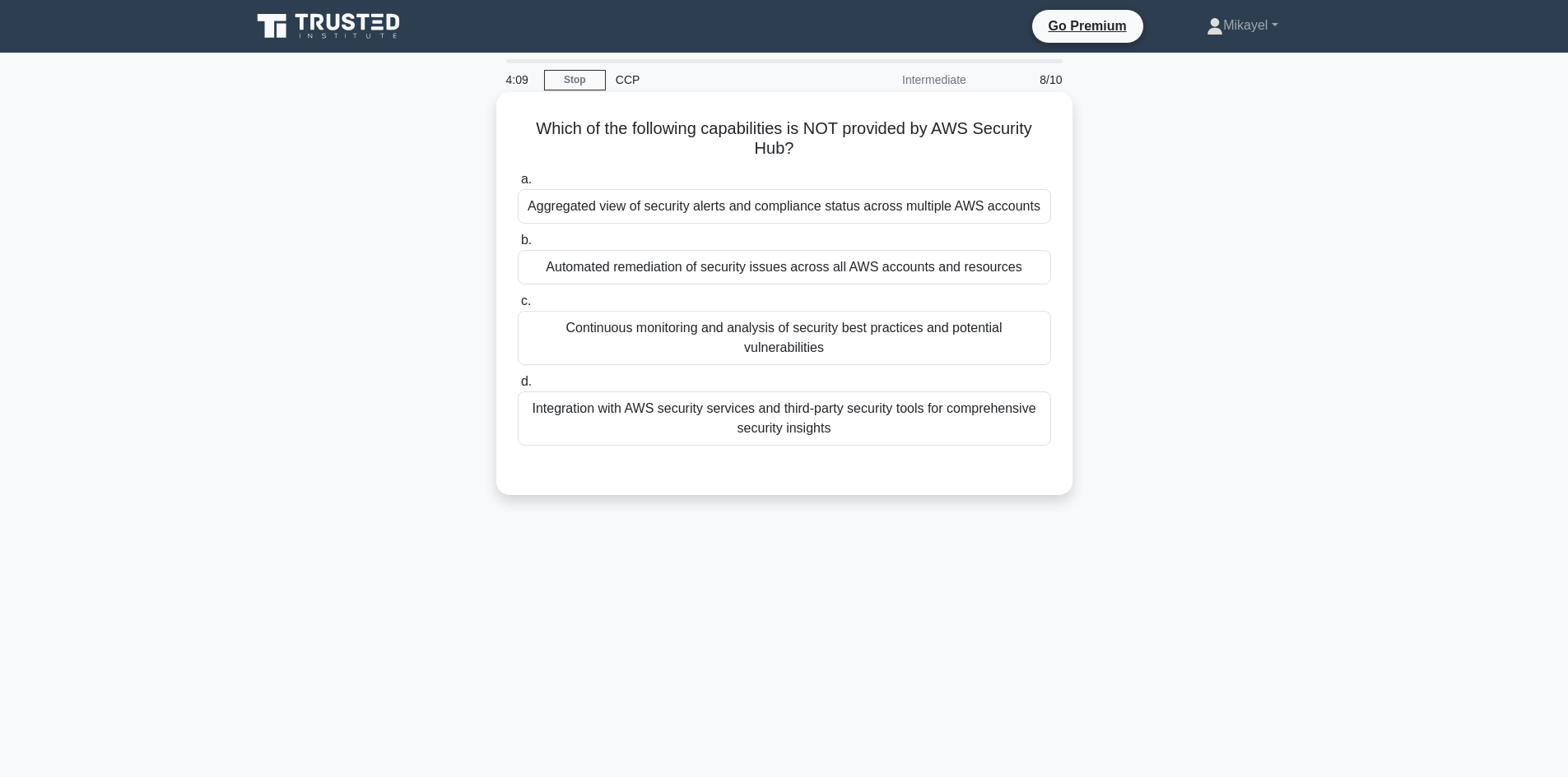
click at [740, 335] on div "Continuous monitoring and analysis of security best practices and potential vul…" at bounding box center [784, 338] width 533 height 55
click at [518, 306] on input "c. Continuous monitoring and analysis of security best practices and potential …" at bounding box center [518, 301] width 0 height 11
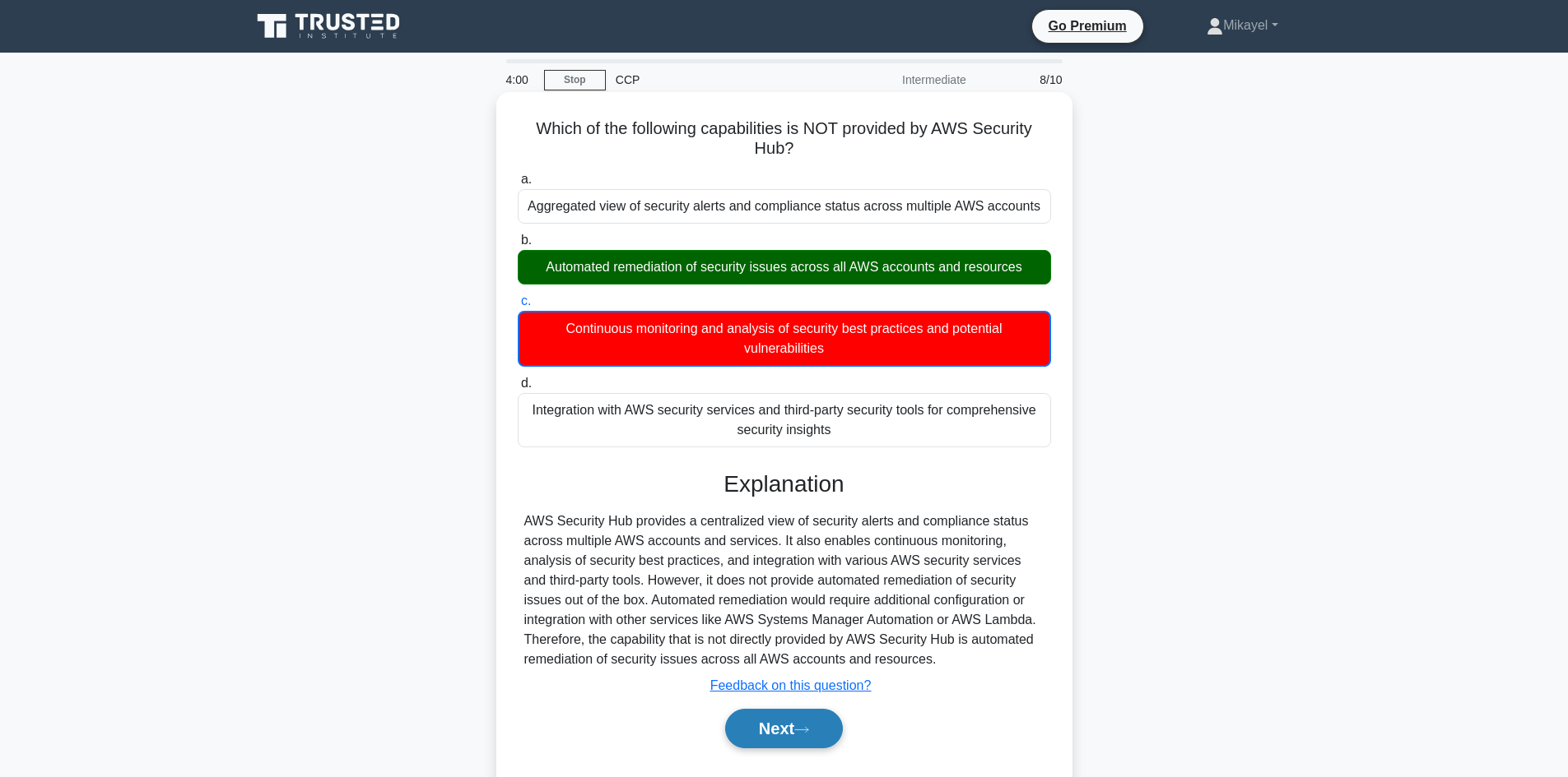
click at [756, 721] on button "Next" at bounding box center [784, 728] width 117 height 39
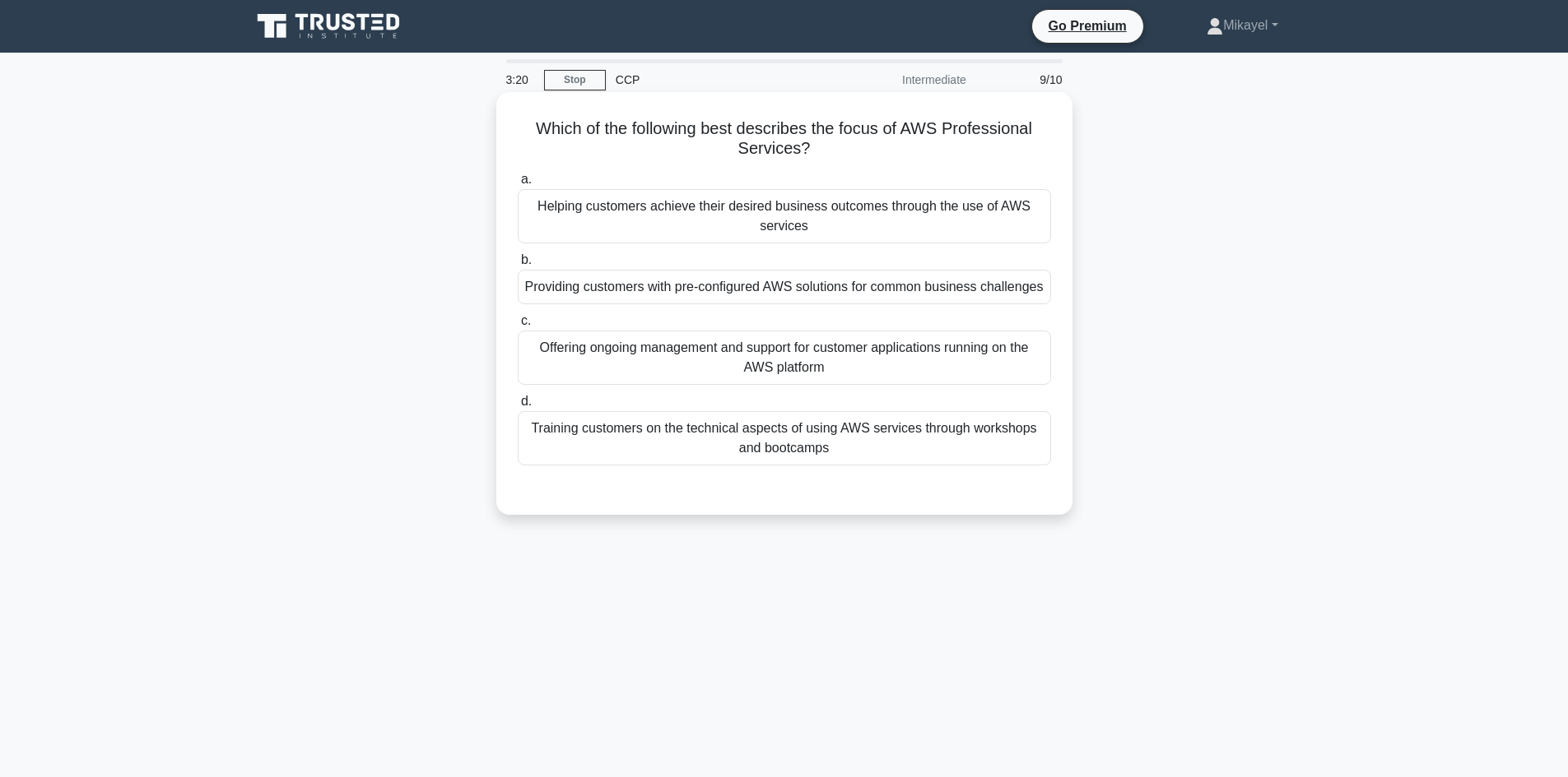
click at [730, 289] on div "Providing customers with pre-configured AWS solutions for common business chall…" at bounding box center [784, 287] width 533 height 35
click at [518, 266] on input "b. Providing customers with pre-configured AWS solutions for common business ch…" at bounding box center [518, 260] width 0 height 11
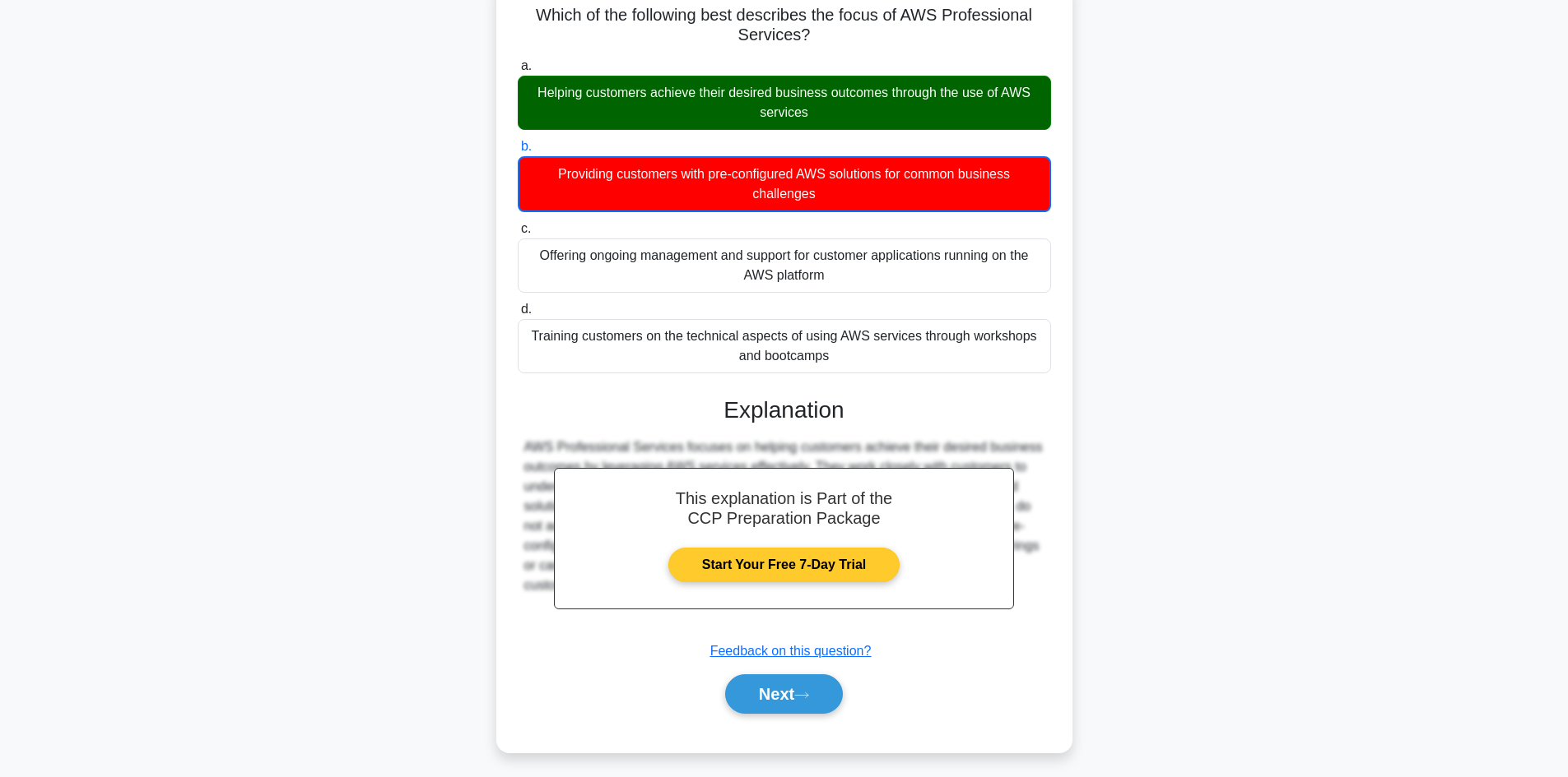
scroll to position [120, 0]
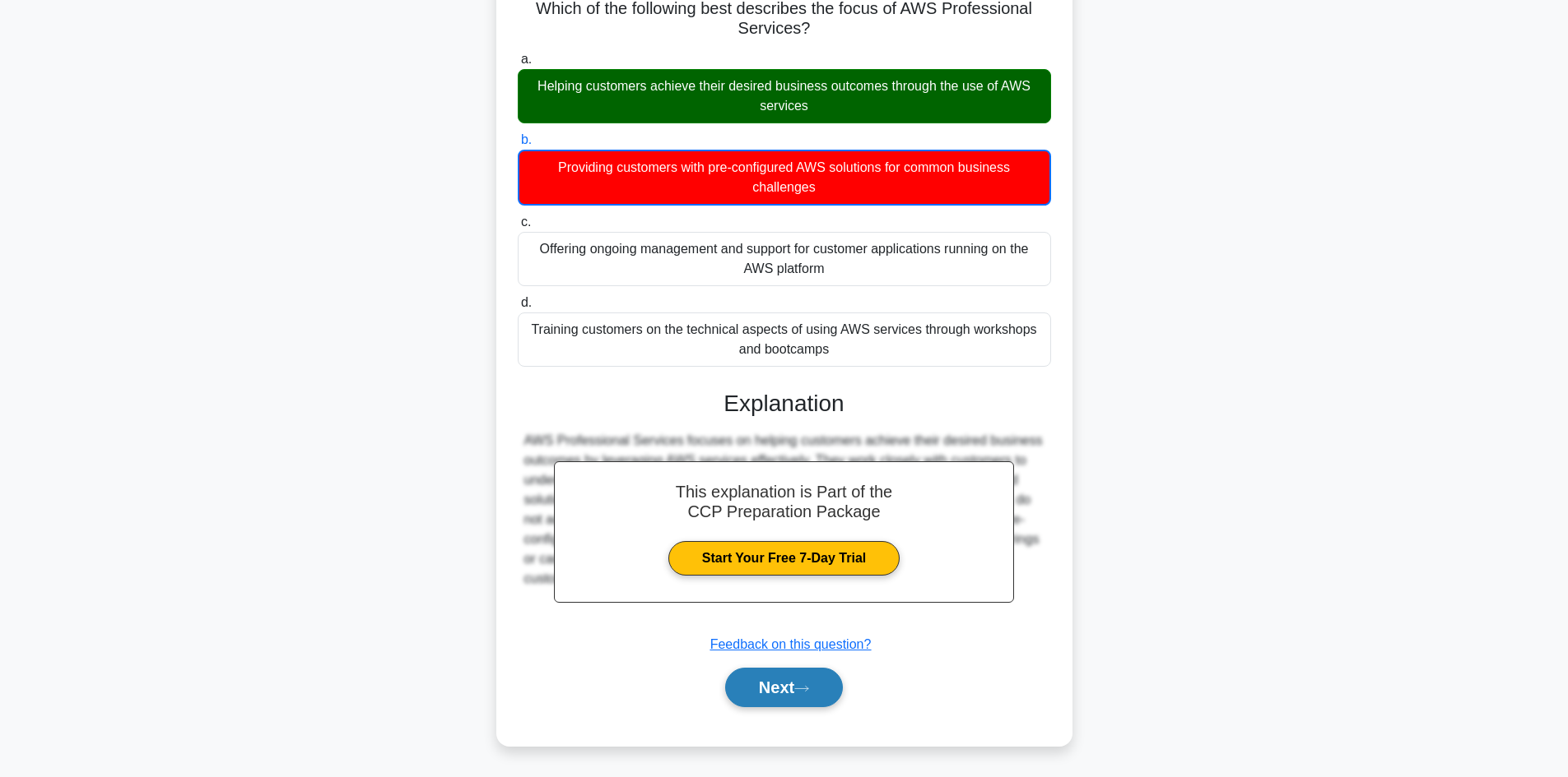
click at [781, 684] on button "Next" at bounding box center [784, 687] width 117 height 39
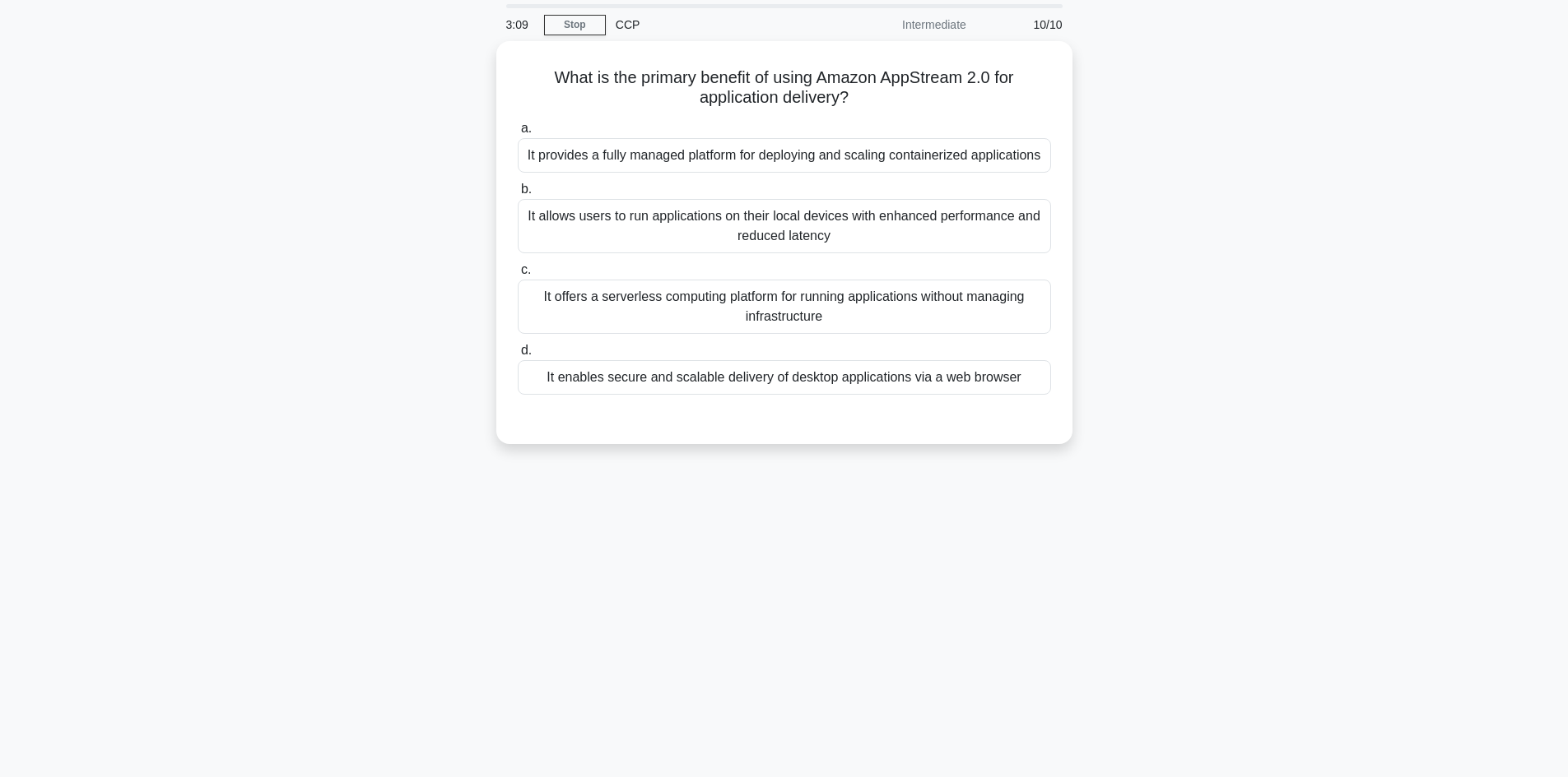
scroll to position [0, 0]
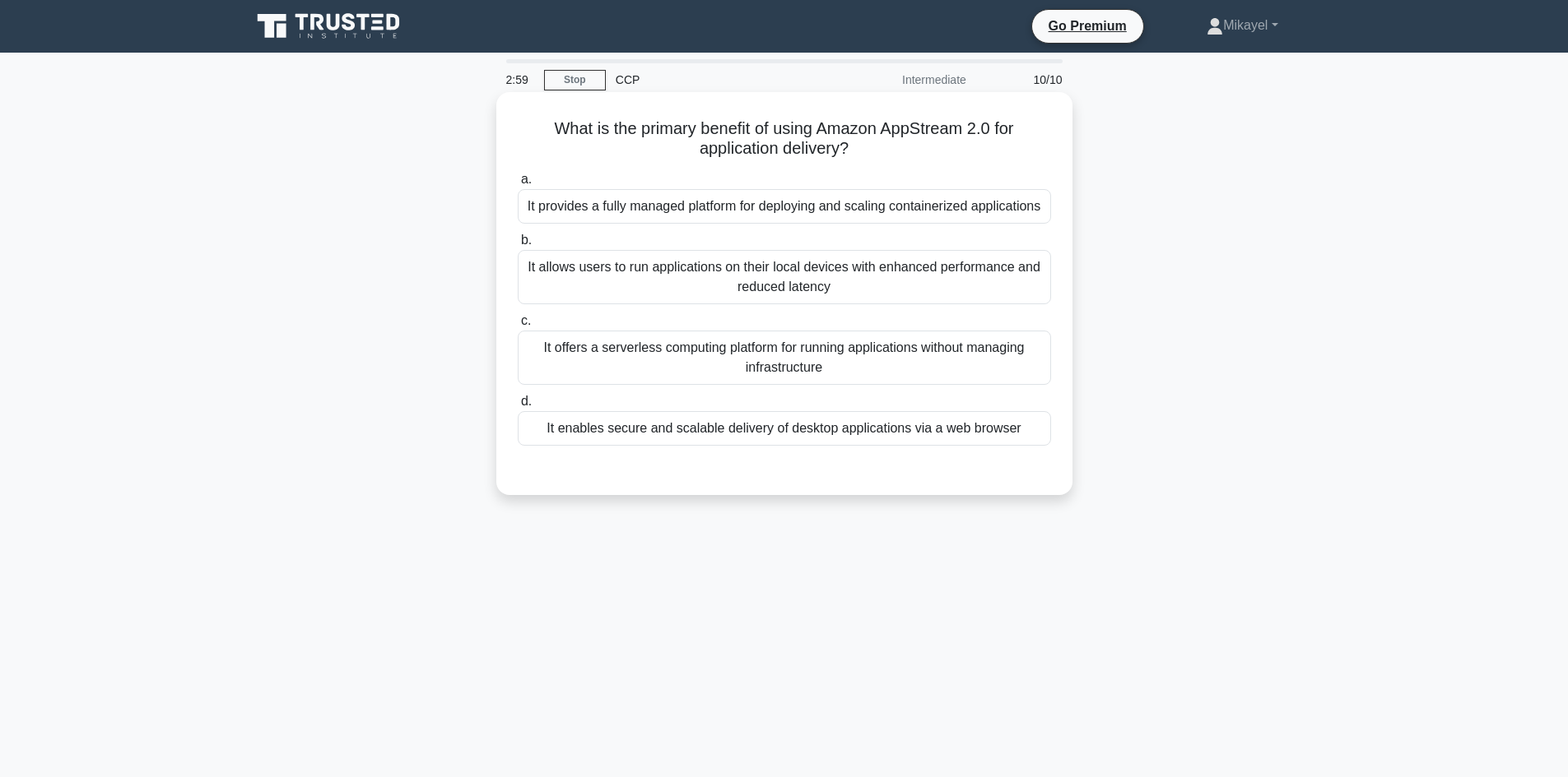
click at [714, 433] on div "It enables secure and scalable delivery of desktop applications via a web brows…" at bounding box center [784, 428] width 533 height 35
click at [518, 407] on input "d. It enables secure and scalable delivery of desktop applications via a web br…" at bounding box center [518, 401] width 0 height 11
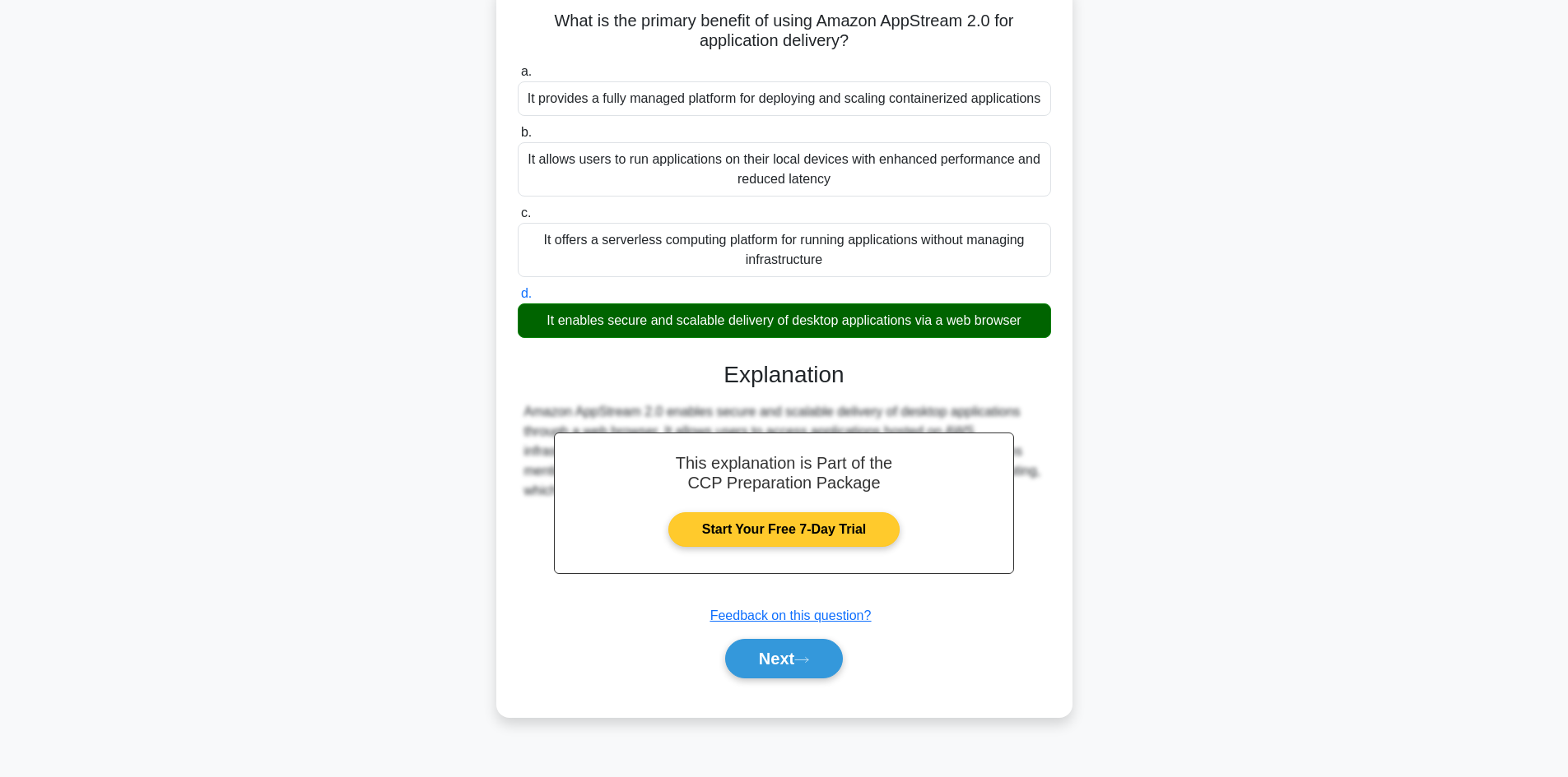
scroll to position [111, 0]
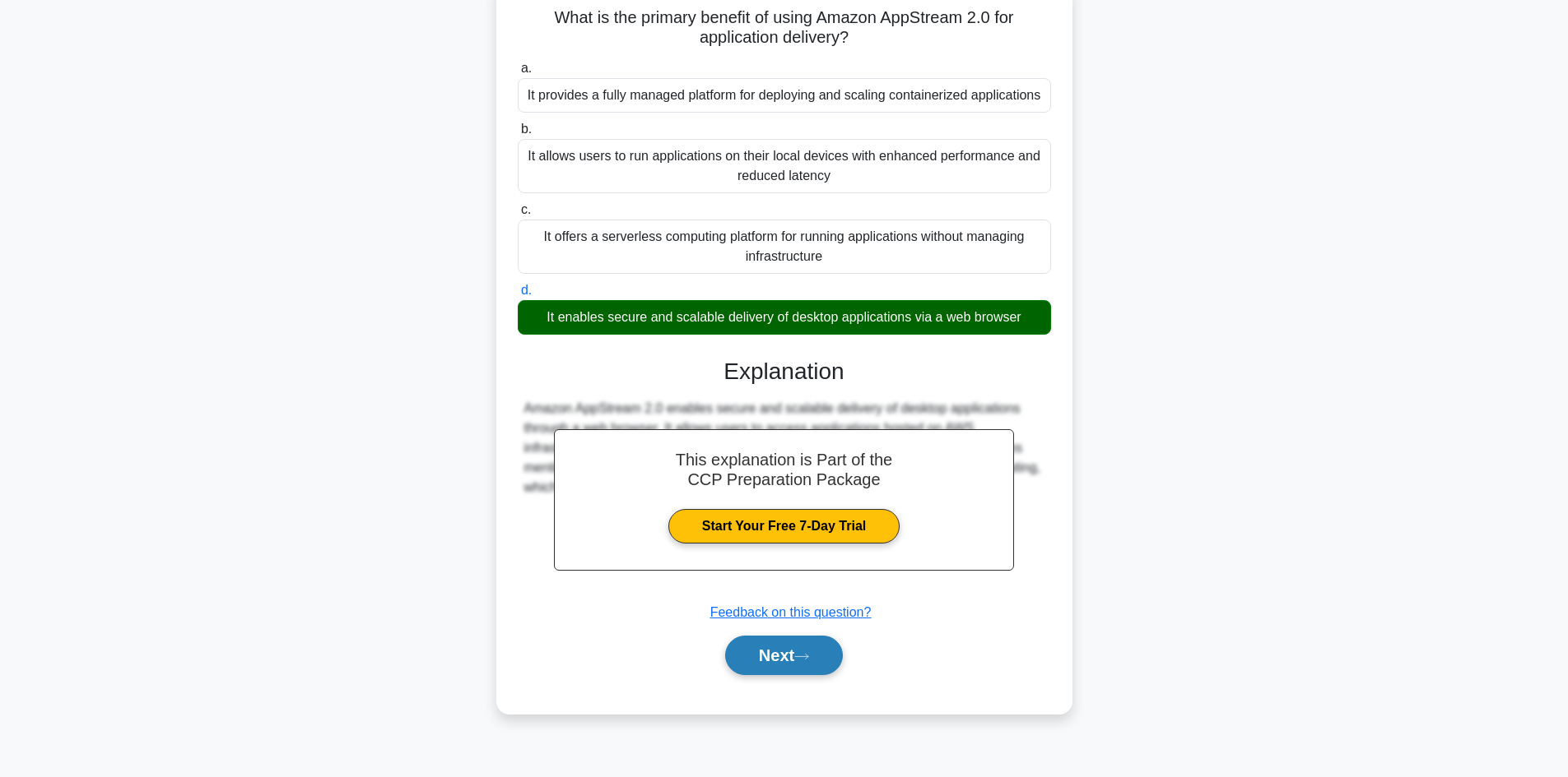
click at [772, 647] on button "Next" at bounding box center [784, 655] width 117 height 39
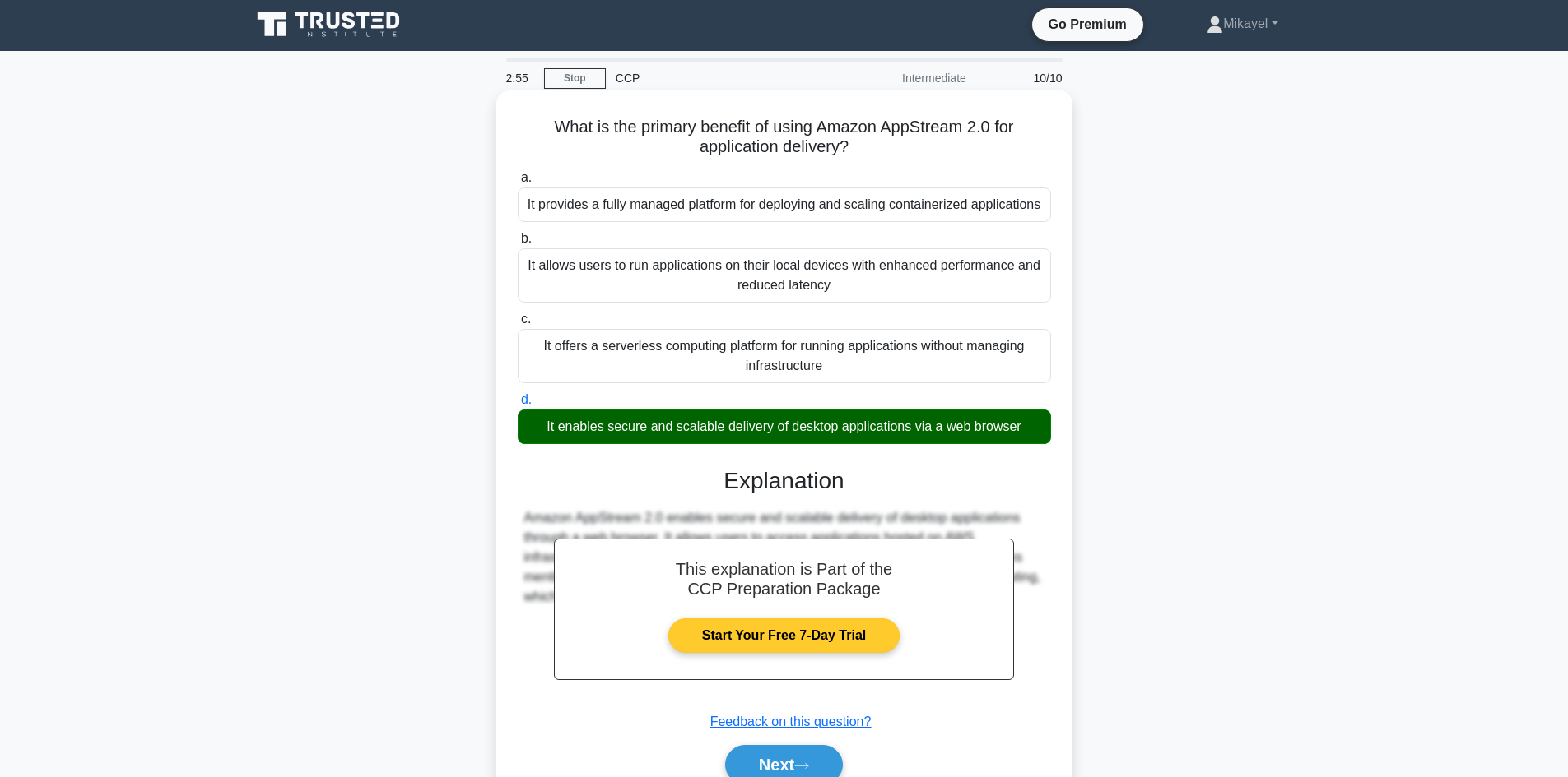
scroll to position [0, 0]
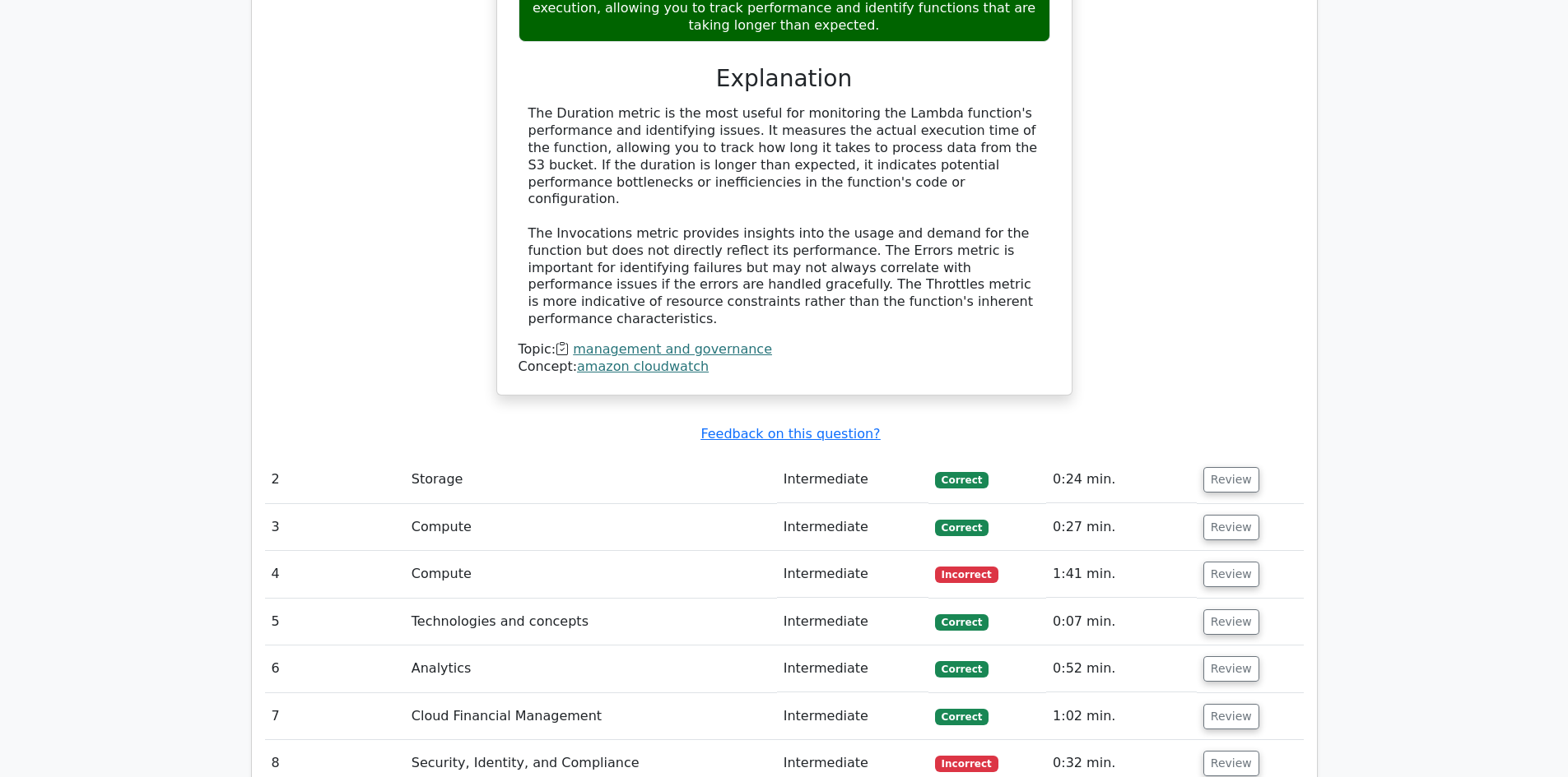
scroll to position [2073, 0]
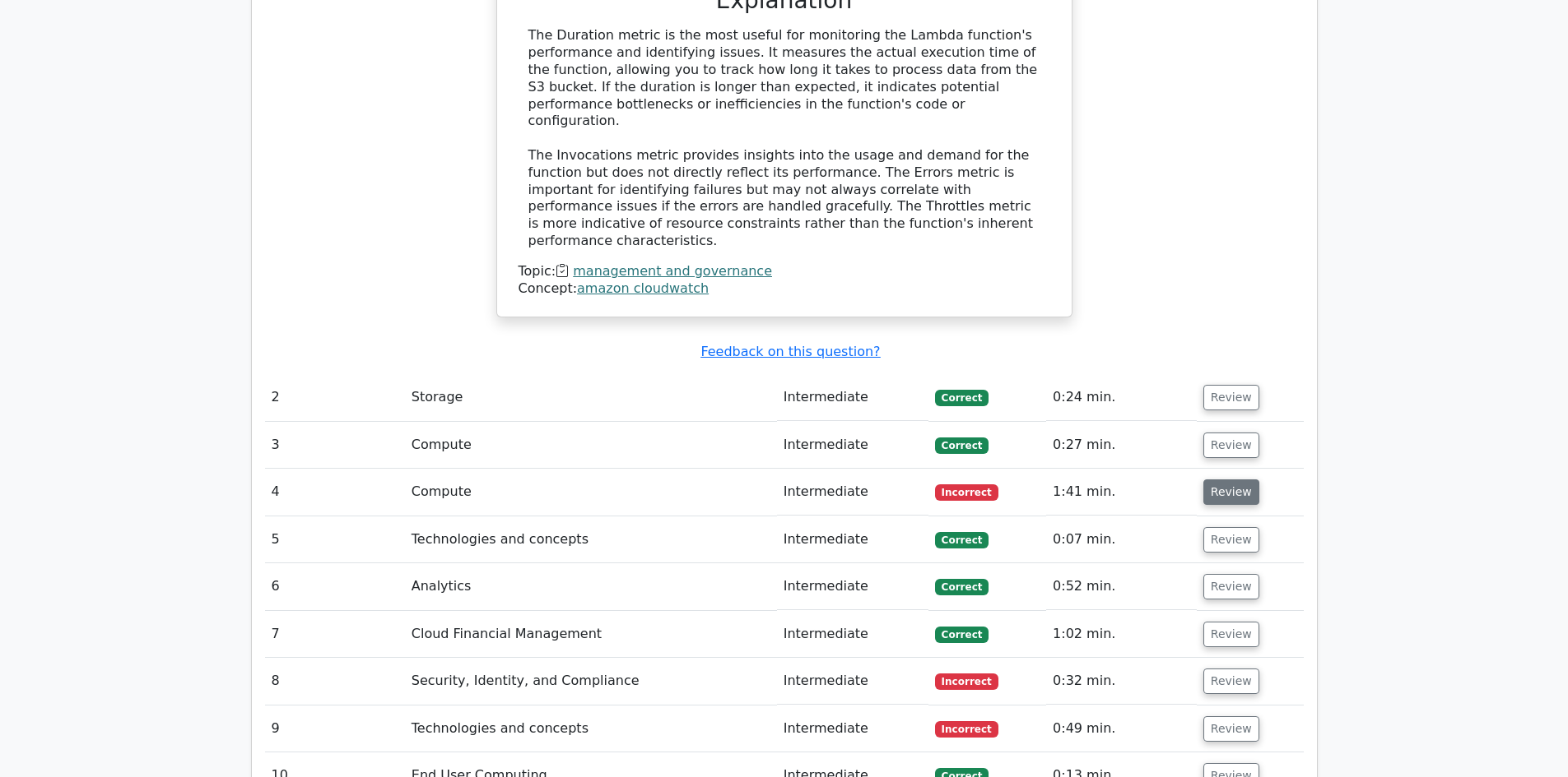
click at [1218, 479] on button "Review" at bounding box center [1231, 492] width 56 height 26
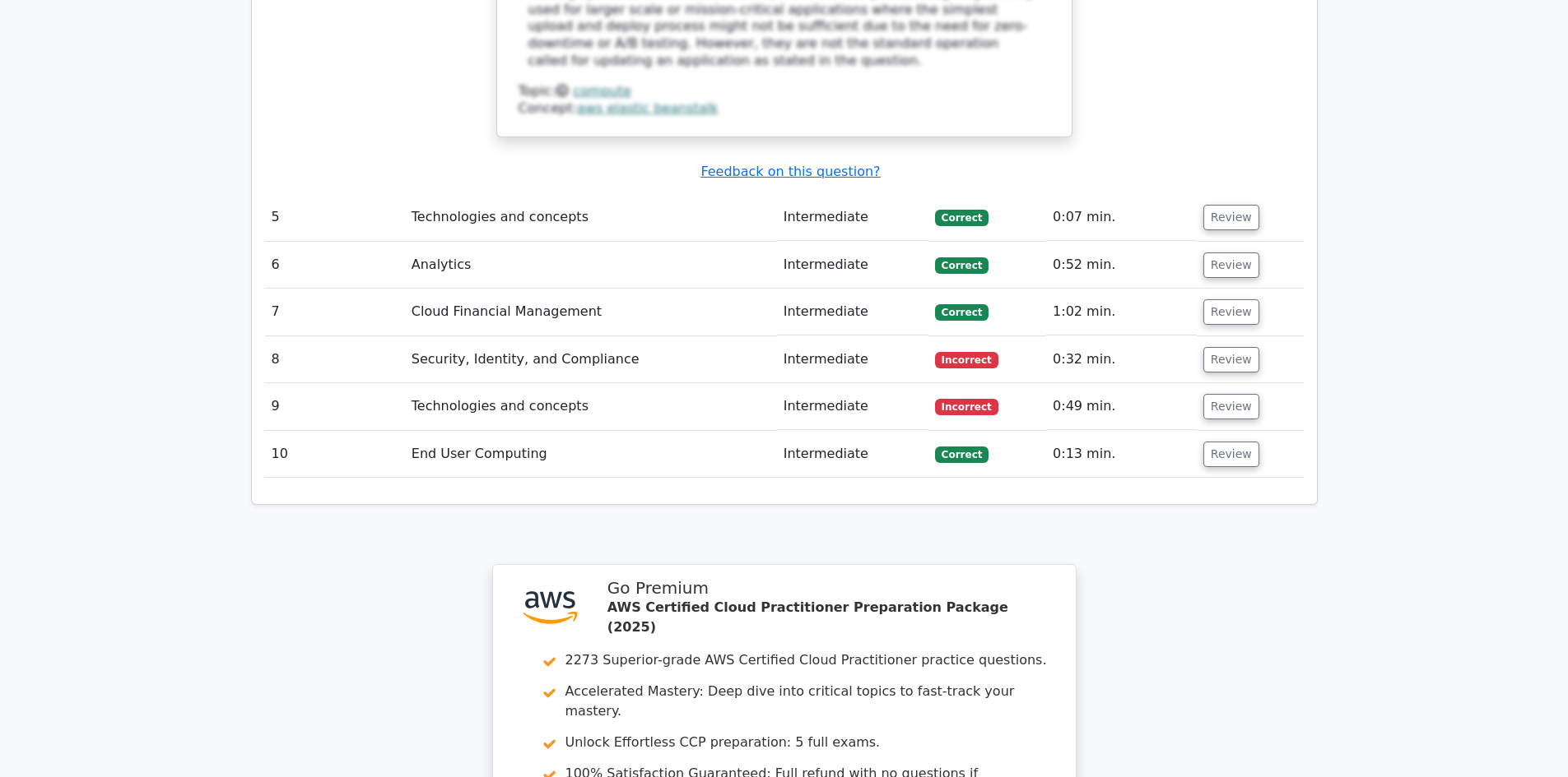
scroll to position [3159, 0]
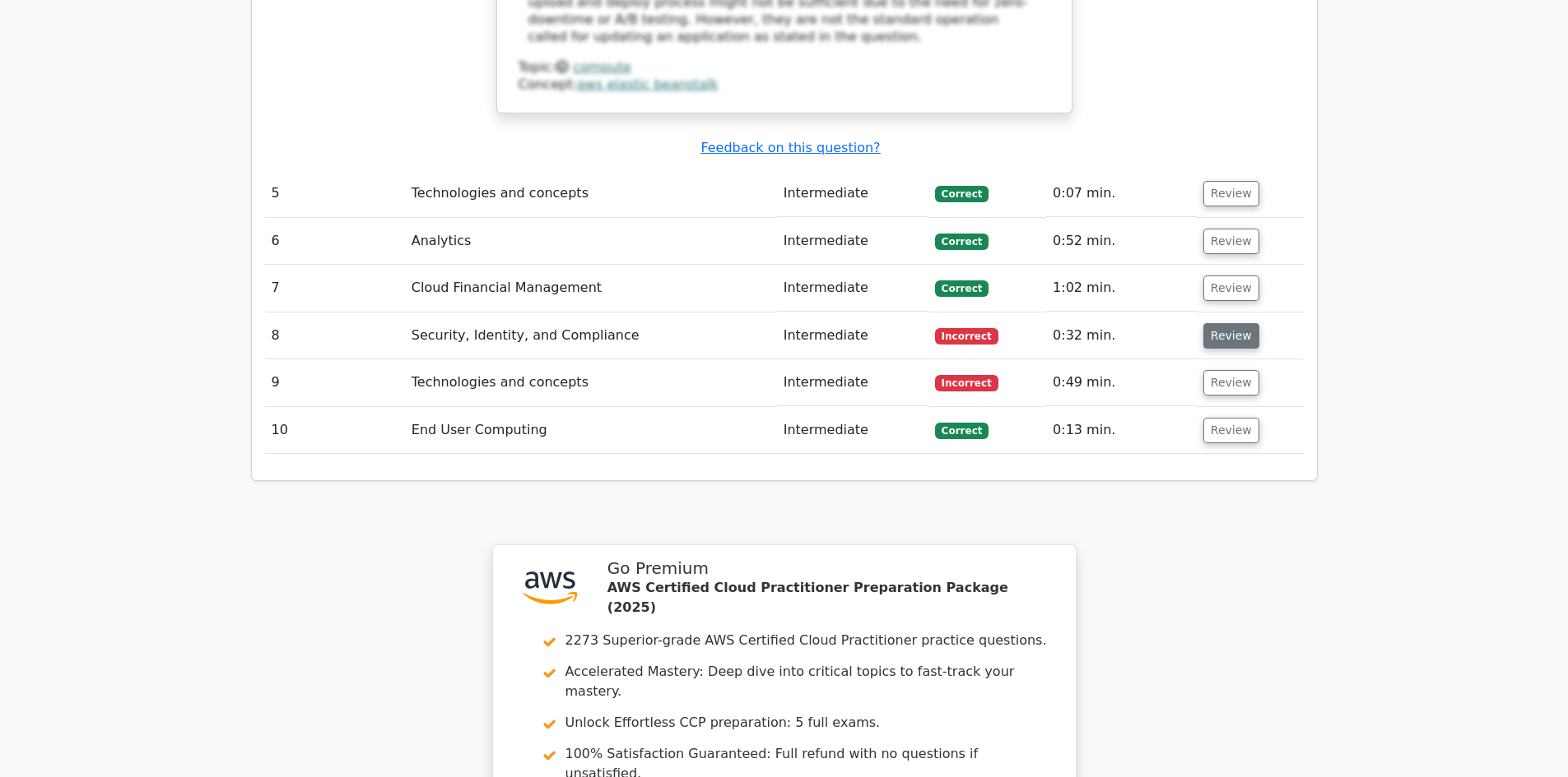
click at [1213, 324] on button "Review" at bounding box center [1231, 336] width 56 height 26
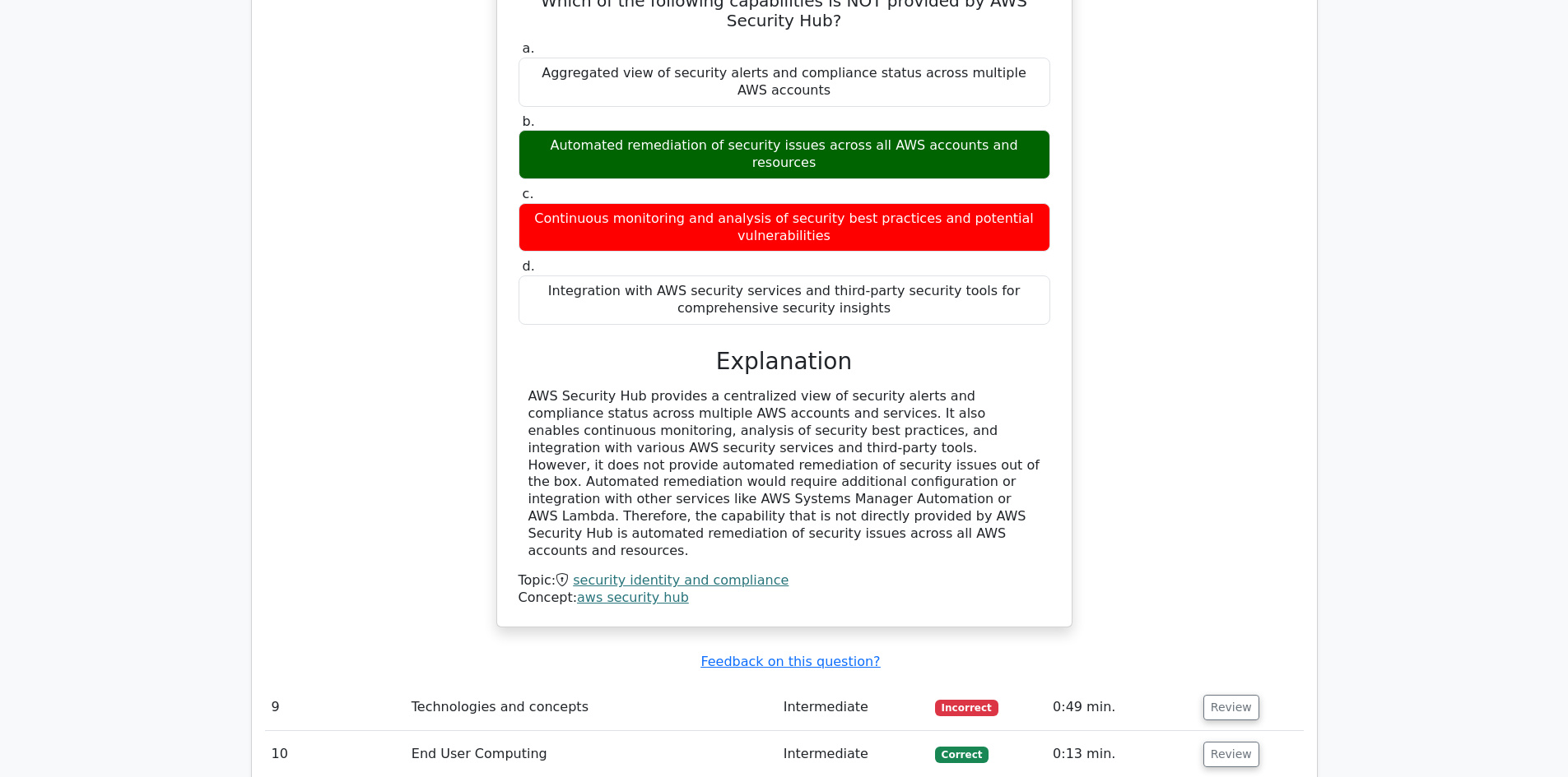
scroll to position [3653, 0]
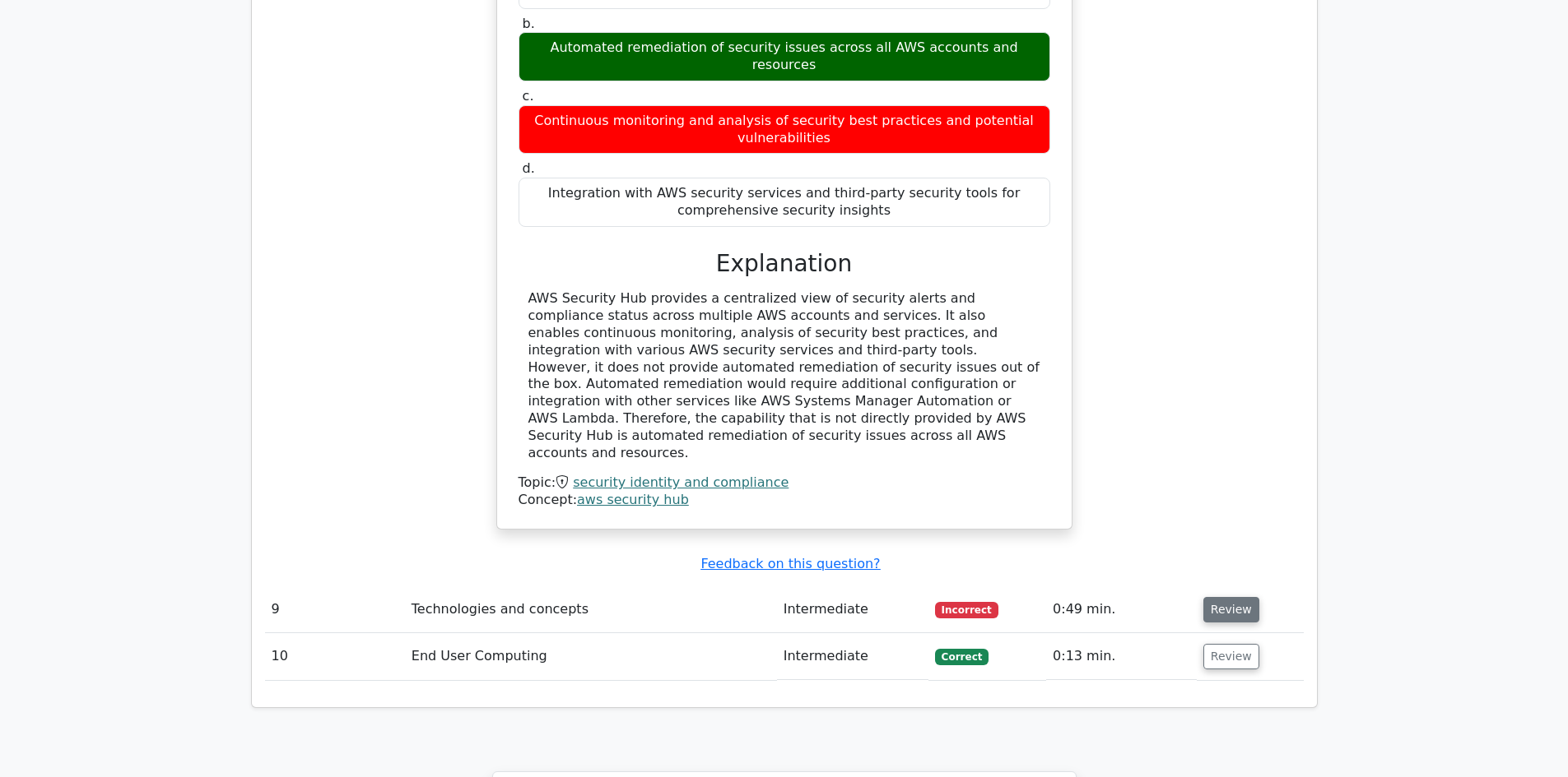
click at [1218, 597] on button "Review" at bounding box center [1231, 610] width 56 height 26
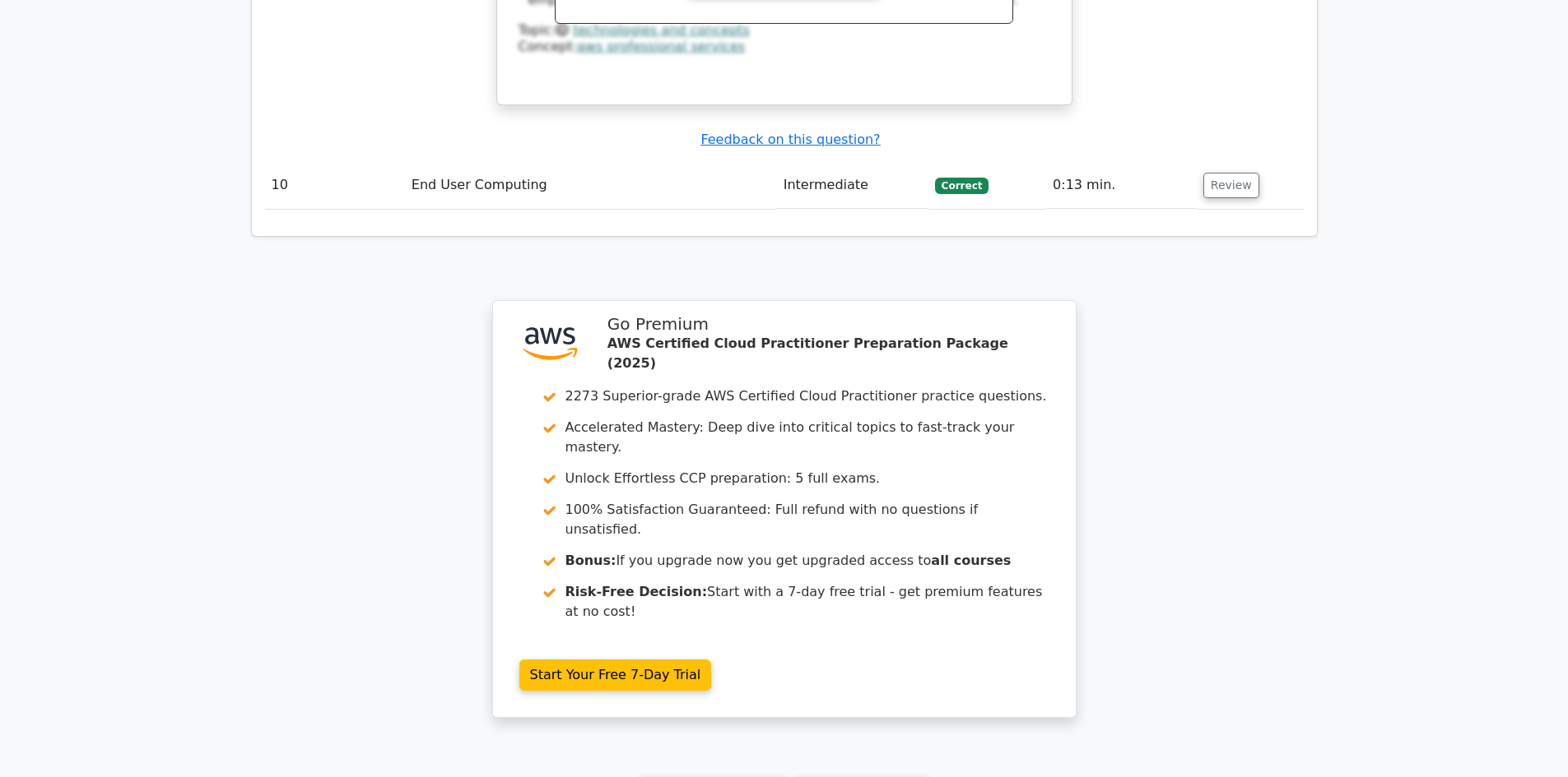
scroll to position [4863, 0]
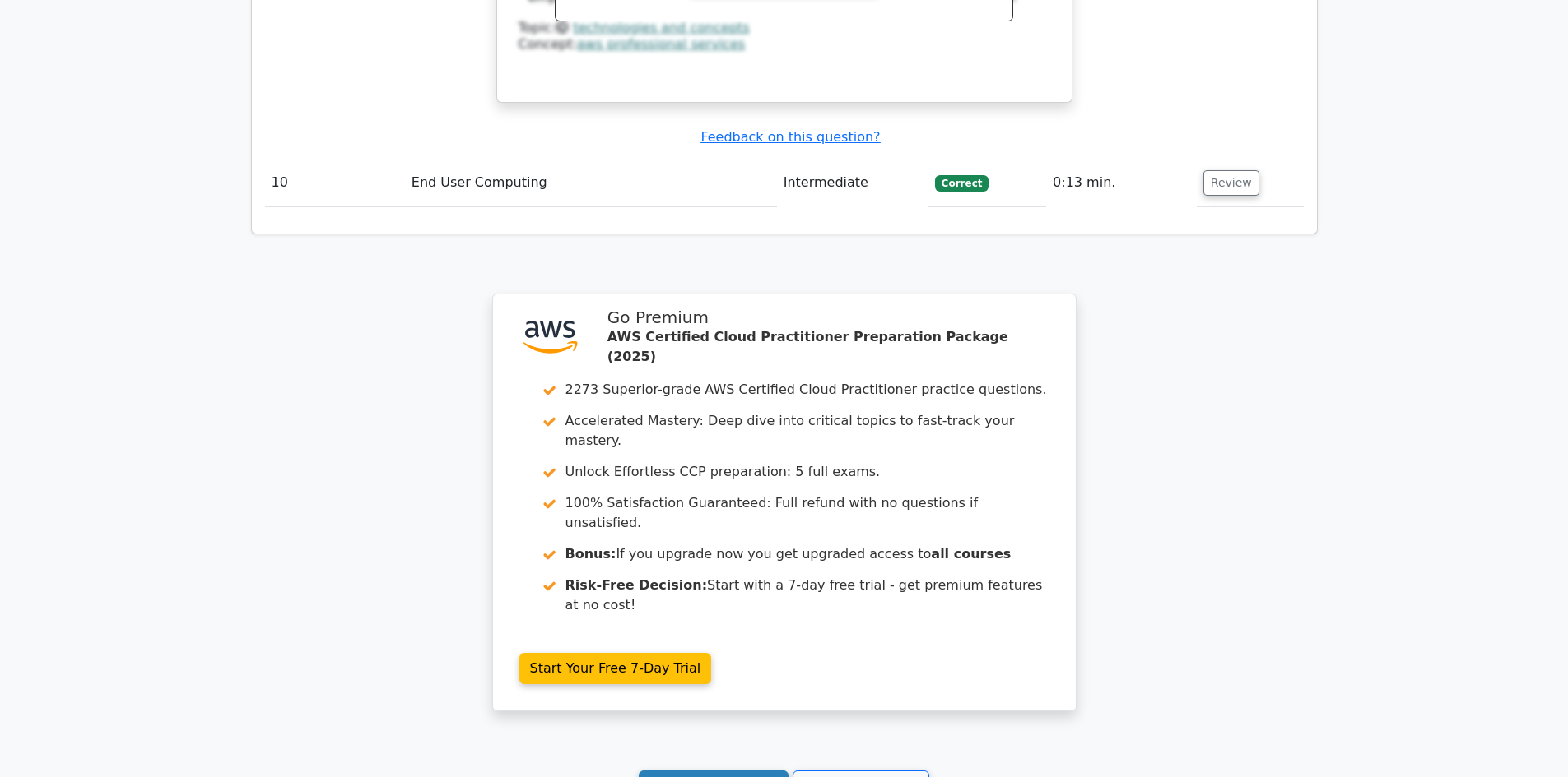
click at [712, 771] on link "Continue practicing" at bounding box center [714, 787] width 151 height 32
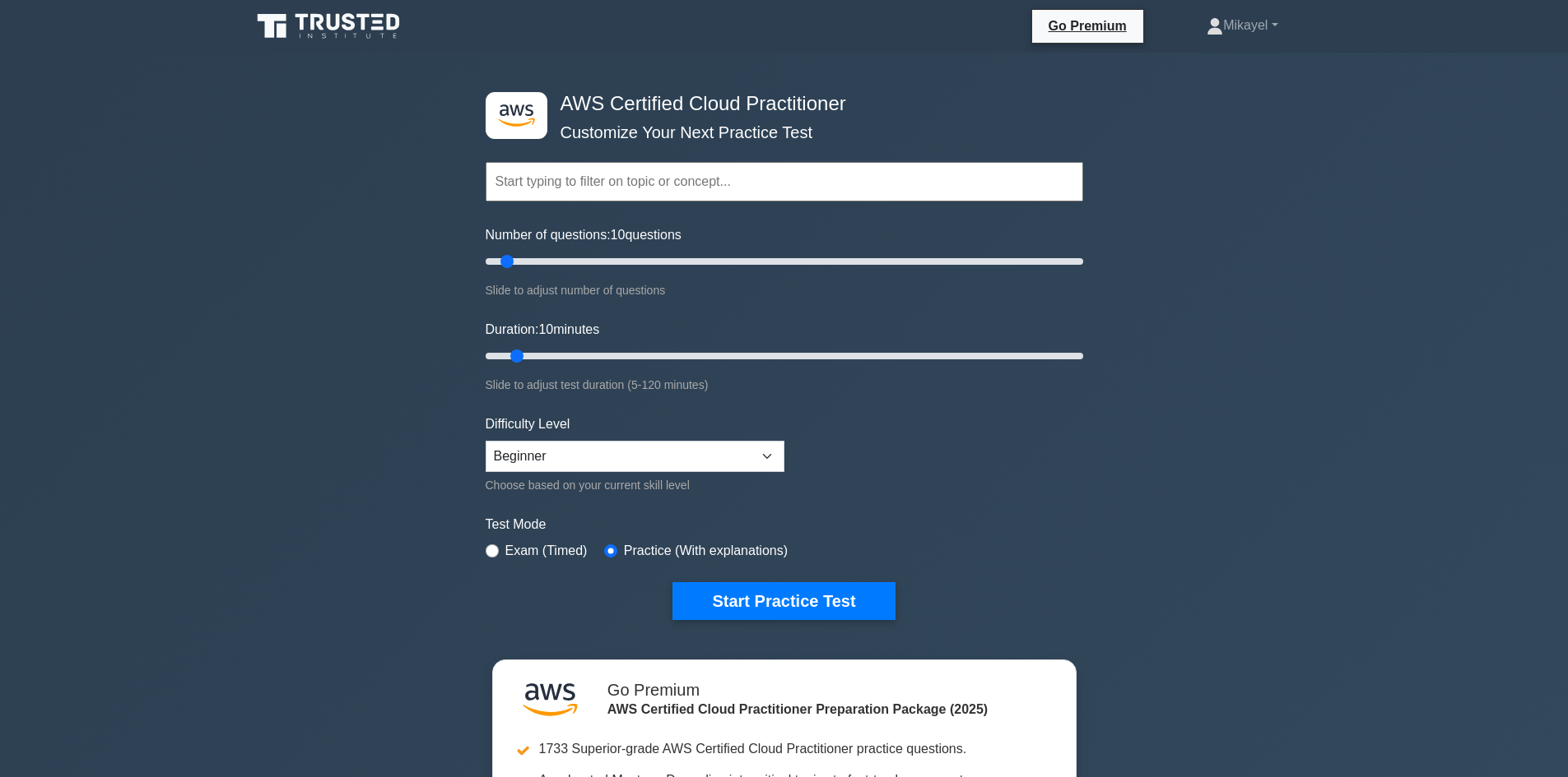
click at [278, 352] on div ".st0{fill:#252F3E;} .st1{fill-rule:evenodd;clip-rule:evenodd;fill:#FF9900;} AWS…" at bounding box center [784, 544] width 1568 height 983
click at [767, 596] on button "Start Practice Test" at bounding box center [783, 600] width 222 height 37
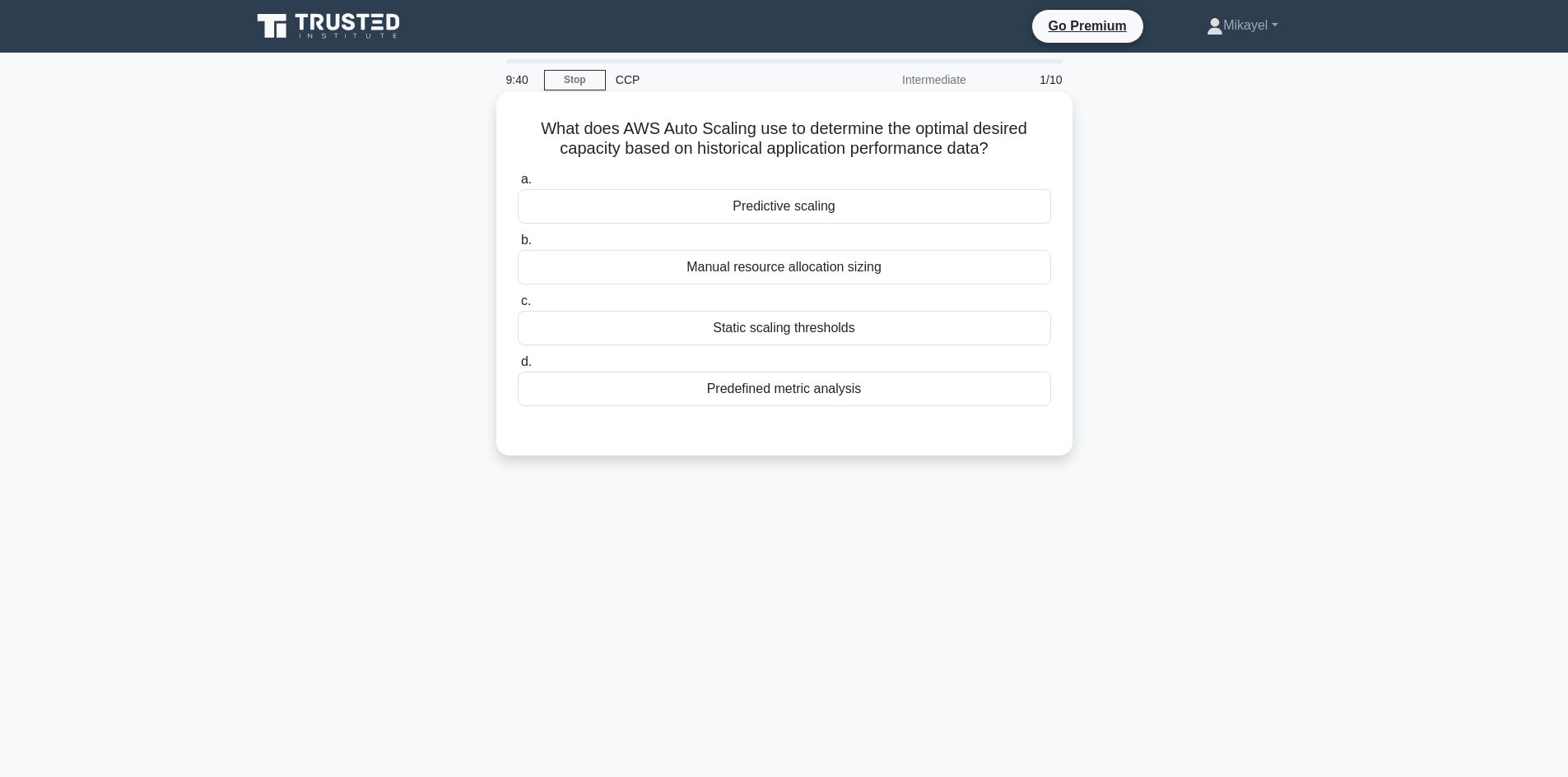
click at [829, 203] on div "Predictive scaling" at bounding box center [784, 206] width 533 height 35
click at [518, 185] on input "a. Predictive scaling" at bounding box center [518, 180] width 0 height 11
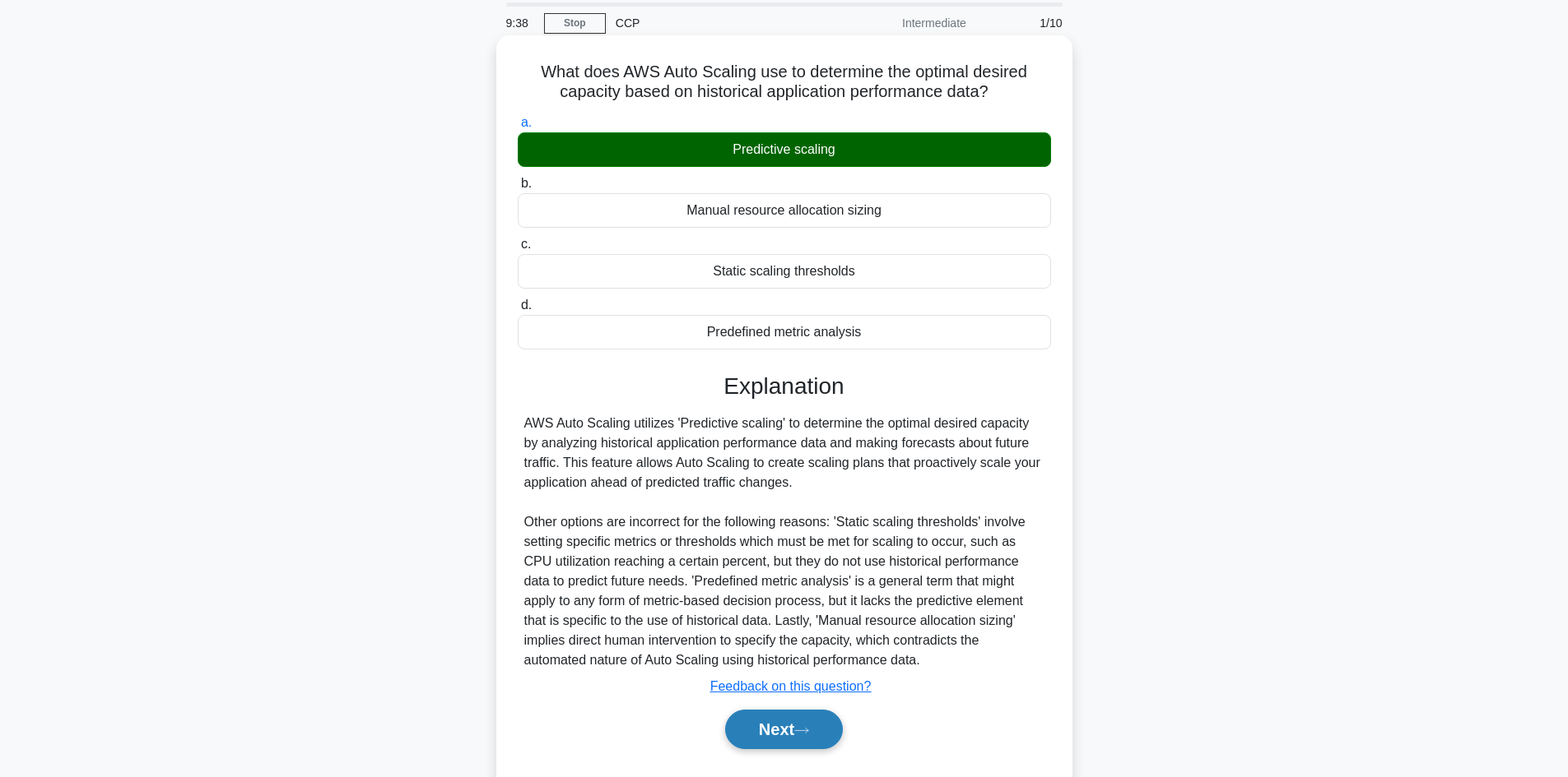
scroll to position [111, 0]
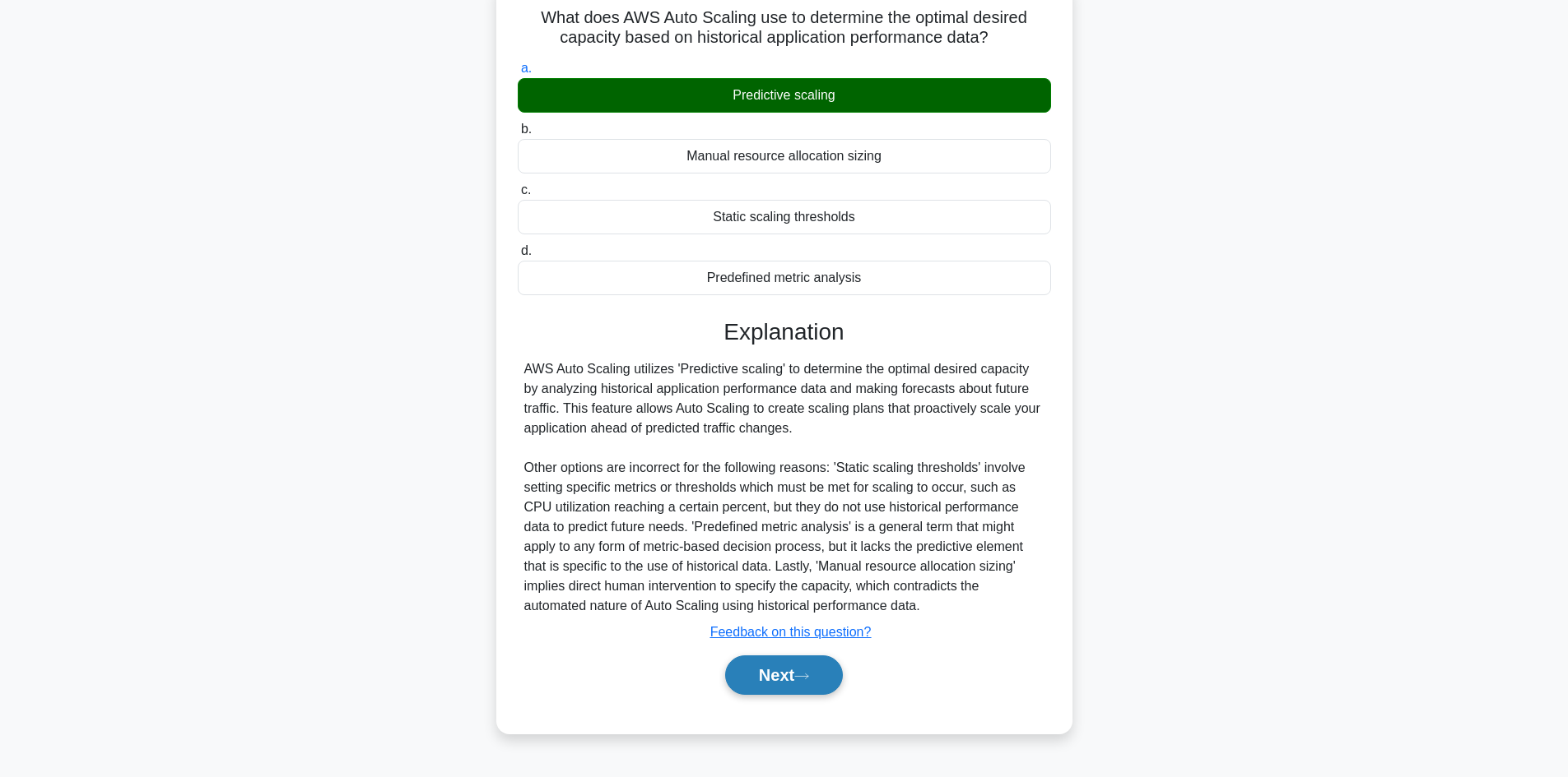
click at [795, 682] on button "Next" at bounding box center [784, 675] width 117 height 39
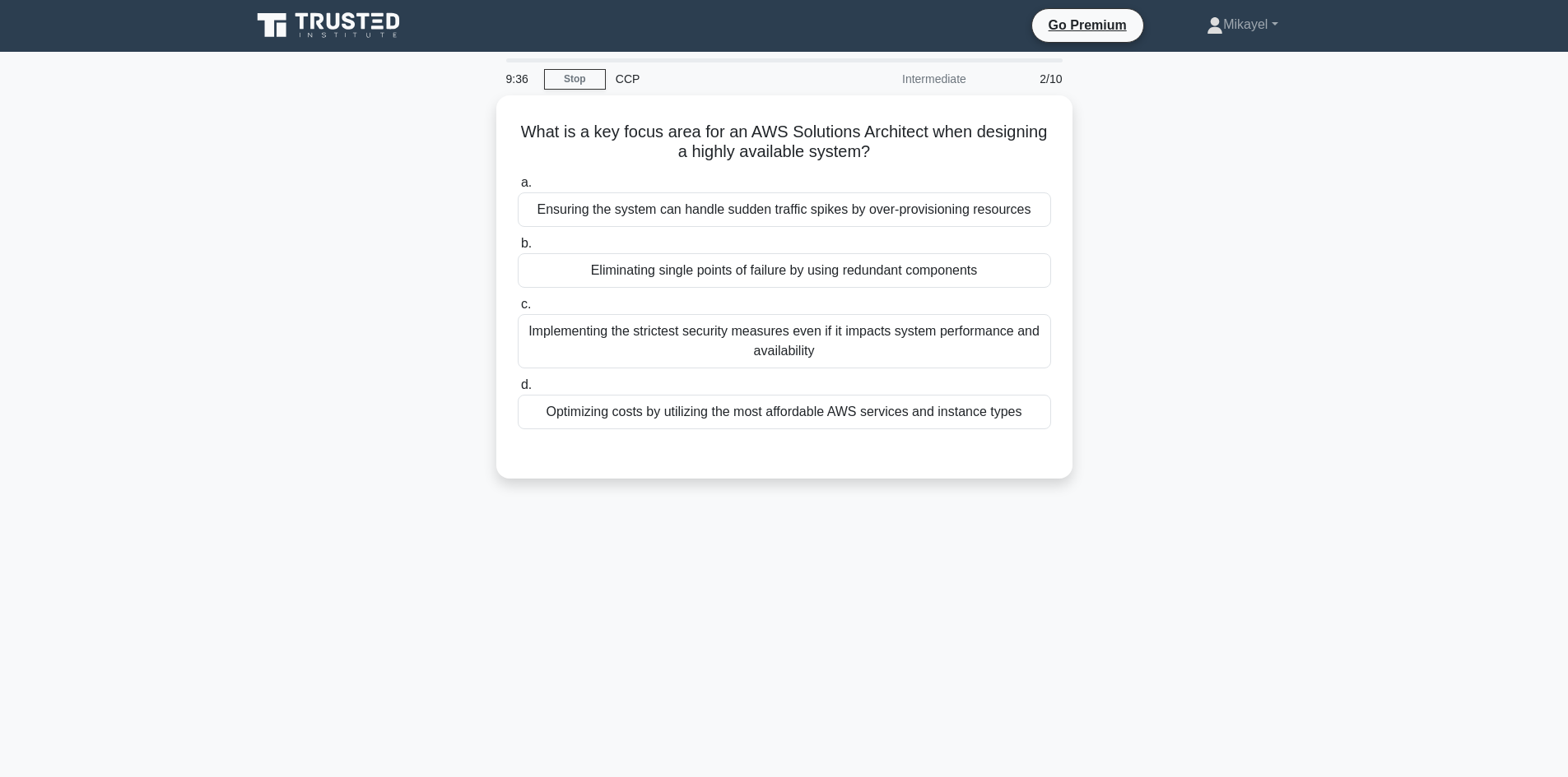
scroll to position [0, 0]
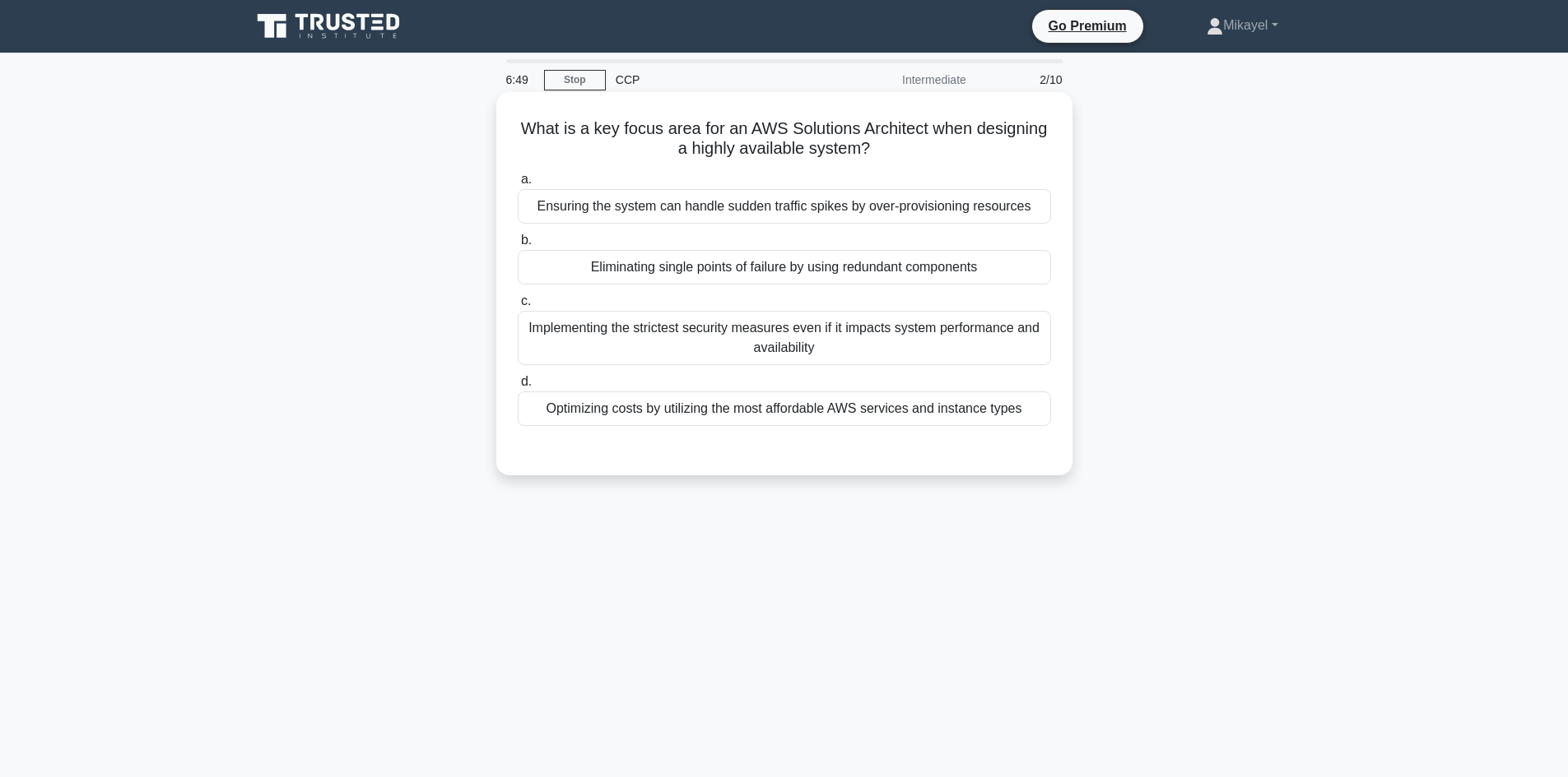
click at [703, 405] on div "Optimizing costs by utilizing the most affordable AWS services and instance typ…" at bounding box center [784, 409] width 533 height 35
click at [518, 387] on input "d. Optimizing costs by utilizing the most affordable AWS services and instance …" at bounding box center [518, 381] width 0 height 11
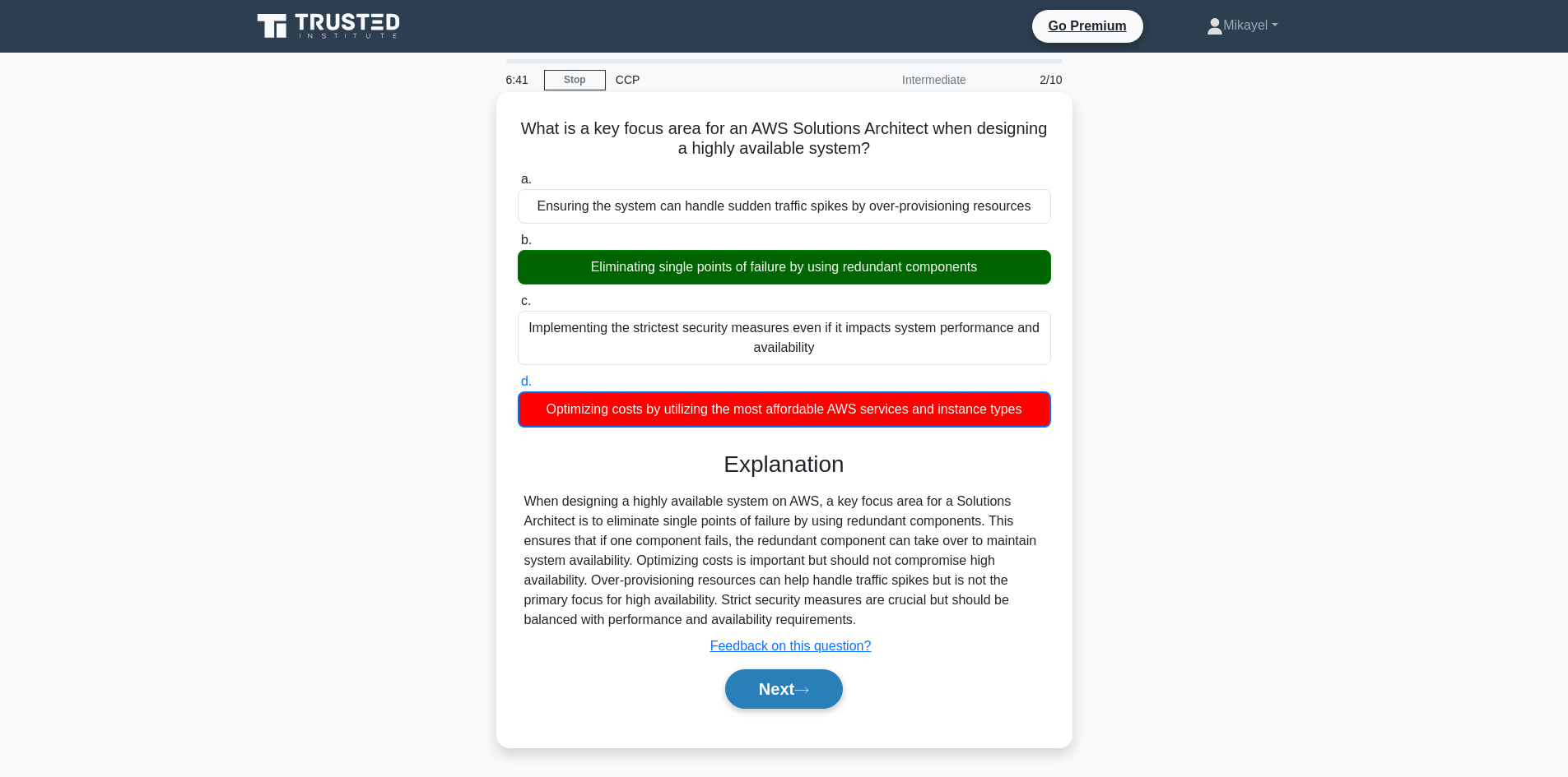
click at [784, 694] on button "Next" at bounding box center [784, 689] width 117 height 39
